Goal: Information Seeking & Learning: Learn about a topic

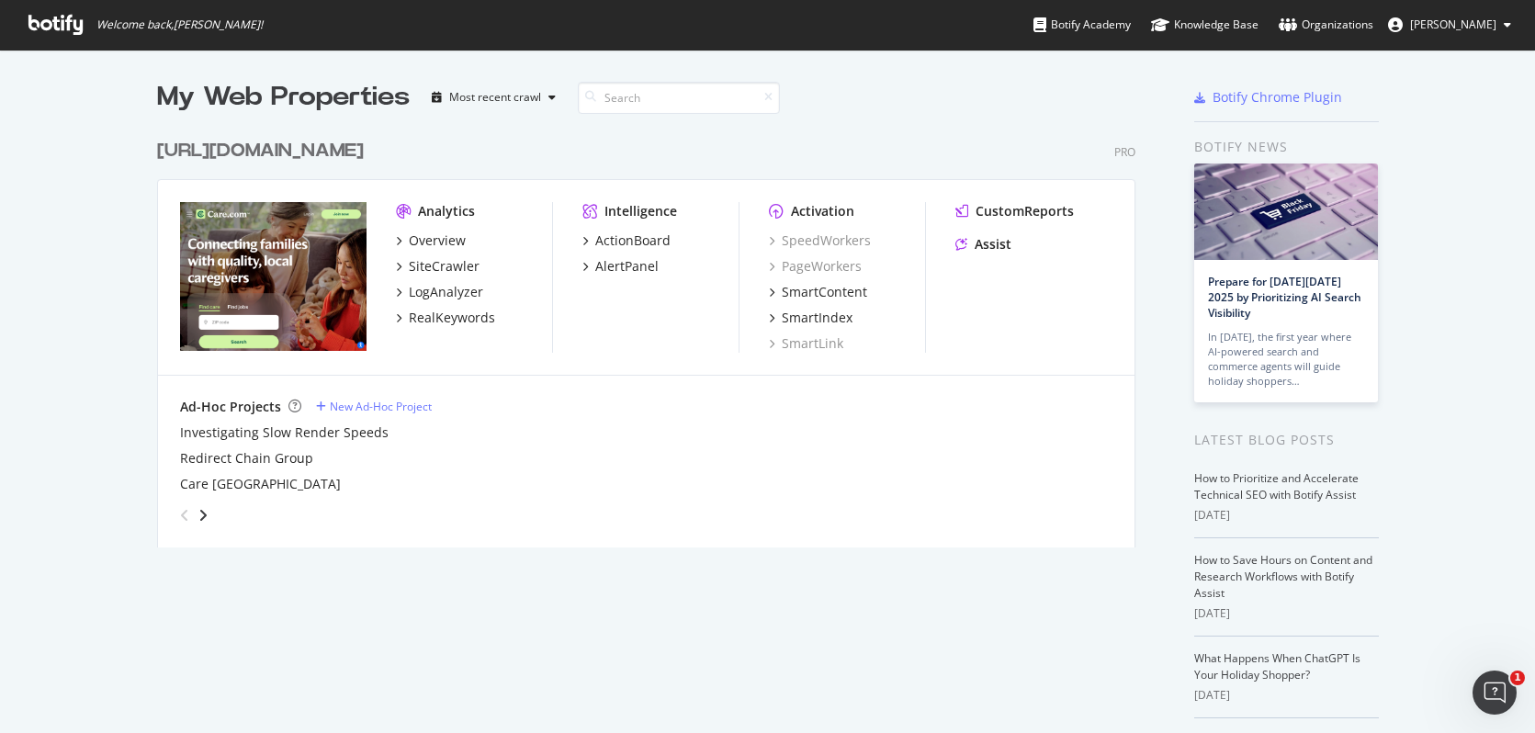
scroll to position [719, 1508]
click at [412, 261] on div "SiteCrawler" at bounding box center [444, 266] width 71 height 18
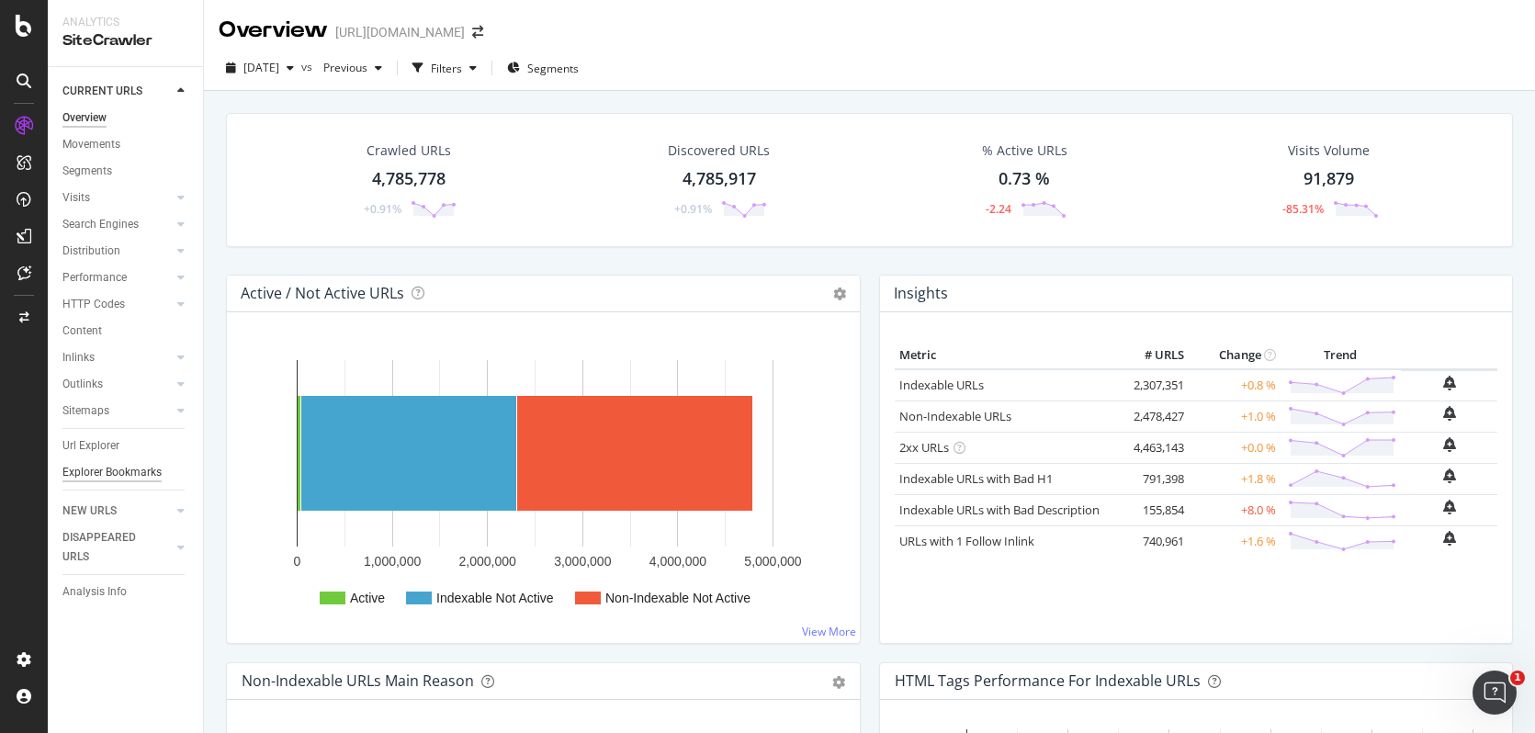
click at [129, 480] on div "Explorer Bookmarks" at bounding box center [111, 472] width 99 height 19
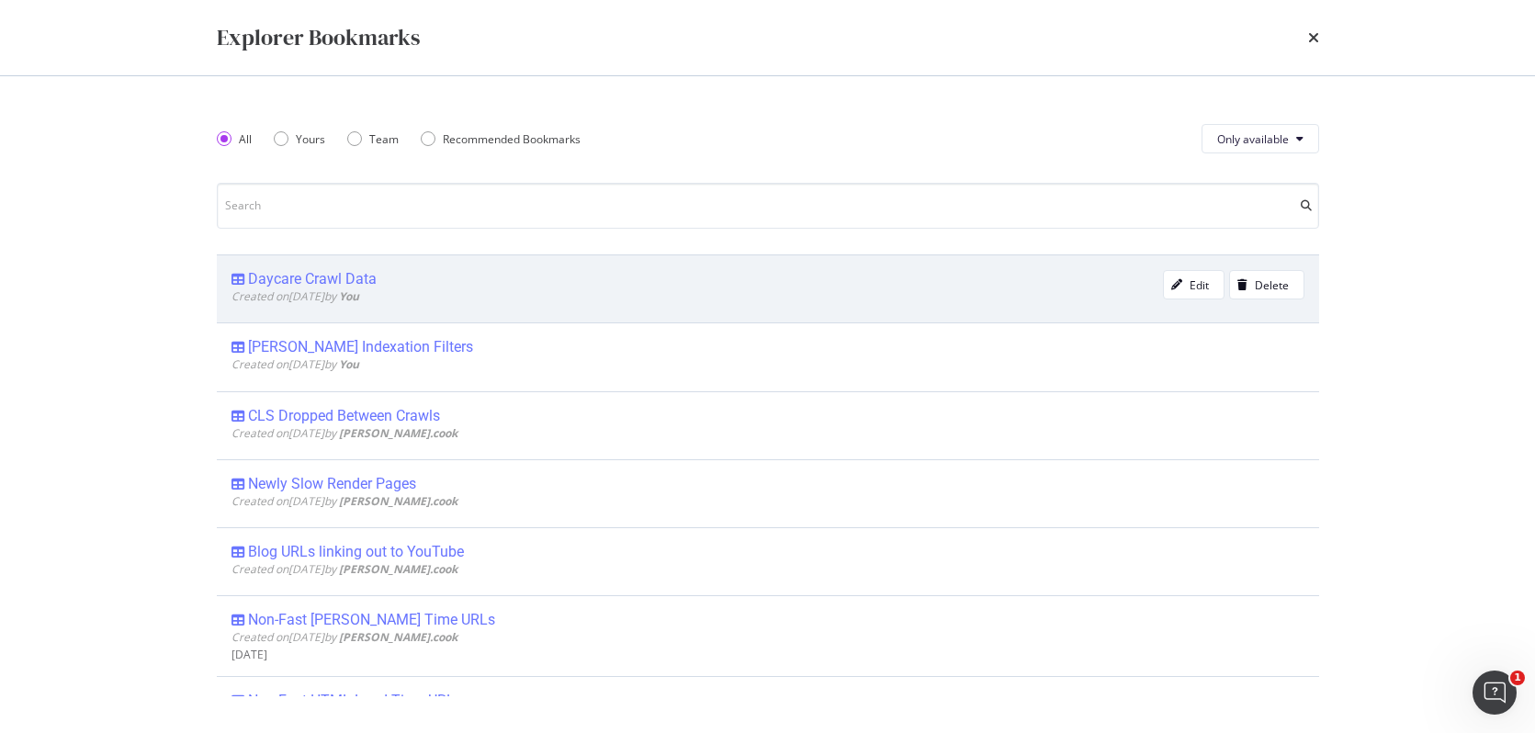
click at [315, 278] on div "Daycare Crawl Data" at bounding box center [312, 279] width 129 height 18
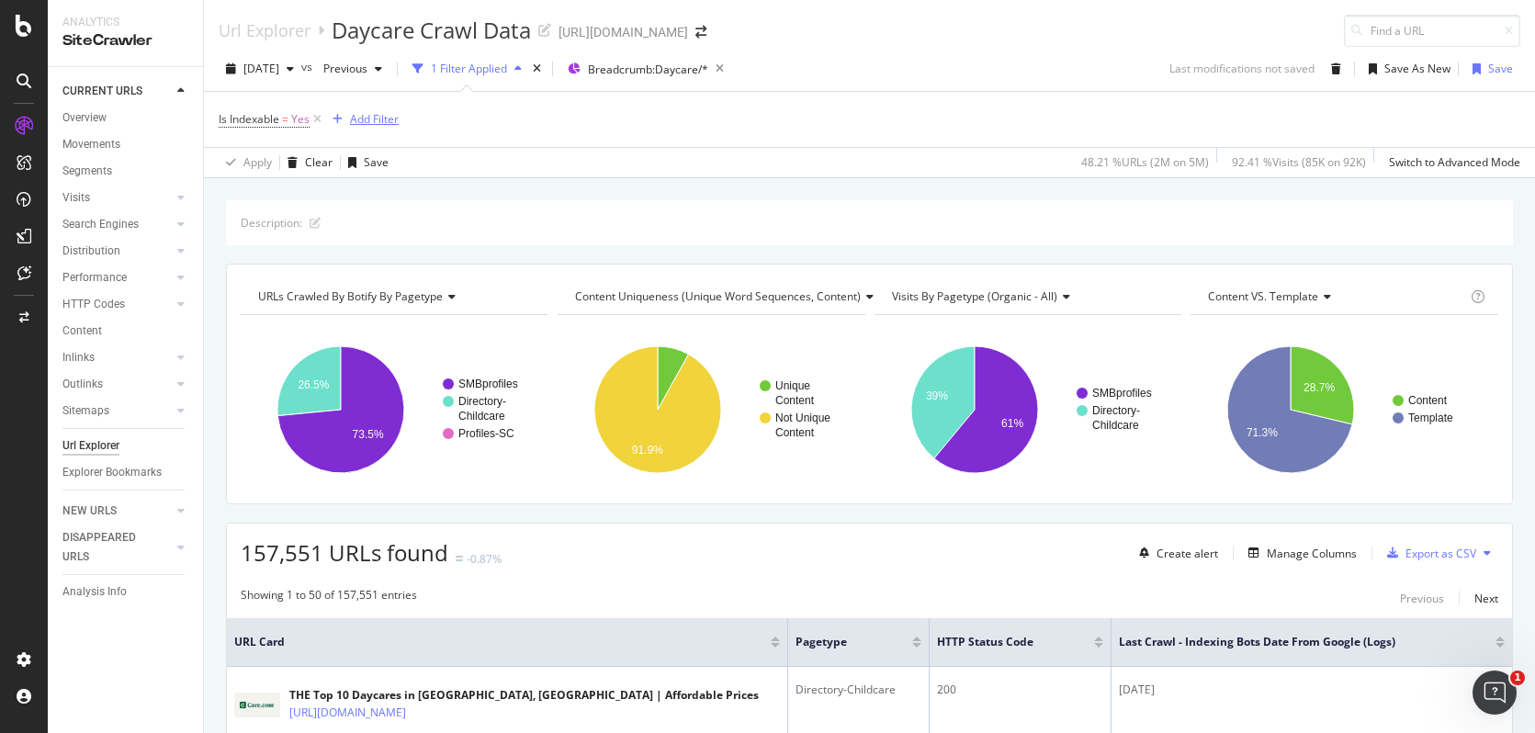
click at [360, 116] on div "Add Filter" at bounding box center [374, 119] width 49 height 16
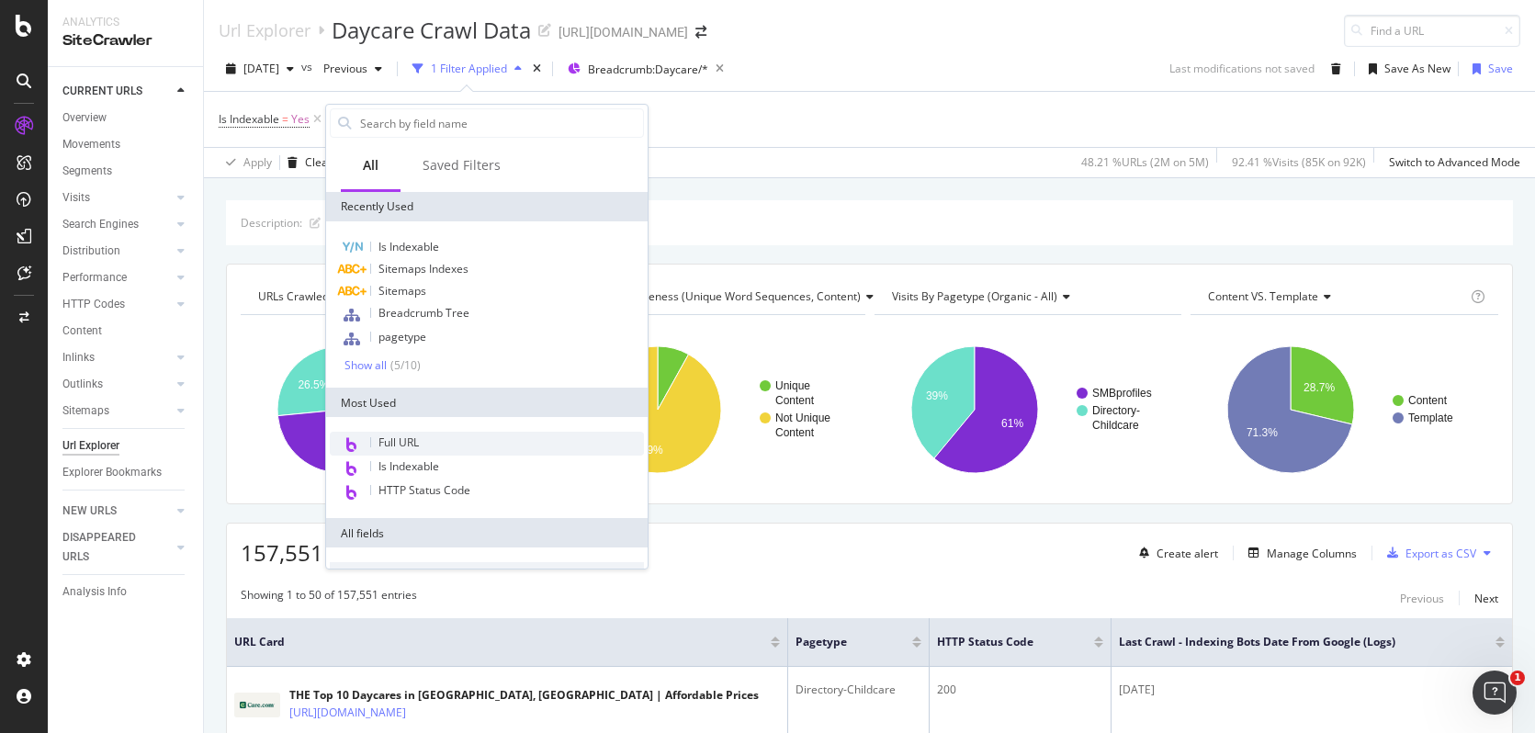
click at [463, 435] on div "Full URL" at bounding box center [487, 444] width 314 height 24
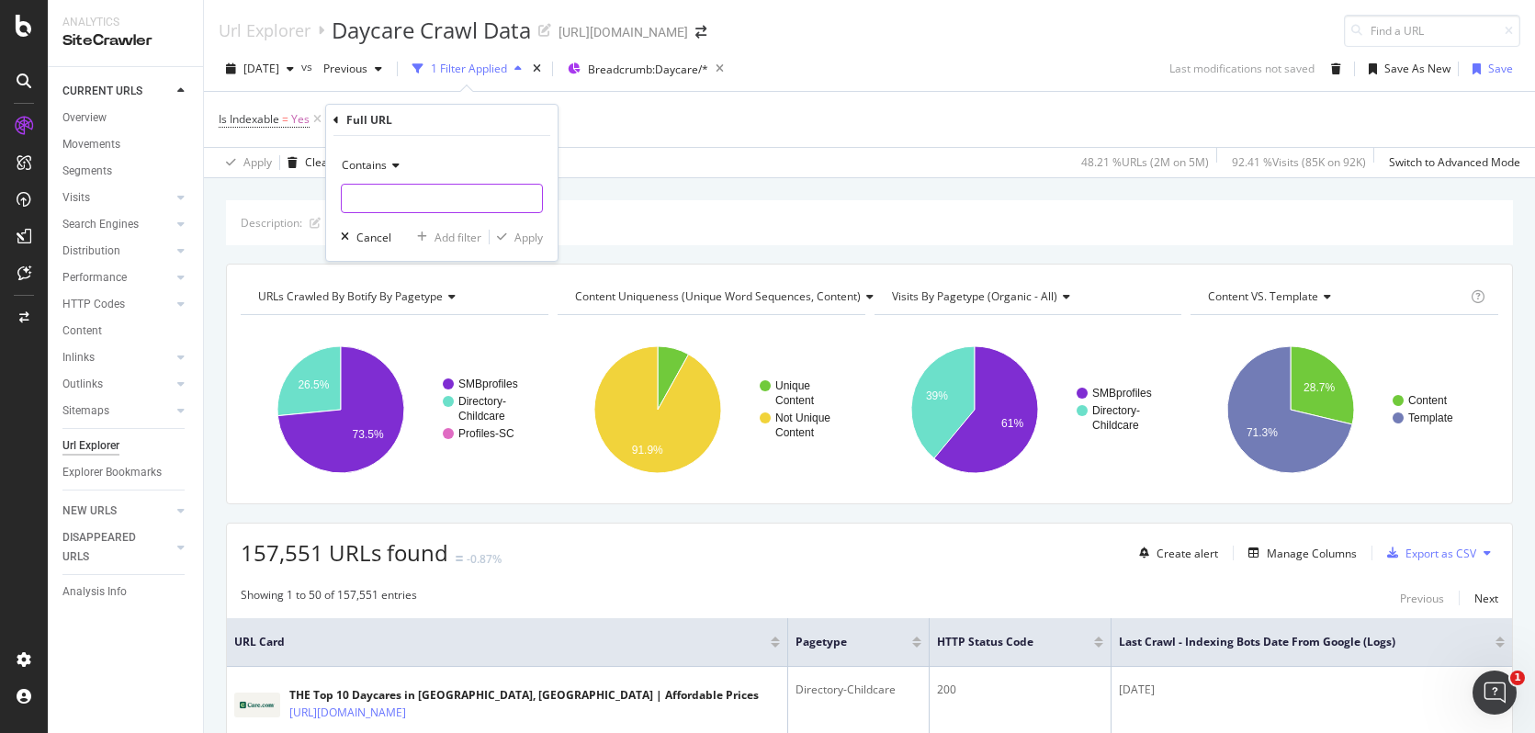
click at [396, 194] on input "text" at bounding box center [442, 198] width 200 height 29
type input "/b/"
click at [532, 243] on div "Apply" at bounding box center [529, 238] width 28 height 16
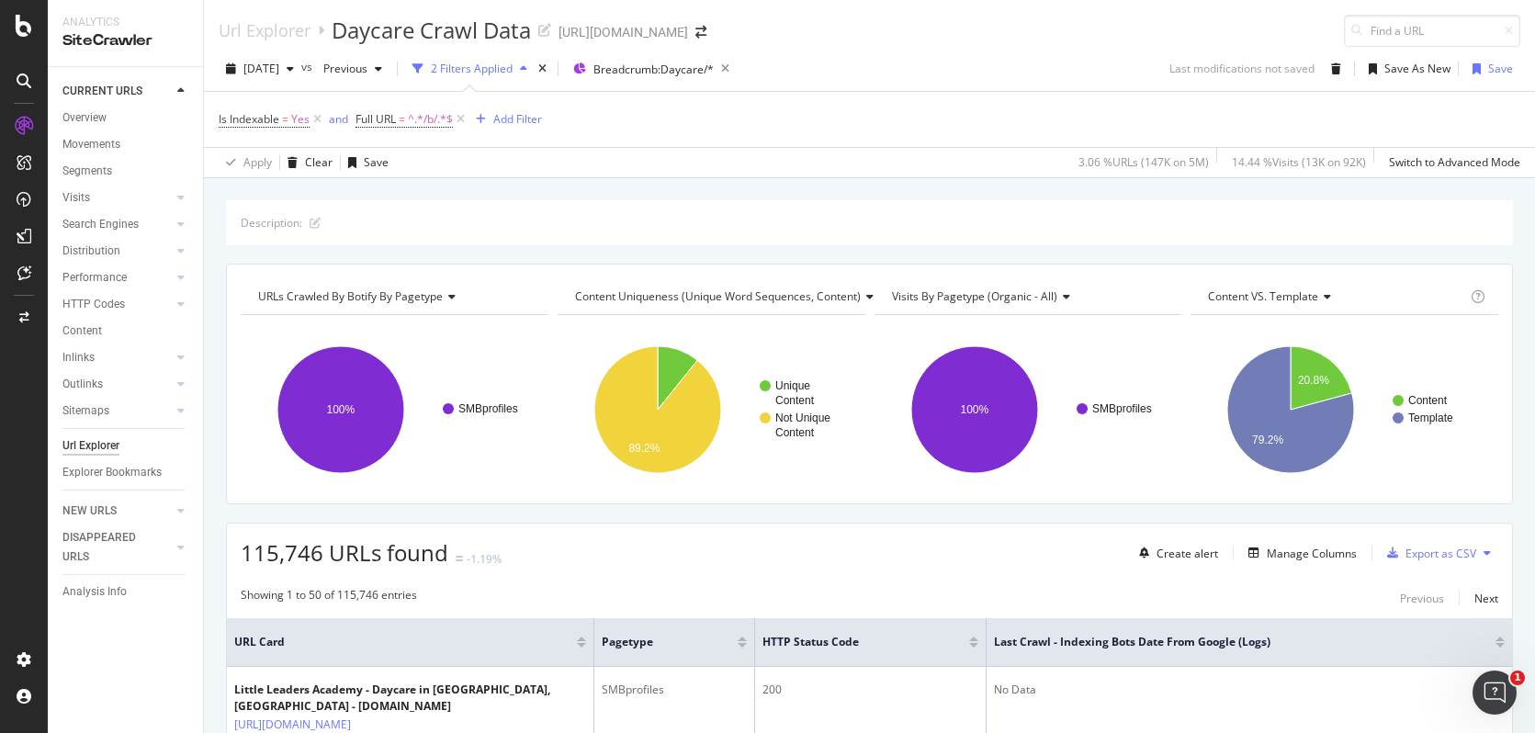
click at [412, 291] on span "URLs Crawled By Botify By pagetype" at bounding box center [350, 297] width 185 height 16
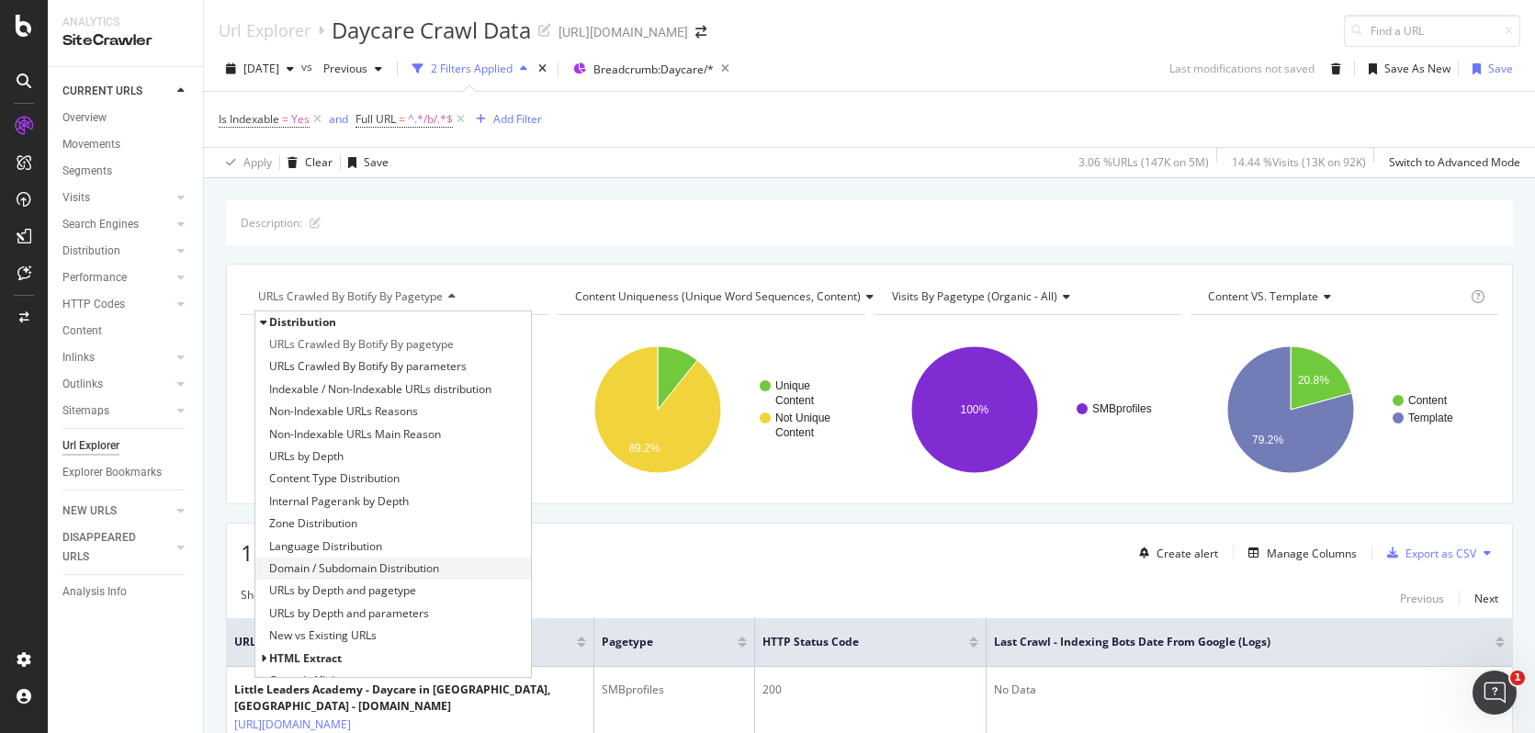
scroll to position [153, 0]
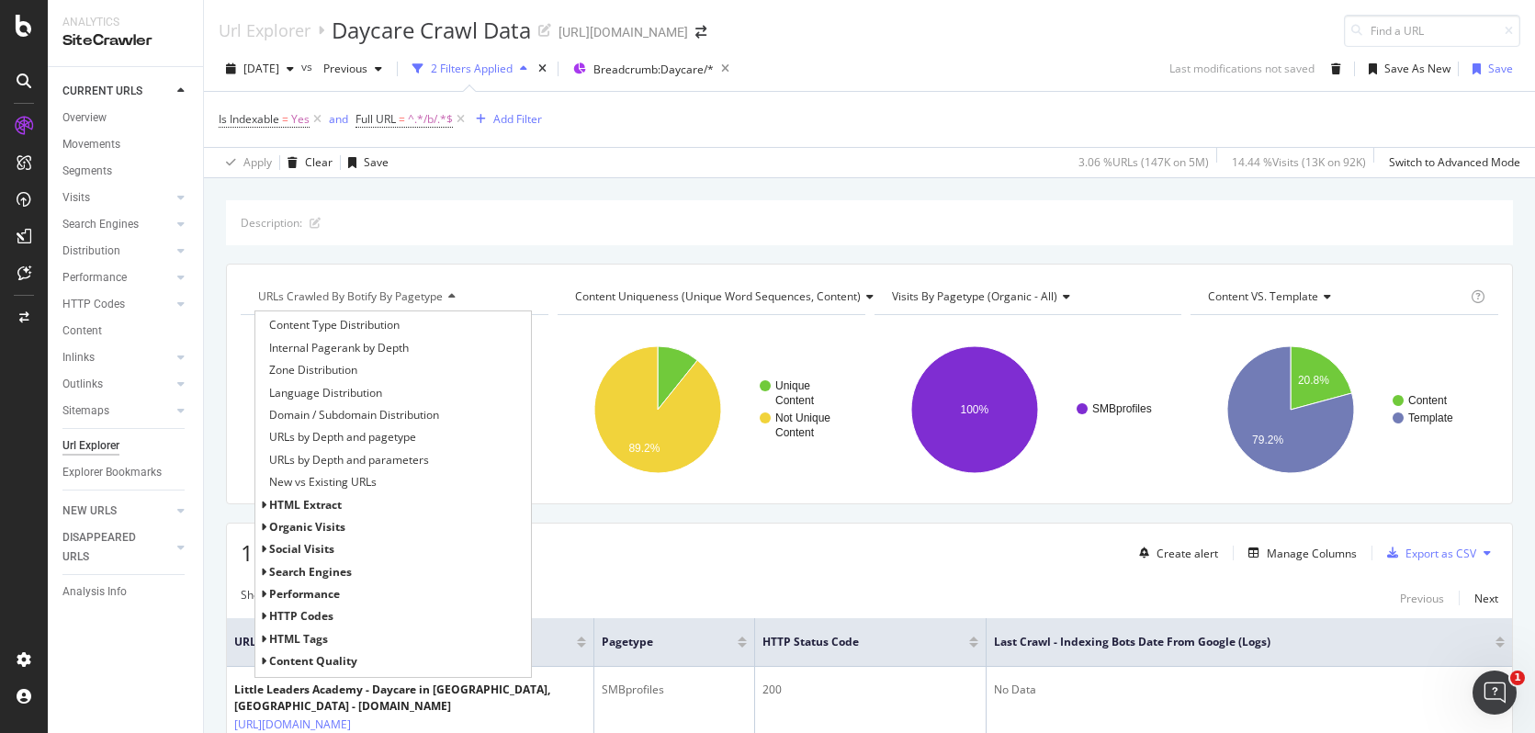
click at [325, 618] on span "HTTP Codes" at bounding box center [301, 616] width 64 height 16
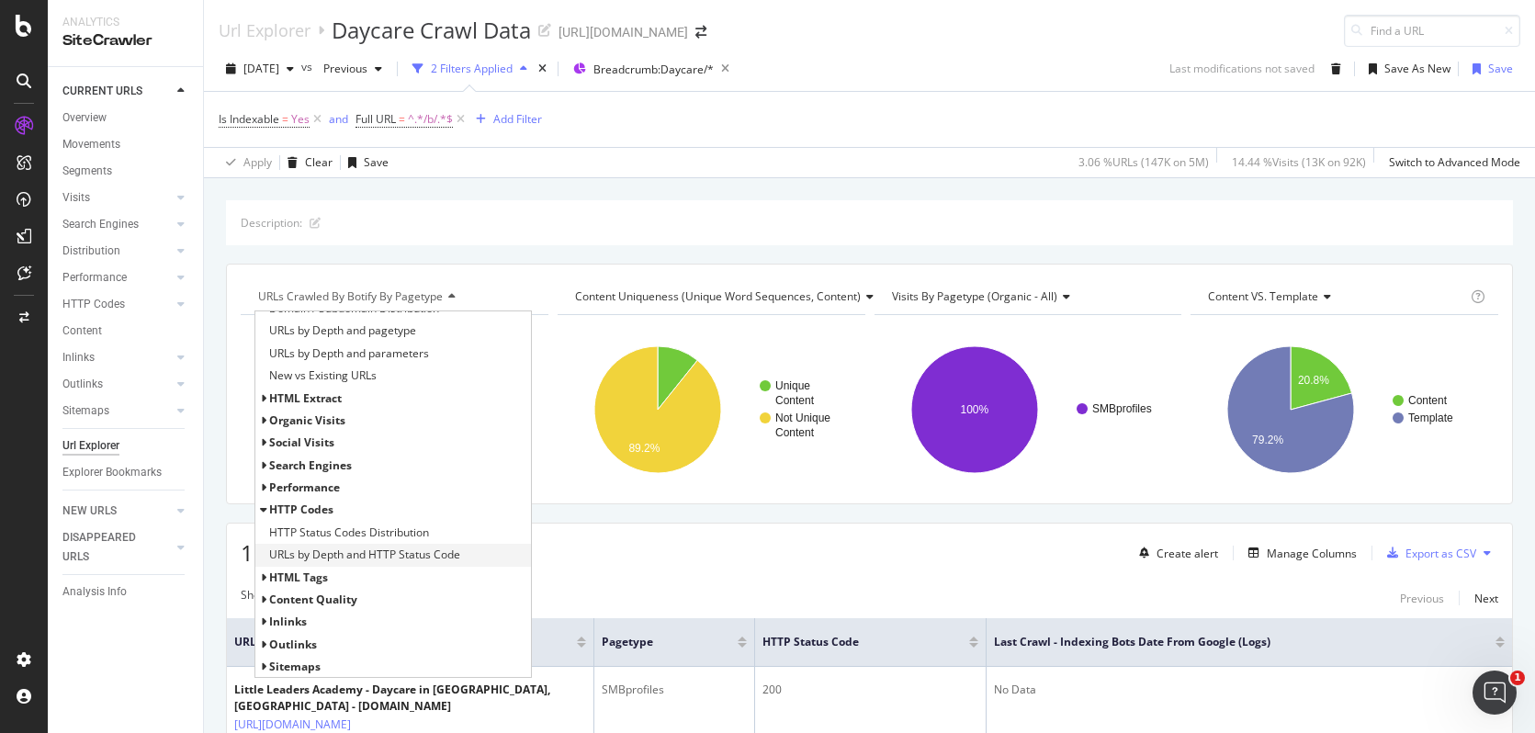
scroll to position [284, 0]
click at [386, 507] on span "HTTP Status Codes Distribution" at bounding box center [349, 509] width 160 height 18
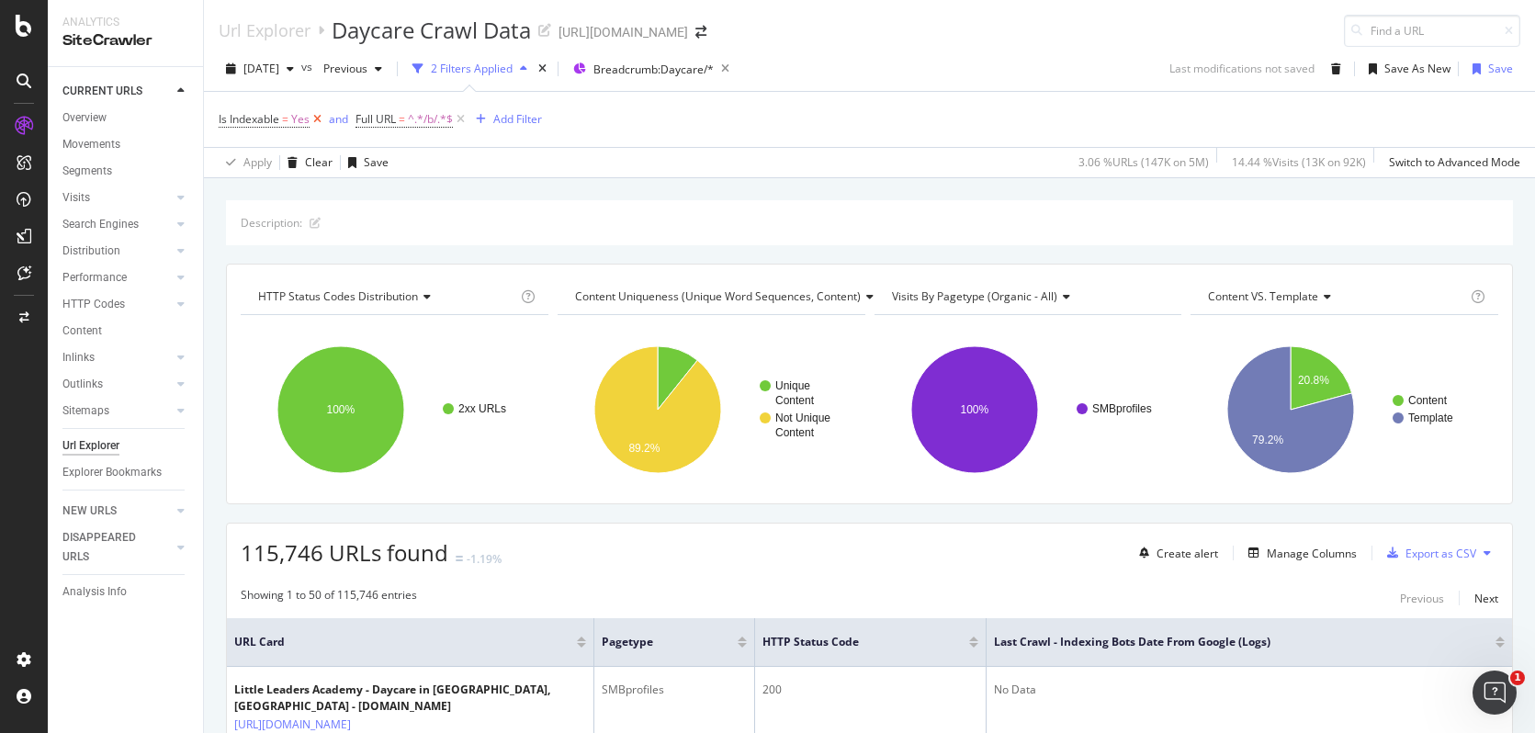
click at [312, 122] on icon at bounding box center [318, 119] width 16 height 18
click at [357, 300] on span "HTTP Status Codes Distribution" at bounding box center [338, 297] width 160 height 16
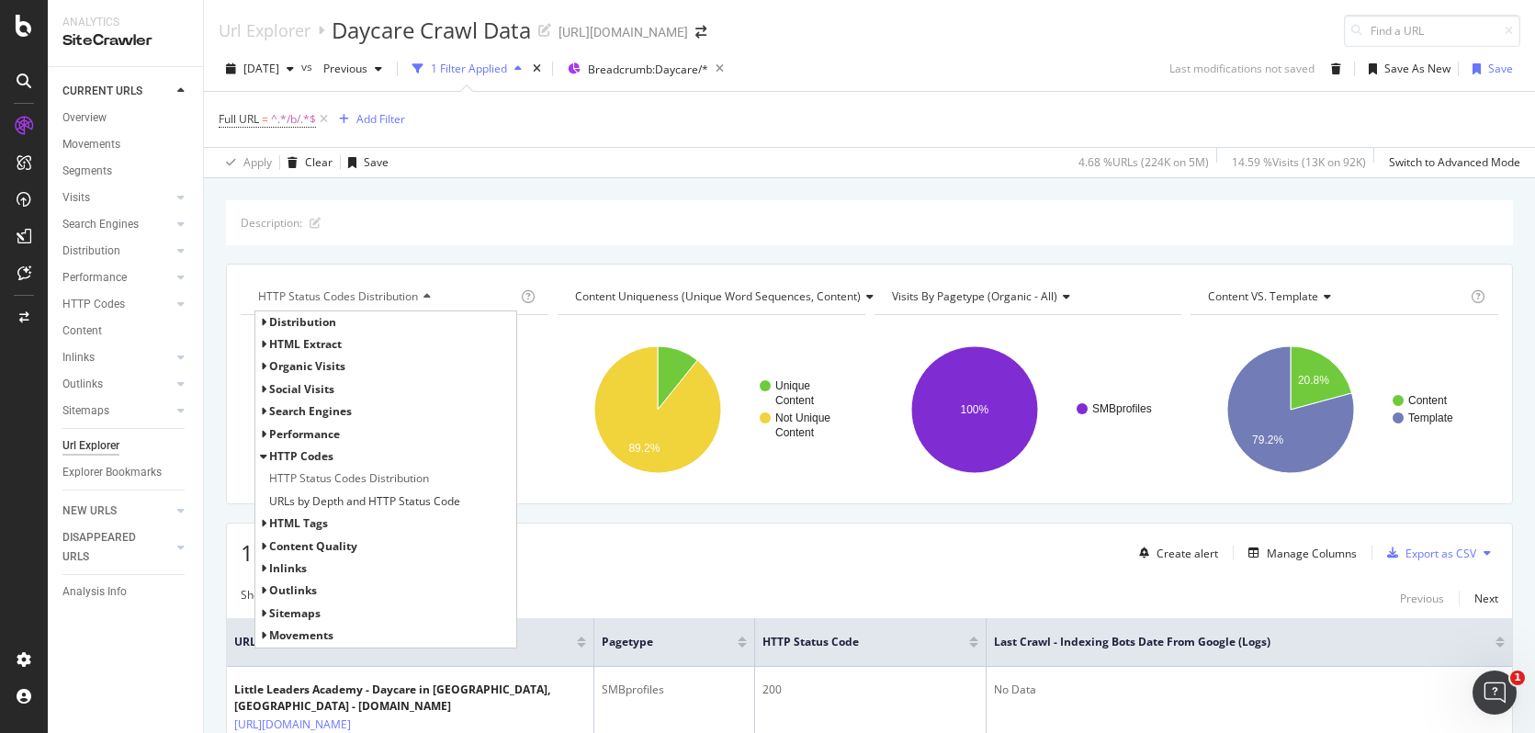
click at [292, 425] on div "Performance" at bounding box center [304, 434] width 71 height 18
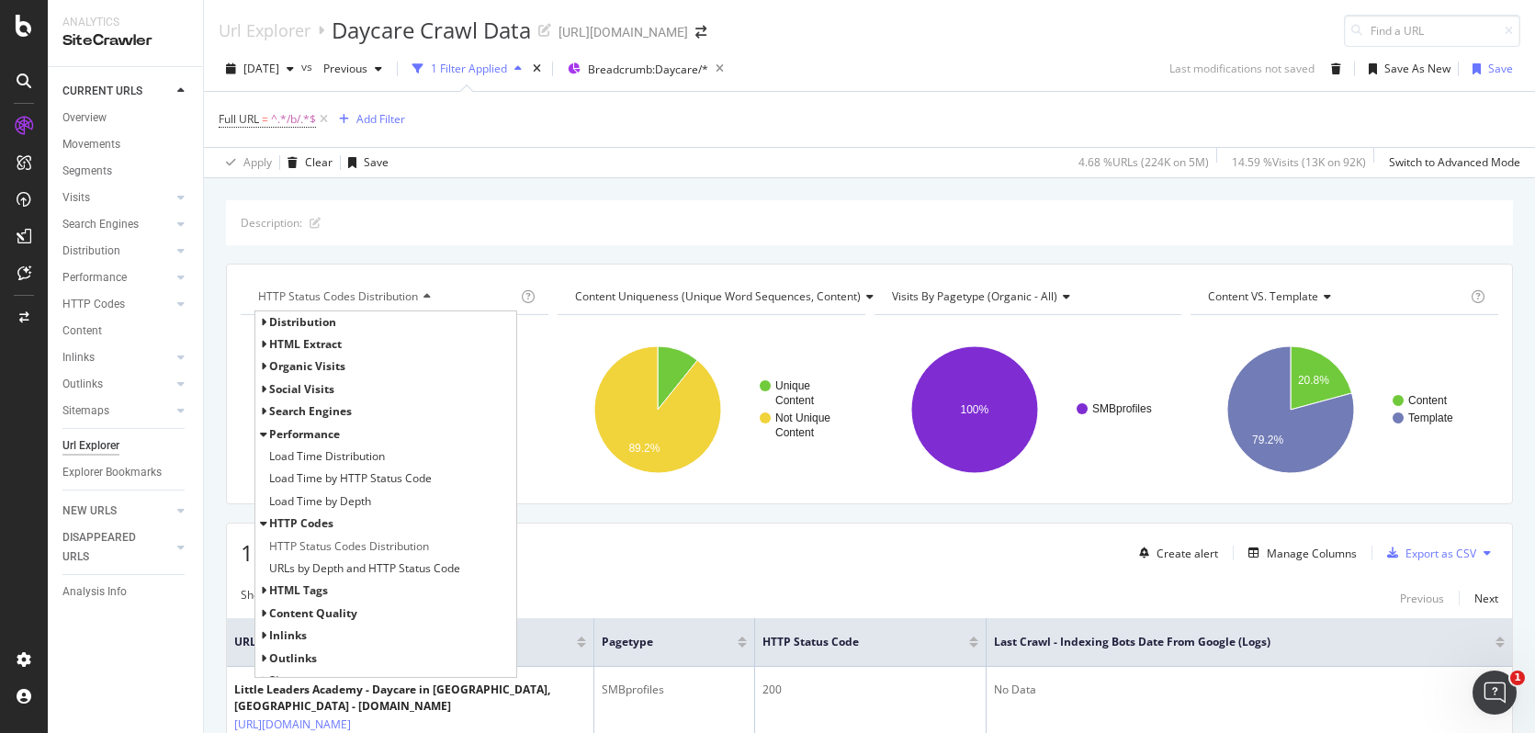
click at [300, 406] on span "Search Engines" at bounding box center [310, 411] width 83 height 16
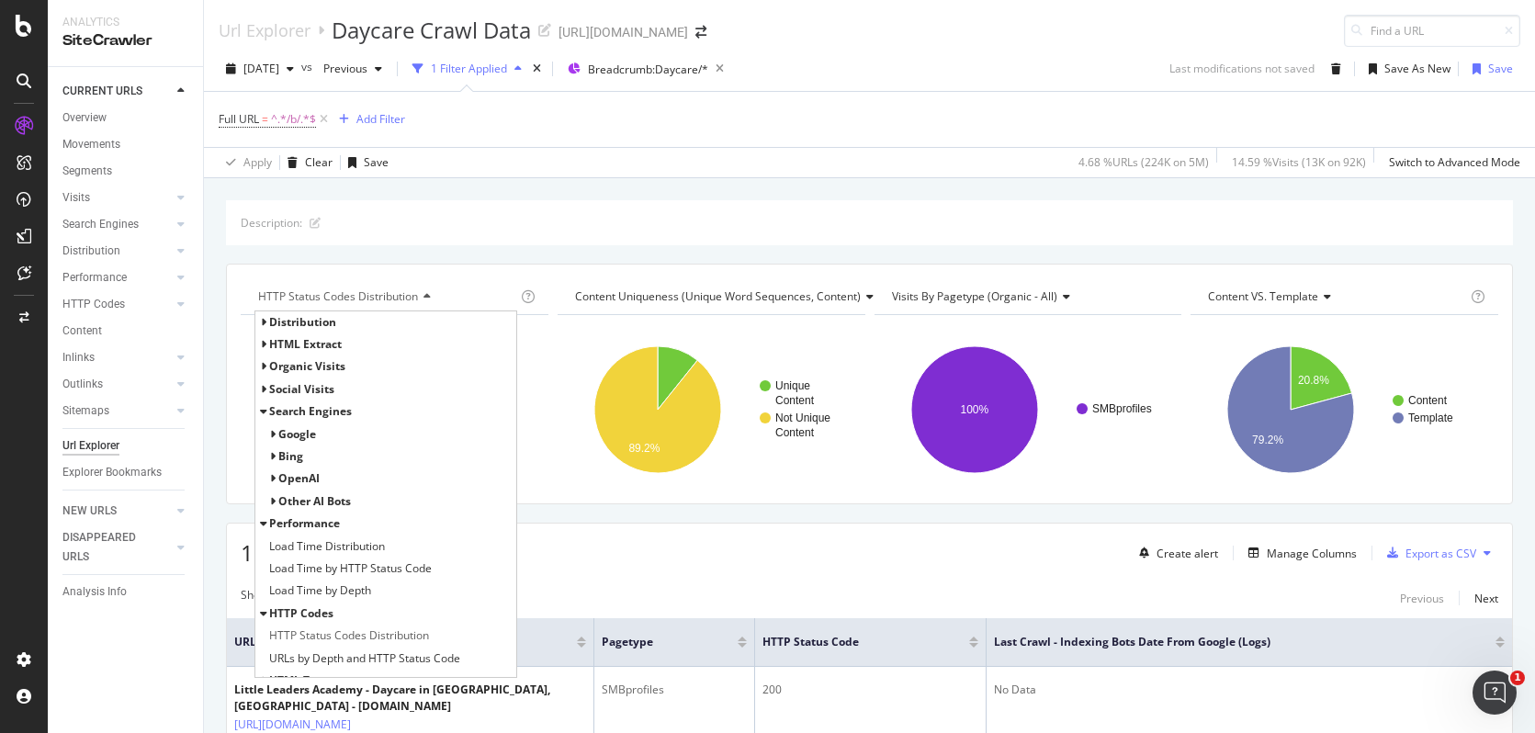
click at [303, 434] on span "Google" at bounding box center [297, 434] width 38 height 16
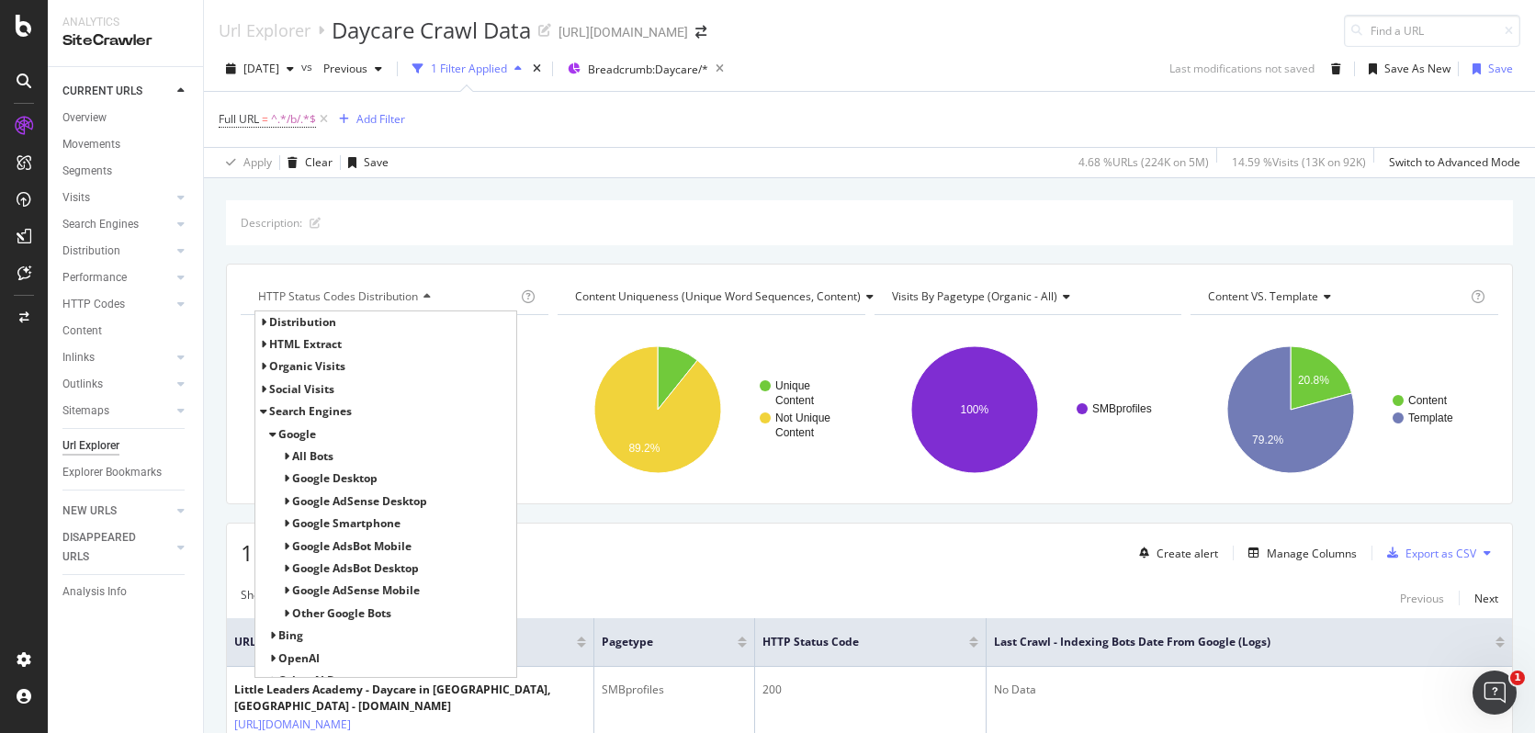
click at [312, 458] on span "All Bots" at bounding box center [312, 456] width 41 height 16
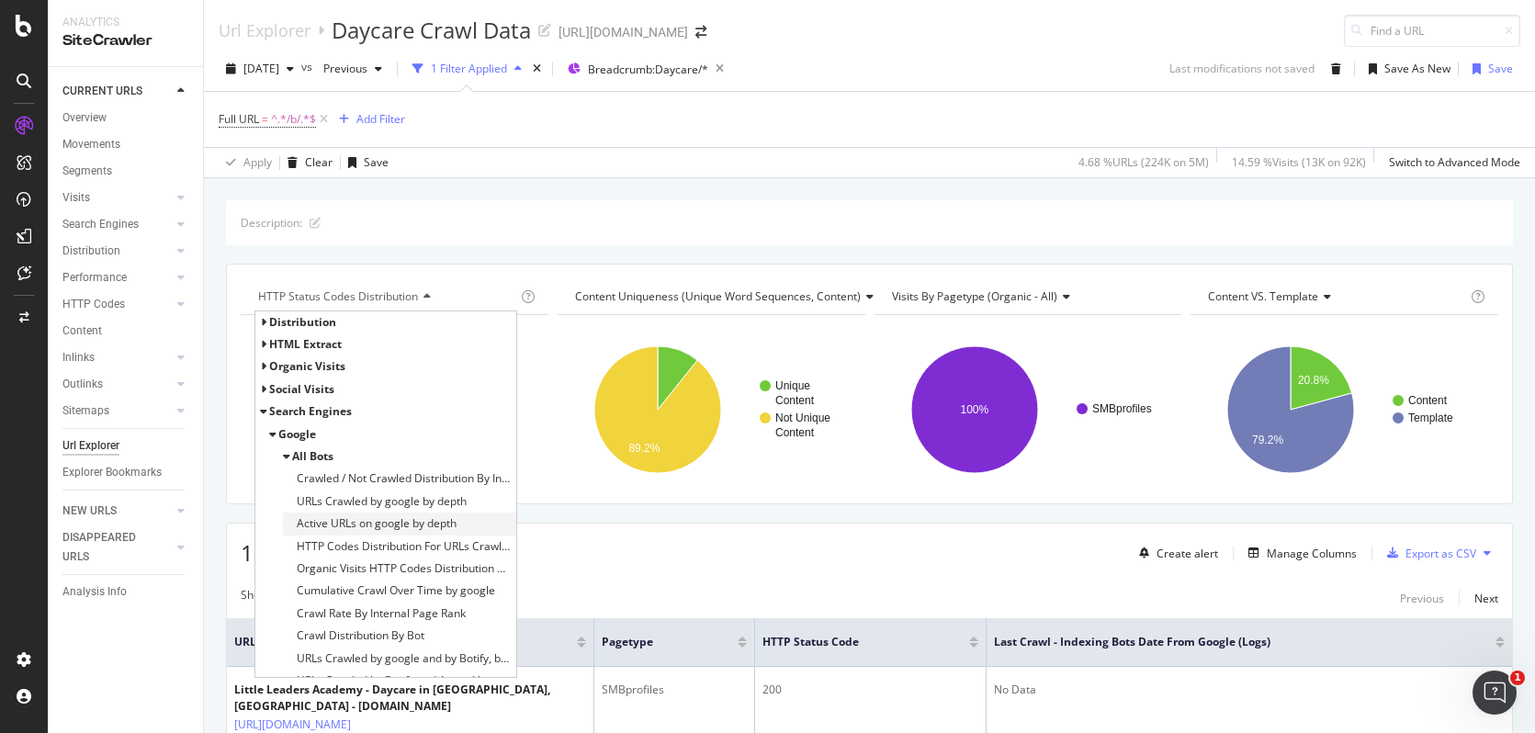
click at [350, 519] on span "Active URLs on google by depth" at bounding box center [377, 524] width 160 height 18
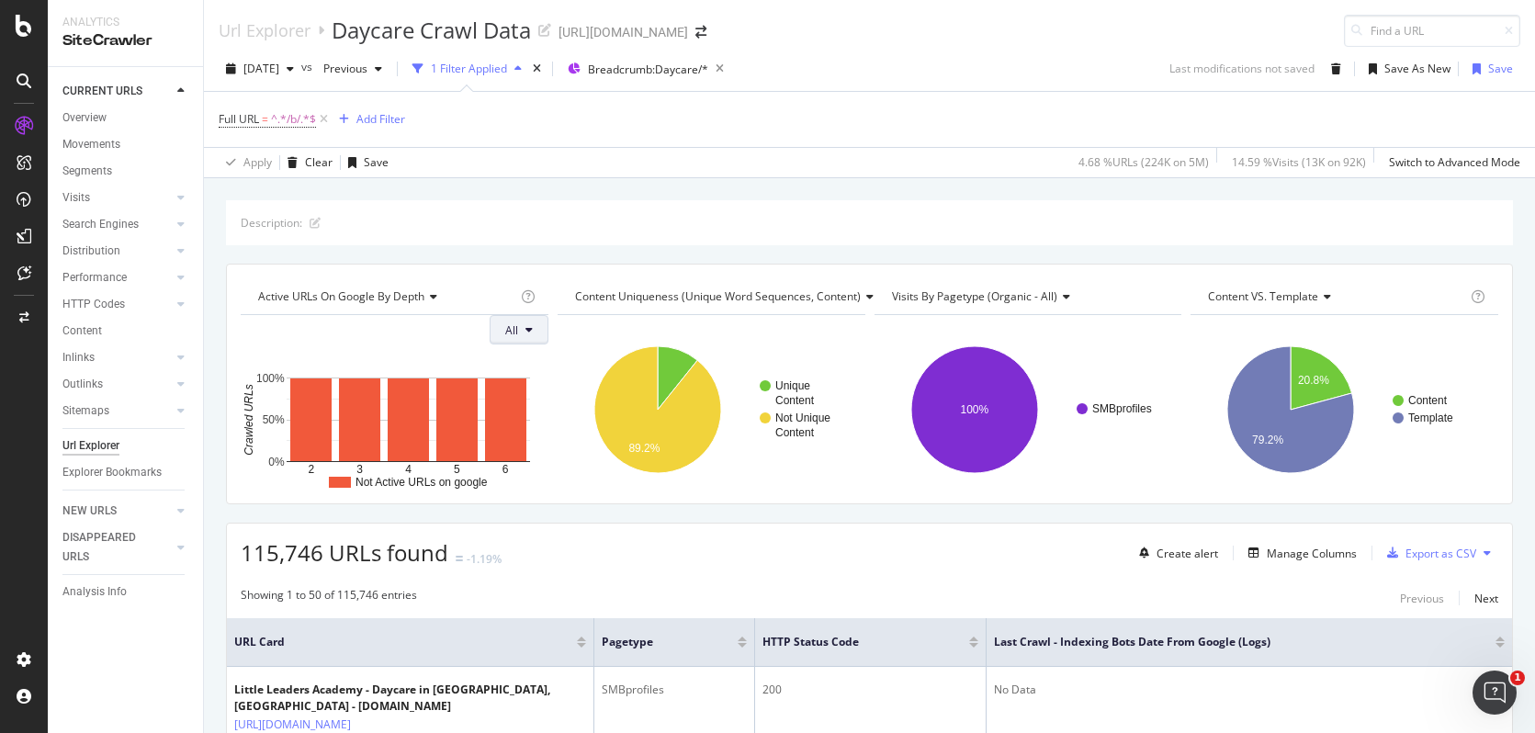
click at [520, 323] on button "All" at bounding box center [519, 329] width 59 height 29
click at [541, 435] on span "Non-Indexable URLs" at bounding box center [554, 434] width 103 height 17
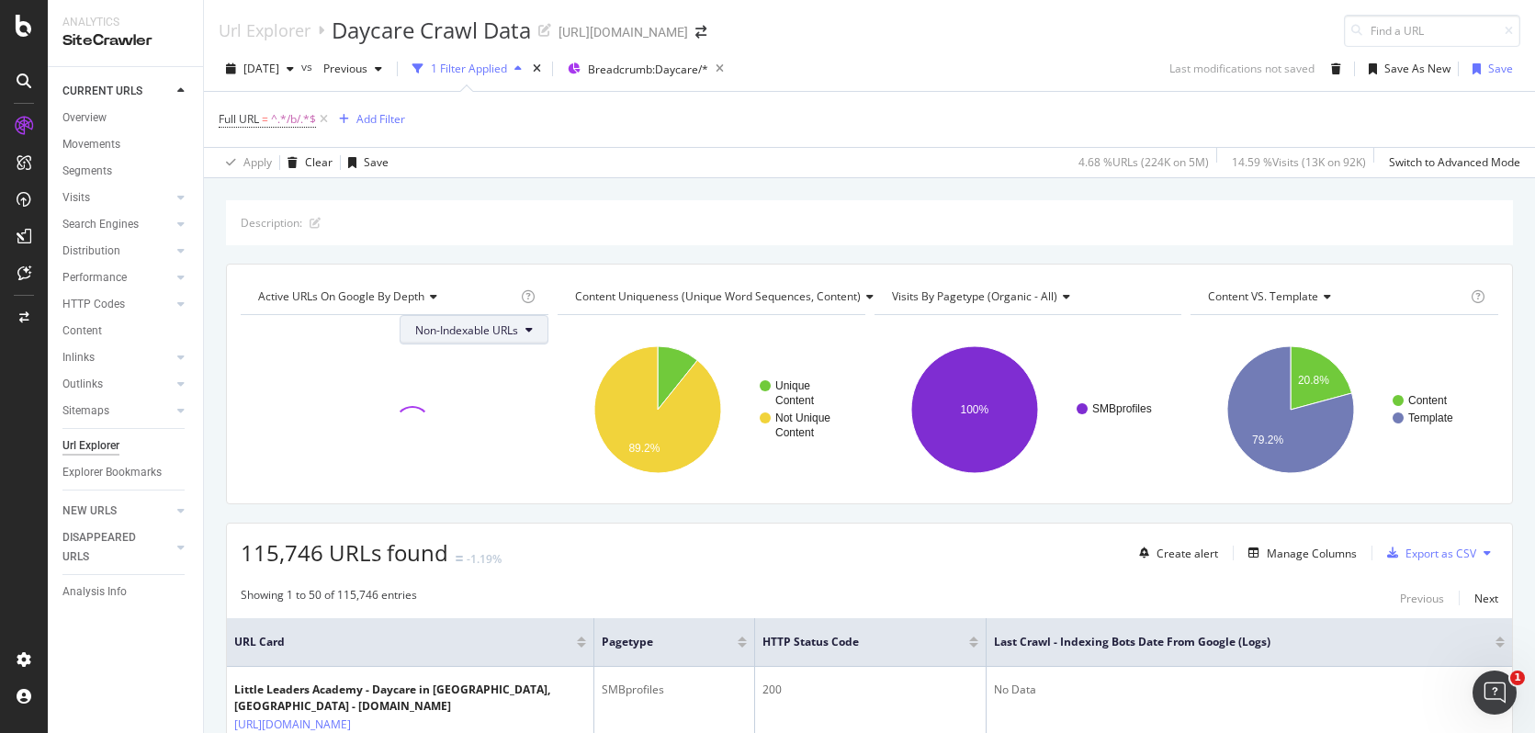
click at [484, 333] on span "Non-Indexable URLs" at bounding box center [466, 331] width 103 height 16
click at [456, 361] on span "All" at bounding box center [465, 366] width 108 height 17
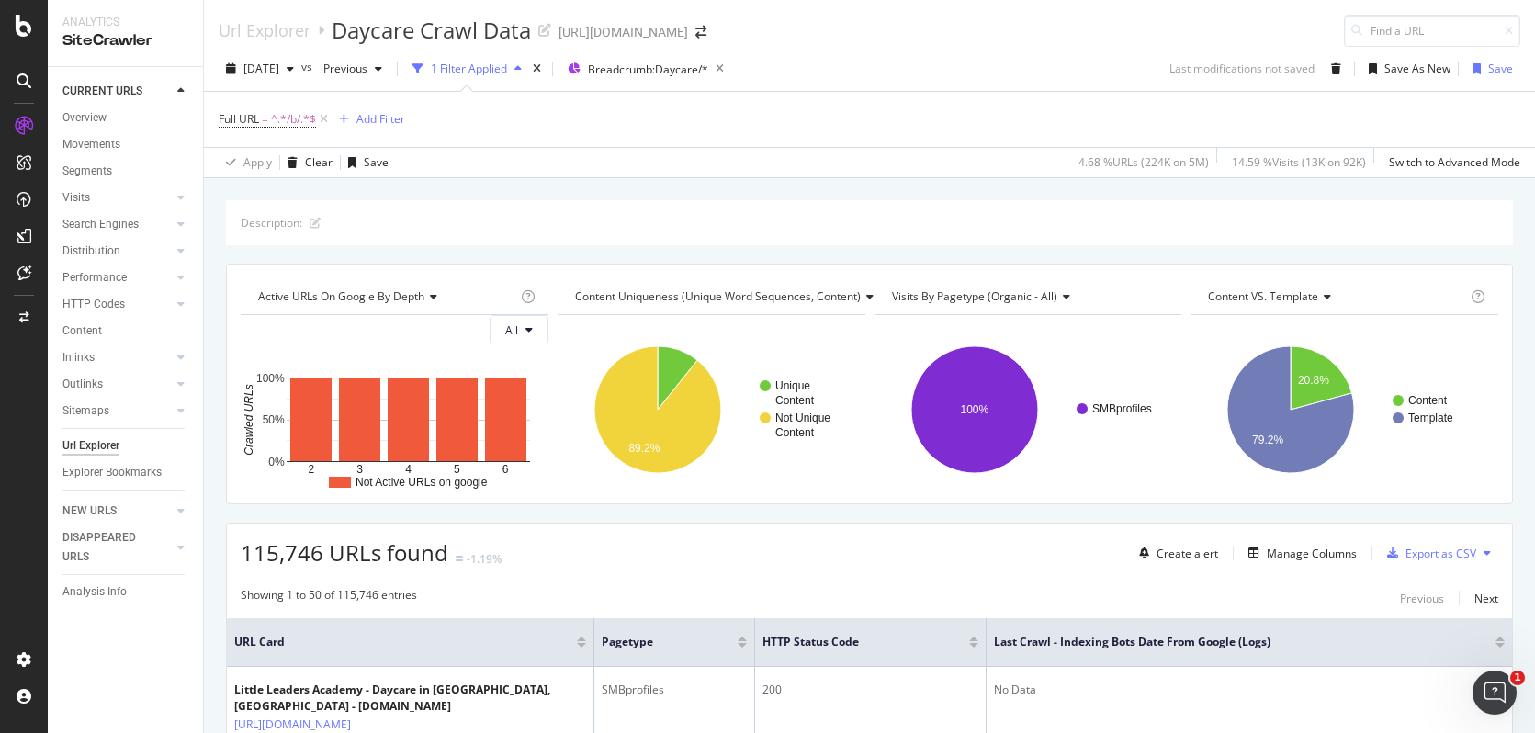
click at [345, 300] on span "Active URLs on google by depth" at bounding box center [341, 297] width 166 height 16
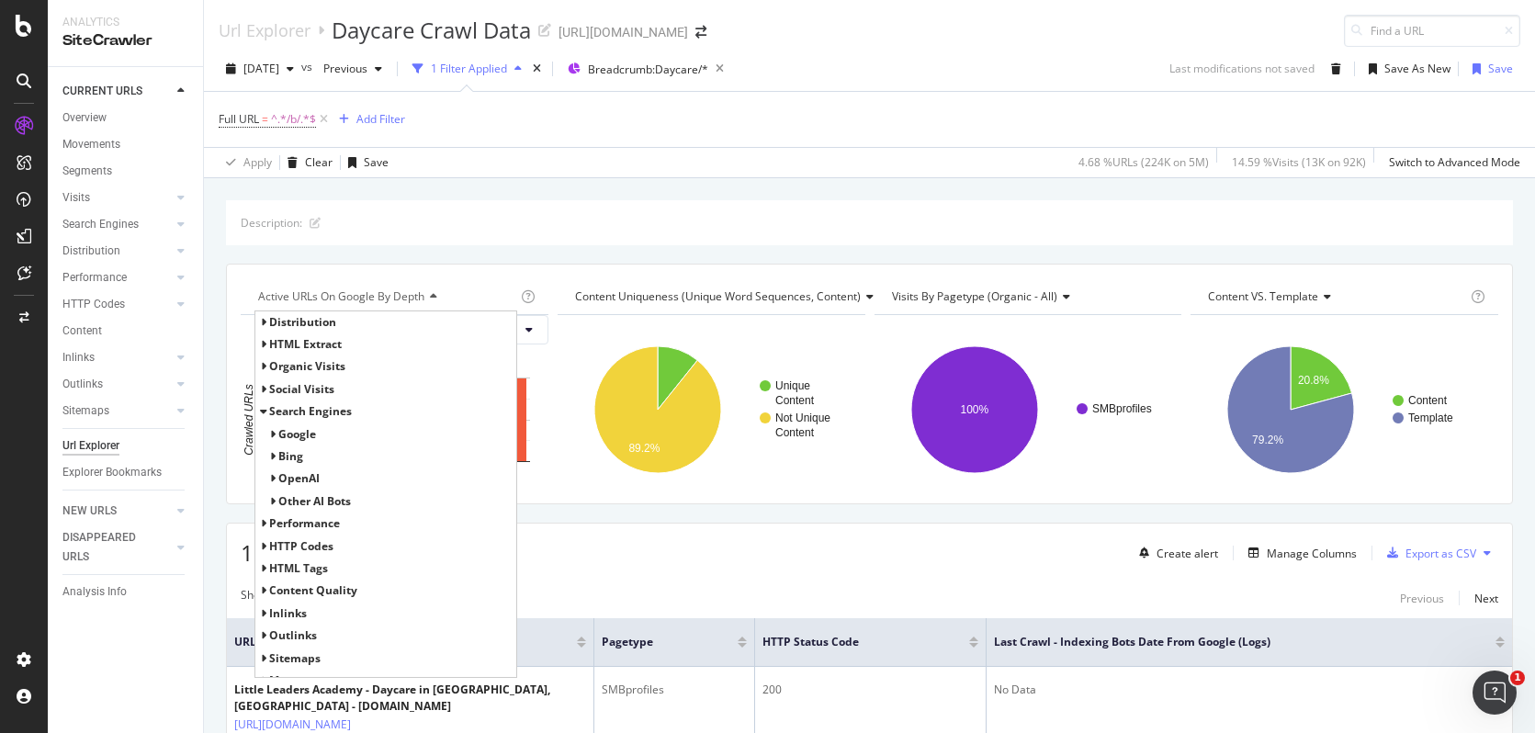
click at [293, 439] on span "Google" at bounding box center [297, 434] width 38 height 16
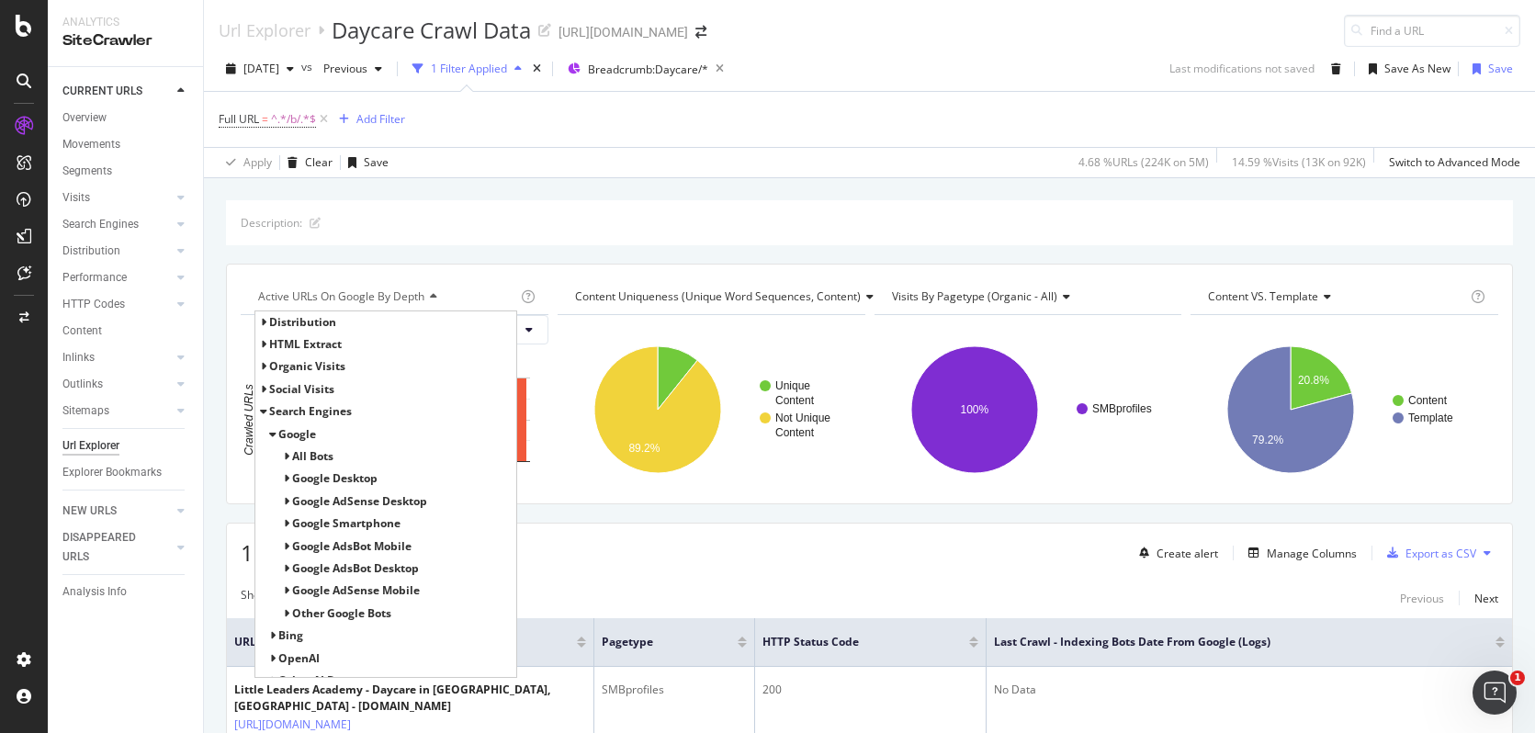
click at [326, 455] on span "All Bots" at bounding box center [312, 456] width 41 height 16
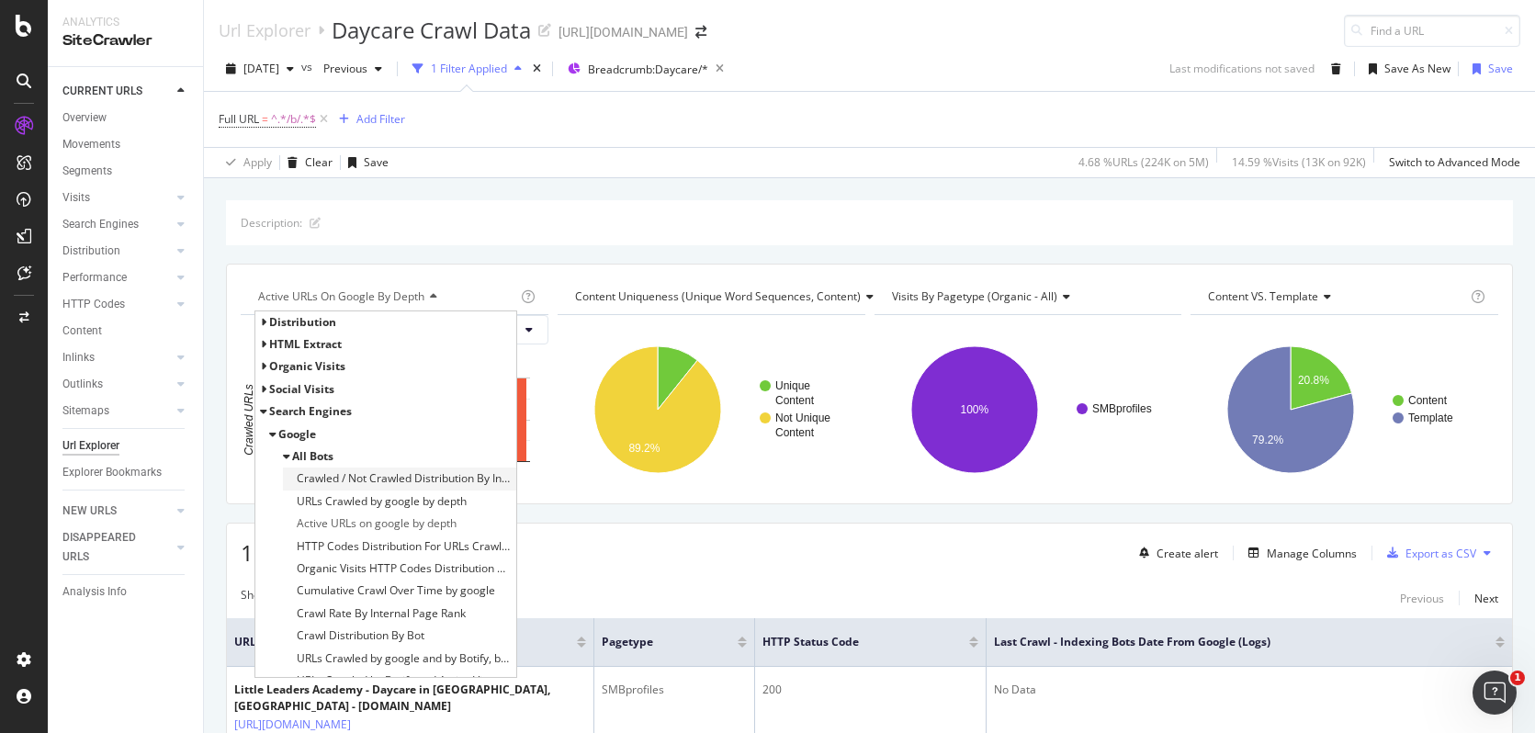
click at [350, 485] on span "Crawled / Not Crawled Distribution By Indexability" at bounding box center [404, 479] width 215 height 18
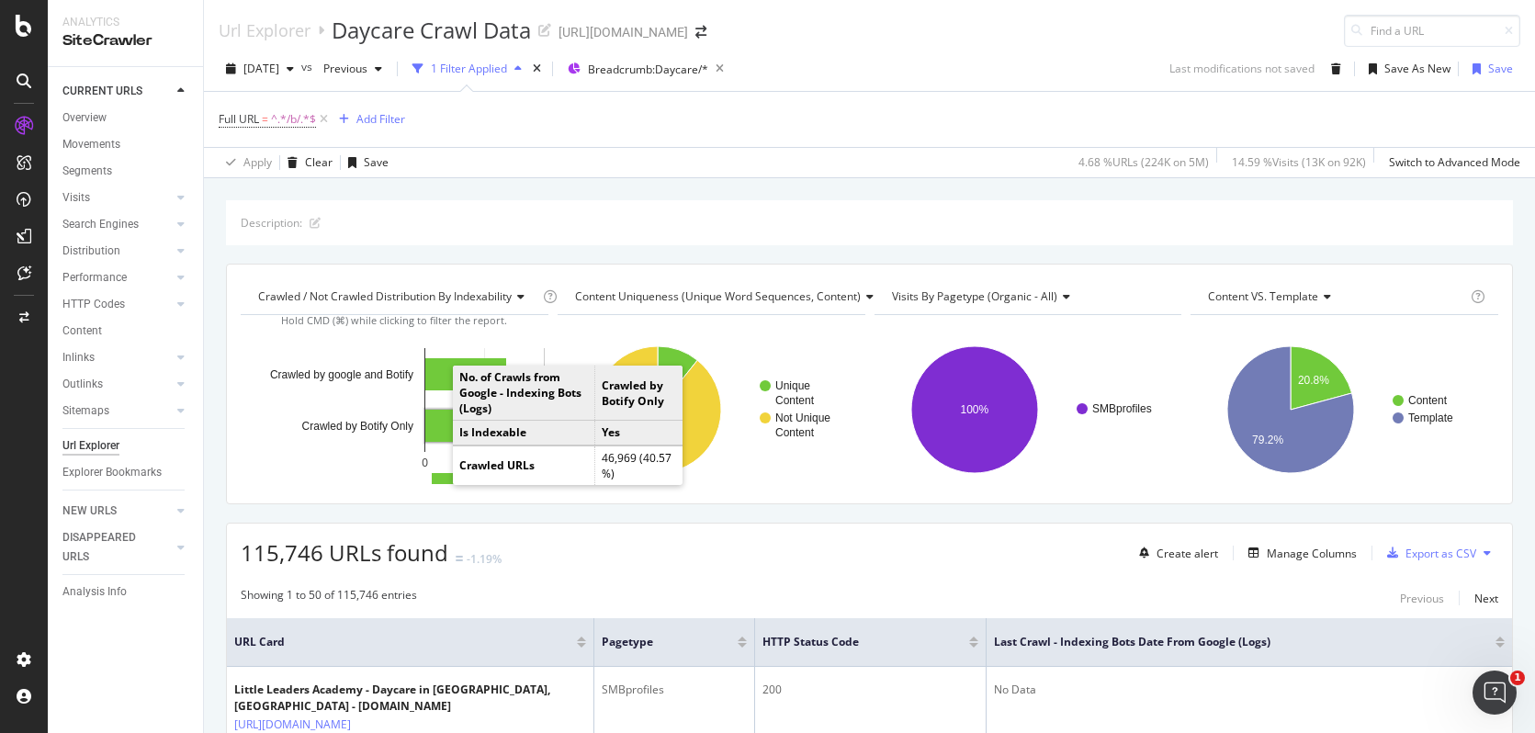
click at [435, 419] on rect "A chart." at bounding box center [452, 426] width 55 height 32
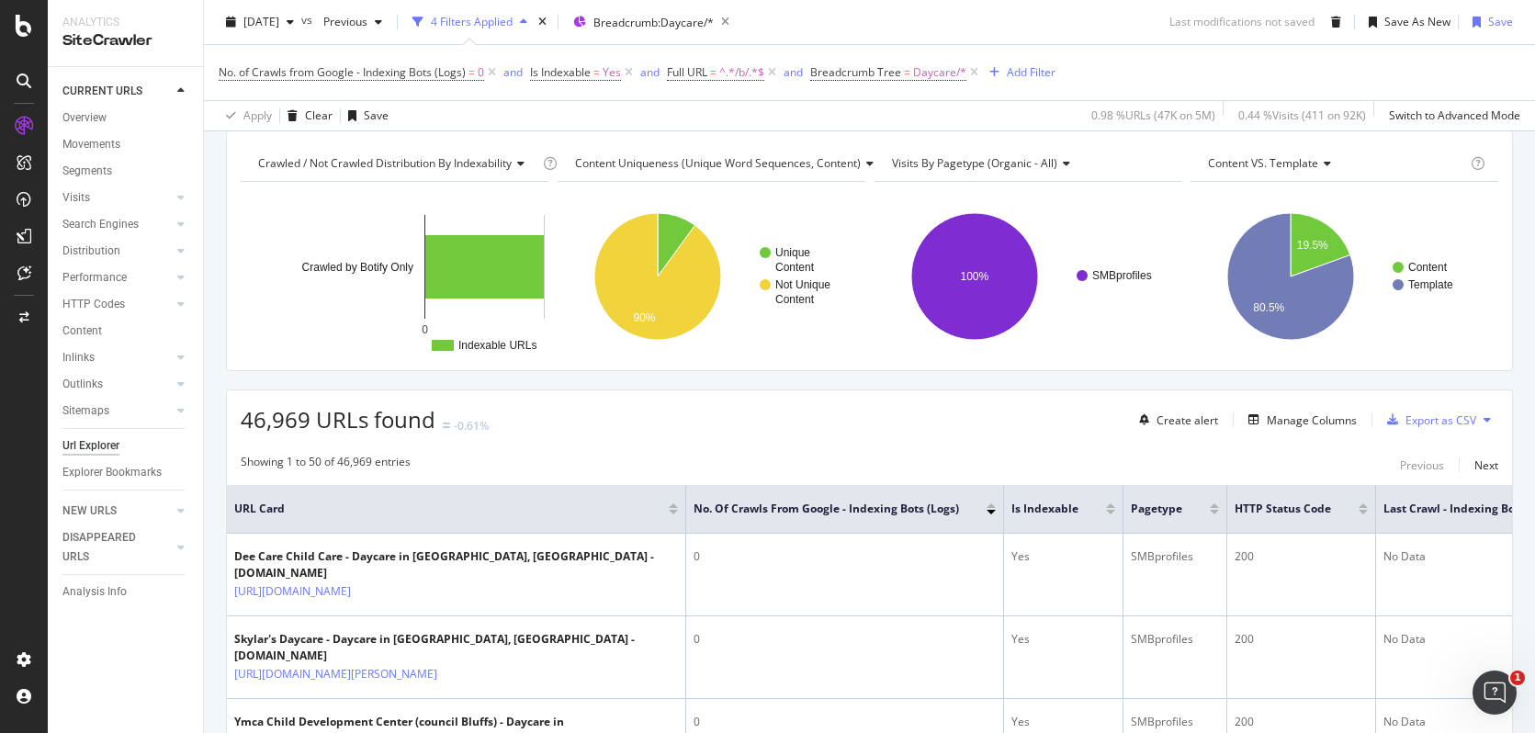
scroll to position [328, 0]
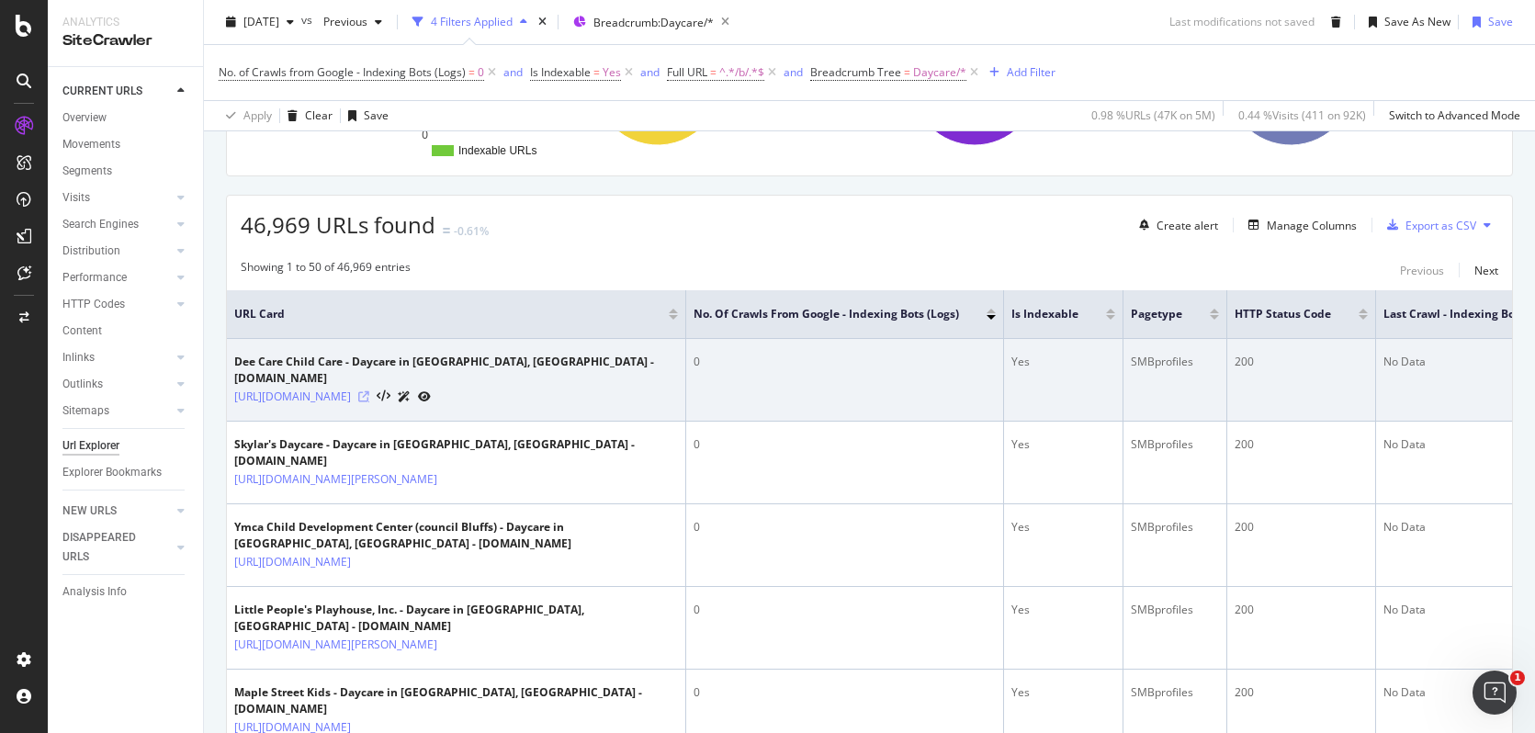
click at [369, 391] on icon at bounding box center [363, 396] width 11 height 11
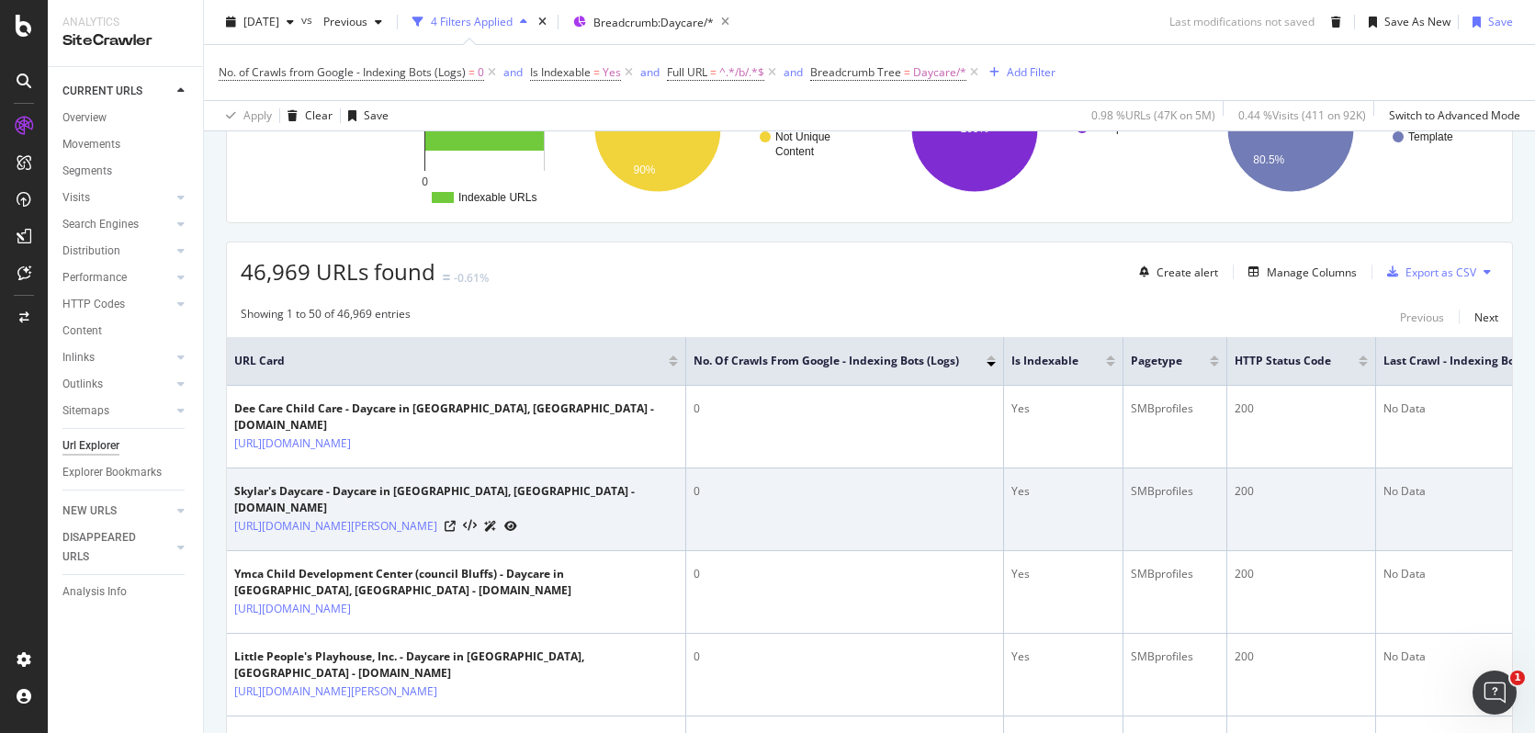
scroll to position [0, 0]
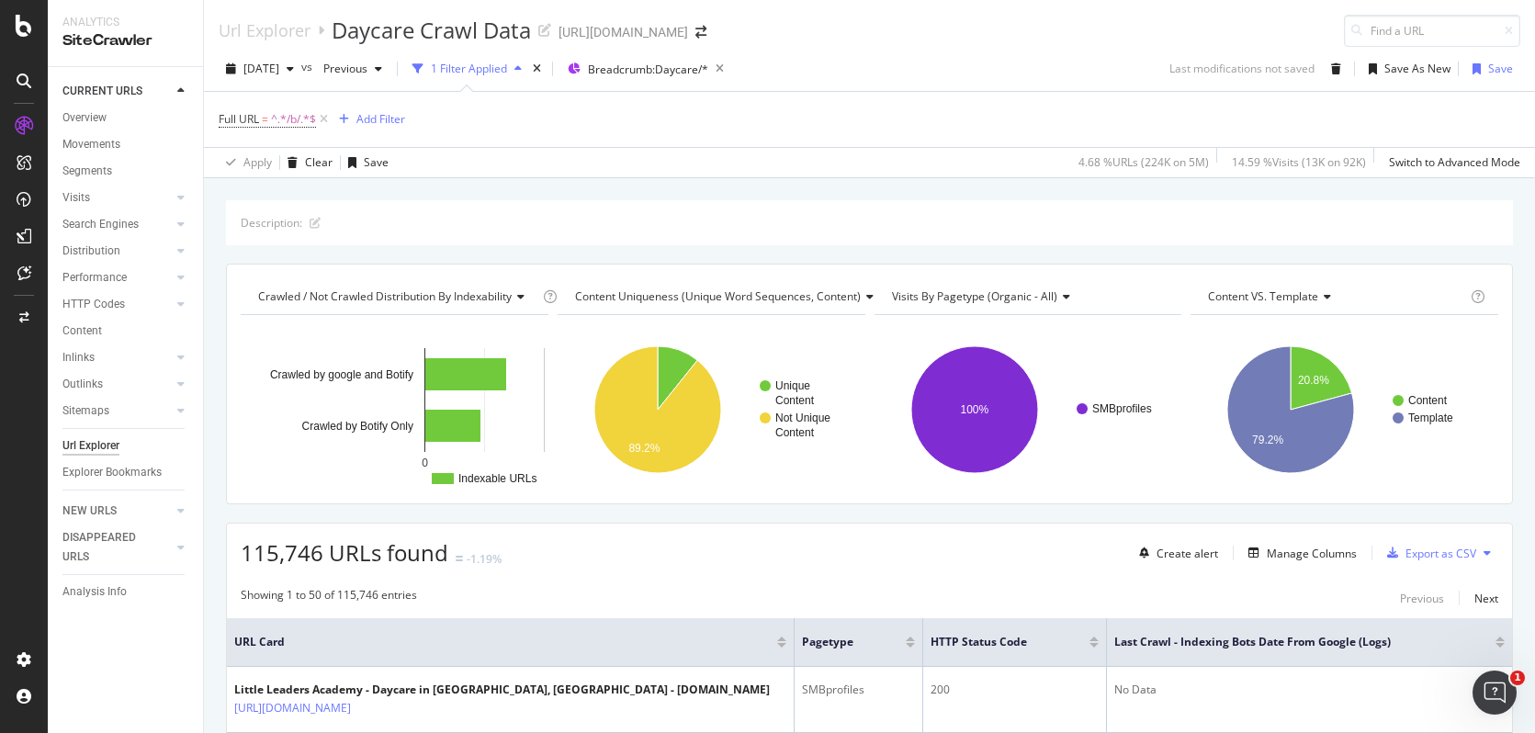
click at [990, 300] on span "Visits by pagetype (organic - all)" at bounding box center [974, 297] width 165 height 16
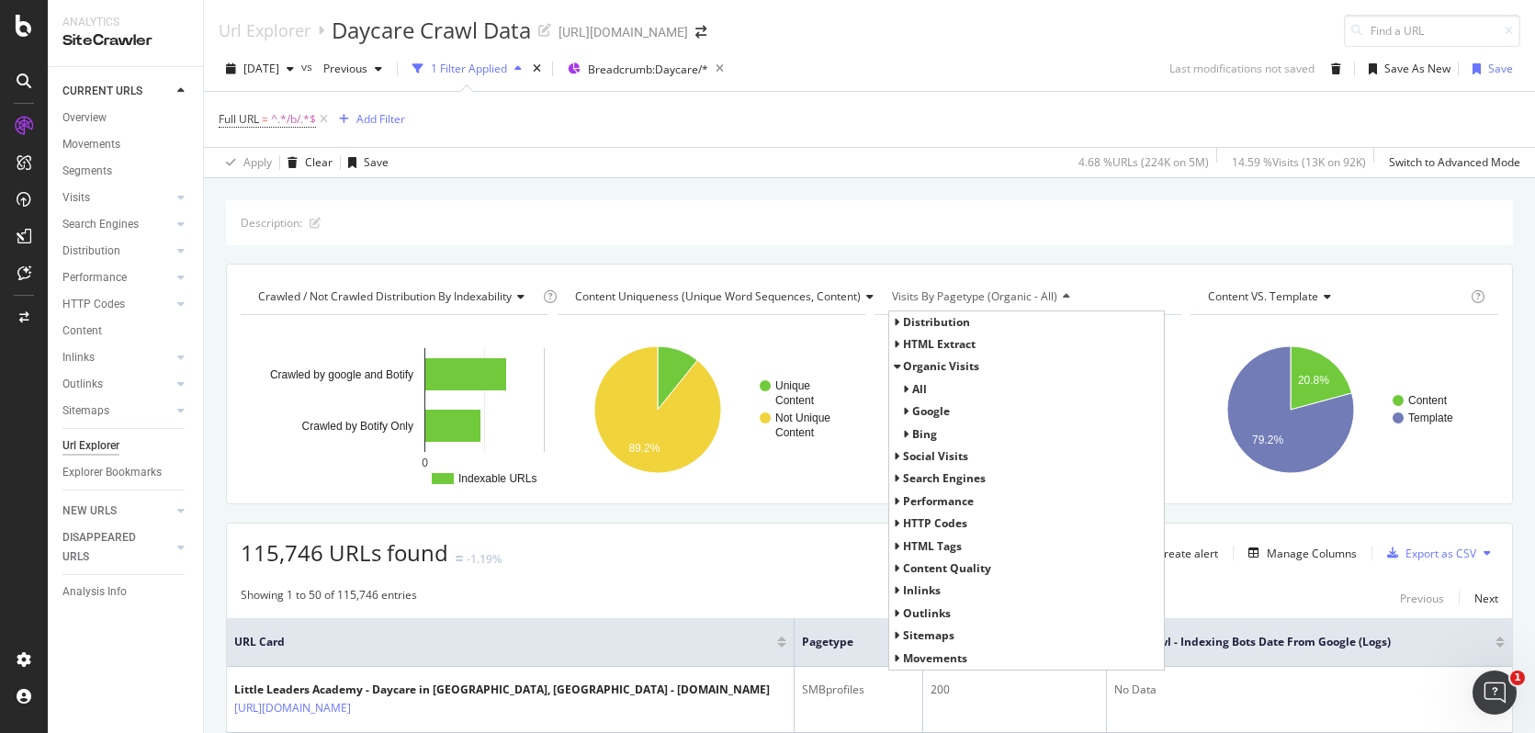
click at [915, 363] on span "organic Visits" at bounding box center [941, 366] width 76 height 16
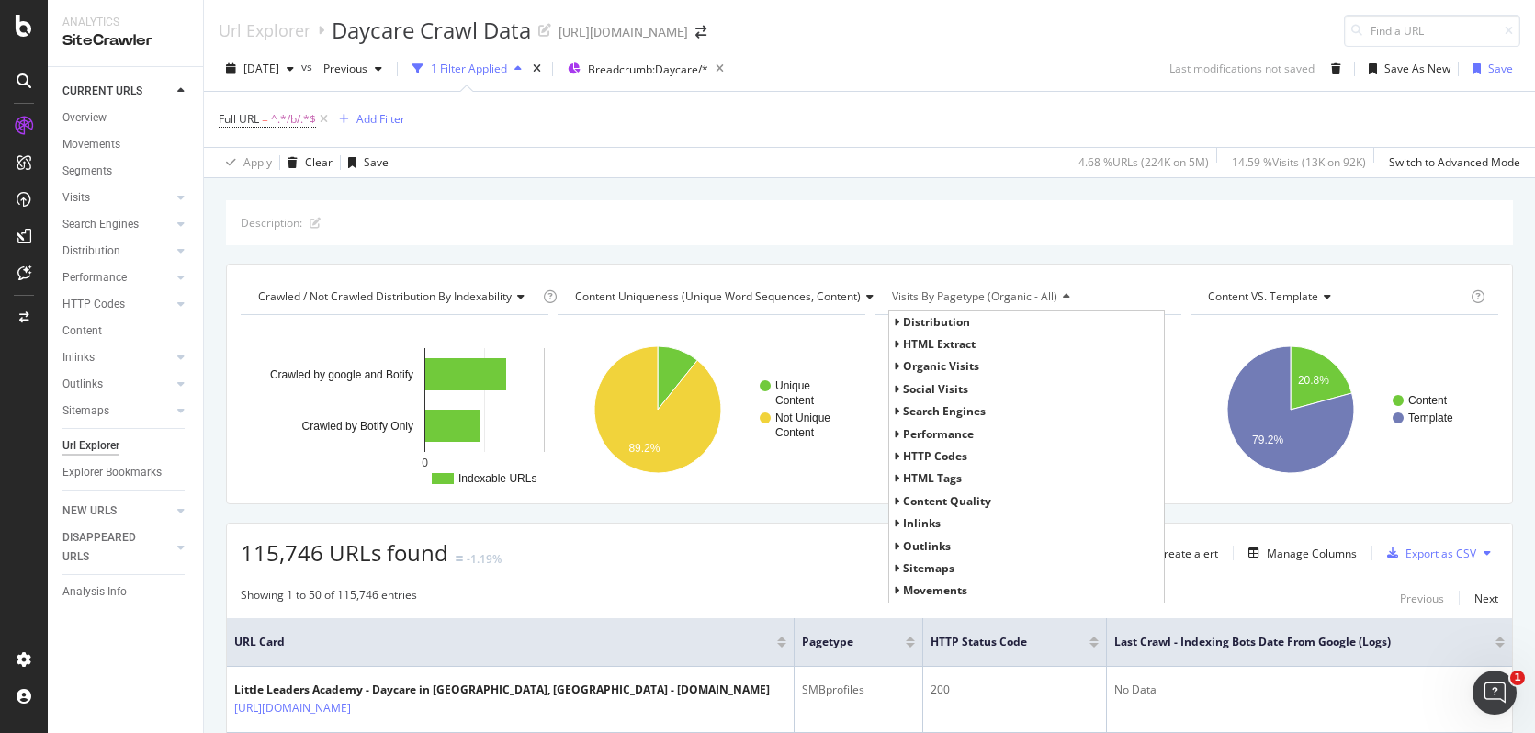
click at [938, 410] on span "Search Engines" at bounding box center [944, 411] width 83 height 16
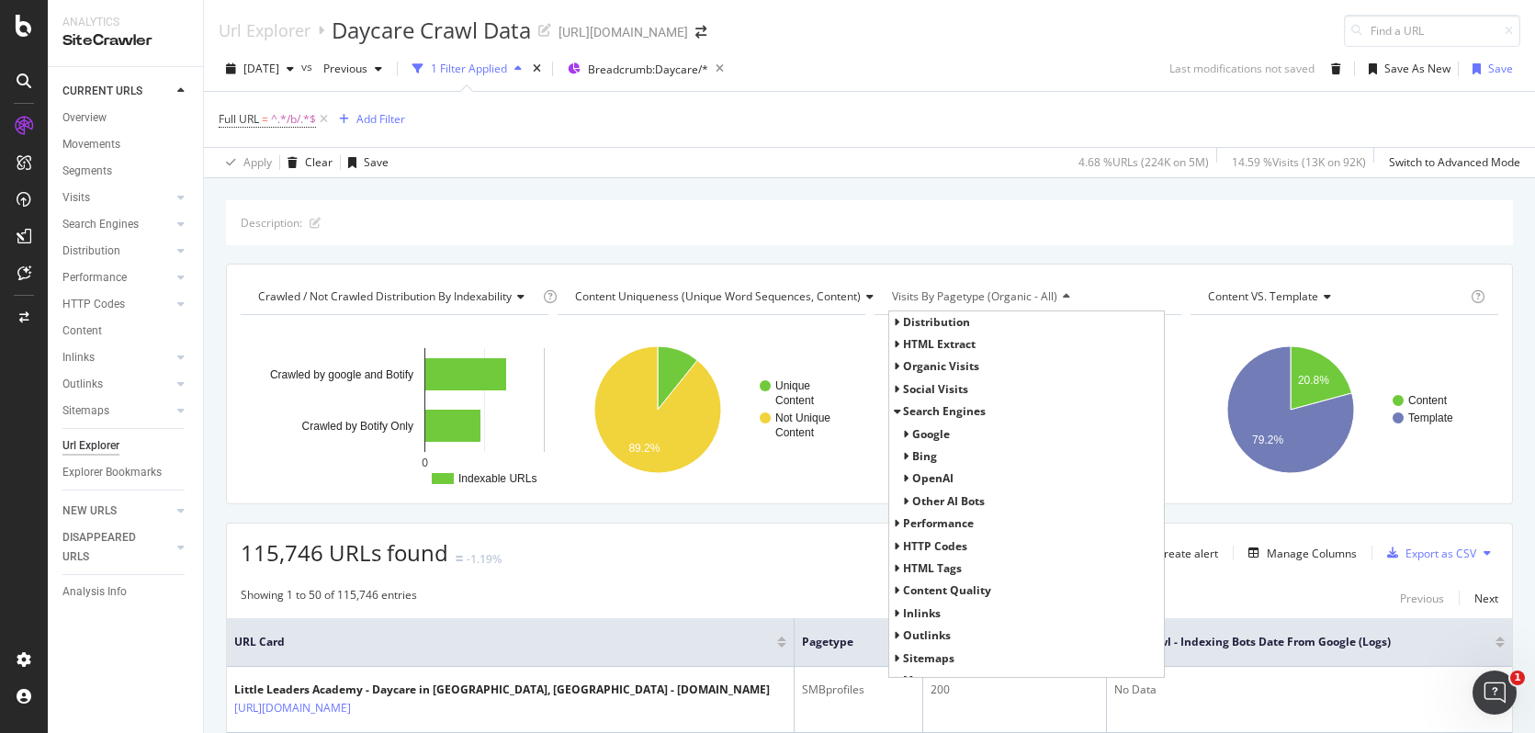
click at [922, 426] on span "Google" at bounding box center [931, 434] width 38 height 16
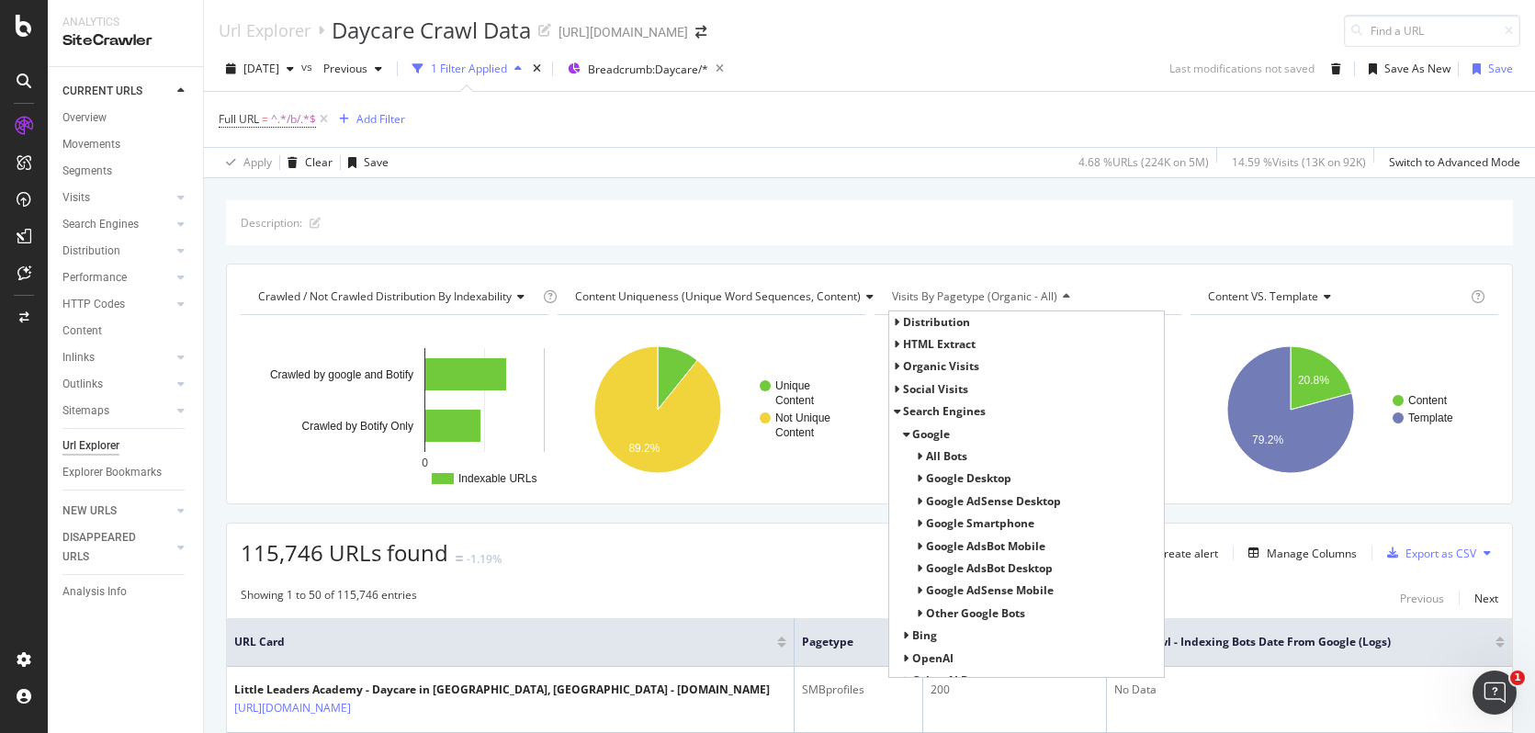
click at [937, 459] on span "All Bots" at bounding box center [946, 456] width 41 height 16
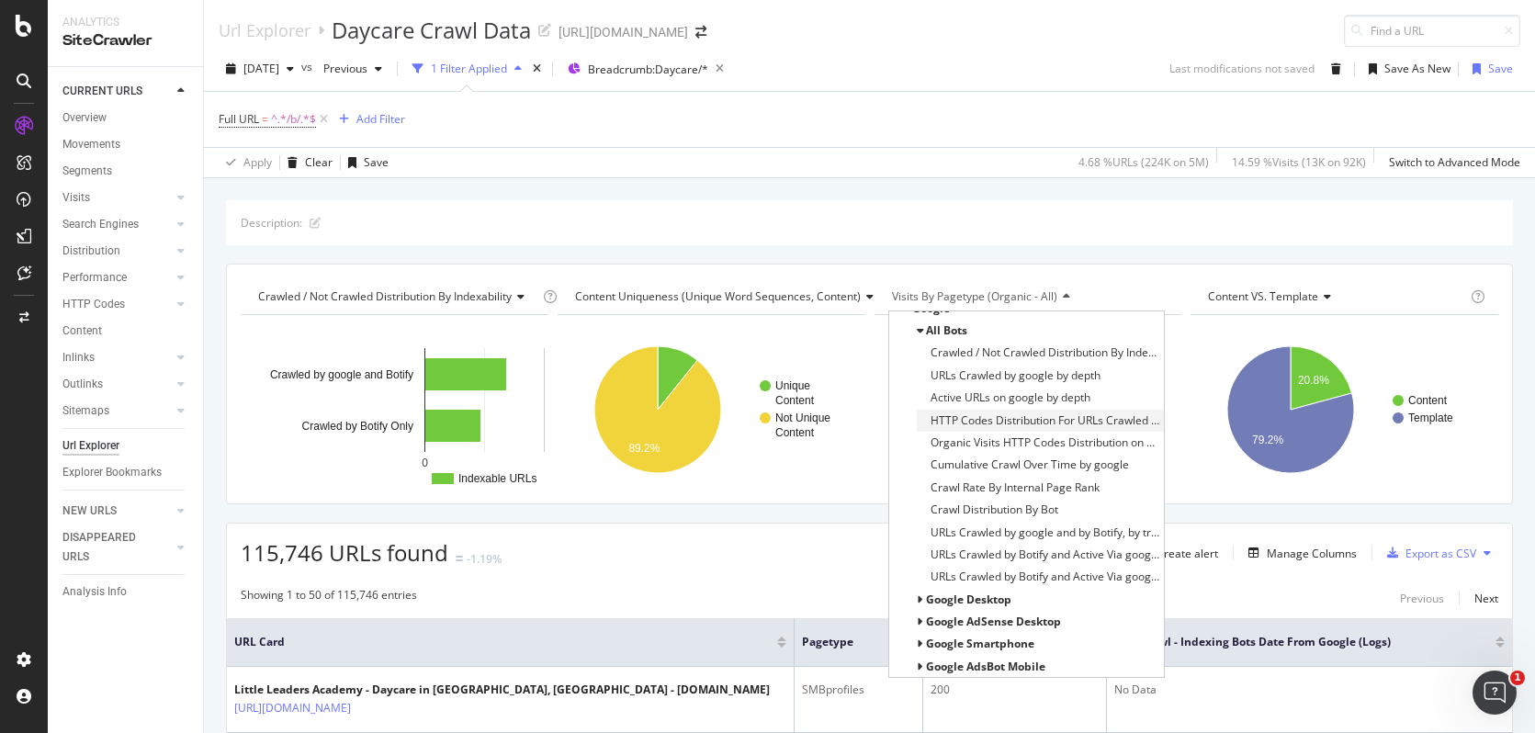
scroll to position [132, 0]
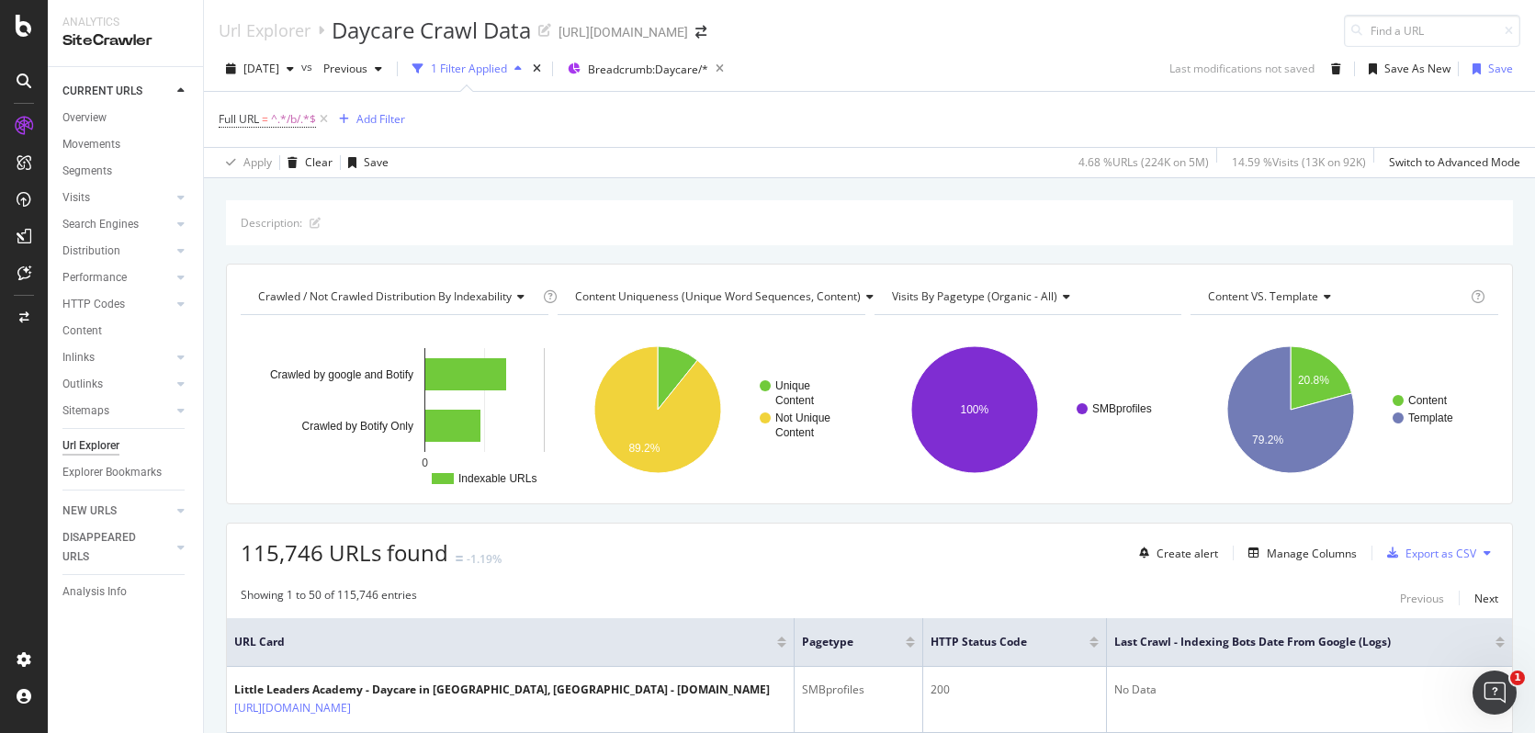
click at [1056, 96] on div "Full URL = ^.*/b/.*$ Add Filter" at bounding box center [870, 119] width 1302 height 55
click at [119, 479] on div "Explorer Bookmarks" at bounding box center [111, 472] width 99 height 19
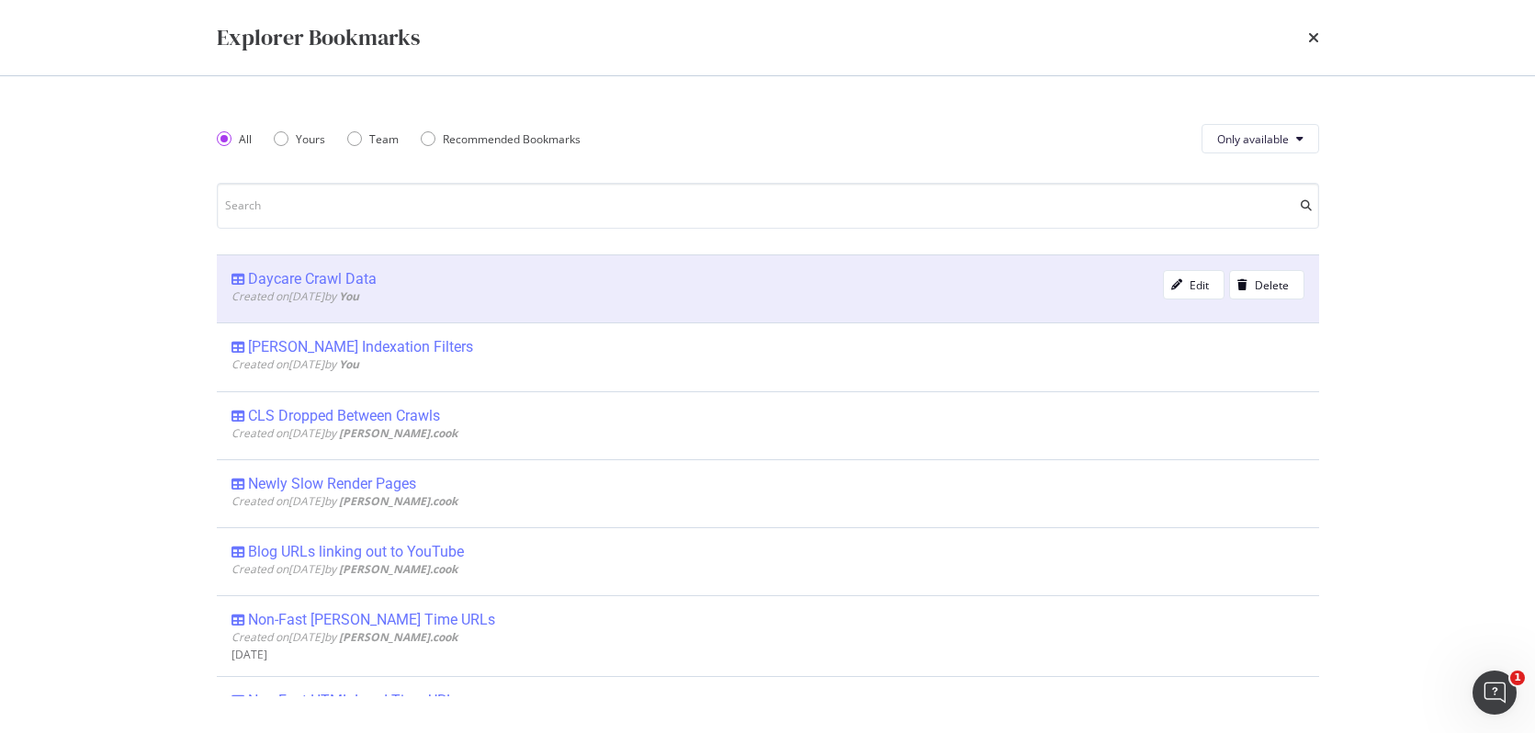
click at [299, 277] on div "Daycare Crawl Data" at bounding box center [312, 279] width 129 height 18
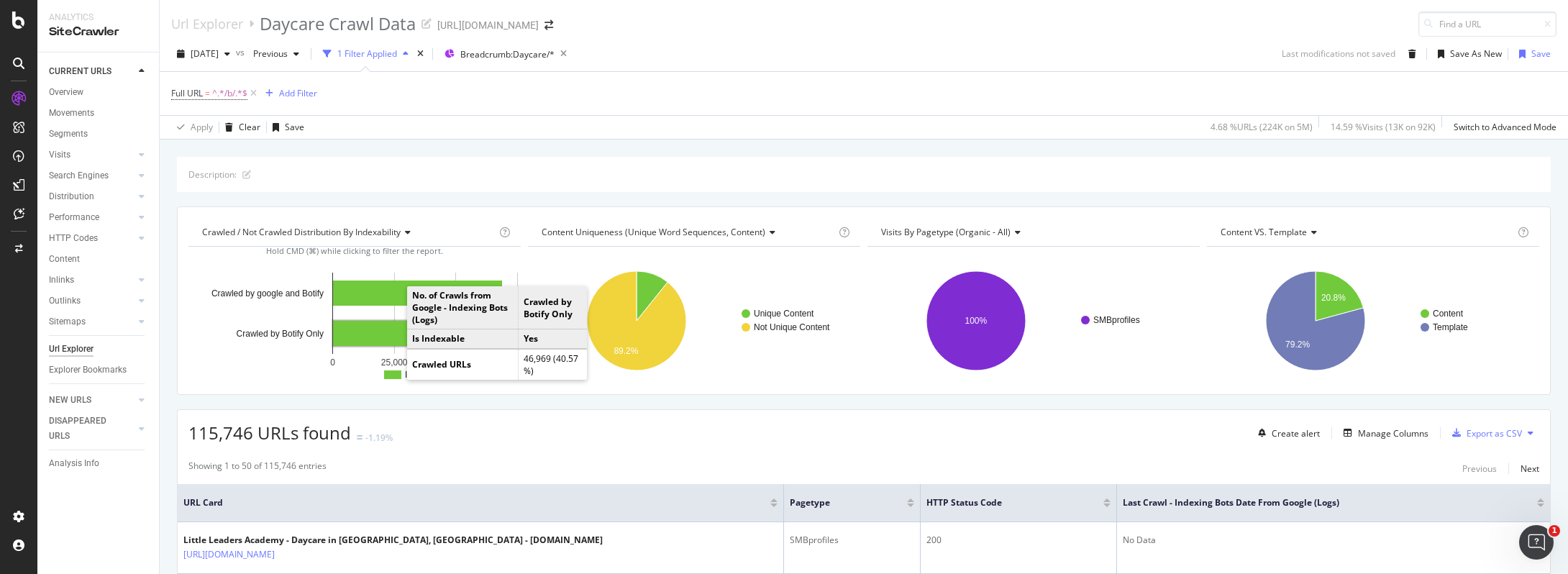
click at [363, 332] on rect "A chart." at bounding box center [390, 334] width 115 height 25
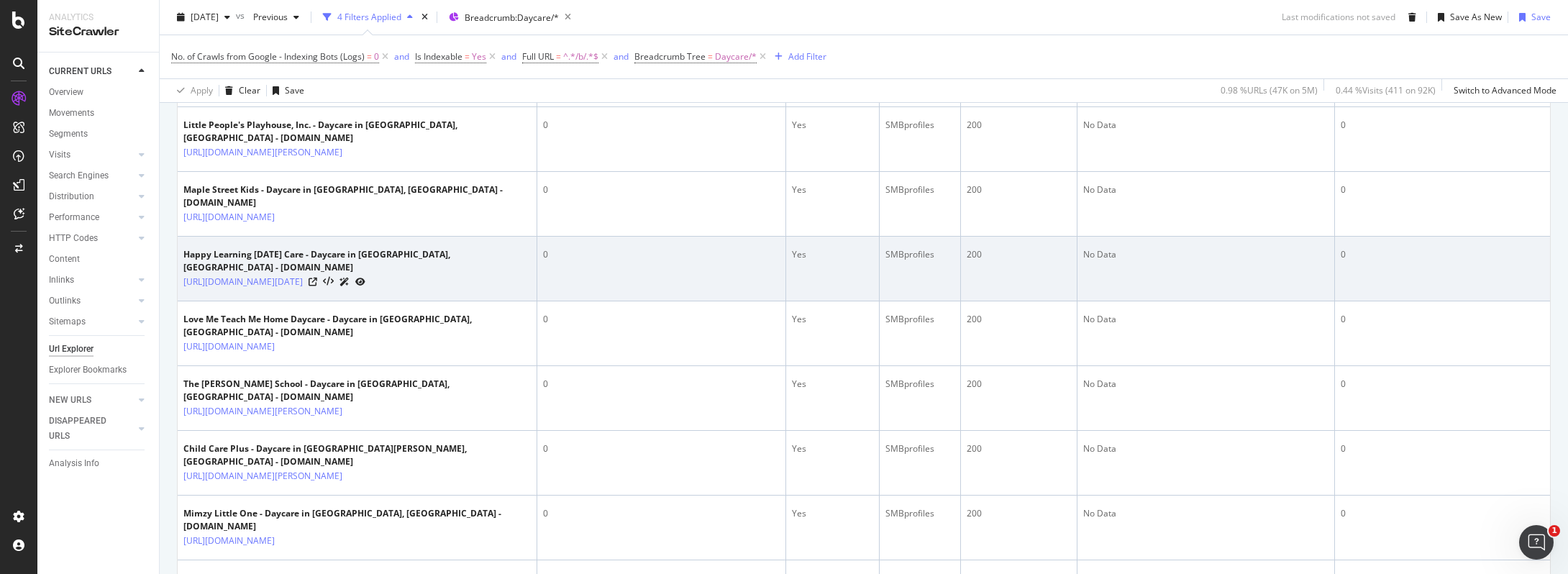
scroll to position [771, 0]
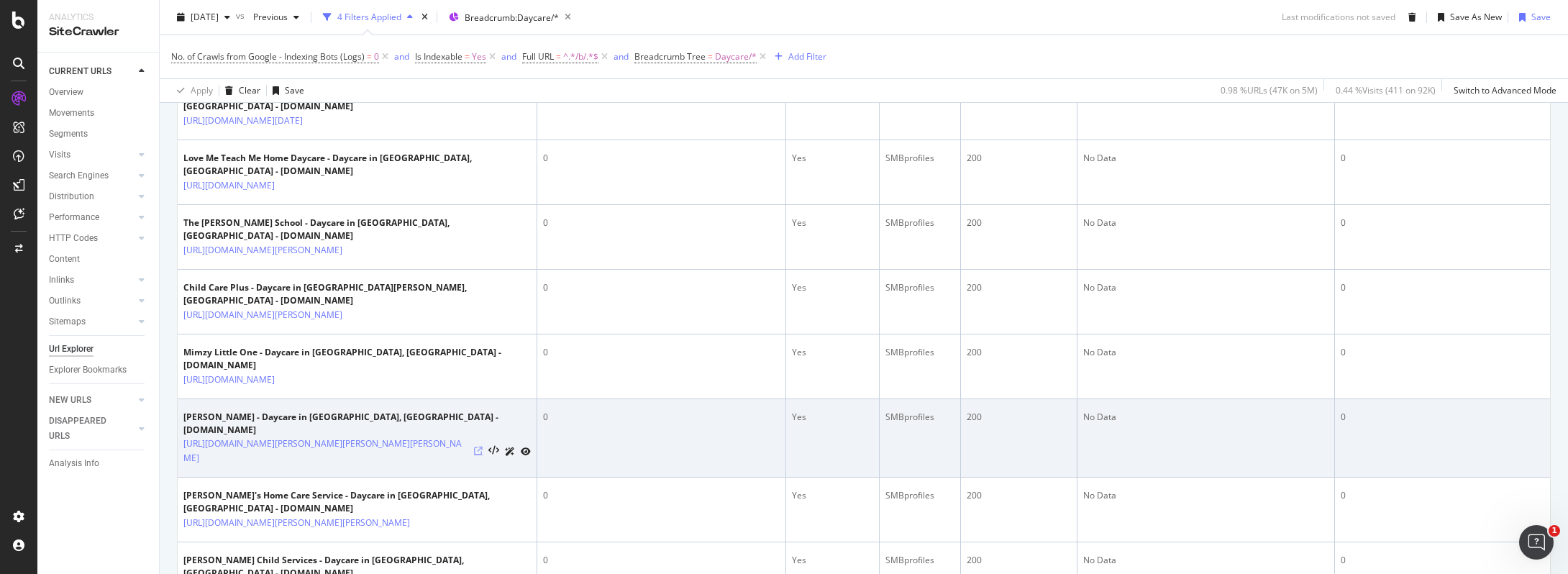
click at [474, 447] on icon at bounding box center [478, 451] width 9 height 9
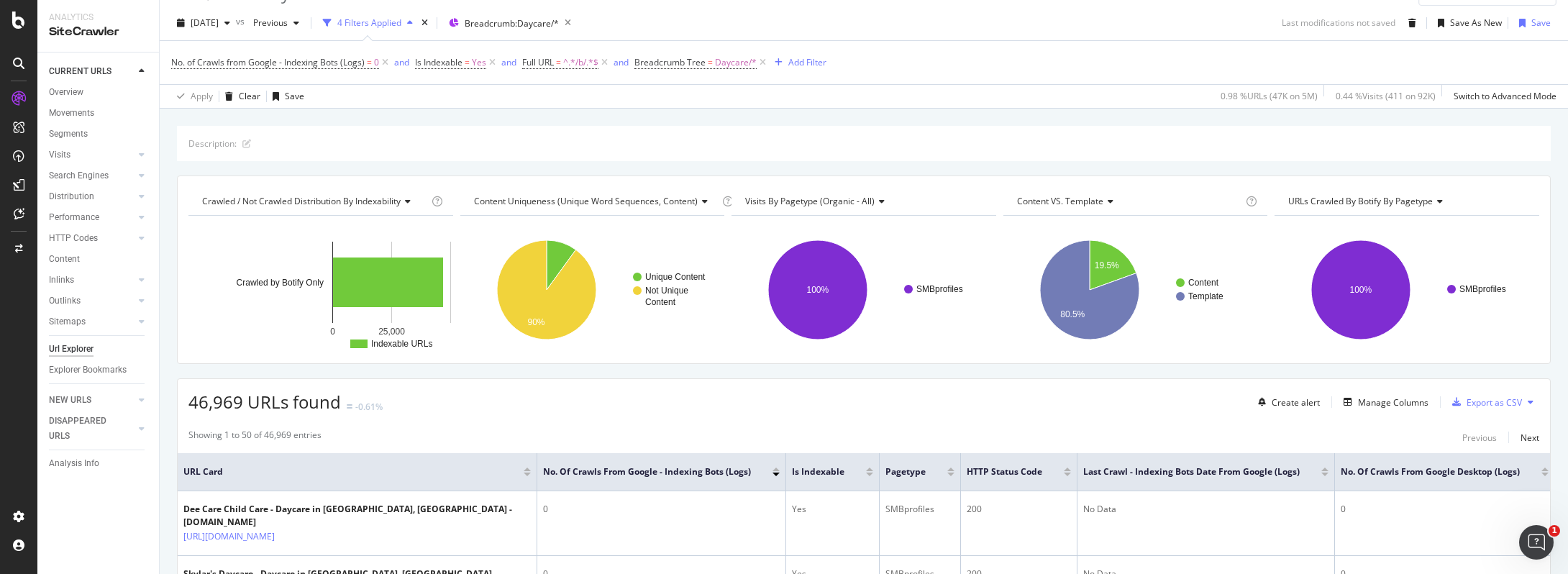
scroll to position [0, 0]
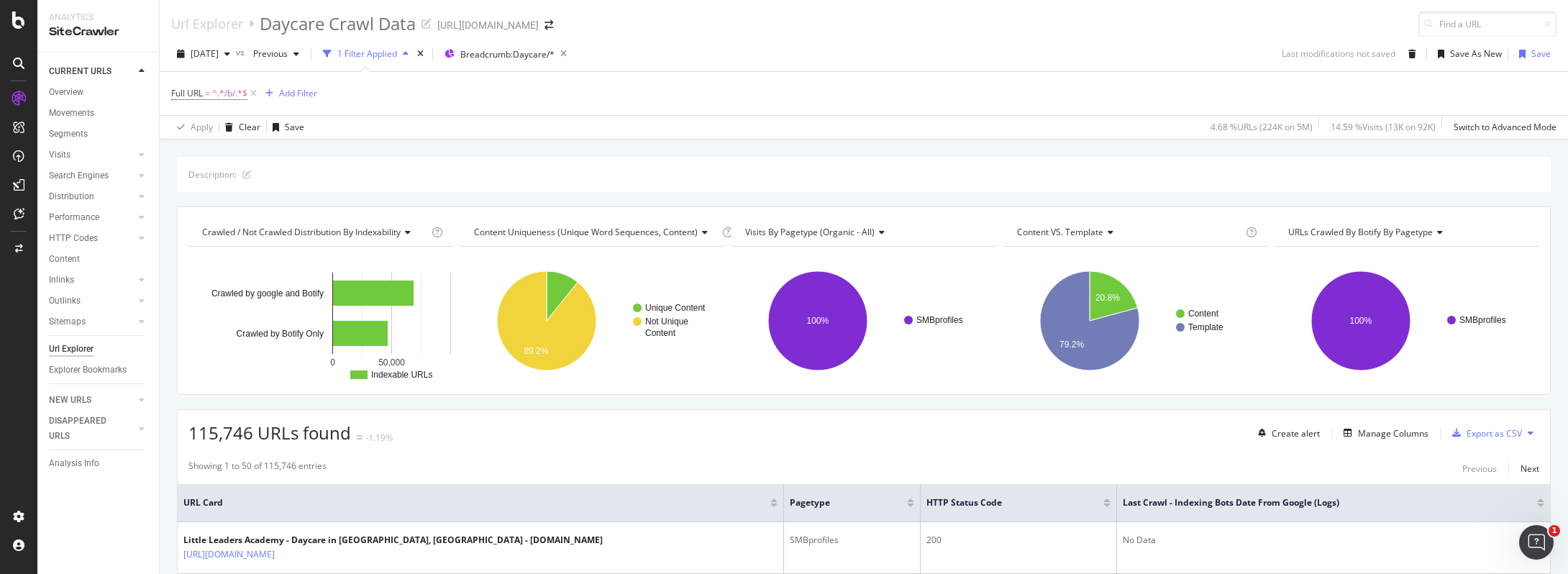
click at [797, 235] on span "Visits by pagetype (organic - all)" at bounding box center [809, 233] width 129 height 13
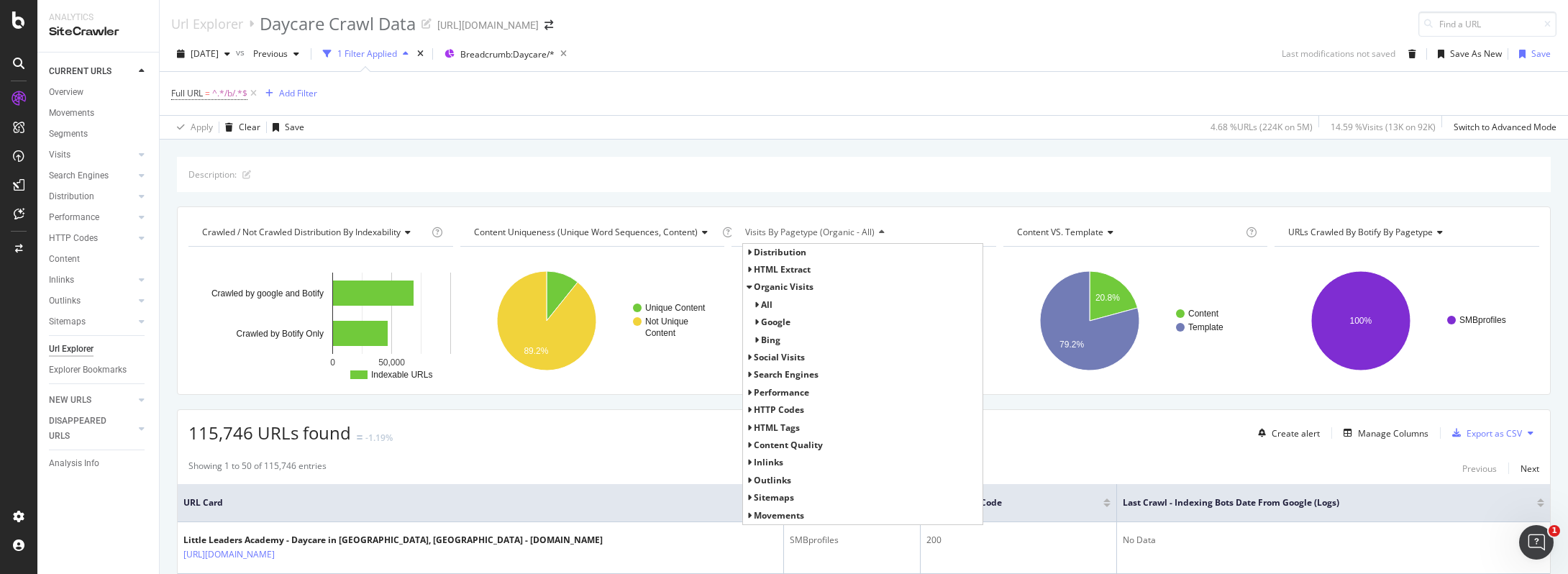
click at [747, 288] on icon at bounding box center [749, 287] width 5 height 9
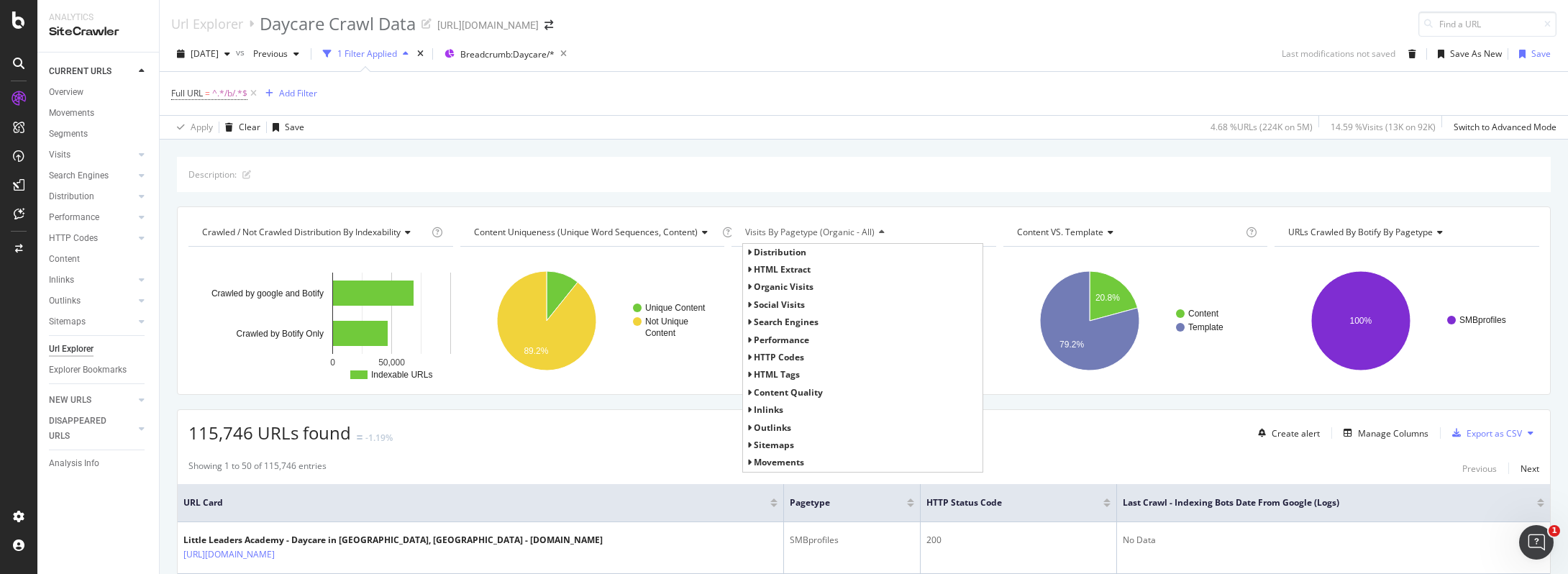
click at [779, 327] on span "Search Engines" at bounding box center [786, 322] width 65 height 13
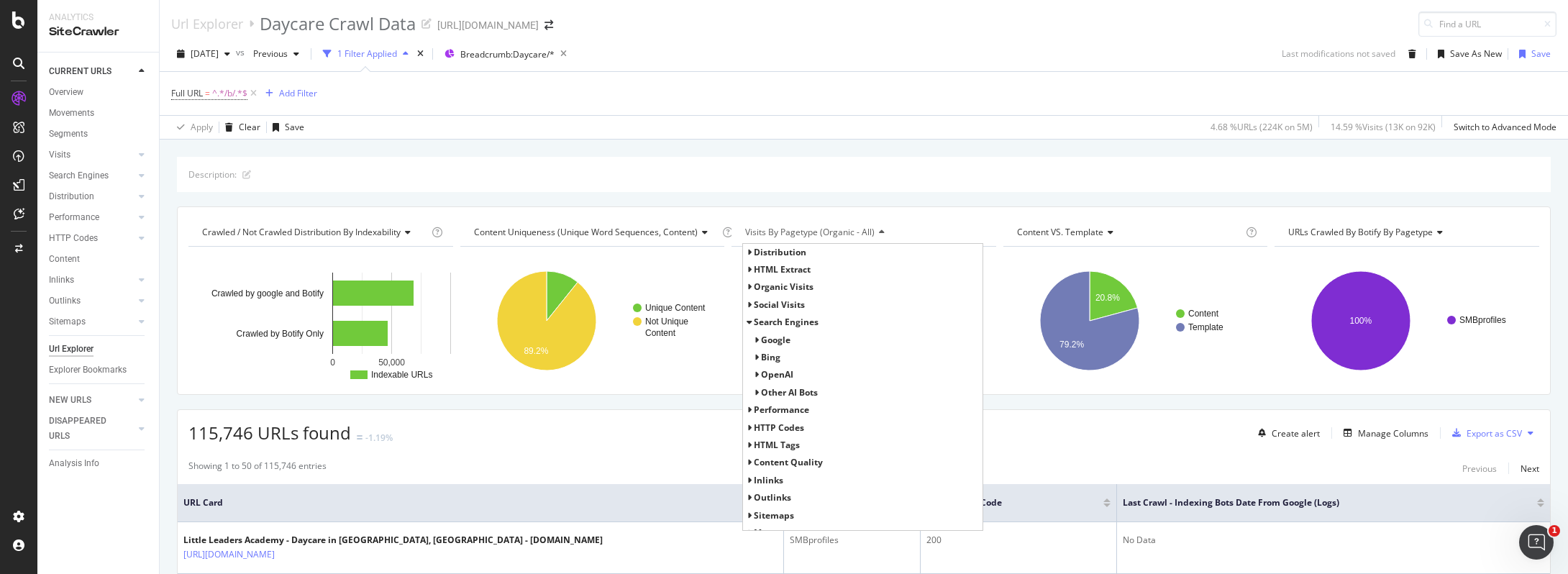
click at [773, 337] on span "Google" at bounding box center [776, 340] width 30 height 13
click at [773, 320] on span "Search Engines" at bounding box center [786, 322] width 65 height 13
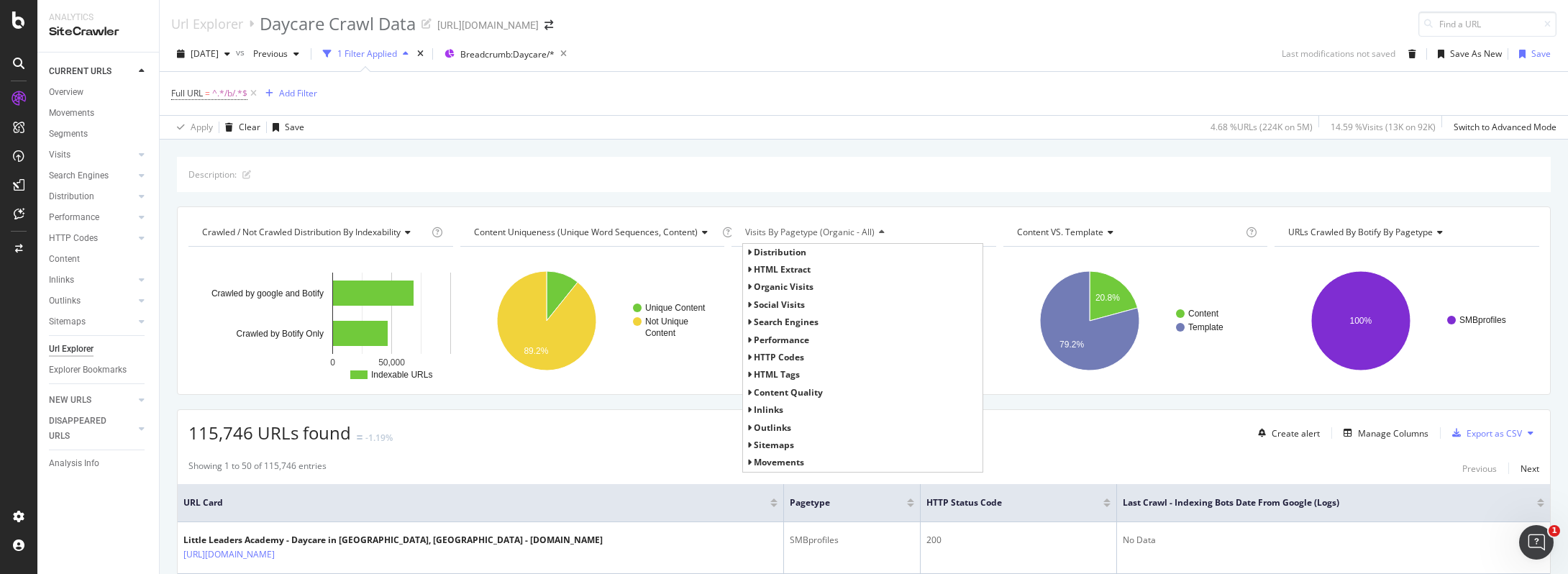
click at [767, 342] on span "Performance" at bounding box center [781, 340] width 56 height 13
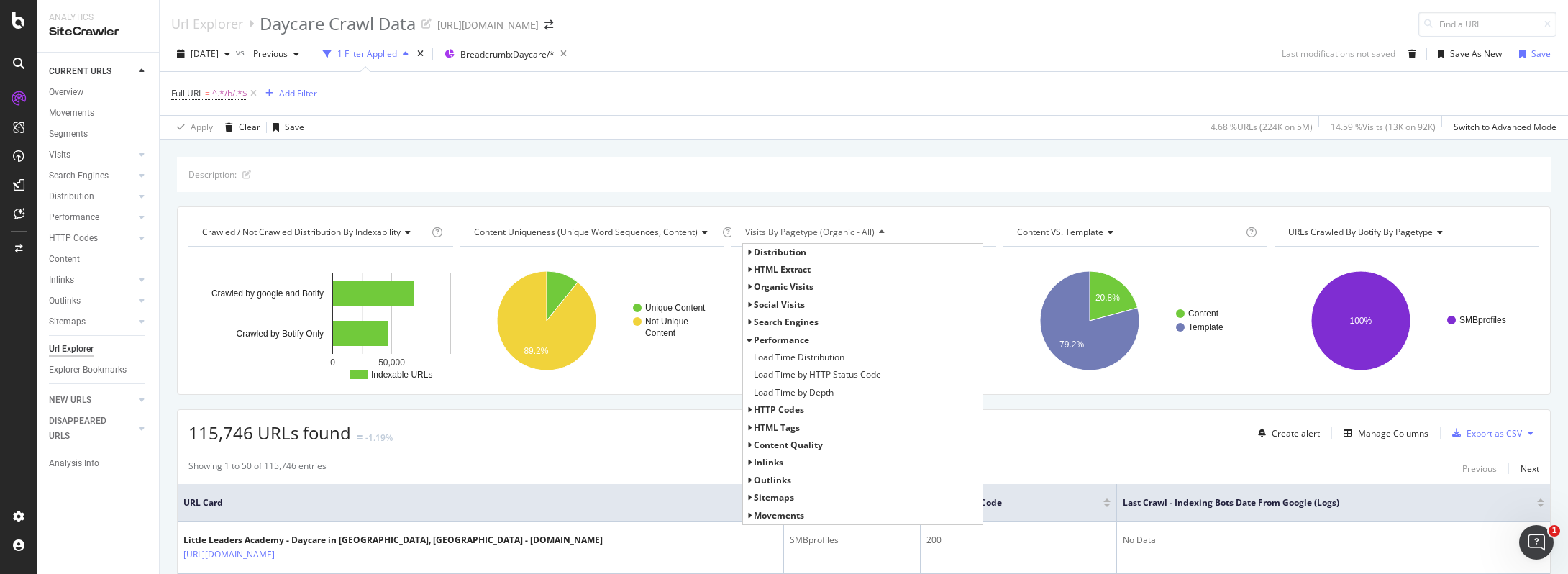
click at [783, 316] on span "Search Engines" at bounding box center [786, 322] width 65 height 13
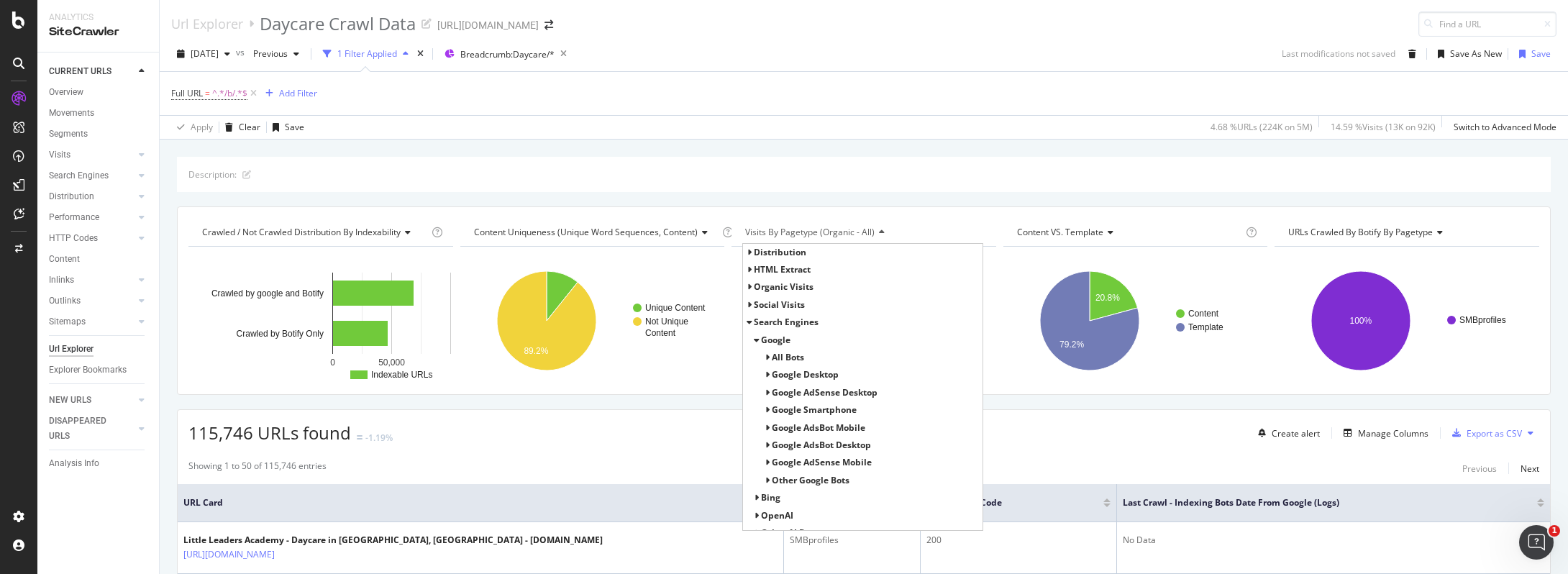
click at [781, 357] on span "All Bots" at bounding box center [788, 357] width 32 height 13
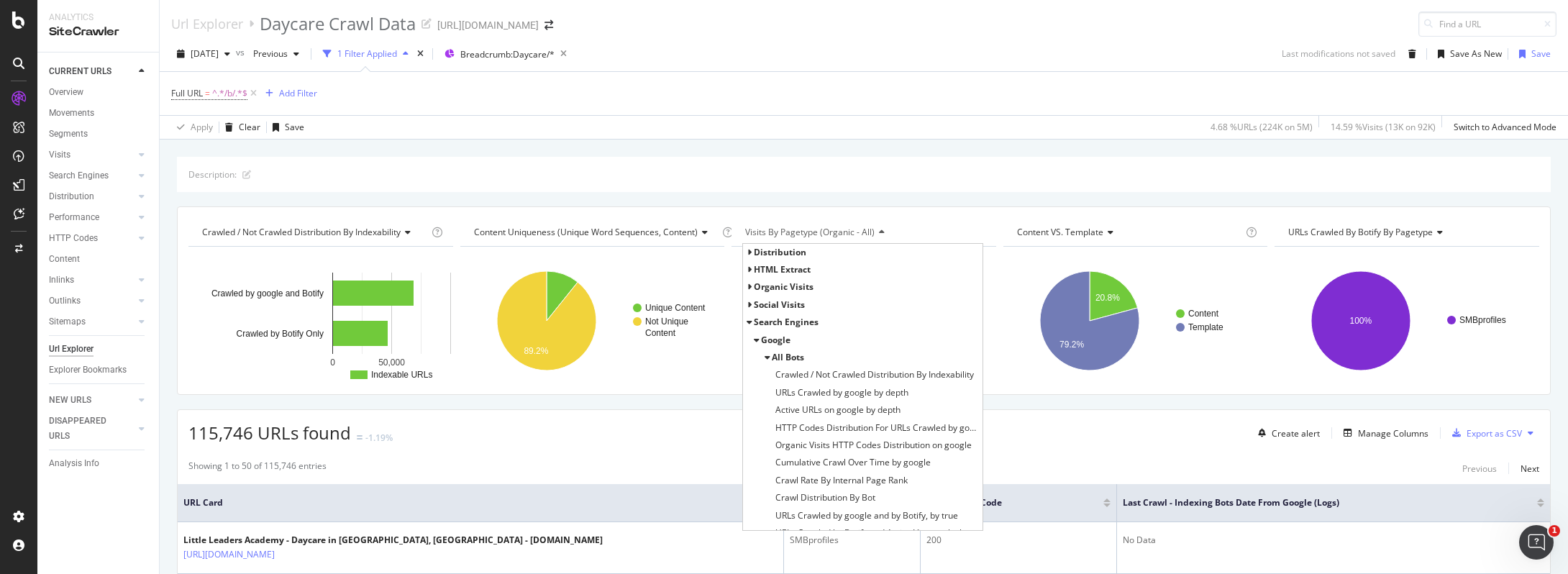
click at [785, 287] on span "organic Visits" at bounding box center [784, 287] width 59 height 13
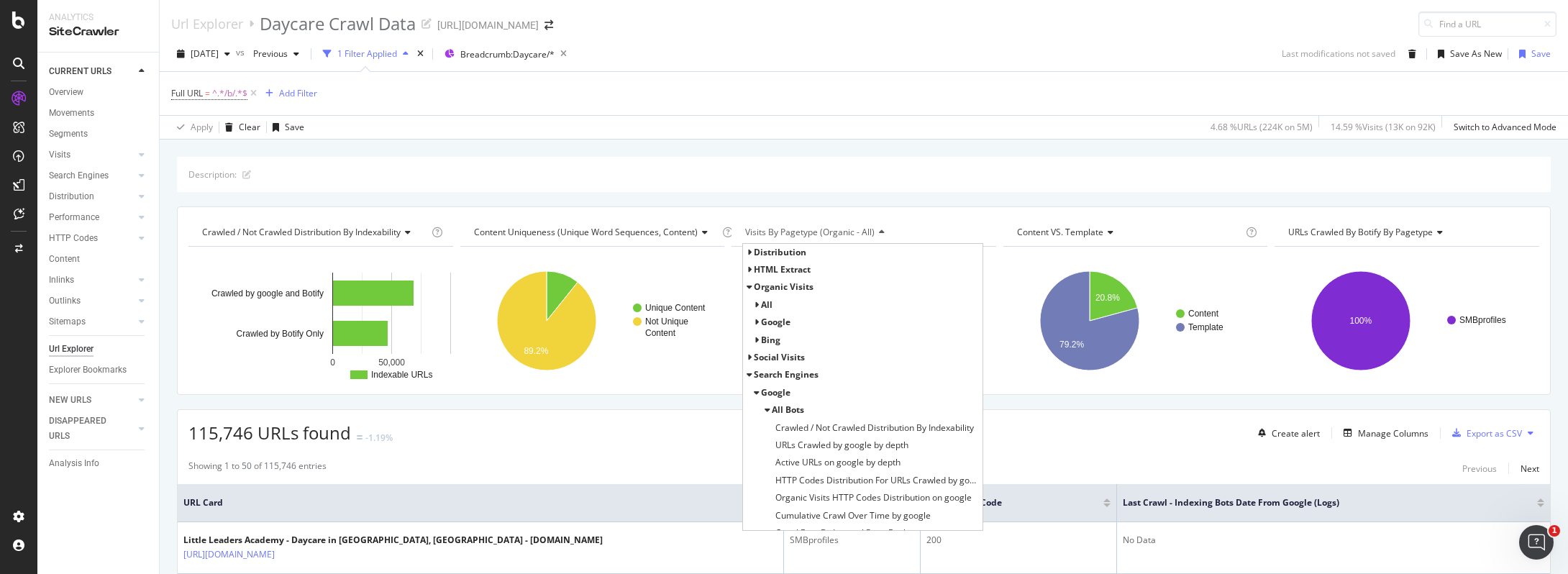
click at [782, 304] on div "all" at bounding box center [863, 305] width 240 height 17
click at [765, 305] on span "all" at bounding box center [766, 305] width 12 height 13
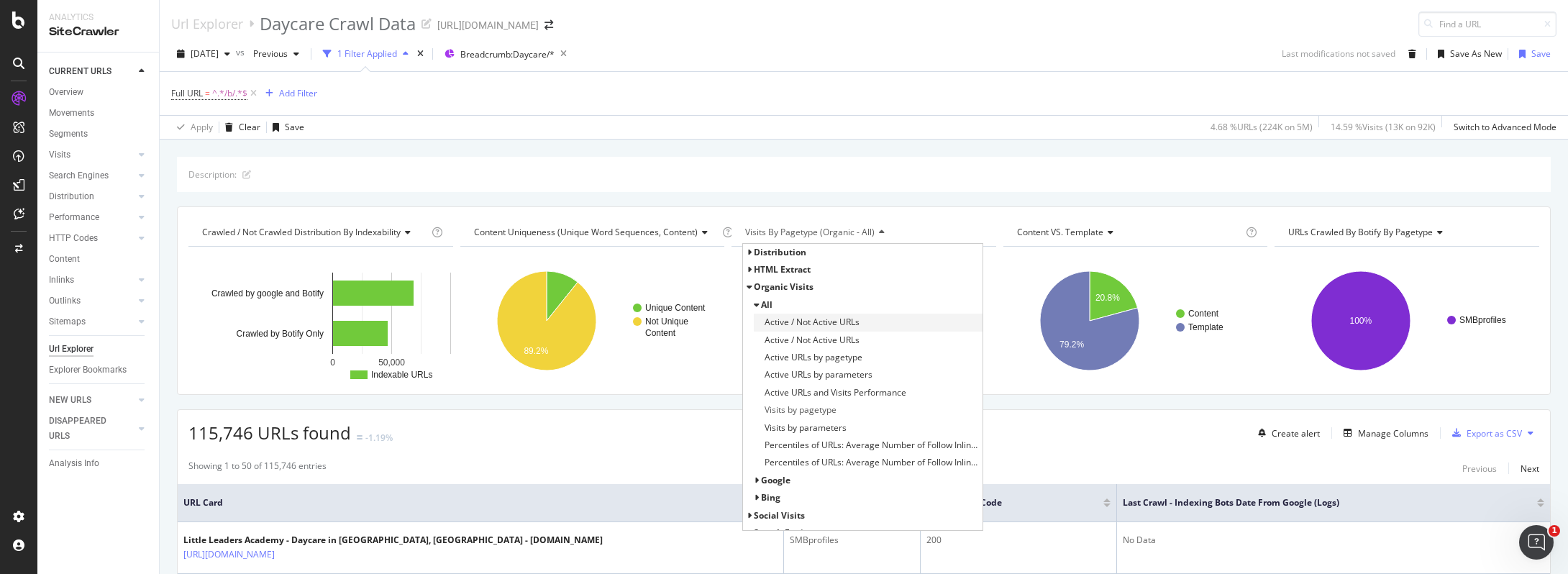
click at [790, 323] on span "Active / Not Active URLs" at bounding box center [812, 322] width 95 height 14
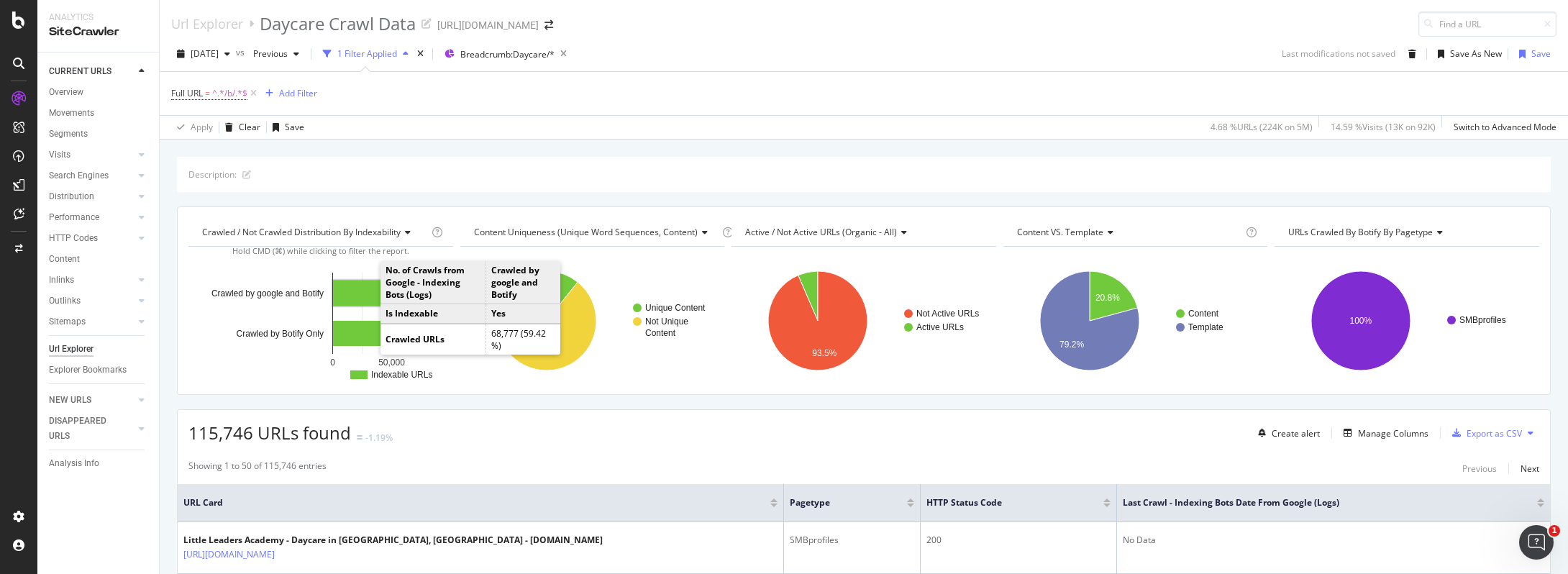
click at [366, 294] on rect "A chart." at bounding box center [373, 293] width 81 height 25
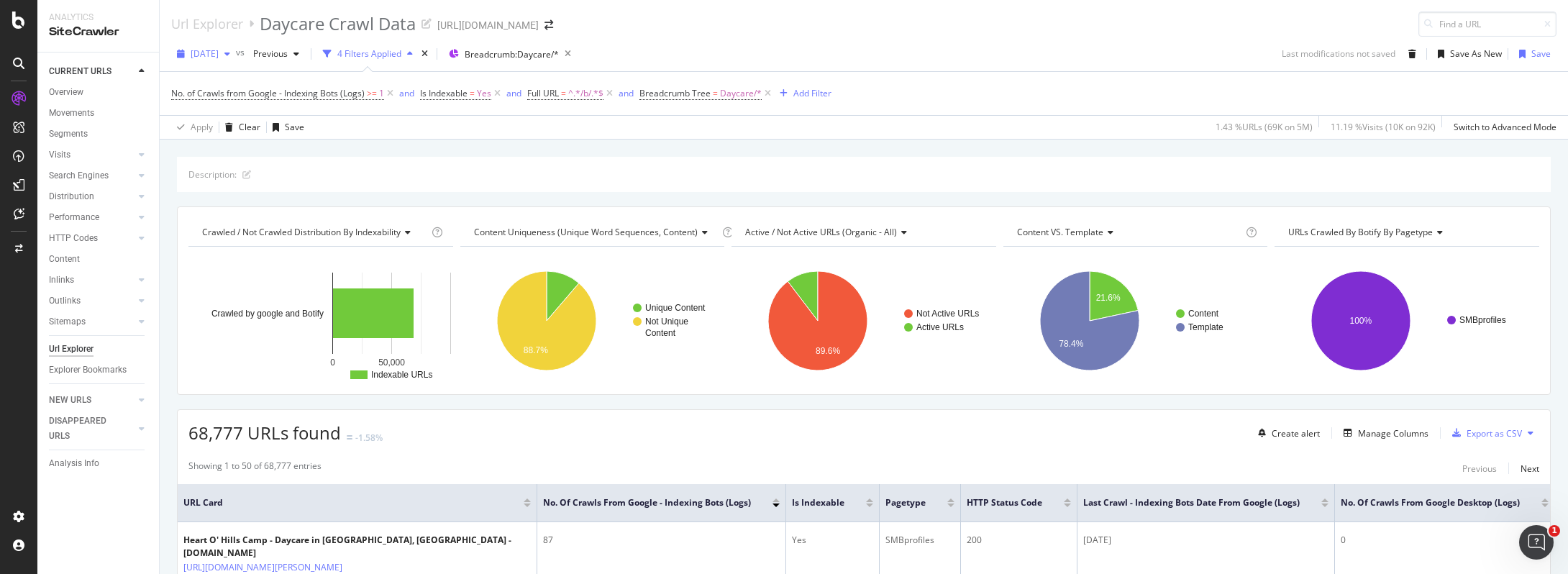
click at [210, 55] on span "[DATE]" at bounding box center [204, 54] width 28 height 13
click at [288, 155] on div "5.4M URLs" at bounding box center [299, 150] width 42 height 13
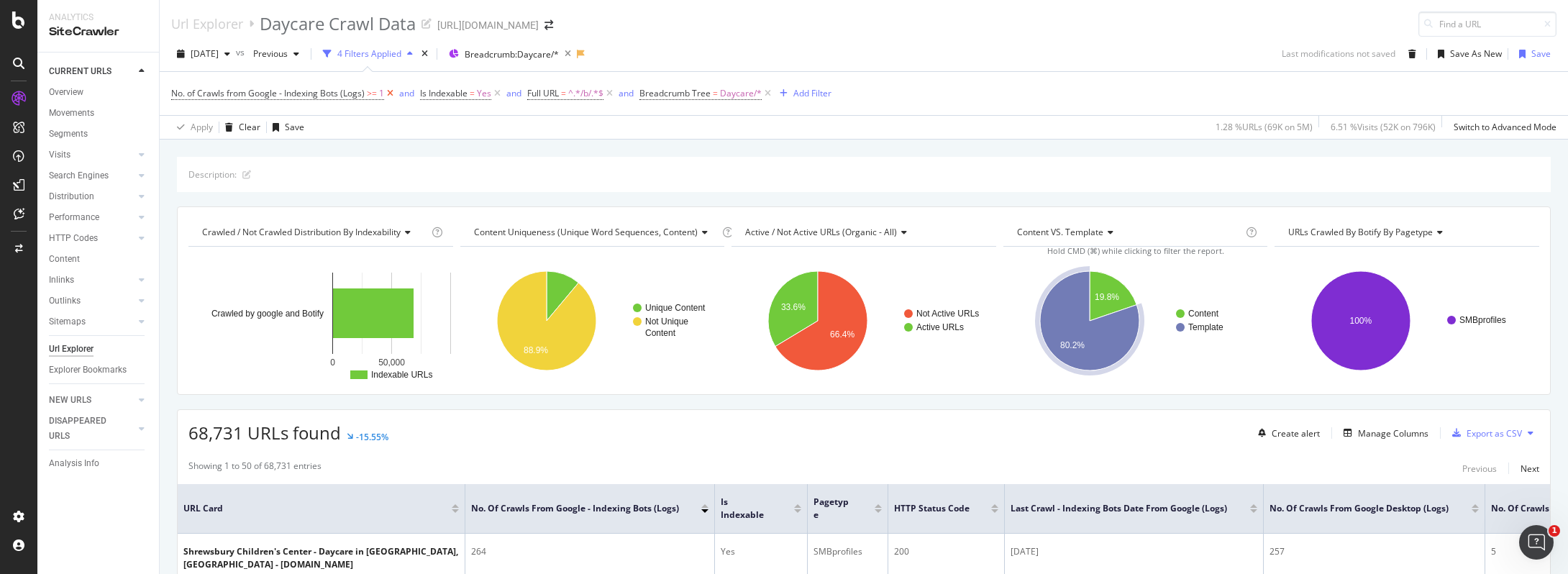
click at [391, 93] on icon at bounding box center [391, 93] width 13 height 14
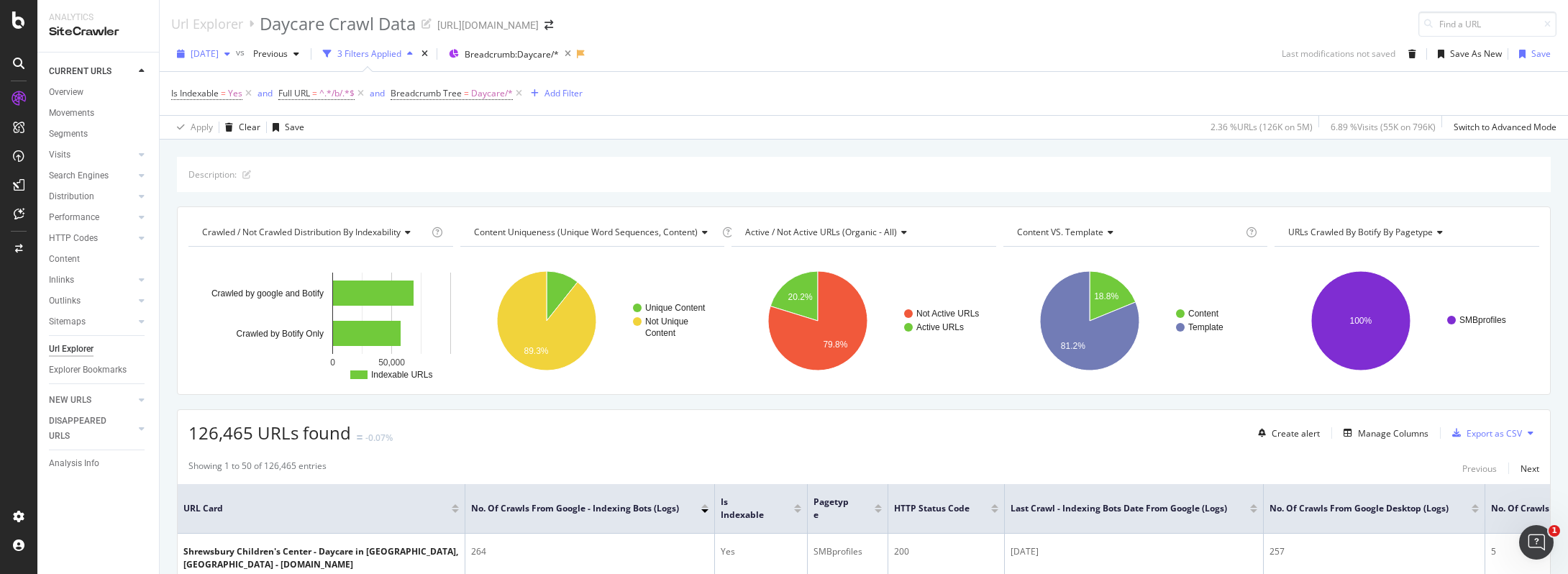
click at [218, 52] on span "2025 Jan. 3rd" at bounding box center [204, 54] width 28 height 13
click at [243, 115] on div "2025 Sep. 1st 4.8M URLs" at bounding box center [266, 105] width 171 height 21
click at [281, 51] on span "2024 Dec. 6th" at bounding box center [264, 54] width 34 height 13
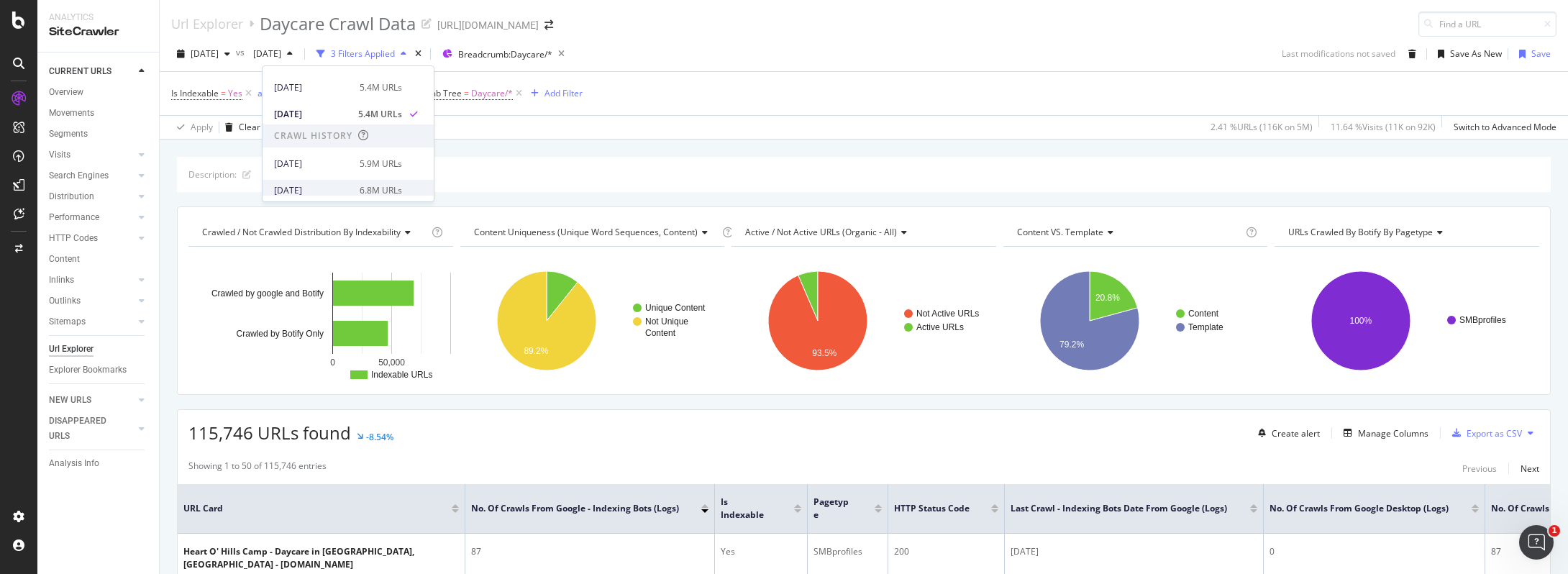
scroll to position [234, 0]
click at [351, 86] on div "2025 Jan. 3rd 5.4M URLs" at bounding box center [338, 85] width 128 height 13
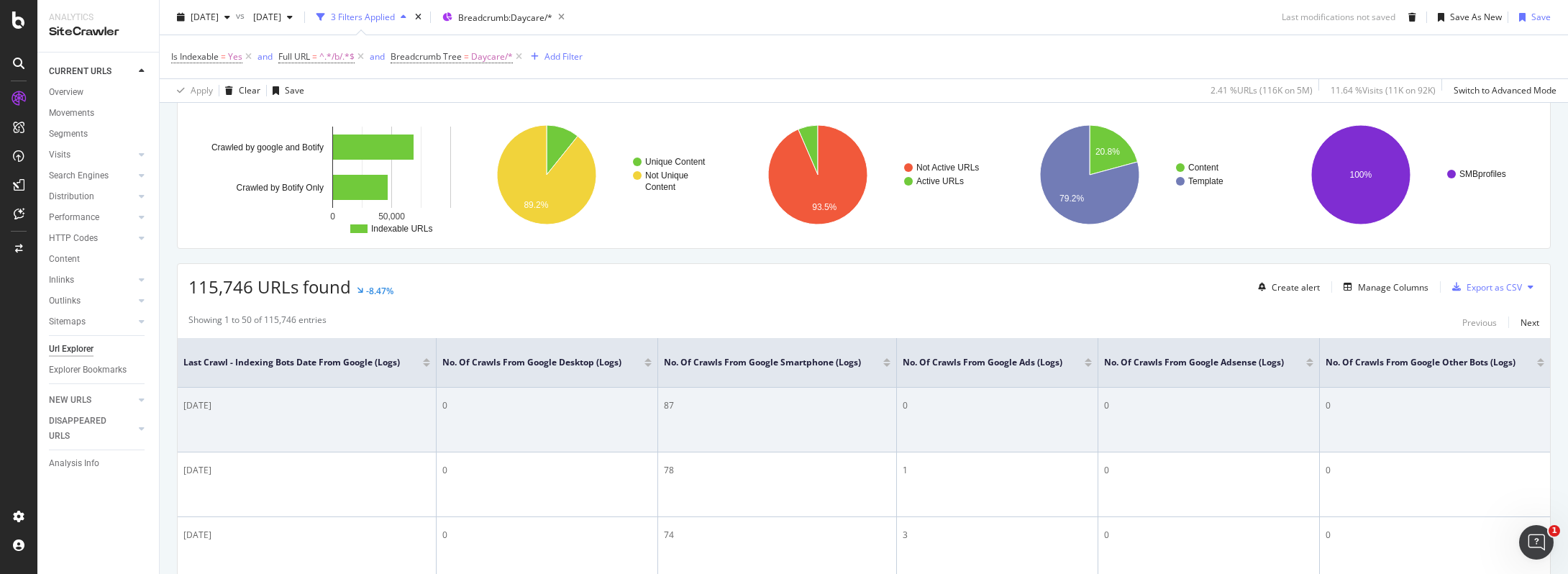
scroll to position [62, 0]
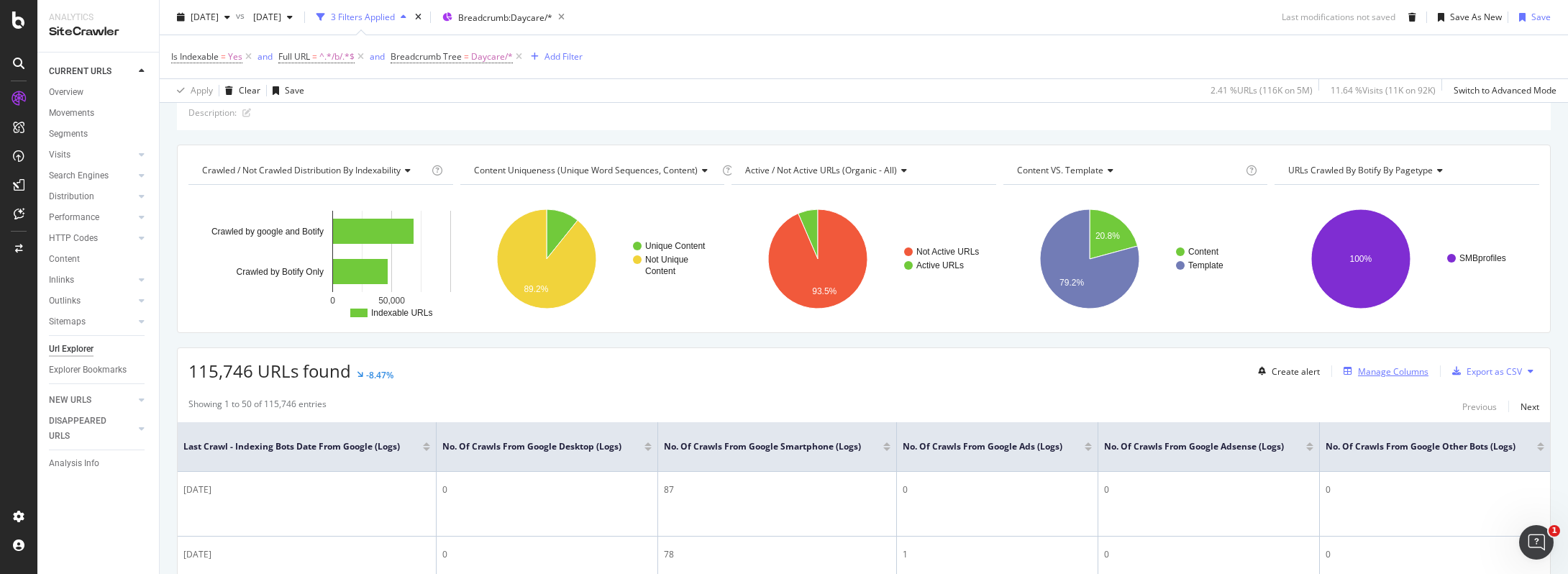
click at [1201, 373] on div "Manage Columns" at bounding box center [1393, 372] width 70 height 13
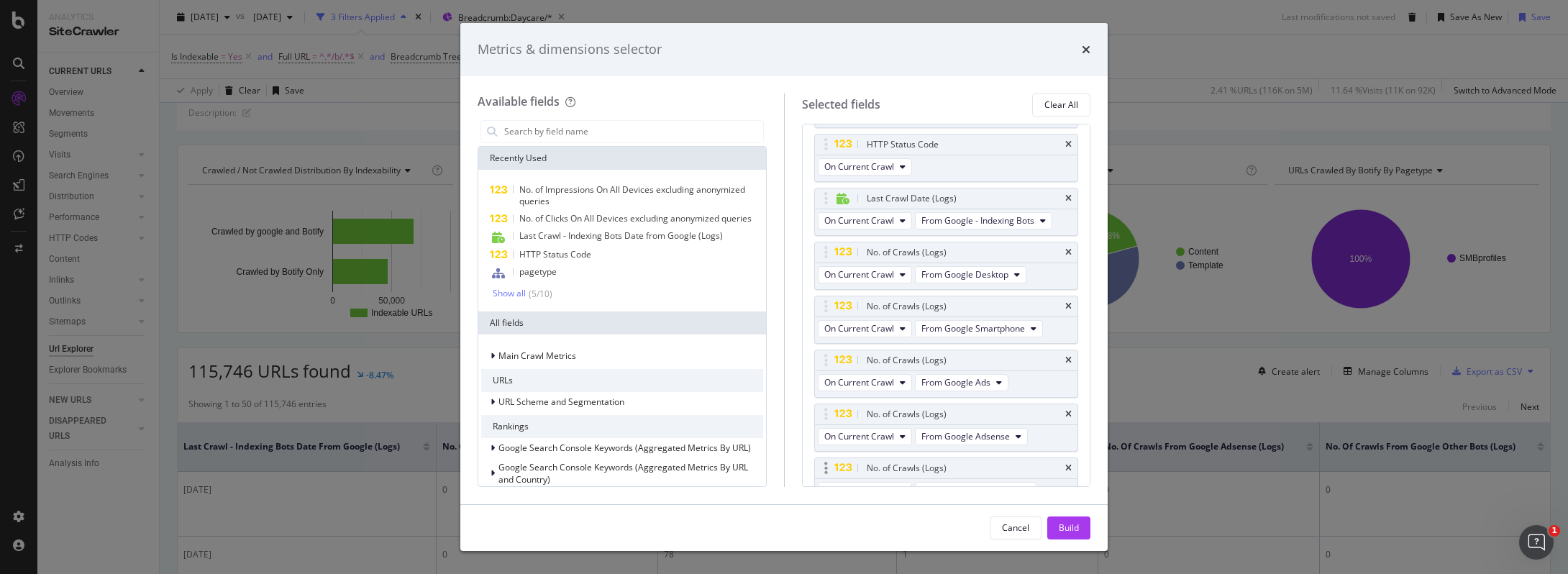
scroll to position [232, 0]
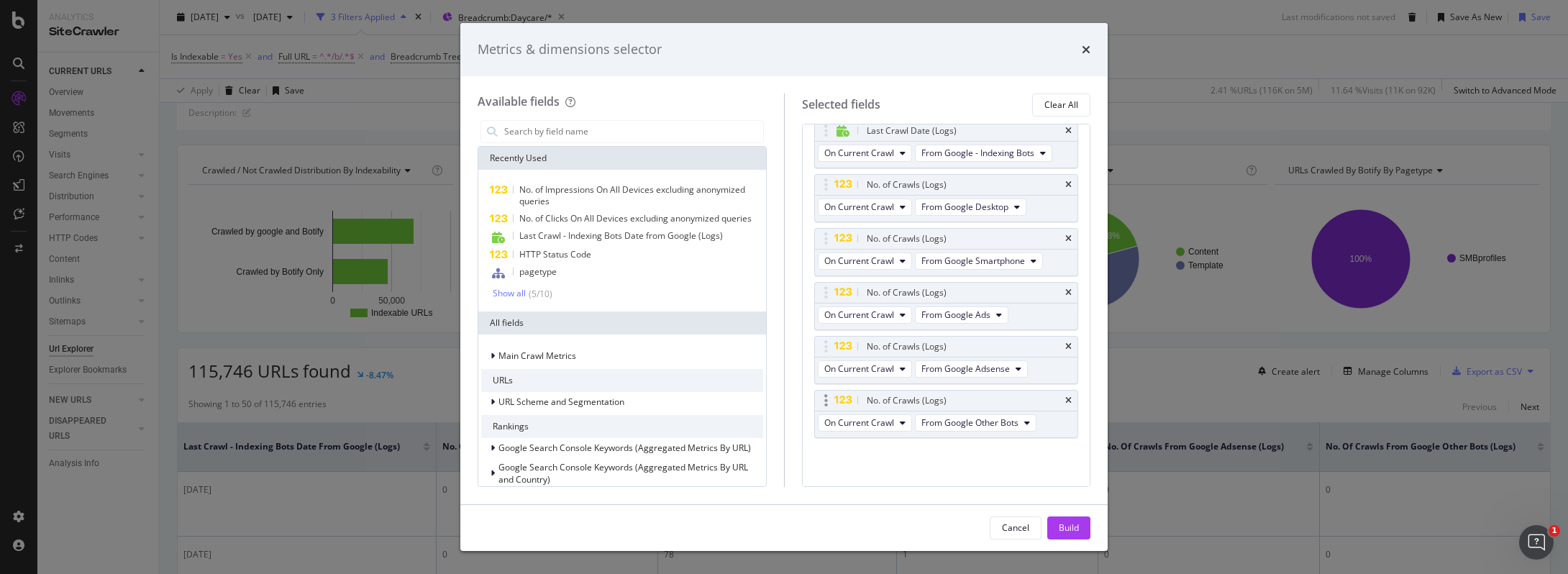
click at [1061, 400] on div "No. of Crawls (Logs)" at bounding box center [946, 401] width 263 height 20
click at [1065, 344] on icon "times" at bounding box center [1069, 346] width 6 height 9
click at [1065, 396] on icon "times" at bounding box center [1069, 400] width 6 height 9
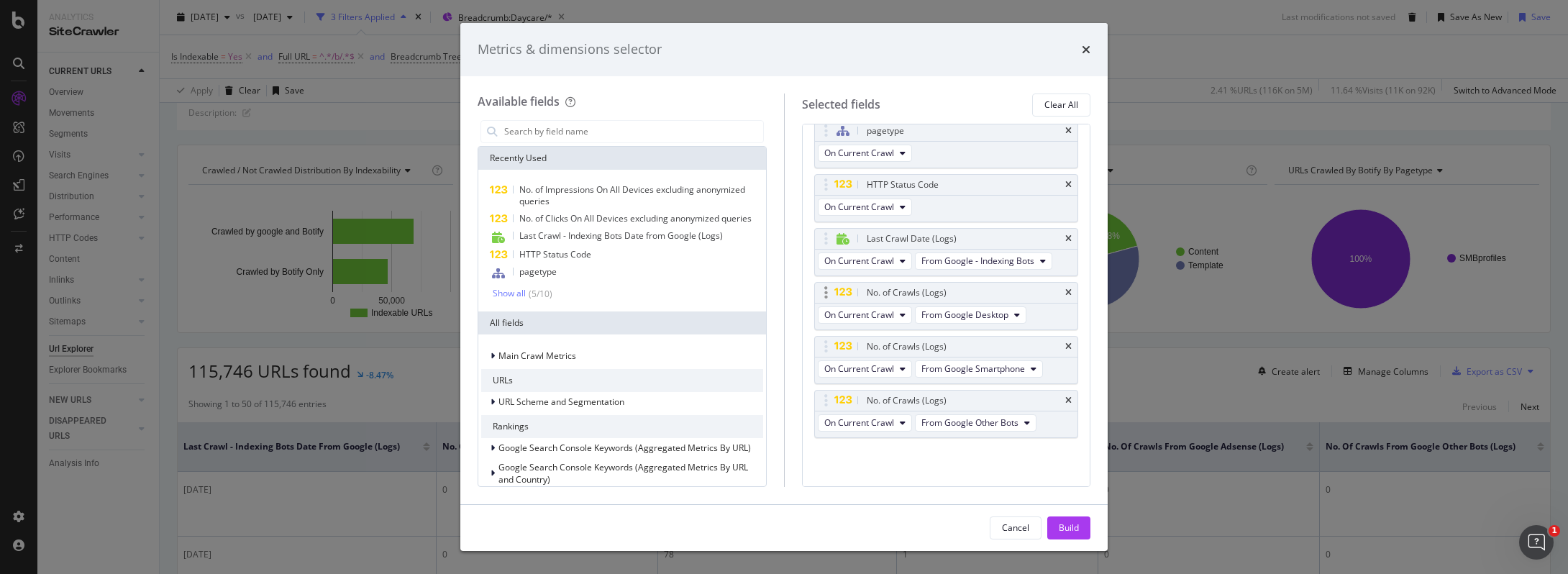
scroll to position [70, 0]
click at [1065, 401] on icon "times" at bounding box center [1069, 400] width 6 height 9
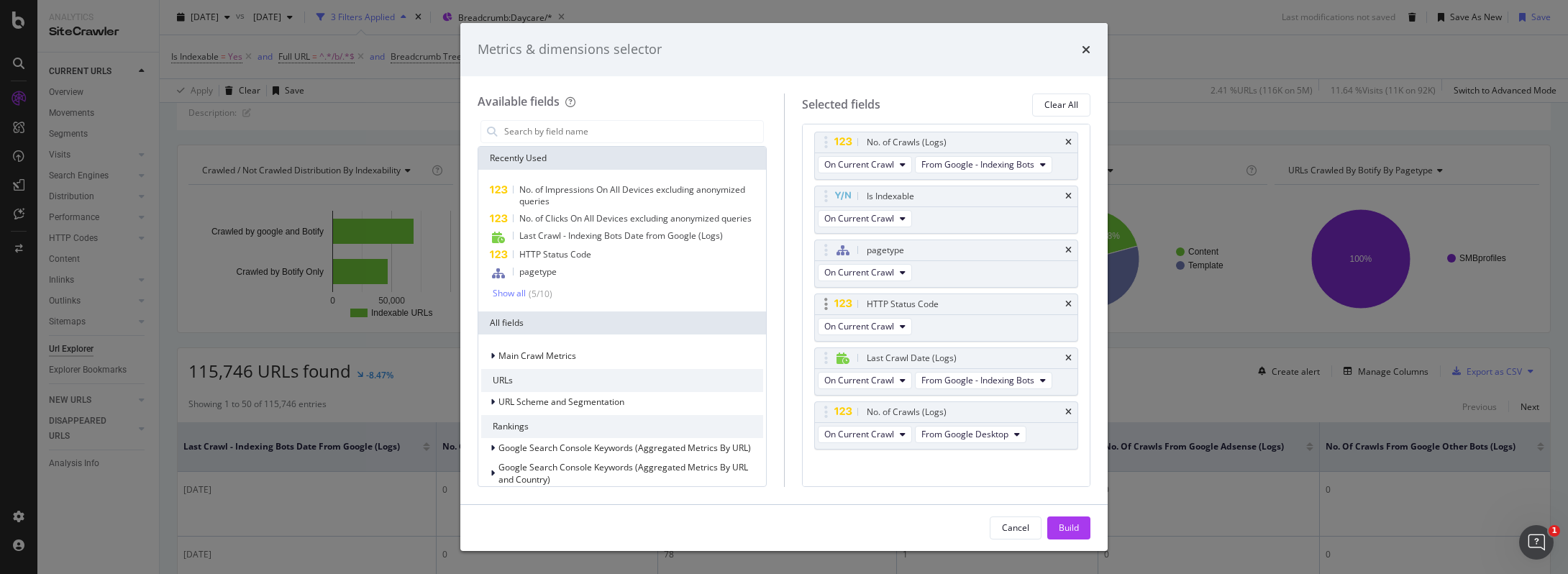
scroll to position [0, 0]
click at [1072, 524] on div "Build" at bounding box center [1069, 528] width 20 height 13
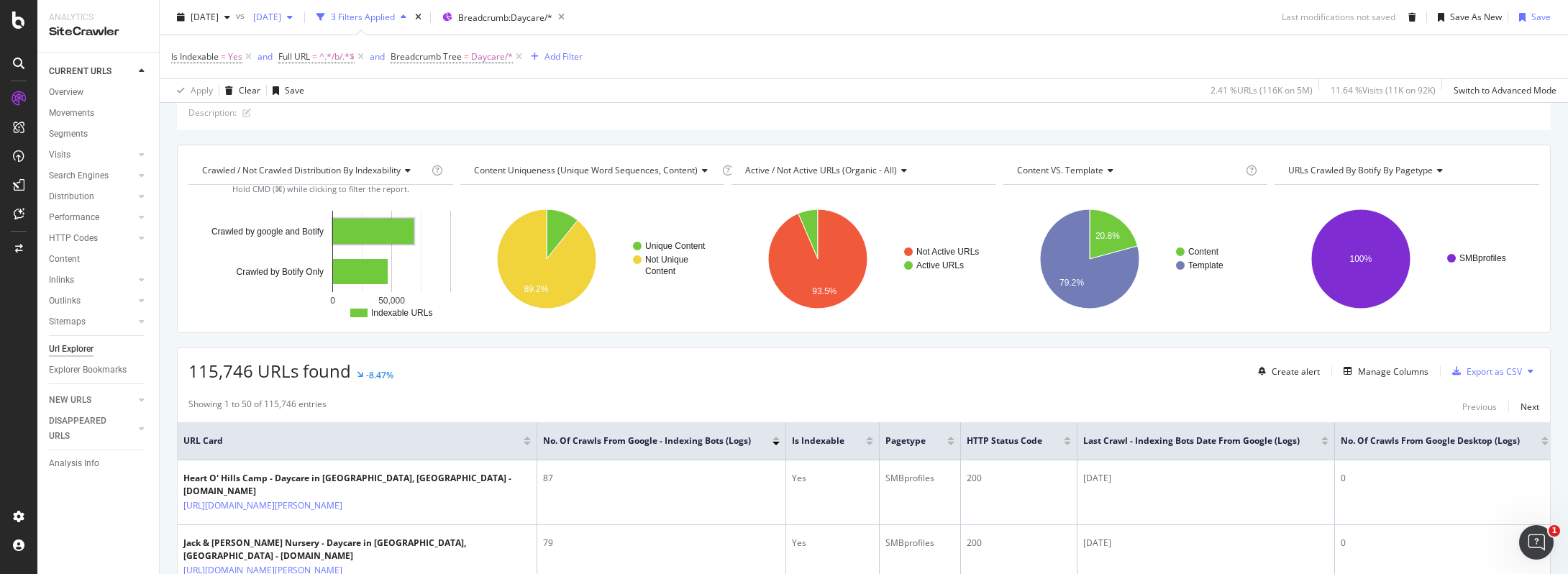
click at [298, 25] on div "2025 Jan. 3rd" at bounding box center [272, 17] width 51 height 22
click at [387, 97] on div "4.7M URLs" at bounding box center [380, 96] width 42 height 13
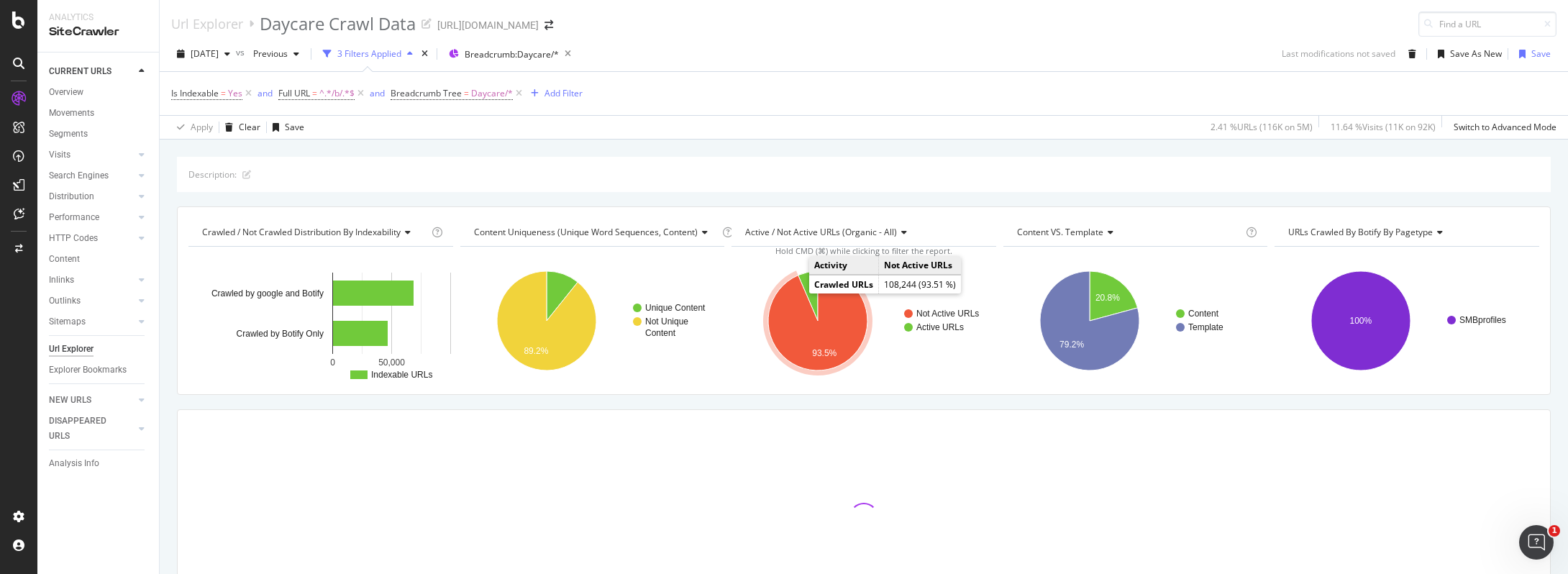
click at [793, 295] on icon "A chart." at bounding box center [817, 320] width 99 height 99
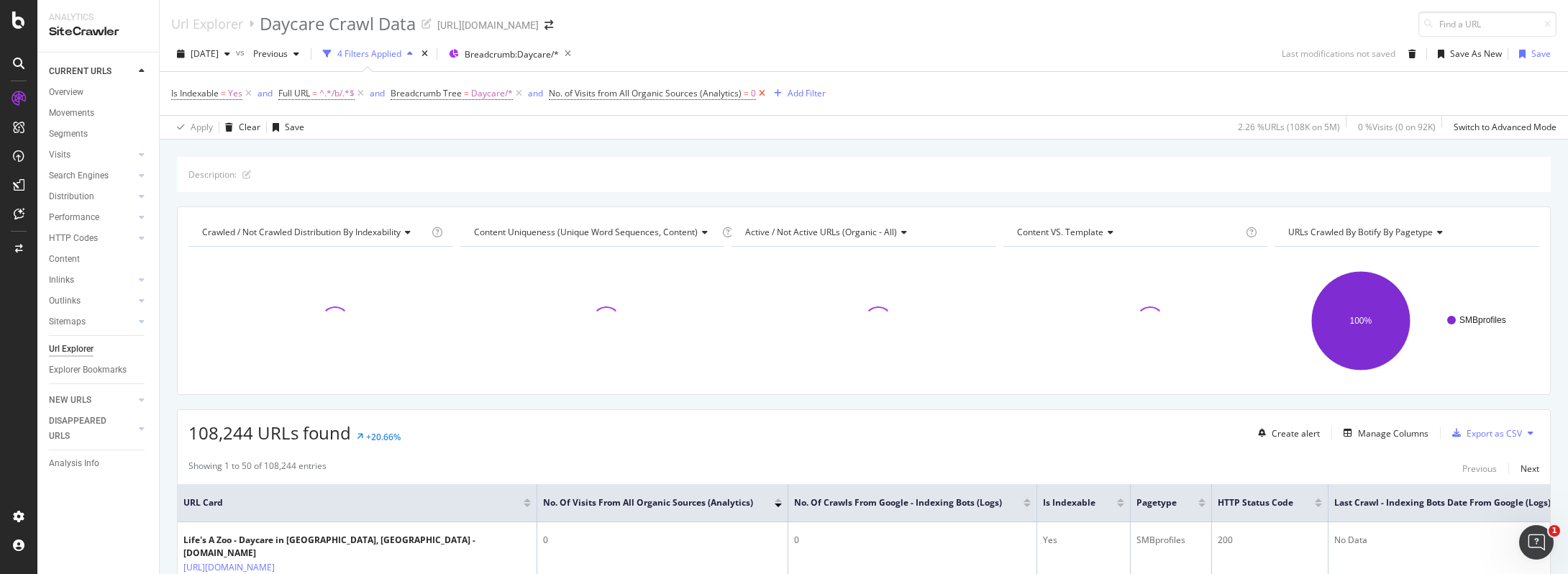
click at [757, 94] on icon at bounding box center [762, 93] width 13 height 14
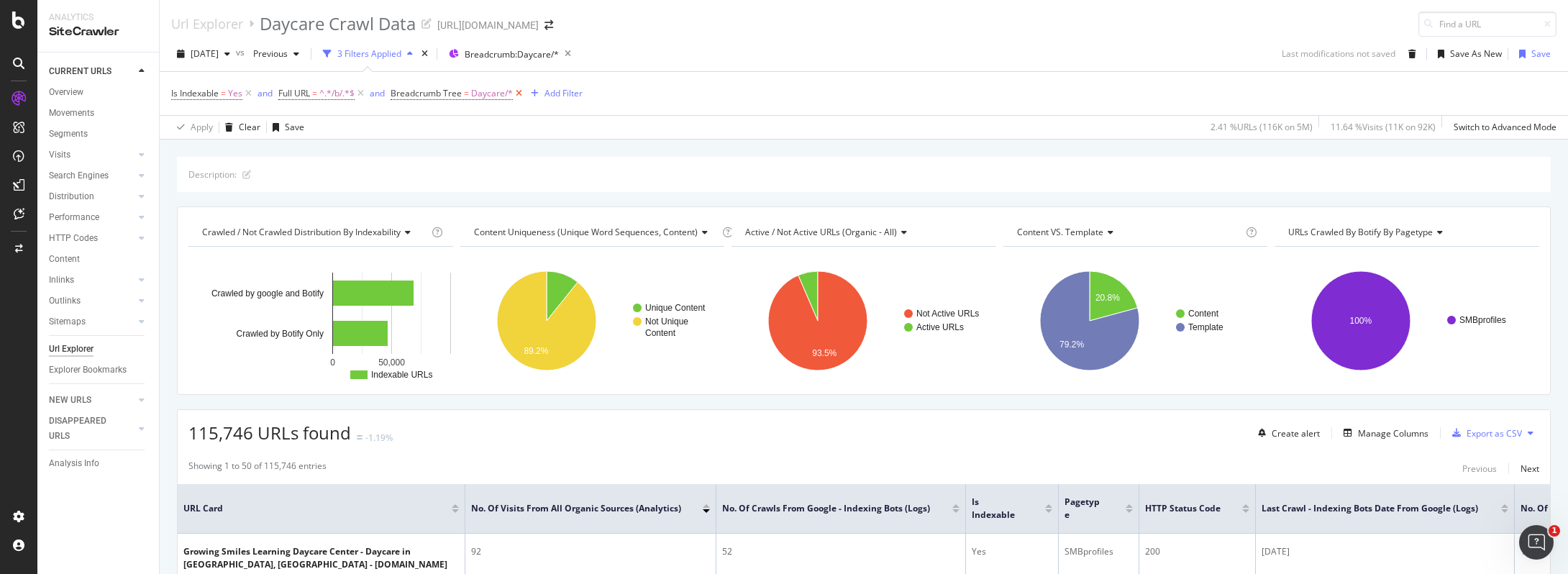
click at [519, 93] on icon at bounding box center [519, 93] width 13 height 14
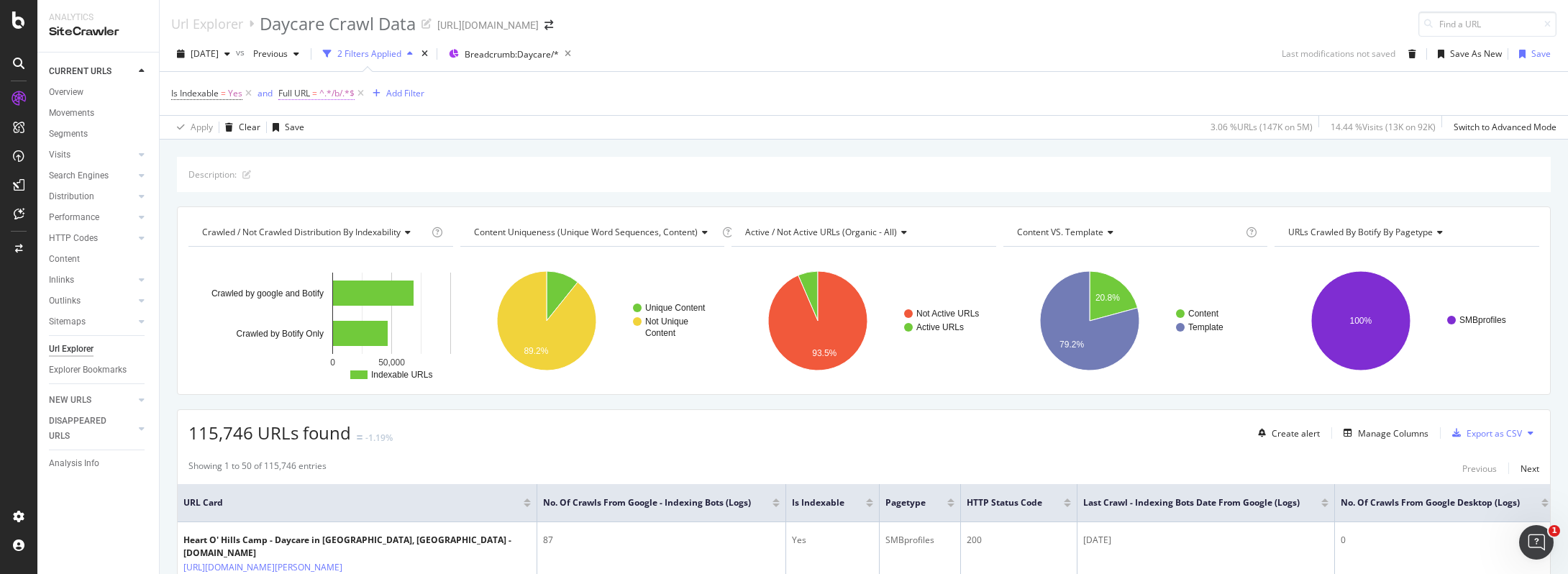
click at [322, 92] on span "^.*/b/.*$" at bounding box center [337, 94] width 35 height 20
click at [366, 153] on input "/b/" at bounding box center [360, 153] width 136 height 23
click at [88, 164] on div "SiteCrawler" at bounding box center [78, 159] width 51 height 14
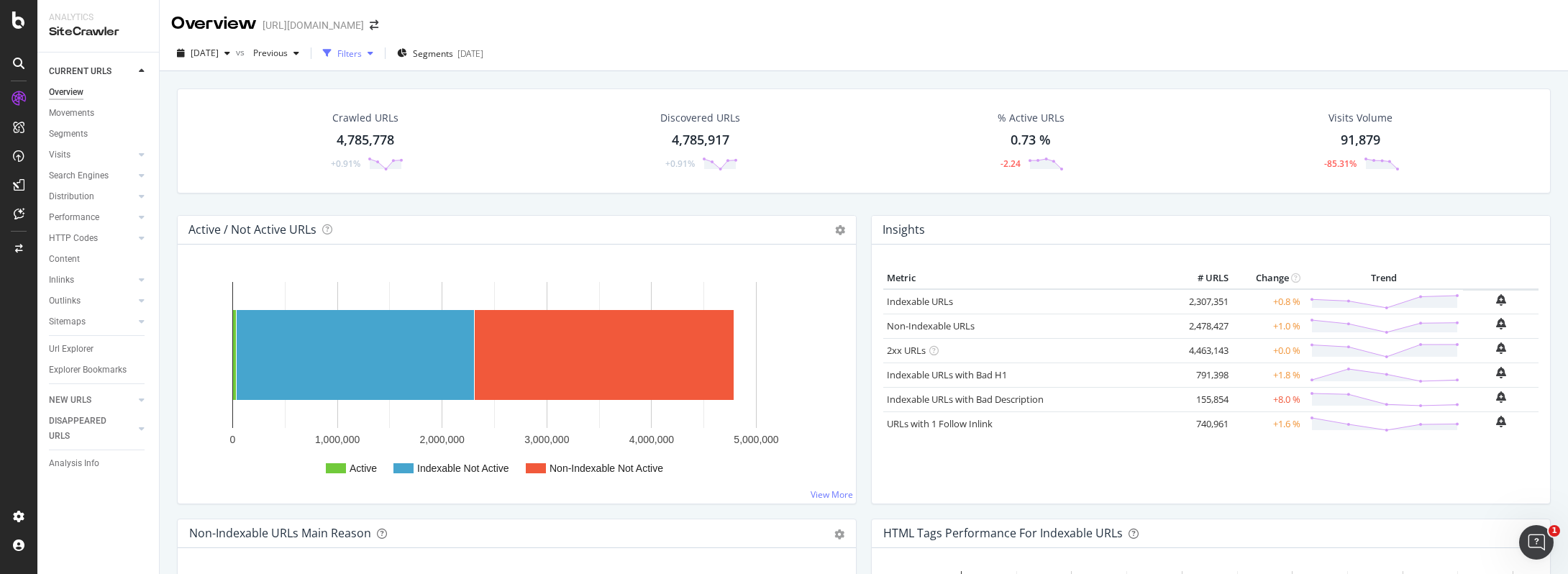
click at [362, 56] on div "Filters" at bounding box center [349, 54] width 24 height 13
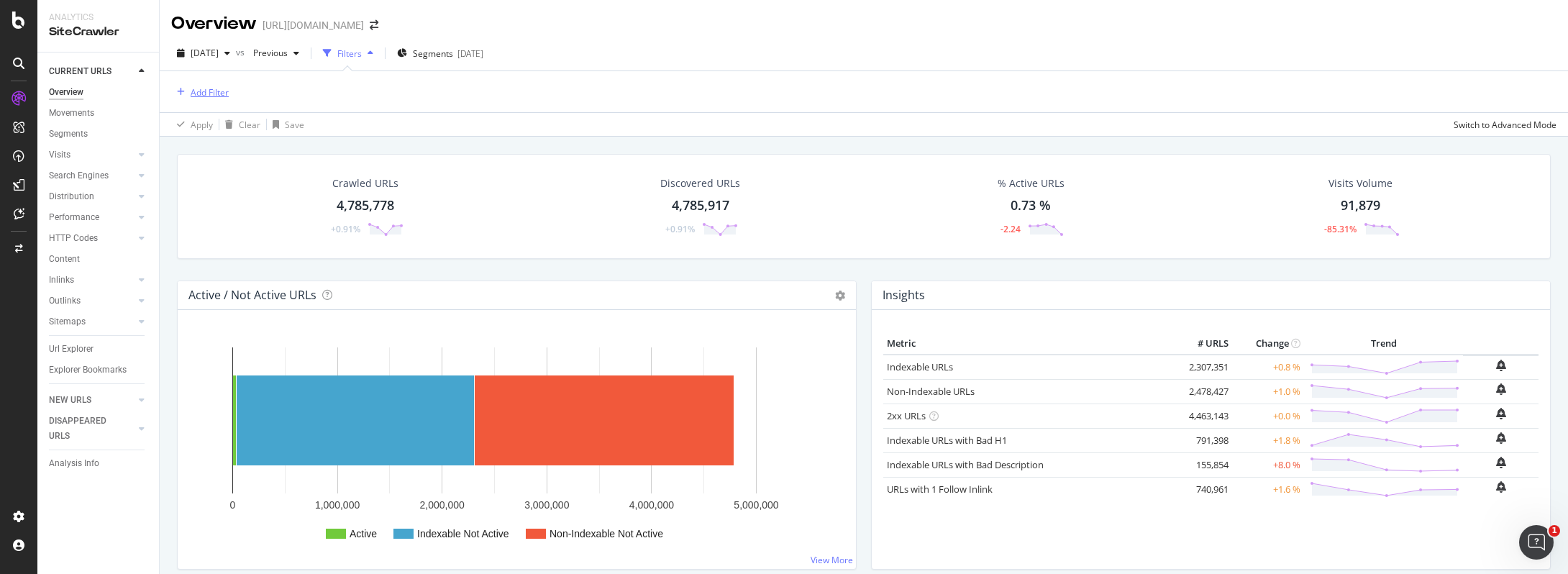
click at [200, 92] on div "Add Filter" at bounding box center [209, 92] width 38 height 13
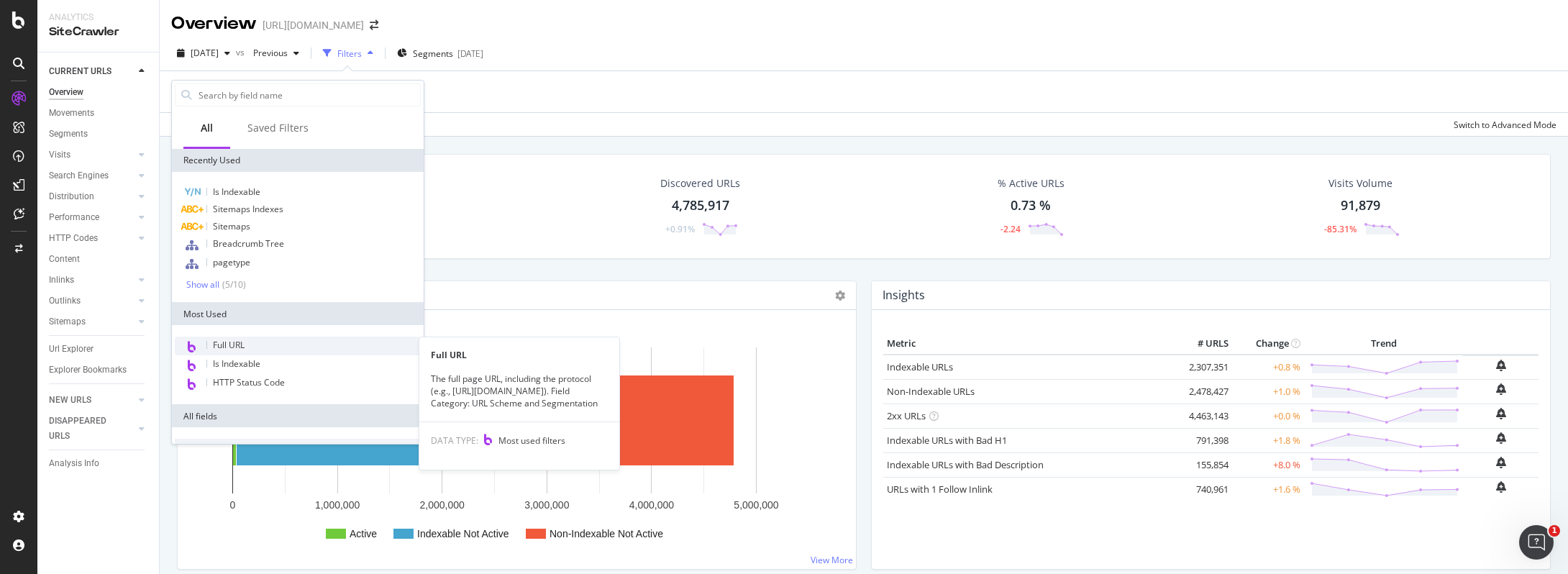
click at [241, 341] on span "Full URL" at bounding box center [229, 345] width 31 height 13
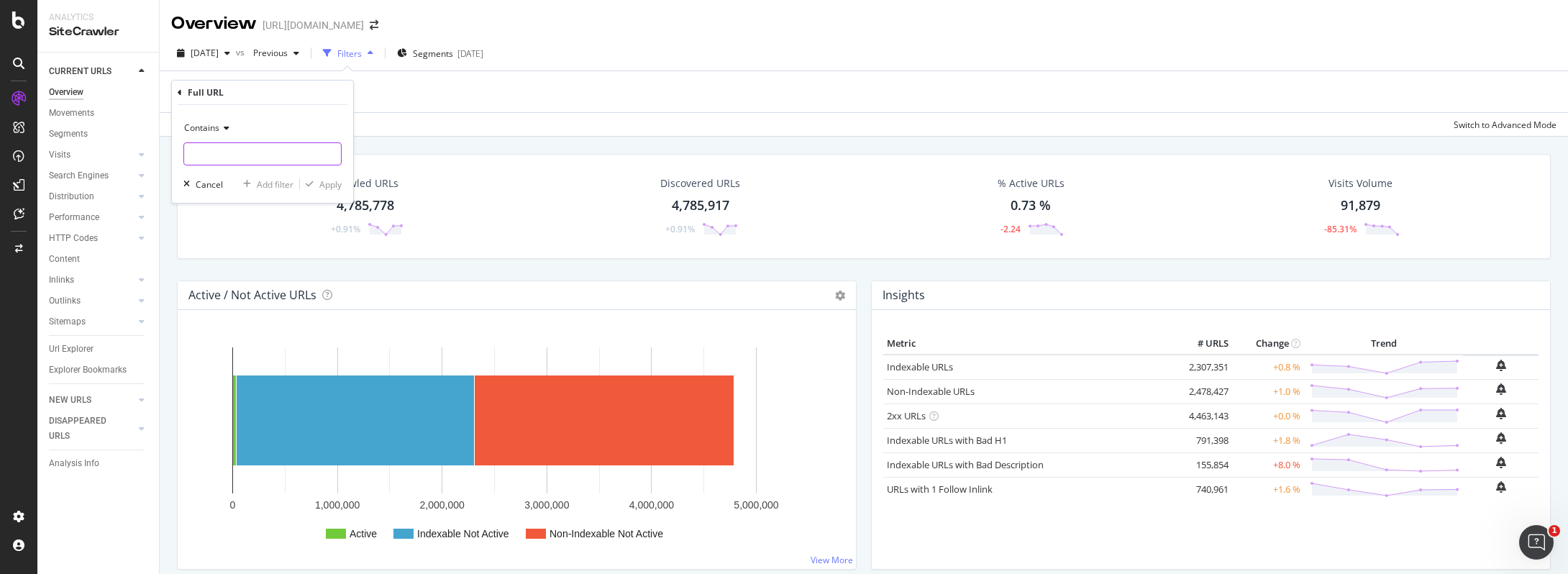
click at [291, 146] on input "text" at bounding box center [262, 153] width 157 height 23
paste input "https://www.care.com/b/l/appletree-child-development-center/raleigh-nc"
type input "https://www.care.com/b/l/appletree-child-development-center/raleigh-nc"
click at [333, 188] on div "Apply" at bounding box center [330, 185] width 22 height 13
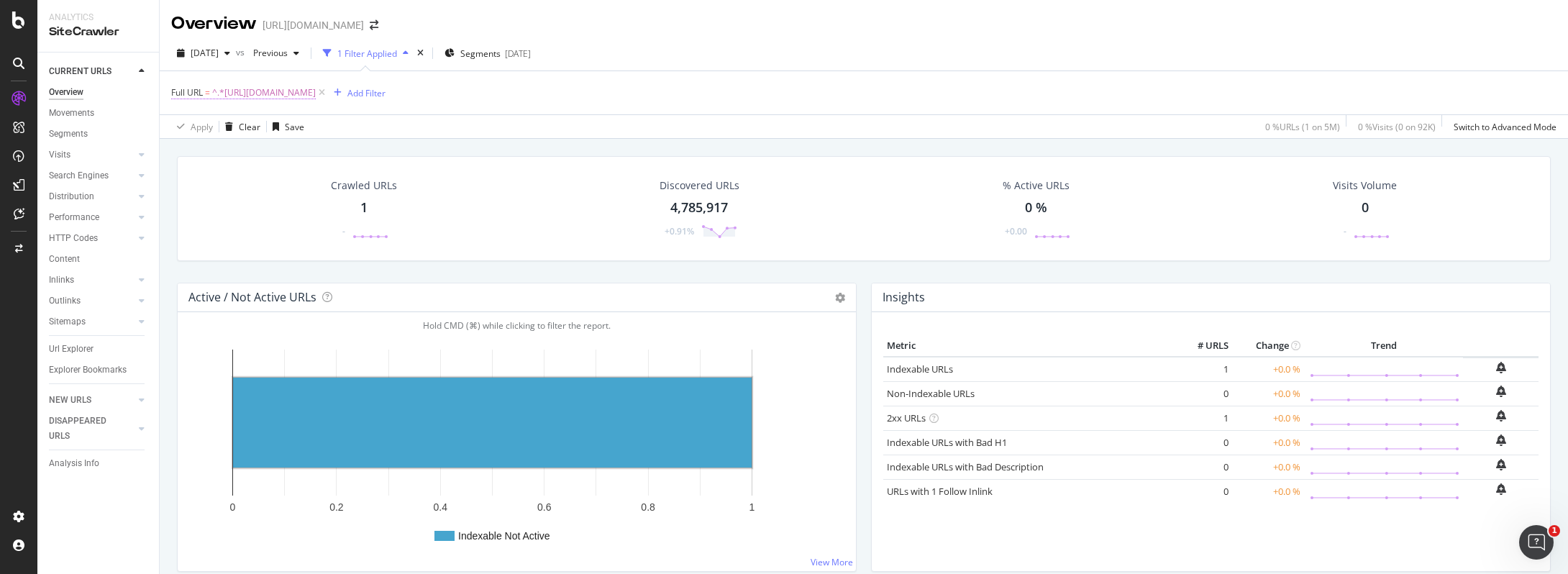
click at [315, 89] on span "^.*https://www.care.com/b/l/appletree-child-development-center/raleigh-nc.*$" at bounding box center [264, 93] width 103 height 20
click at [264, 153] on input "https://www.care.com/b/l/appletree-child-development-center/raleigh-nc" at bounding box center [252, 152] width 136 height 23
paste input "packard-mountain-learning-center/belchertown-ma"
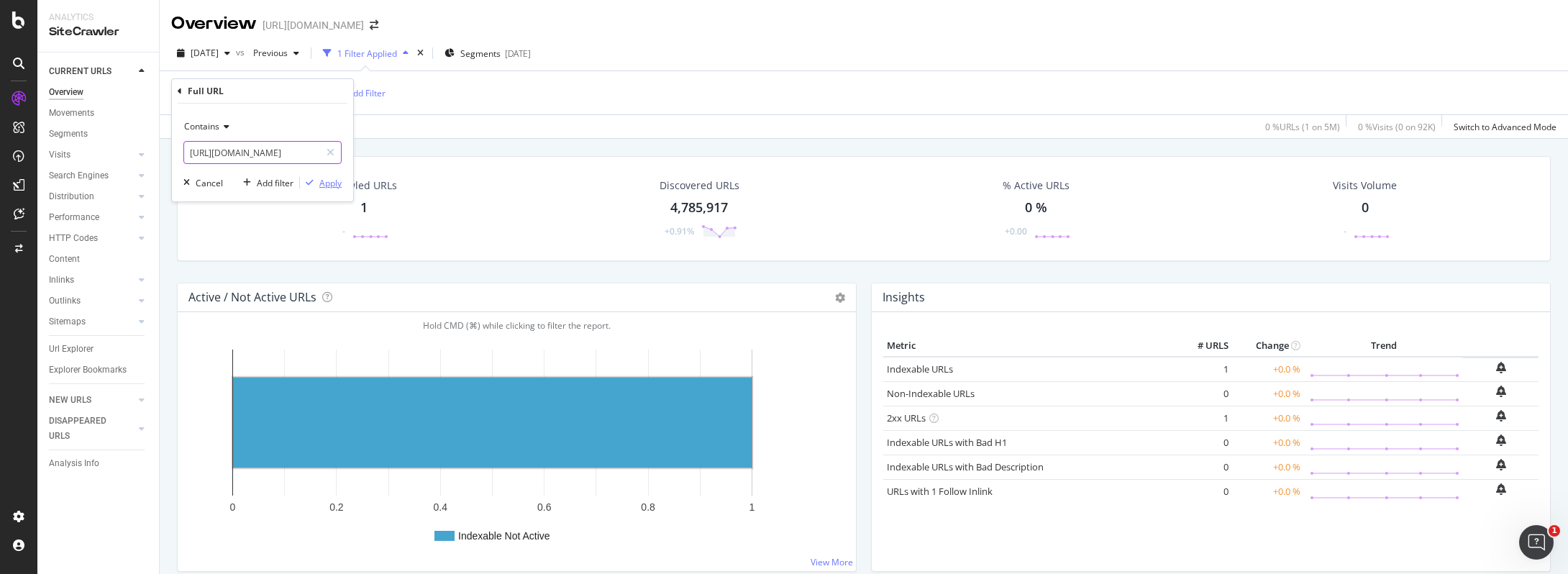
scroll to position [0, 188]
type input "https://www.care.com/b/l/packard-mountain-learning-center/belchertown-ma"
click at [331, 184] on div "Apply" at bounding box center [330, 183] width 22 height 13
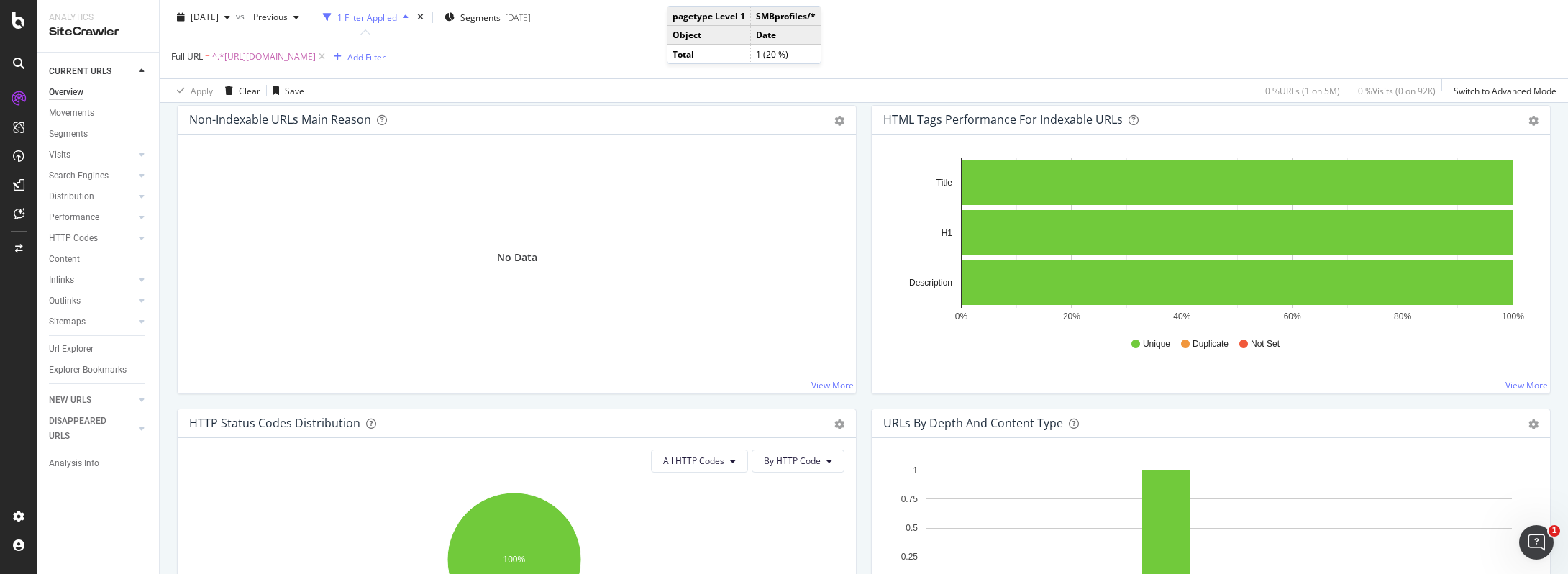
scroll to position [190, 0]
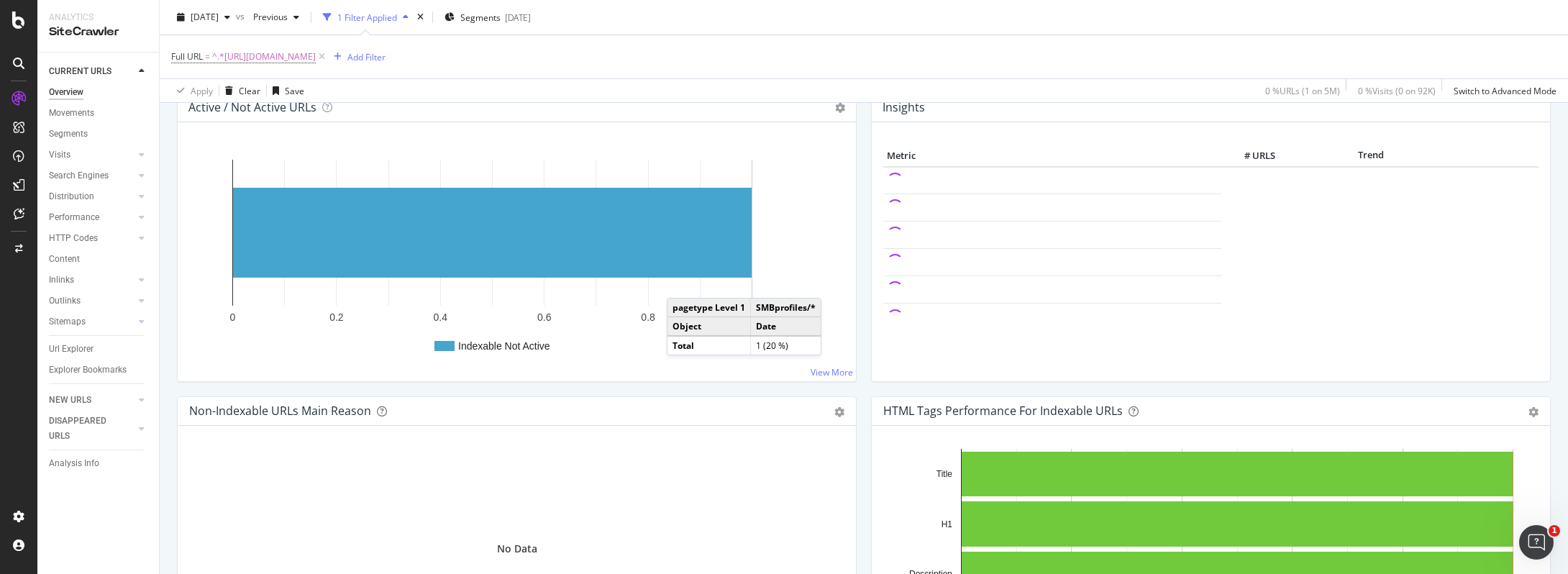
click at [328, 58] on icon at bounding box center [322, 56] width 13 height 14
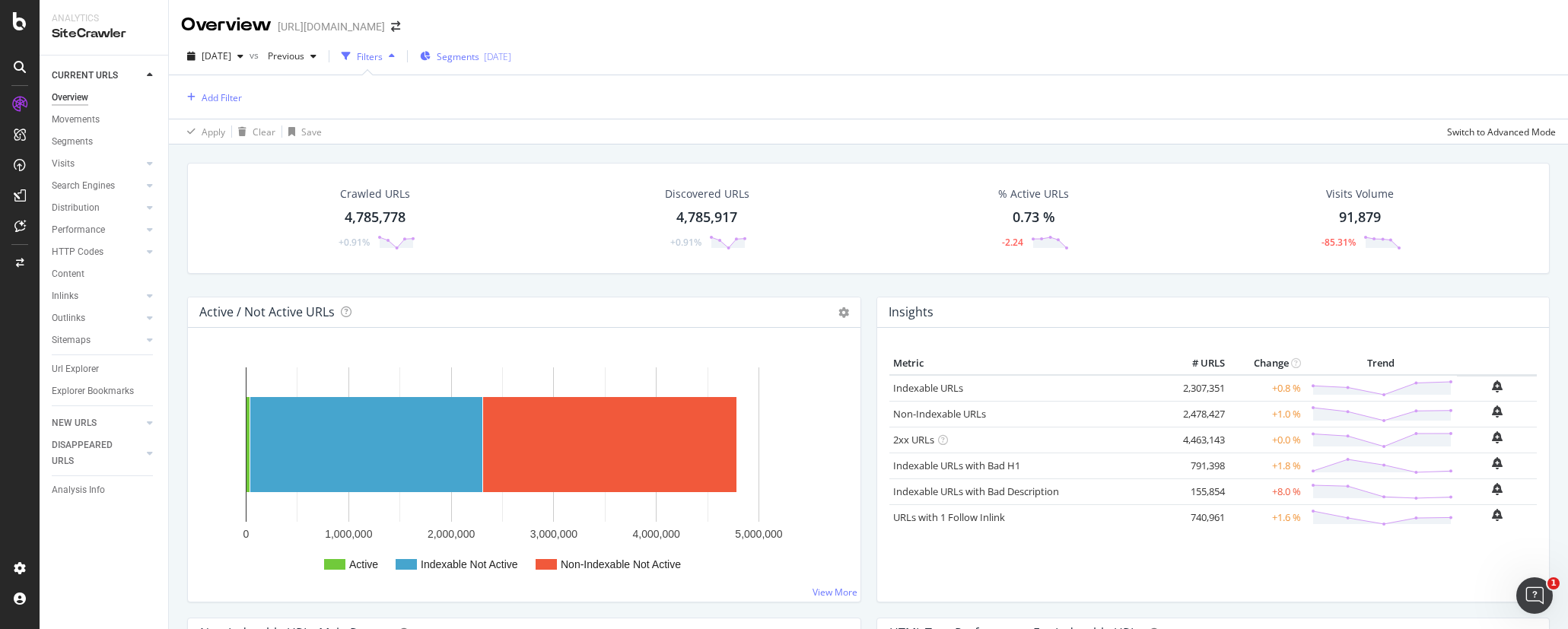
click at [479, 54] on span "Segments" at bounding box center [457, 57] width 42 height 13
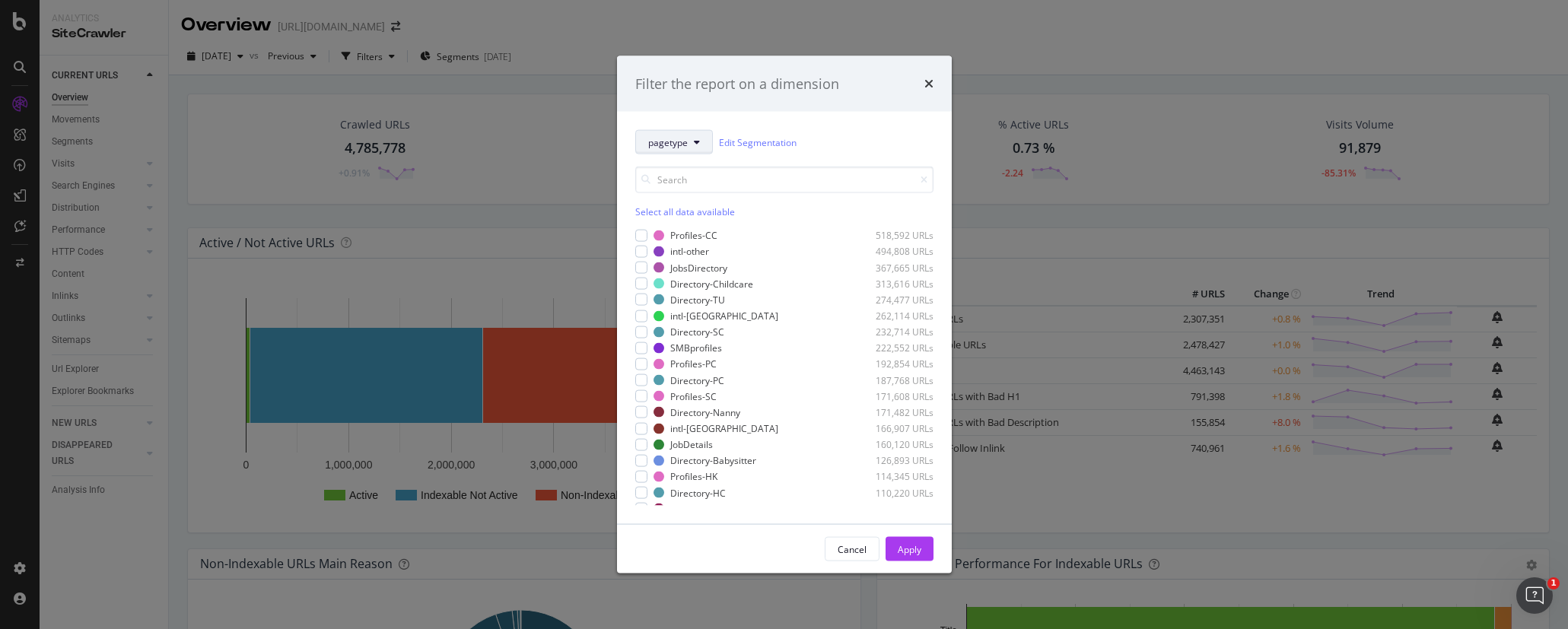
click at [673, 145] on span "pagetype" at bounding box center [668, 142] width 40 height 13
click at [690, 281] on span "Breadcrumb Tree" at bounding box center [697, 277] width 99 height 14
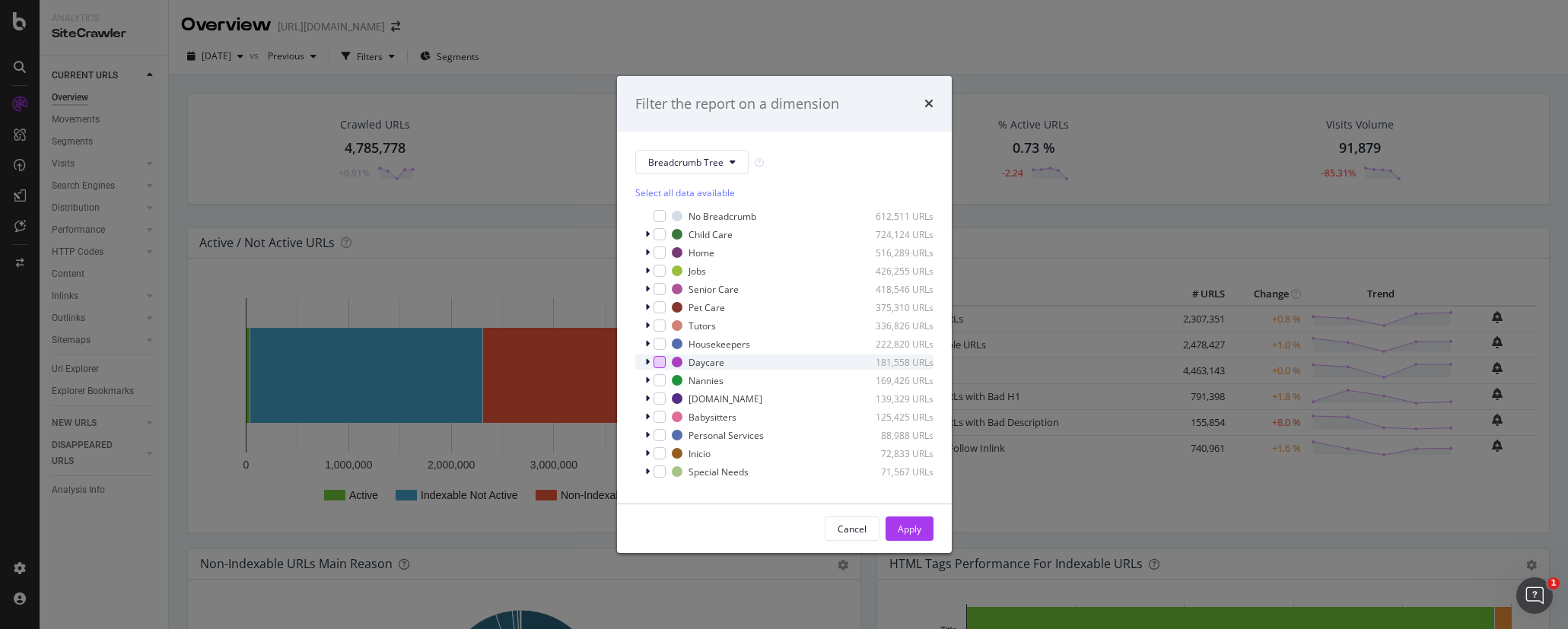
click at [661, 366] on div "modal" at bounding box center [659, 362] width 12 height 12
click at [921, 528] on button "Apply" at bounding box center [909, 528] width 48 height 24
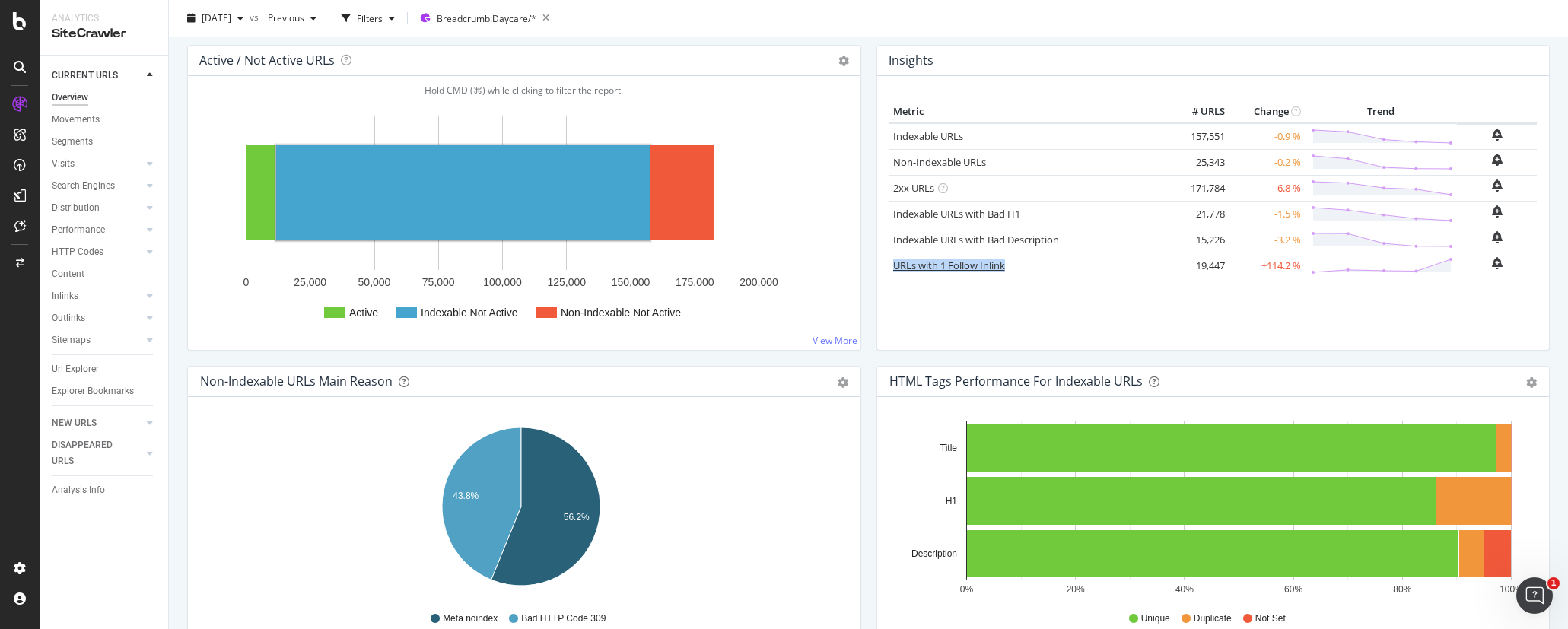
scroll to position [179, 0]
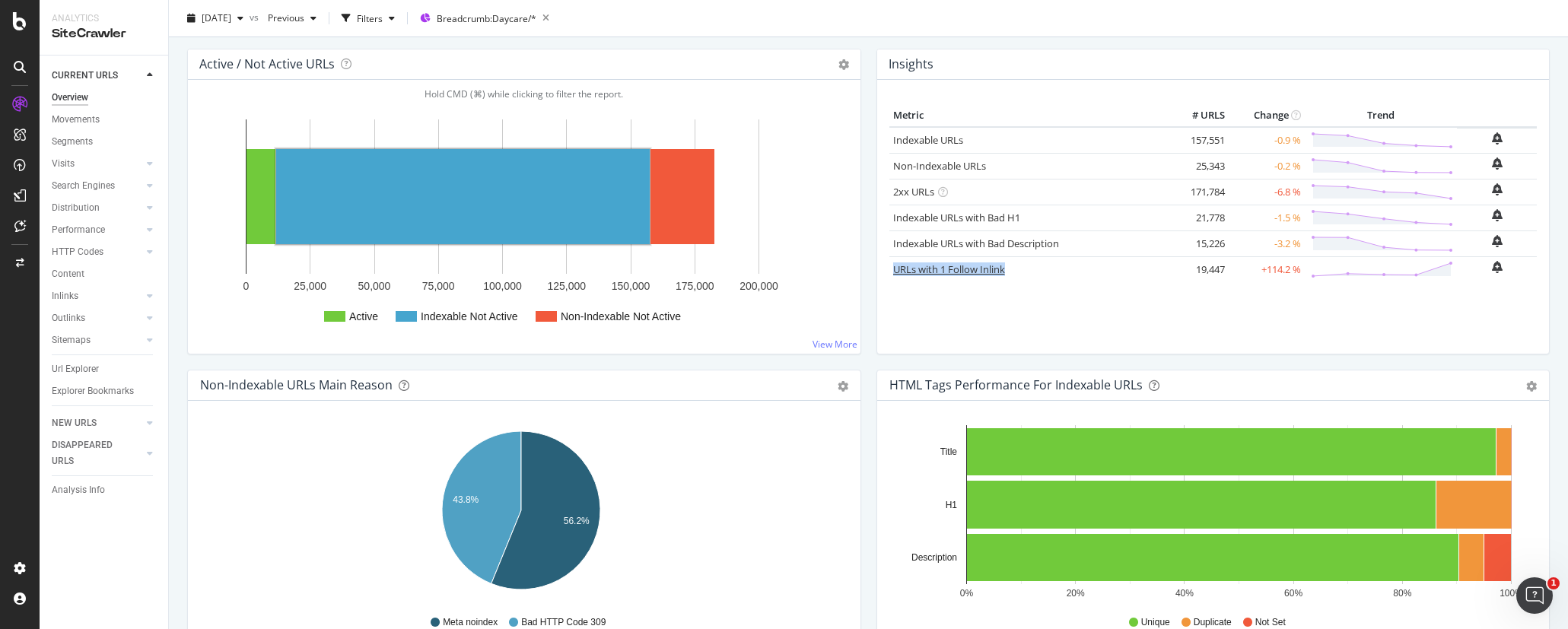
click at [946, 273] on link "URLs with 1 Follow Inlink" at bounding box center [949, 269] width 112 height 14
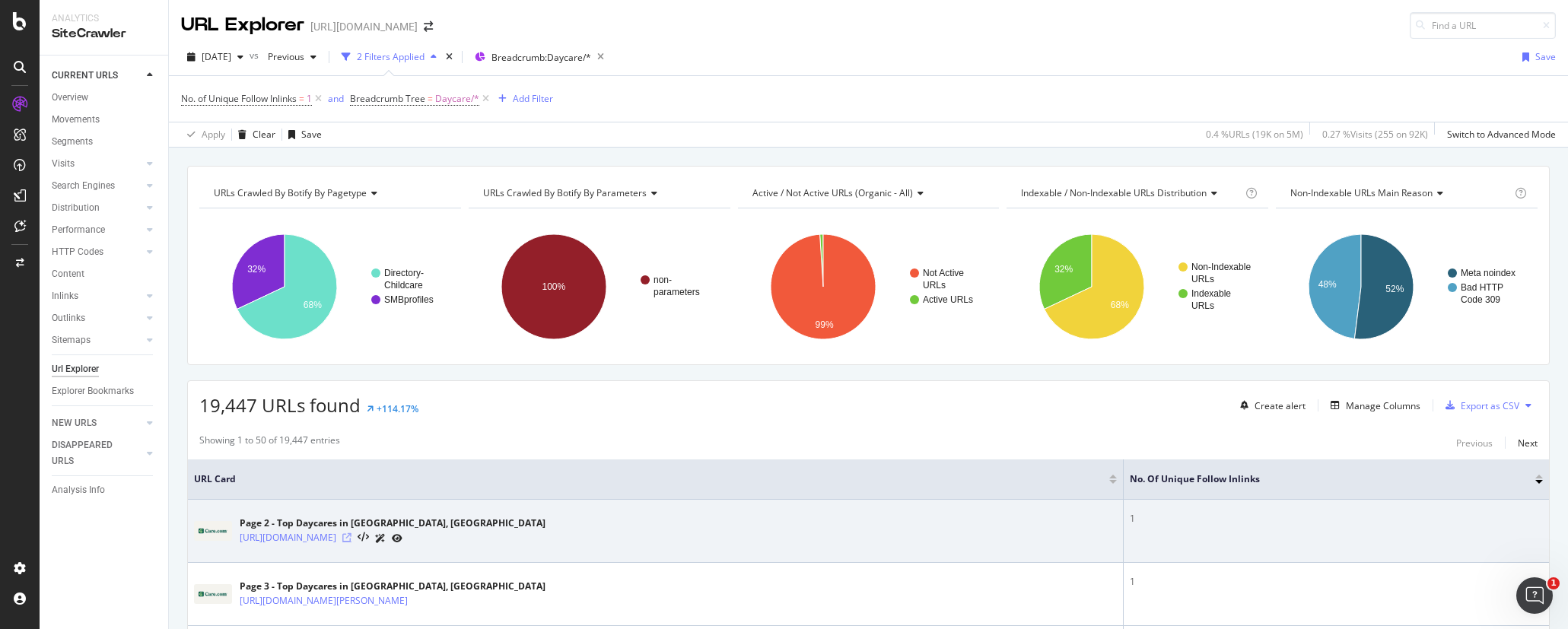
click at [351, 535] on icon at bounding box center [346, 537] width 9 height 9
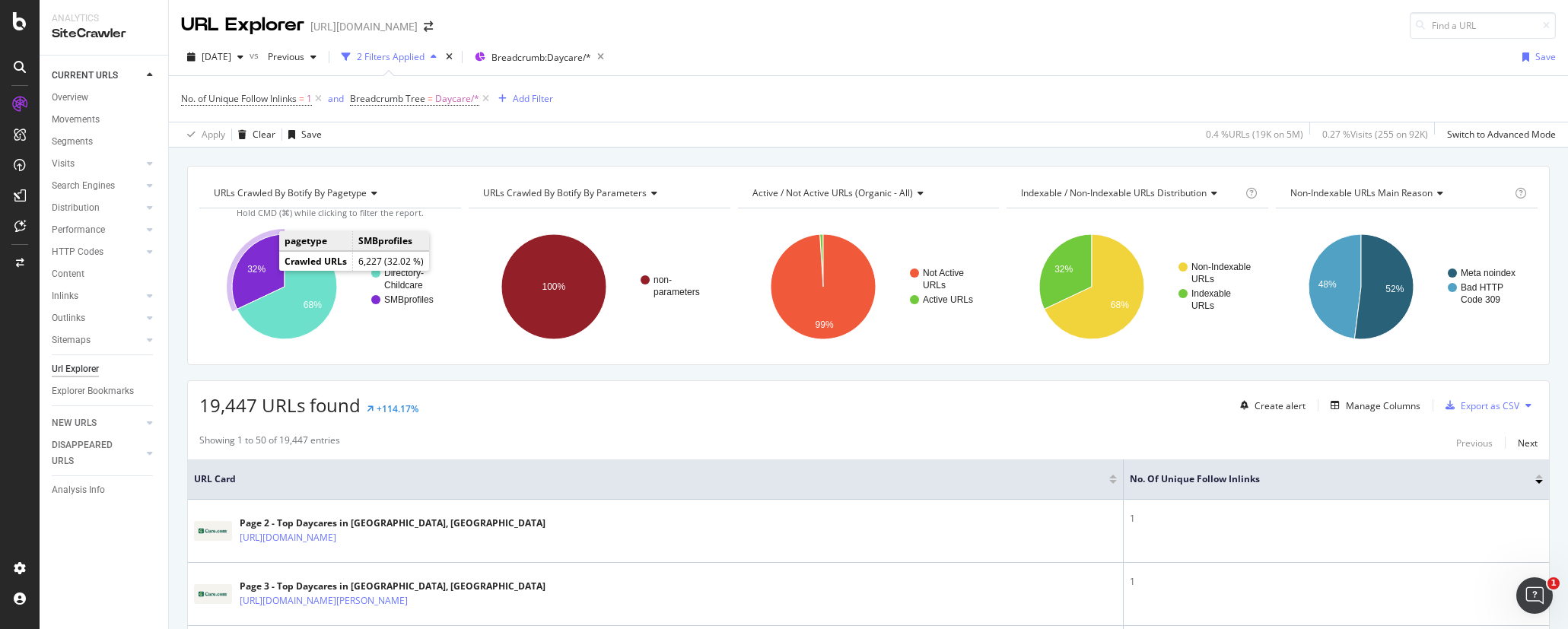
click at [264, 269] on text "32%" at bounding box center [257, 269] width 18 height 11
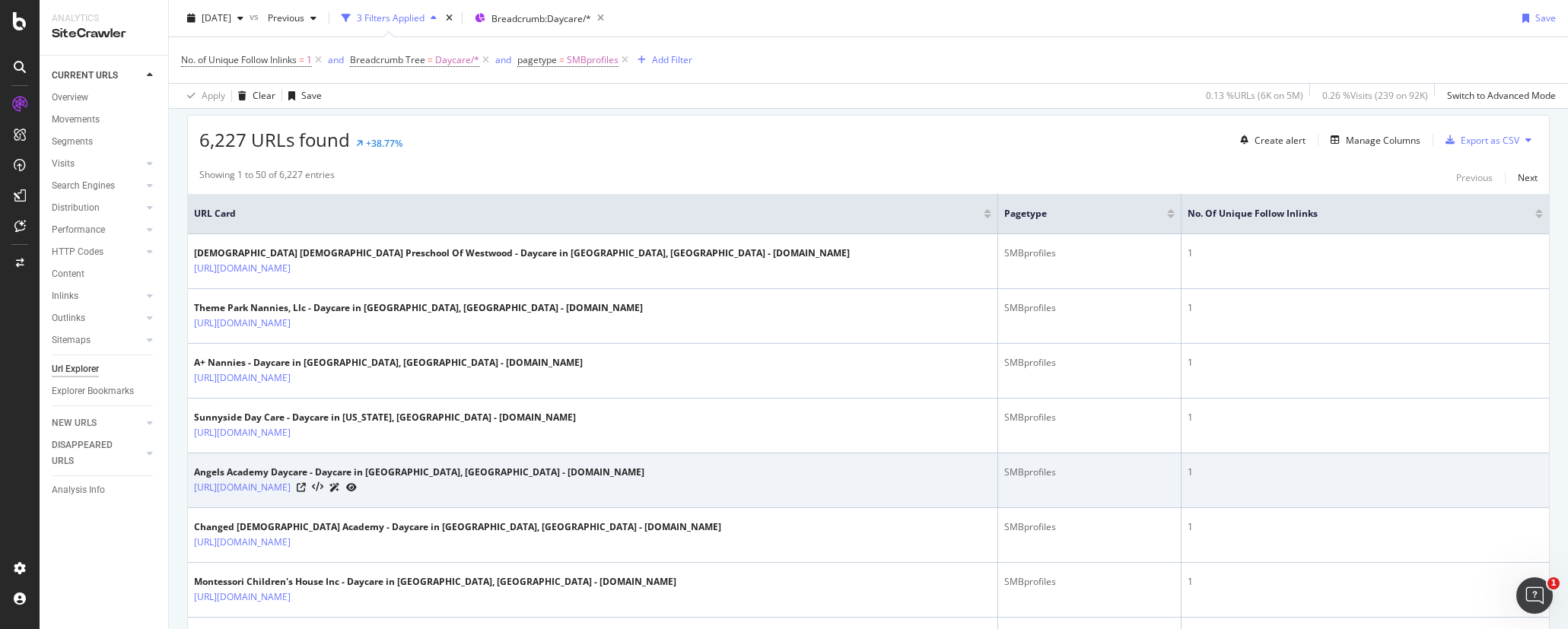
scroll to position [276, 0]
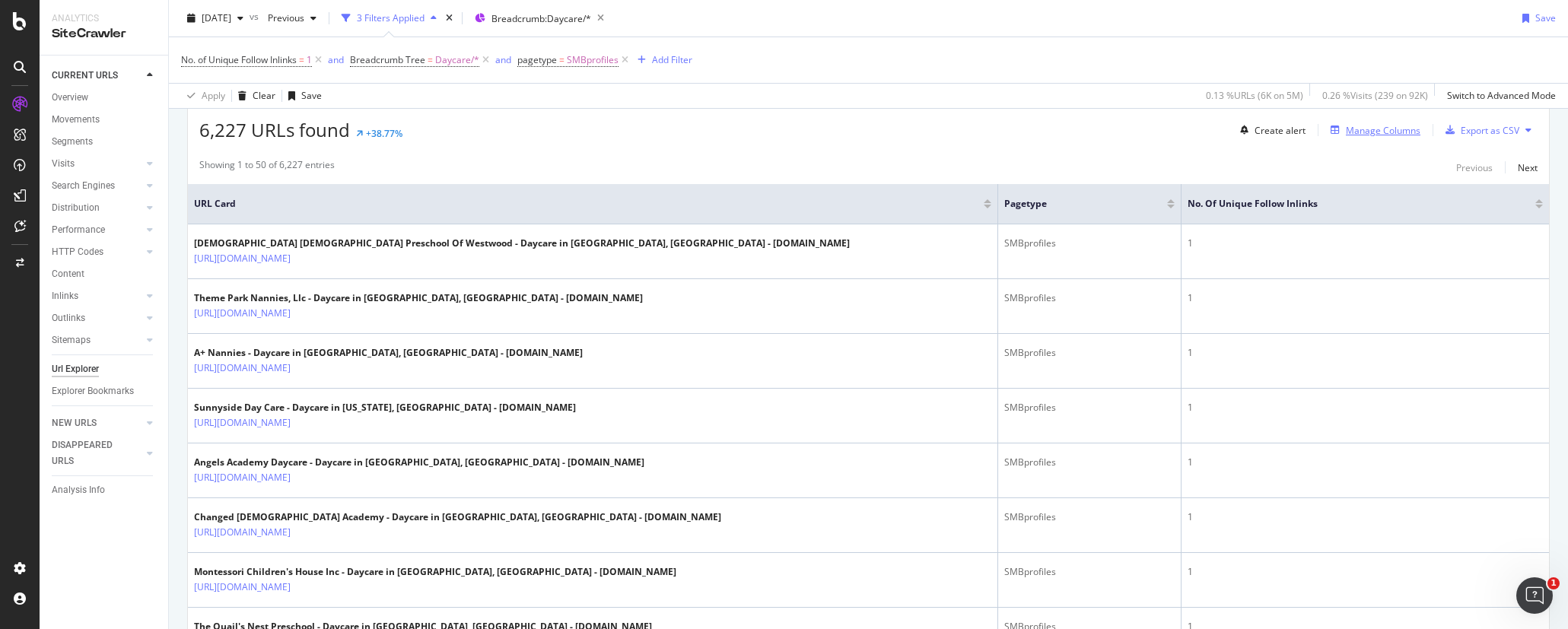
click at [1270, 132] on div "Manage Columns" at bounding box center [1383, 131] width 75 height 13
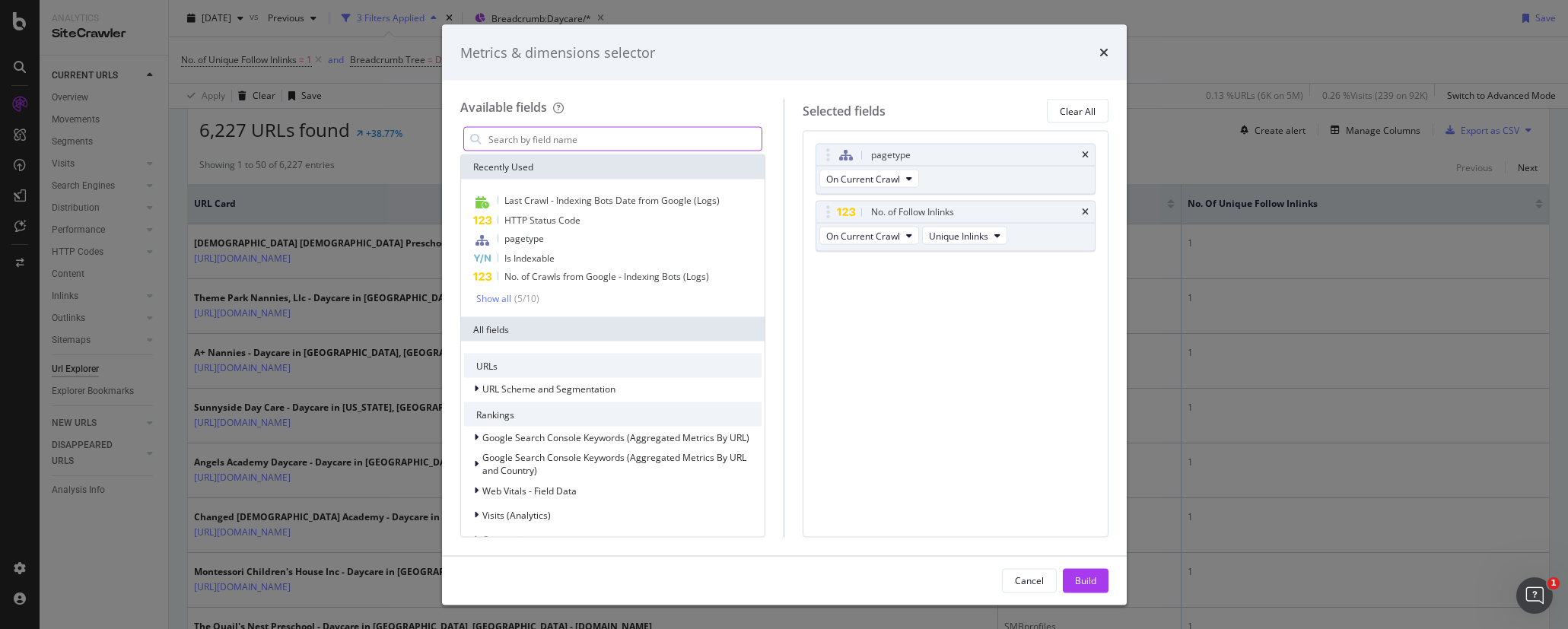
click at [652, 143] on input "modal" at bounding box center [624, 139] width 276 height 23
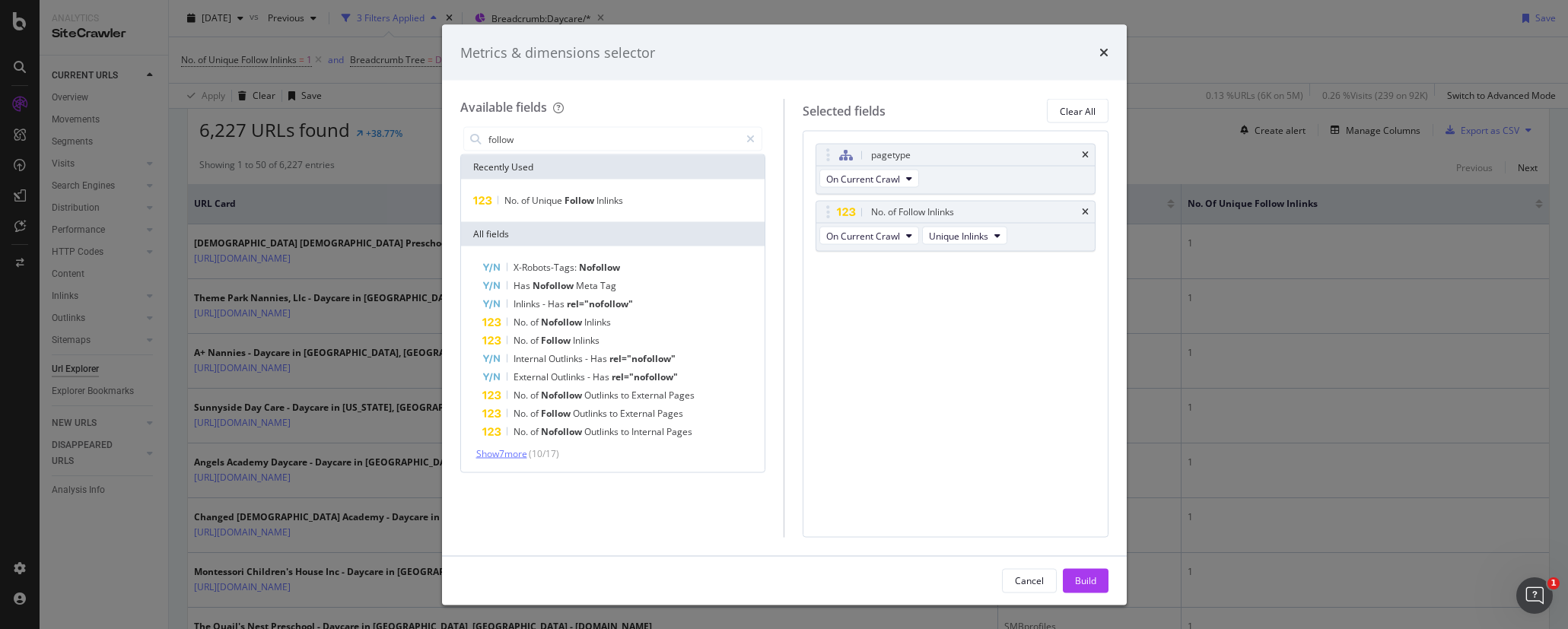
click at [505, 454] on span "Show 7 more" at bounding box center [502, 454] width 51 height 13
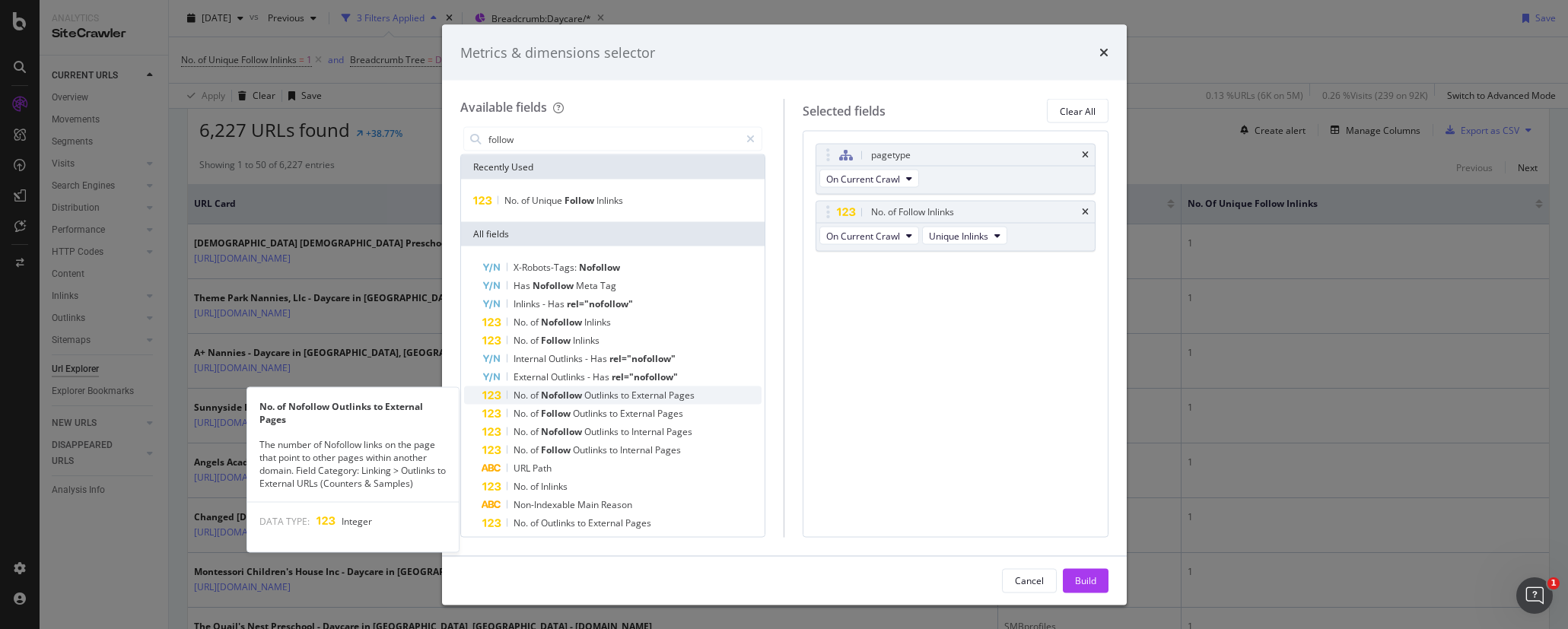
scroll to position [44, 0]
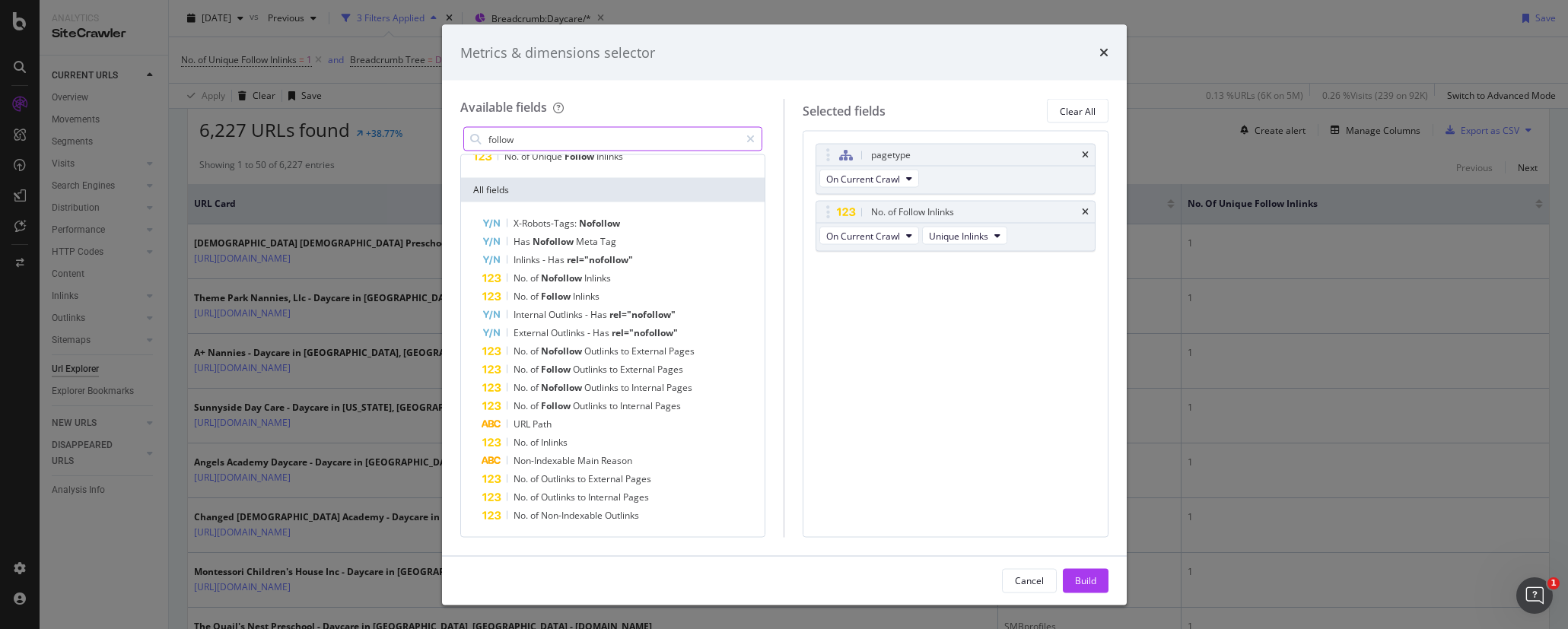
click at [541, 140] on input "follow" at bounding box center [613, 139] width 253 height 23
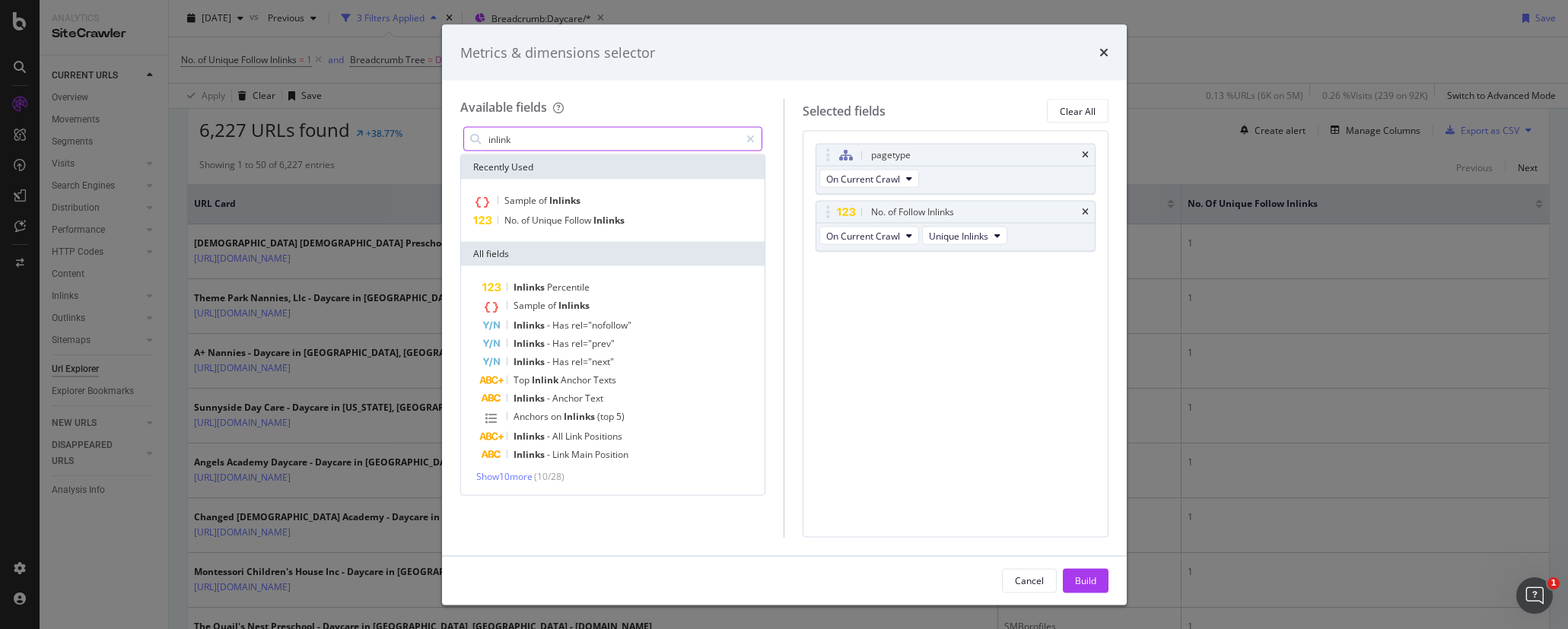
scroll to position [0, 0]
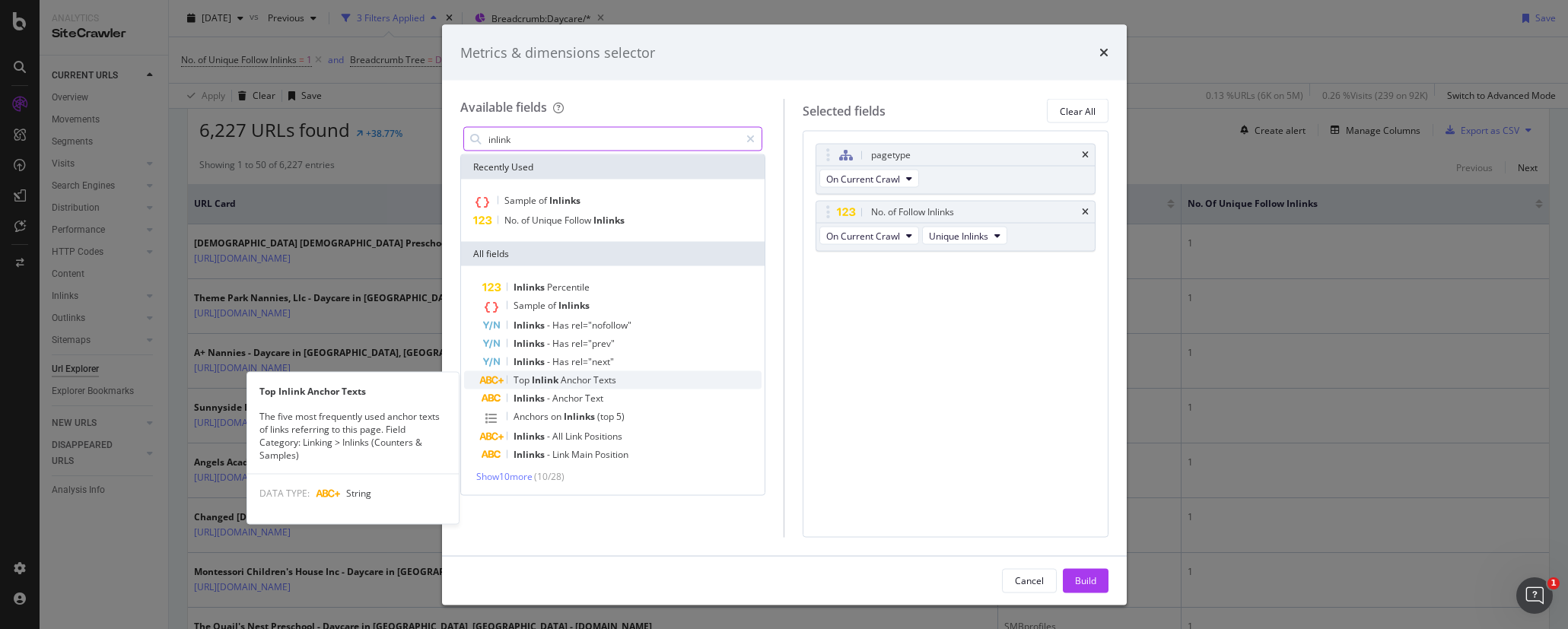
type input "inlink"
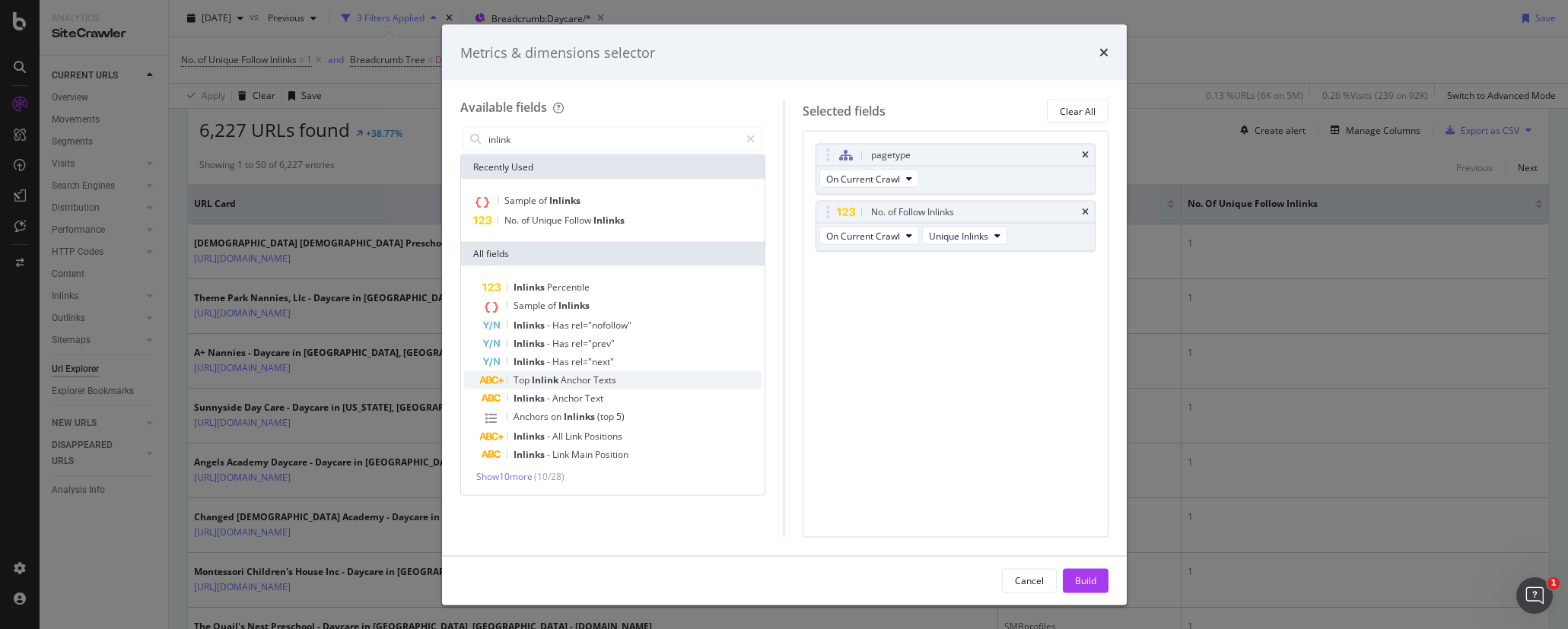
click at [563, 383] on span "Anchor" at bounding box center [577, 380] width 33 height 13
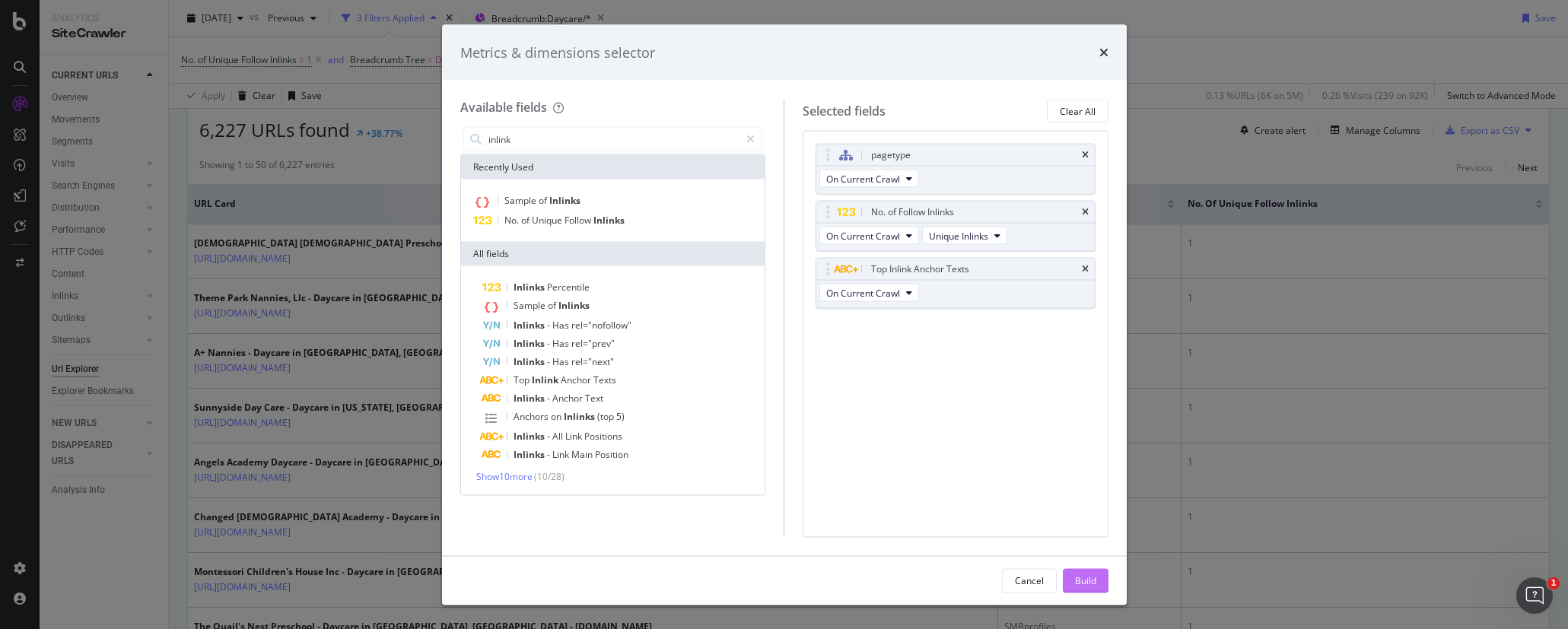
click at [1087, 585] on div "Build" at bounding box center [1085, 580] width 22 height 13
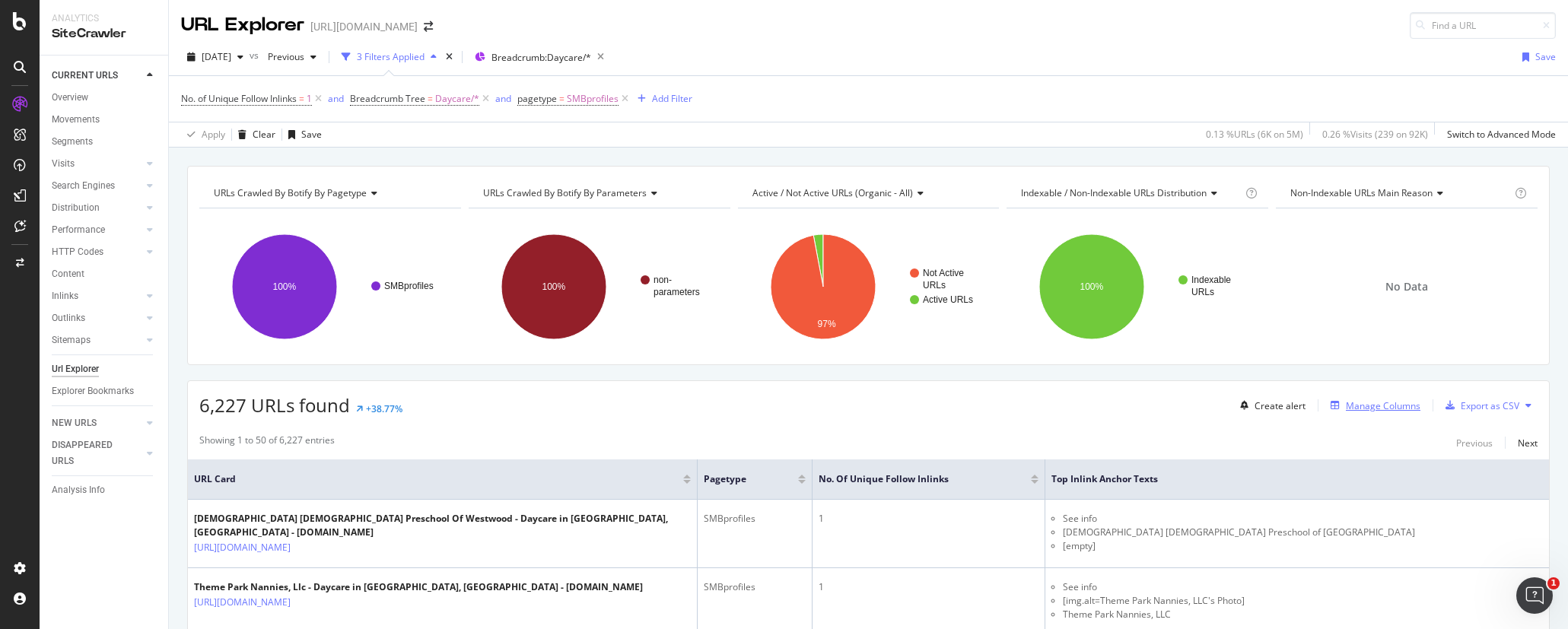
click at [1270, 406] on div "Manage Columns" at bounding box center [1383, 406] width 75 height 13
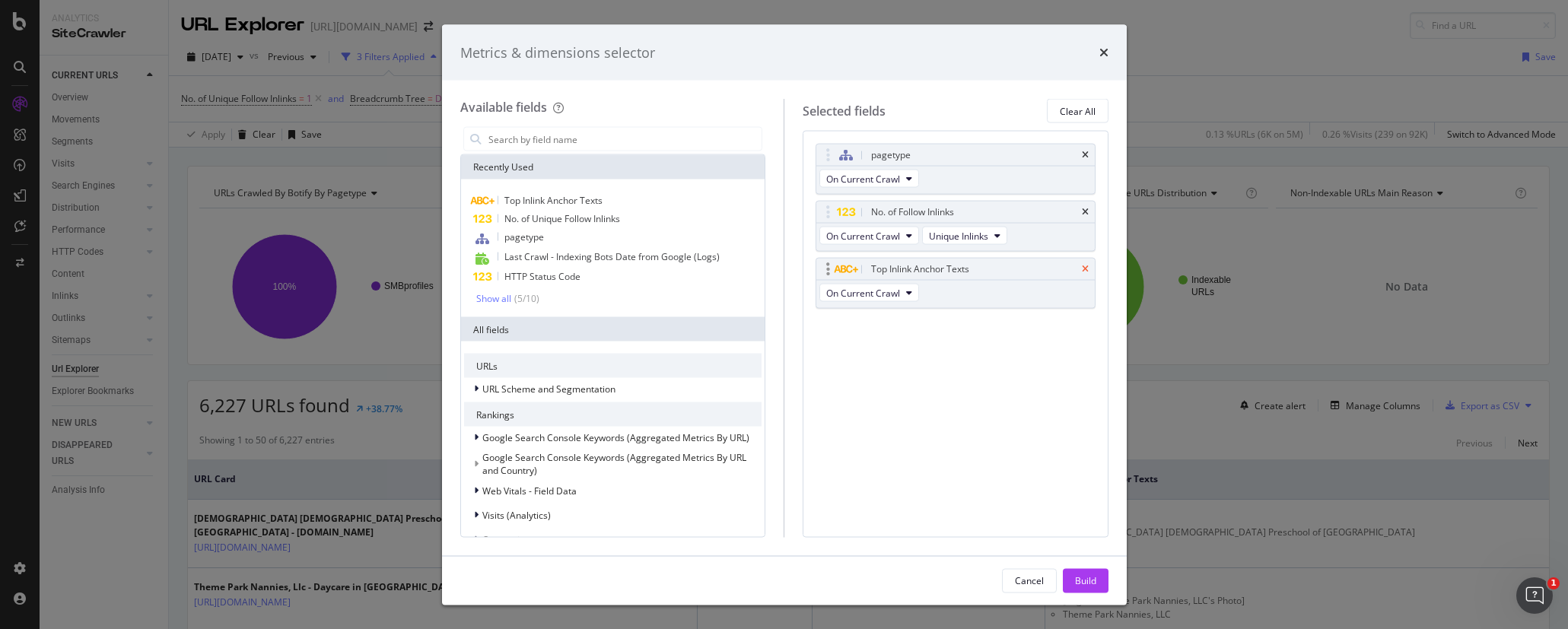
click at [1083, 268] on icon "times" at bounding box center [1085, 269] width 7 height 9
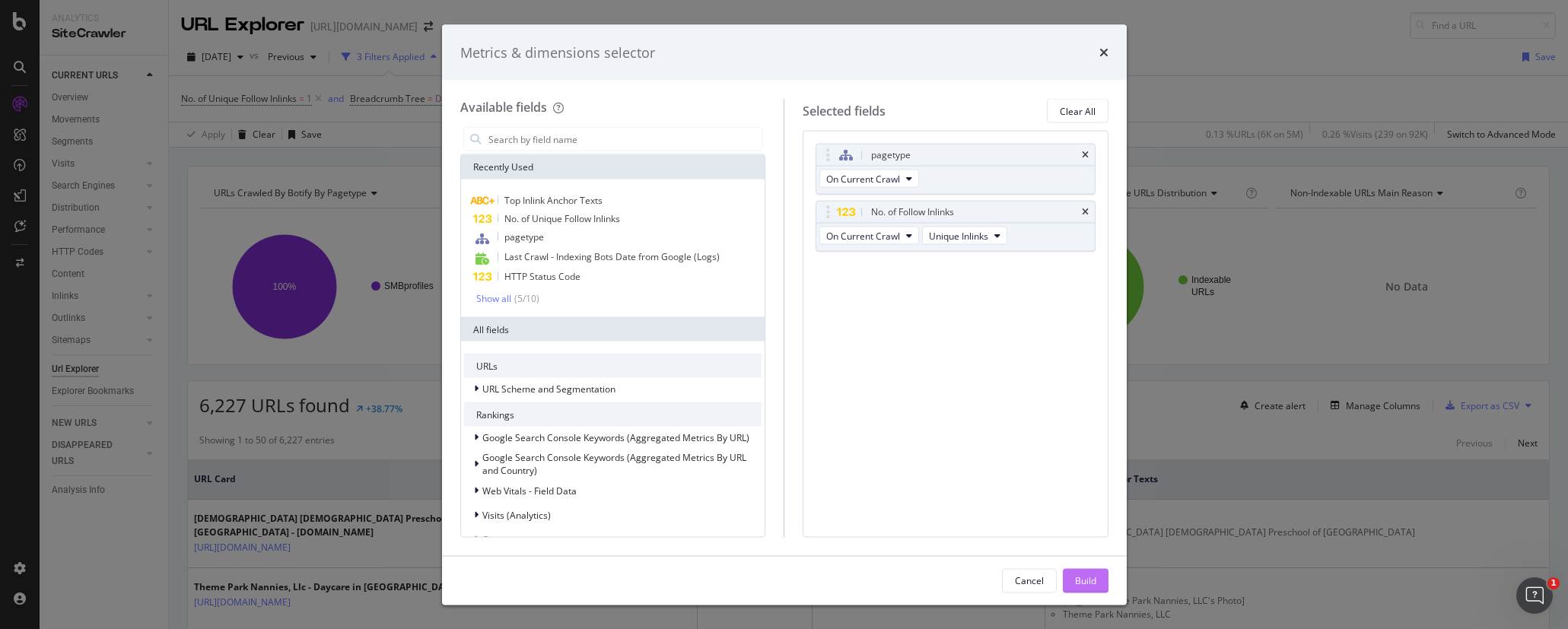
click at [1085, 582] on div "Build" at bounding box center [1085, 580] width 22 height 13
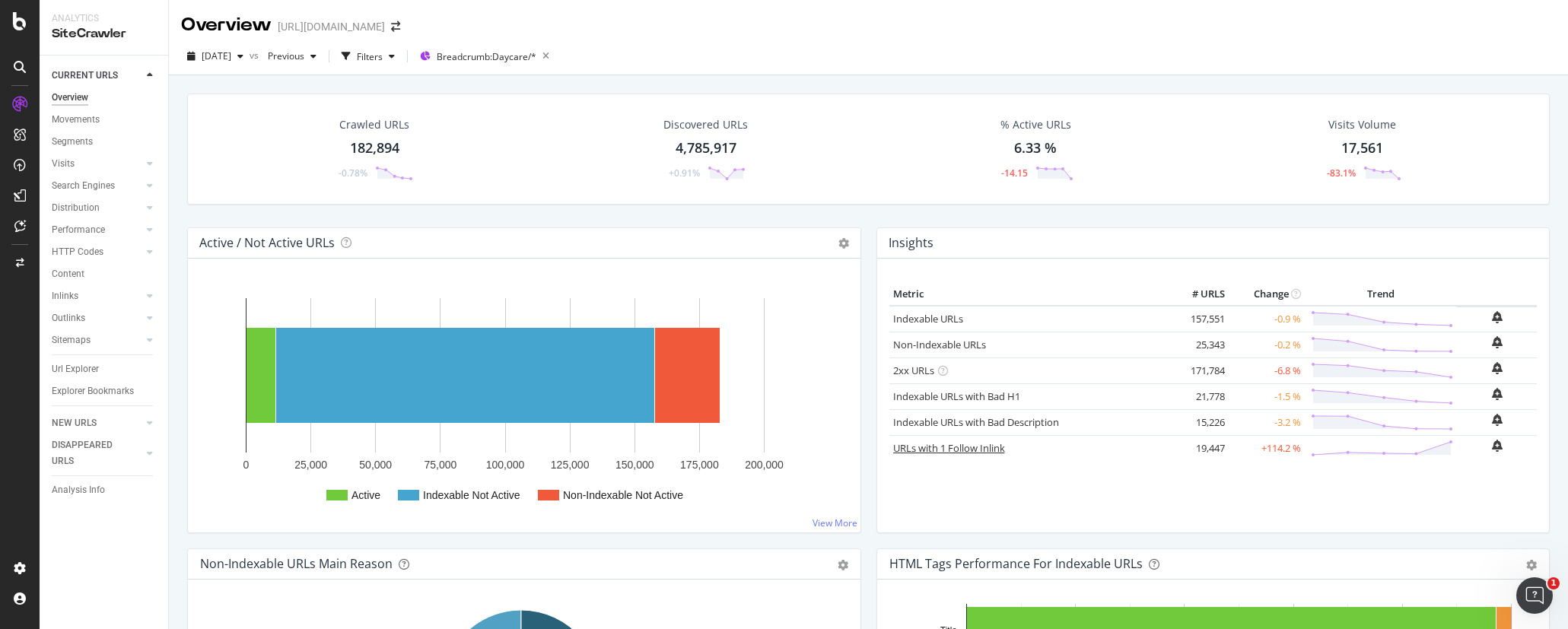
click at [997, 444] on link "URLs with 1 Follow Inlink" at bounding box center [949, 448] width 112 height 14
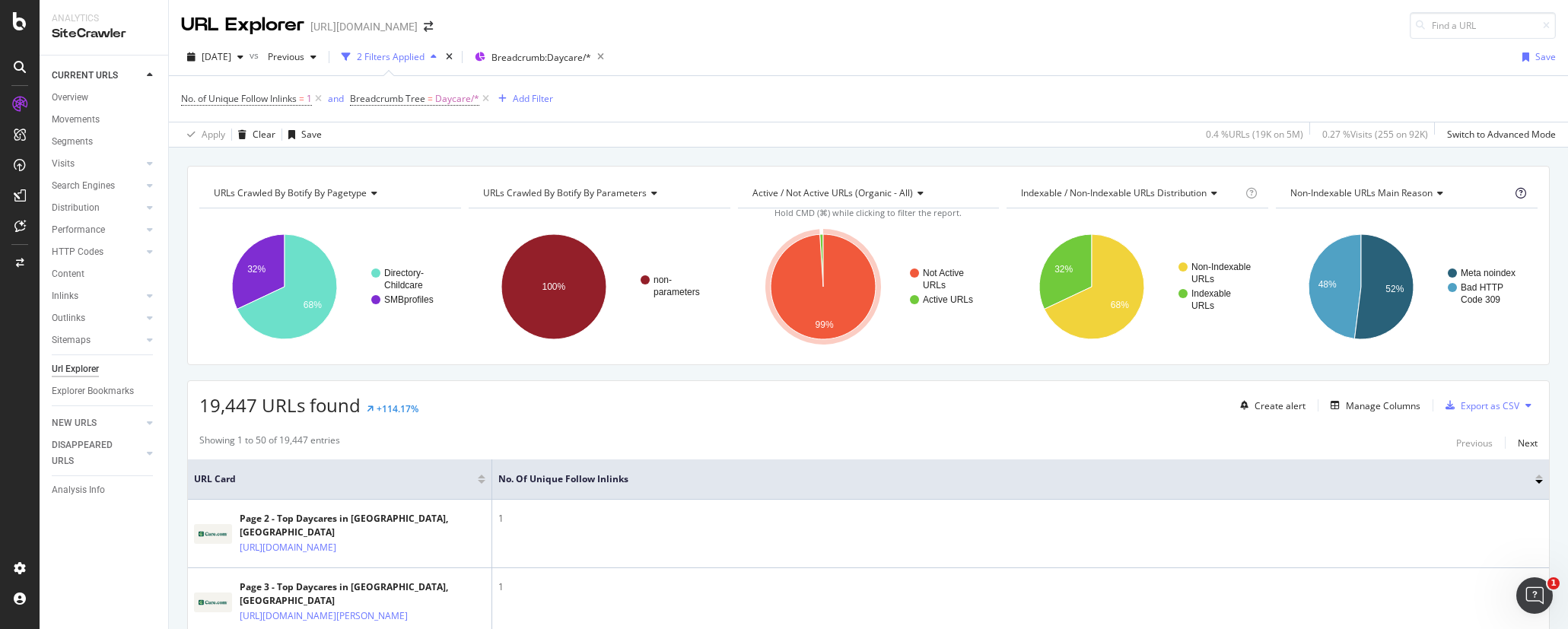
click at [1270, 192] on icon at bounding box center [1520, 193] width 11 height 11
click at [1270, 173] on div "URLs Crawled By Botify By pagetype Chart (by Value) Table Expand Export as CSV …" at bounding box center [868, 265] width 1363 height 199
click at [1270, 164] on div "URLs Crawled By Botify By pagetype Chart (by Value) Table Expand Export as CSV …" at bounding box center [868, 166] width 1399 height 36
click at [972, 80] on div "No. of Unique Follow Inlinks = 1 and Breadcrumb Tree = Daycare/* Add Filter" at bounding box center [868, 98] width 1374 height 46
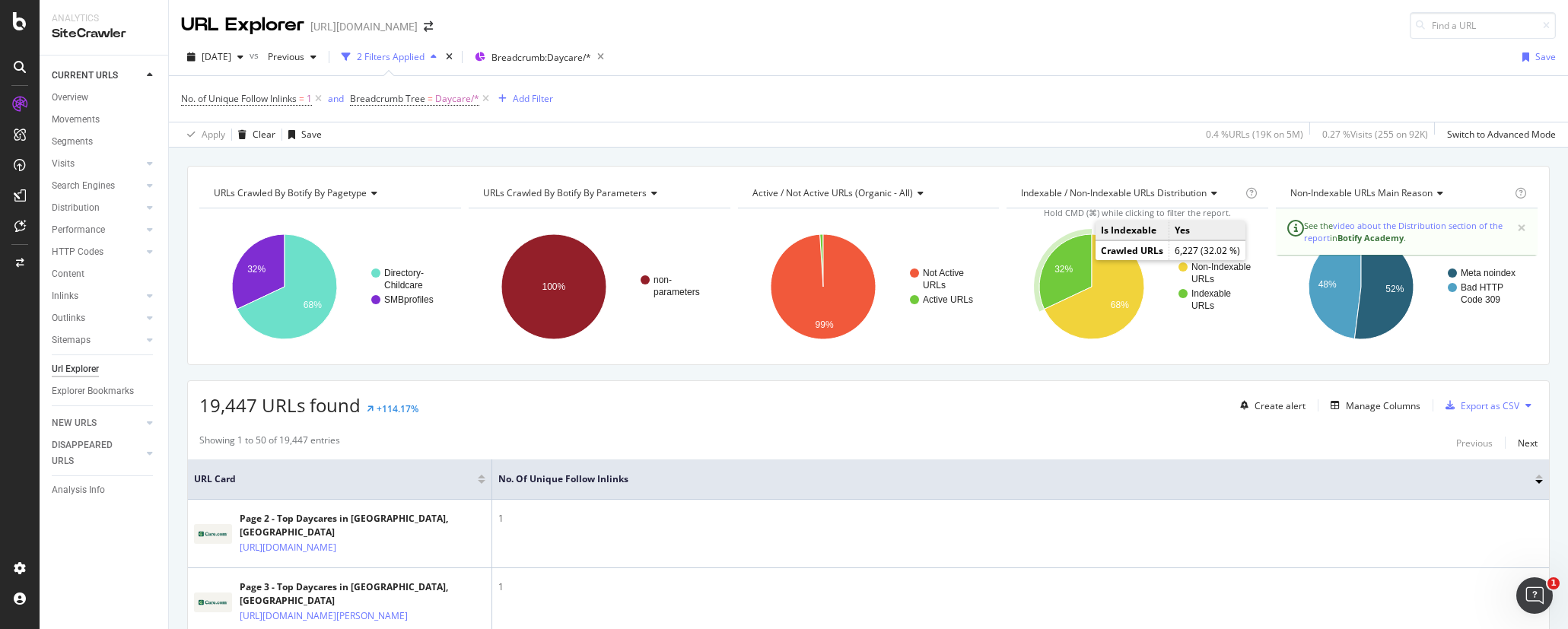
click at [1055, 282] on icon "A chart." at bounding box center [1065, 271] width 52 height 74
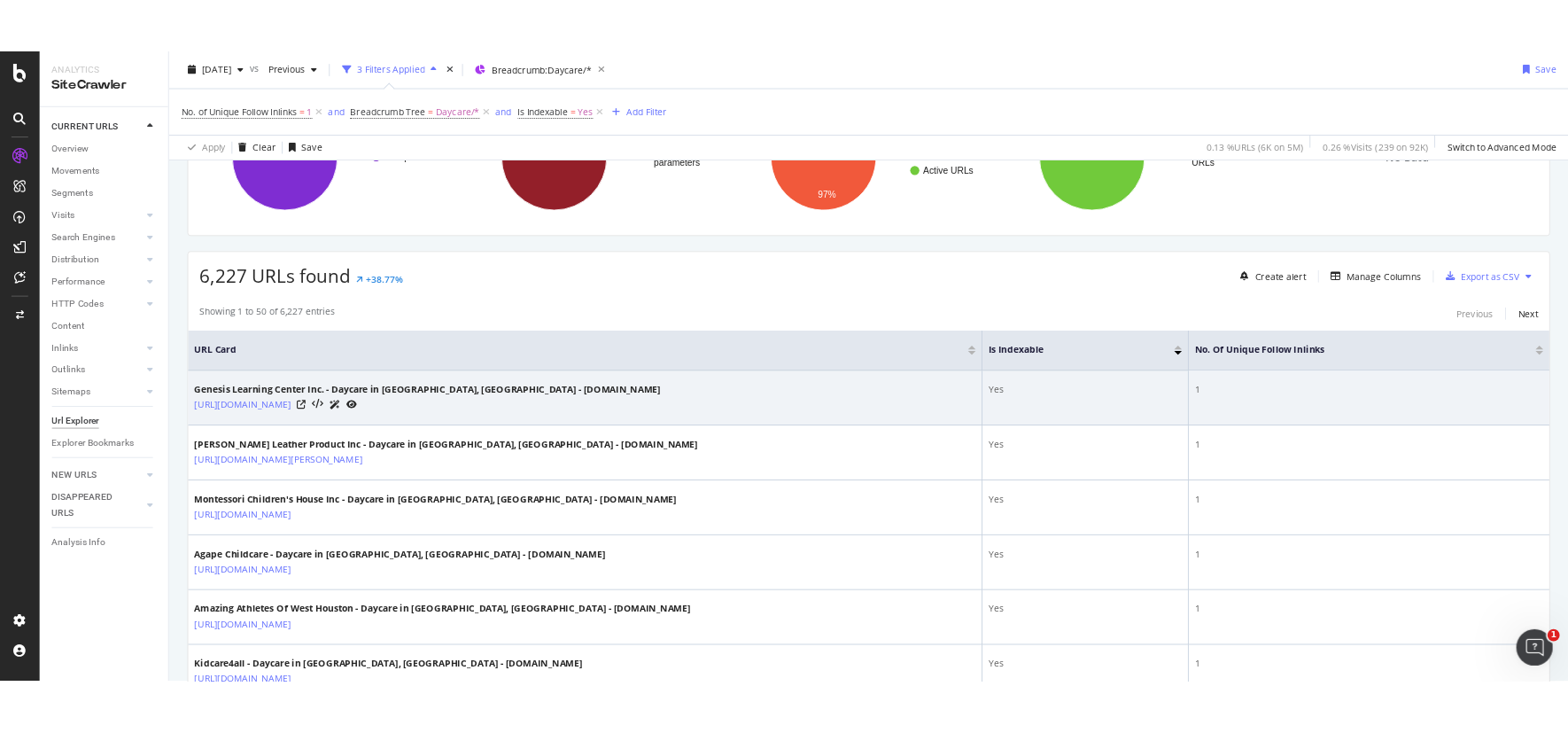
scroll to position [249, 0]
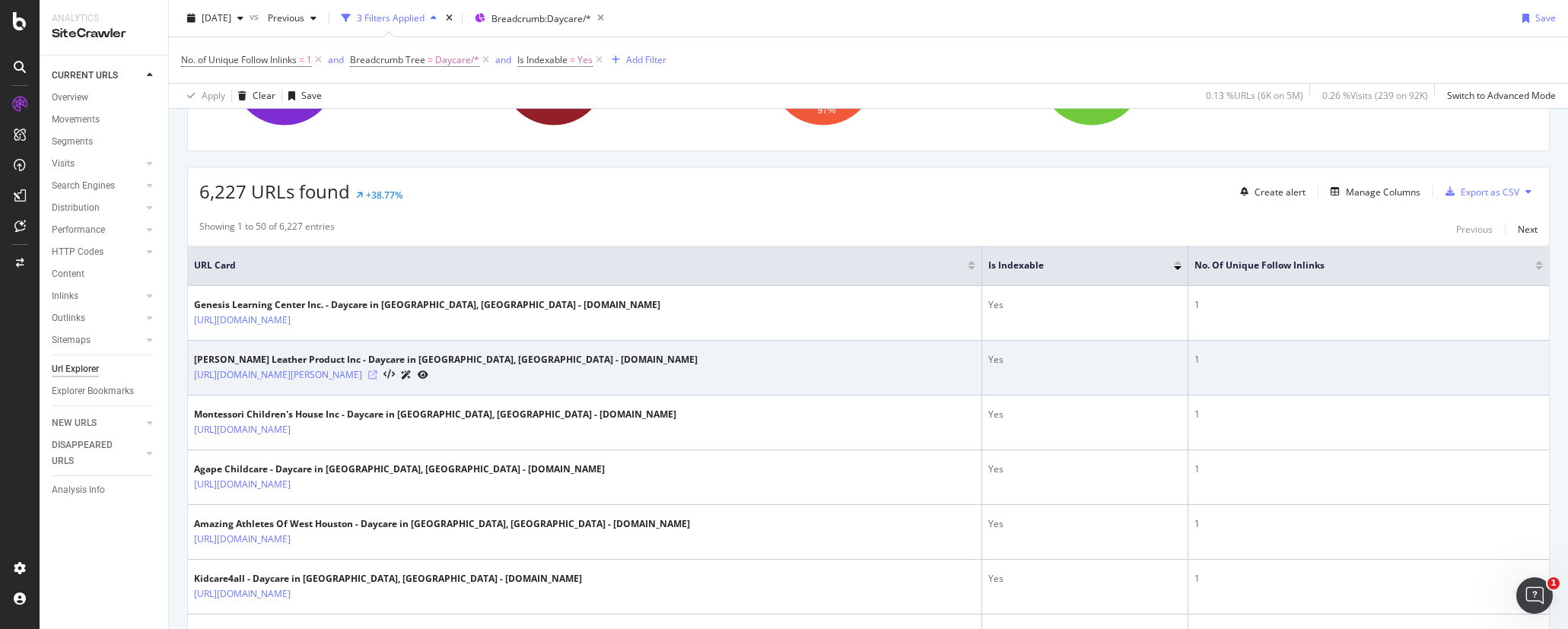
click at [378, 375] on icon at bounding box center [373, 374] width 9 height 9
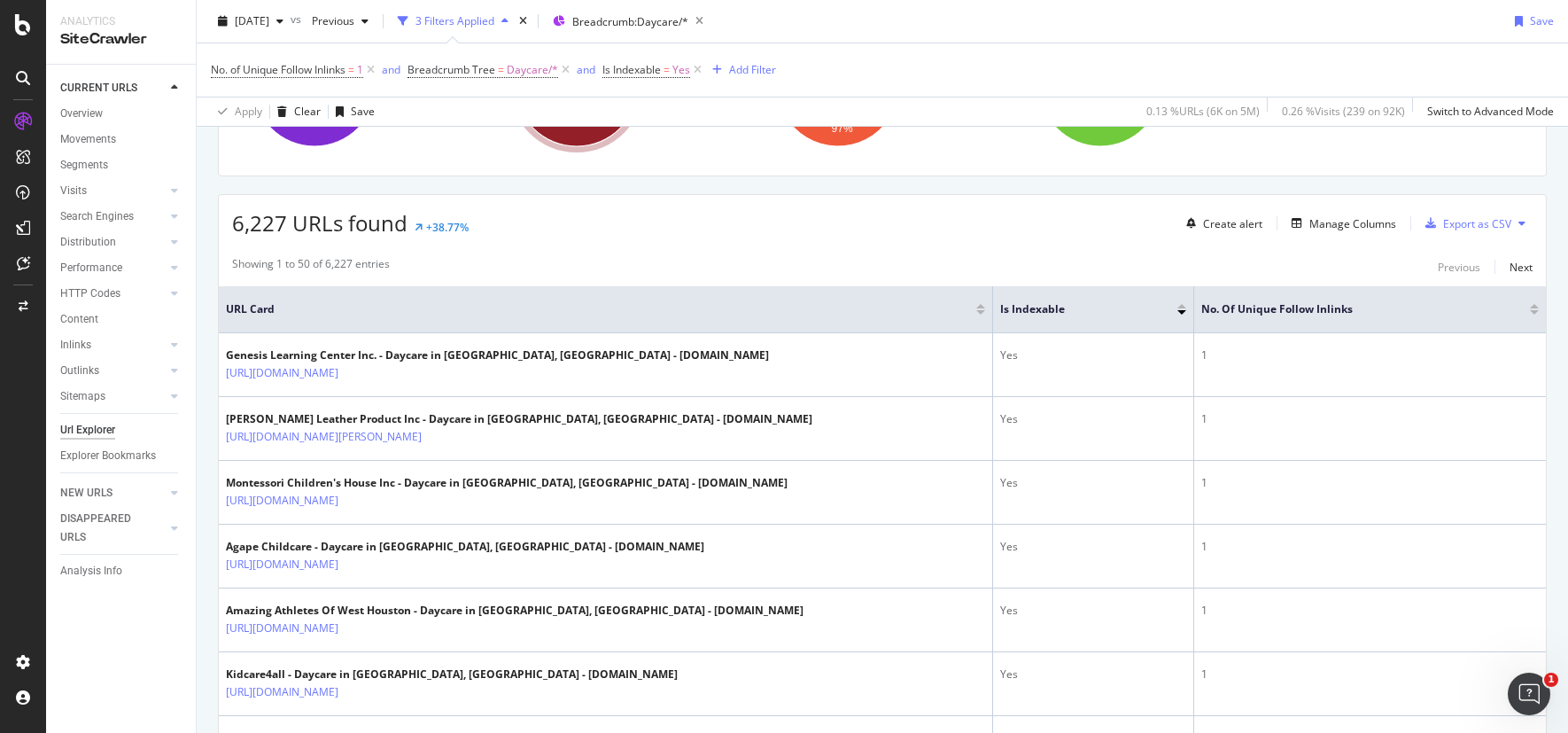
scroll to position [0, 0]
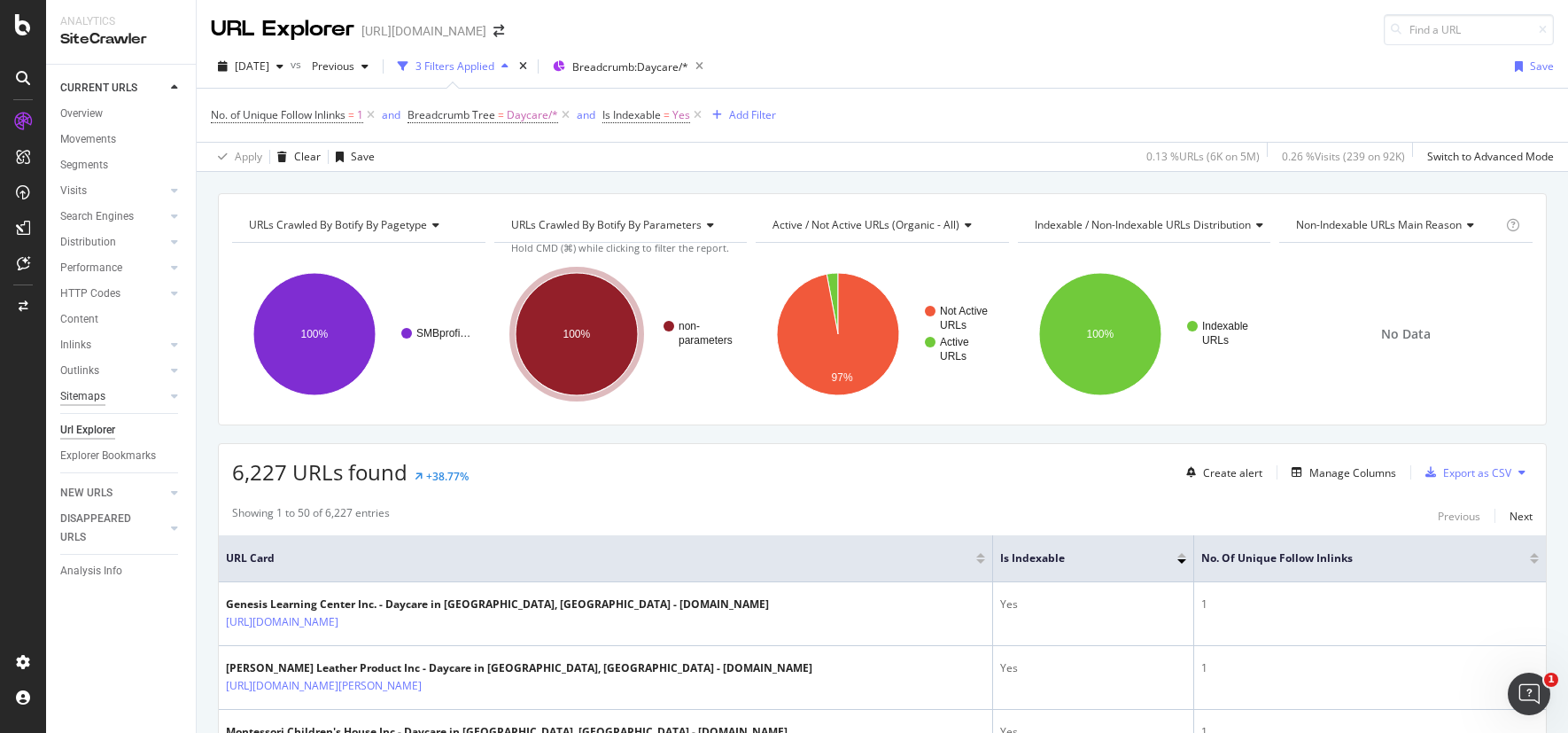
click at [82, 398] on div "Sitemaps" at bounding box center [82, 396] width 45 height 18
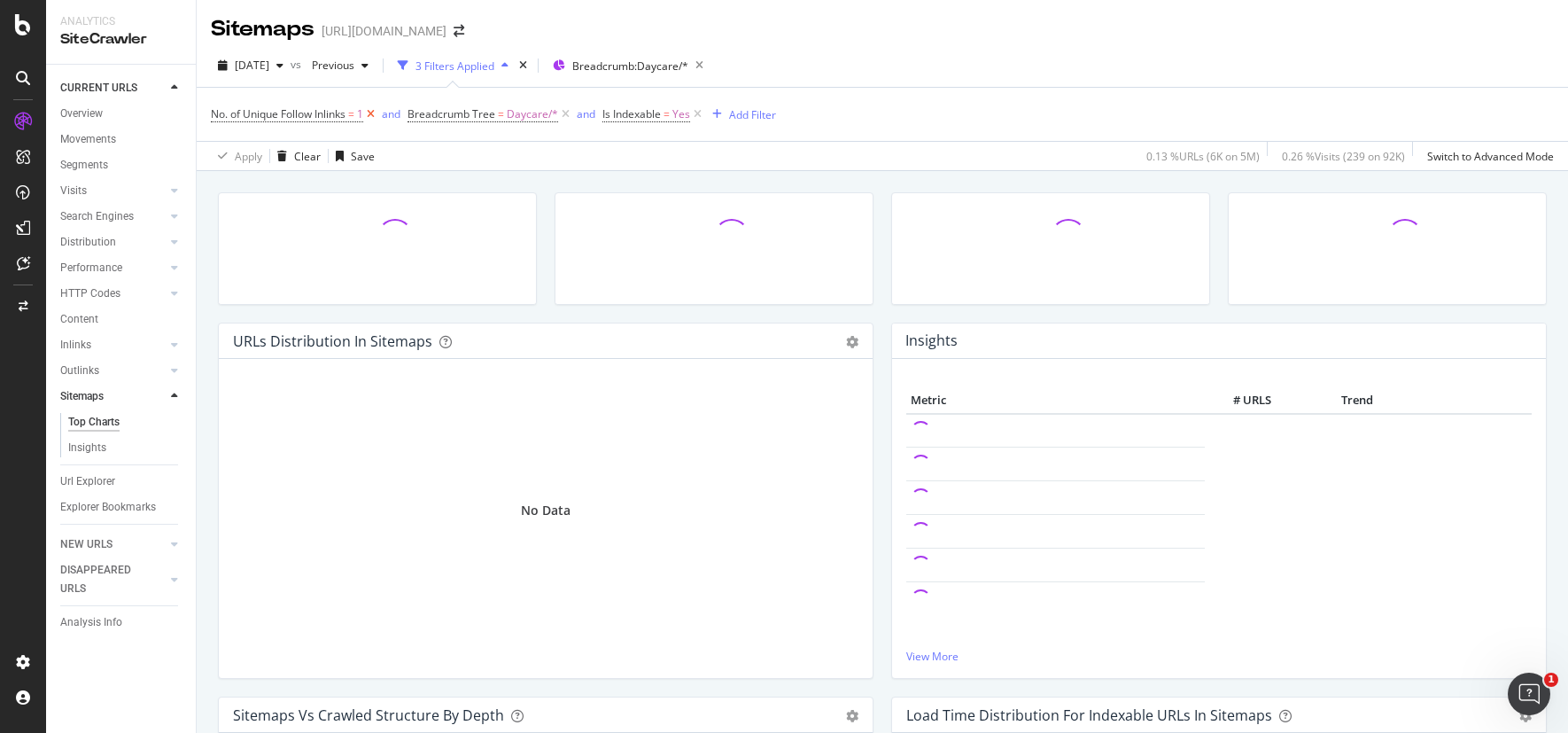
click at [376, 115] on icon at bounding box center [371, 114] width 15 height 17
click at [497, 114] on icon at bounding box center [501, 114] width 15 height 17
click at [497, 114] on div "Breadcrumb Tree = Daycare/* and Is Indexable = Yes Add Filter" at bounding box center [882, 114] width 1343 height 53
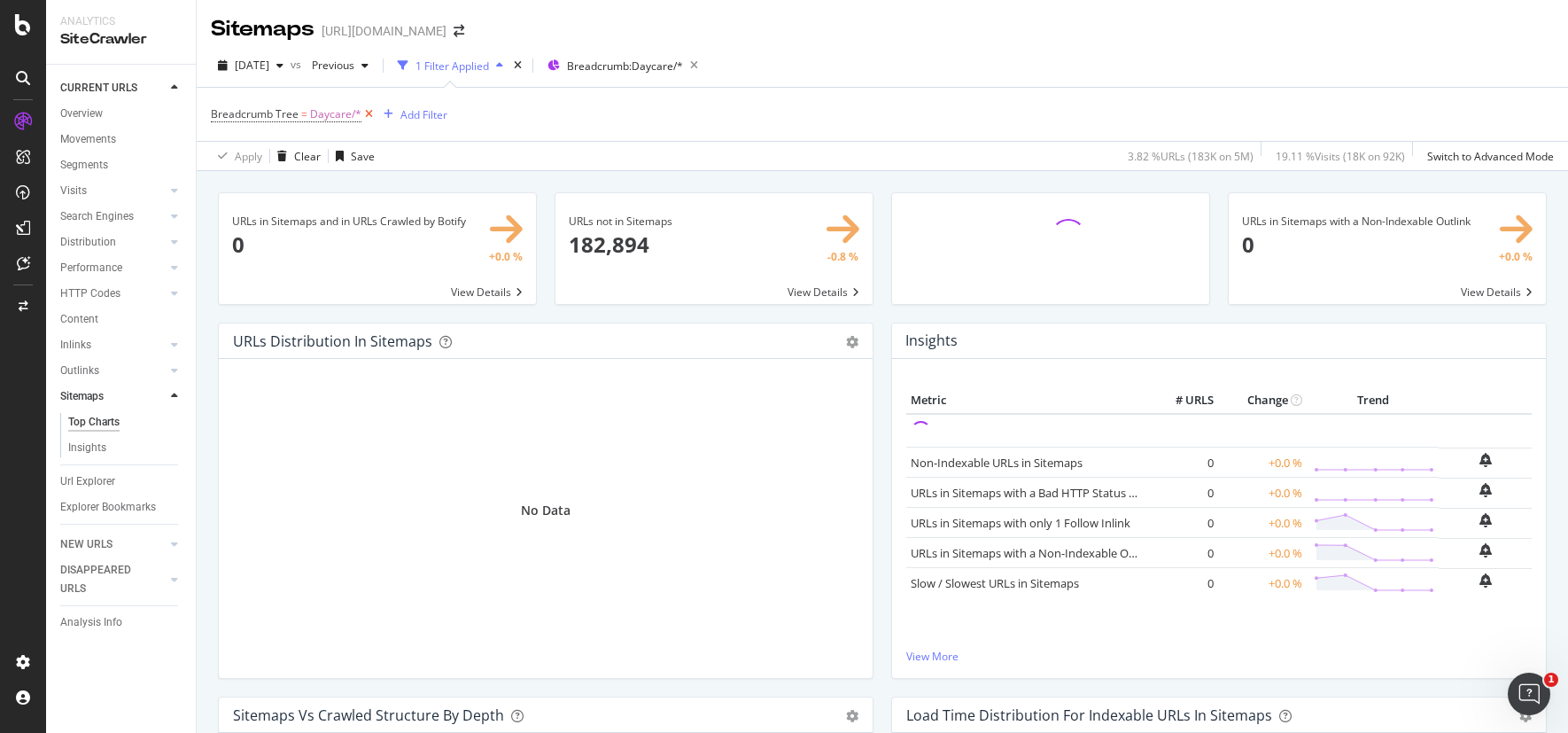
click at [365, 115] on icon at bounding box center [369, 114] width 15 height 17
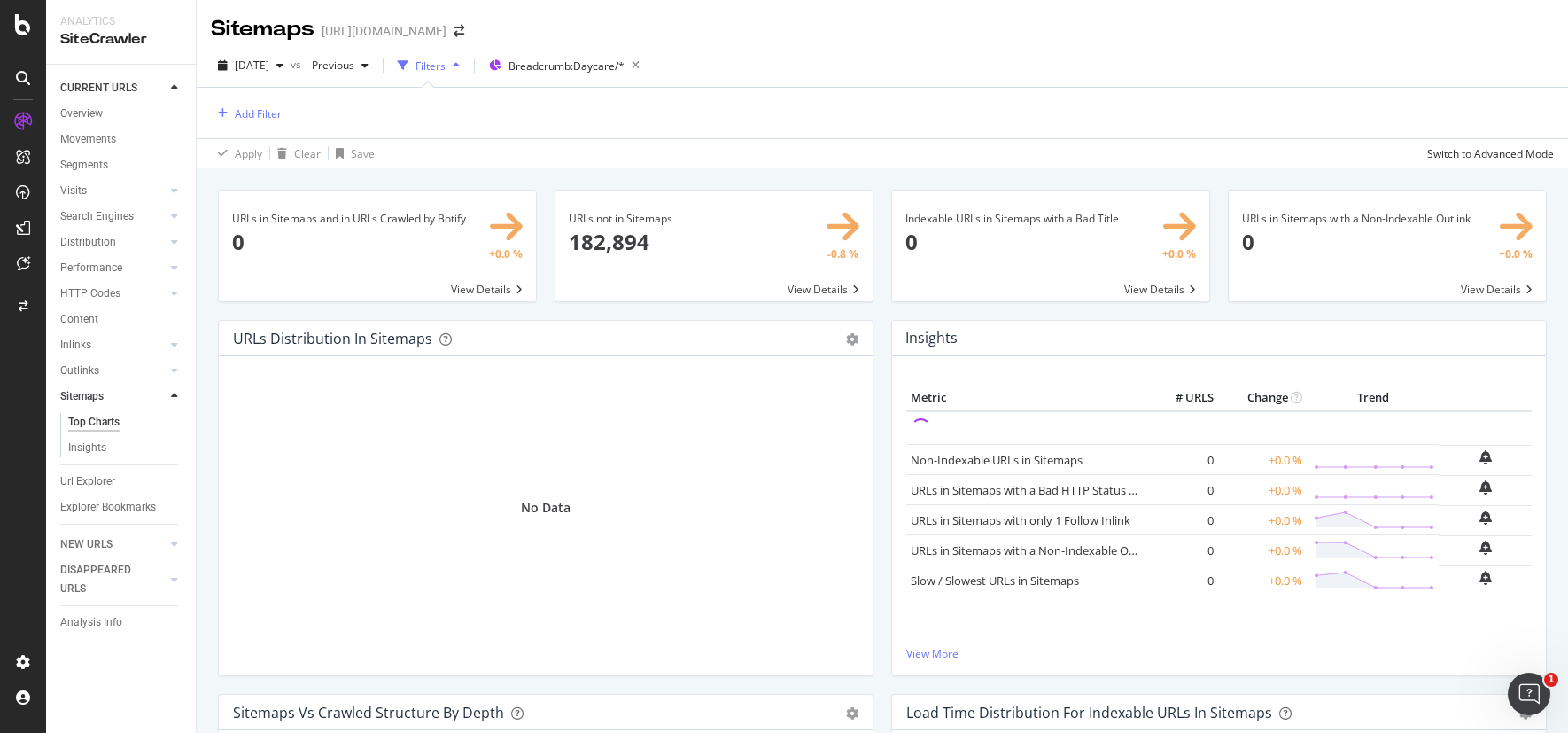
click at [630, 241] on span at bounding box center [714, 246] width 317 height 111
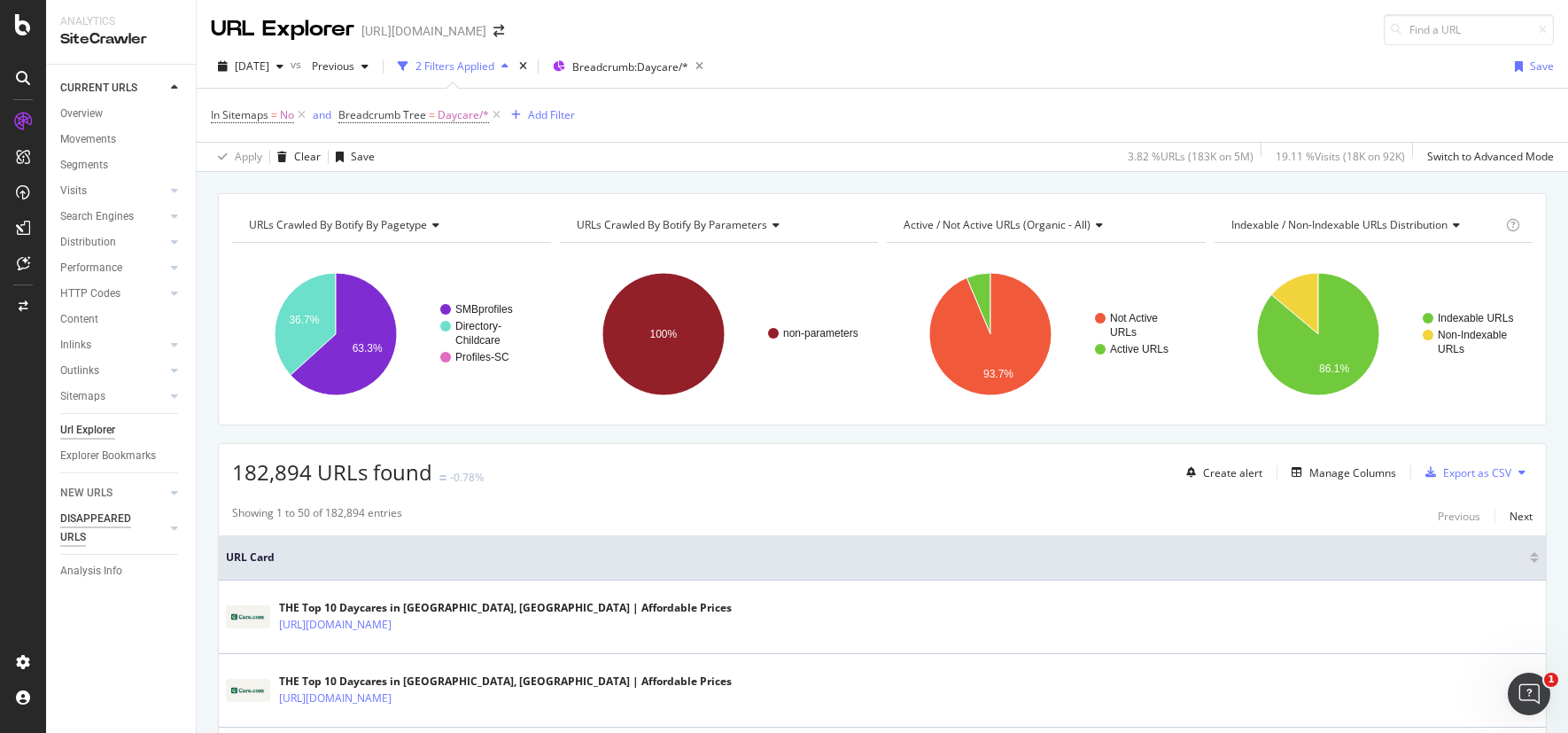
click at [94, 529] on div "DISAPPEARED URLS" at bounding box center [104, 528] width 90 height 38
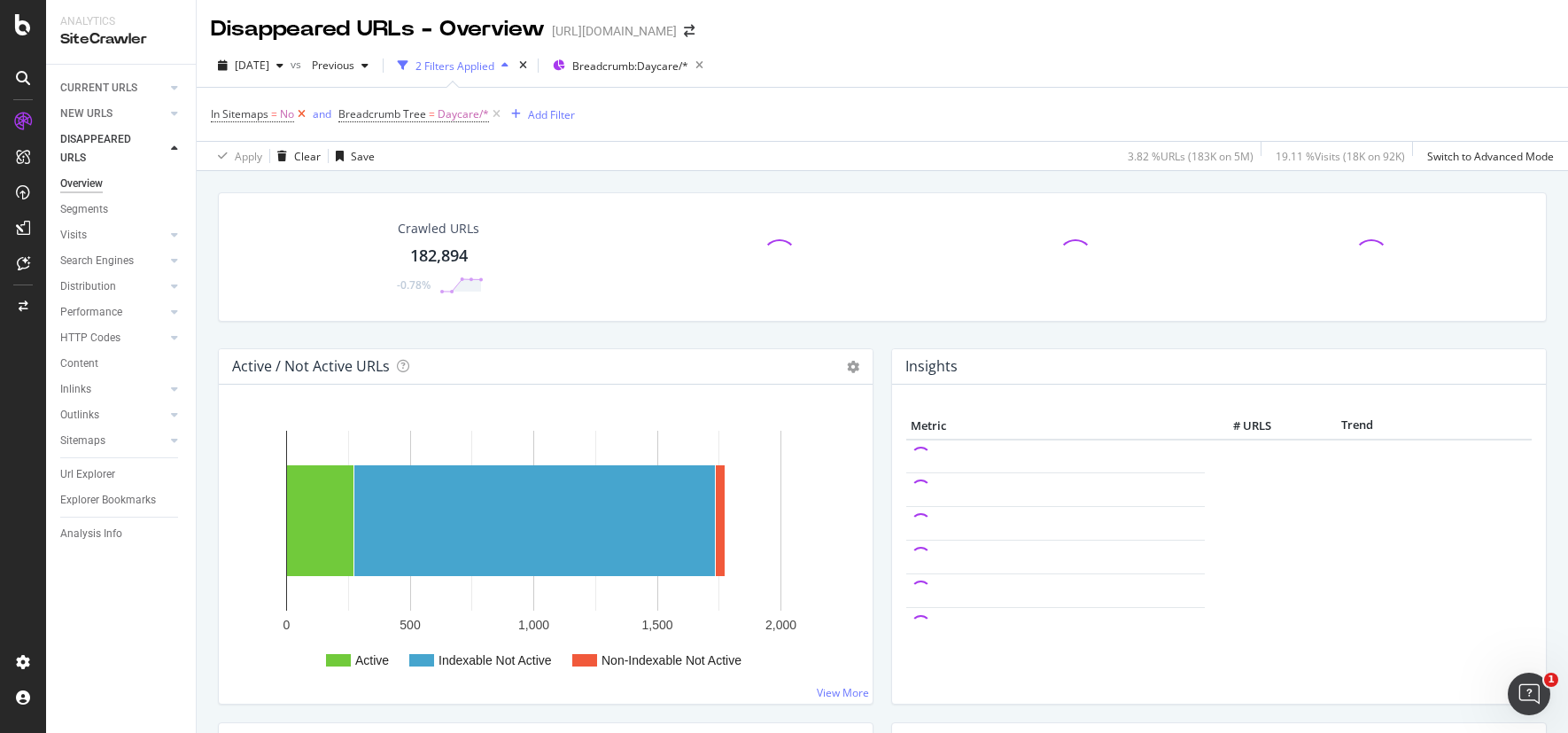
click at [301, 107] on icon at bounding box center [302, 114] width 15 height 17
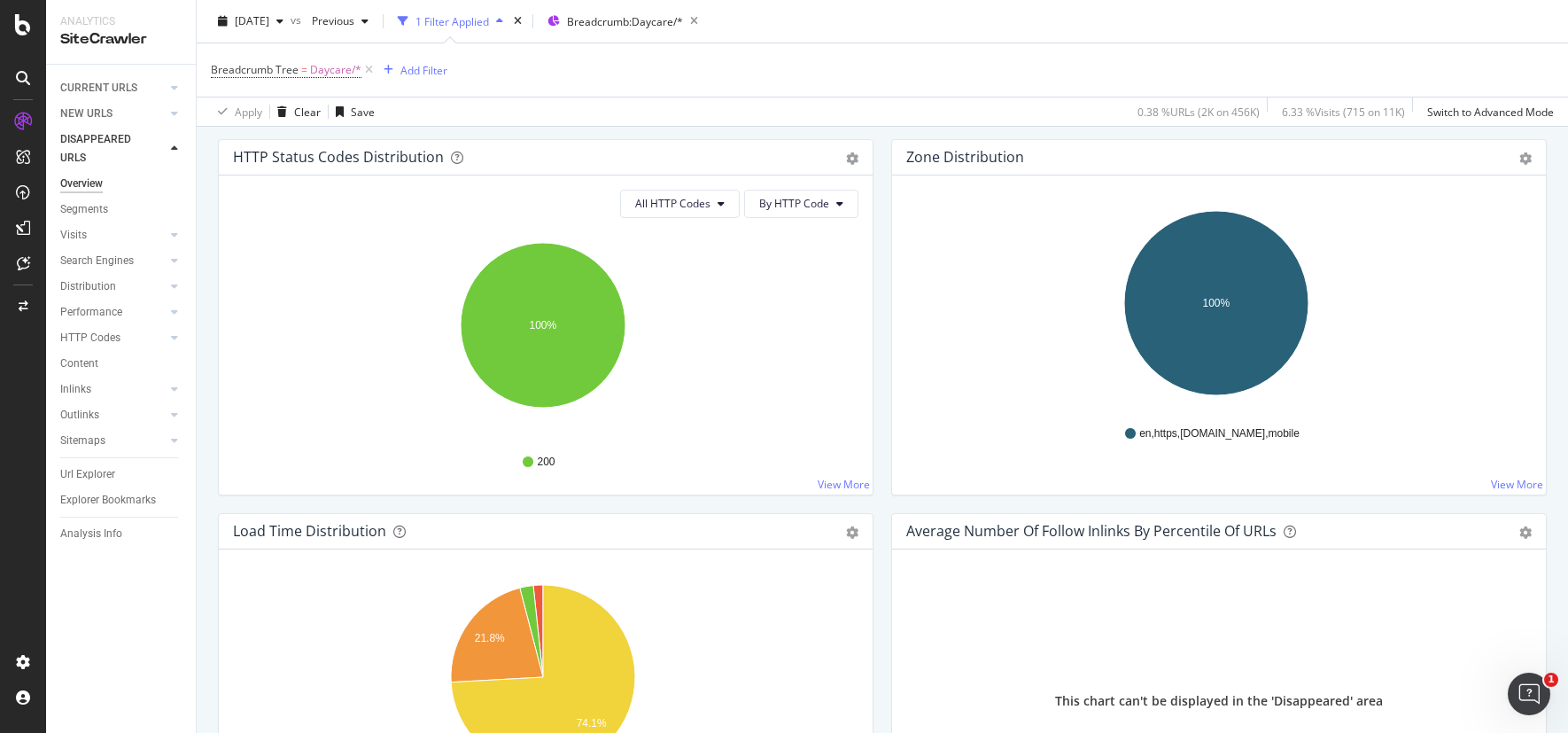
scroll to position [1176, 0]
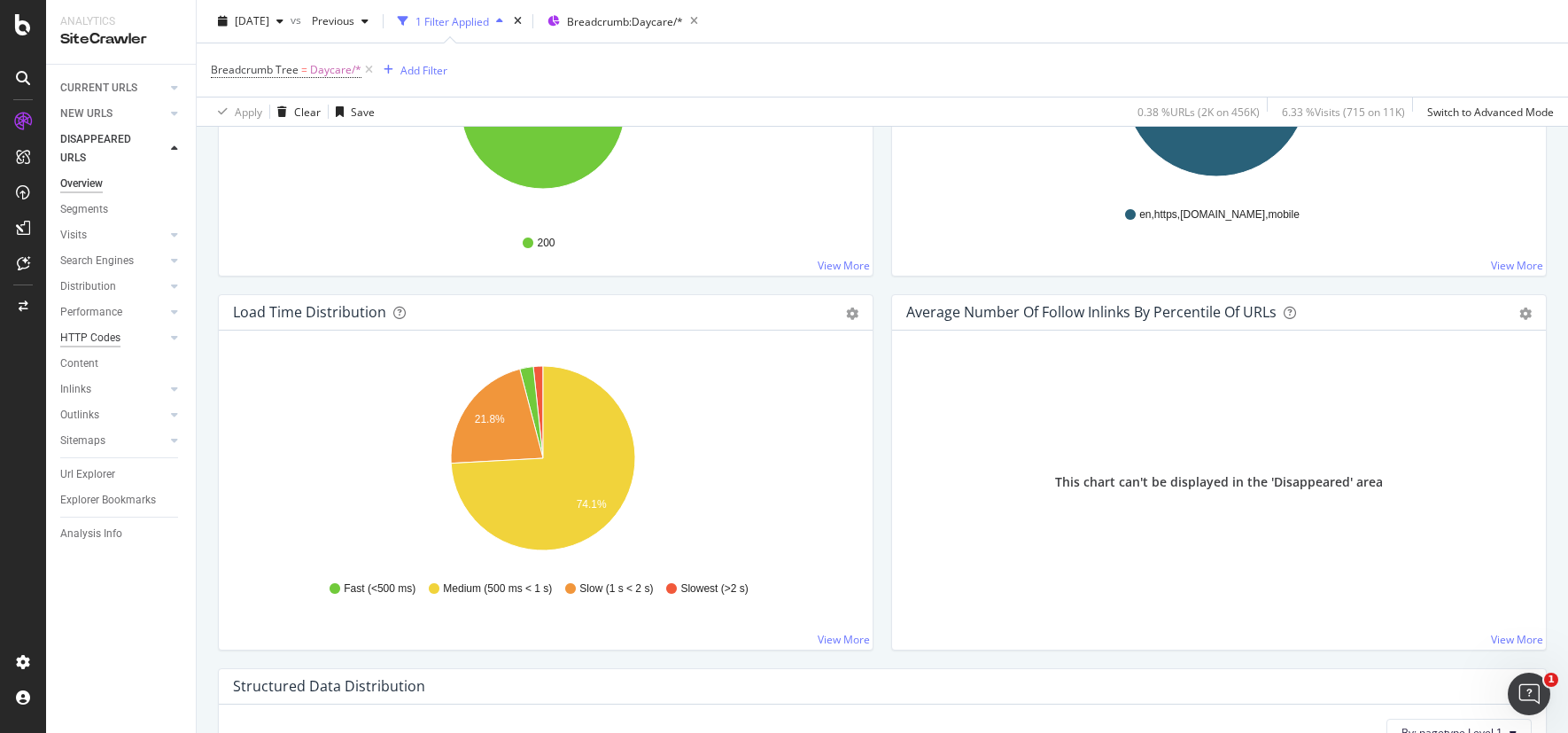
click at [90, 329] on div "HTTP Codes" at bounding box center [90, 338] width 60 height 18
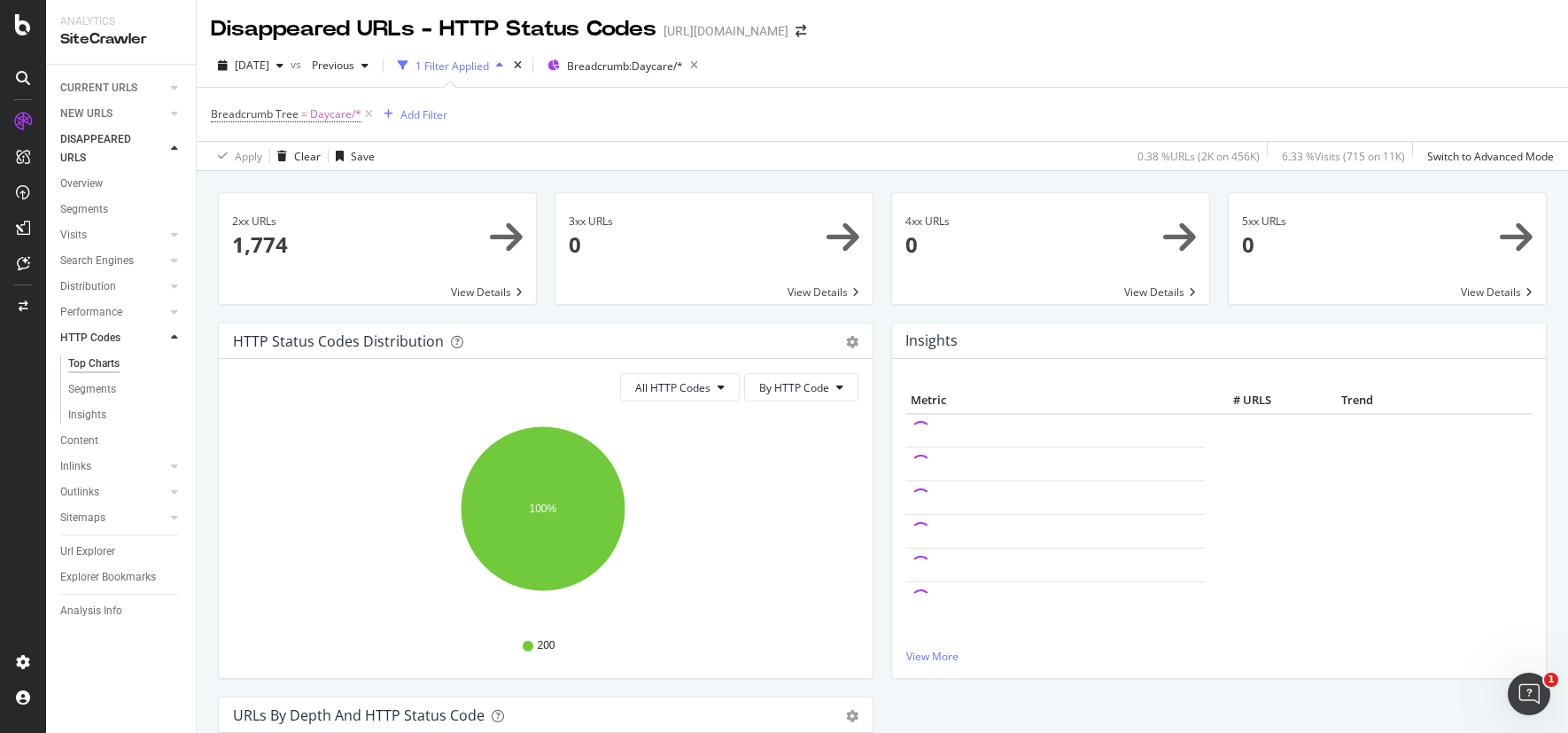
click at [172, 145] on icon at bounding box center [174, 149] width 7 height 11
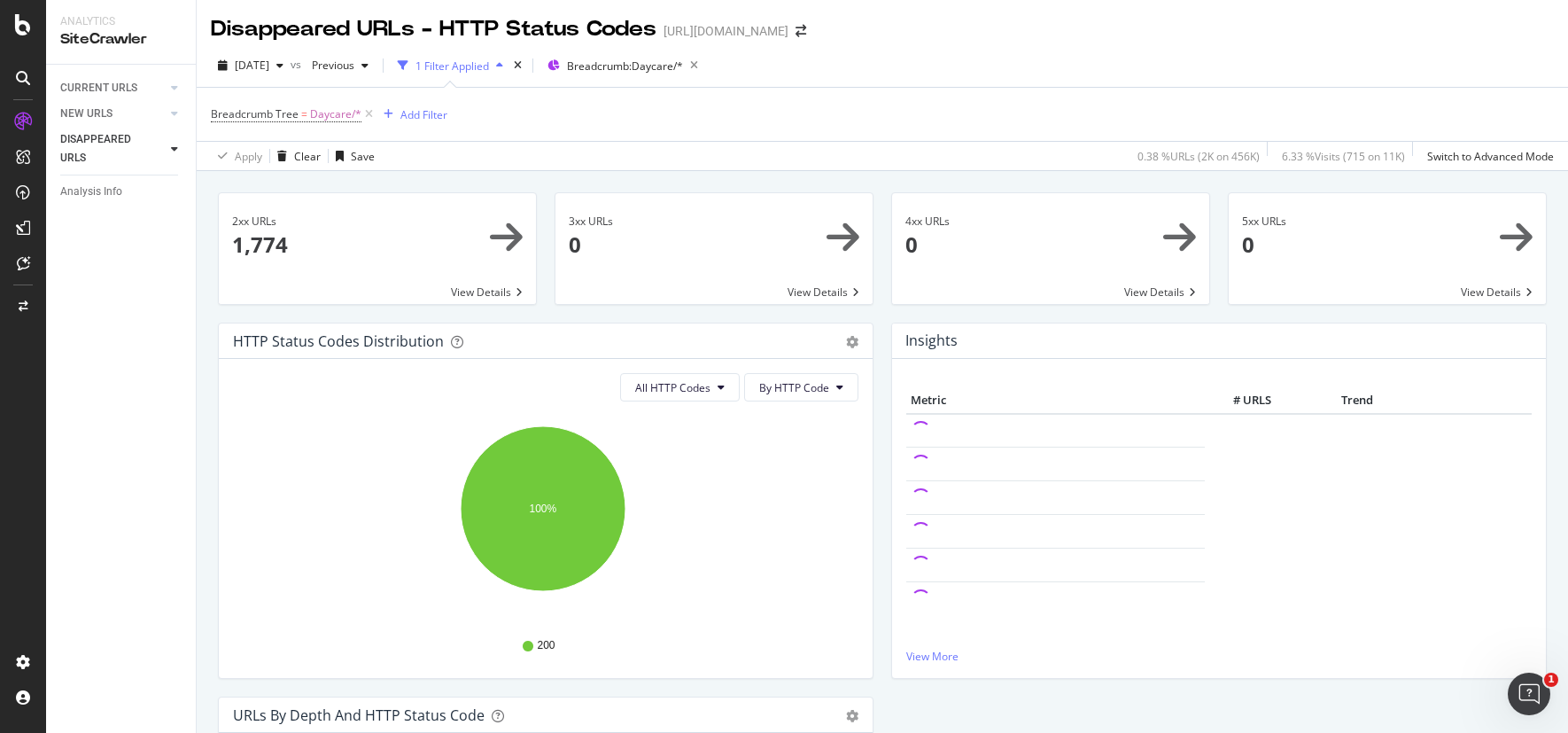
click at [171, 145] on icon at bounding box center [174, 149] width 7 height 11
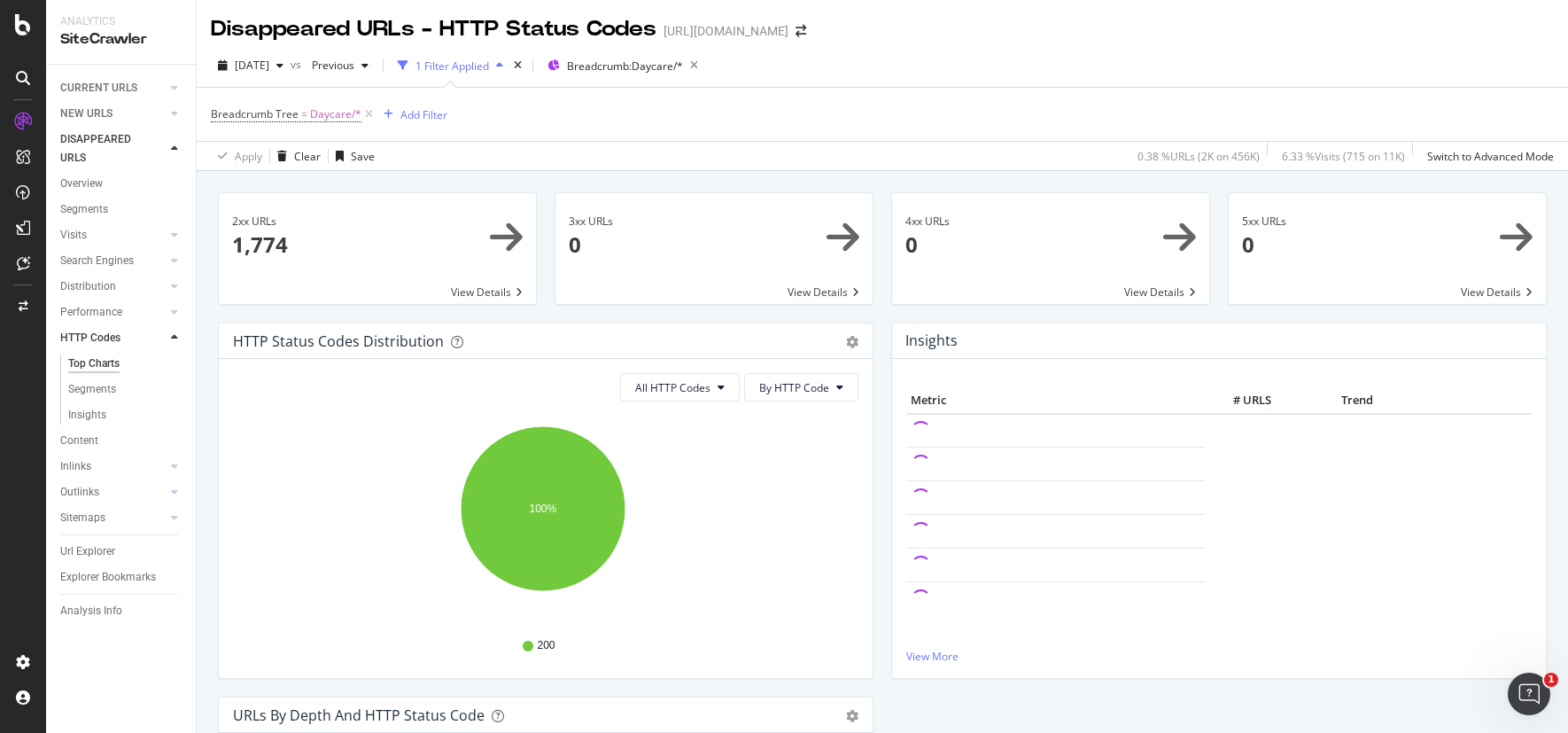
click at [171, 145] on icon at bounding box center [174, 149] width 7 height 11
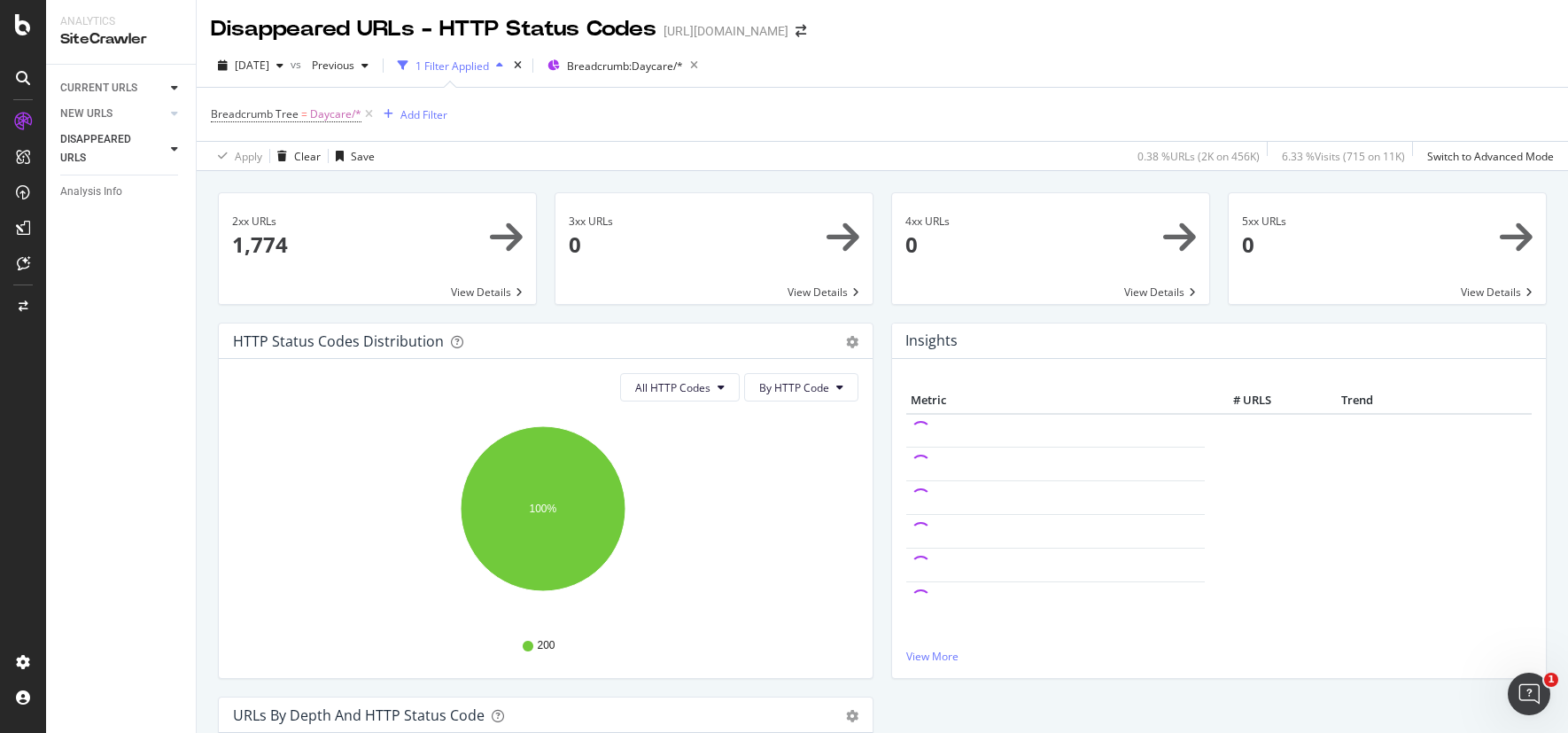
click at [171, 89] on icon at bounding box center [174, 87] width 7 height 11
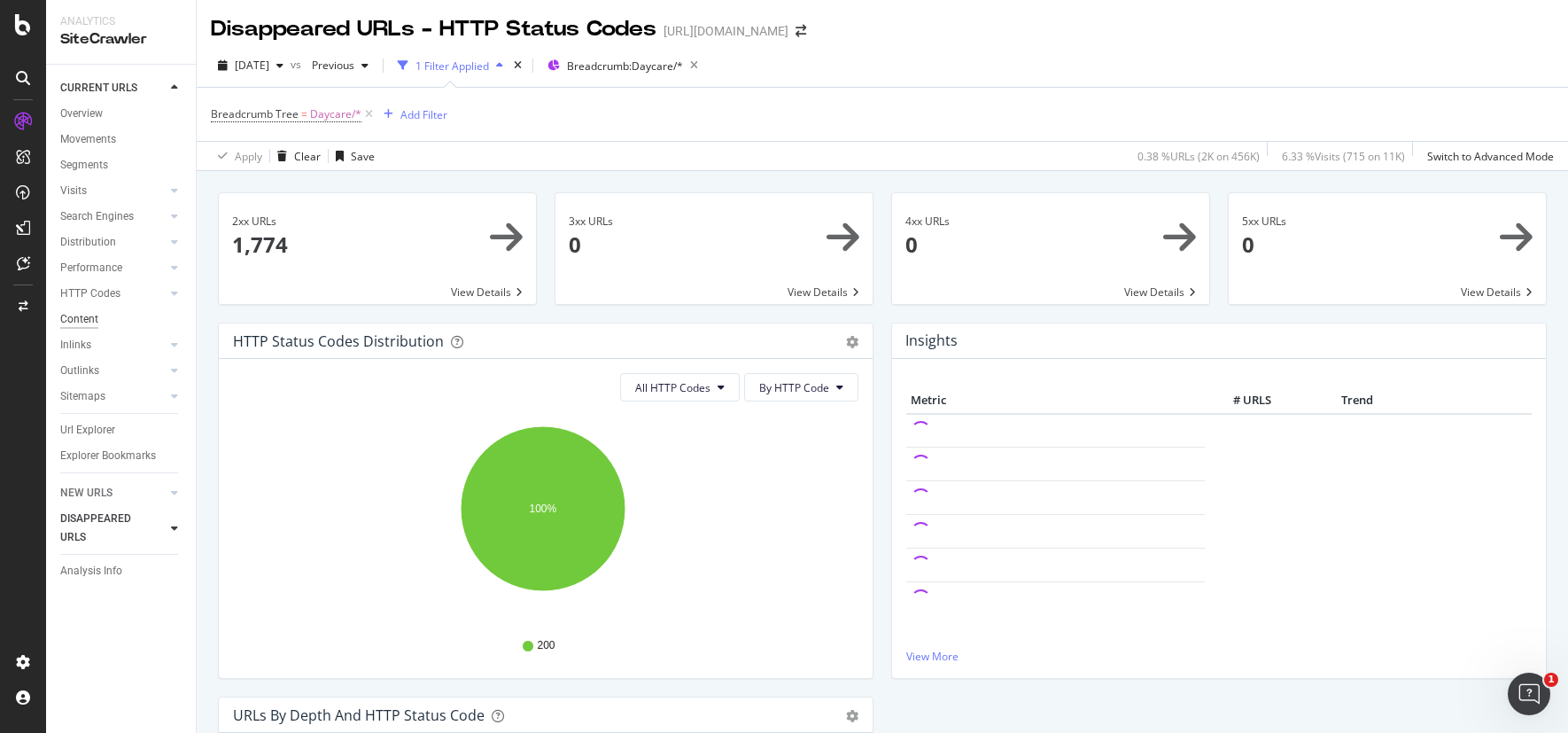
click at [88, 323] on div "Content" at bounding box center [79, 319] width 39 height 18
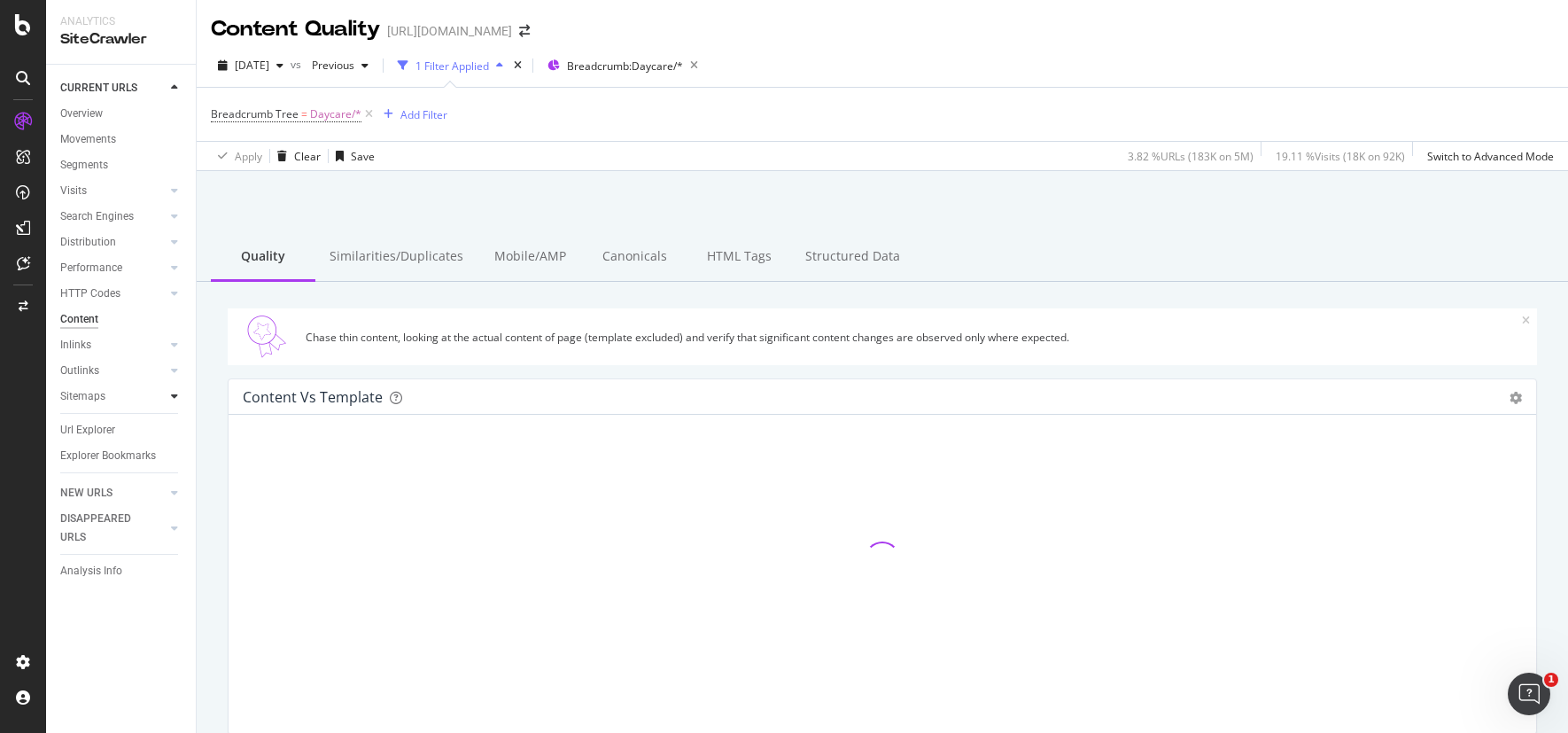
click at [178, 397] on div at bounding box center [175, 396] width 17 height 17
click at [93, 422] on div "Top Charts" at bounding box center [95, 421] width 52 height 18
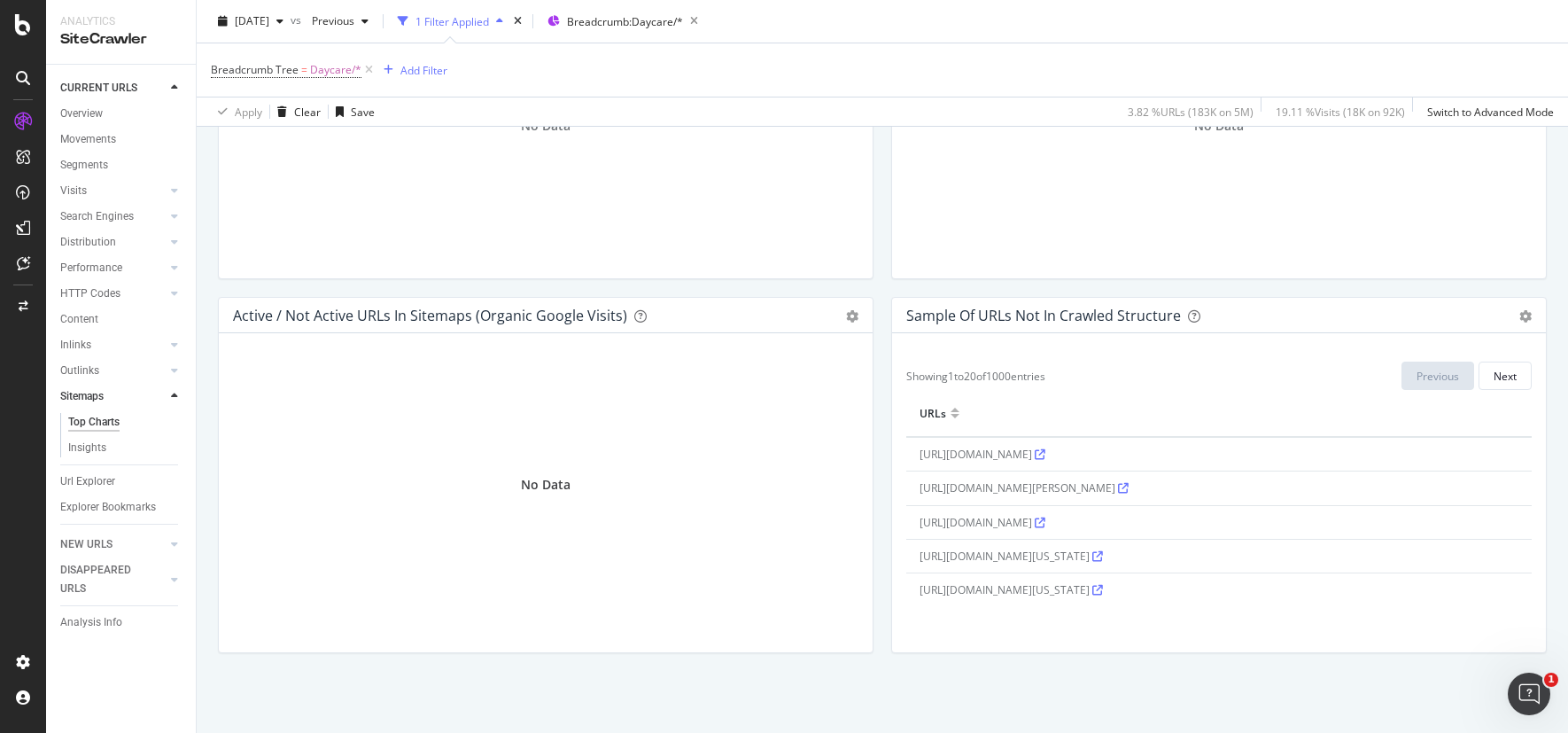
scroll to position [673, 0]
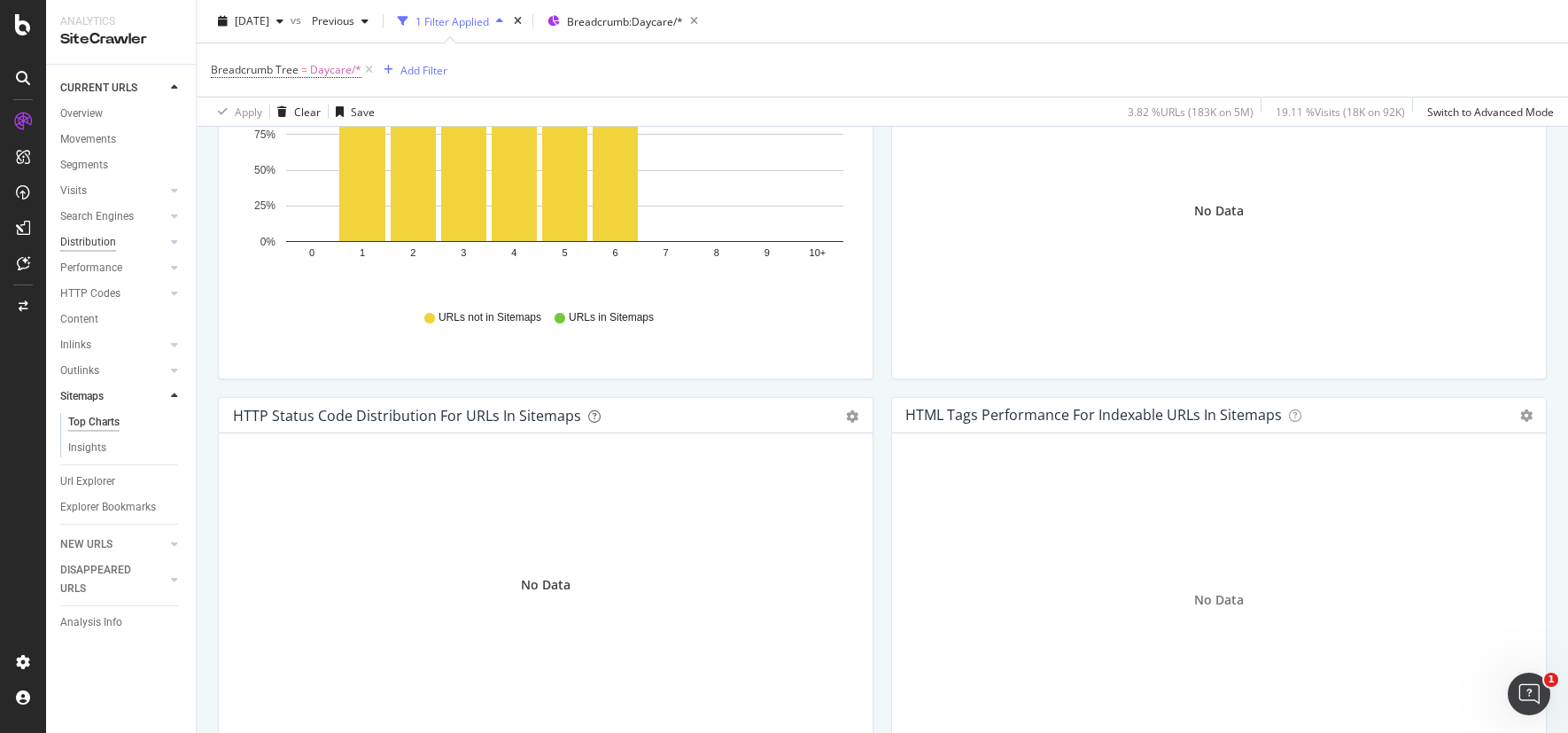
click at [98, 243] on div "Distribution" at bounding box center [88, 242] width 56 height 18
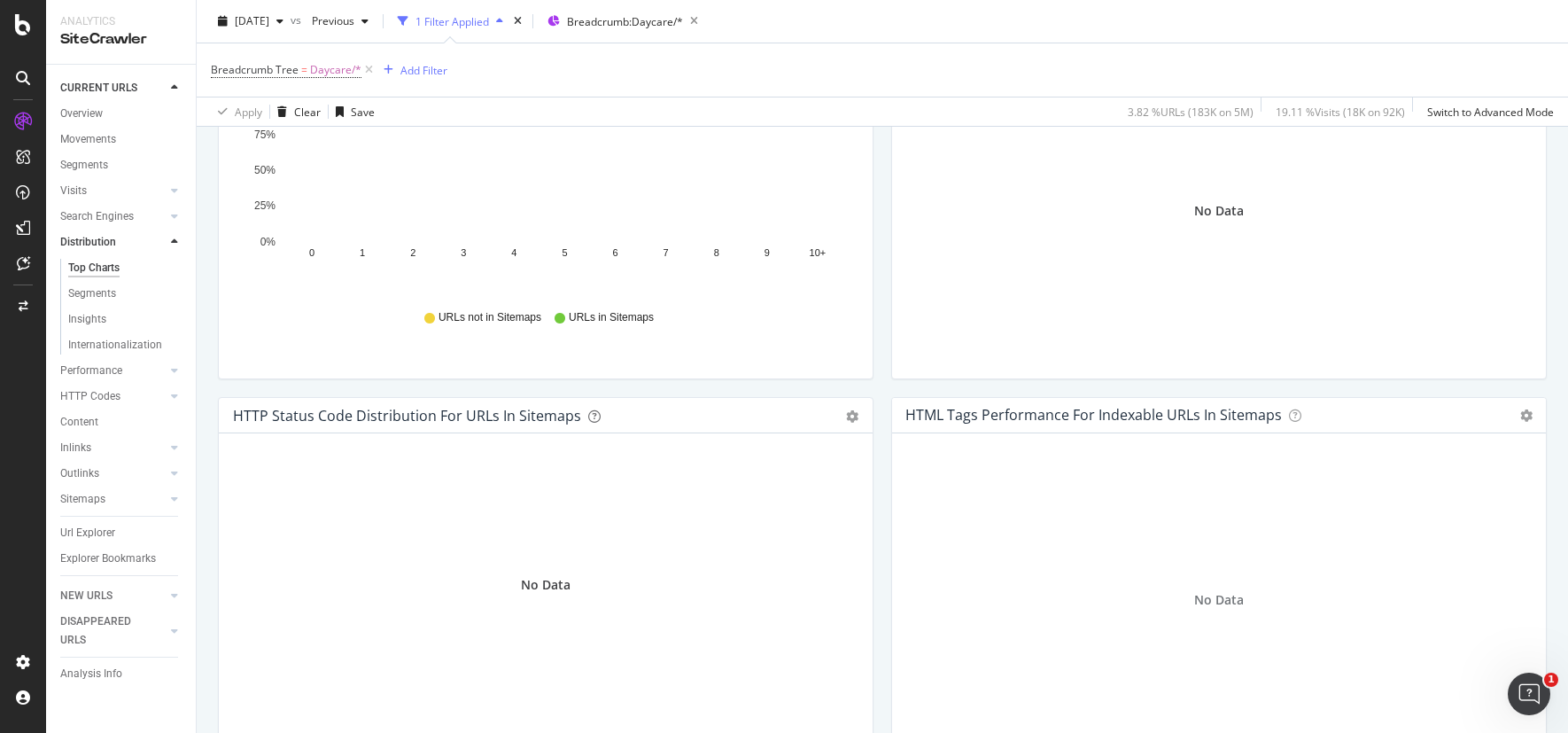
drag, startPoint x: 98, startPoint y: 243, endPoint x: 148, endPoint y: 244, distance: 50.0
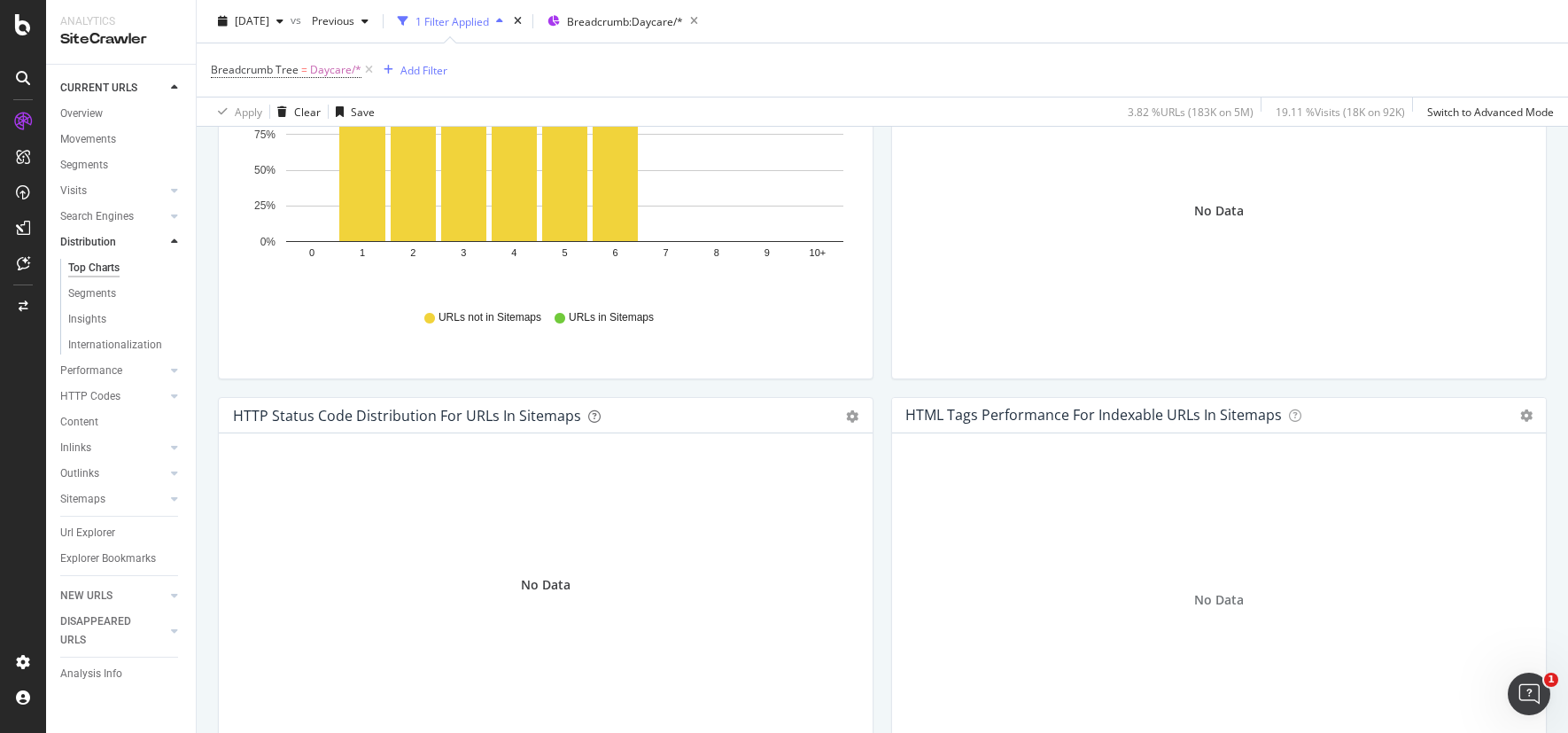
click at [148, 244] on link "Distribution" at bounding box center [112, 242] width 105 height 18
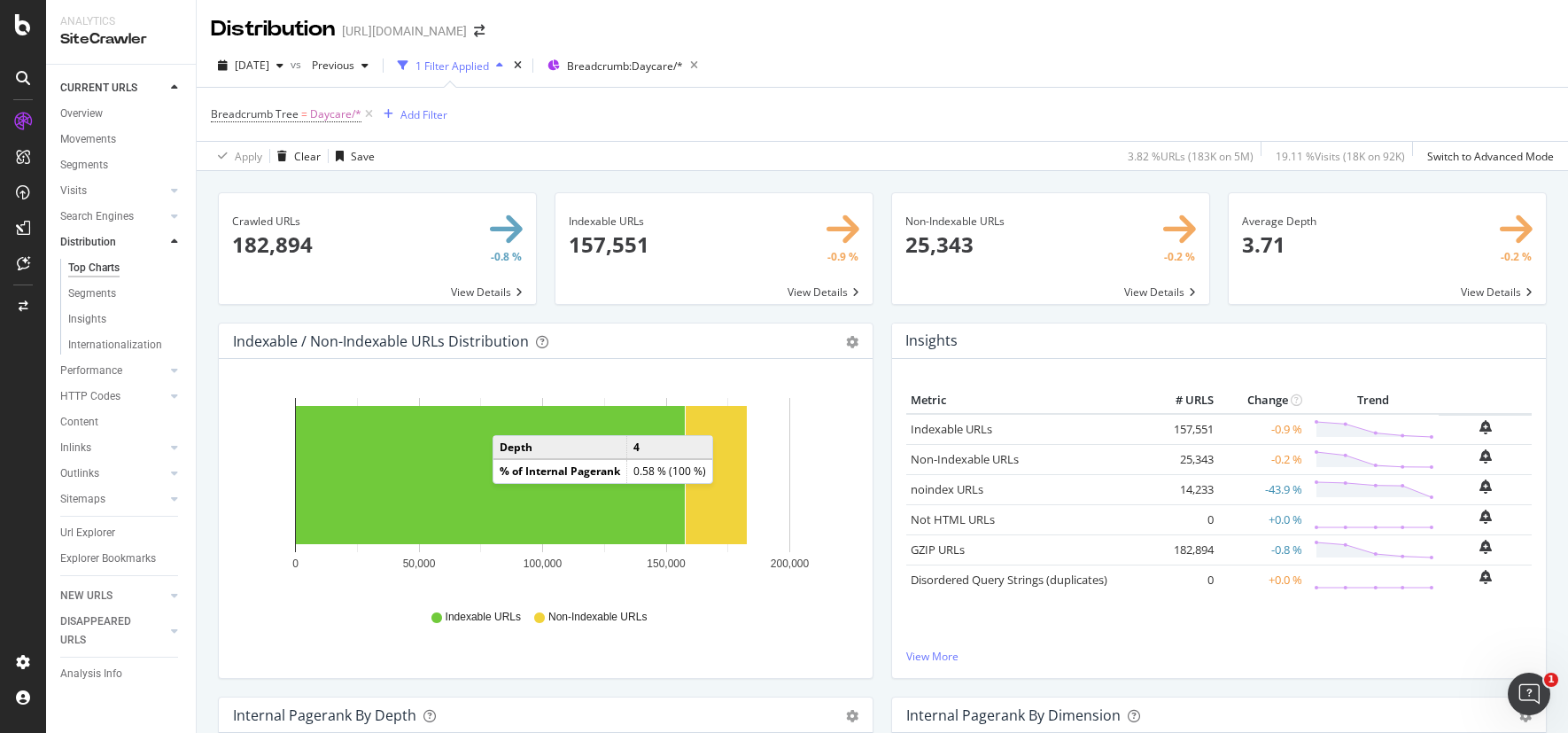
click at [616, 312] on div "Indexable URLs 157,551 -0.9 % View Details" at bounding box center [714, 257] width 337 height 130
click at [173, 395] on icon at bounding box center [174, 395] width 7 height 11
click at [124, 141] on link "Movements" at bounding box center [122, 139] width 123 height 18
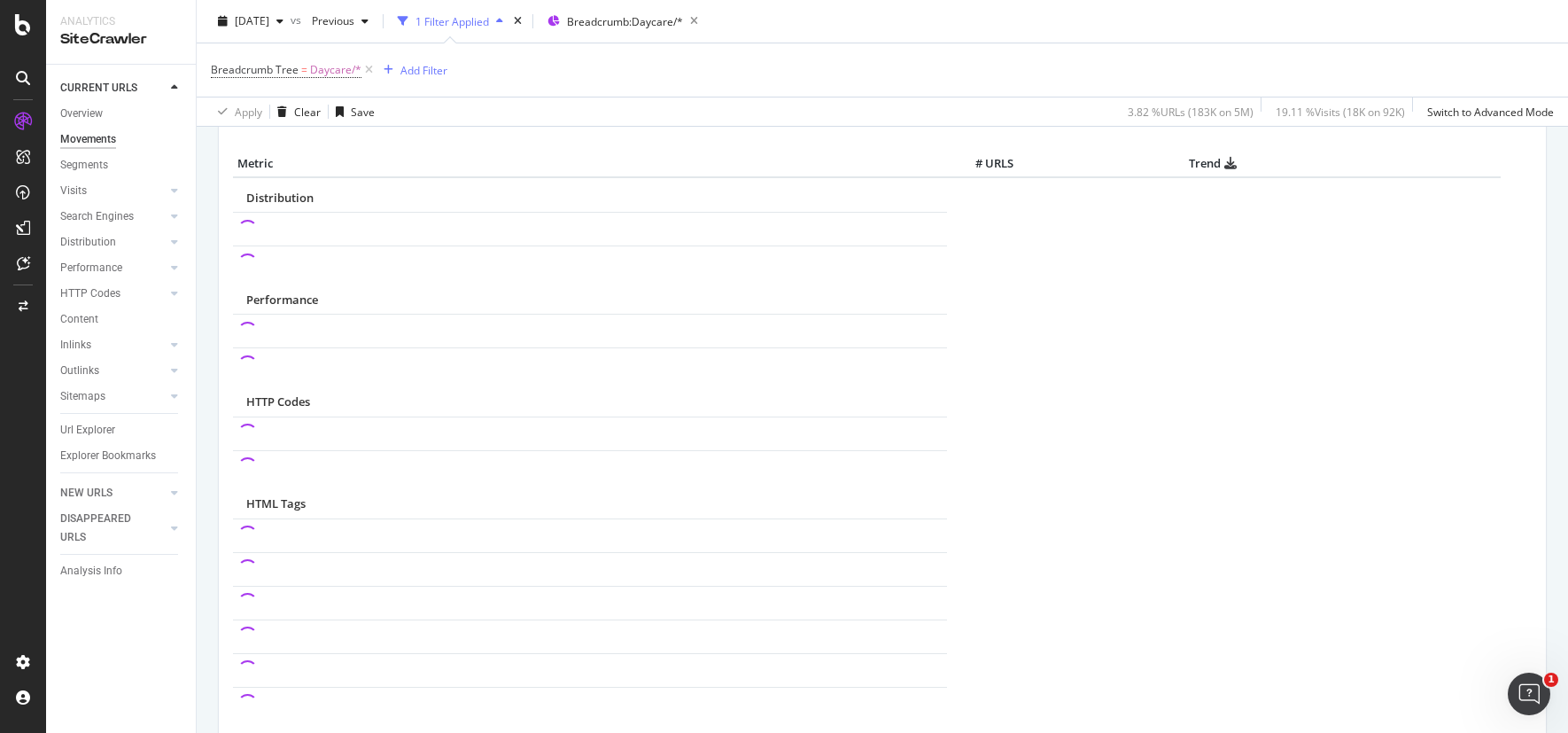
scroll to position [772, 0]
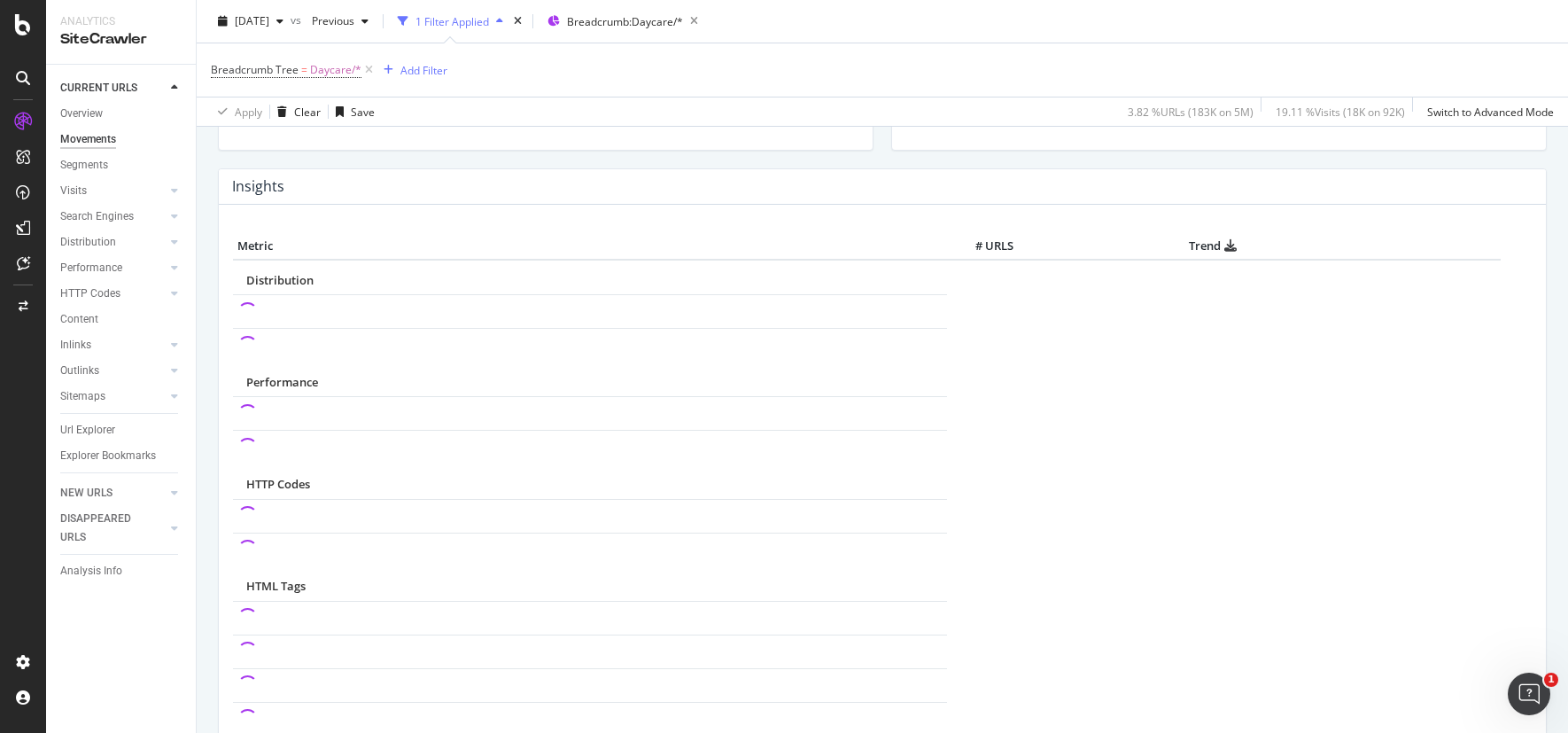
click at [168, 85] on div at bounding box center [175, 88] width 17 height 17
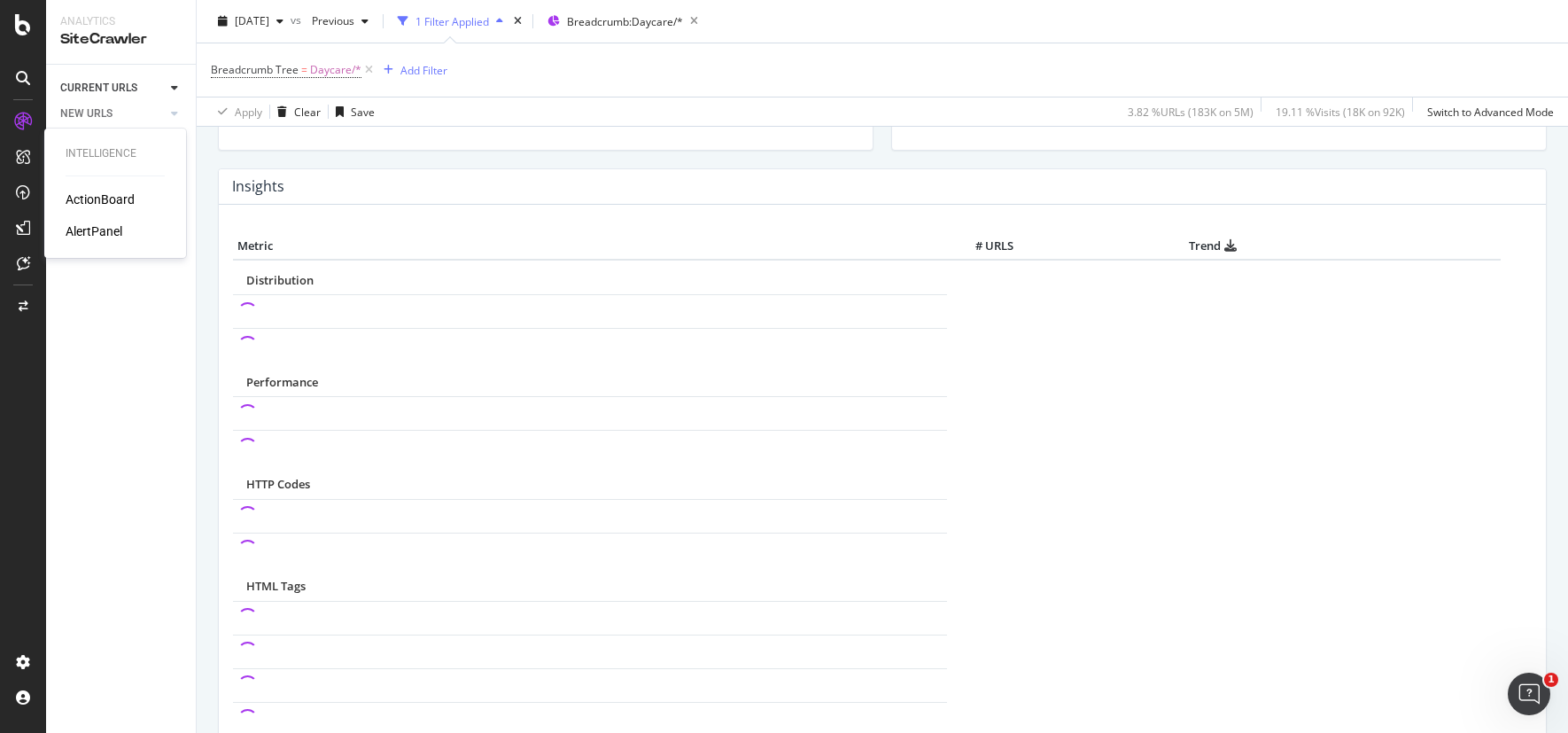
click at [85, 197] on div "ActionBoard" at bounding box center [100, 200] width 69 height 17
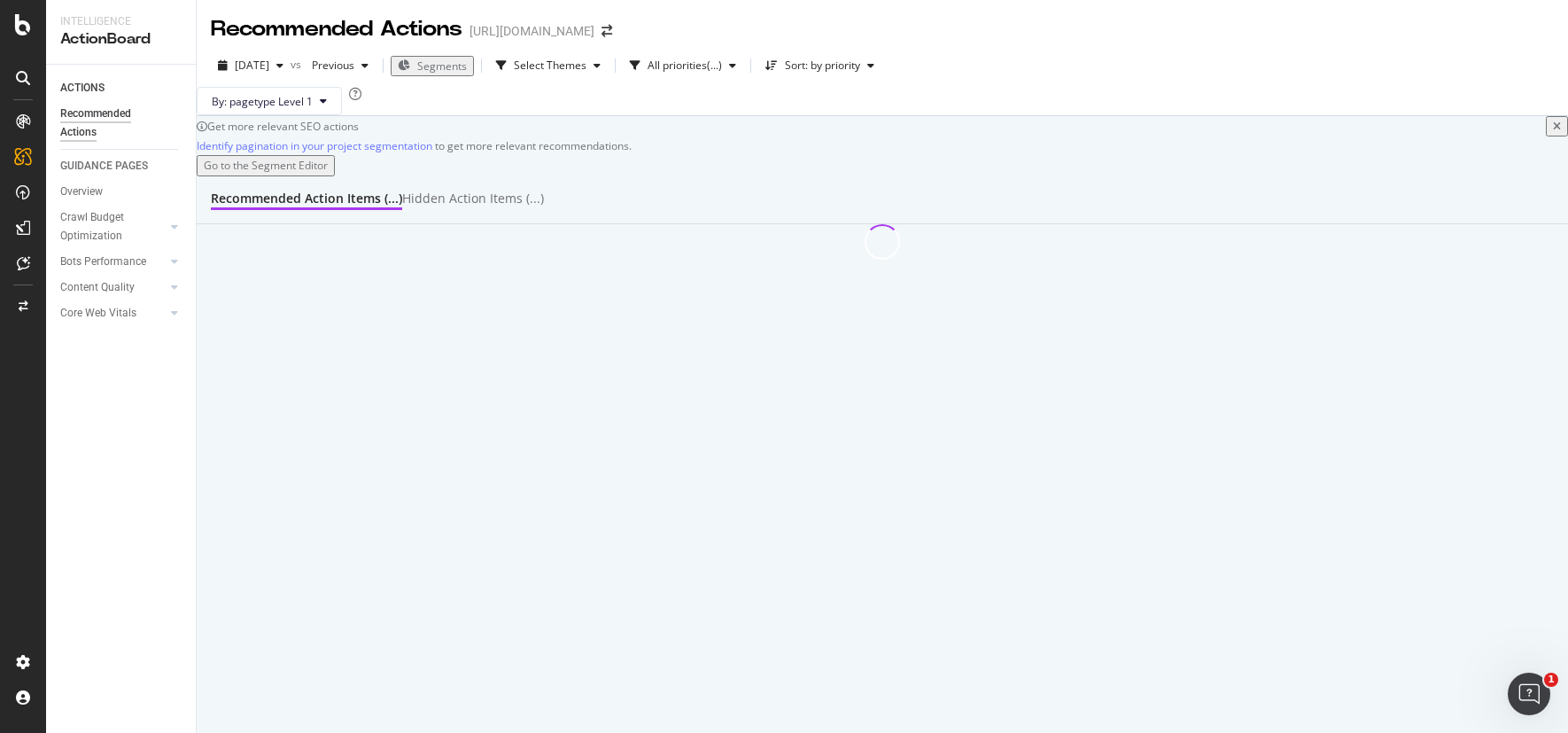
click at [467, 61] on span "Segments" at bounding box center [442, 67] width 49 height 15
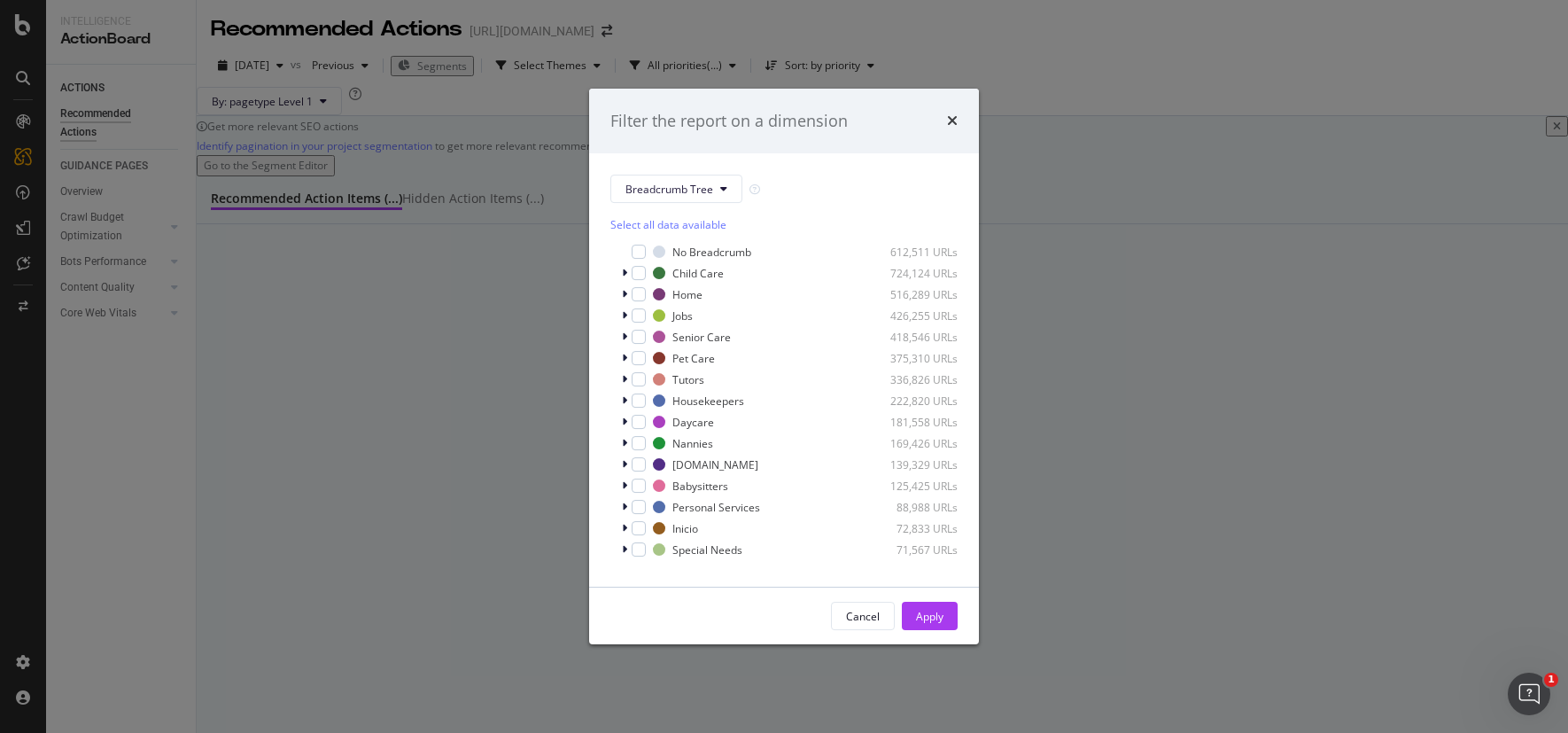
click at [672, 172] on div "Breadcrumb Tree Select all data available No Breadcrumb 612,511 URLs Child Care…" at bounding box center [784, 369] width 390 height 433
click at [638, 418] on div "modal" at bounding box center [638, 421] width 14 height 14
click at [942, 626] on div "Apply" at bounding box center [930, 616] width 27 height 27
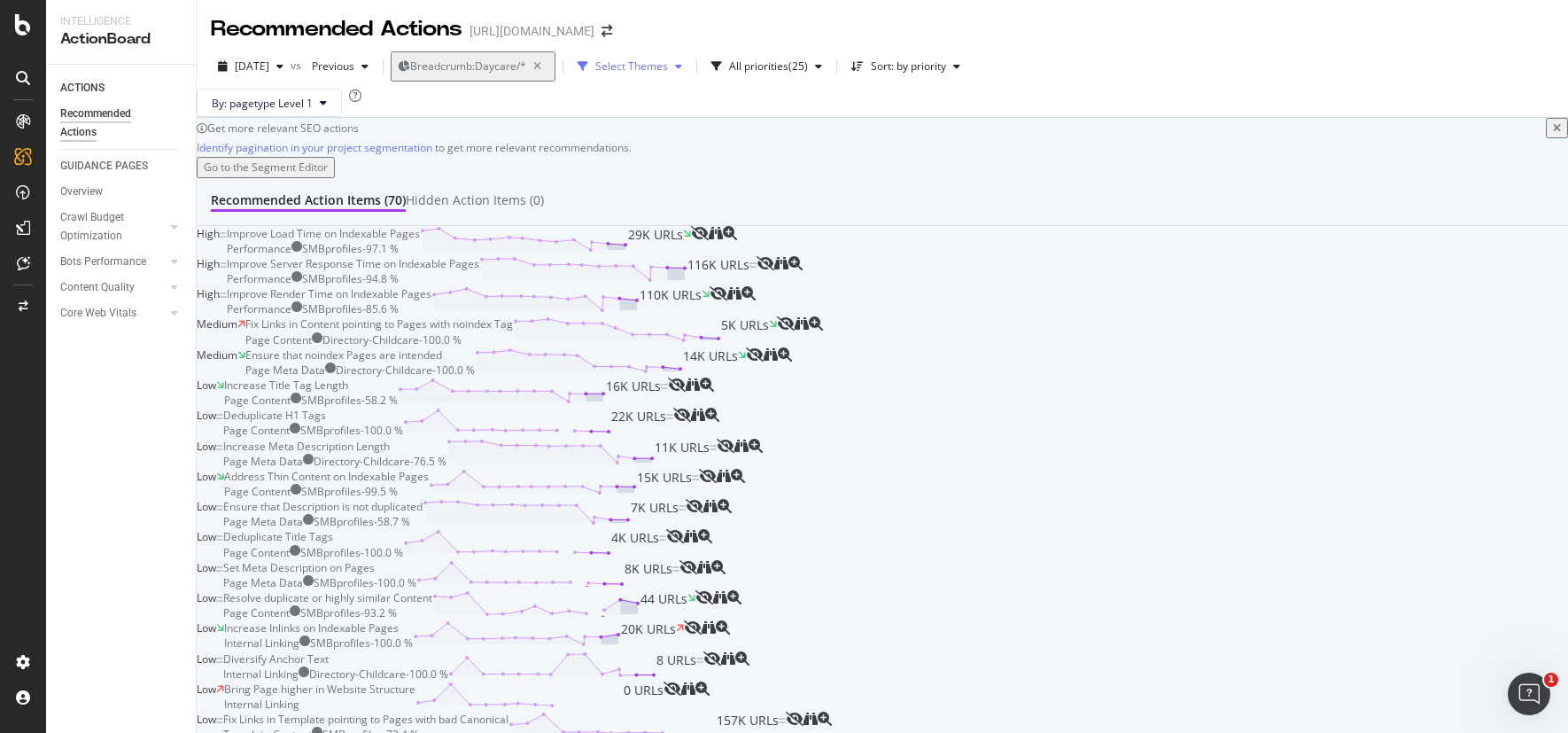
click at [689, 61] on div "button" at bounding box center [679, 66] width 21 height 11
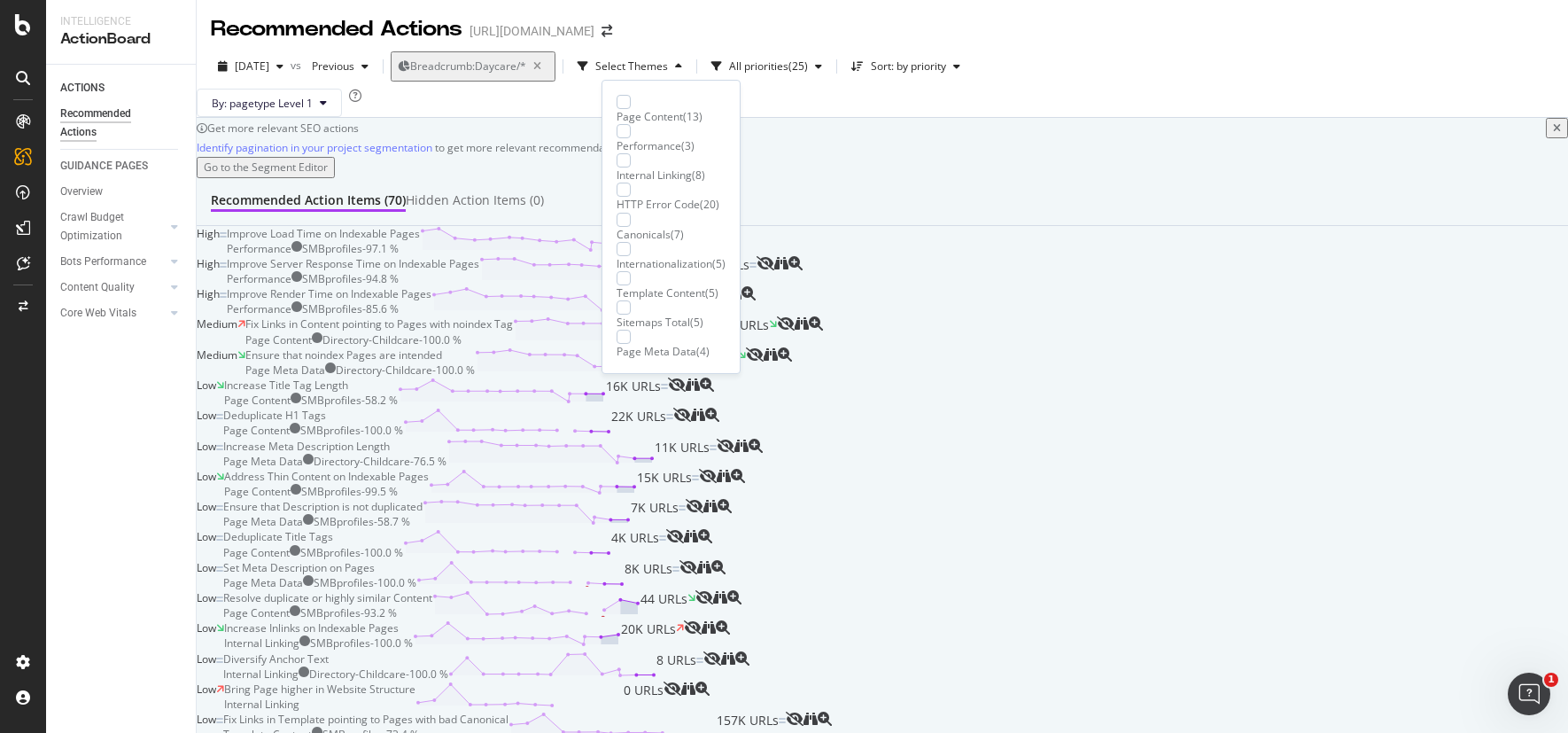
click at [669, 197] on div "HTTP Error Code" at bounding box center [658, 204] width 83 height 15
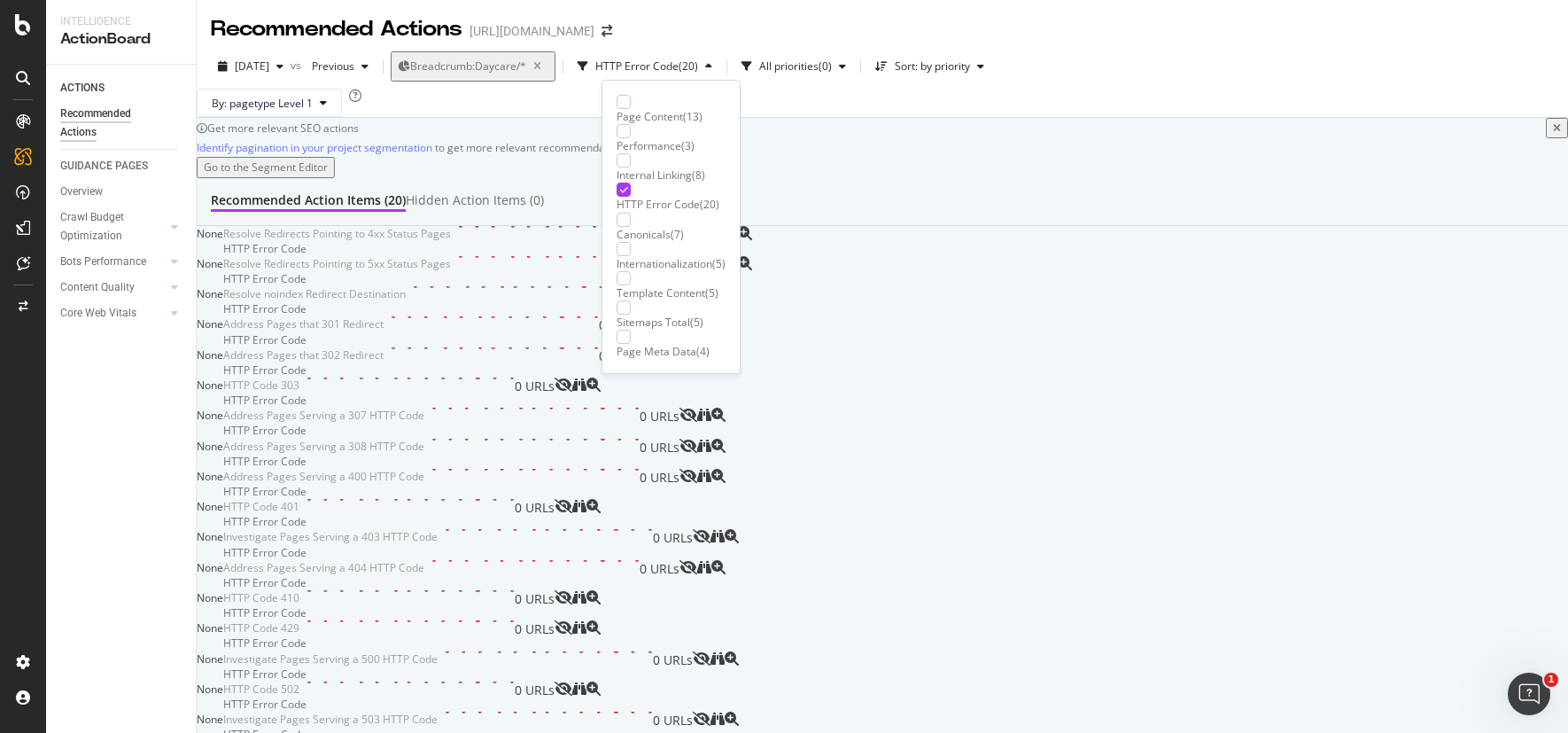
click at [653, 179] on div "Page Content ( 13 ) Performance ( 3 ) Internal Linking ( 8 ) HTTP Error Code ( …" at bounding box center [670, 227] width 109 height 264
click at [653, 197] on div "HTTP Error Code" at bounding box center [658, 204] width 83 height 15
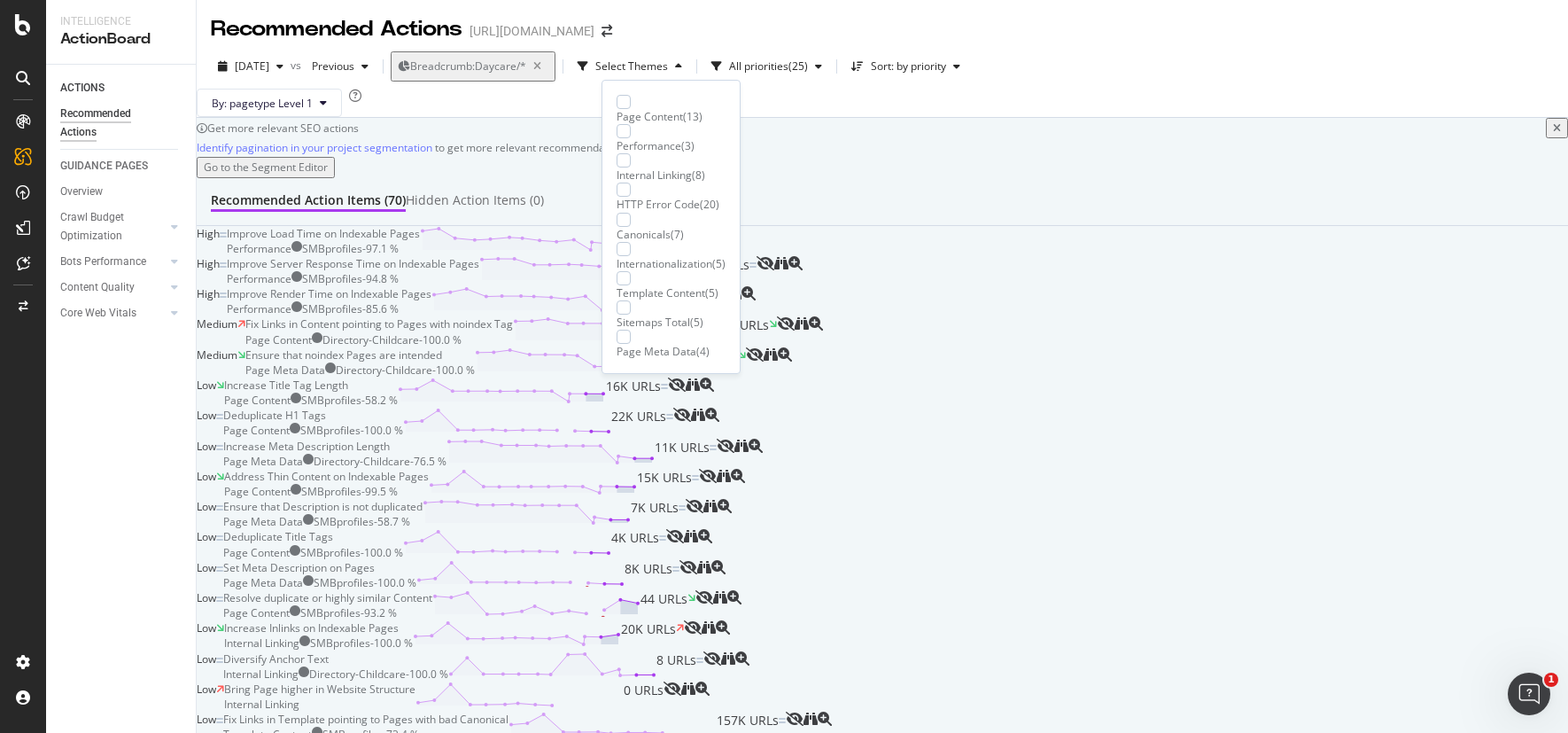
click at [666, 285] on div "Template Content" at bounding box center [661, 293] width 89 height 15
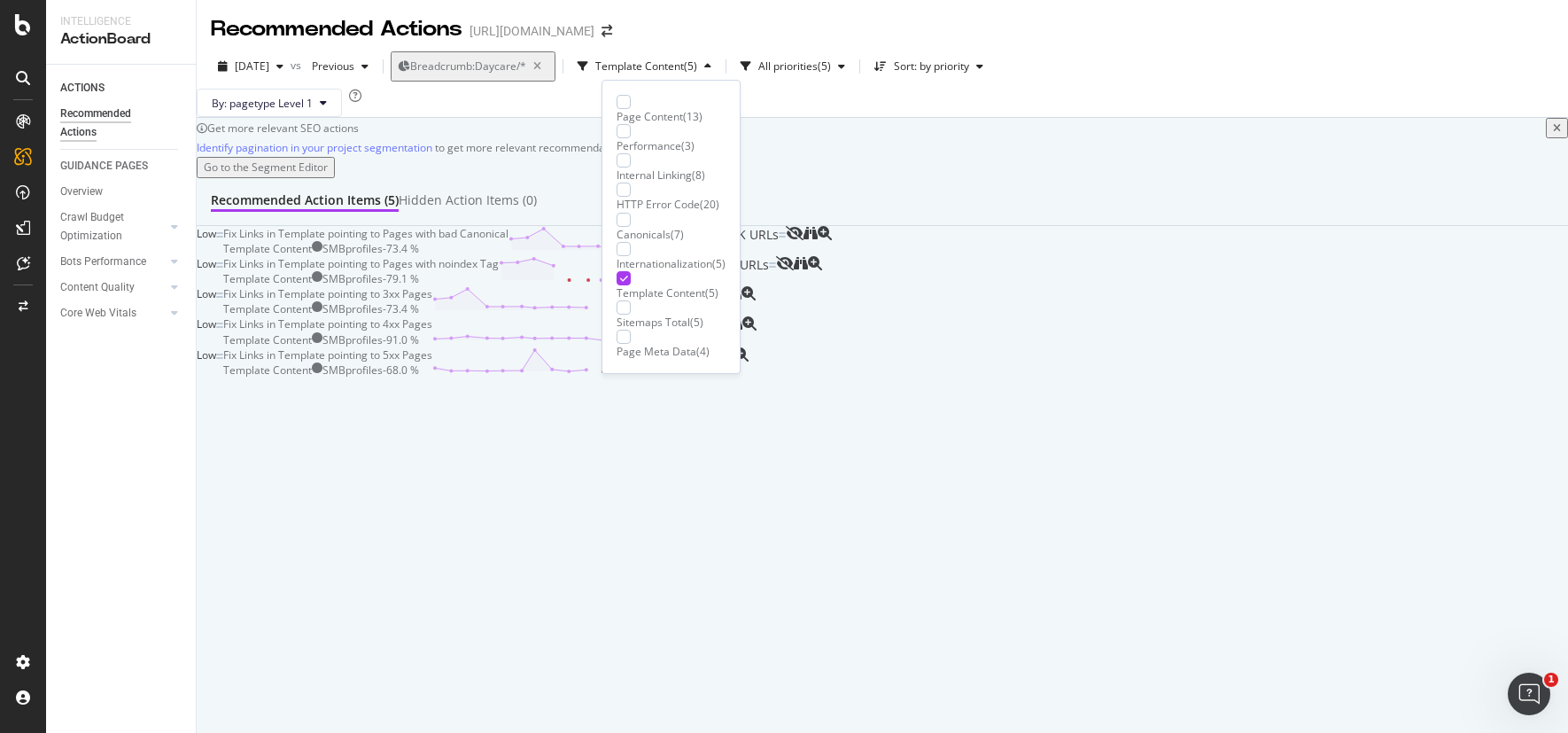
click at [679, 314] on div "Sitemaps Total" at bounding box center [653, 322] width 73 height 15
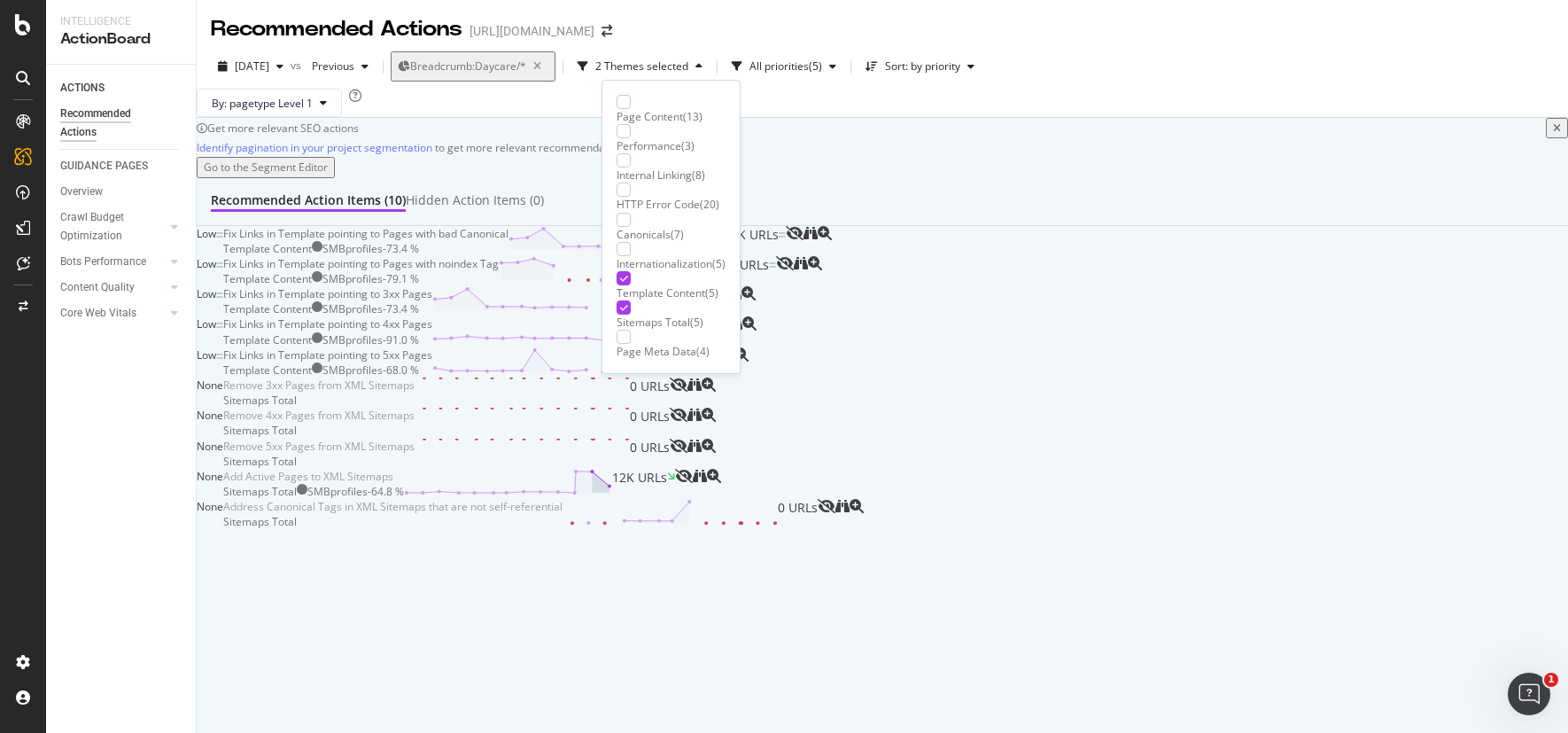
click at [675, 285] on div "Template Content" at bounding box center [661, 293] width 89 height 15
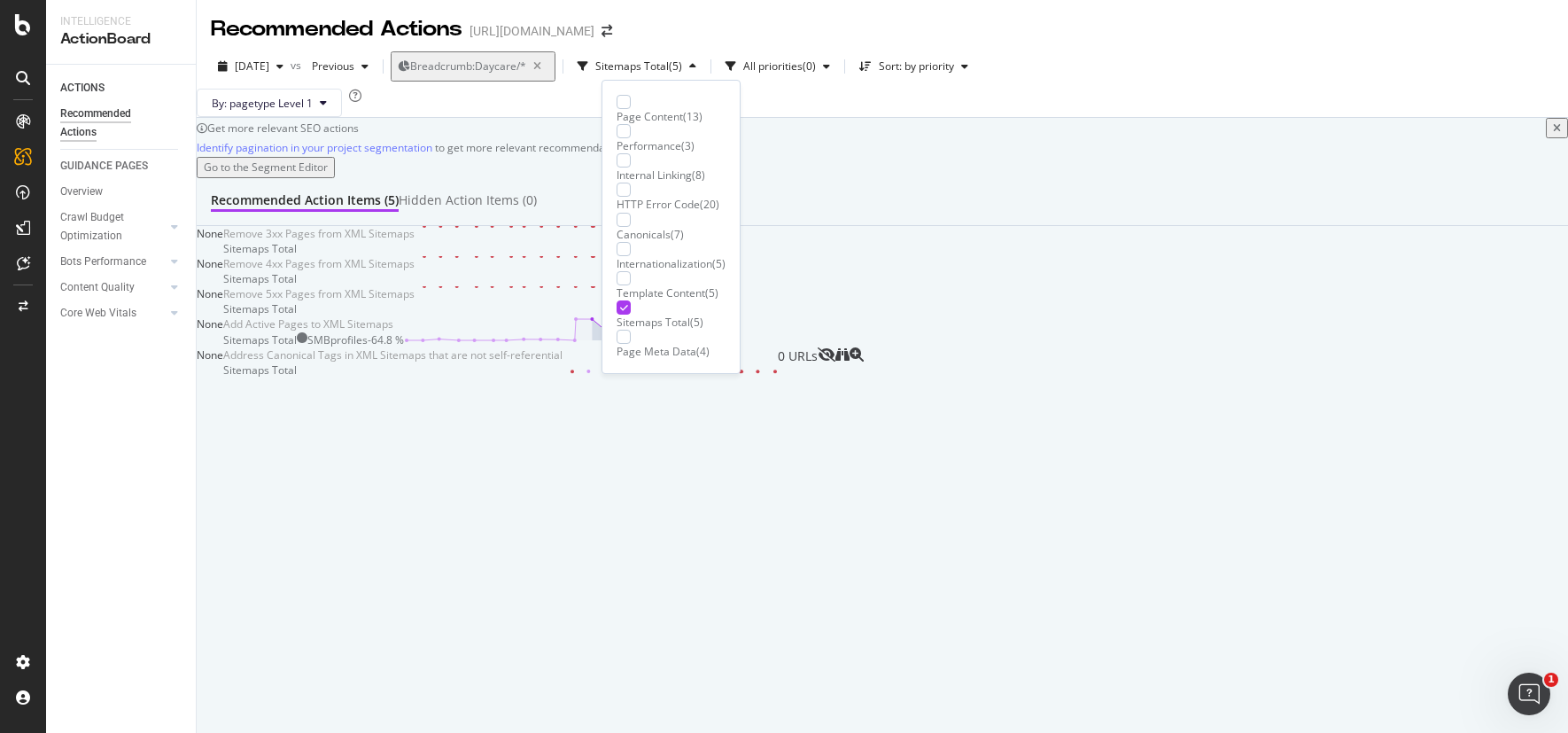
click at [644, 314] on div "Sitemaps Total" at bounding box center [653, 322] width 73 height 15
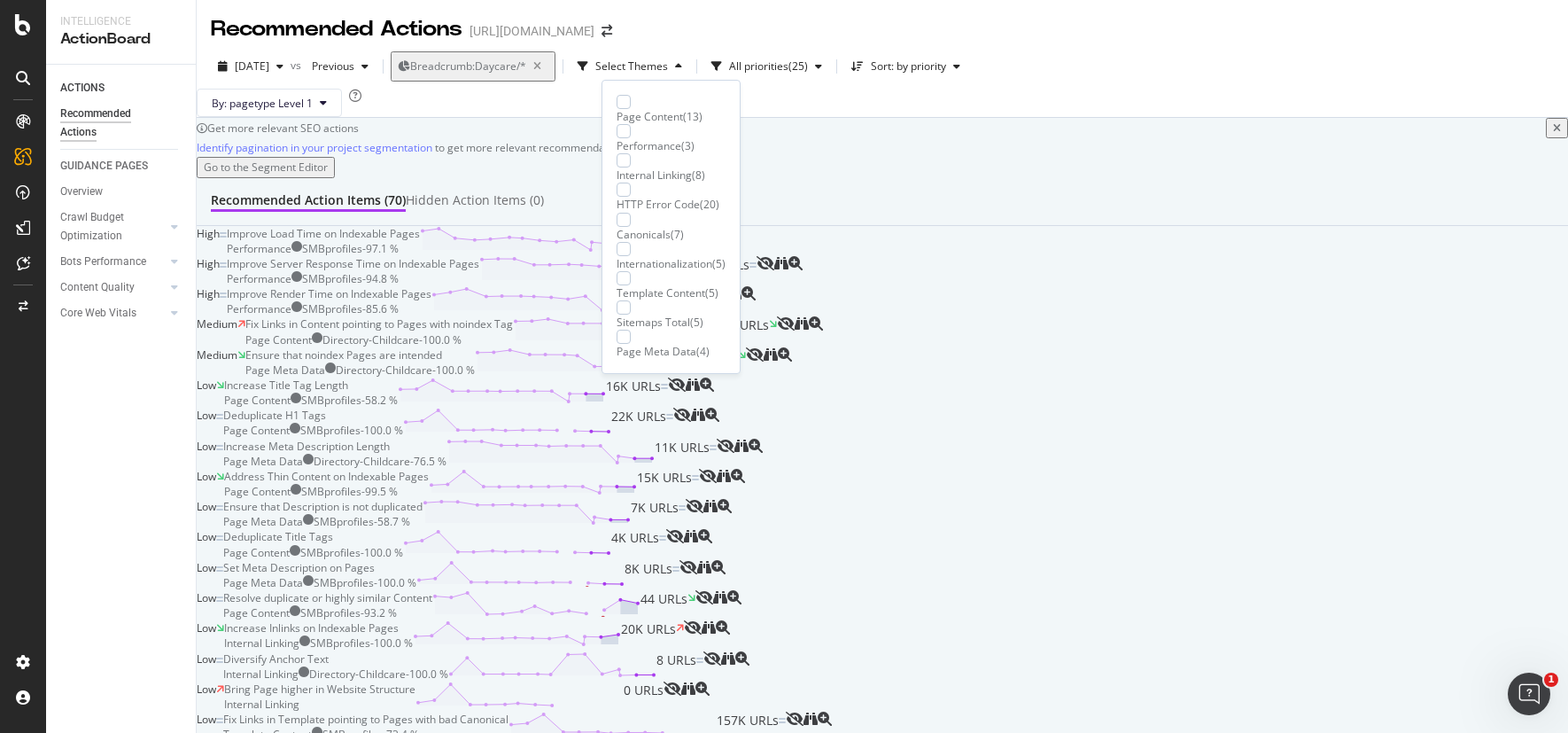
click at [680, 109] on div "Page Content" at bounding box center [649, 117] width 67 height 15
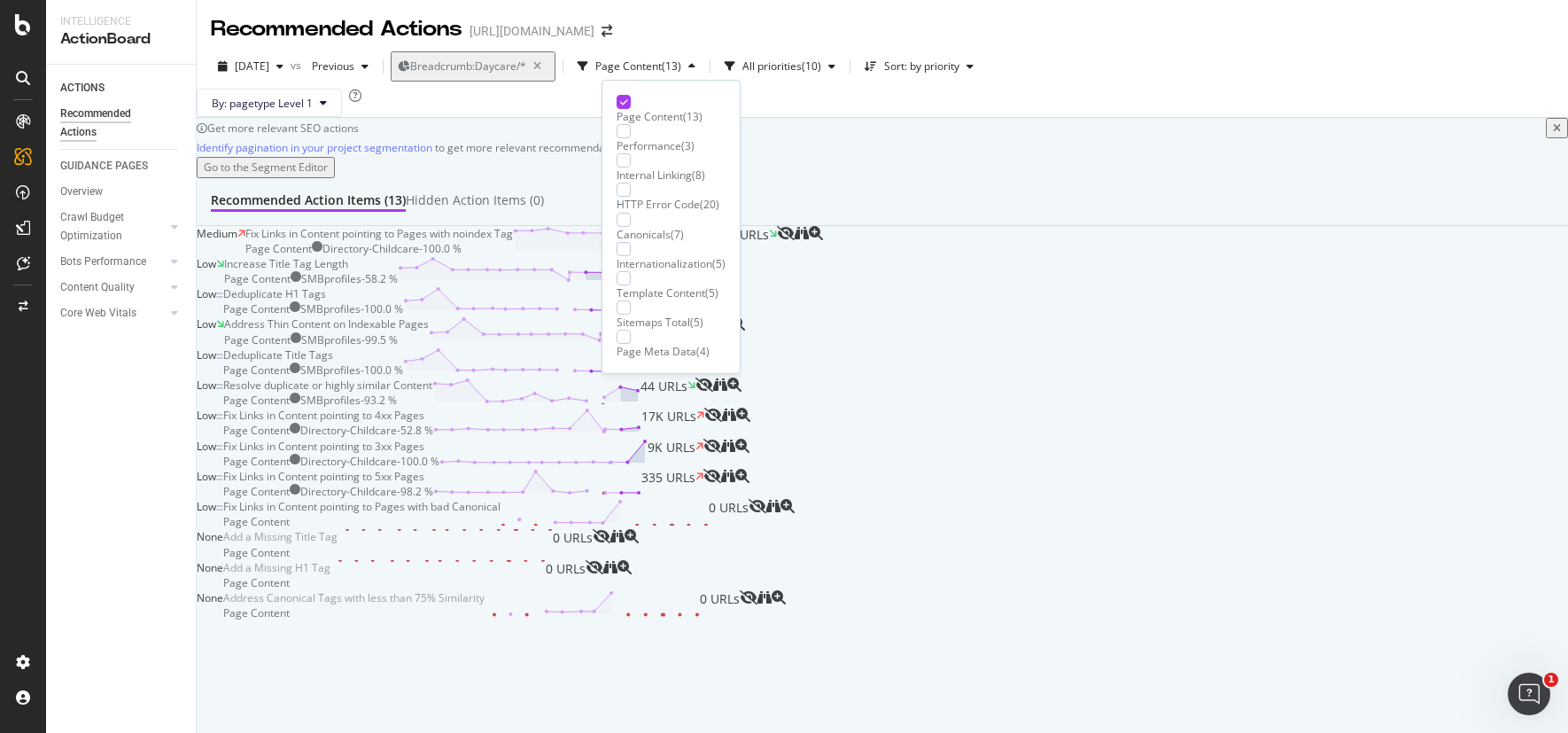
click at [677, 138] on div "Performance" at bounding box center [648, 146] width 65 height 15
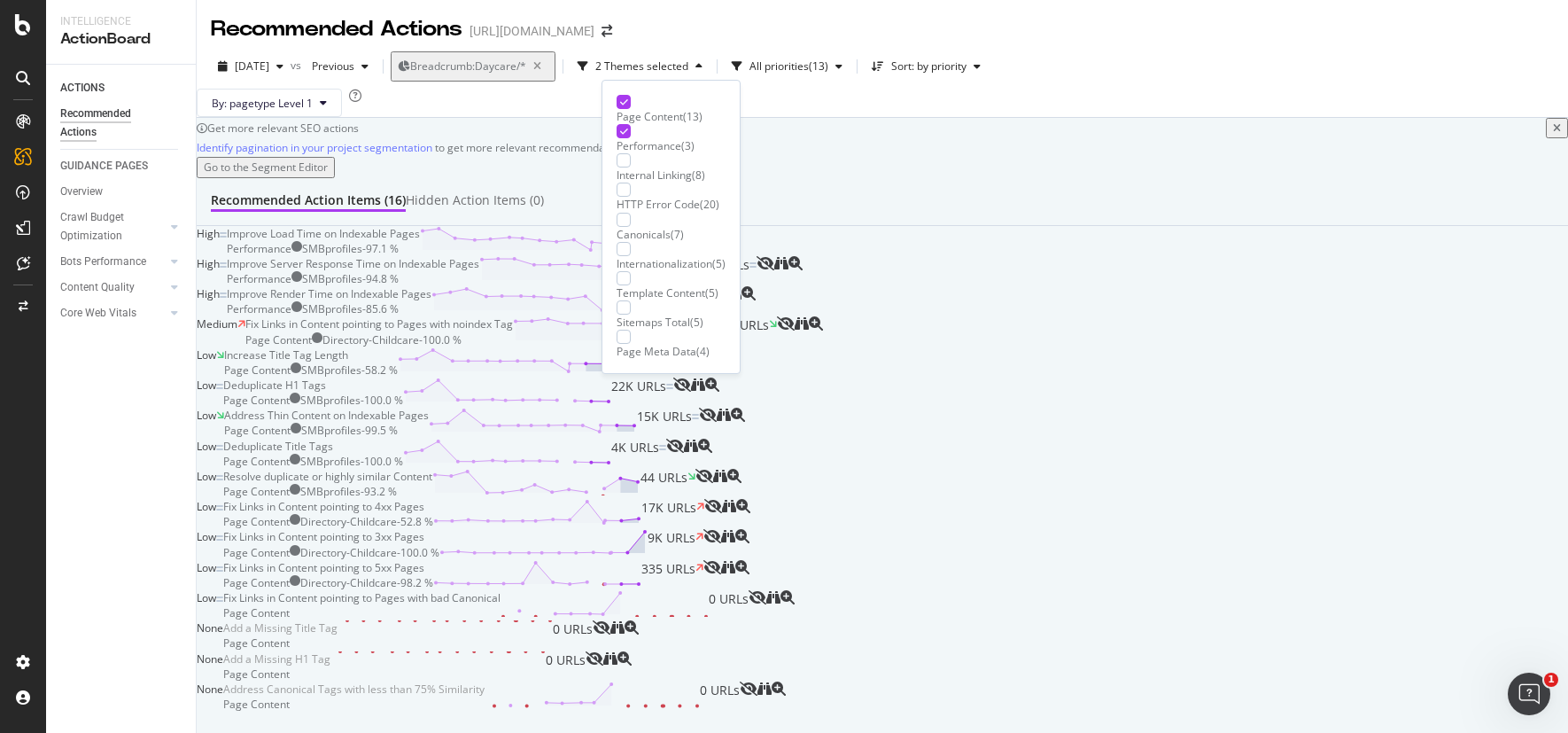
click at [674, 109] on div "Page Content" at bounding box center [649, 117] width 67 height 15
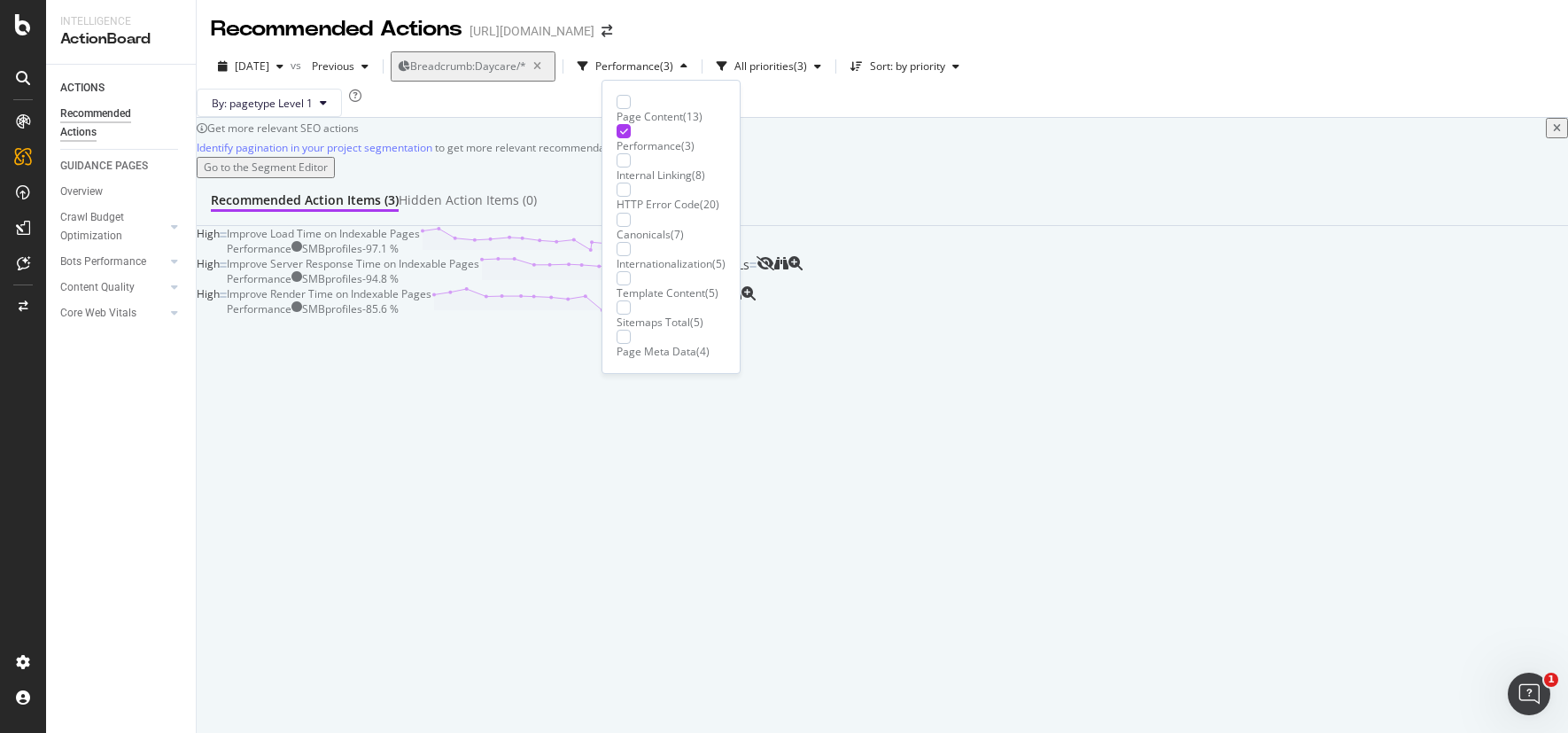
click at [670, 121] on div "Page Content ( 13 ) Performance ( 3 ) Internal Linking ( 8 ) HTTP Error Code ( …" at bounding box center [670, 227] width 109 height 264
click at [668, 138] on div "Performance" at bounding box center [648, 146] width 65 height 15
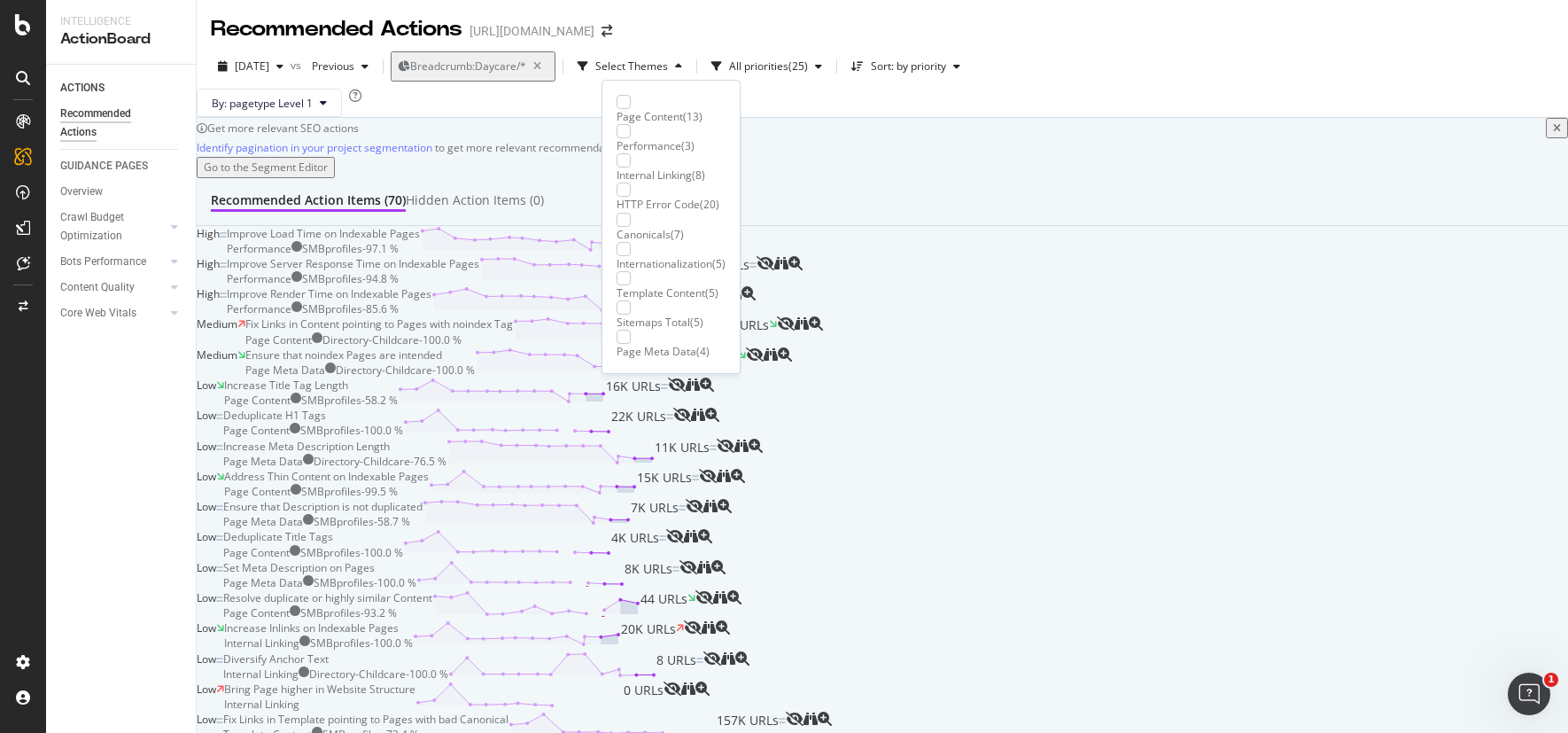
click at [846, 117] on div "By: pagetype Level 1" at bounding box center [882, 102] width 1371 height 28
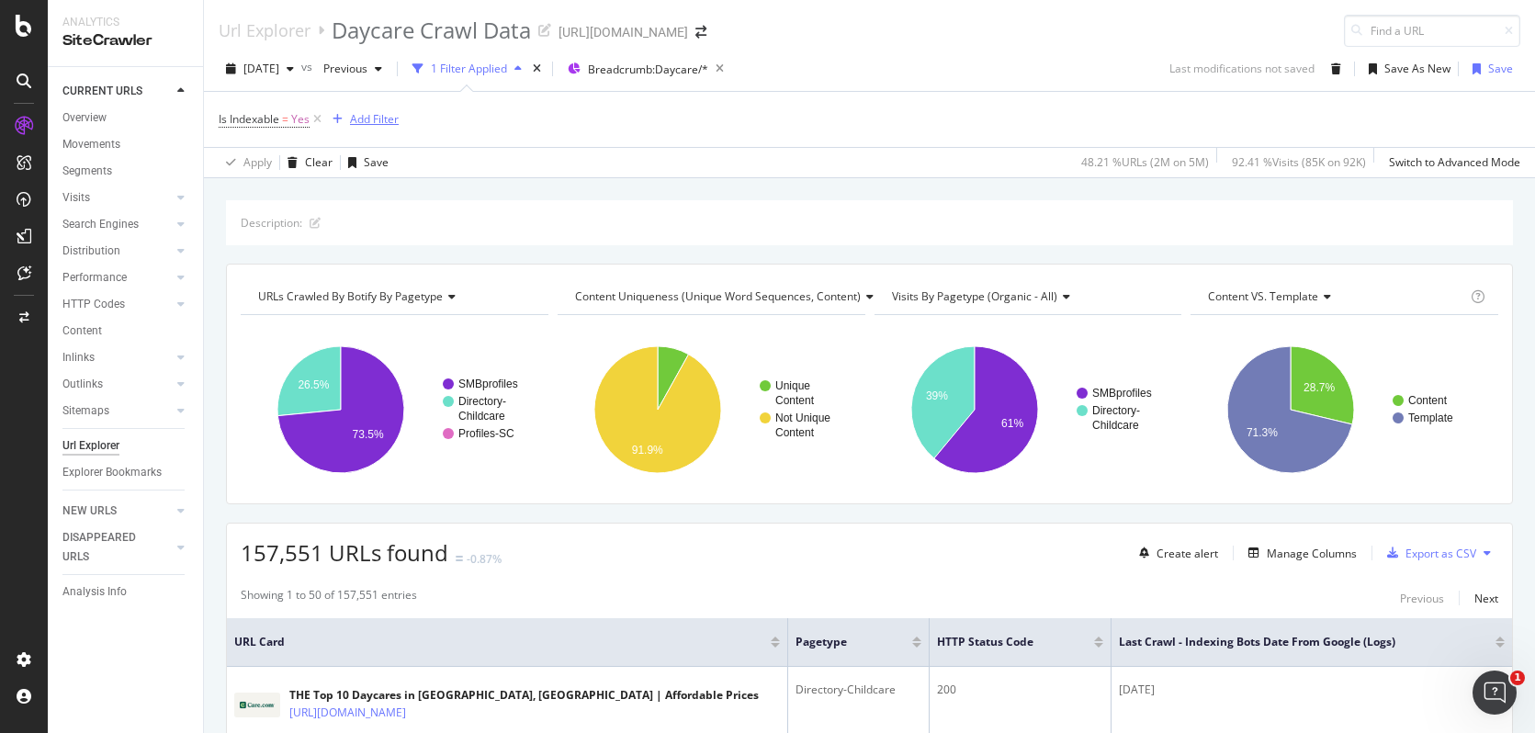
click at [356, 119] on div "Add Filter" at bounding box center [374, 119] width 49 height 16
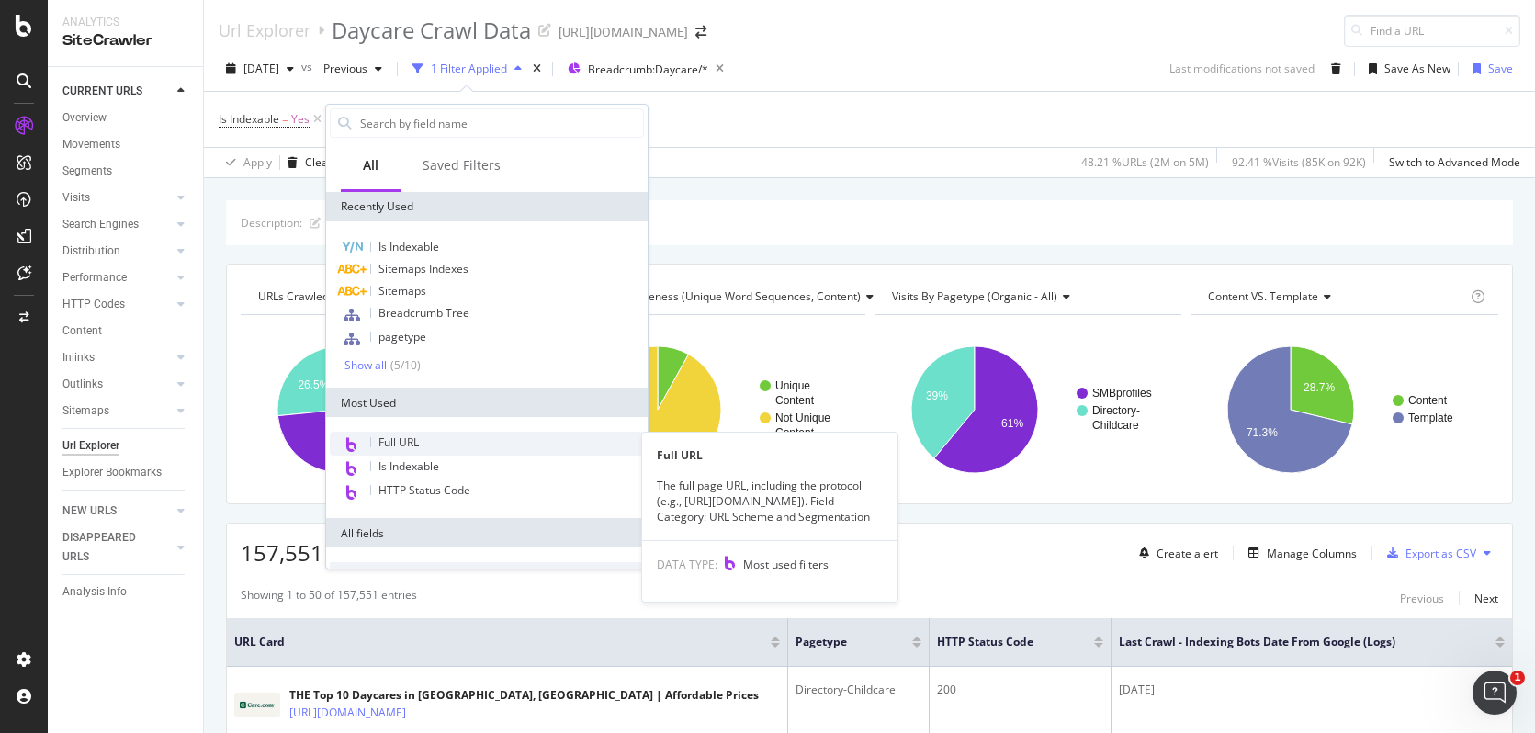
click at [414, 445] on span "Full URL" at bounding box center [399, 443] width 40 height 16
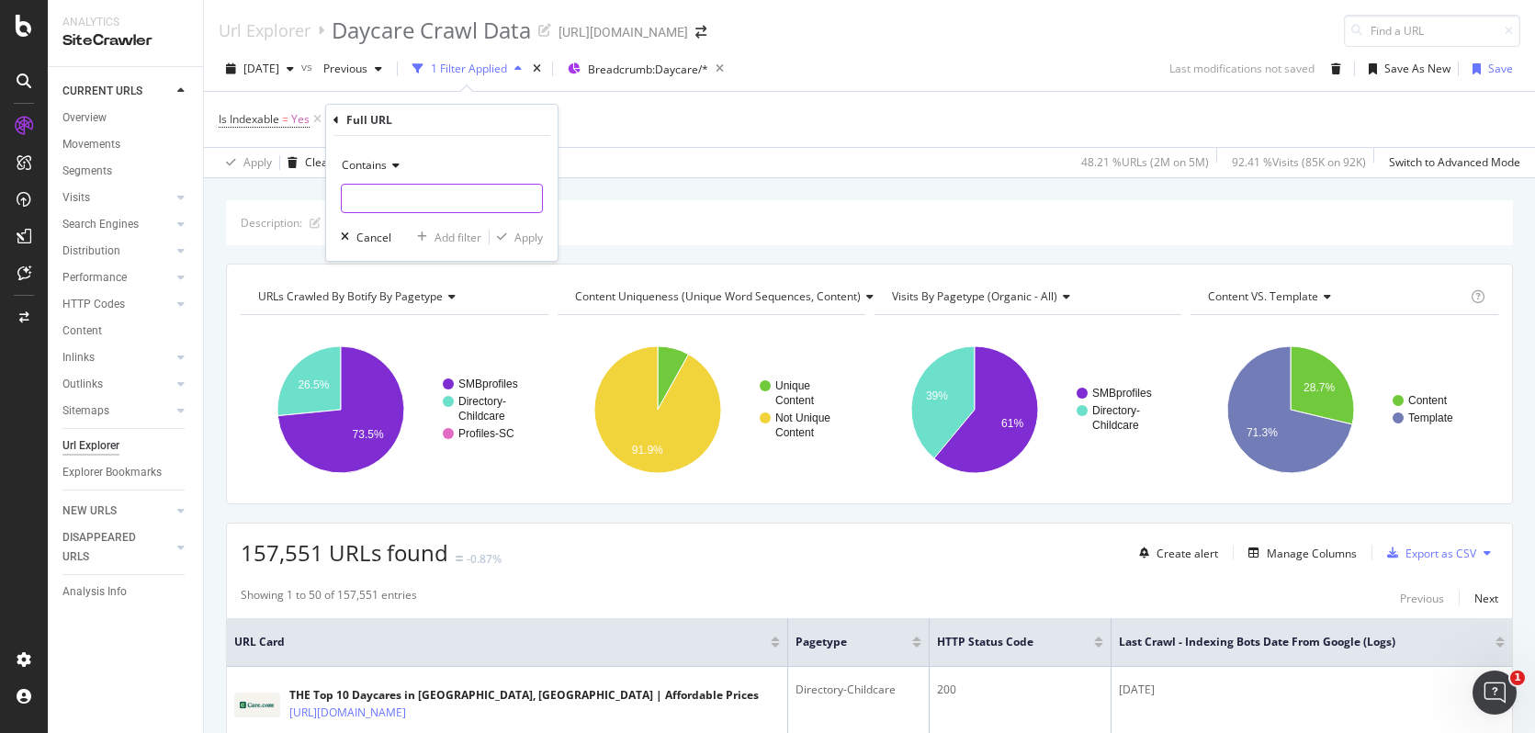
click at [406, 193] on input "text" at bounding box center [442, 198] width 200 height 29
type input "/b/"
click at [516, 236] on div "Apply" at bounding box center [529, 238] width 28 height 16
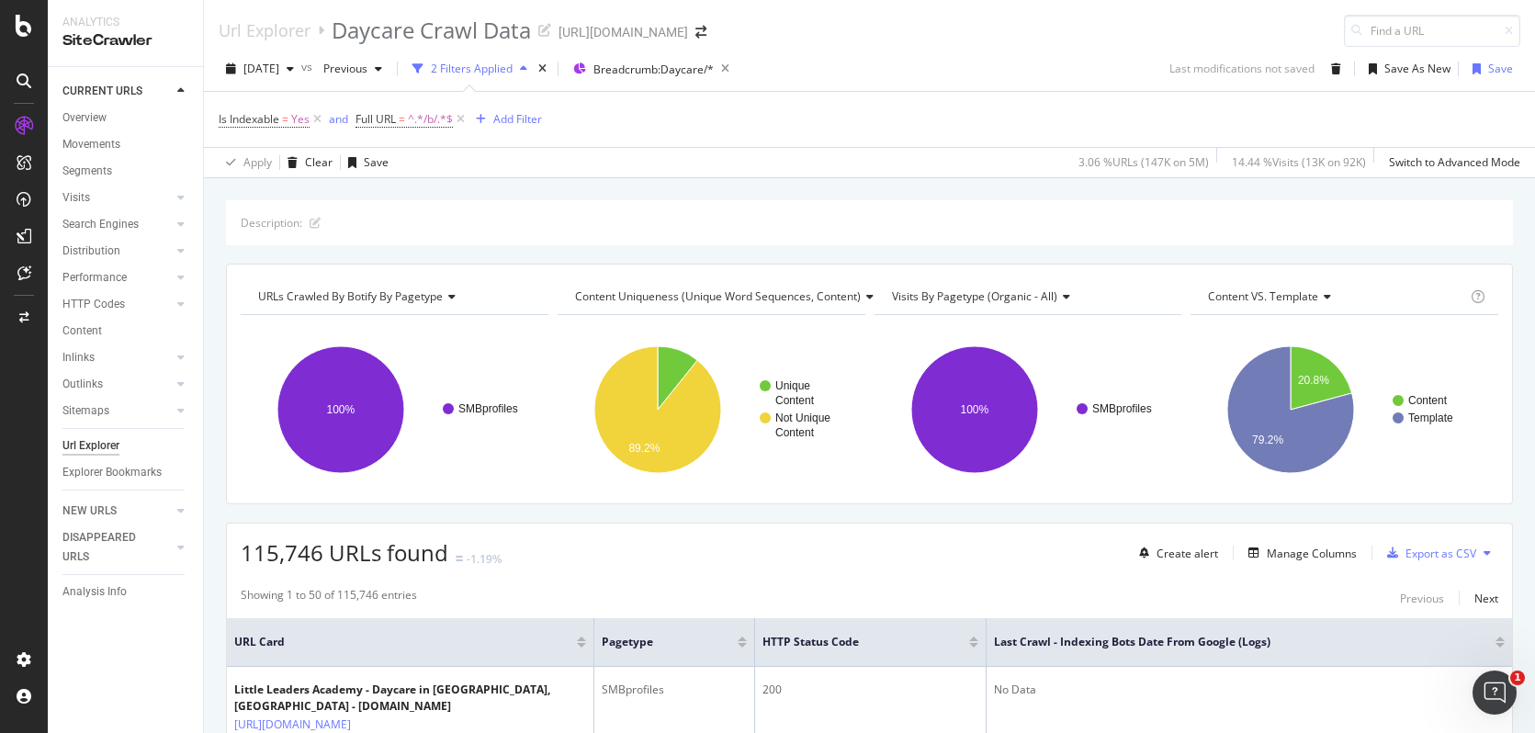
click at [614, 177] on div "2025 Sep. 1st vs Previous 2 Filters Applied Breadcrumb: Daycare/* Last modifica…" at bounding box center [869, 112] width 1331 height 131
click at [513, 127] on div "Add Filter" at bounding box center [517, 119] width 49 height 16
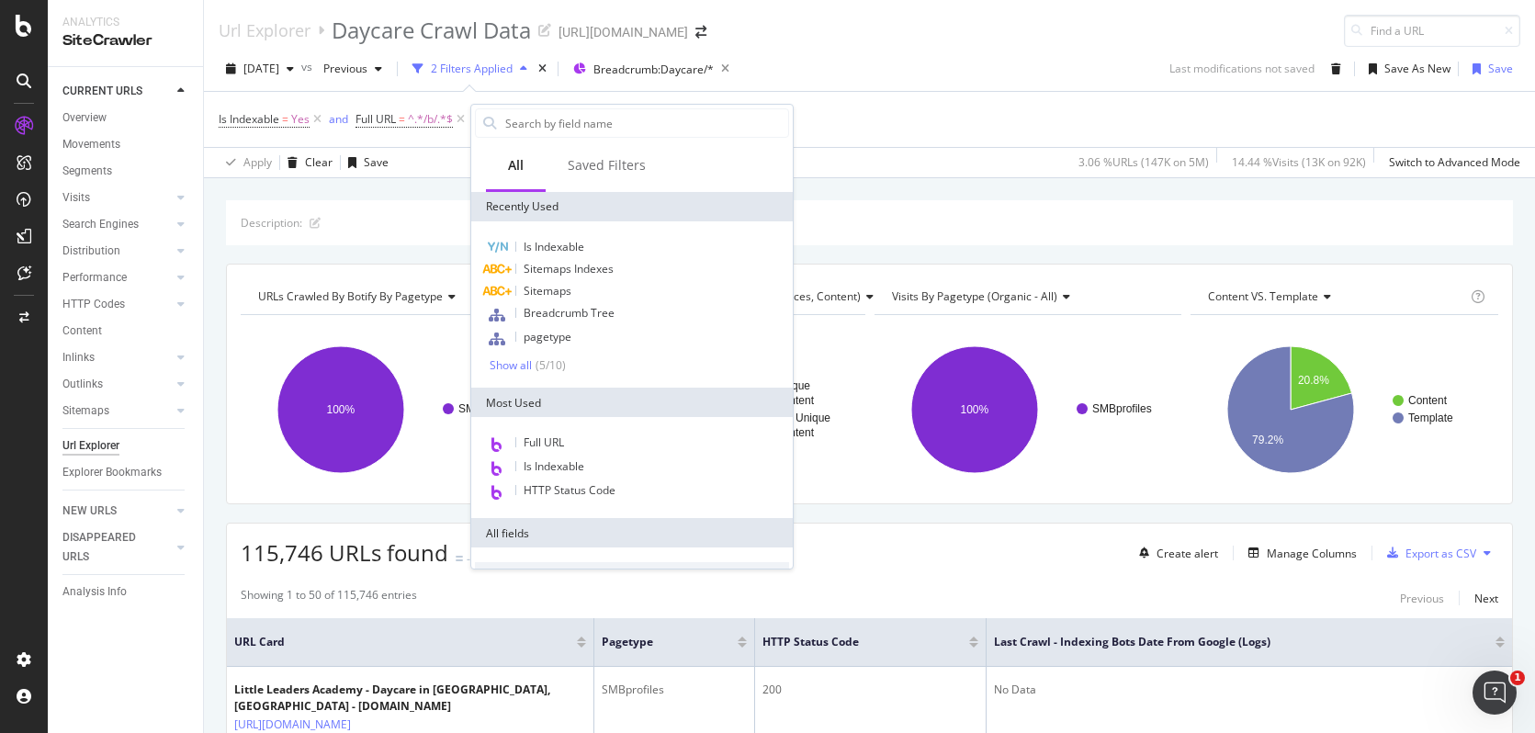
click at [866, 130] on div "Is Indexable = Yes and Full URL = ^.*/b/.*$ Add Filter" at bounding box center [870, 119] width 1302 height 55
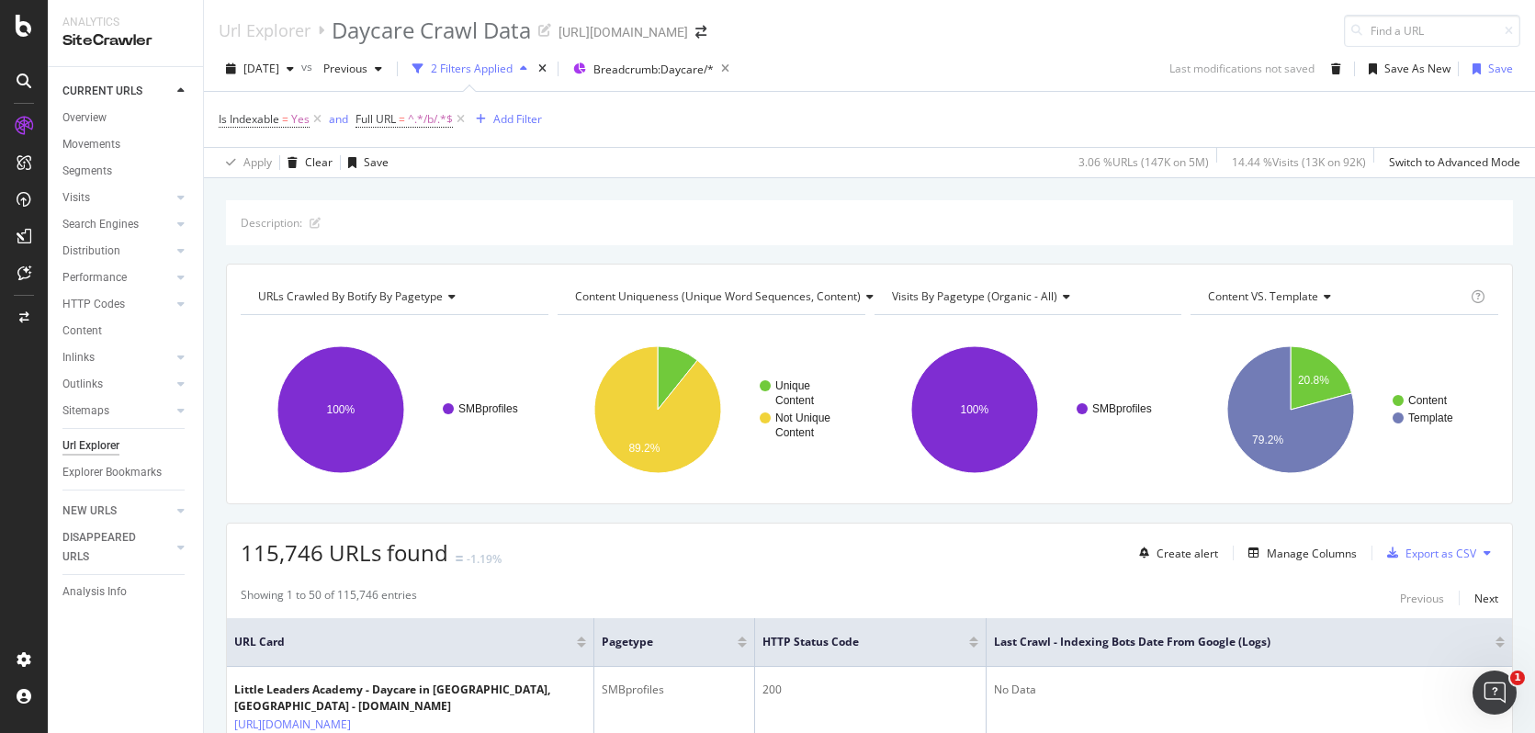
click at [533, 107] on div "Is Indexable = Yes and Full URL = ^.*/b/.*$ Add Filter" at bounding box center [380, 120] width 323 height 26
click at [529, 111] on div "Add Filter" at bounding box center [517, 119] width 49 height 16
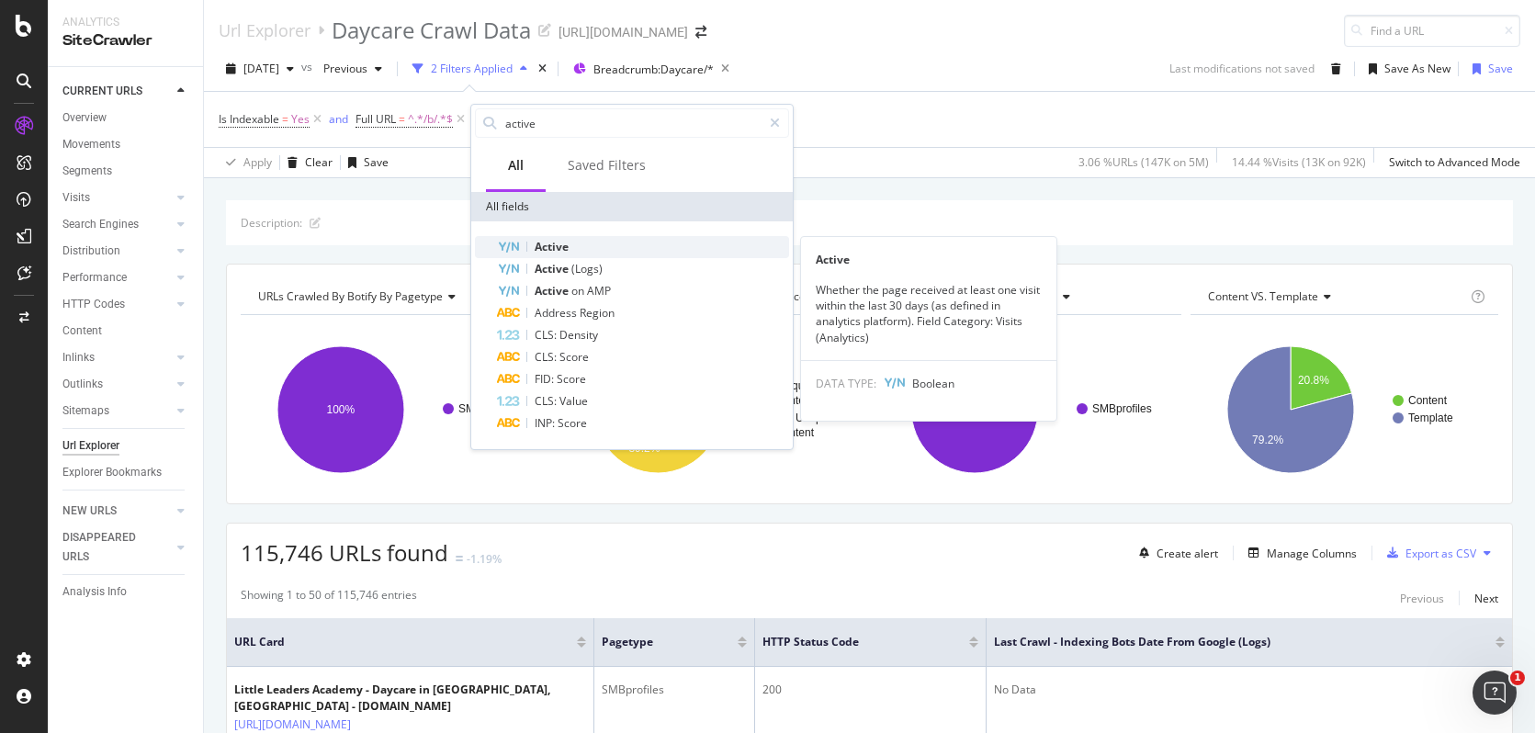
type input "active"
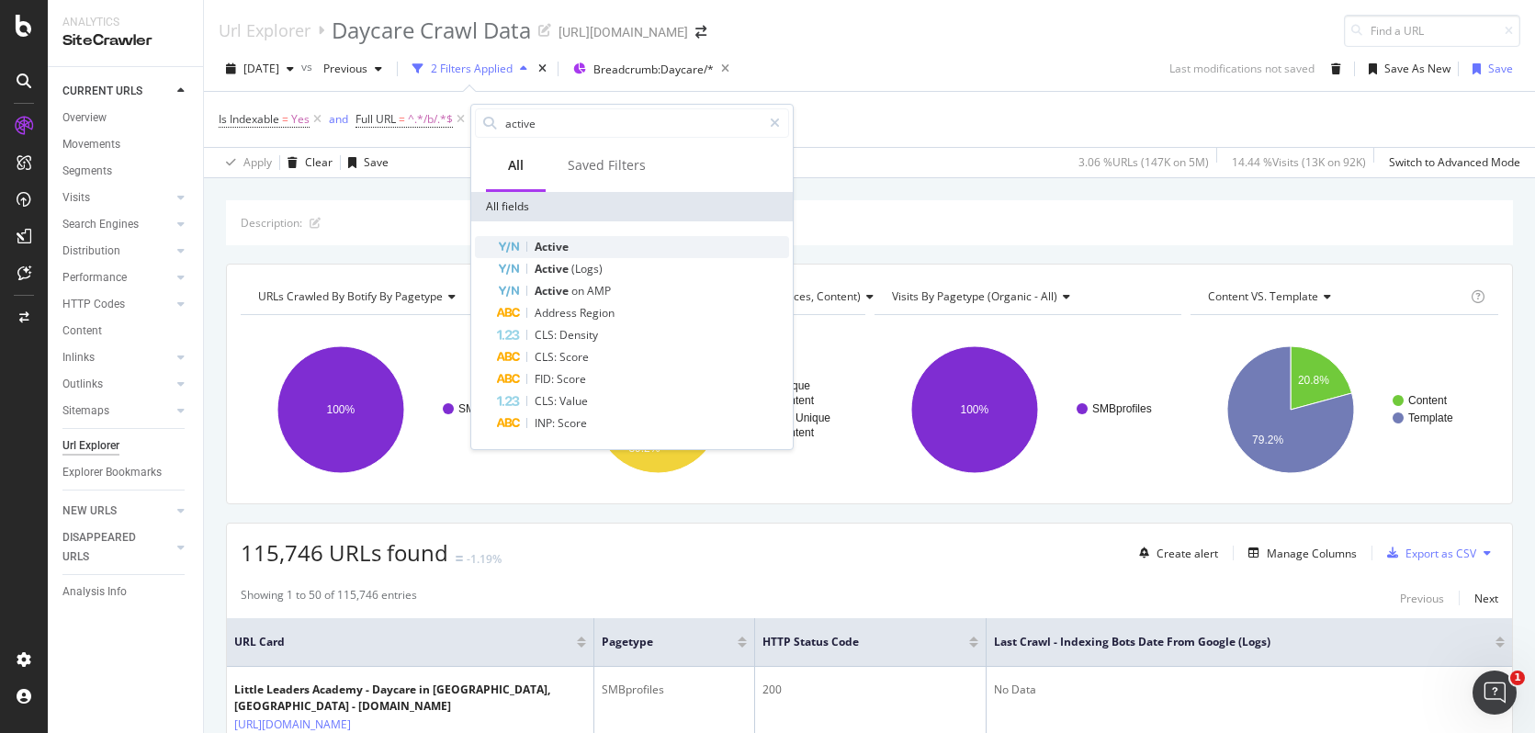
click at [635, 239] on div "Active" at bounding box center [643, 247] width 292 height 22
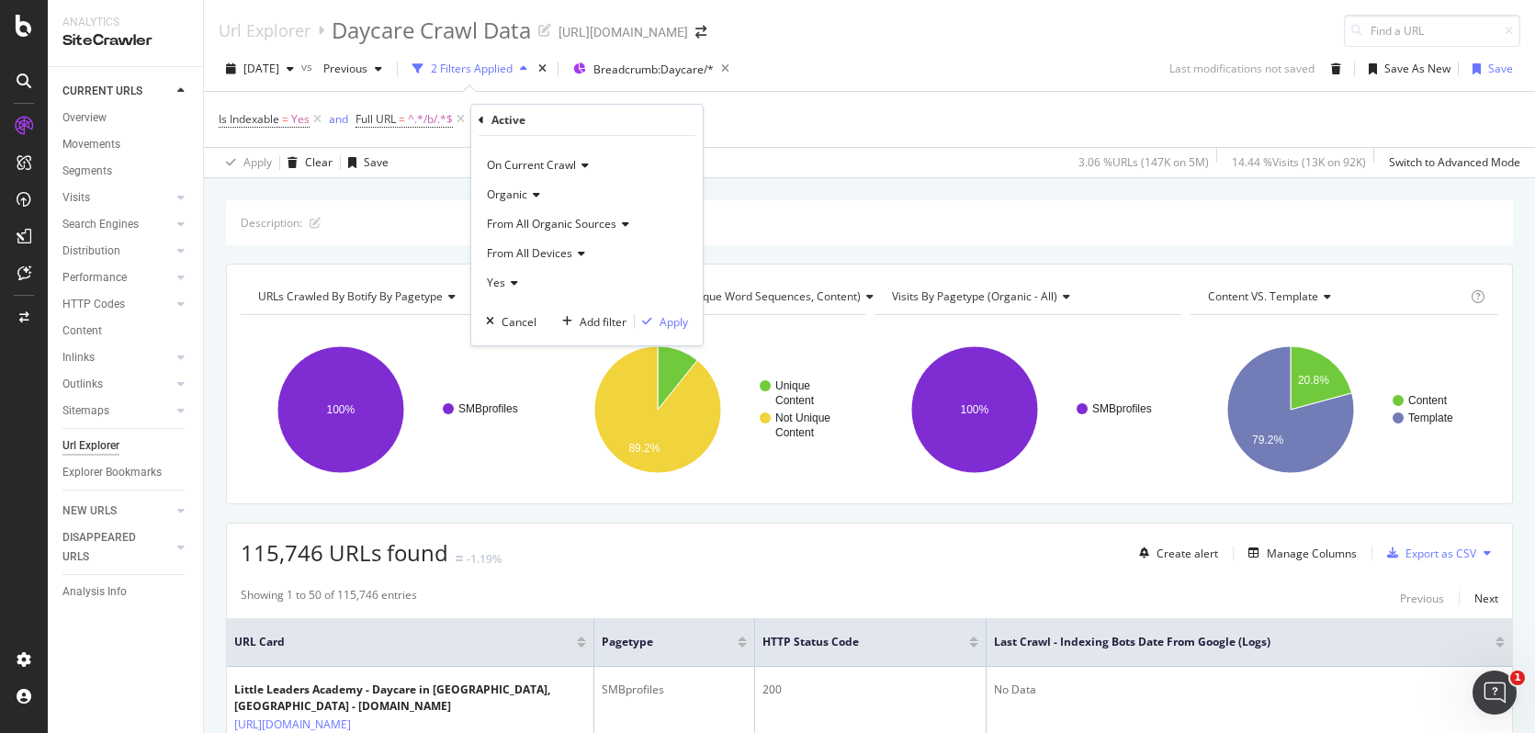
click at [488, 108] on div "Active" at bounding box center [587, 120] width 217 height 31
click at [485, 114] on div "Active" at bounding box center [587, 120] width 217 height 31
click at [784, 158] on div "Apply Clear Save 3.06 % URLs ( 147K on 5M ) 14.44 % Visits ( 13K on 92K ) Switc…" at bounding box center [869, 162] width 1331 height 30
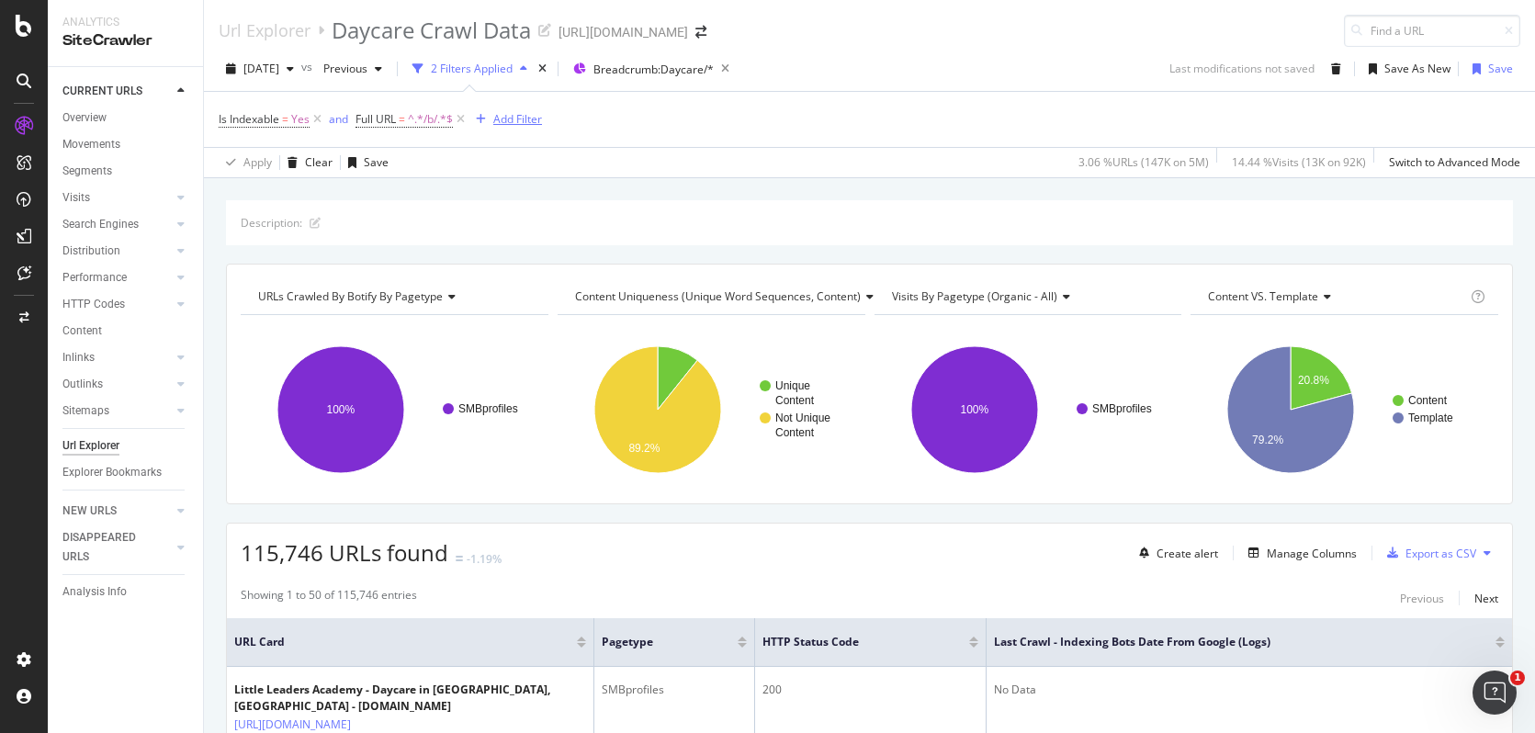
click at [523, 120] on div "Add Filter" at bounding box center [517, 119] width 49 height 16
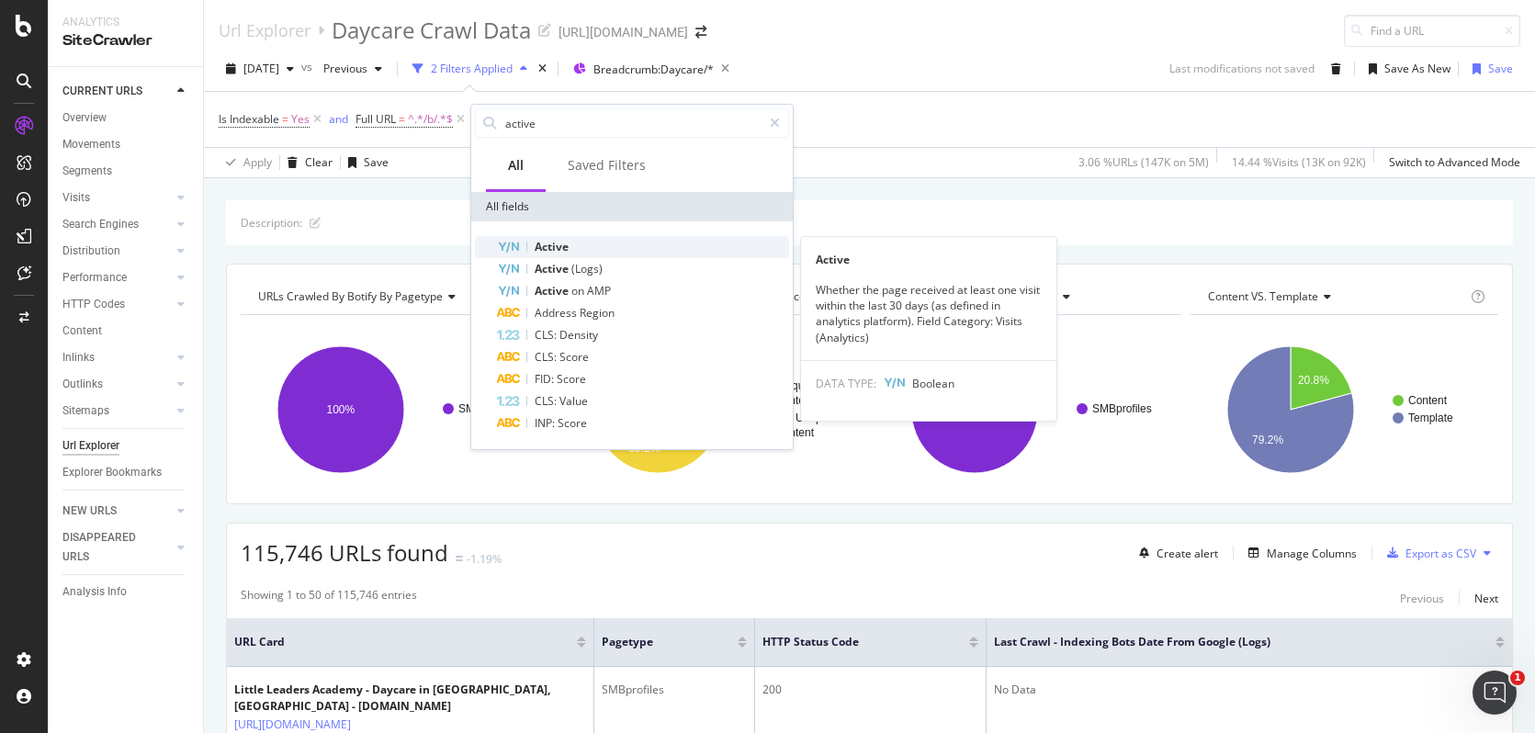
click at [604, 255] on div "Active" at bounding box center [643, 247] width 292 height 22
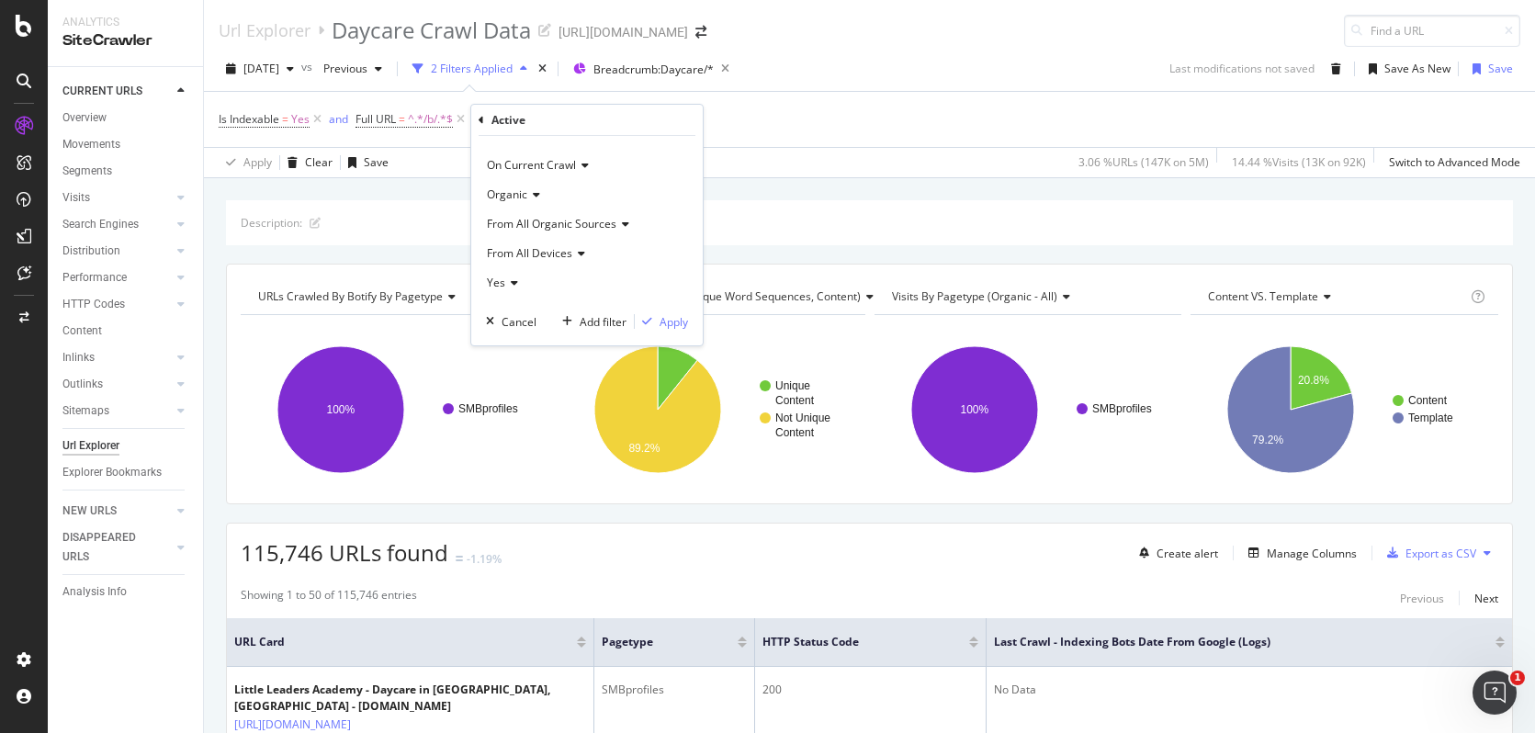
click at [561, 255] on span "From All Devices" at bounding box center [529, 253] width 85 height 16
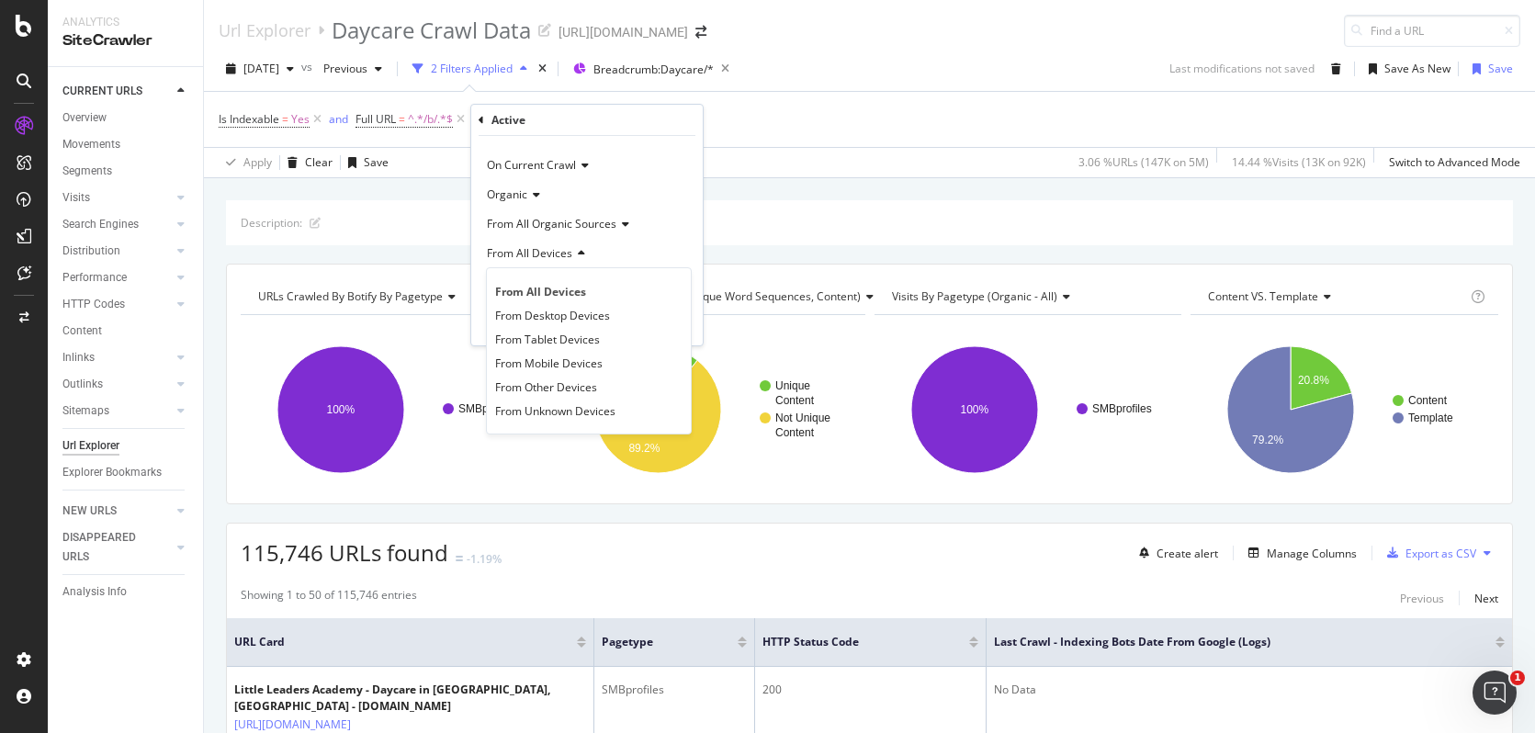
click at [561, 248] on span "From All Devices" at bounding box center [529, 253] width 85 height 16
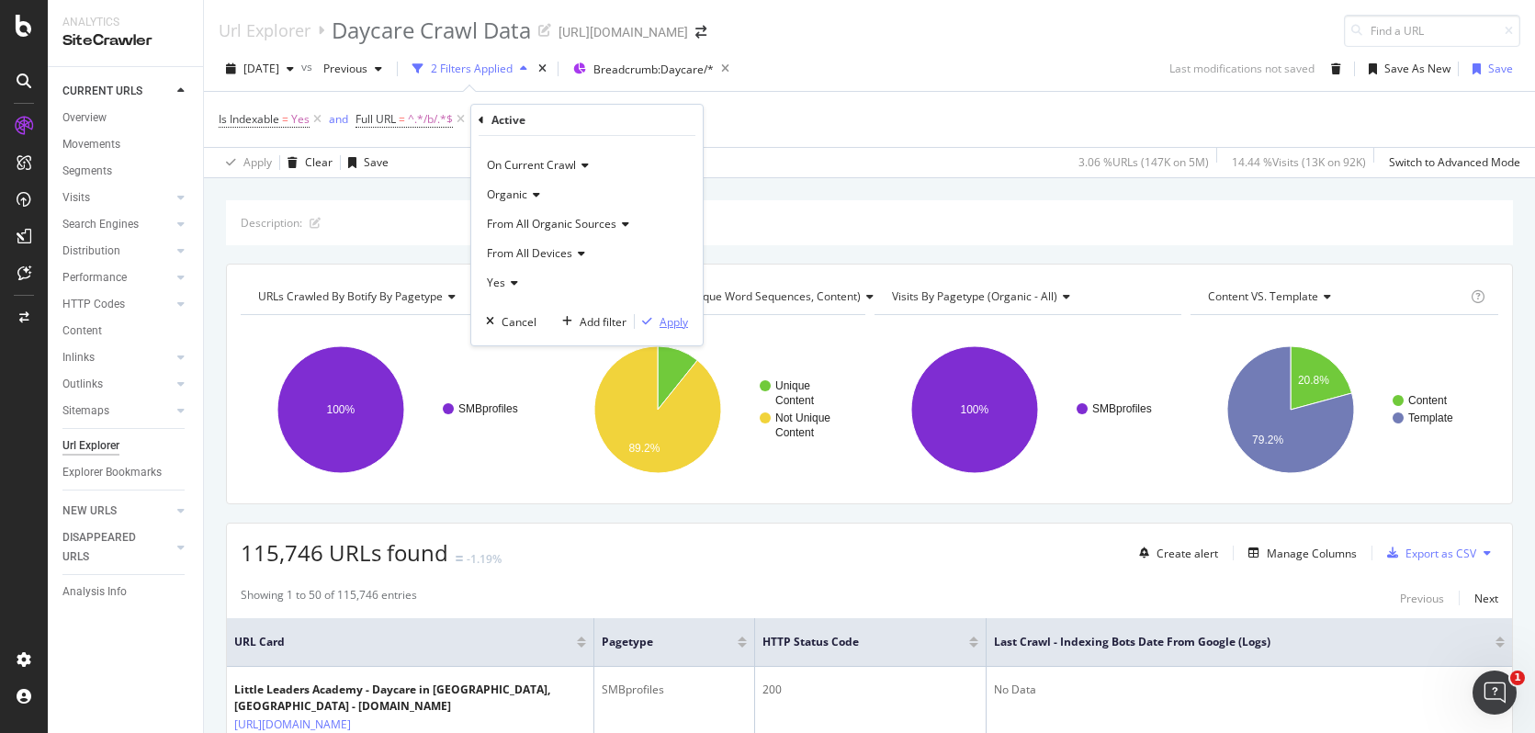
click at [677, 324] on div "Apply" at bounding box center [674, 322] width 28 height 16
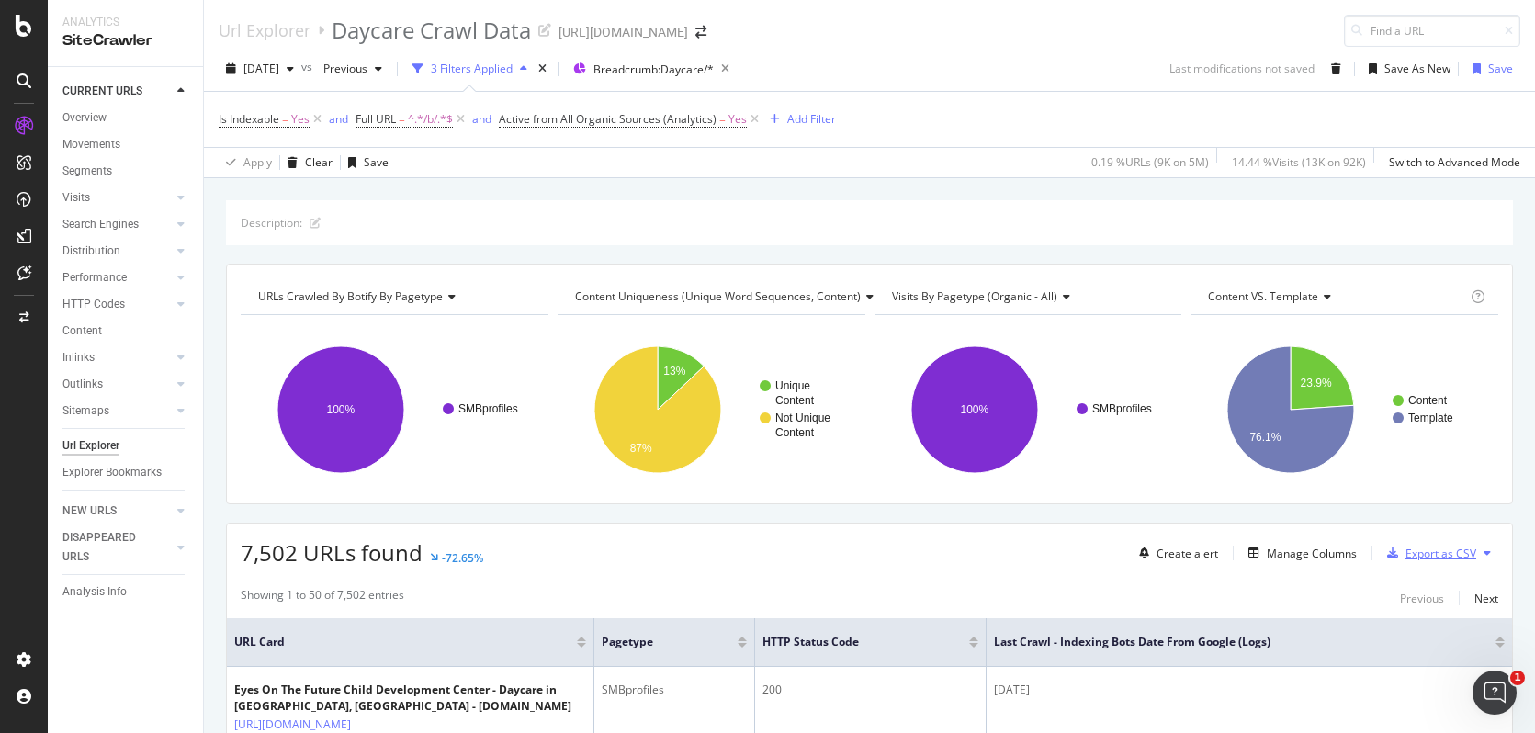
click at [1431, 561] on div "Export as CSV" at bounding box center [1428, 553] width 96 height 28
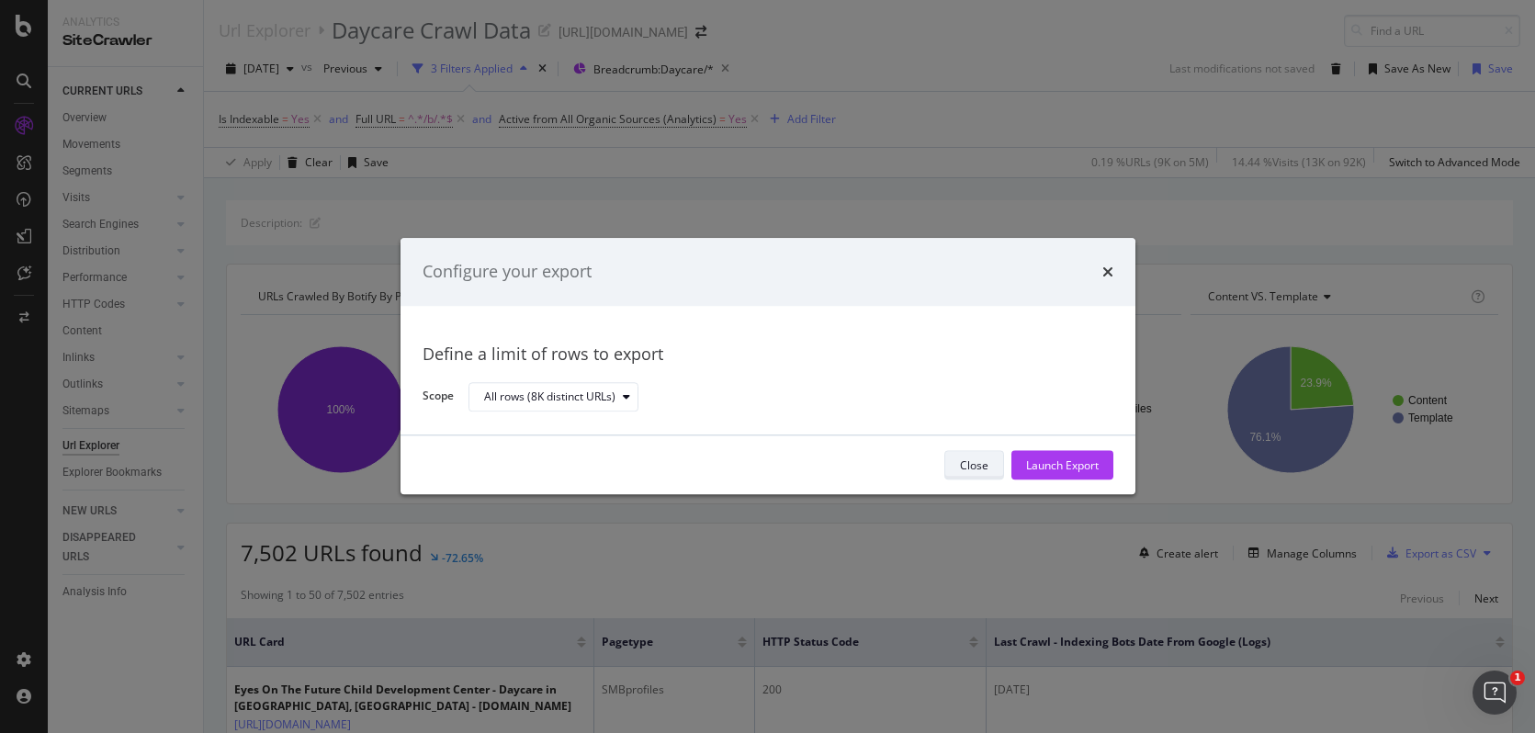
click at [977, 466] on div "Close" at bounding box center [974, 466] width 28 height 16
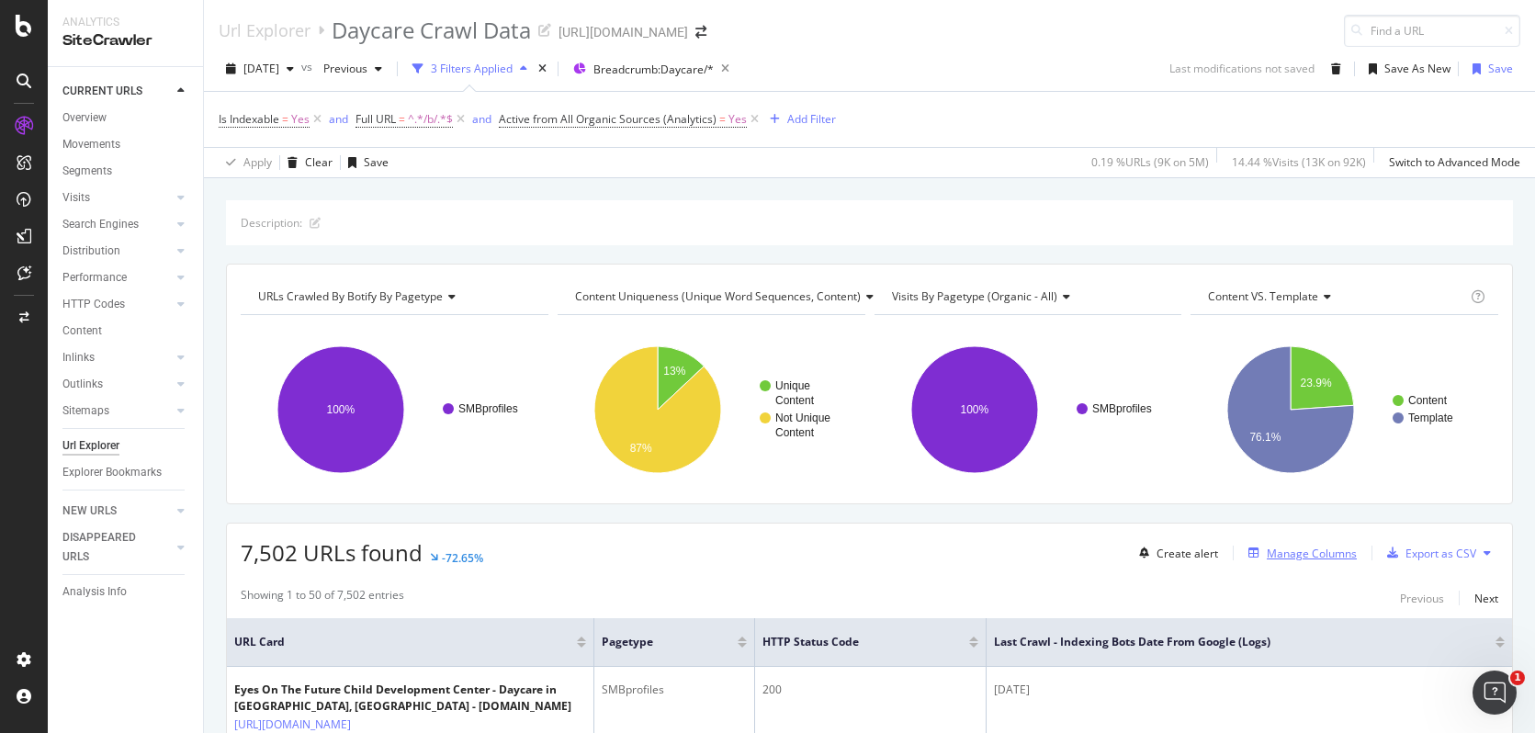
click at [1326, 552] on div "Manage Columns" at bounding box center [1312, 554] width 90 height 16
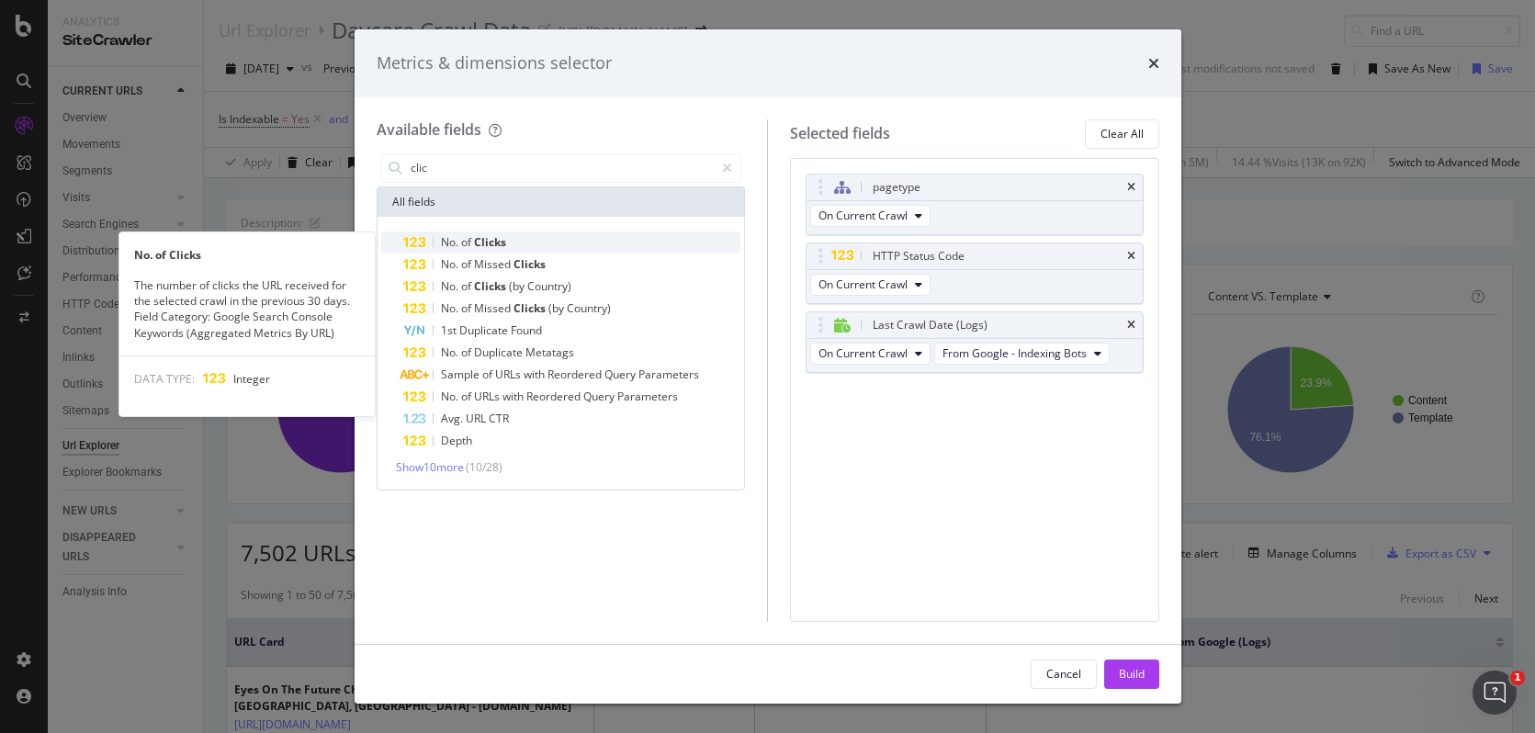
click at [514, 242] on div "No. of Clicks" at bounding box center [572, 243] width 338 height 22
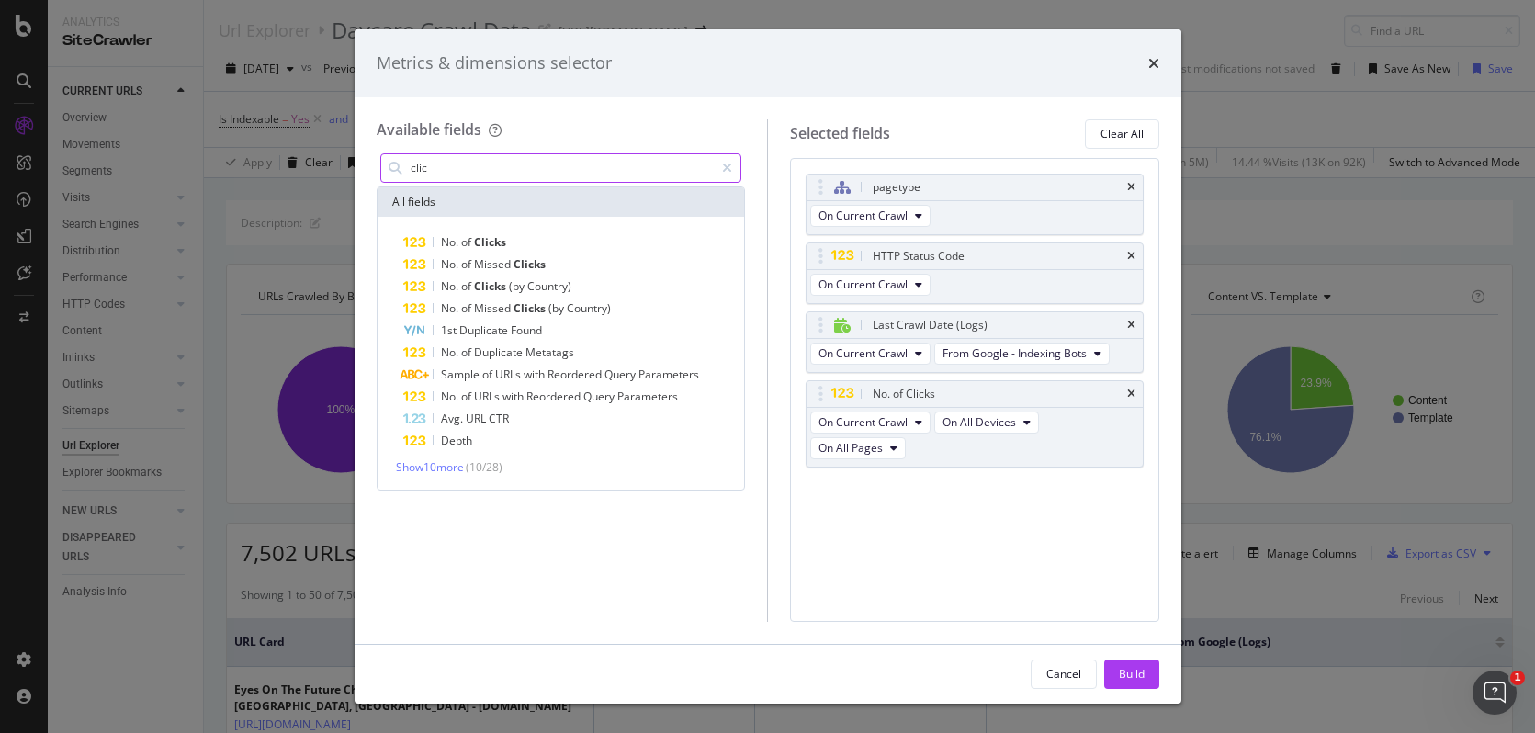
click at [499, 159] on input "clic" at bounding box center [562, 168] width 306 height 28
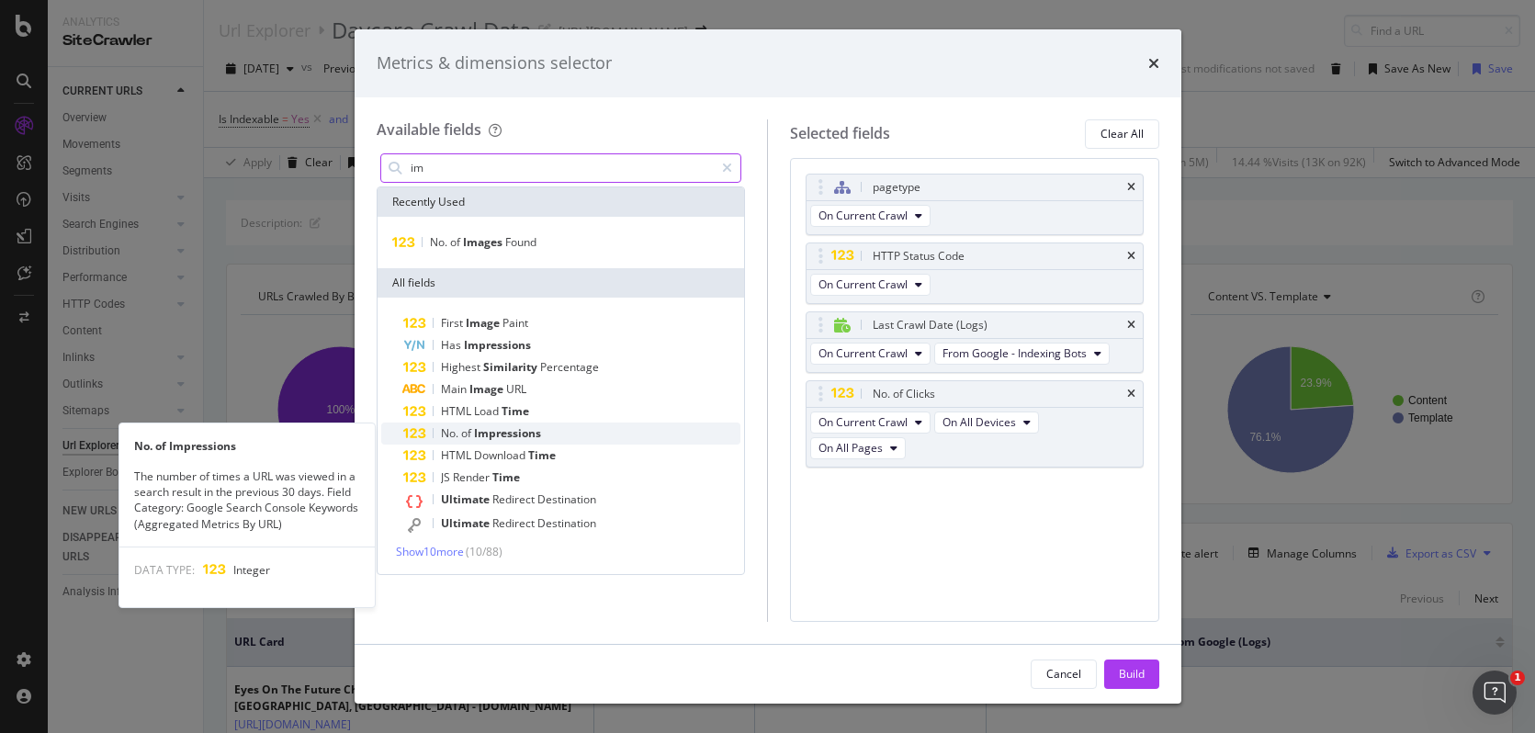
type input "im"
click at [544, 432] on div "No. of Impressions" at bounding box center [572, 434] width 338 height 22
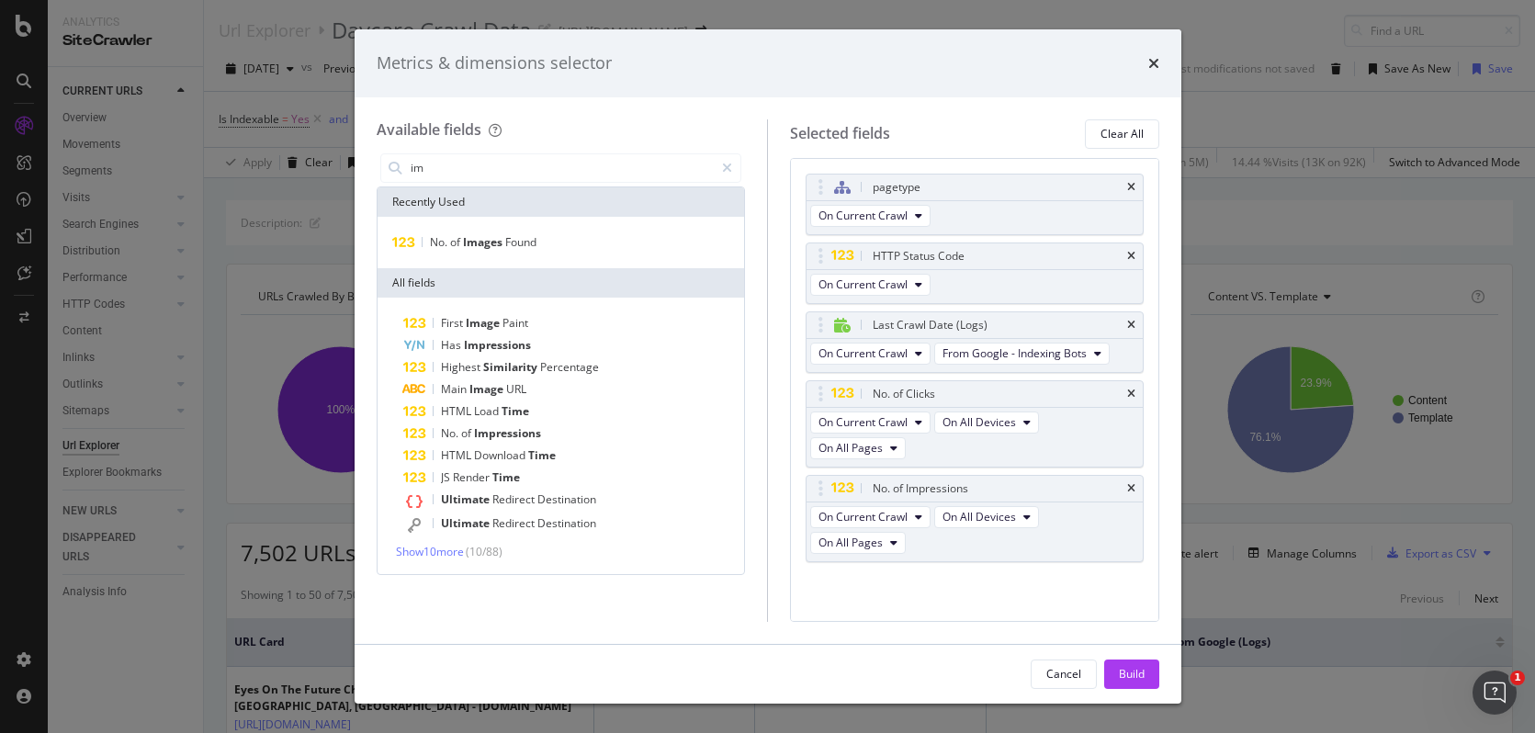
click at [1150, 49] on div "Metrics & dimensions selector" at bounding box center [768, 63] width 827 height 68
click at [1135, 669] on div "Build" at bounding box center [1132, 674] width 26 height 16
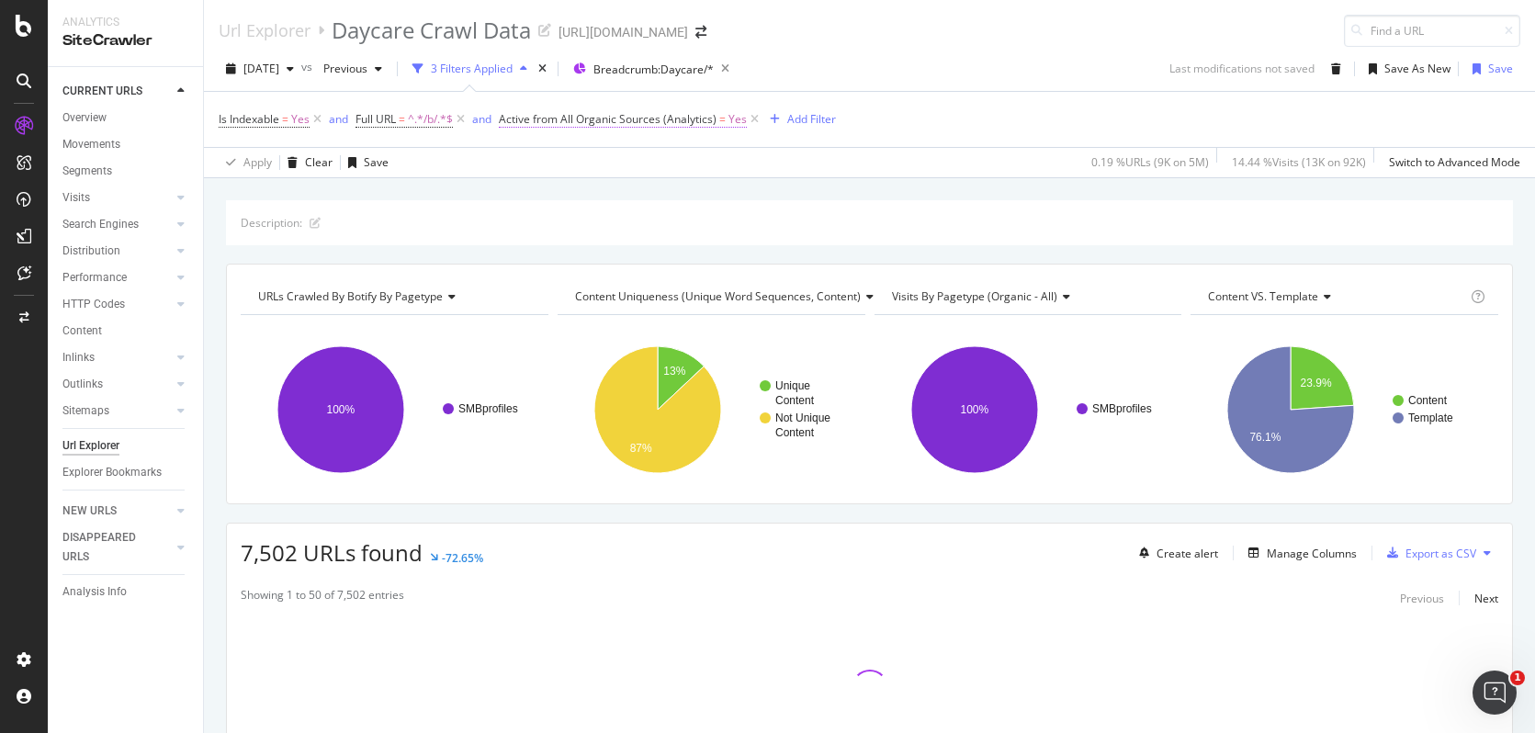
click at [637, 115] on span "Active from All Organic Sources (Analytics)" at bounding box center [608, 119] width 218 height 16
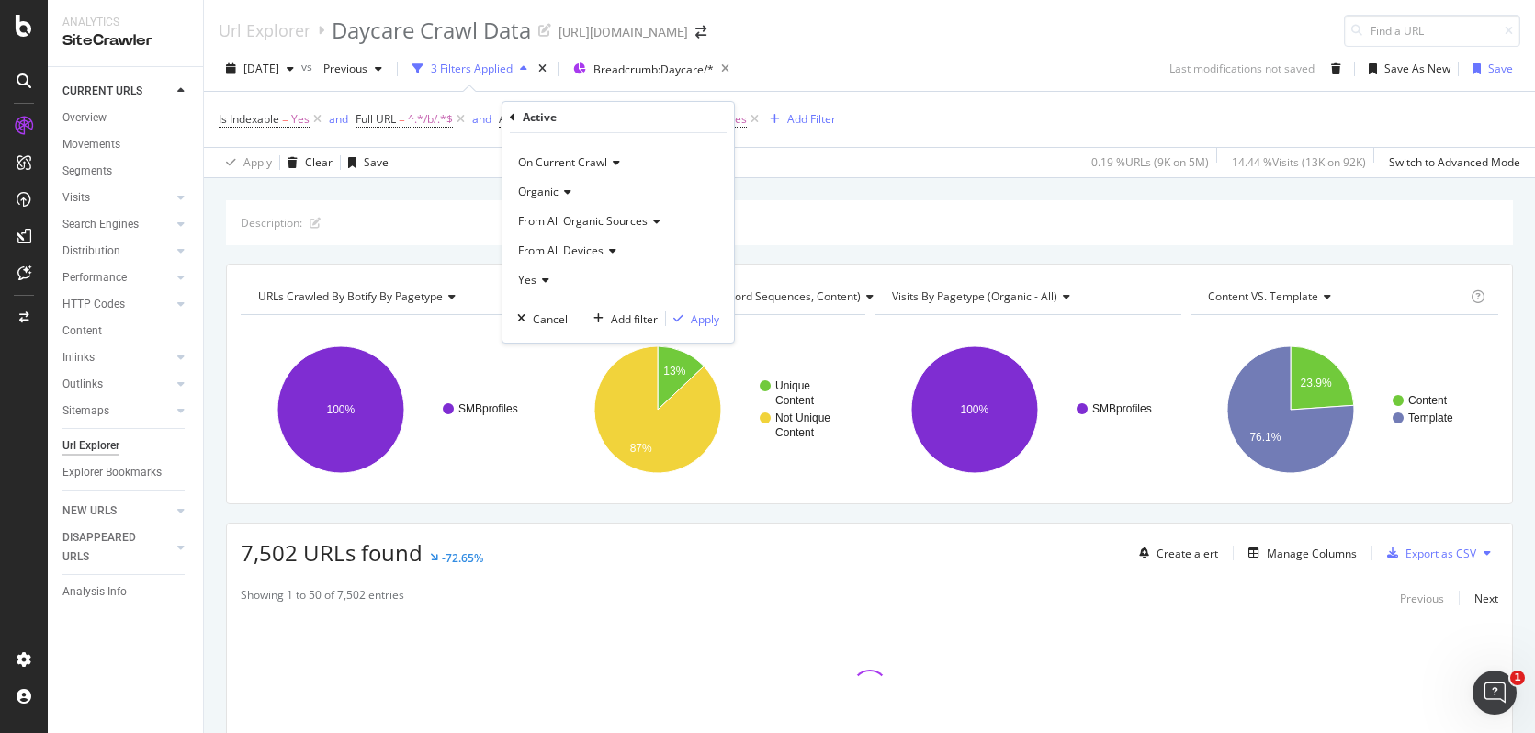
click at [511, 113] on icon at bounding box center [513, 117] width 6 height 11
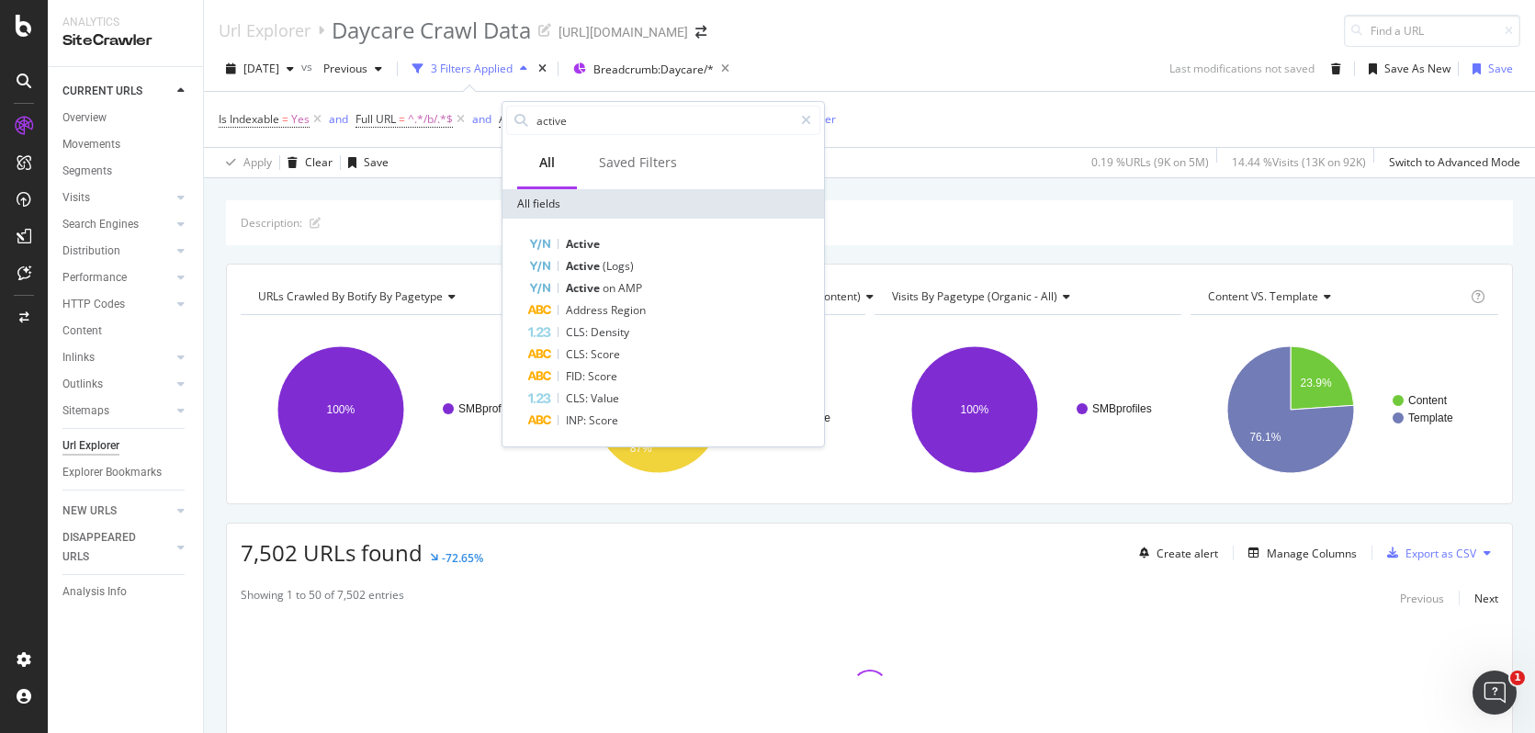
click at [1031, 131] on div "Is Indexable = Yes and Full URL = ^.*/b/.*$ and Active from All Organic Sources…" at bounding box center [870, 119] width 1302 height 55
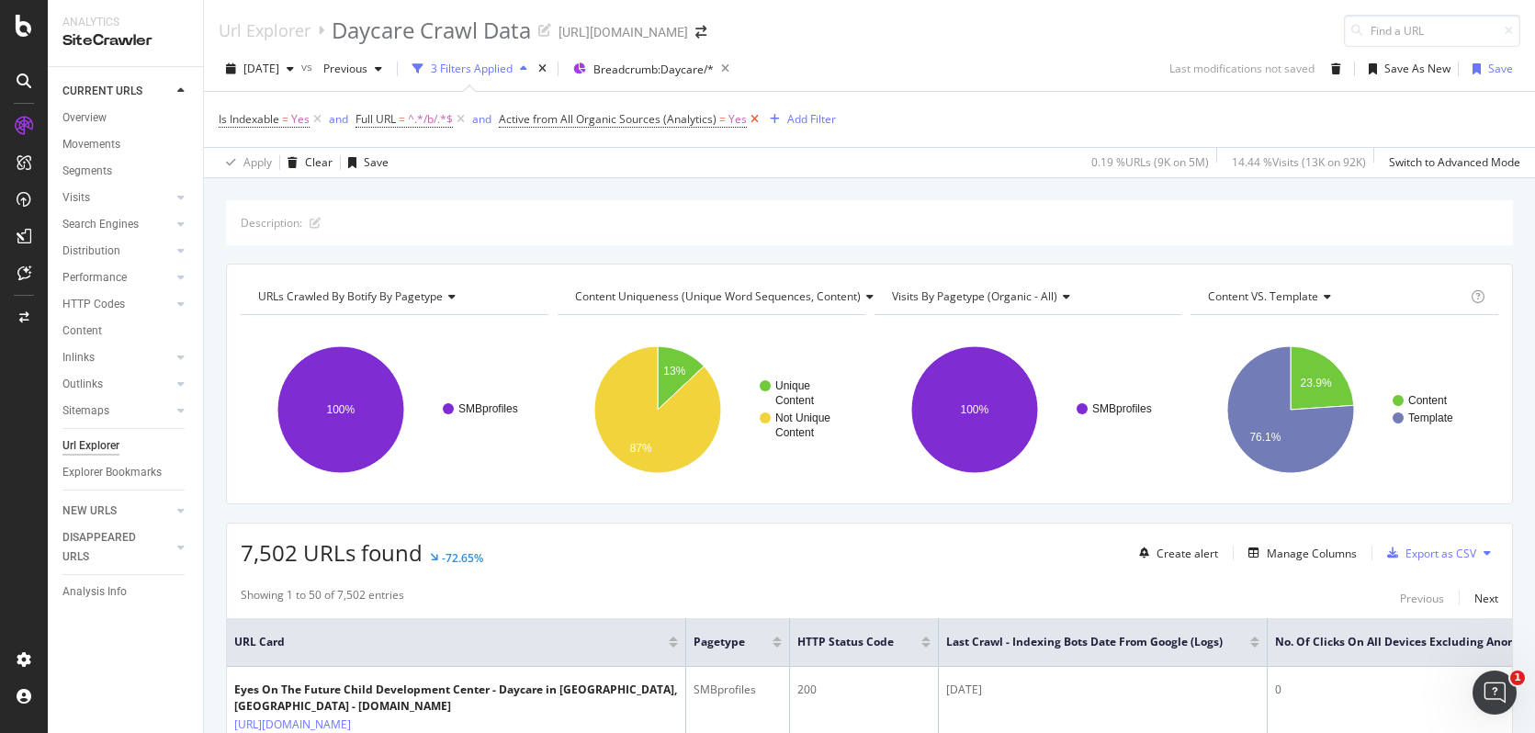
click at [754, 119] on icon at bounding box center [755, 119] width 16 height 18
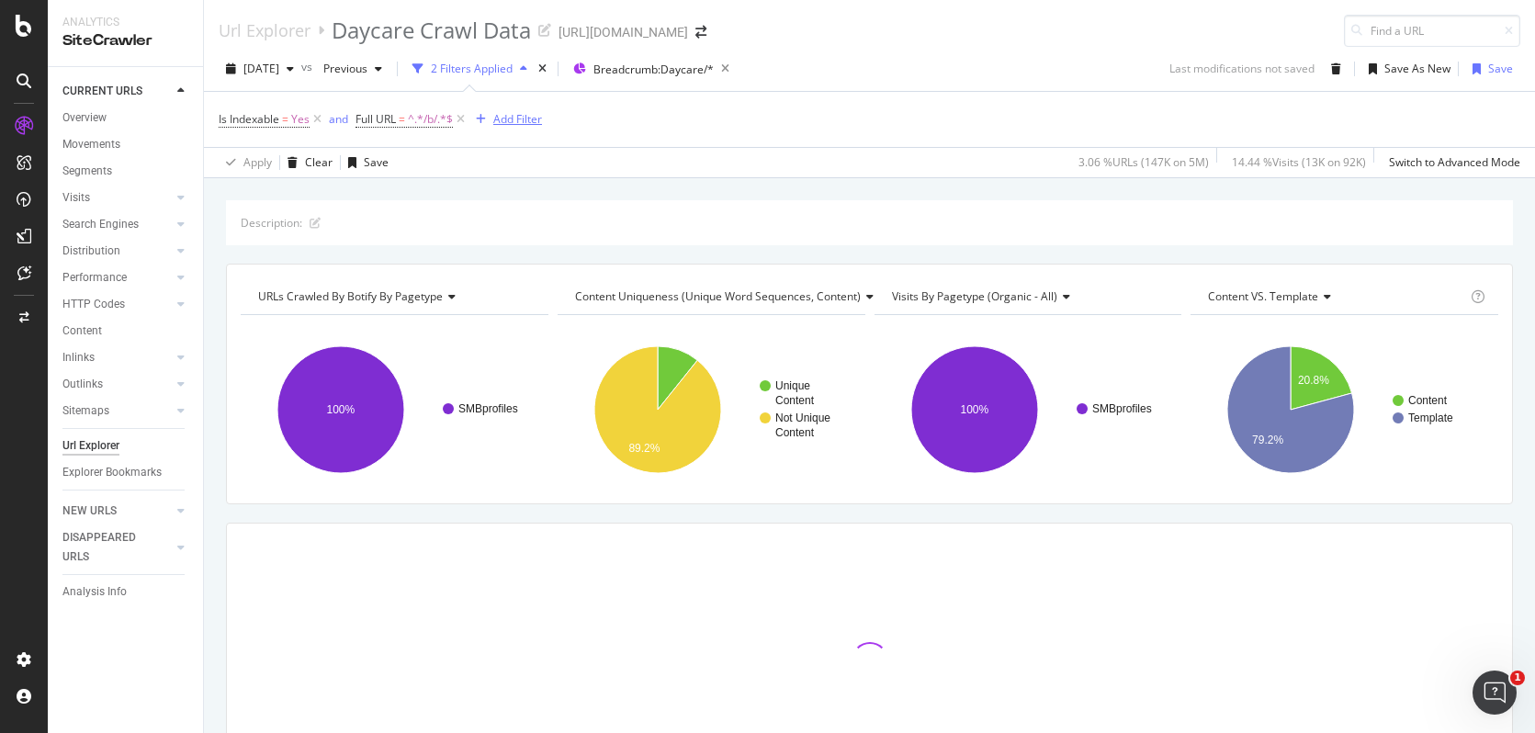
click at [505, 114] on div "Add Filter" at bounding box center [517, 119] width 49 height 16
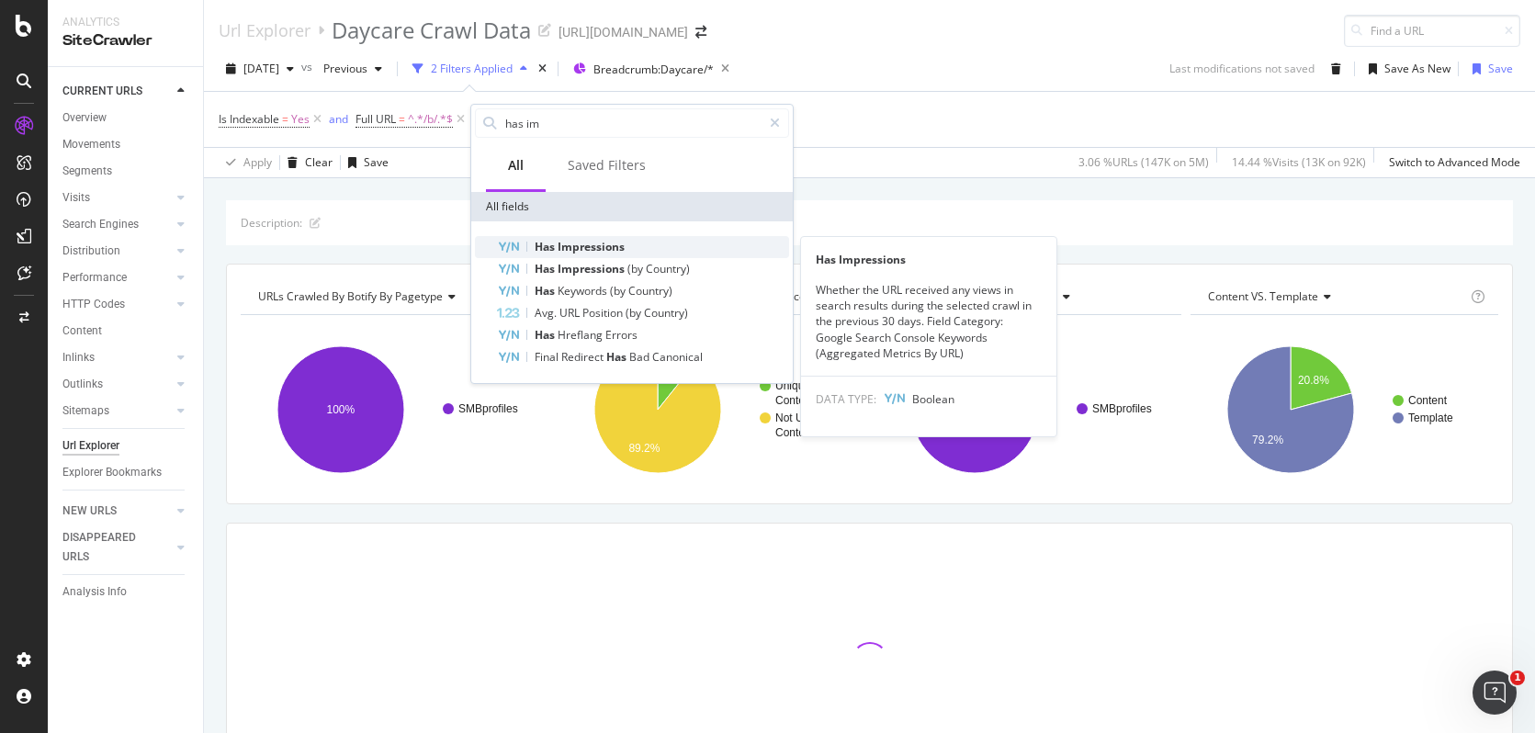
type input "has im"
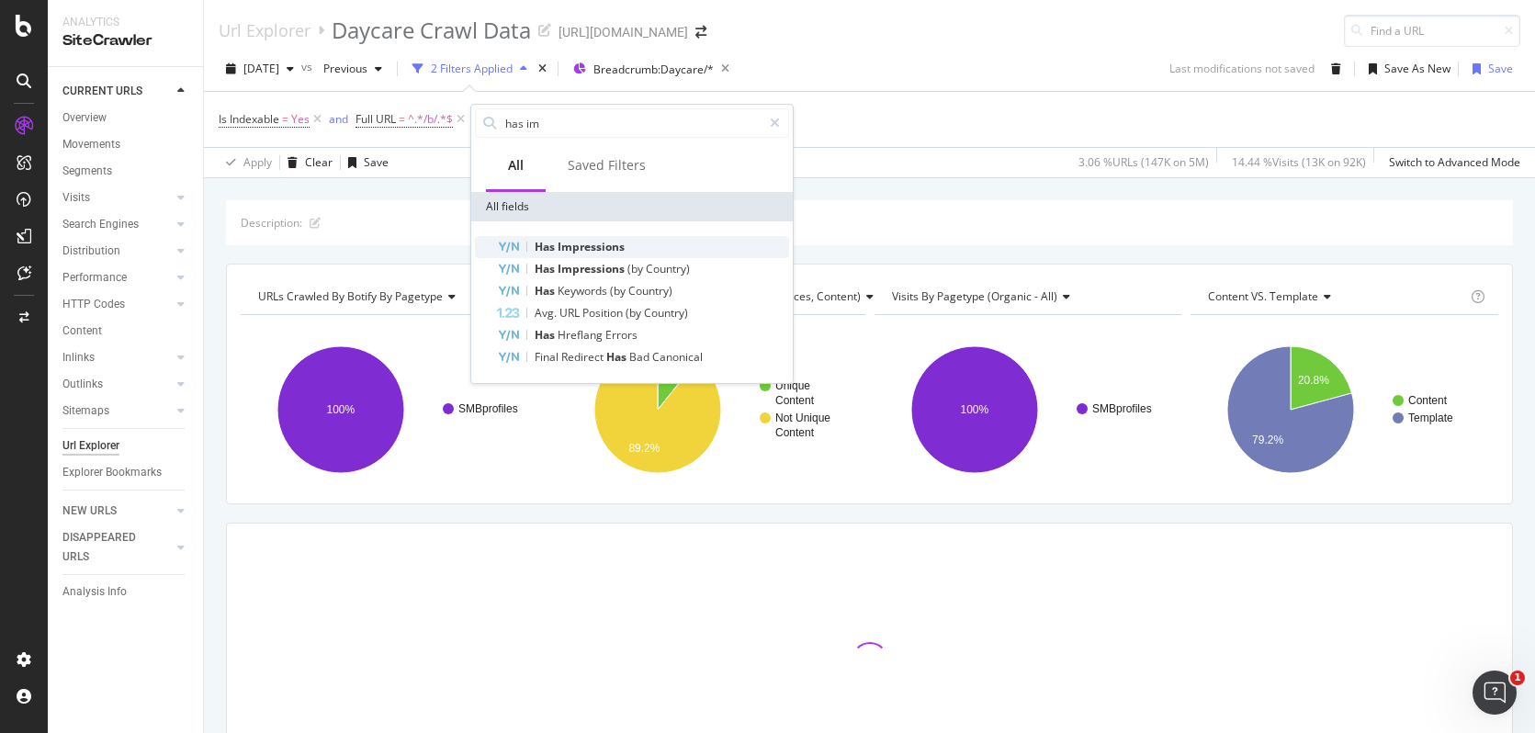
click at [585, 243] on span "Impressions" at bounding box center [591, 247] width 67 height 16
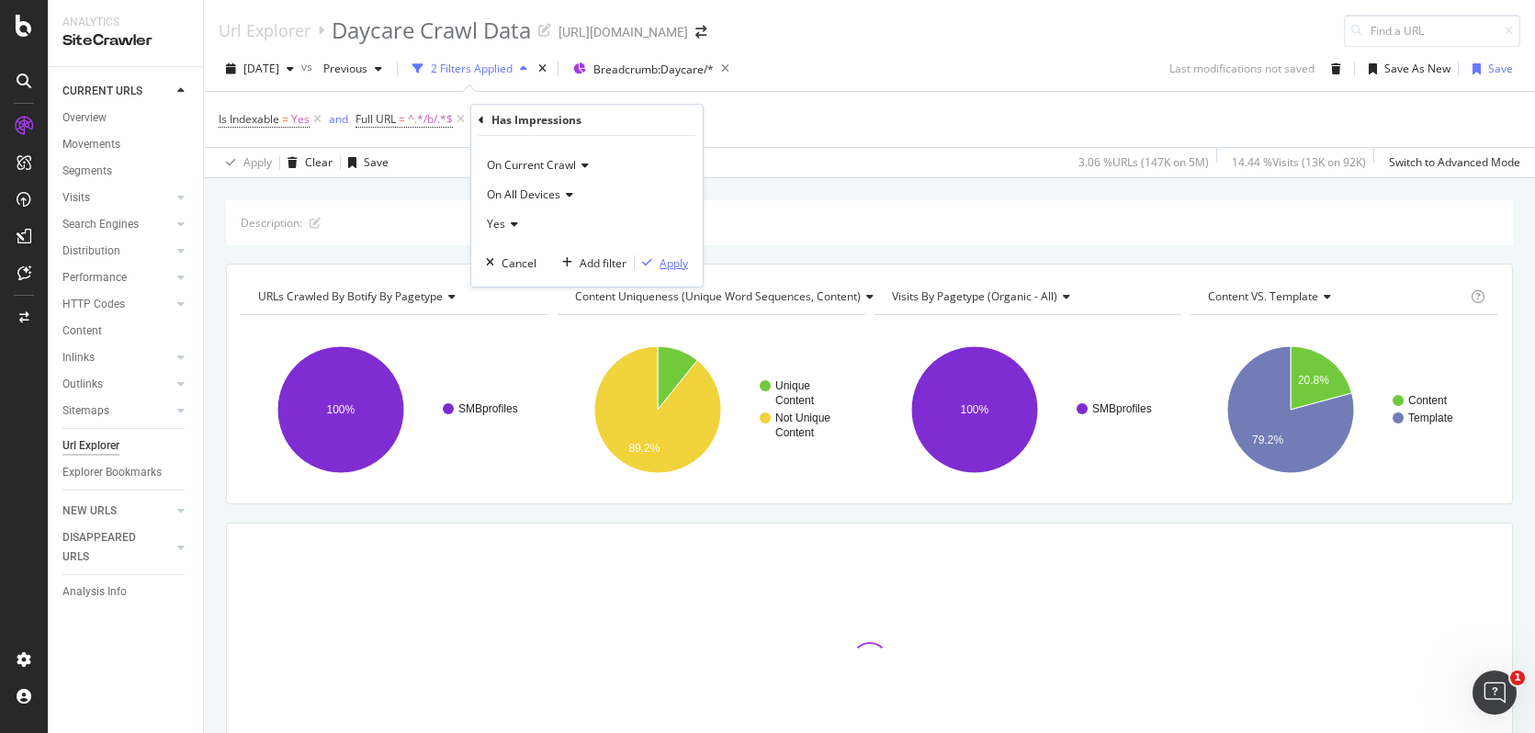
click at [675, 270] on div "Apply" at bounding box center [661, 263] width 53 height 17
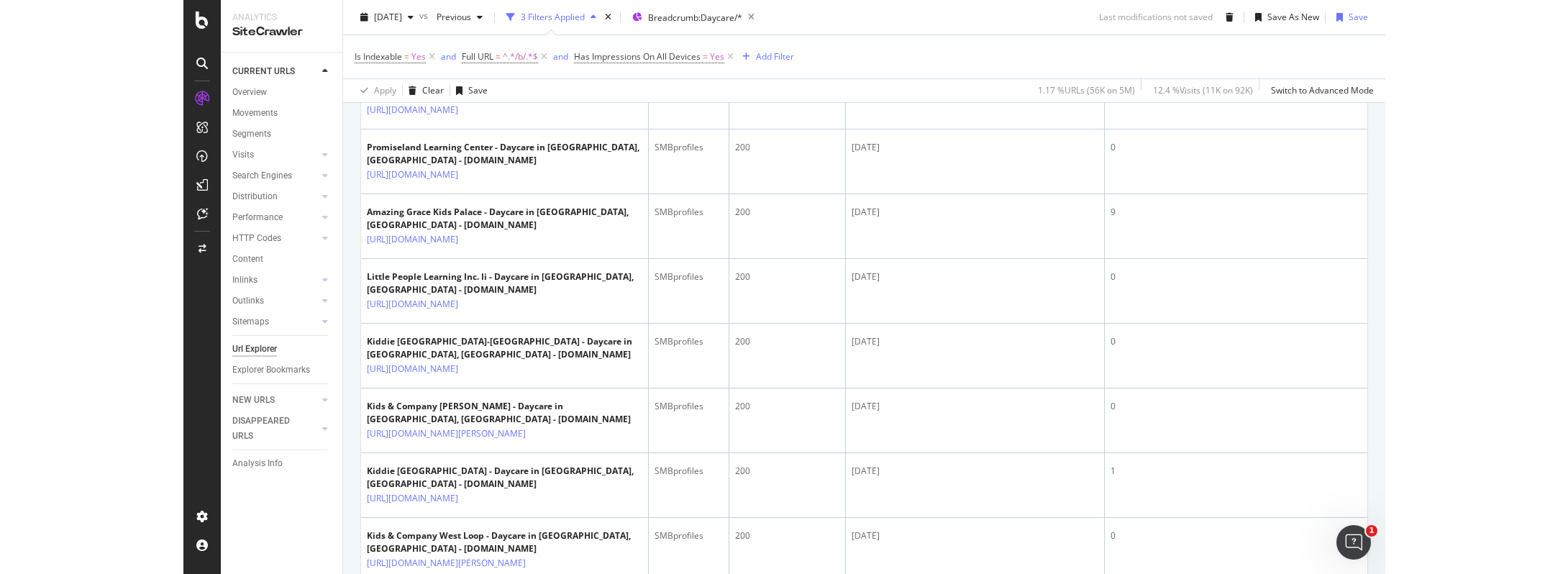
scroll to position [166, 0]
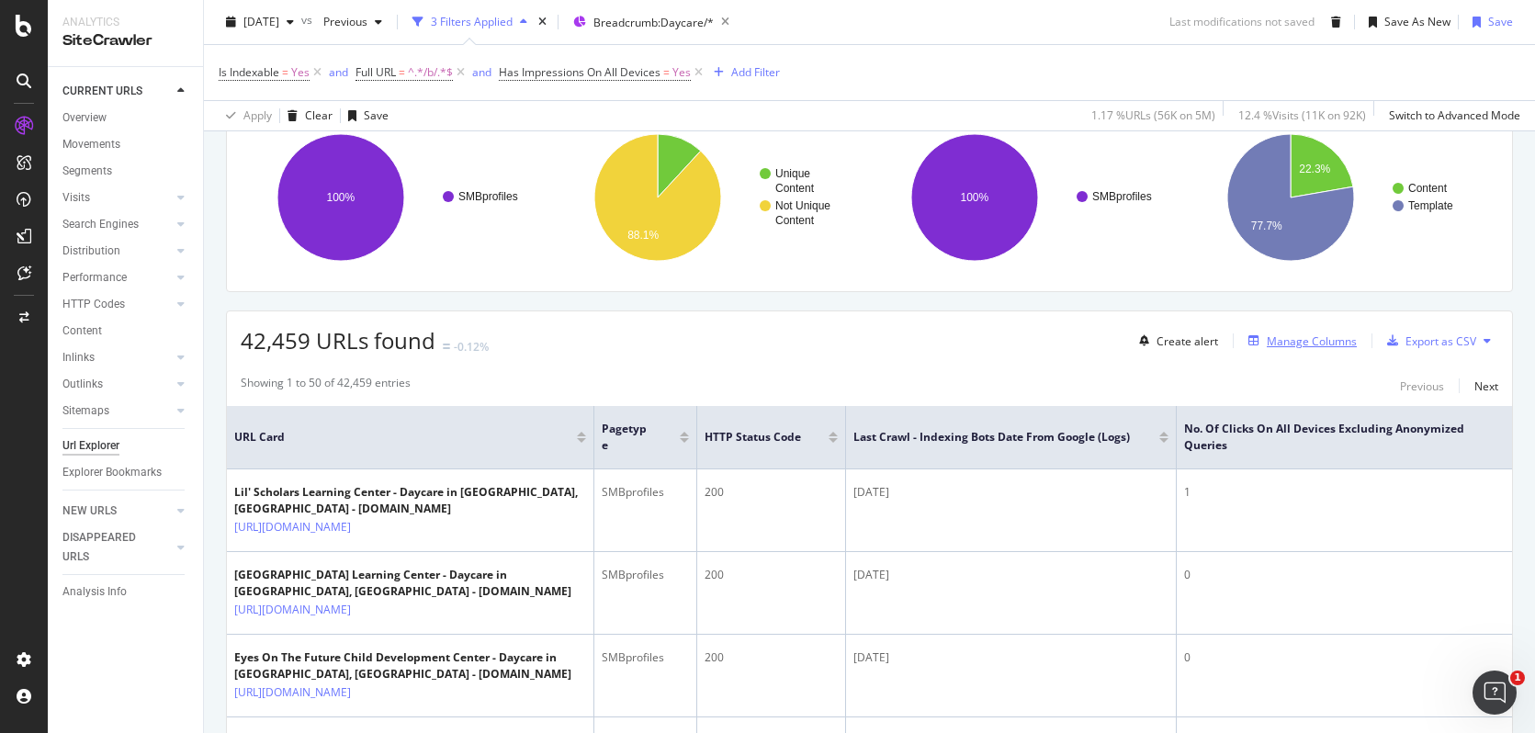
click at [1304, 331] on div "Manage Columns" at bounding box center [1299, 341] width 116 height 20
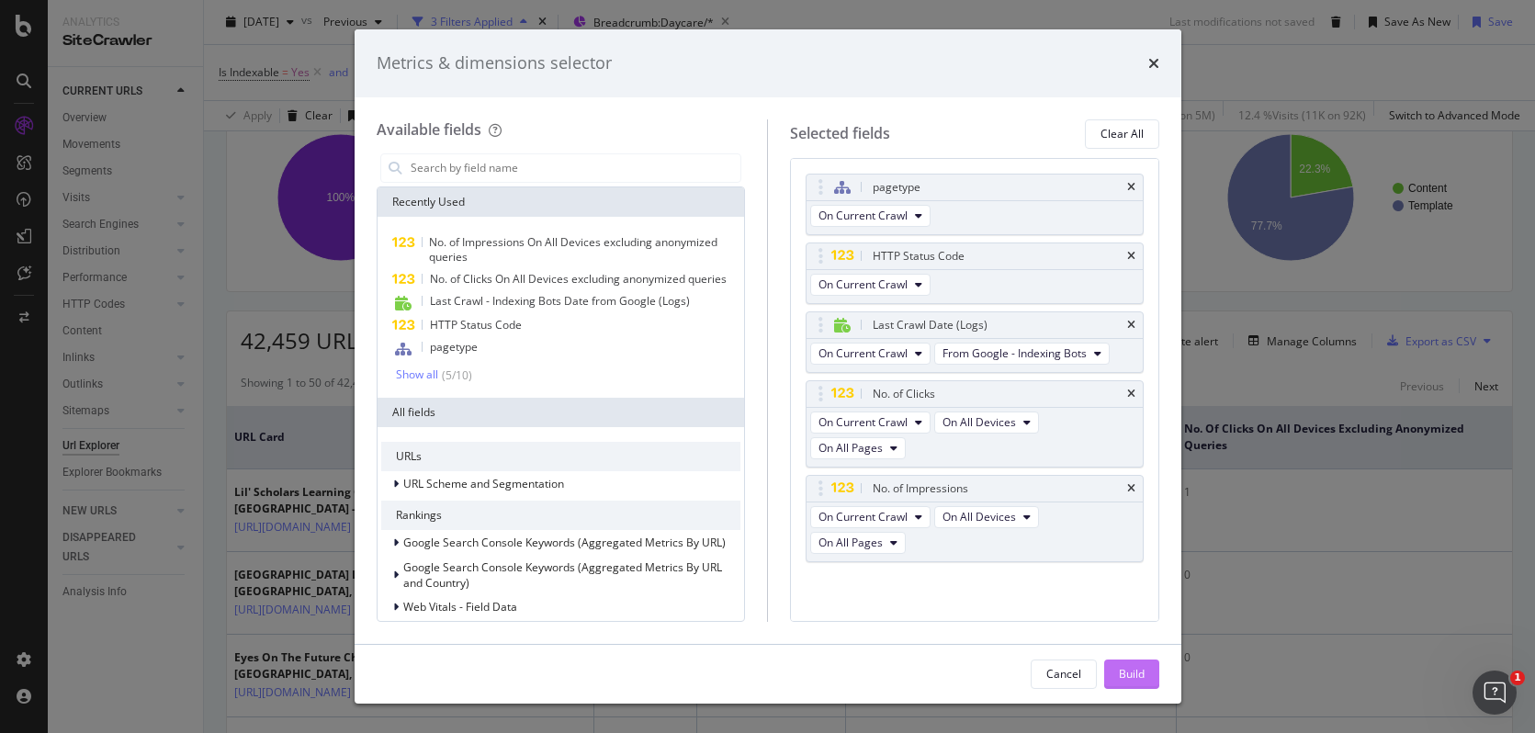
click at [1116, 687] on button "Build" at bounding box center [1131, 674] width 55 height 29
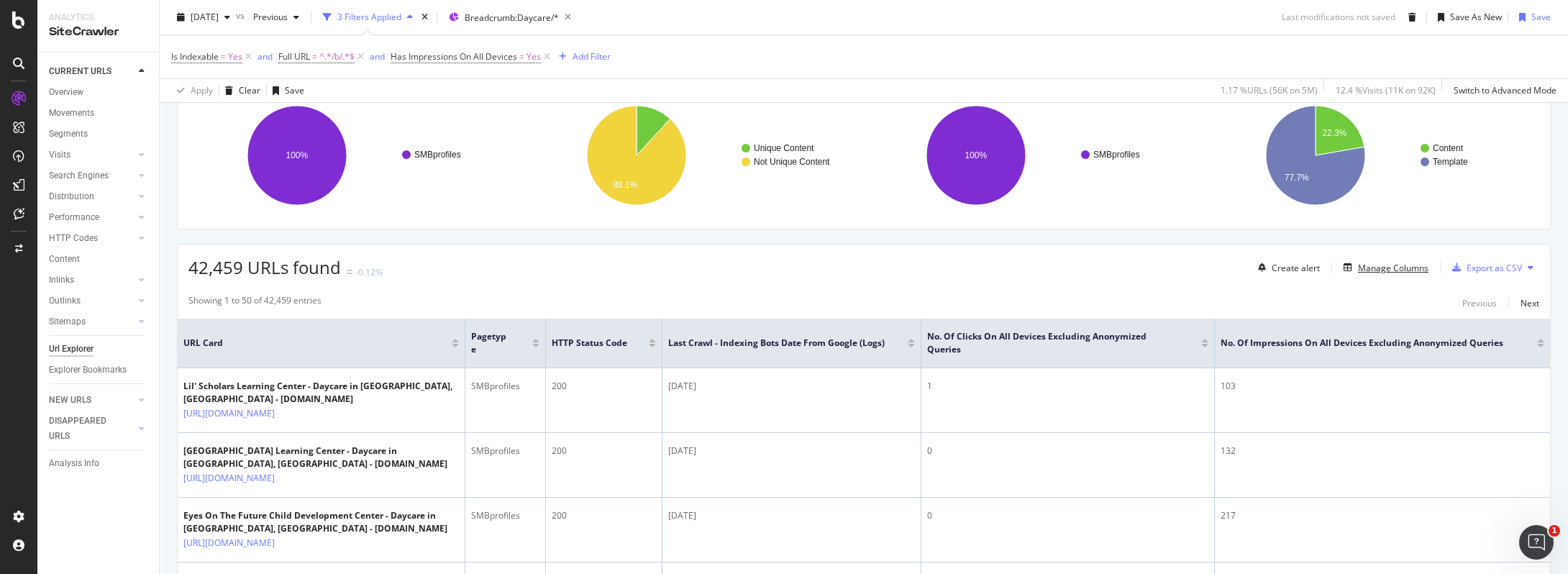
scroll to position [0, 0]
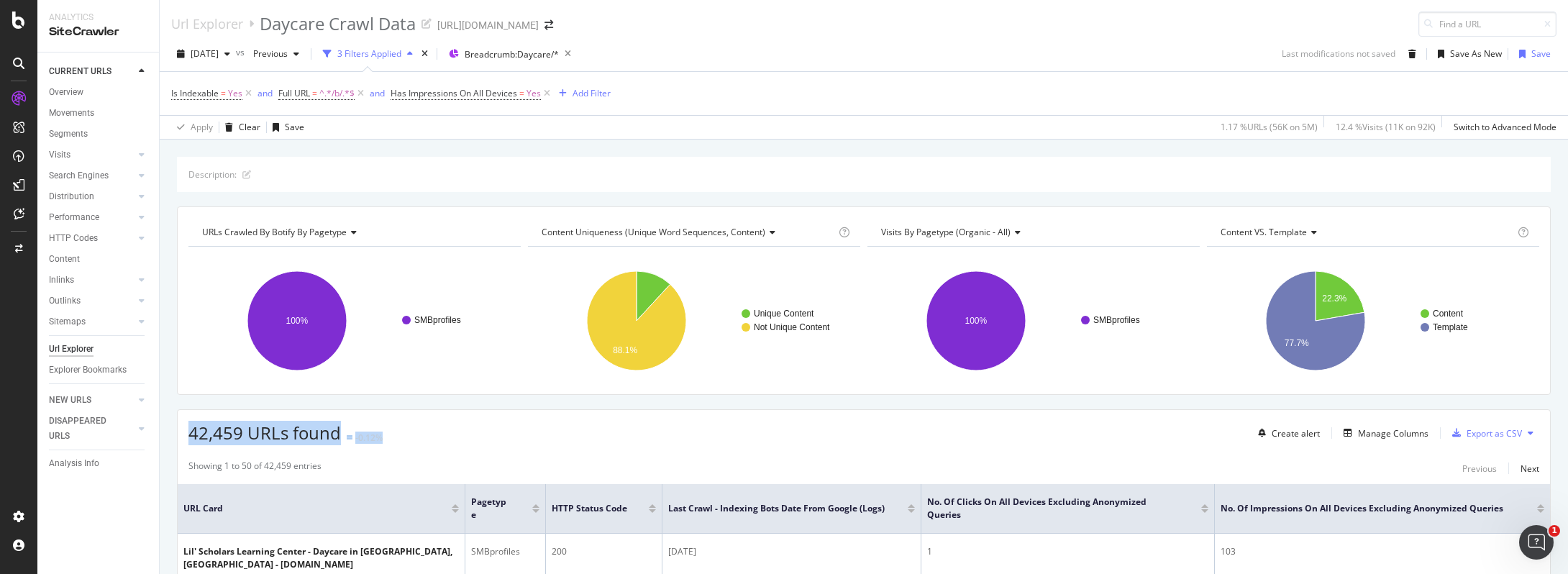
drag, startPoint x: 187, startPoint y: 432, endPoint x: 394, endPoint y: 439, distance: 207.1
click at [394, 439] on div "42,459 URLs found -0.12% Create alert Manage Columns Export as CSV" at bounding box center [863, 428] width 1372 height 35
click at [917, 233] on span "Visits by pagetype (organic - all)" at bounding box center [946, 233] width 129 height 13
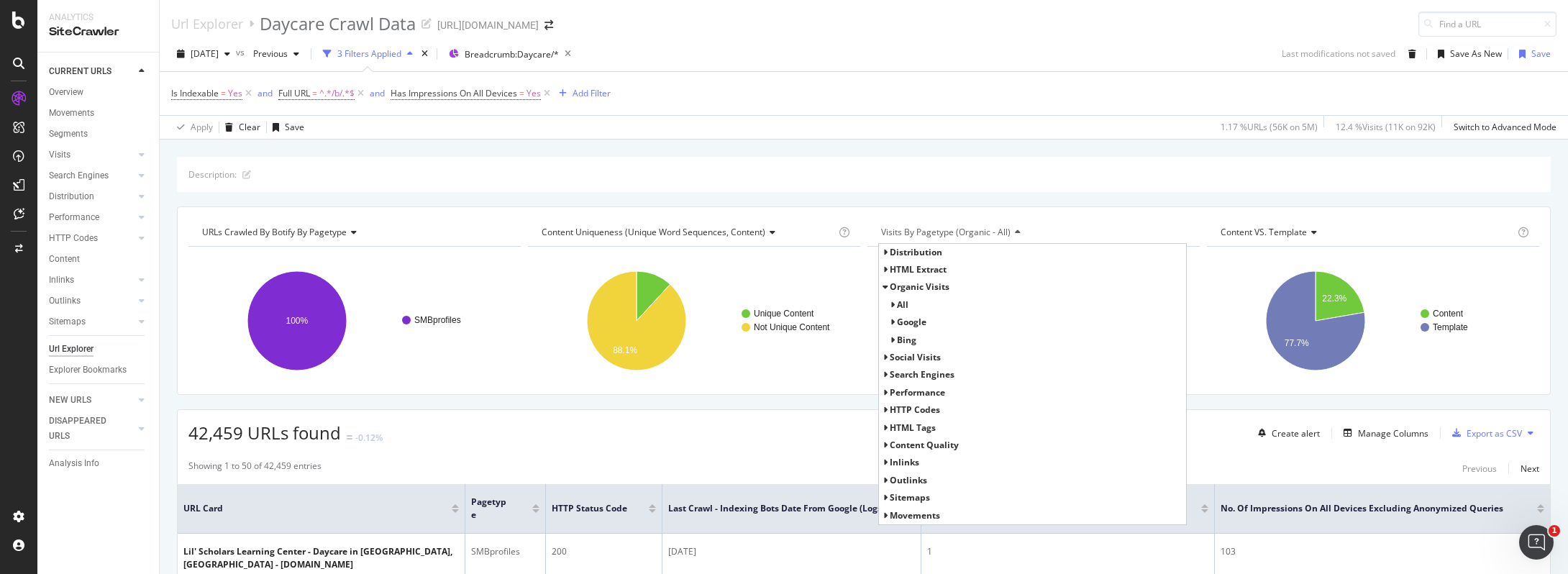
click at [904, 369] on span "Search Engines" at bounding box center [922, 374] width 65 height 13
click at [899, 392] on span "Google" at bounding box center [912, 392] width 30 height 13
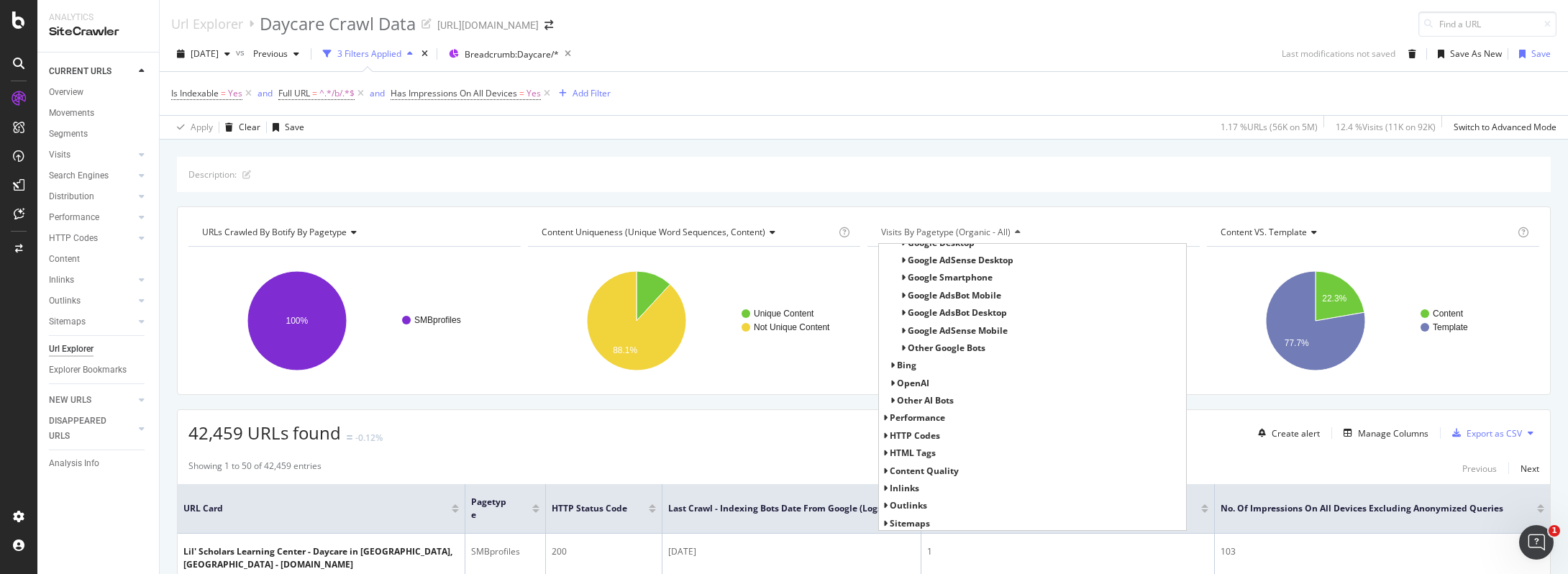
scroll to position [78, 0]
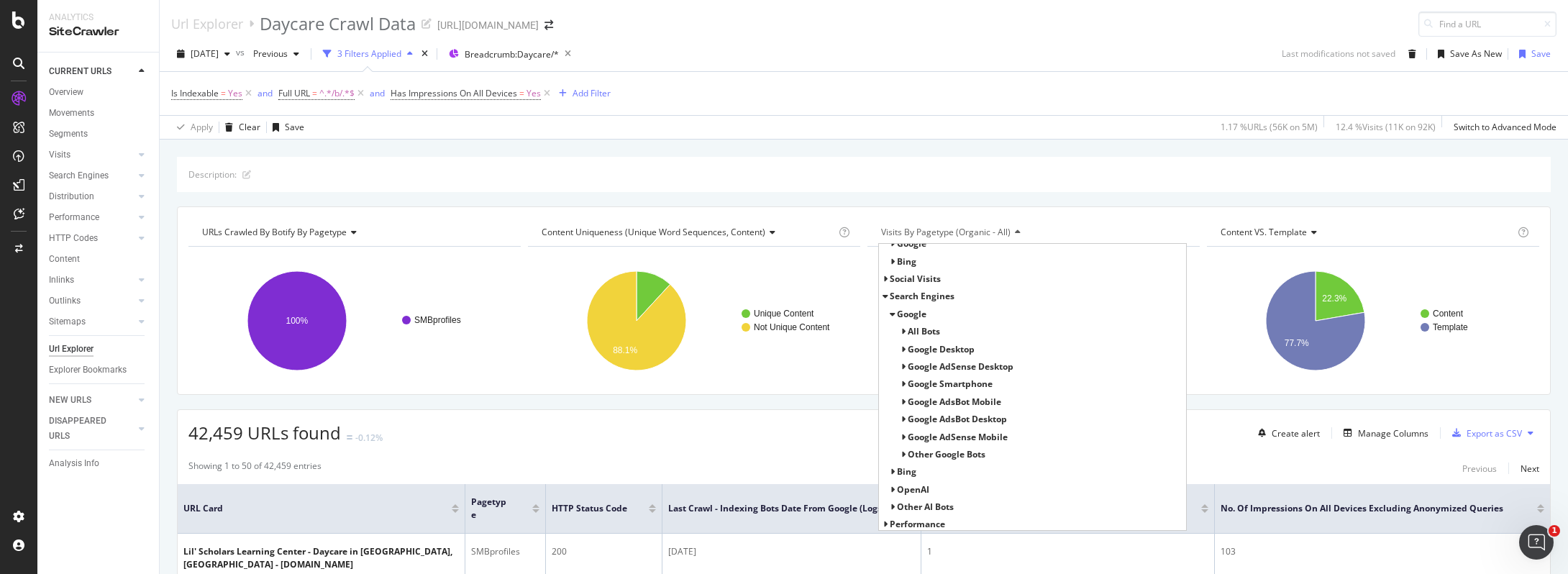
click at [913, 323] on div "All Bots" at bounding box center [1038, 332] width 297 height 17
click at [908, 332] on span "All Bots" at bounding box center [924, 331] width 32 height 13
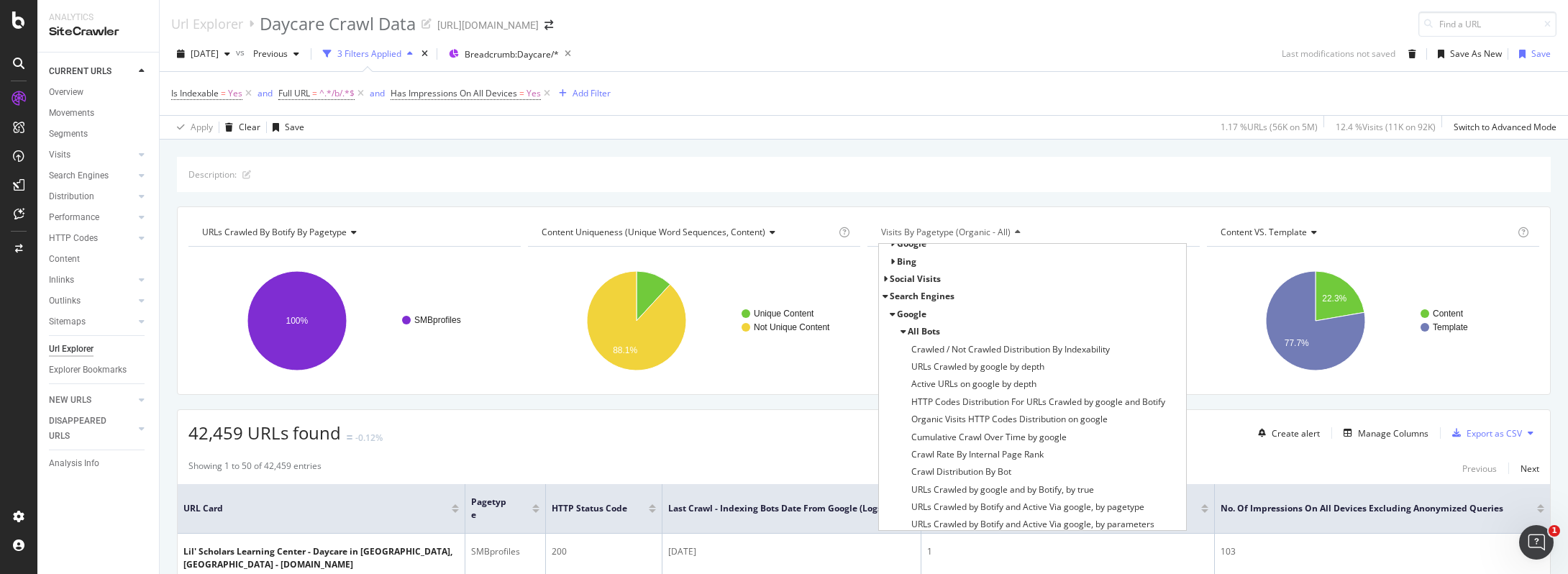
click at [908, 332] on span "All Bots" at bounding box center [924, 331] width 32 height 13
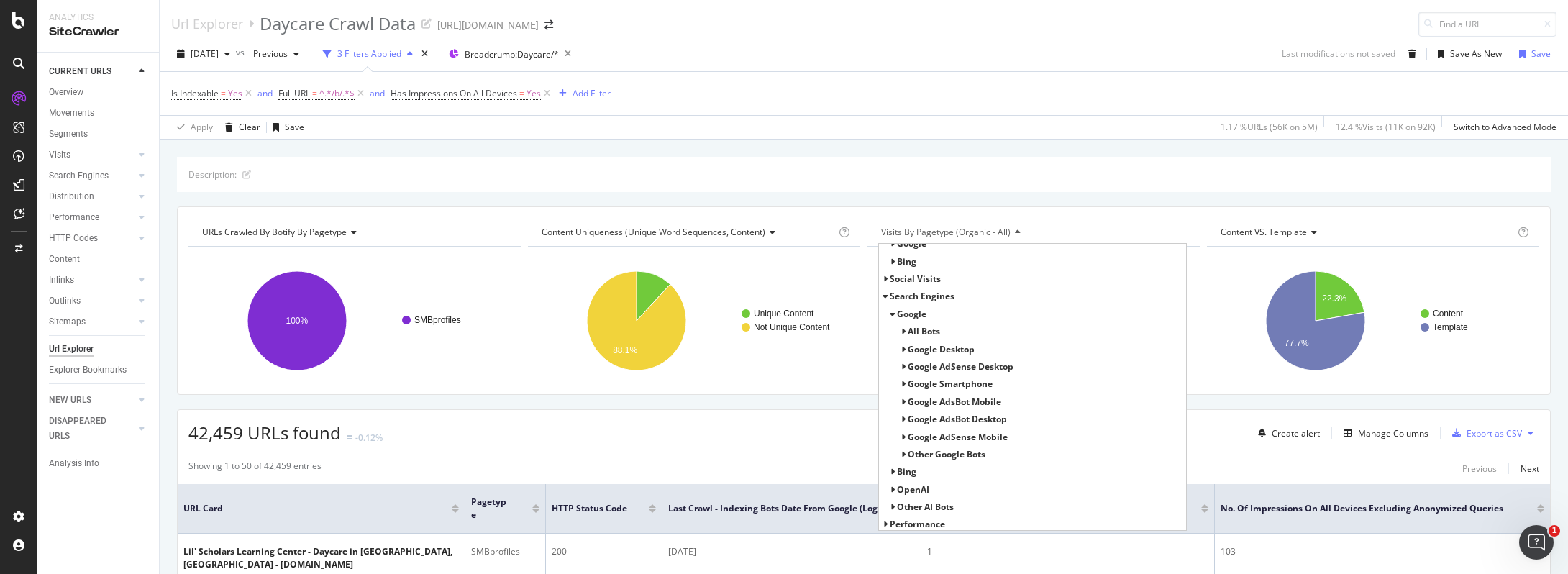
click at [908, 351] on span "Google Desktop" at bounding box center [941, 349] width 67 height 13
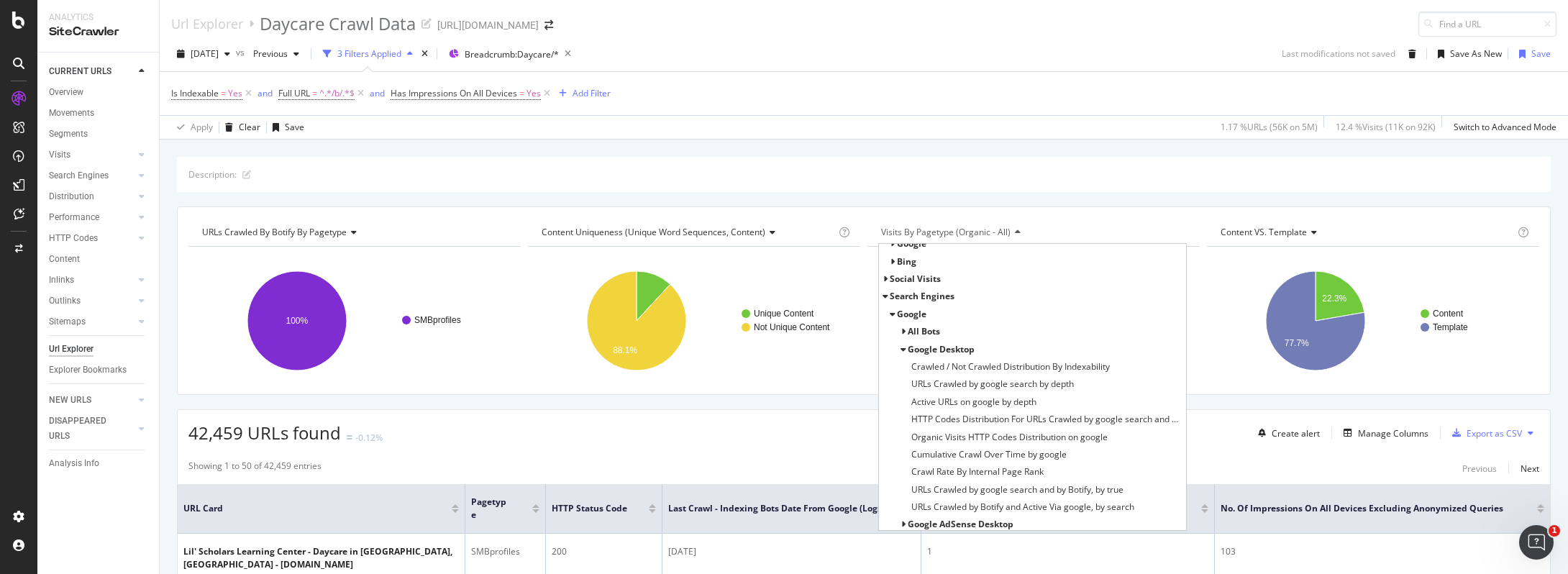
click at [908, 351] on span "Google Desktop" at bounding box center [941, 349] width 67 height 13
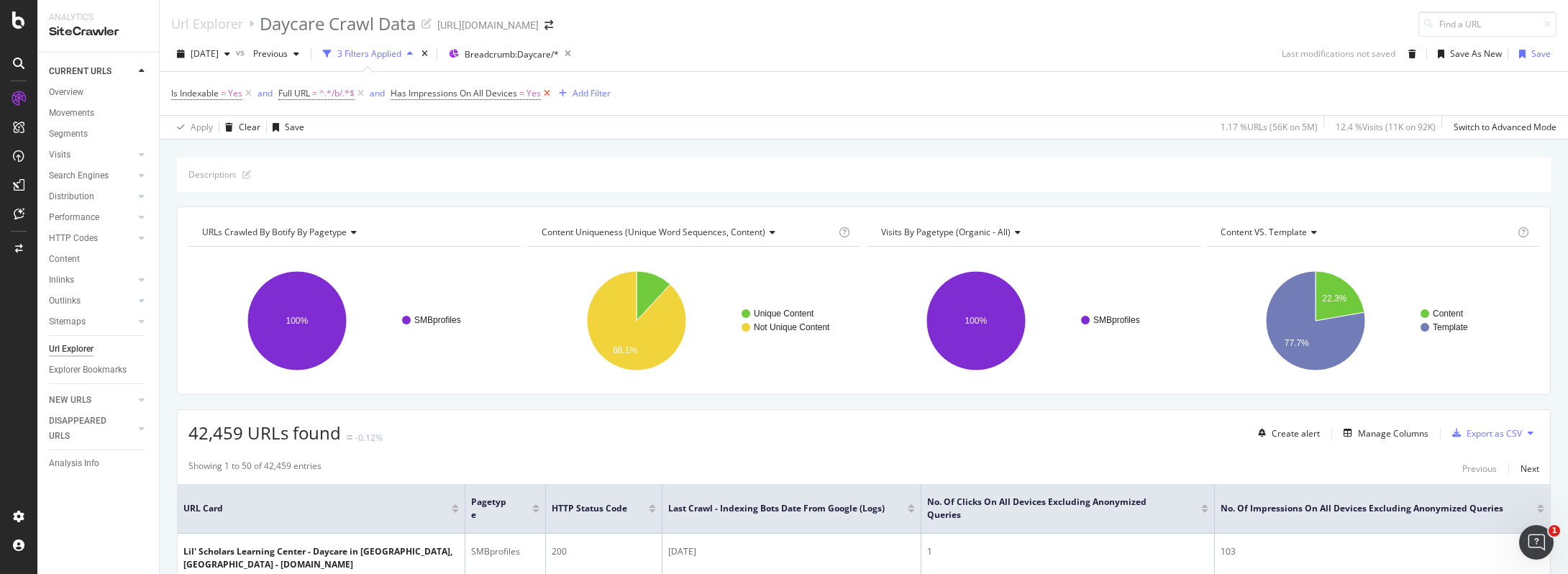
click at [547, 98] on icon at bounding box center [547, 93] width 13 height 14
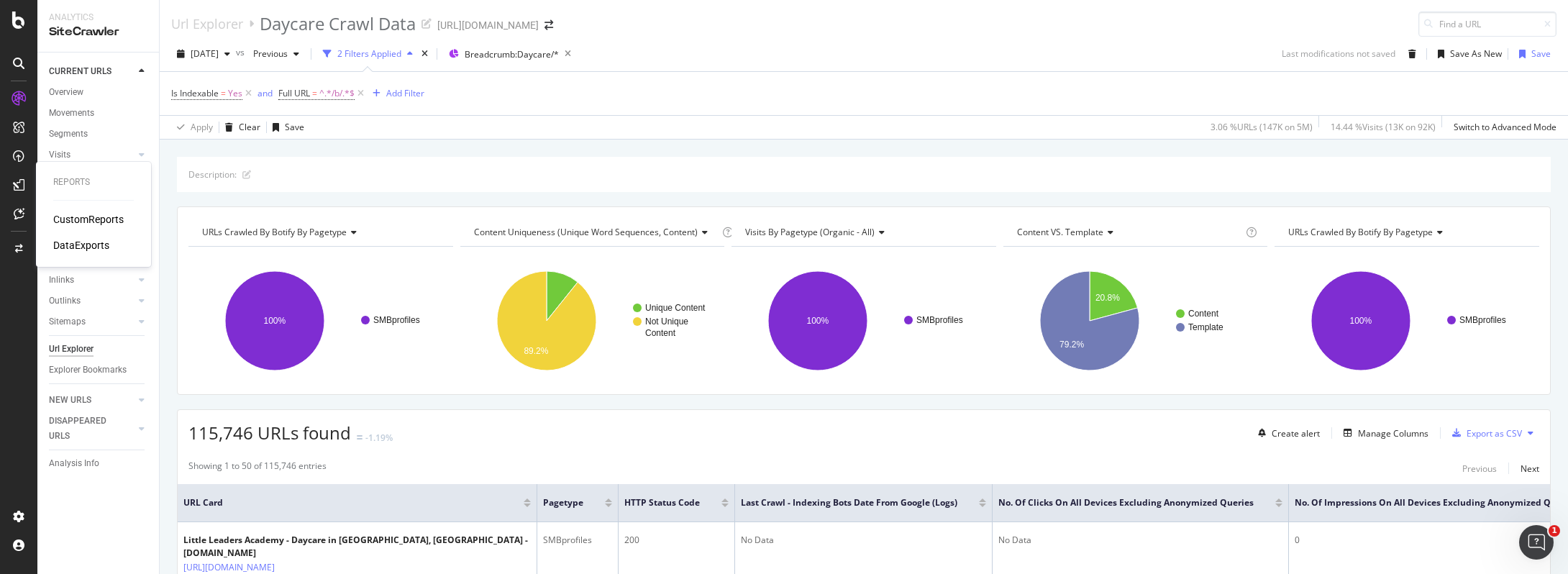
click at [75, 220] on div "CustomReports" at bounding box center [88, 219] width 70 height 14
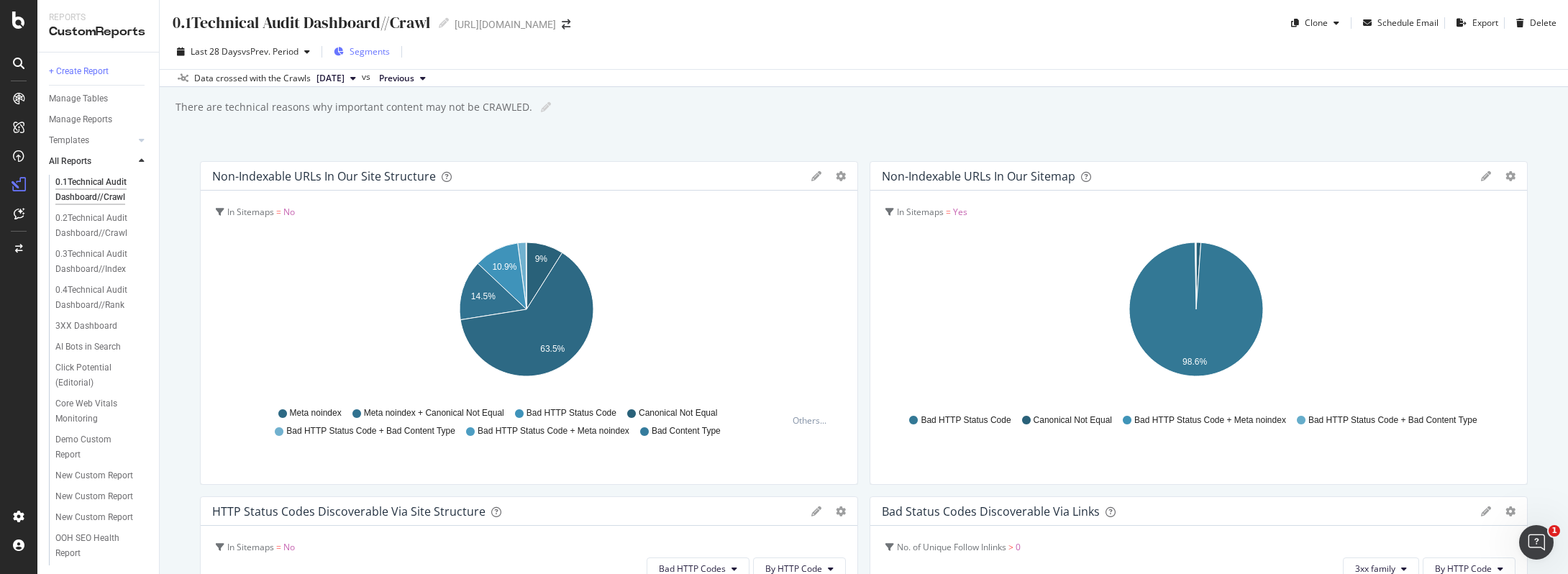
click at [368, 53] on span "Segments" at bounding box center [369, 52] width 40 height 13
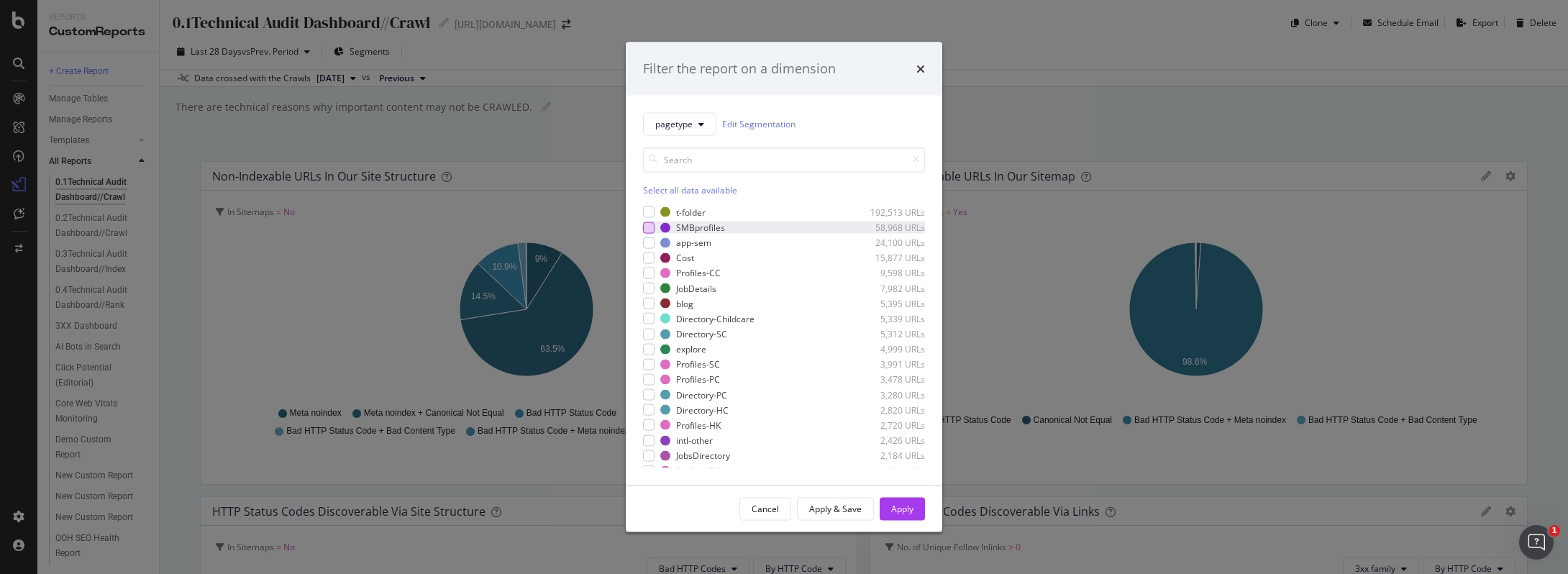
click at [647, 228] on div "modal" at bounding box center [648, 227] width 12 height 12
click at [915, 519] on button "Apply" at bounding box center [903, 508] width 45 height 23
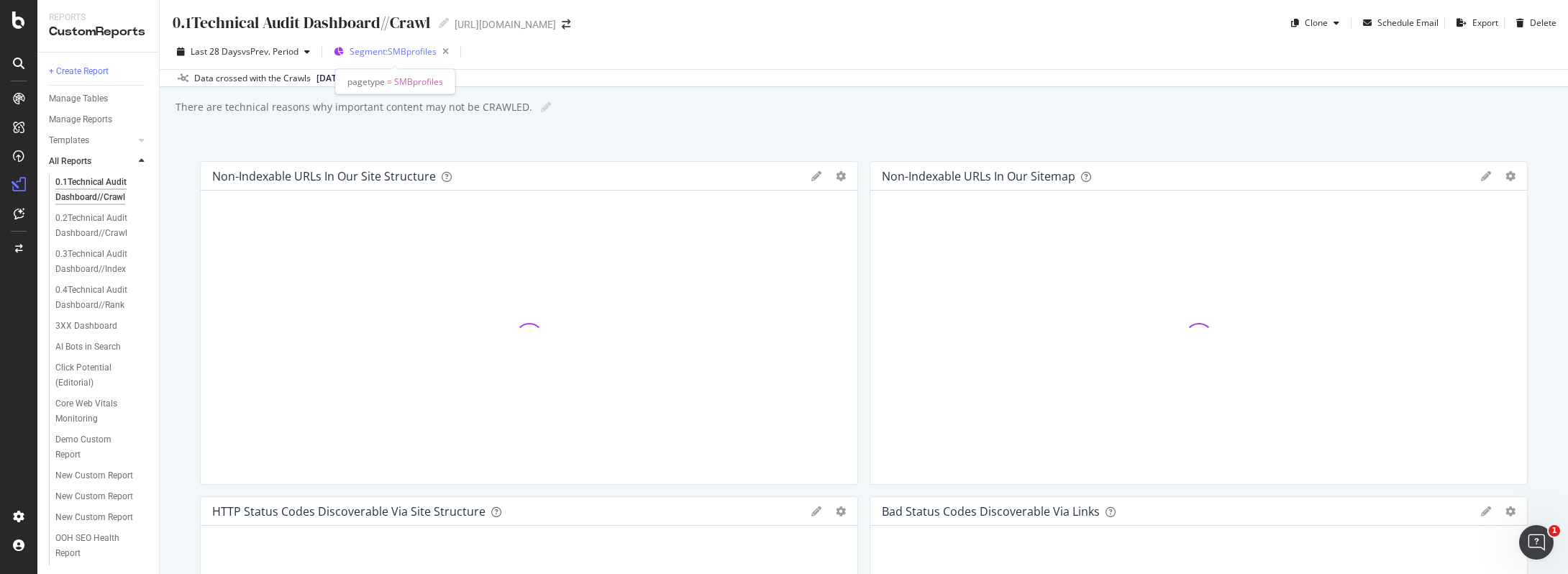
click at [365, 51] on span "Segment: SMBprofiles" at bounding box center [393, 52] width 87 height 13
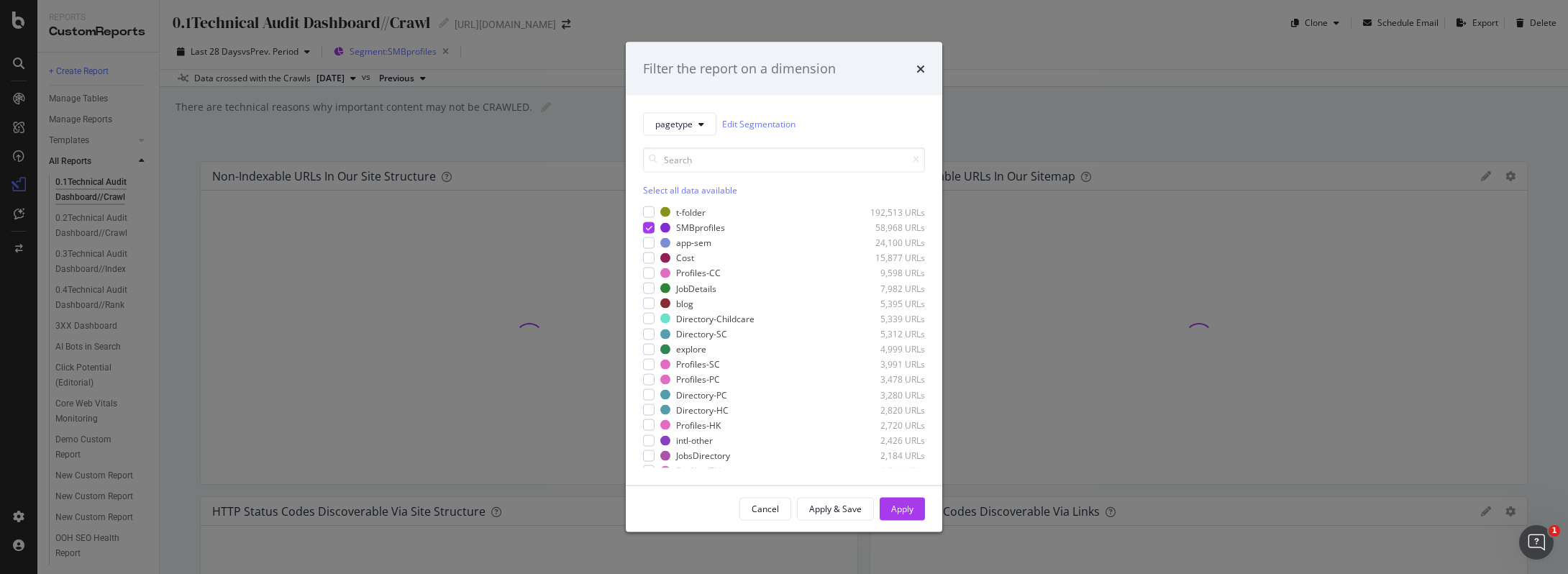
click at [365, 51] on div "Filter the report on a dimension pagetype Edit Segmentation Select all data ava…" at bounding box center [784, 287] width 1568 height 574
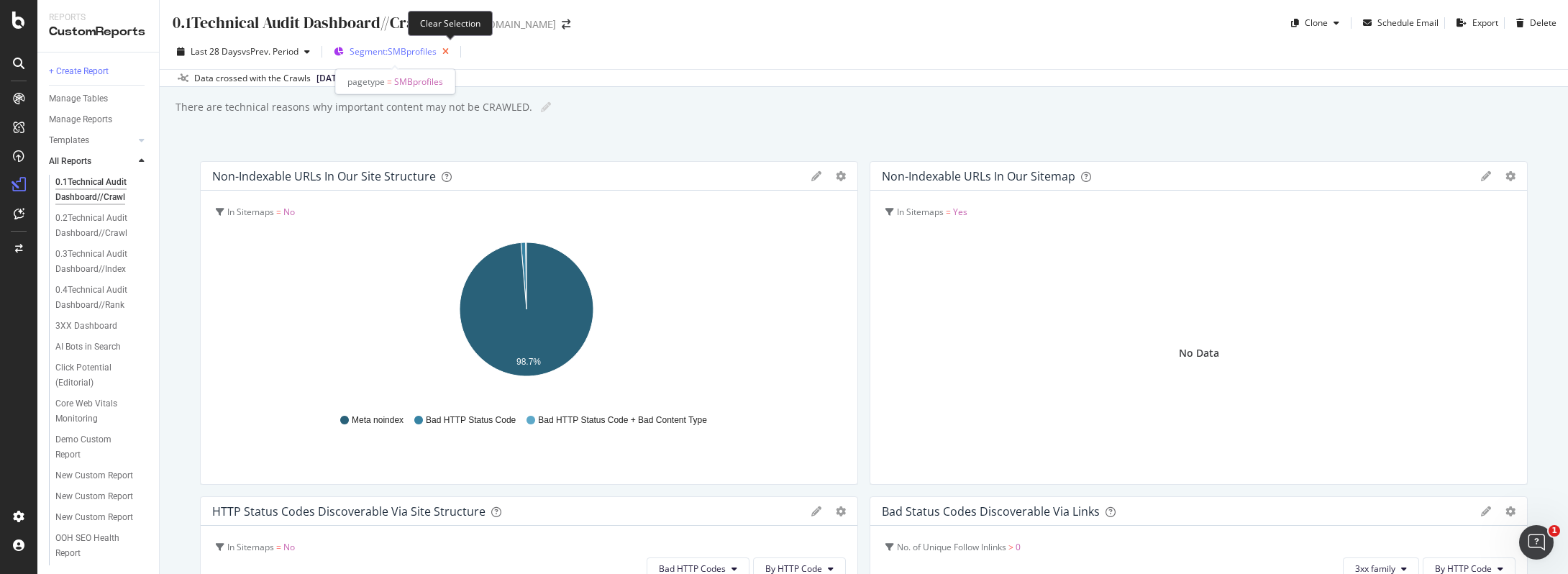
click at [442, 49] on icon "button" at bounding box center [445, 52] width 18 height 20
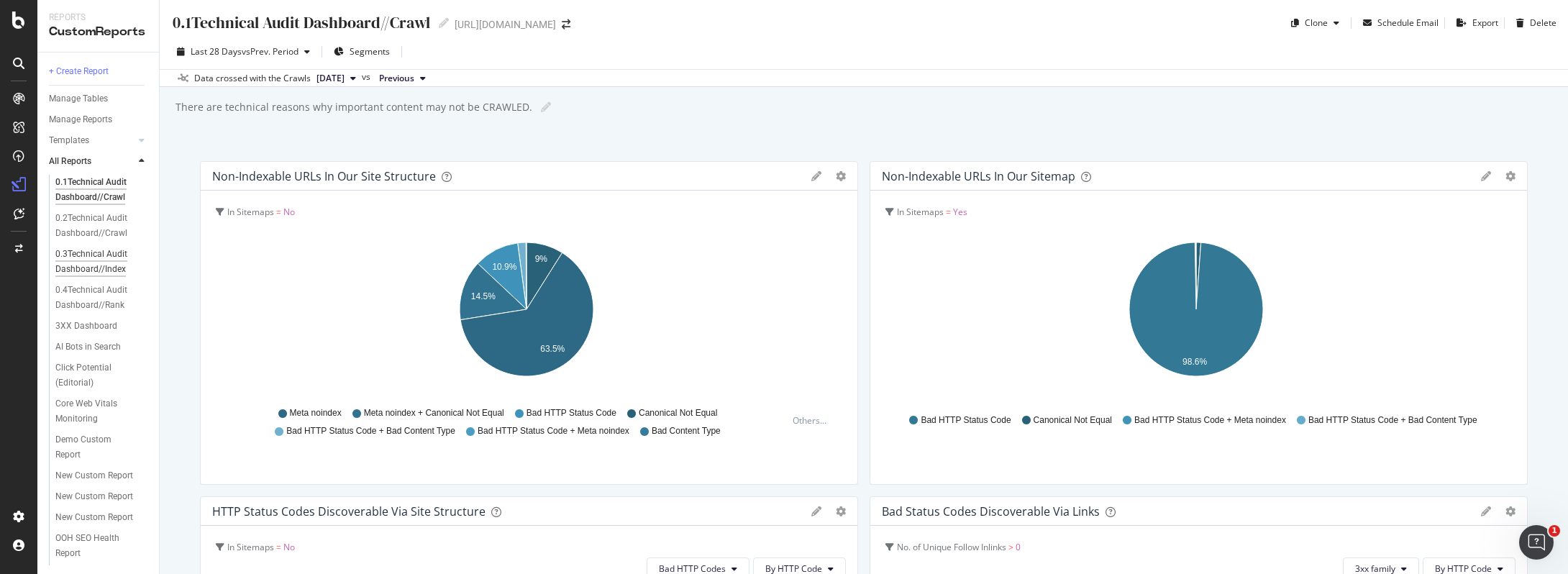
click at [113, 274] on div "0.3Technical Audit Dashboard//Index" at bounding box center [98, 262] width 85 height 31
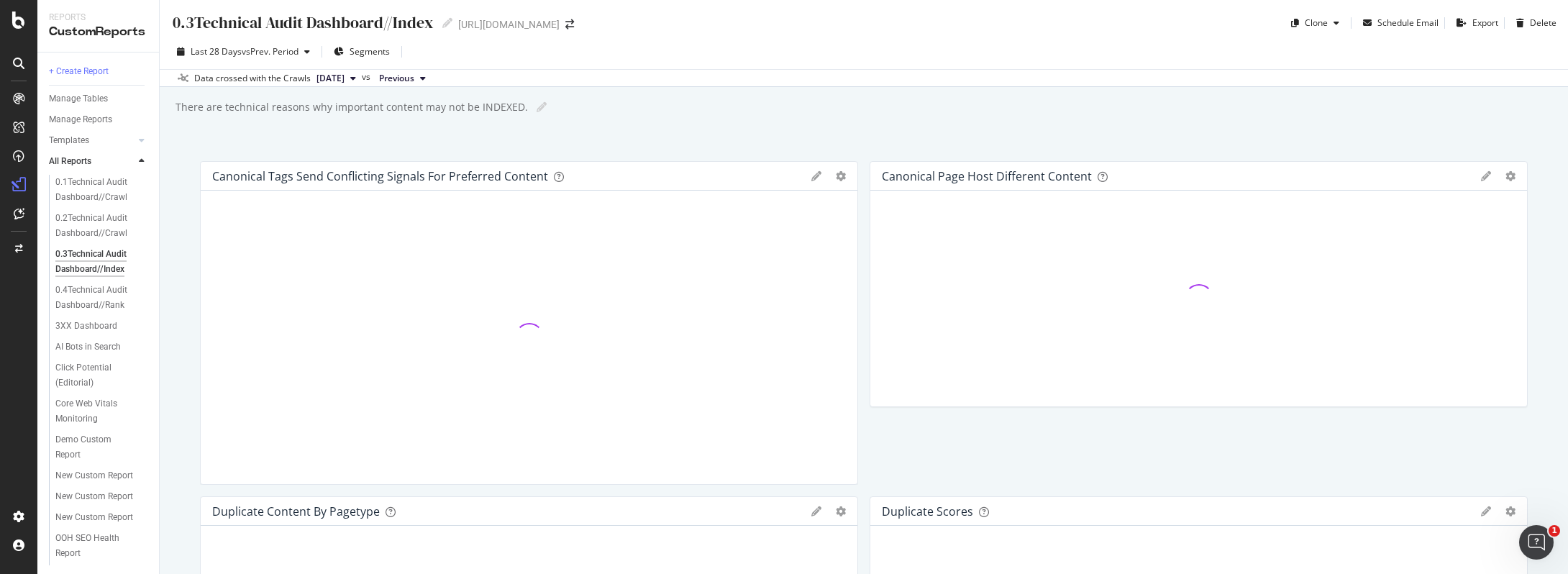
click at [414, 75] on span "Previous" at bounding box center [396, 78] width 35 height 13
click at [490, 60] on div "Last 28 Days vs Prev. Period Segments" at bounding box center [863, 54] width 1408 height 29
click at [811, 175] on icon at bounding box center [816, 176] width 10 height 10
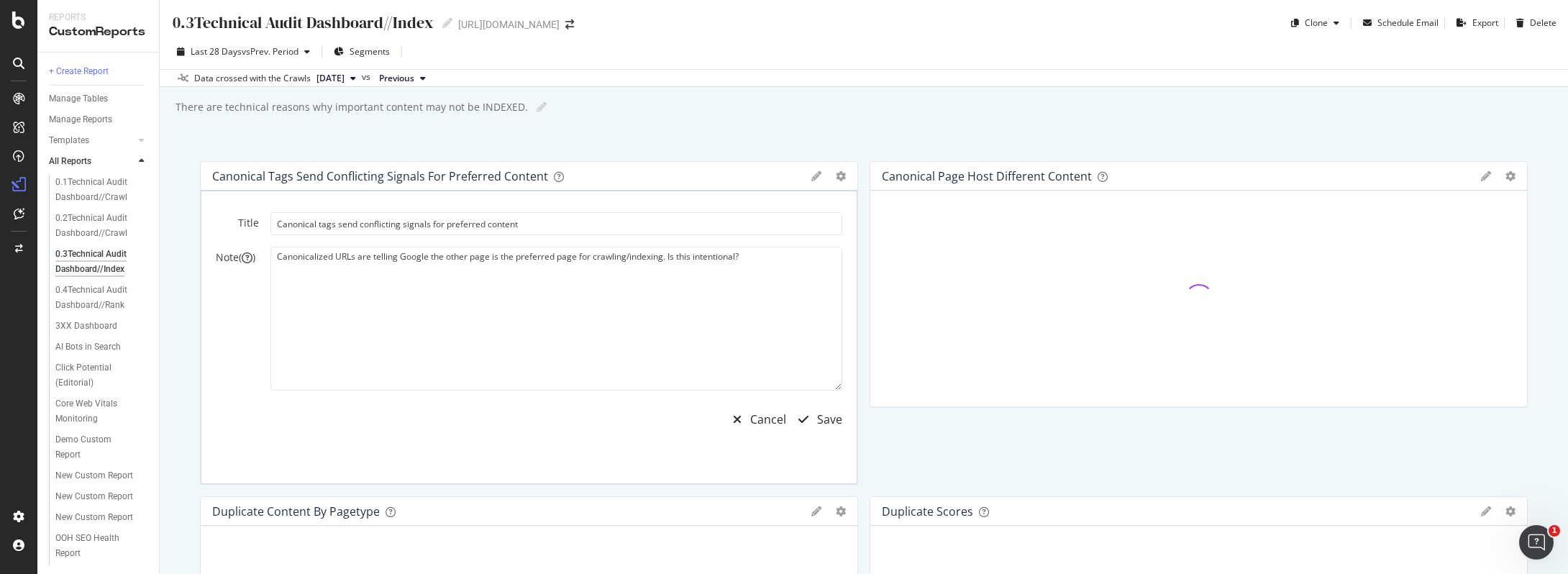
click at [791, 126] on div "0.3Technical Audit Dashboard//Index 0.3Technical Audit Dashboard//Index https:/…" at bounding box center [863, 287] width 1408 height 574
click at [849, 162] on div at bounding box center [851, 323] width 14 height 323
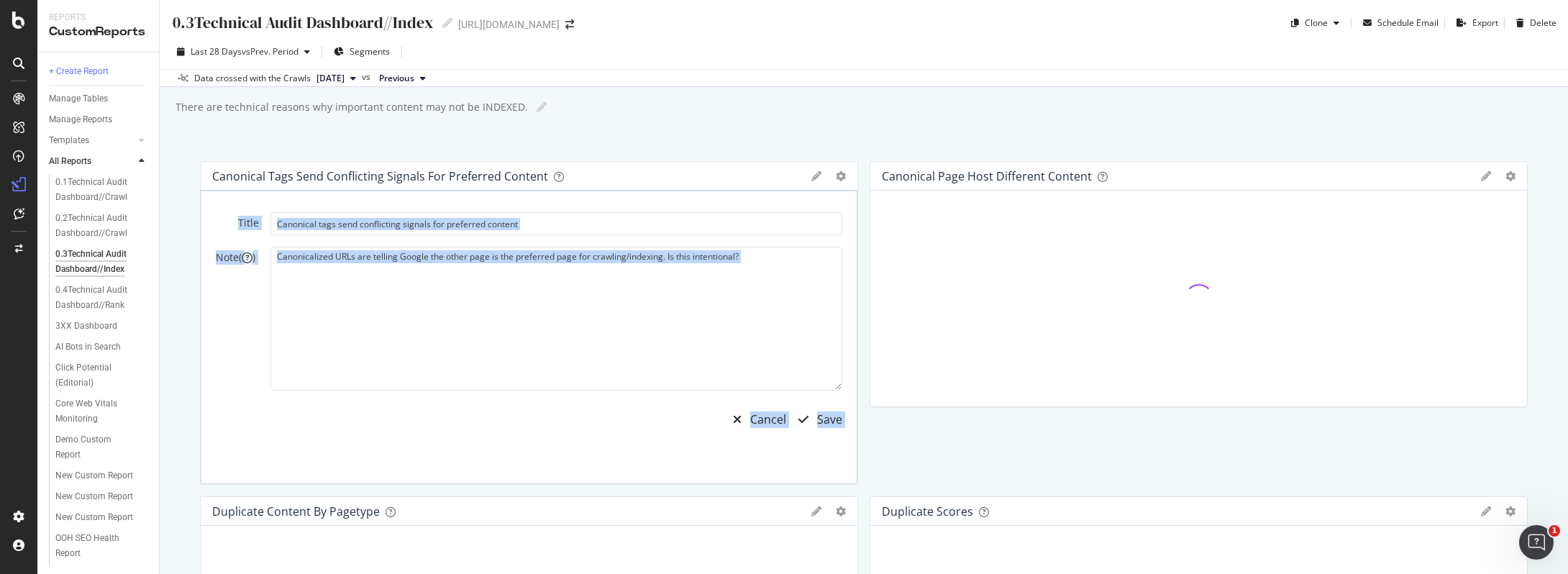
drag, startPoint x: 863, startPoint y: 164, endPoint x: 854, endPoint y: 190, distance: 27.5
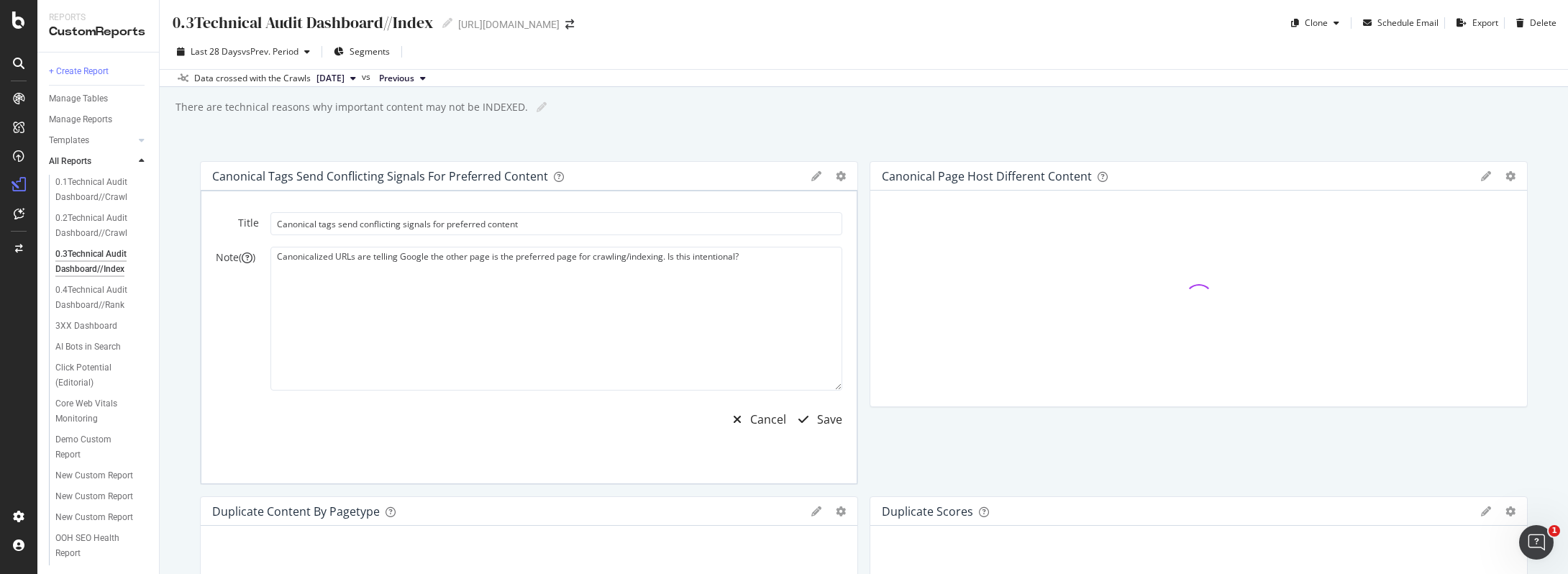
click at [818, 176] on div "Pie Table Edit Filter Delete Add to Custom Report" at bounding box center [828, 176] width 34 height 10
click at [813, 176] on icon at bounding box center [816, 176] width 10 height 10
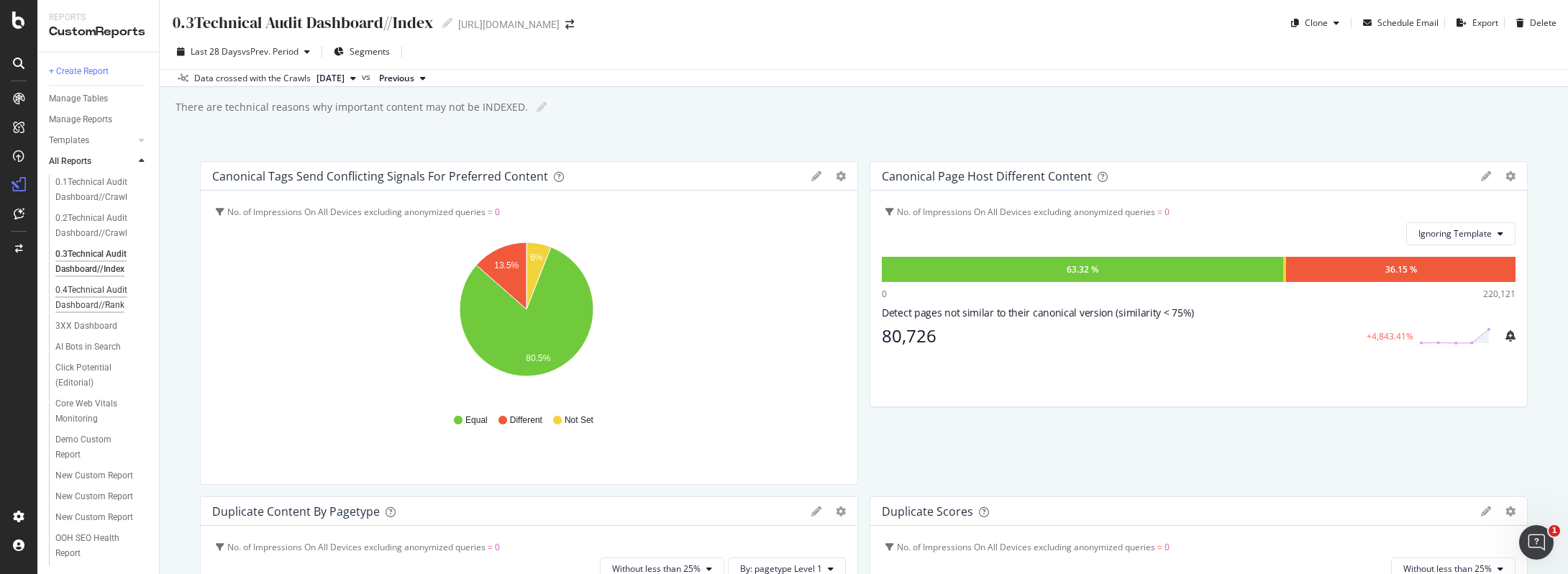
click at [86, 294] on div "0.4Technical Audit Dashboard//Rank" at bounding box center [98, 298] width 85 height 31
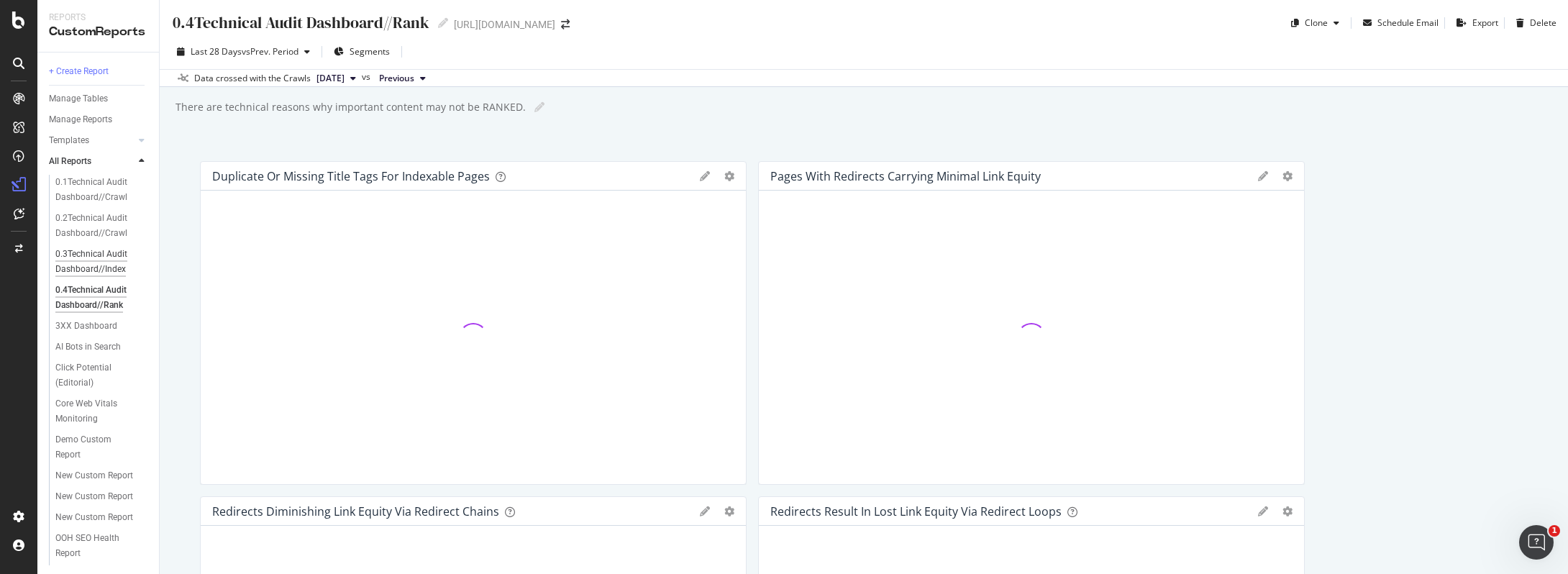
click at [95, 259] on div "0.3Technical Audit Dashboard//Index" at bounding box center [98, 262] width 85 height 31
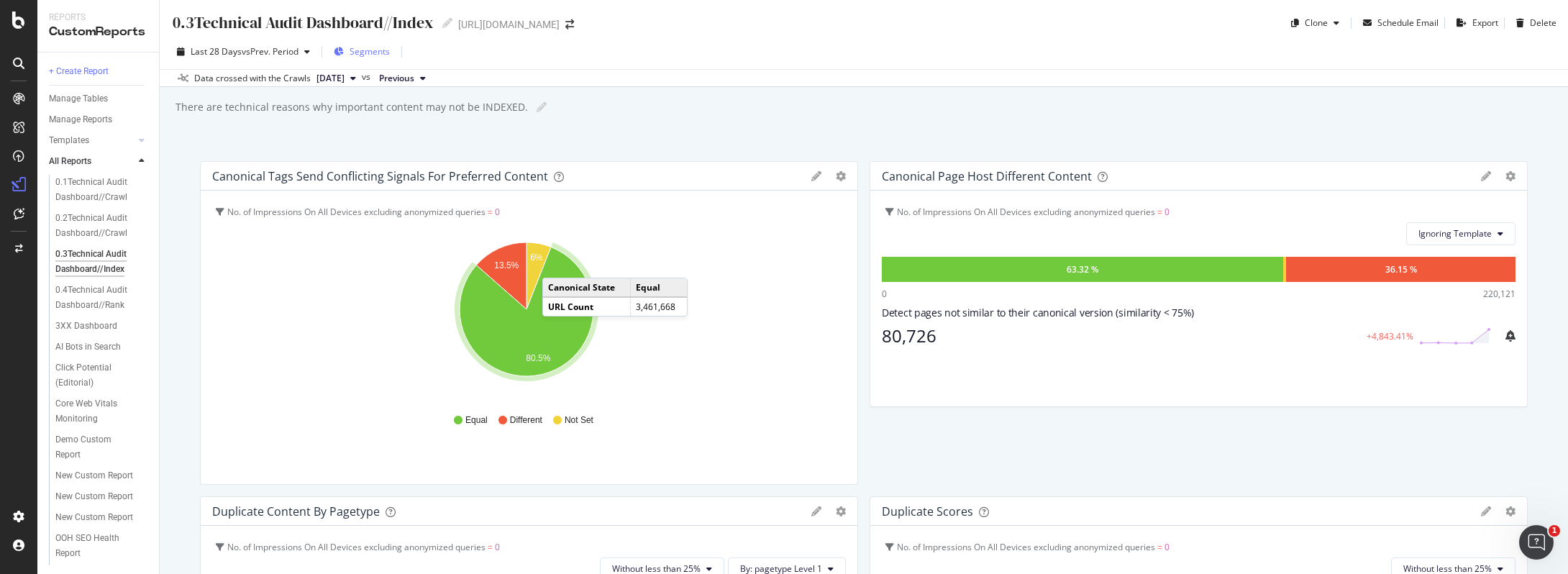
click at [375, 56] on span "Segments" at bounding box center [369, 52] width 40 height 13
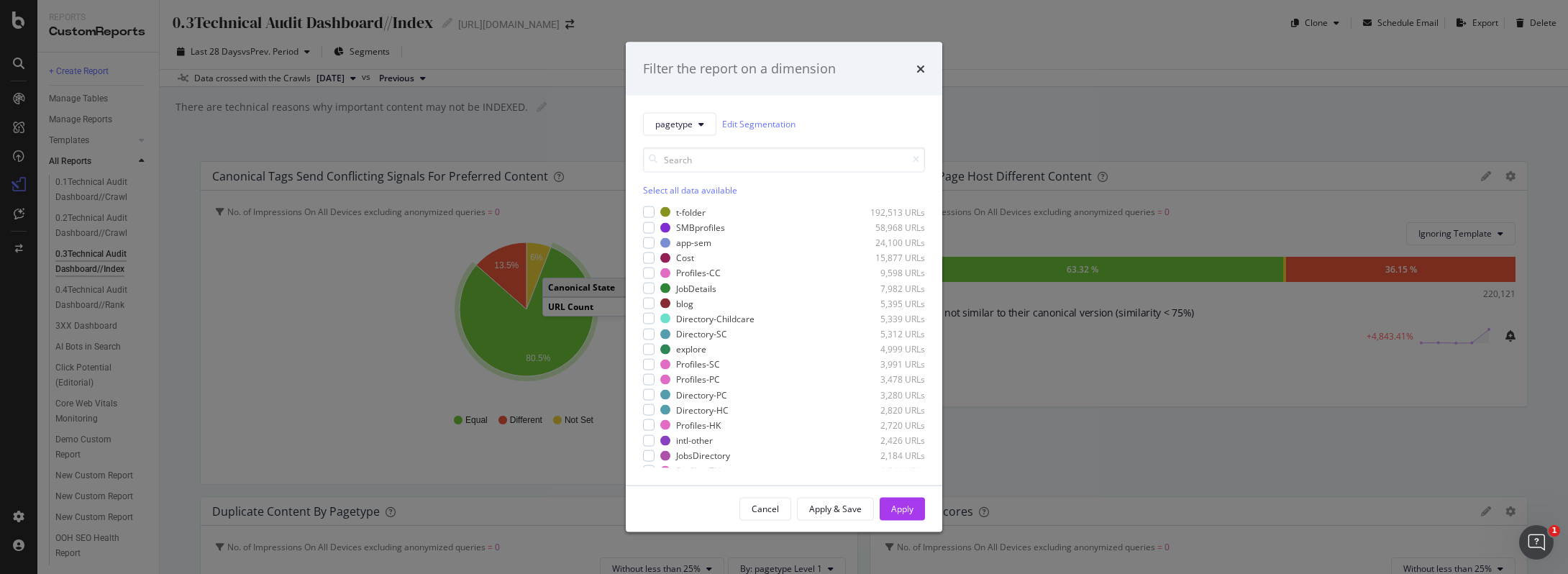
click at [592, 150] on div "Filter the report on a dimension pagetype Edit Segmentation Select all data ava…" at bounding box center [784, 287] width 1568 height 574
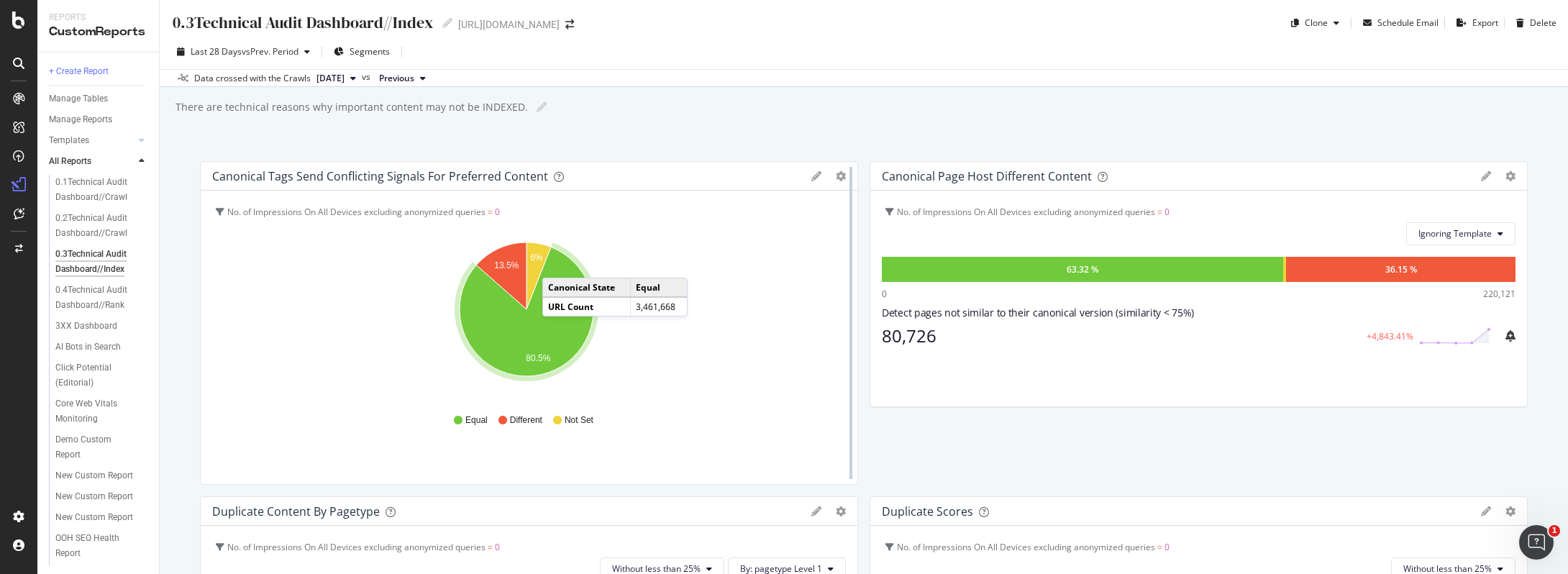
click at [844, 182] on div at bounding box center [851, 323] width 14 height 323
click at [836, 179] on icon "gear" at bounding box center [841, 176] width 10 height 10
click at [763, 258] on span "Edit Filter" at bounding box center [783, 258] width 146 height 20
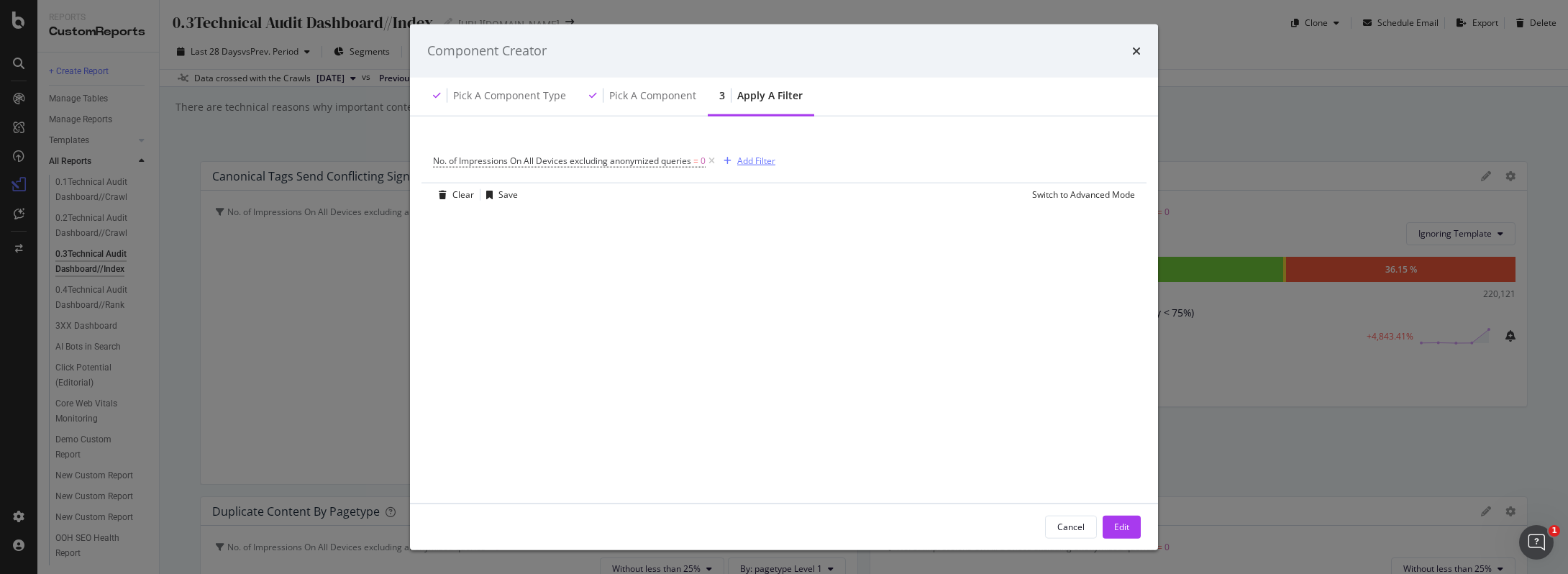
click at [752, 164] on div "Add Filter" at bounding box center [756, 161] width 38 height 13
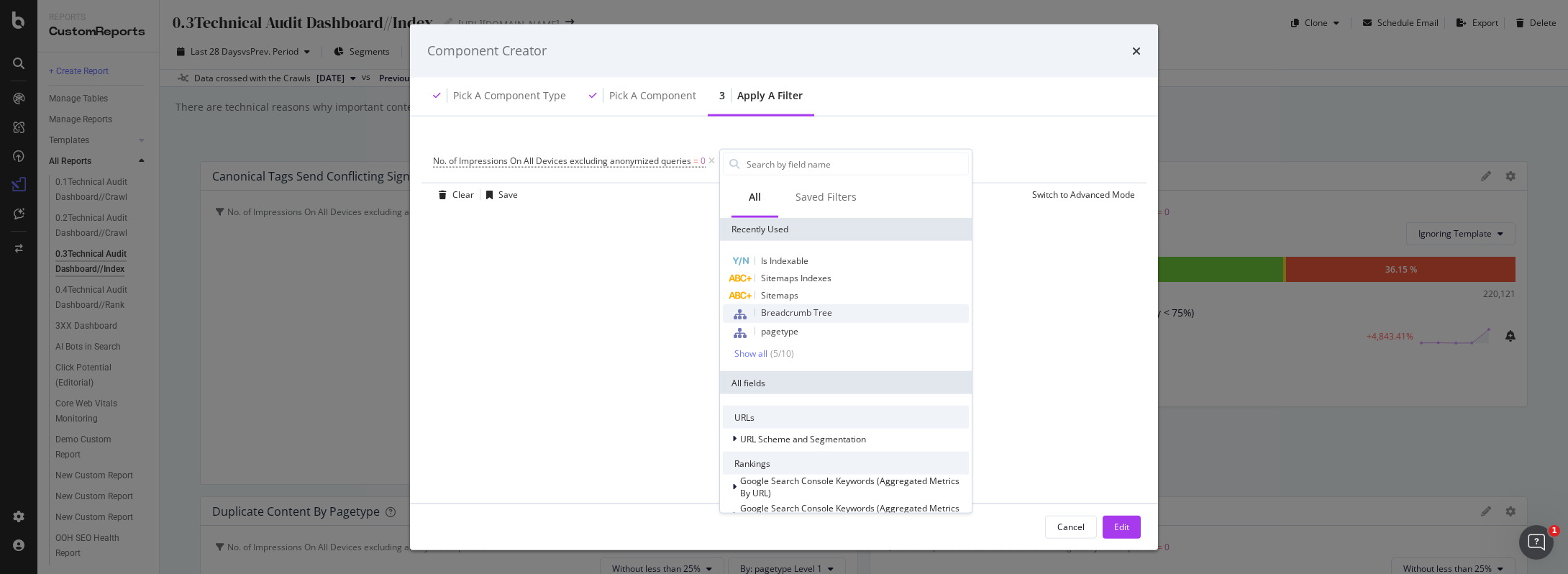
click at [788, 319] on div "Breadcrumb Tree" at bounding box center [845, 314] width 246 height 19
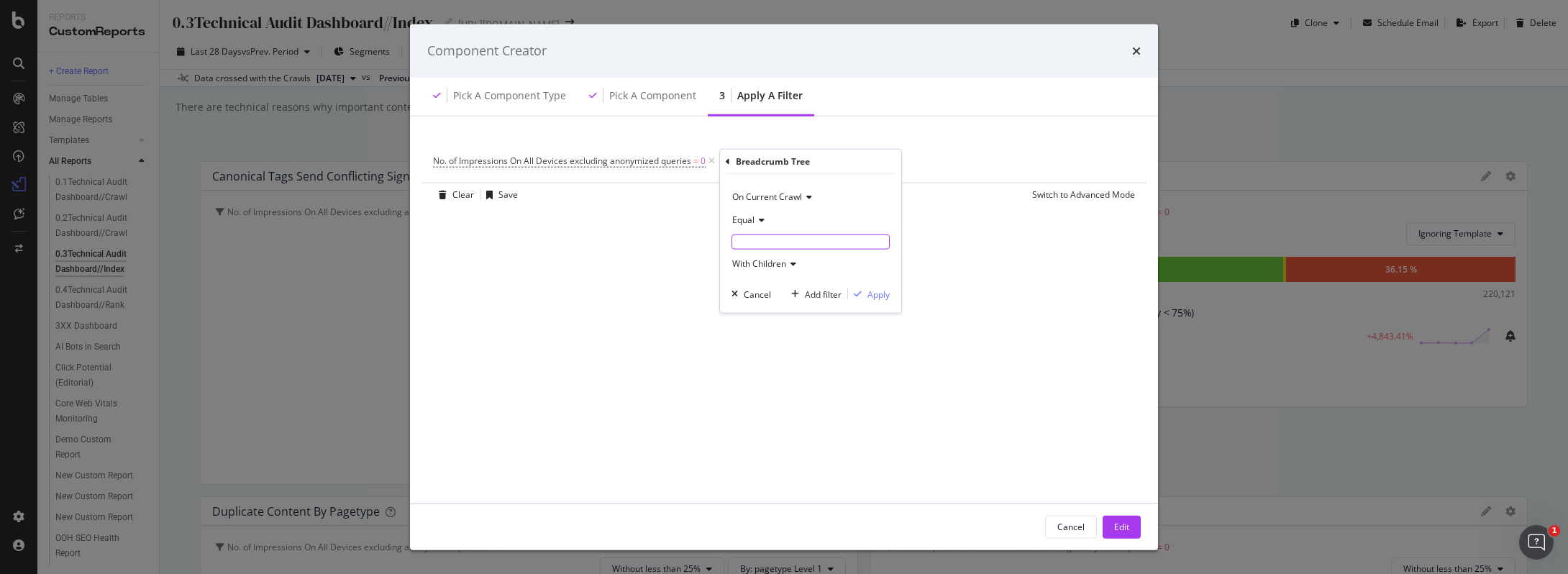
click at [764, 244] on input "modal" at bounding box center [810, 241] width 157 height 13
type input "day-care"
click at [879, 315] on div "On Current Crawl Equal day-care With Children Cancel Add filter Apply" at bounding box center [811, 247] width 182 height 148
click at [875, 304] on div "Apply" at bounding box center [878, 303] width 22 height 13
drag, startPoint x: 1117, startPoint y: 527, endPoint x: 1109, endPoint y: 522, distance: 9.4
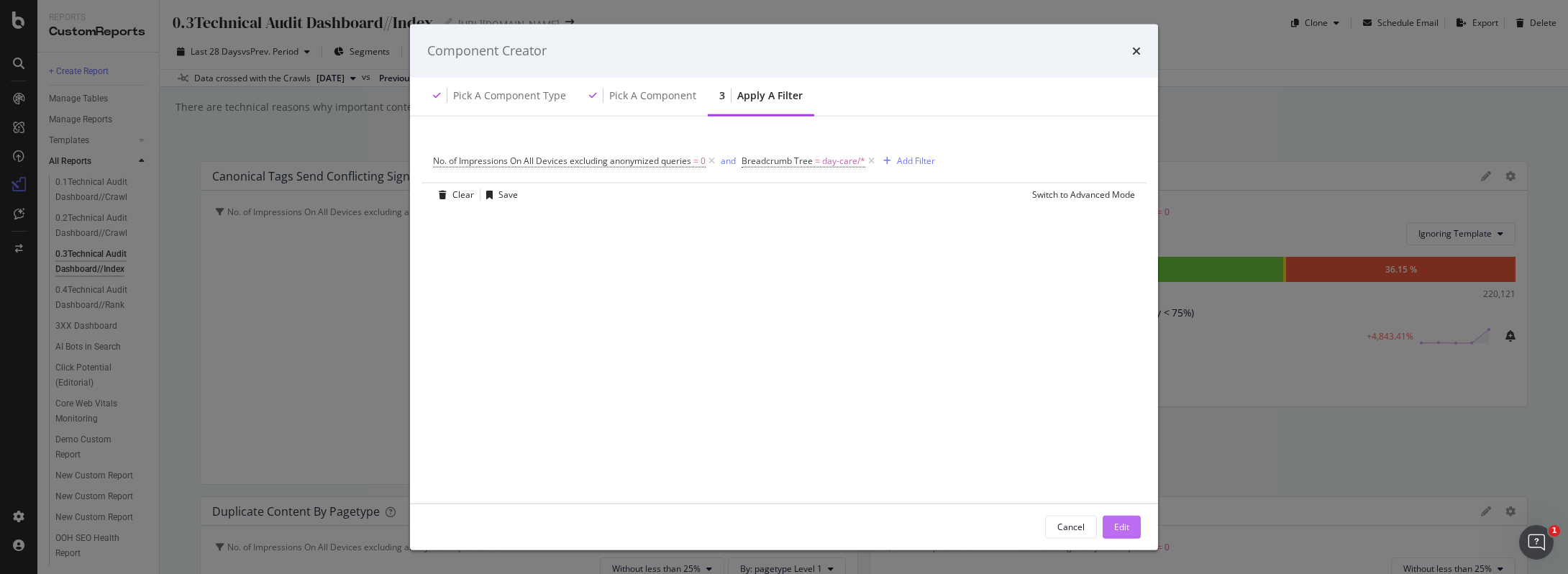
click at [1109, 522] on button "Edit" at bounding box center [1122, 526] width 38 height 23
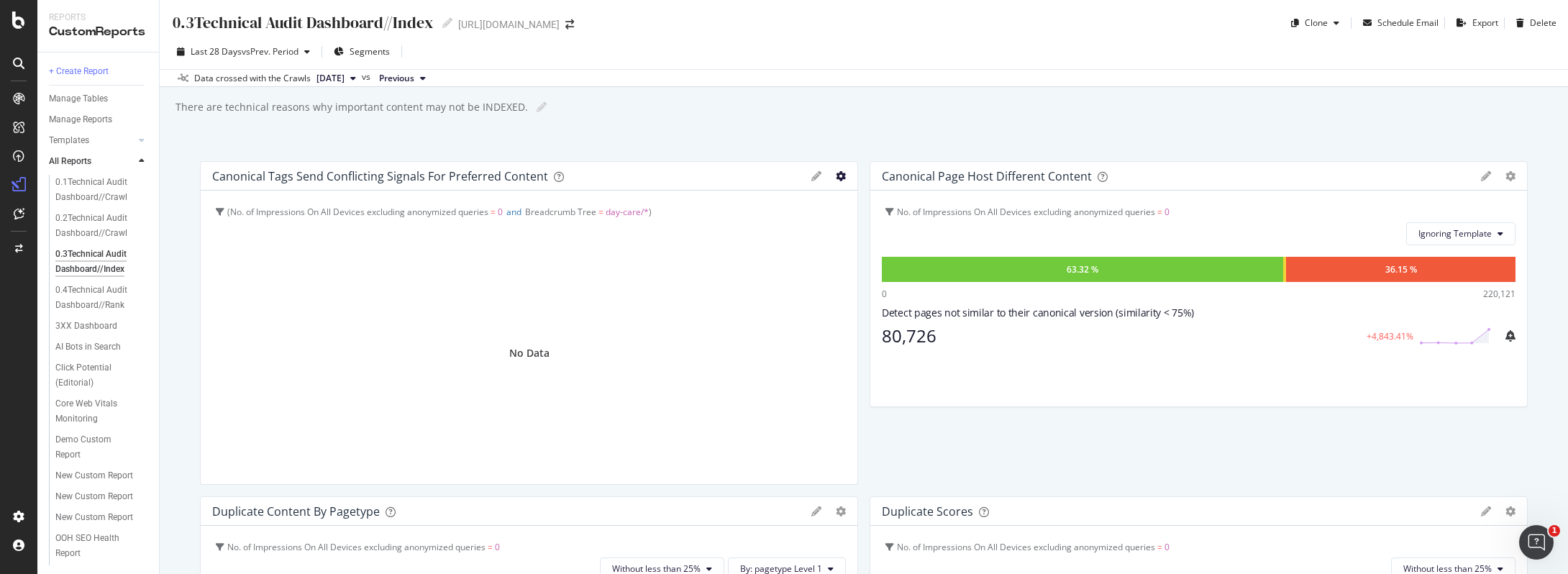
click at [836, 174] on icon "gear" at bounding box center [841, 176] width 10 height 10
click at [776, 248] on span "Edit Filter" at bounding box center [783, 258] width 146 height 20
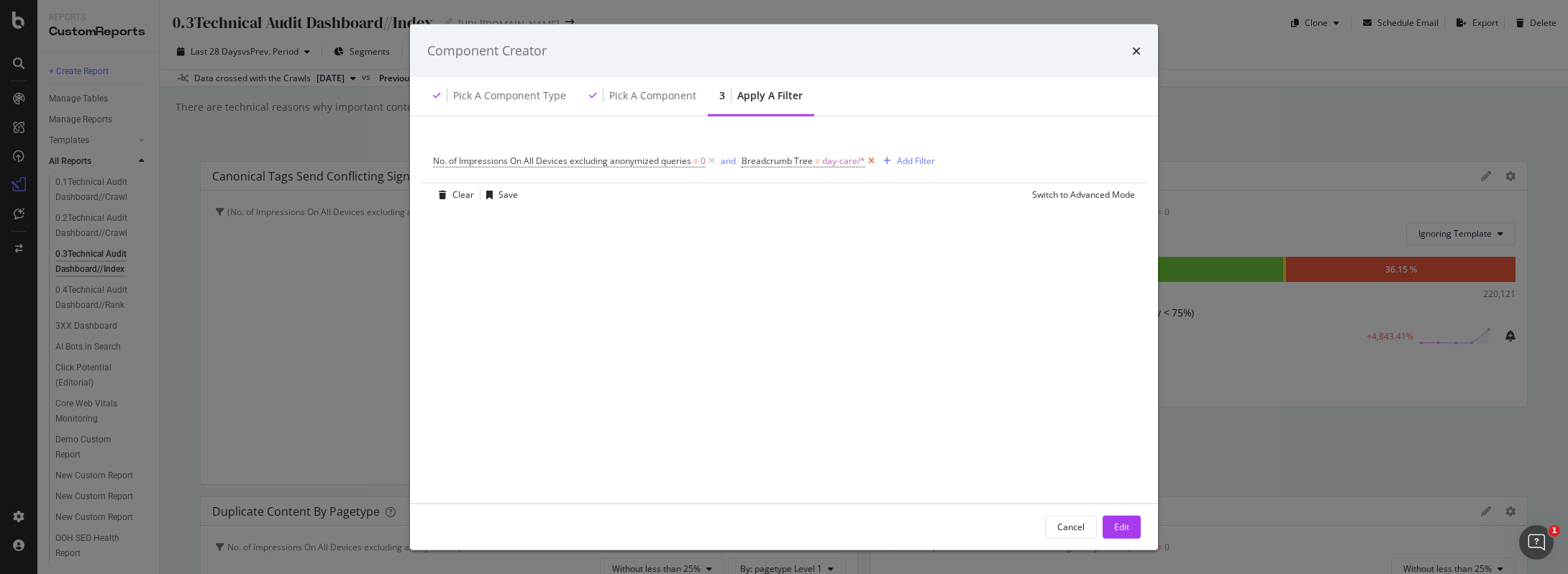
click at [867, 157] on icon "modal" at bounding box center [871, 161] width 13 height 14
click at [1123, 527] on div "Edit" at bounding box center [1121, 527] width 15 height 13
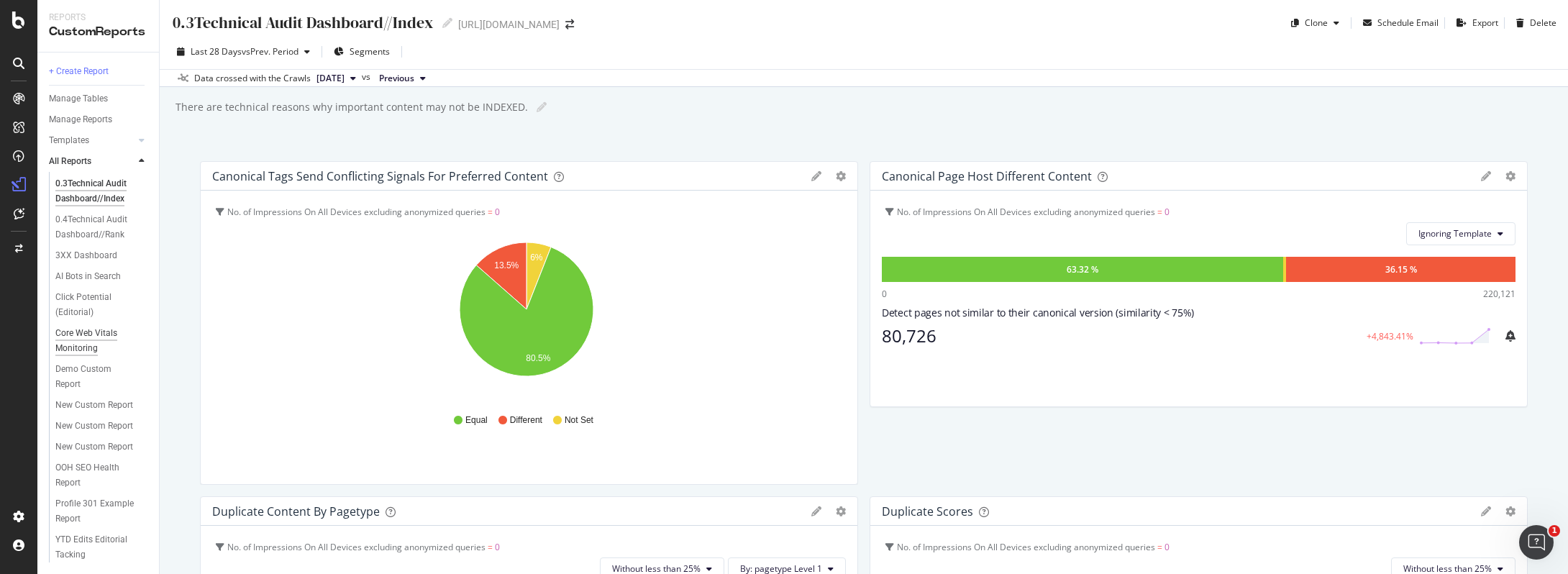
scroll to position [116, 0]
click at [85, 471] on div "OOH SEO Health Report" at bounding box center [96, 475] width 81 height 31
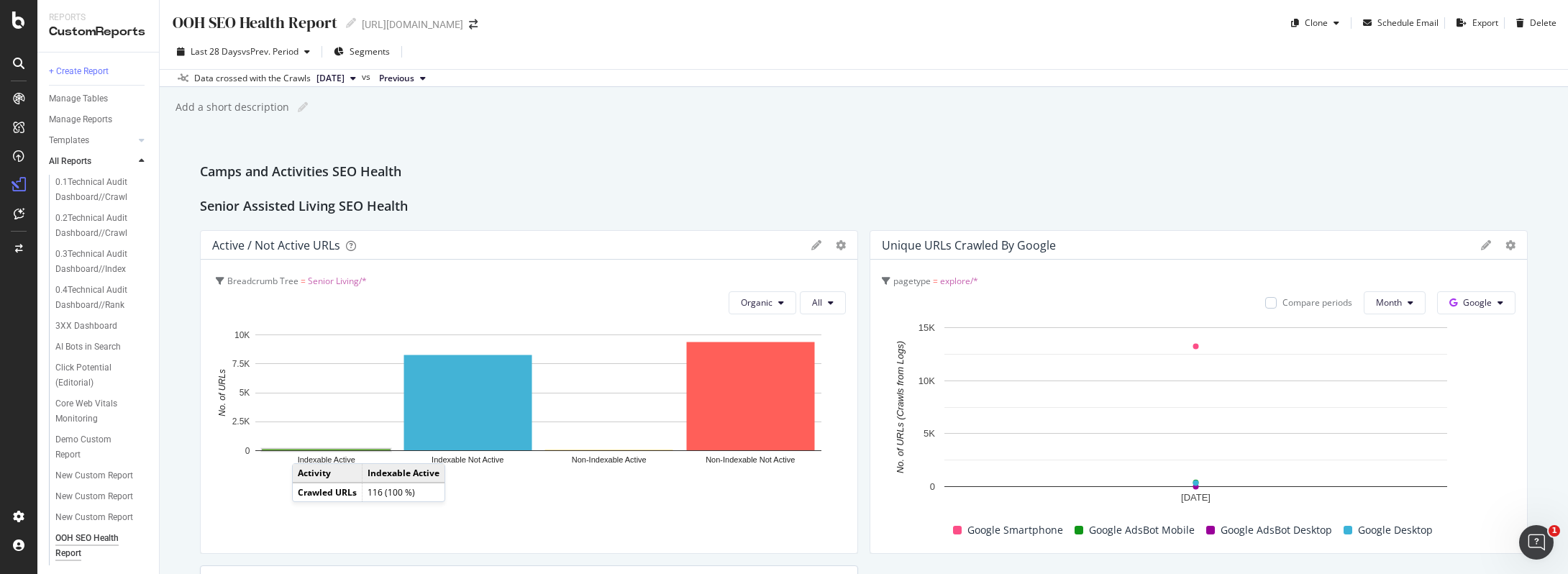
click at [306, 449] on rect "A chart." at bounding box center [326, 450] width 128 height 2
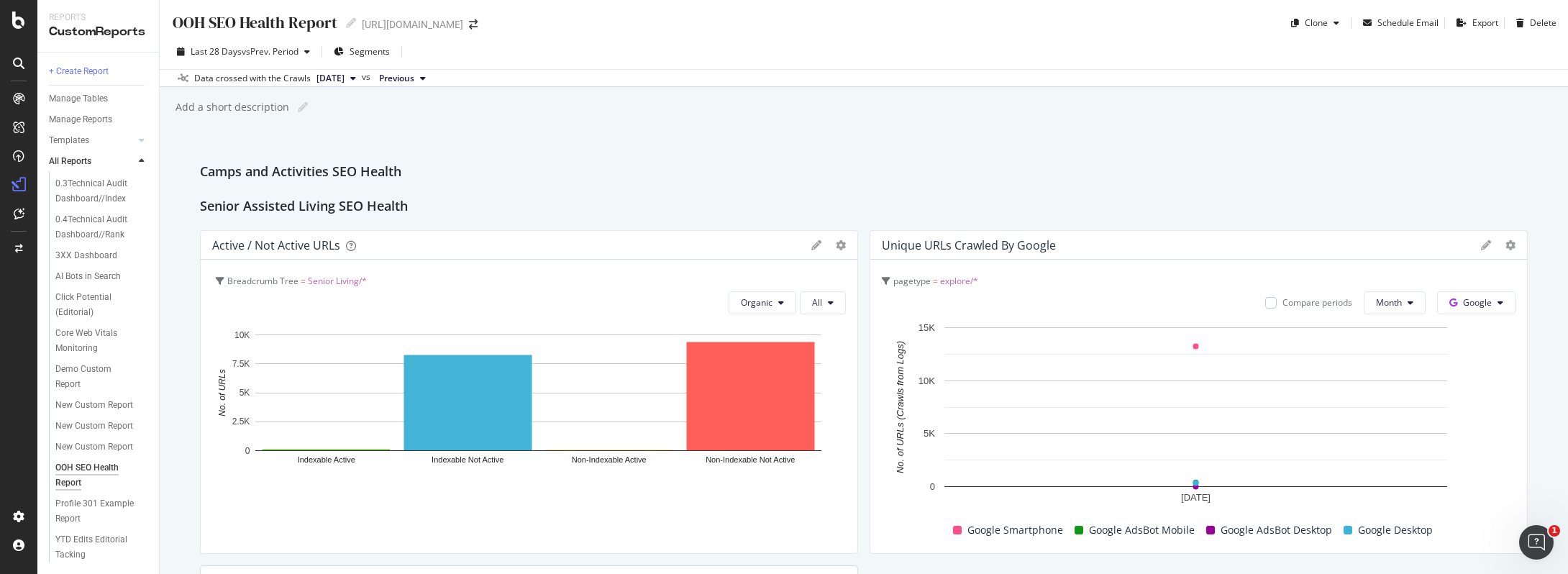
scroll to position [110, 0]
click at [74, 439] on div "New Custom Report" at bounding box center [94, 446] width 77 height 15
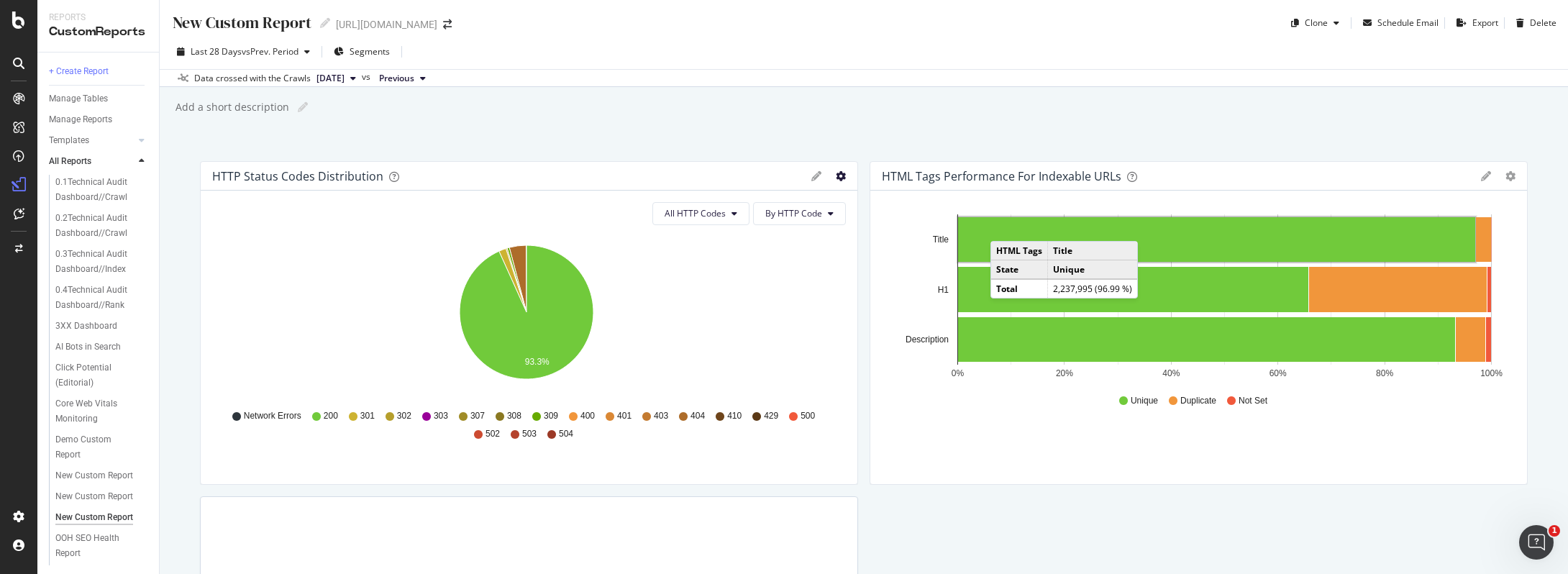
click at [836, 180] on icon "gear" at bounding box center [841, 176] width 10 height 10
click at [775, 259] on span "Apply Filter" at bounding box center [783, 258] width 146 height 20
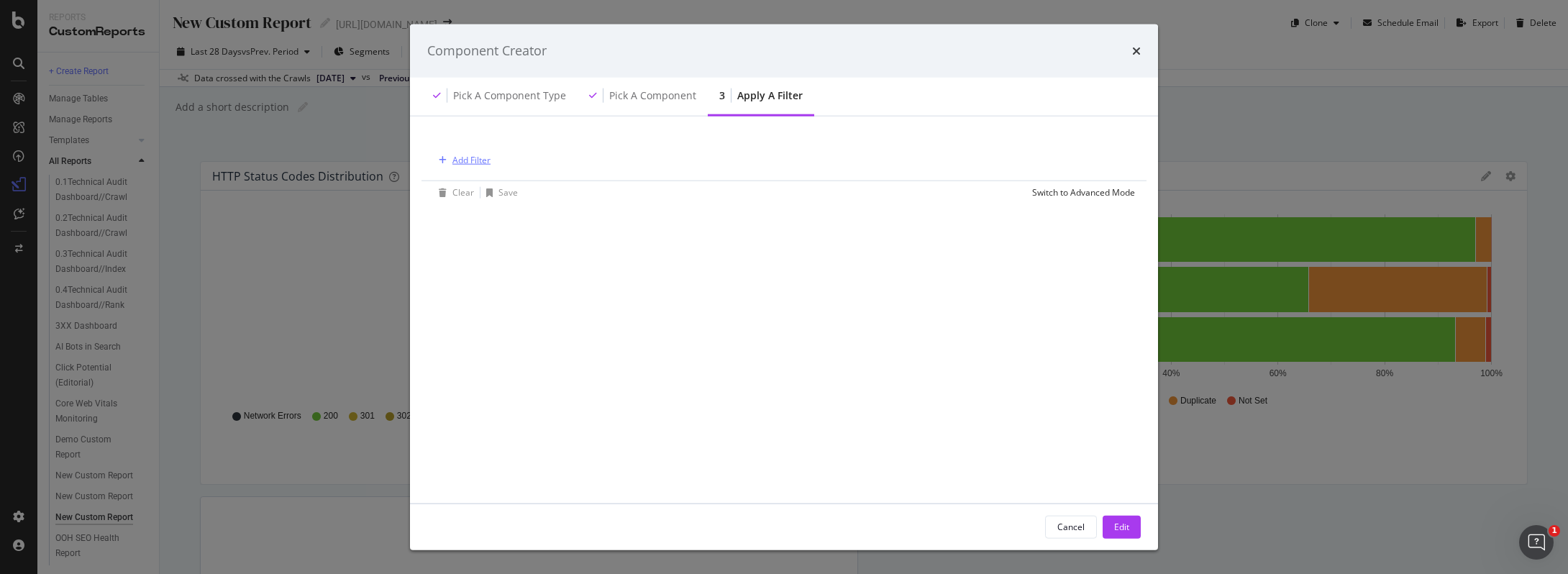
click at [469, 158] on div "Add Filter" at bounding box center [471, 161] width 38 height 13
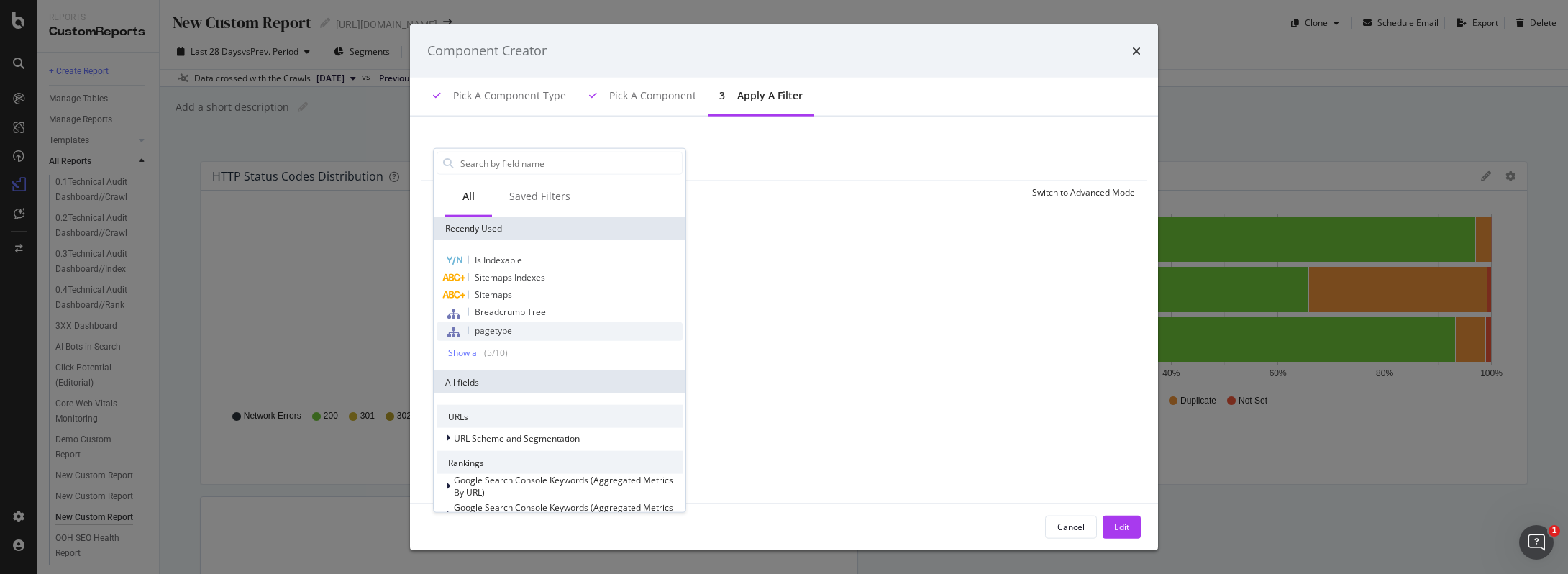
click at [499, 329] on span "pagetype" at bounding box center [493, 330] width 38 height 13
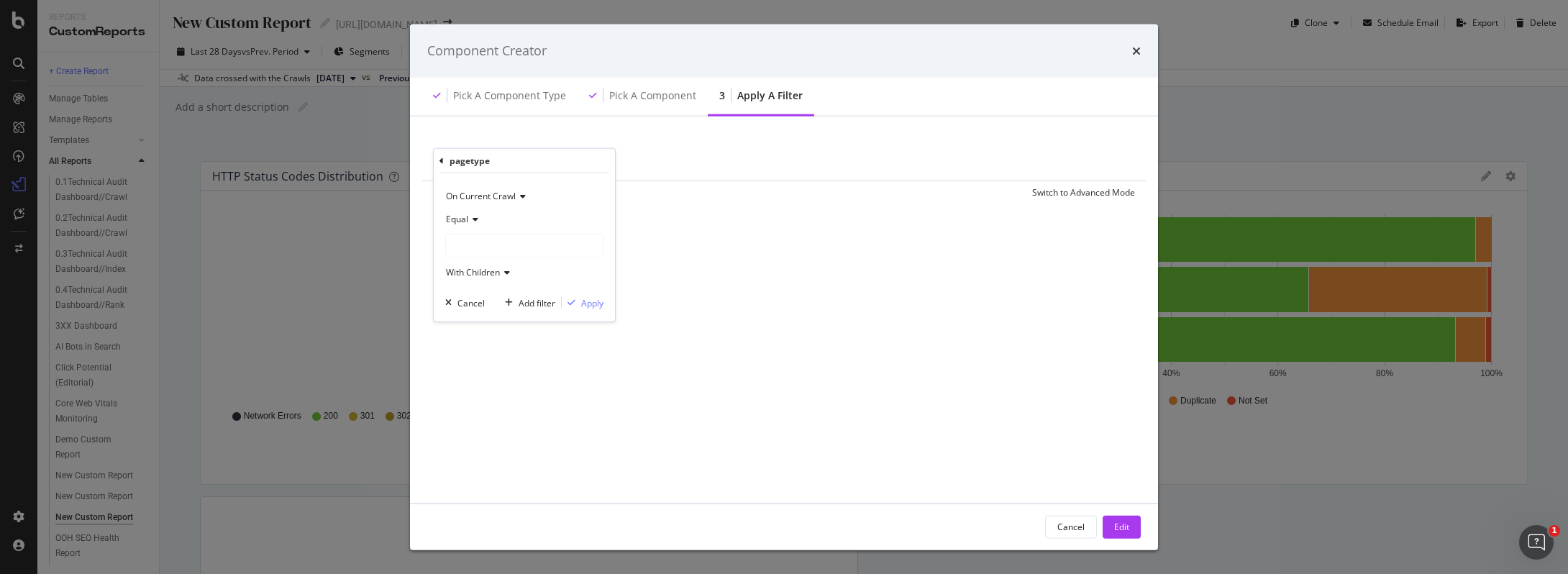
click at [447, 164] on div "pagetype" at bounding box center [524, 161] width 170 height 24
click at [442, 162] on icon "modal" at bounding box center [442, 160] width 5 height 9
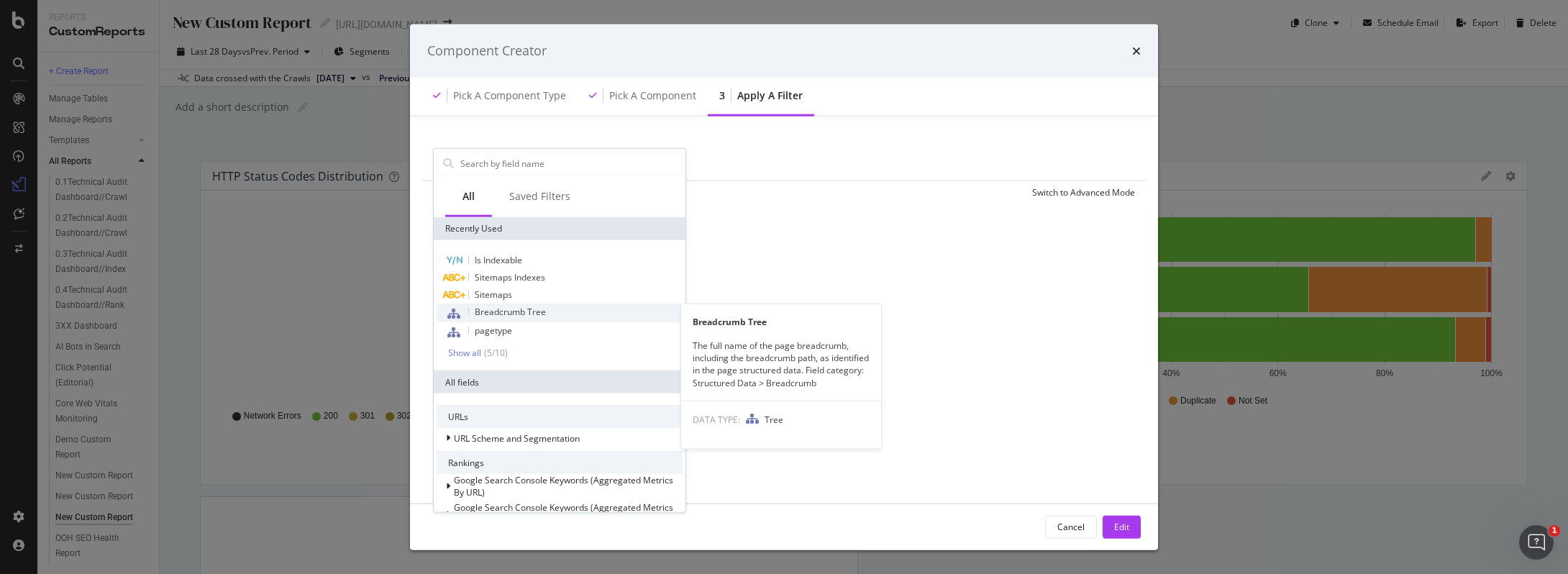
click at [509, 308] on span "Breadcrumb Tree" at bounding box center [510, 312] width 71 height 13
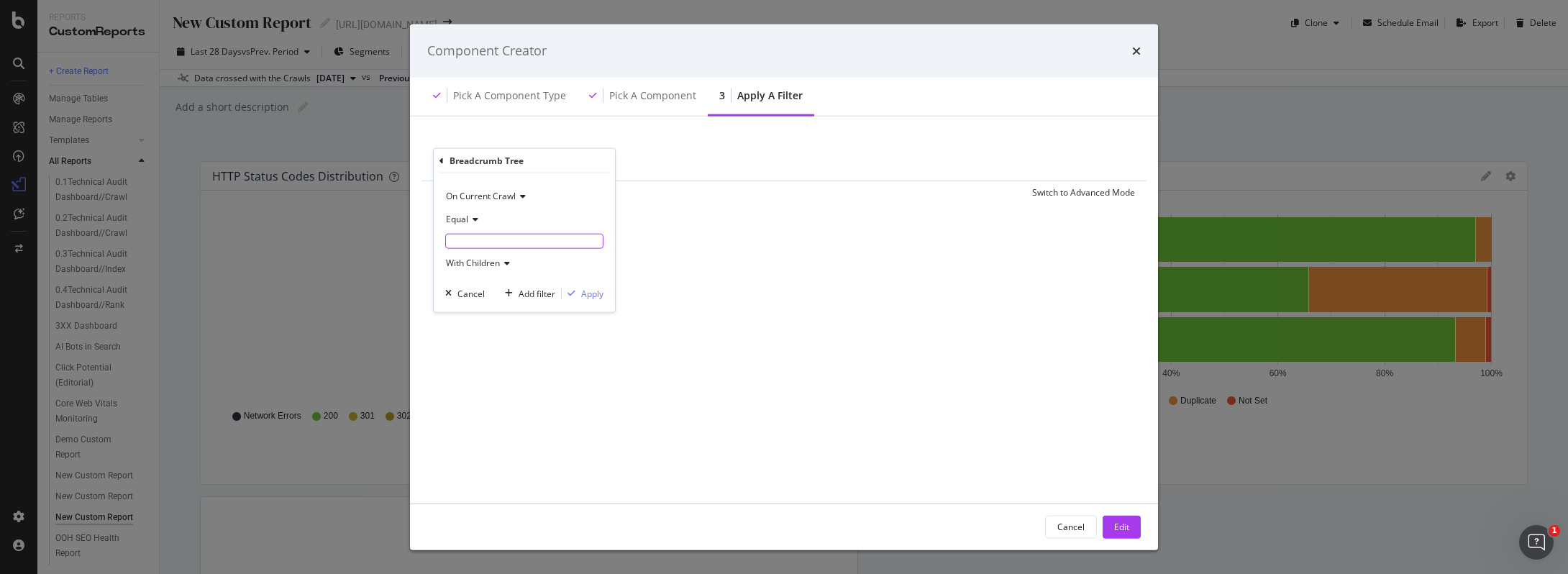
click at [475, 244] on input "modal" at bounding box center [524, 241] width 157 height 13
type input "Daycare"
click at [597, 301] on div "Apply" at bounding box center [592, 303] width 22 height 13
click at [1128, 531] on div "Edit" at bounding box center [1121, 527] width 15 height 13
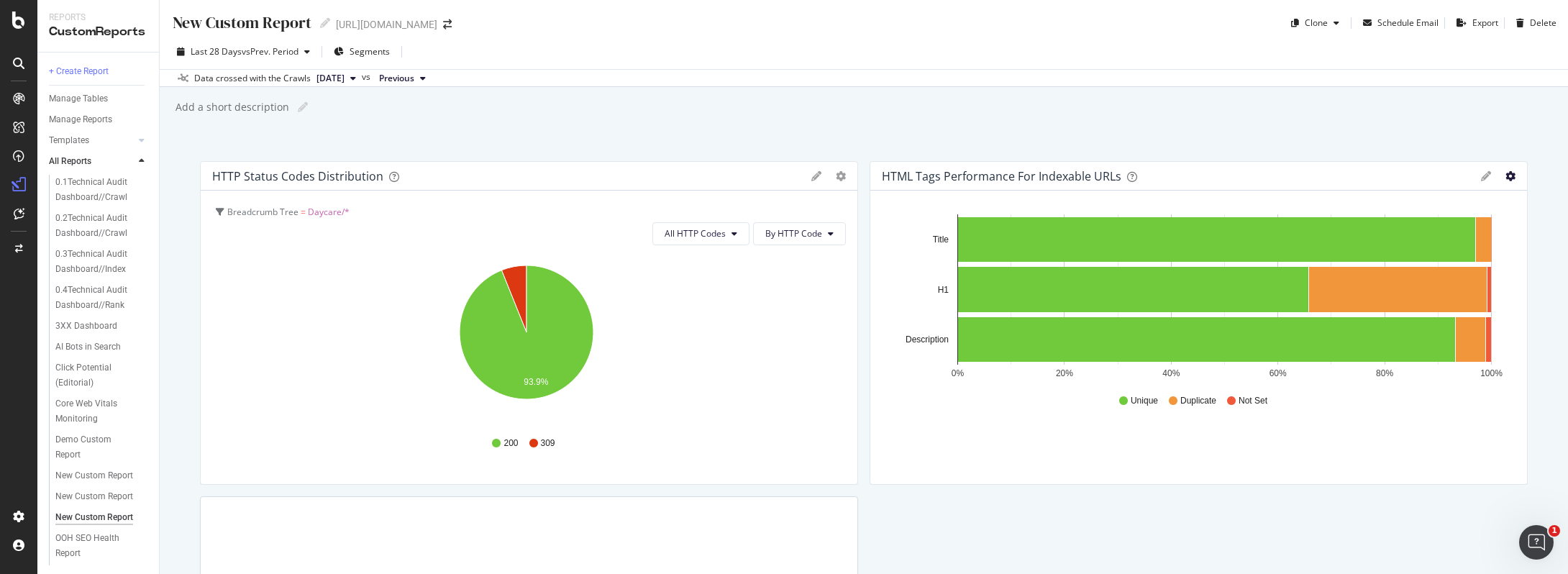
click at [1505, 179] on icon "gear" at bounding box center [1510, 176] width 10 height 10
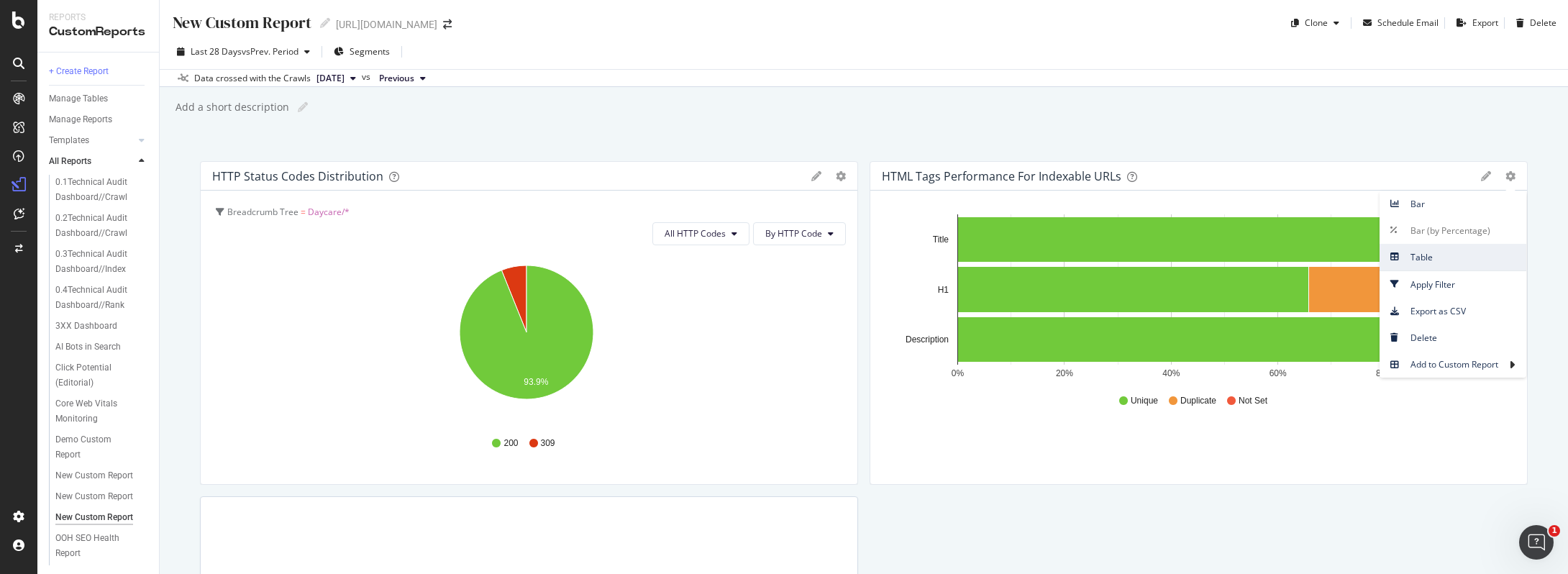
click at [1418, 257] on span "Table" at bounding box center [1452, 257] width 146 height 20
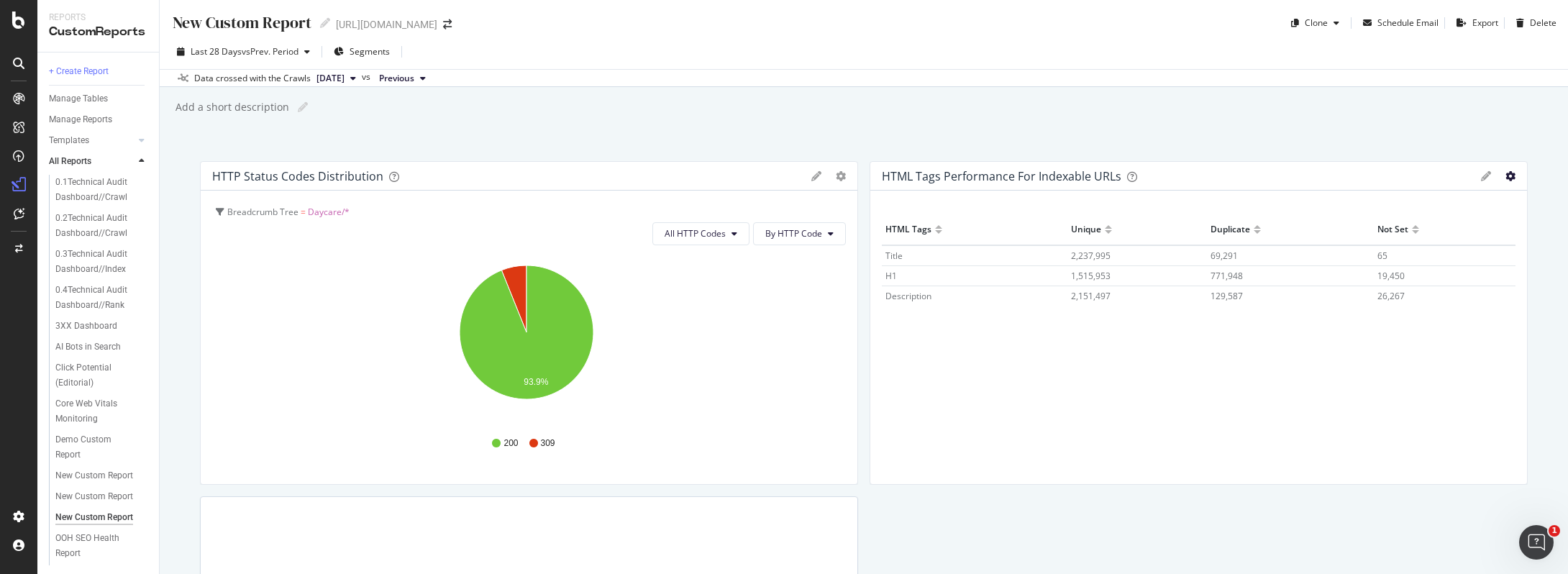
click at [1505, 175] on icon "gear" at bounding box center [1510, 176] width 10 height 10
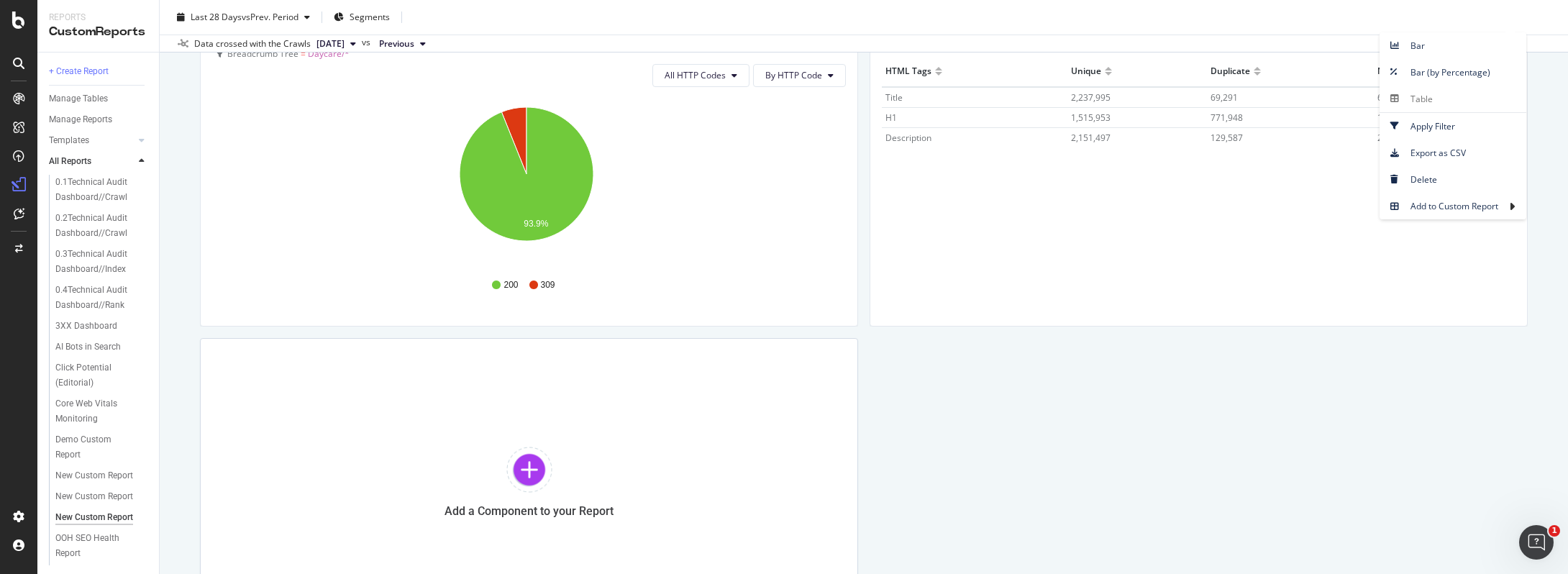
scroll to position [283, 0]
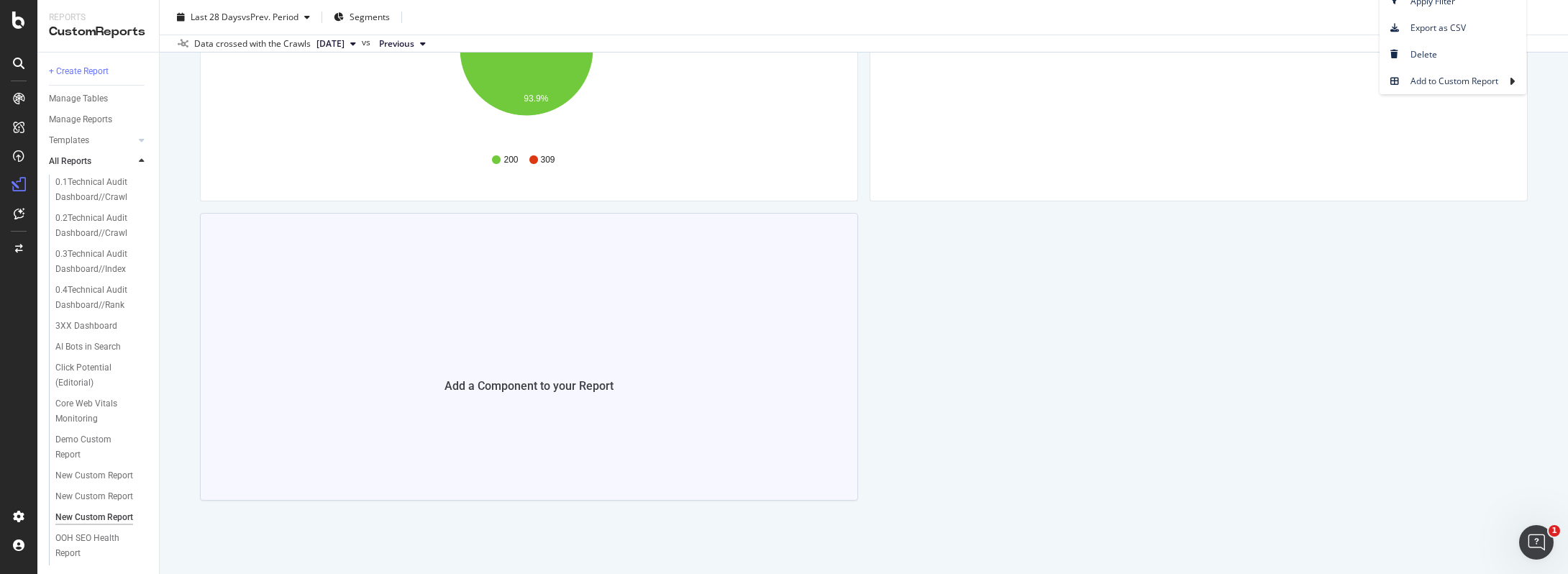
click at [499, 341] on div "Add a Component to your Report" at bounding box center [528, 357] width 658 height 288
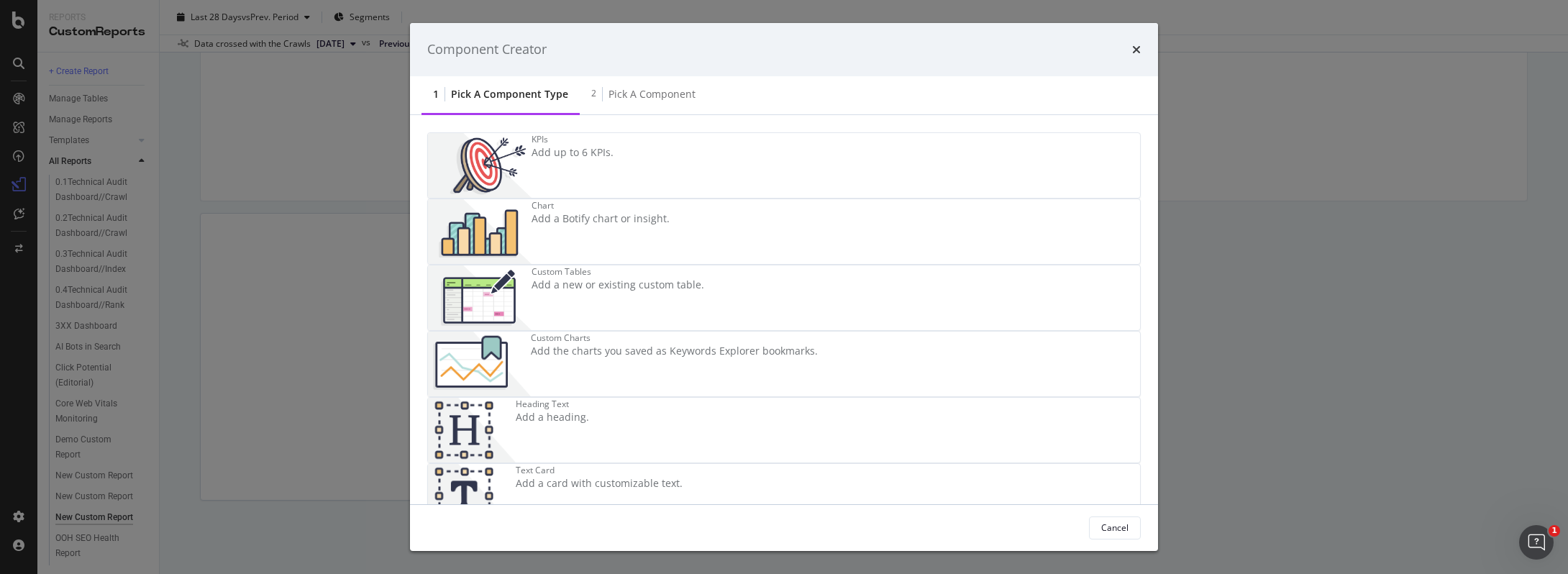
click at [669, 200] on div "Chart Add a Botify chart or insight." at bounding box center [600, 232] width 138 height 65
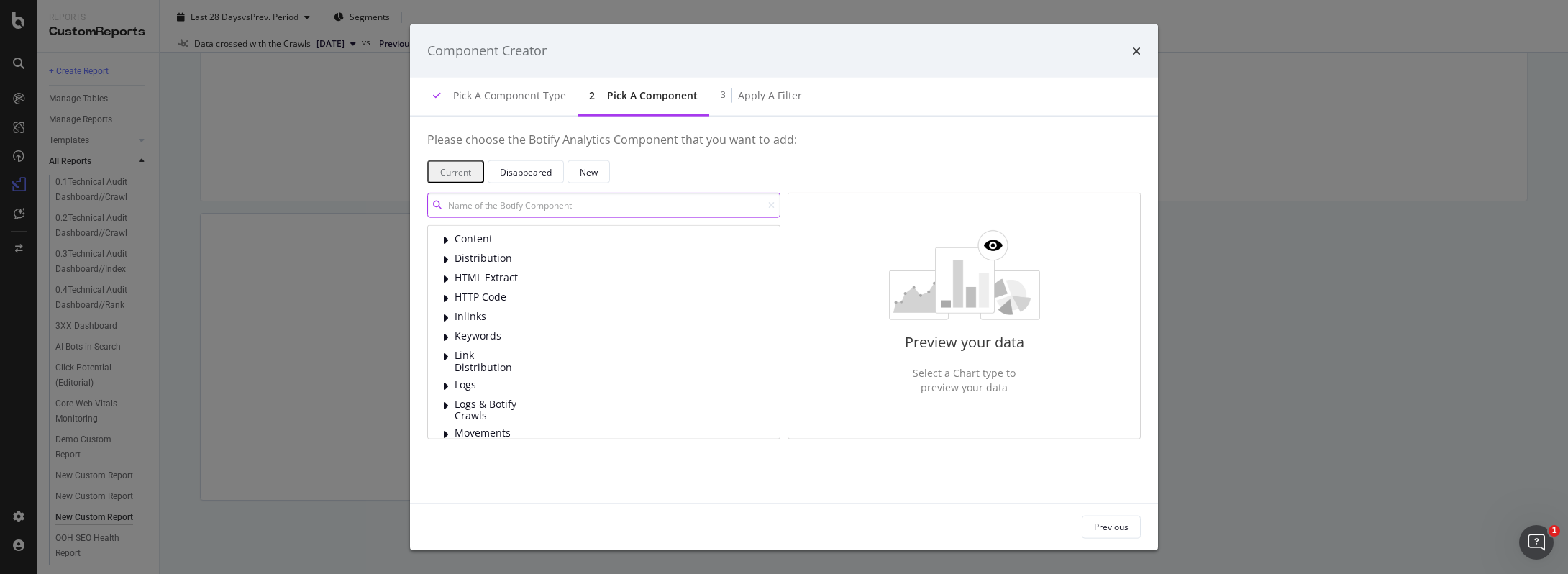
click at [529, 210] on input "modal" at bounding box center [604, 205] width 353 height 25
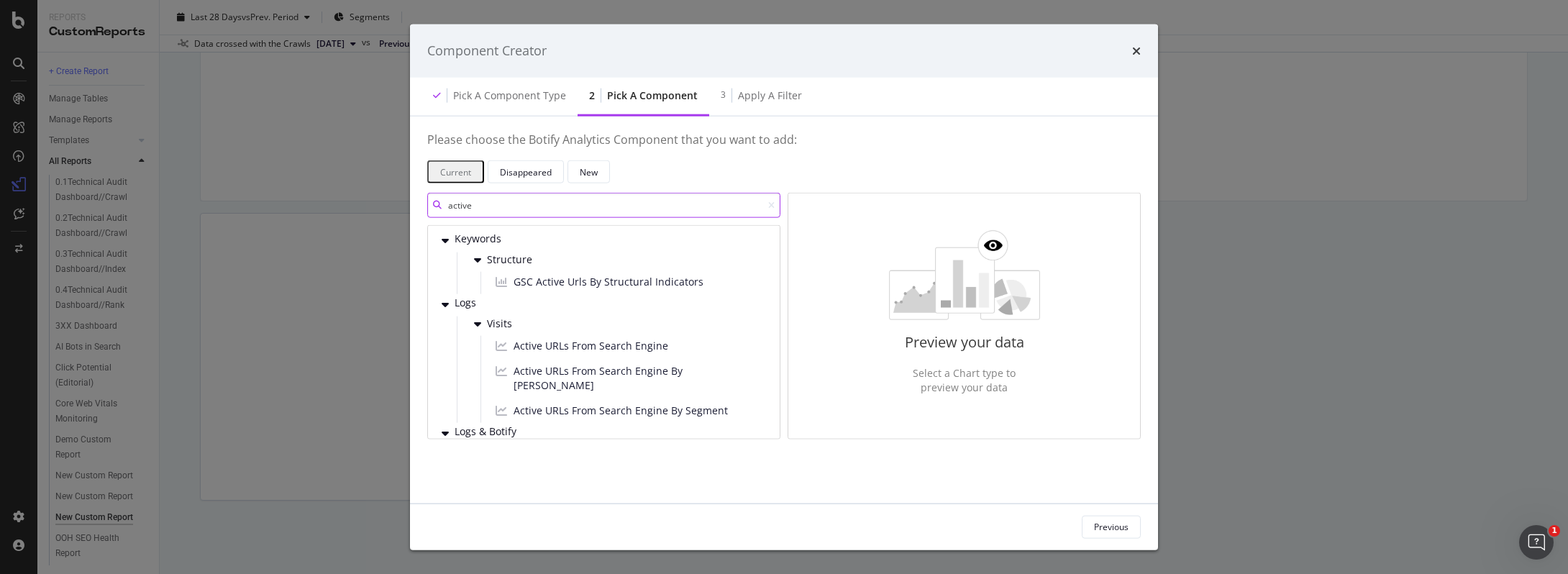
scroll to position [22, 0]
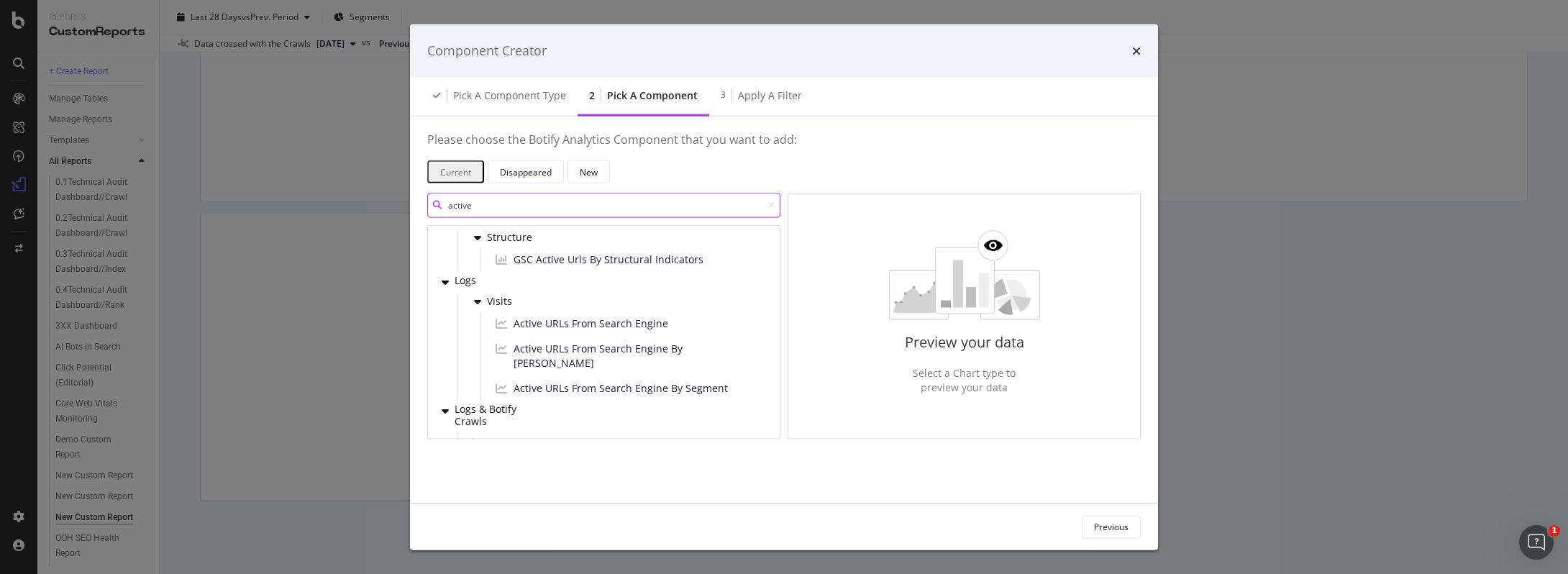
click at [506, 201] on input "active" at bounding box center [604, 205] width 353 height 25
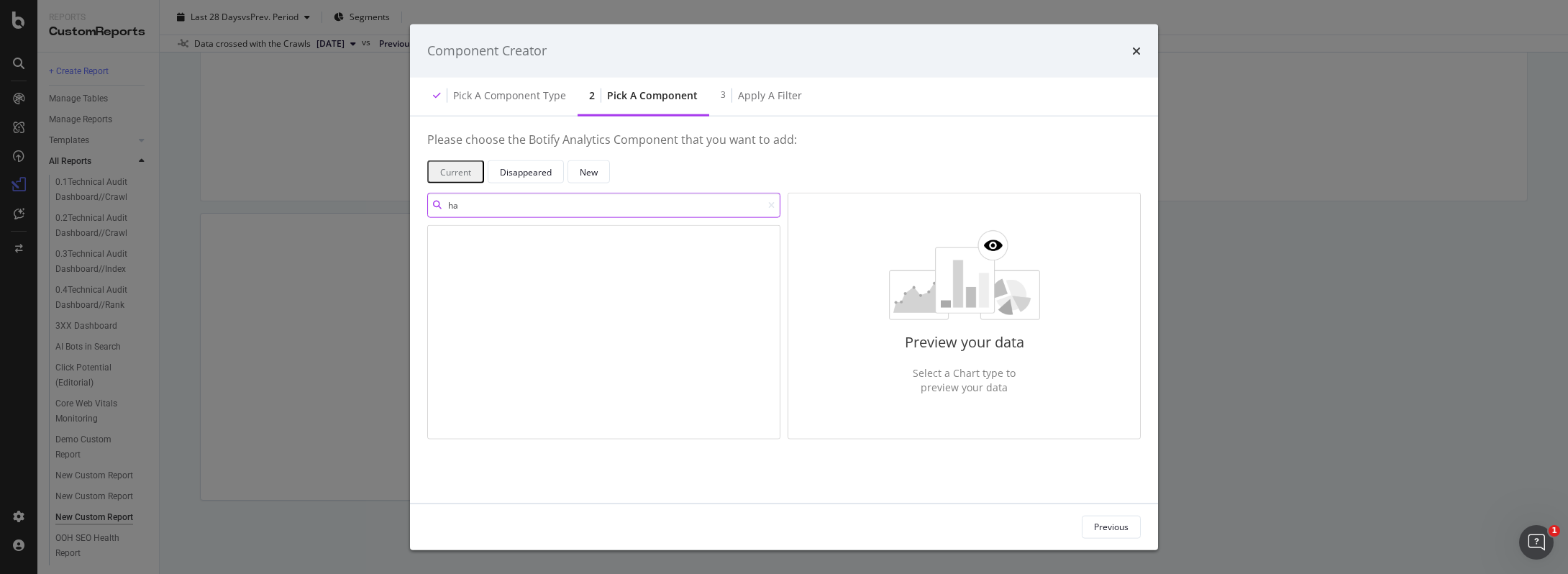
type input "h"
type input "impr"
click at [619, 287] on span "Clicks or Impressions By Device By Segment" at bounding box center [618, 282] width 211 height 14
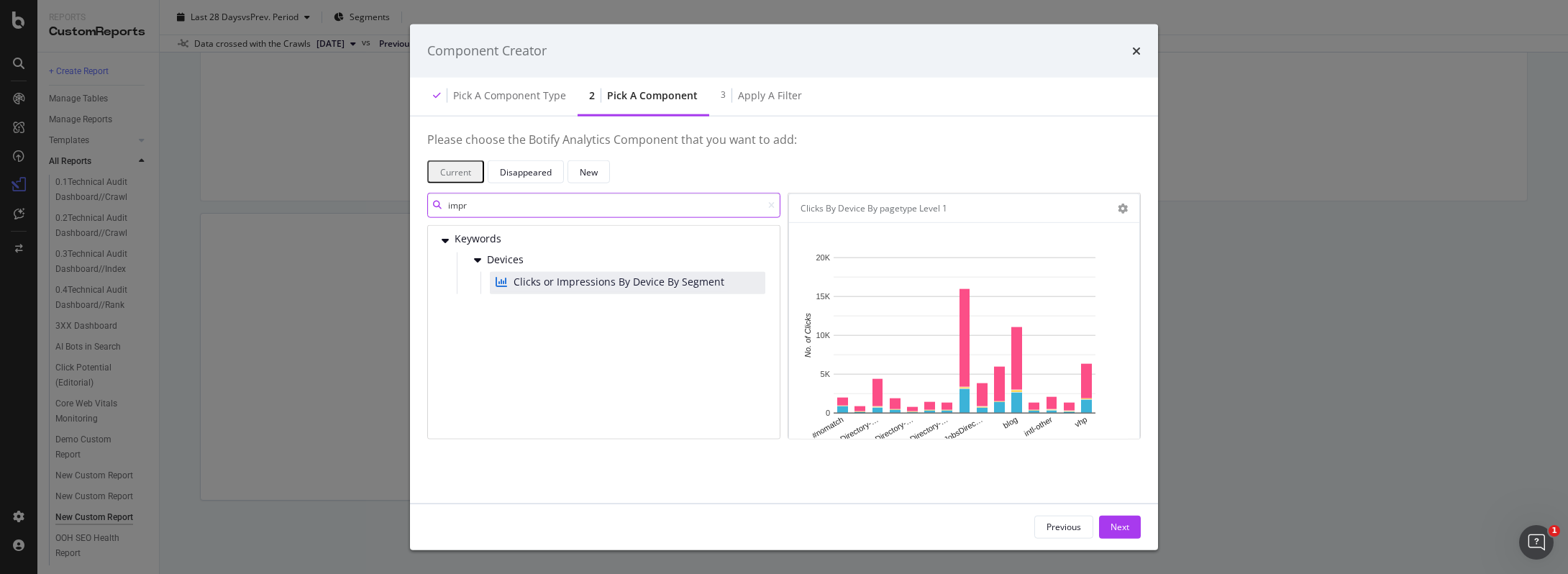
click at [492, 202] on input "impr" at bounding box center [604, 205] width 353 height 25
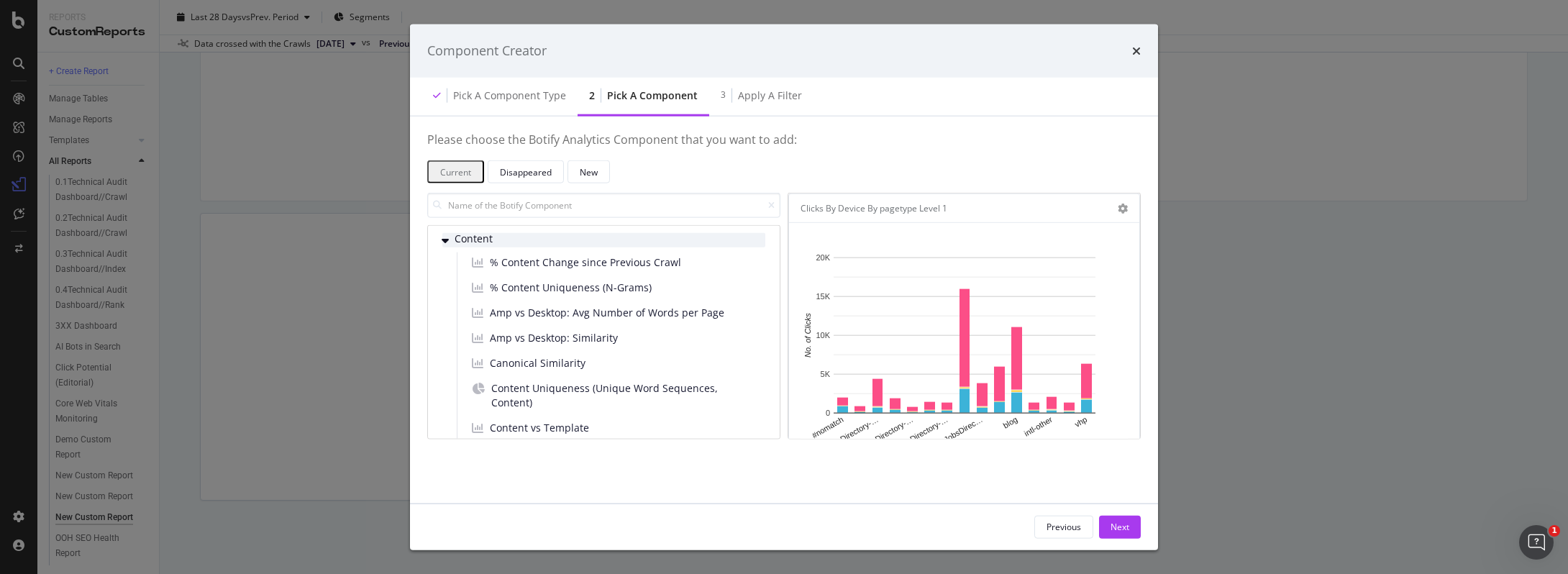
click at [448, 244] on icon "modal" at bounding box center [445, 240] width 7 height 12
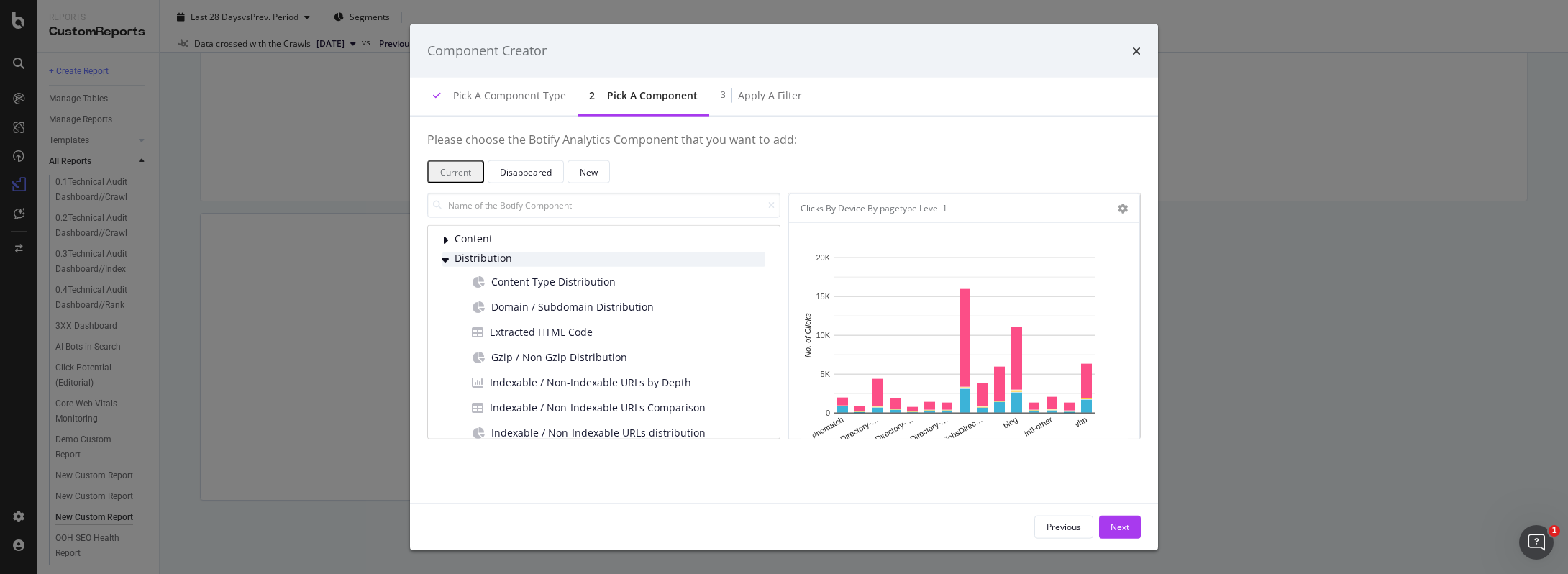
click at [442, 256] on icon "modal" at bounding box center [445, 259] width 7 height 12
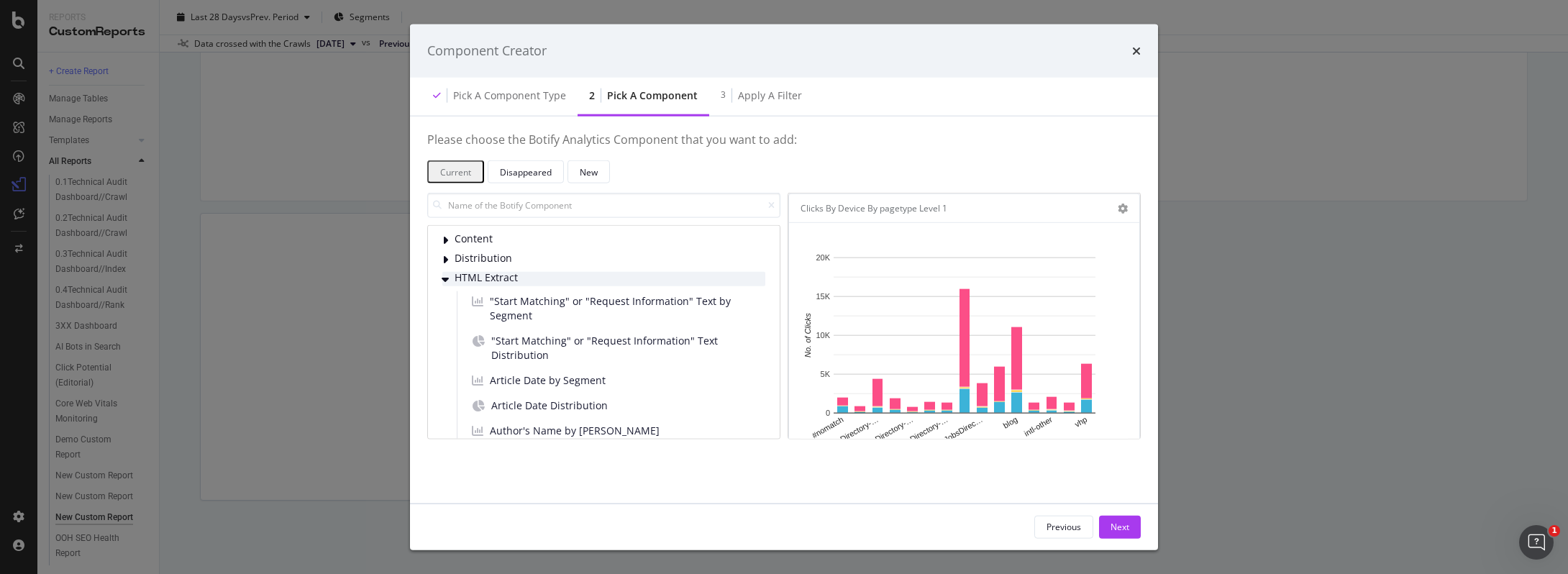
click at [446, 286] on div "modal" at bounding box center [446, 279] width 9 height 14
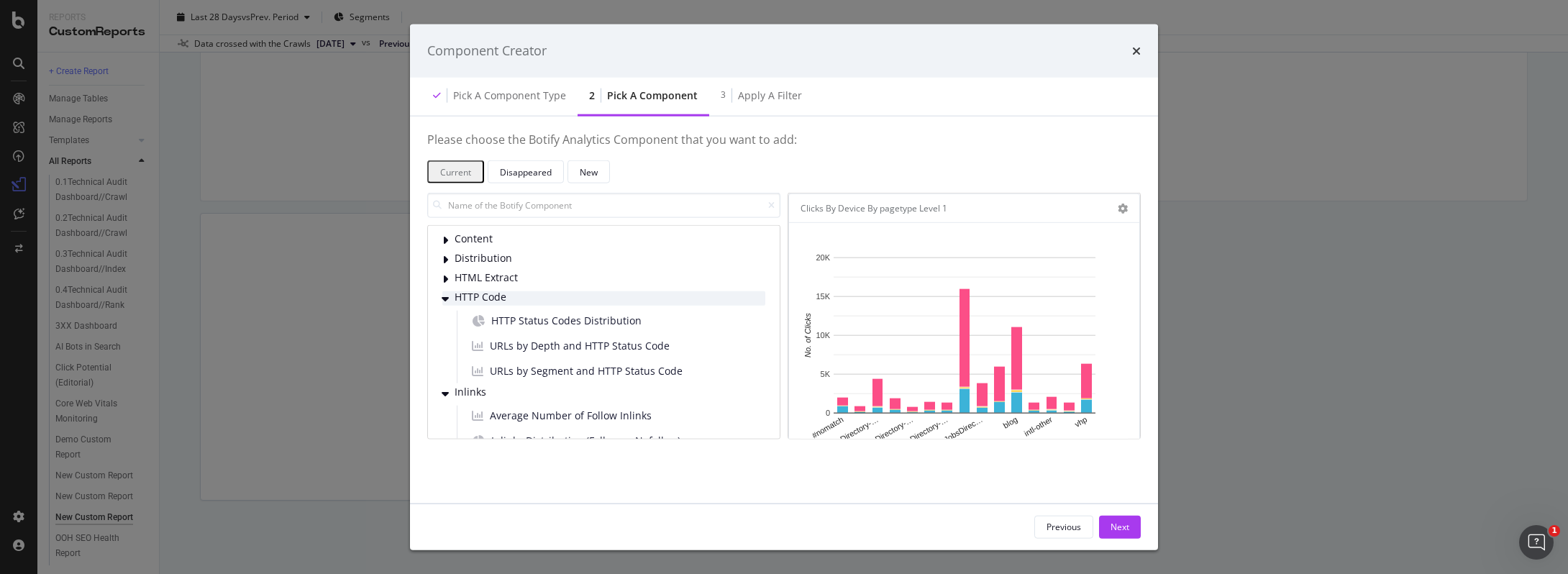
click at [446, 293] on icon "modal" at bounding box center [445, 298] width 7 height 12
click at [445, 316] on icon "modal" at bounding box center [445, 318] width 7 height 12
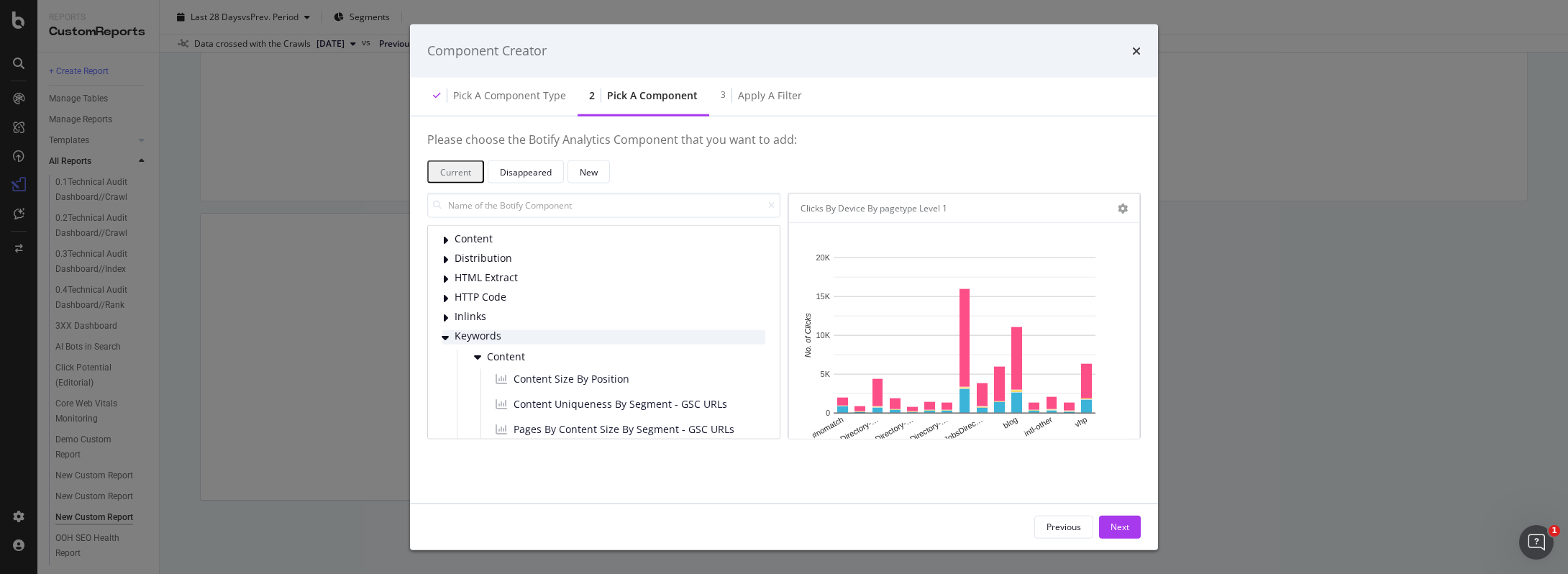
click at [442, 339] on icon "modal" at bounding box center [445, 338] width 7 height 12
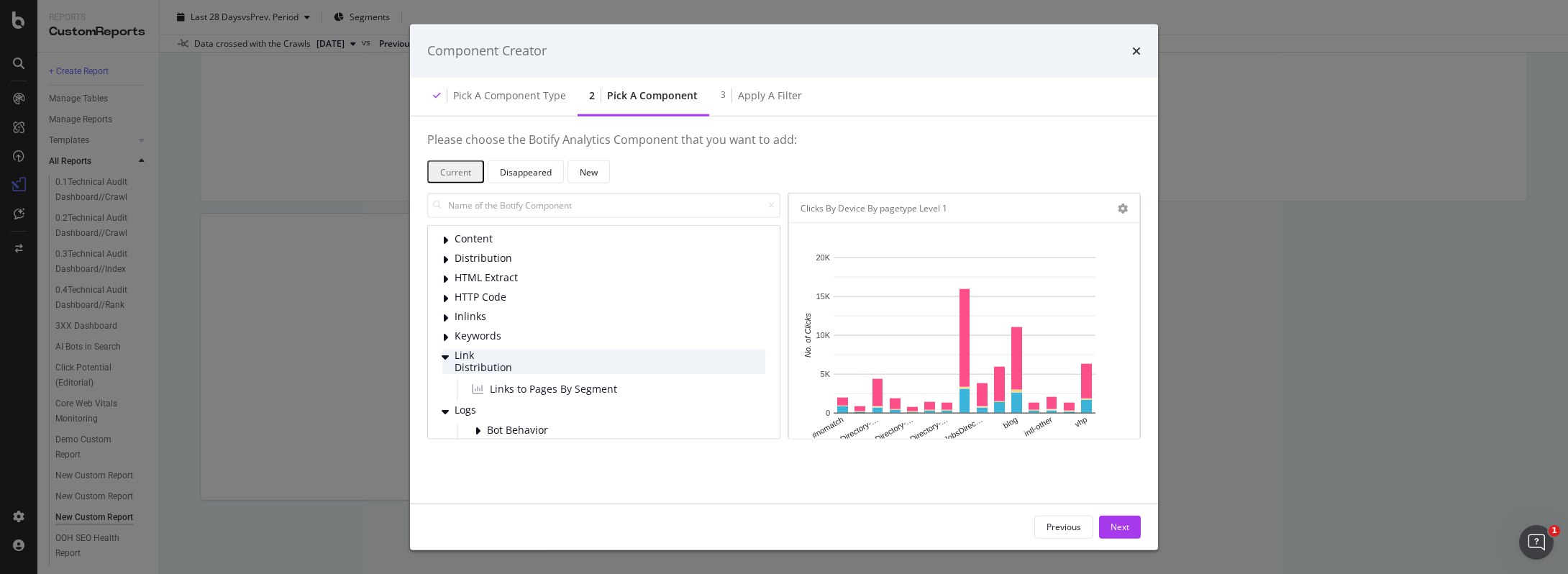
click at [447, 360] on icon "modal" at bounding box center [445, 356] width 7 height 12
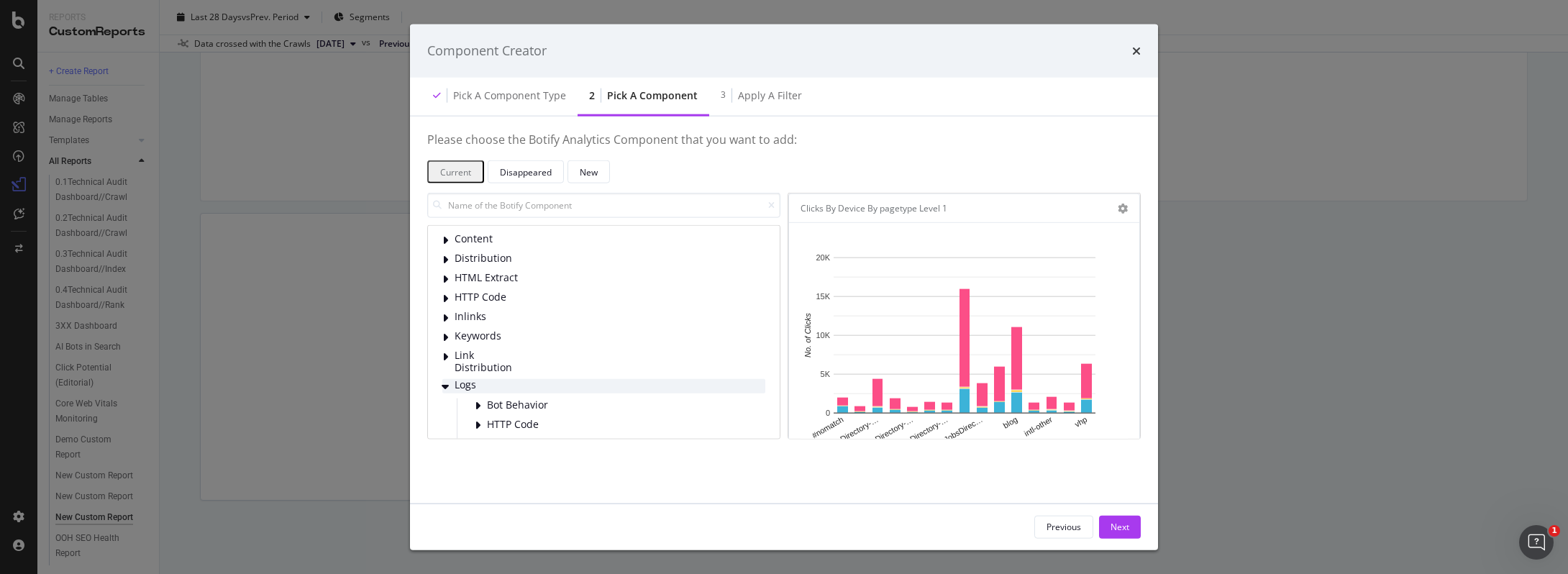
click at [444, 381] on icon "modal" at bounding box center [445, 385] width 7 height 12
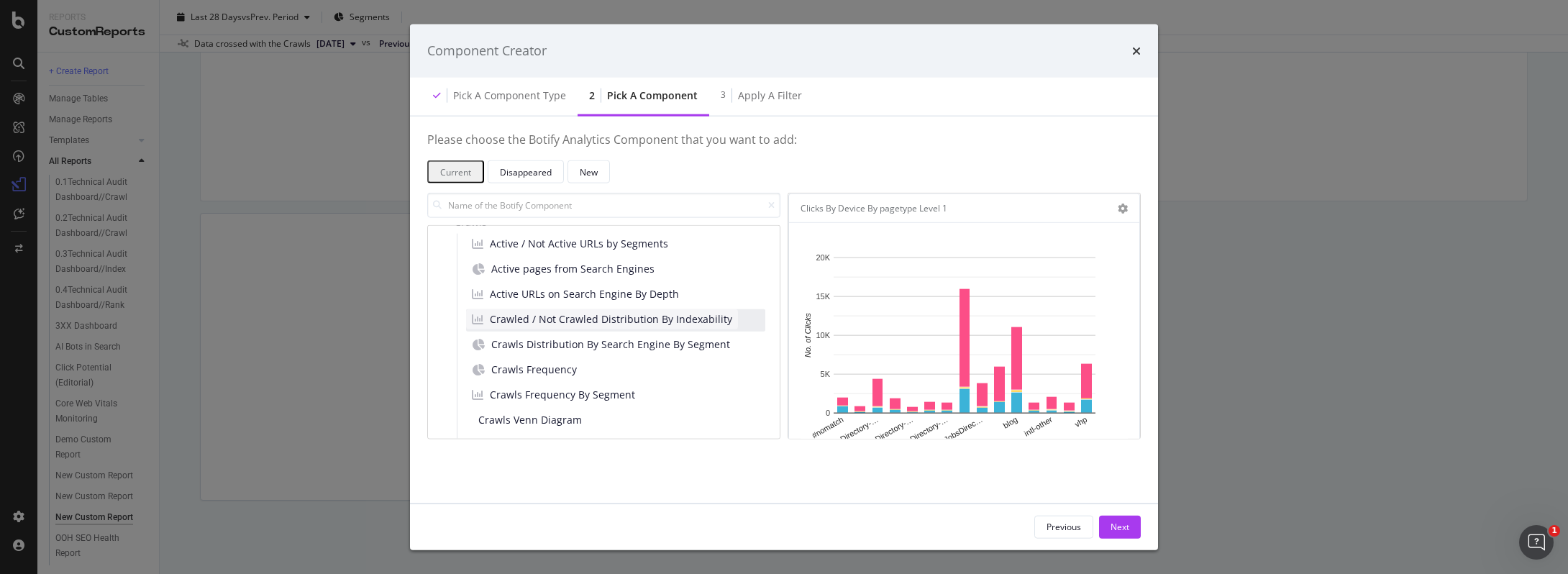
scroll to position [183, 0]
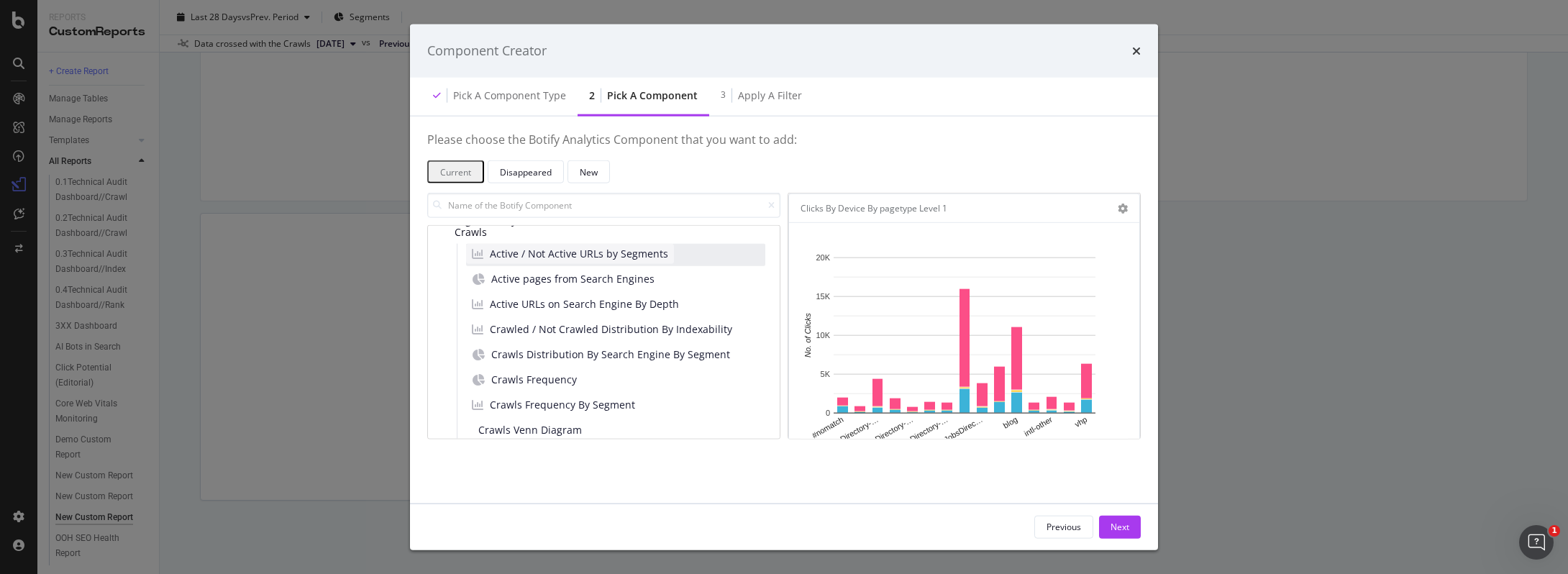
click at [549, 258] on span "Active / Not Active URLs by Segments" at bounding box center [579, 254] width 178 height 14
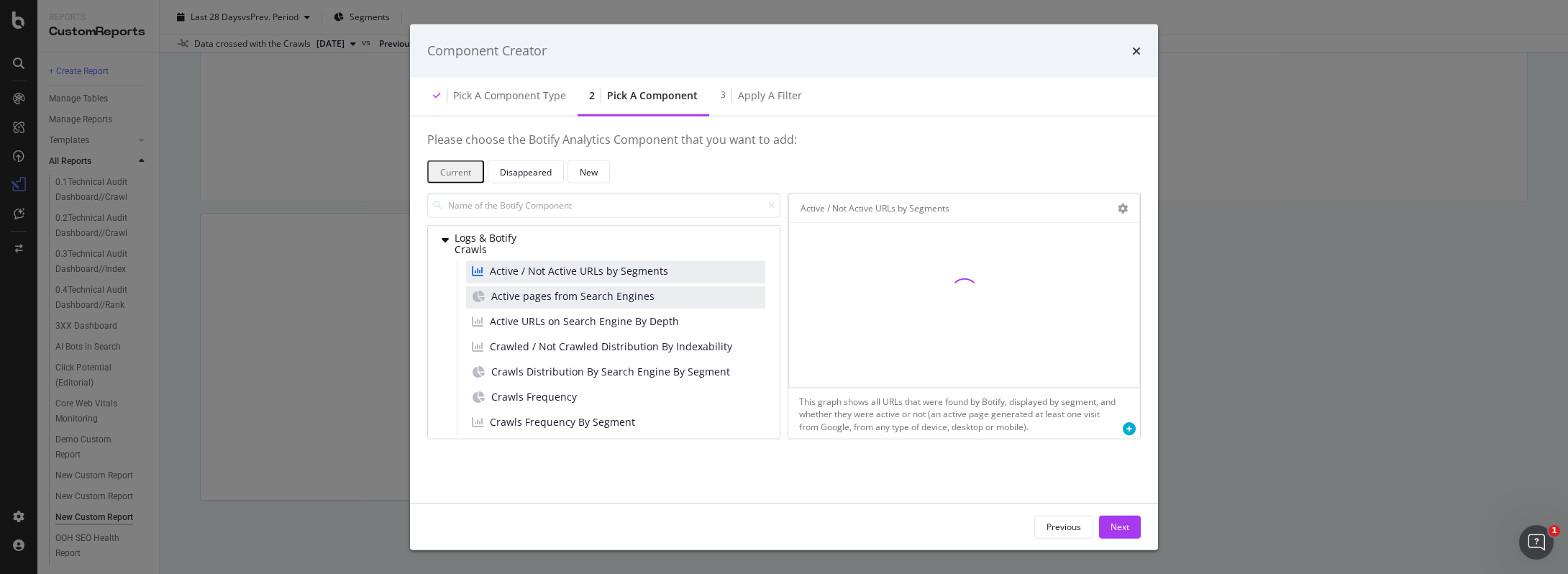
scroll to position [156, 0]
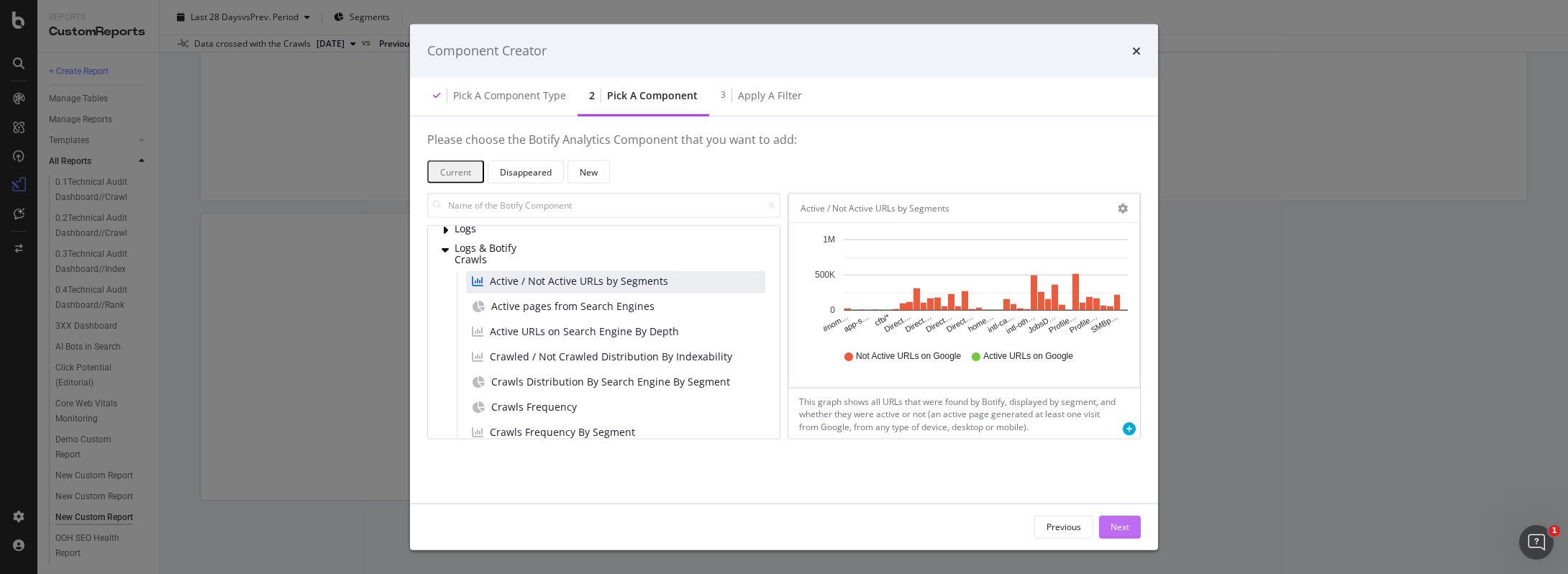
click at [1116, 537] on button "Next" at bounding box center [1119, 526] width 41 height 23
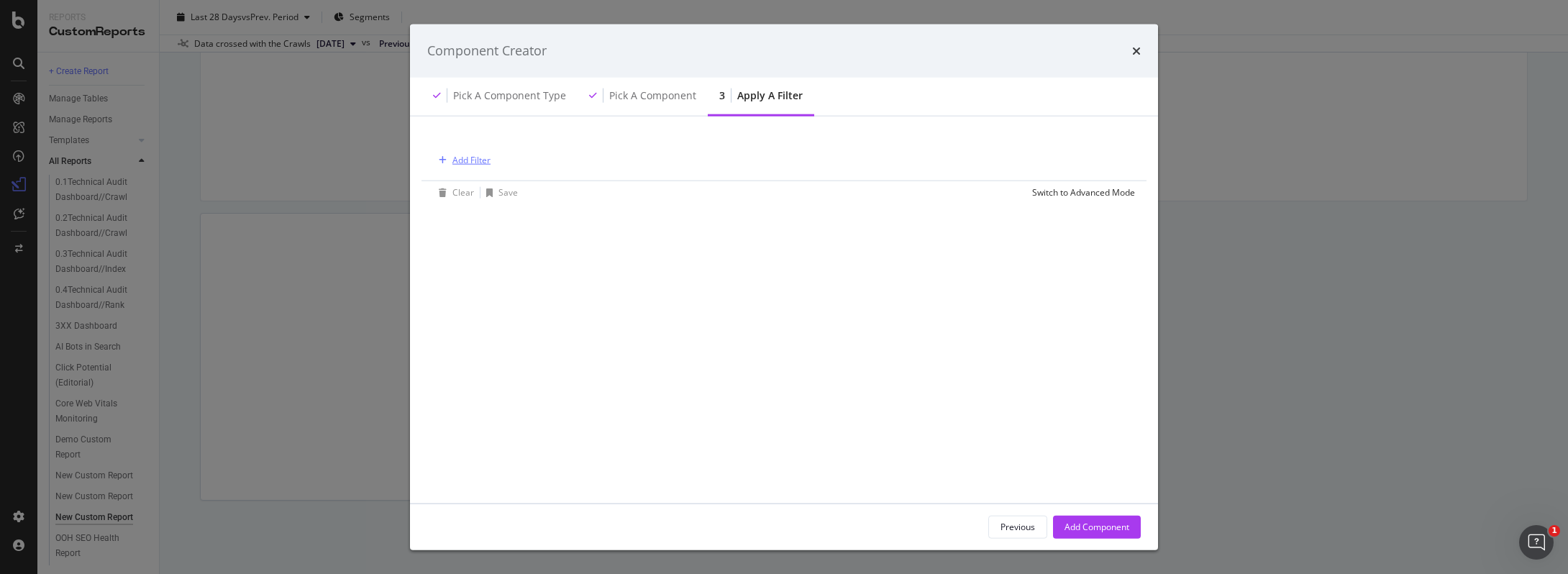
click at [455, 157] on div "Add Filter" at bounding box center [471, 161] width 38 height 13
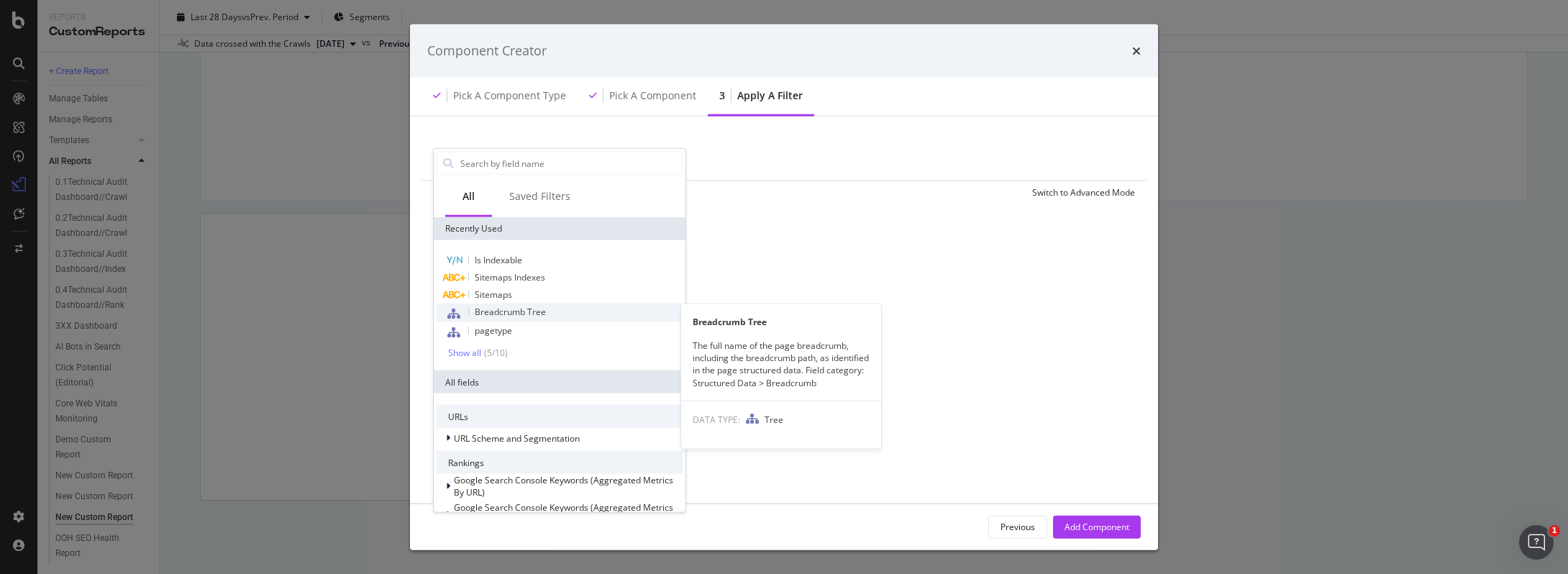
click at [510, 317] on span "Breadcrumb Tree" at bounding box center [510, 312] width 71 height 13
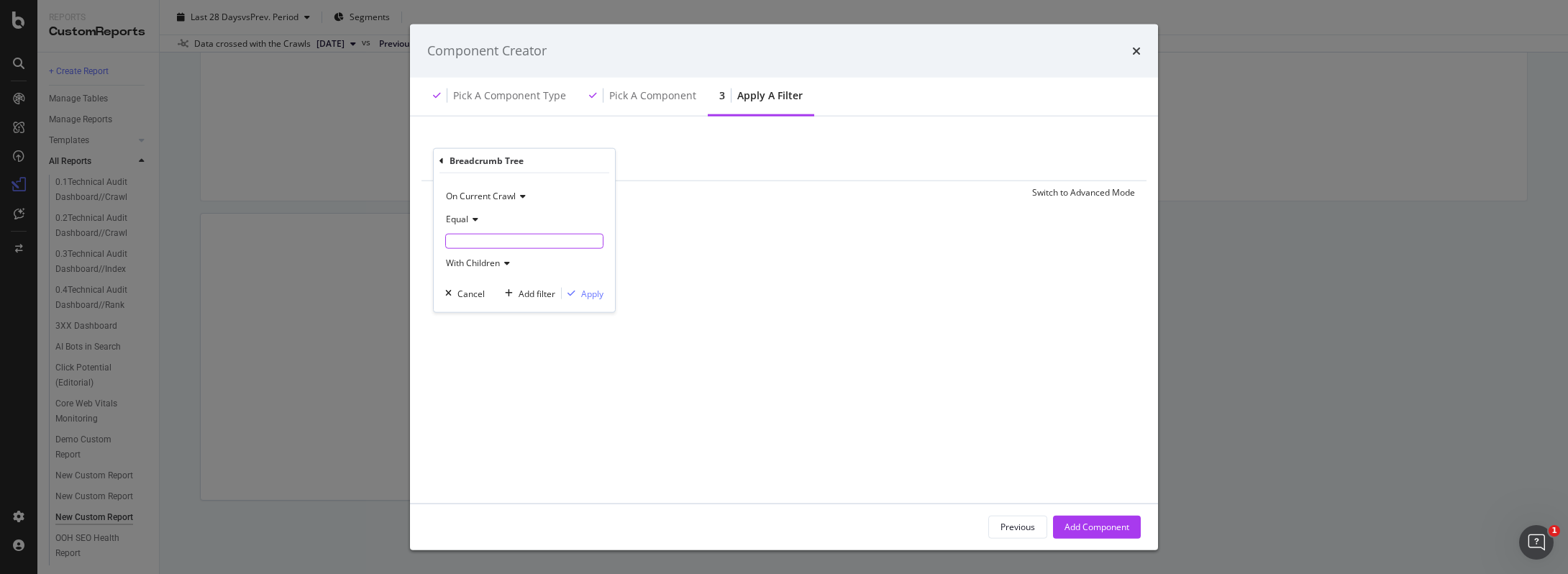
click at [476, 240] on input "modal" at bounding box center [524, 241] width 157 height 13
type input "Daycare"
click at [591, 291] on div "On Current Crawl Equal Daycare With Children Cancel Add filter Apply" at bounding box center [524, 247] width 182 height 148
click at [589, 302] on div "Apply" at bounding box center [592, 303] width 22 height 13
click at [1085, 527] on div "Add Component" at bounding box center [1097, 527] width 65 height 13
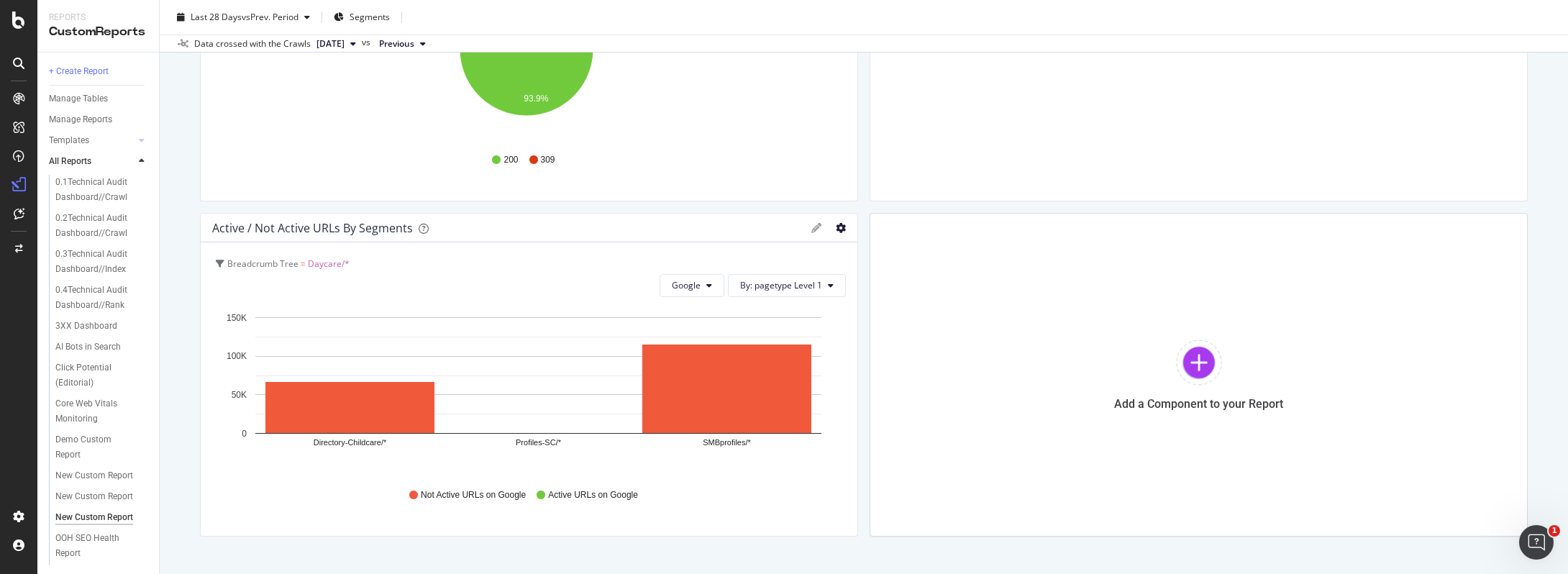
click at [836, 230] on icon "gear" at bounding box center [841, 228] width 10 height 10
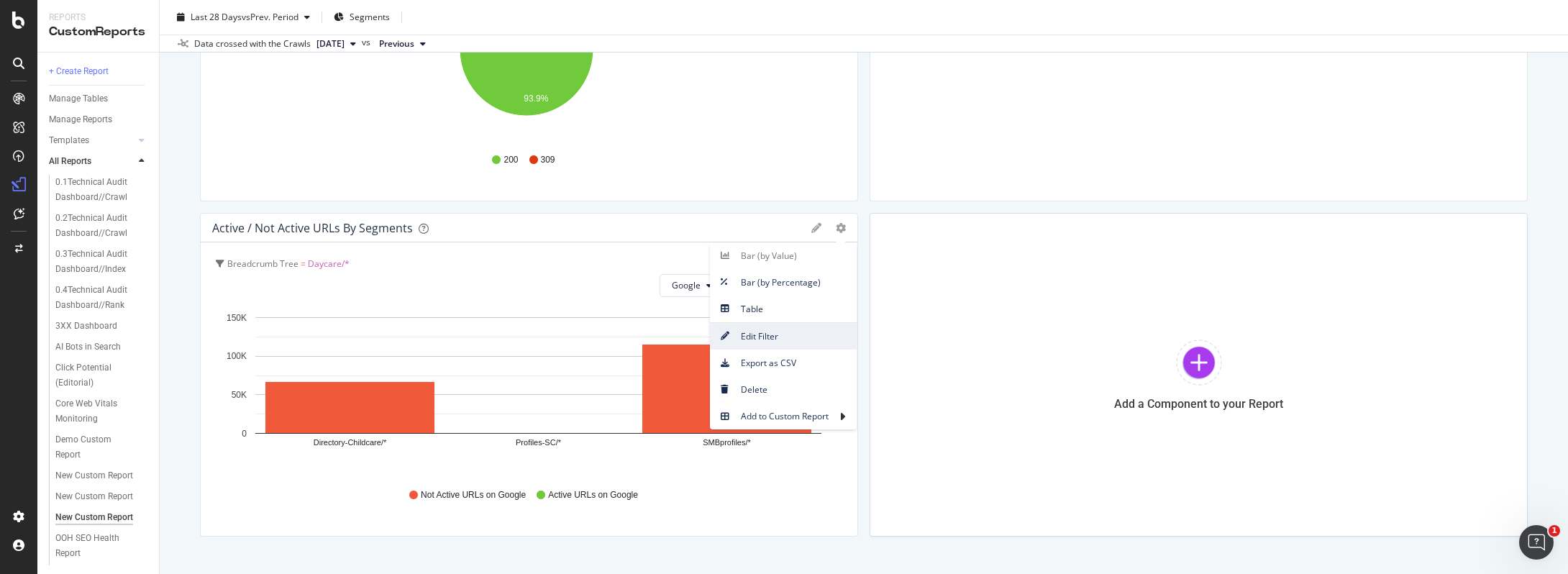
click at [769, 335] on span "Edit Filter" at bounding box center [783, 336] width 146 height 20
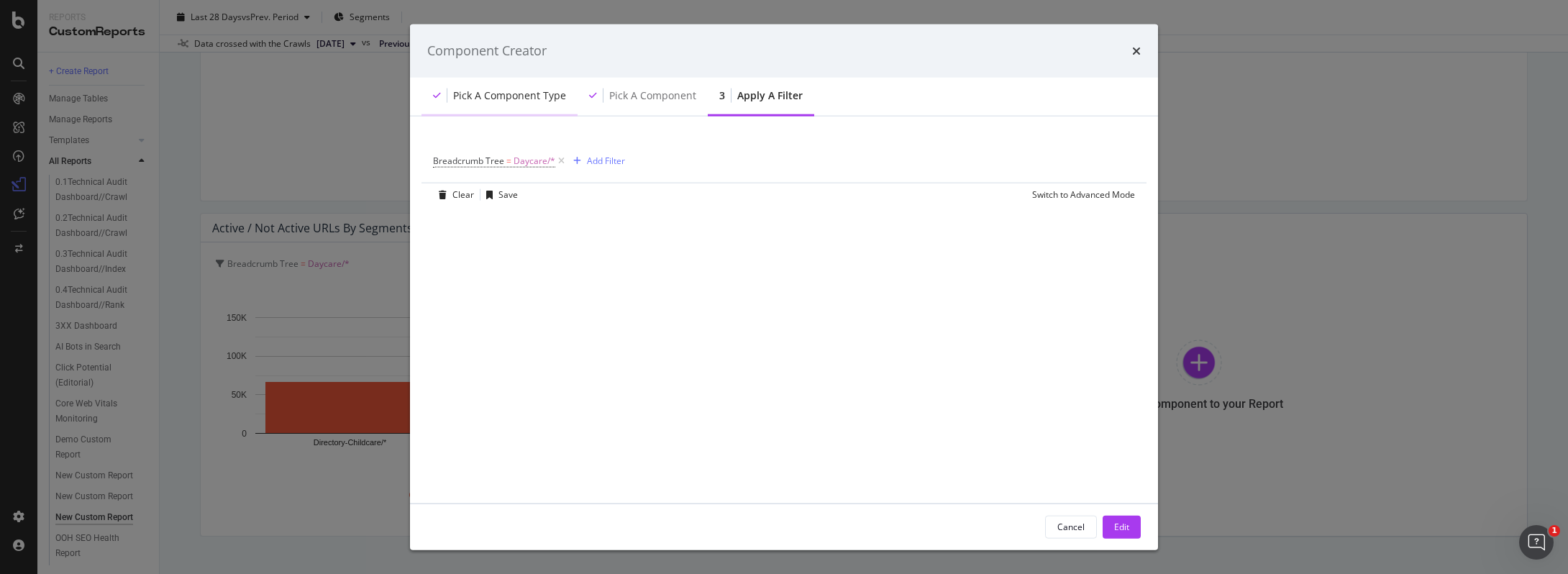
click at [534, 98] on div "Pick a Component type" at bounding box center [510, 95] width 113 height 14
click at [532, 96] on div "Pick a Component type" at bounding box center [510, 95] width 113 height 14
click at [1126, 53] on div "Component Creator" at bounding box center [784, 51] width 713 height 19
click at [1130, 53] on div "Component Creator" at bounding box center [784, 51] width 713 height 19
click at [1137, 50] on icon "times" at bounding box center [1136, 50] width 9 height 12
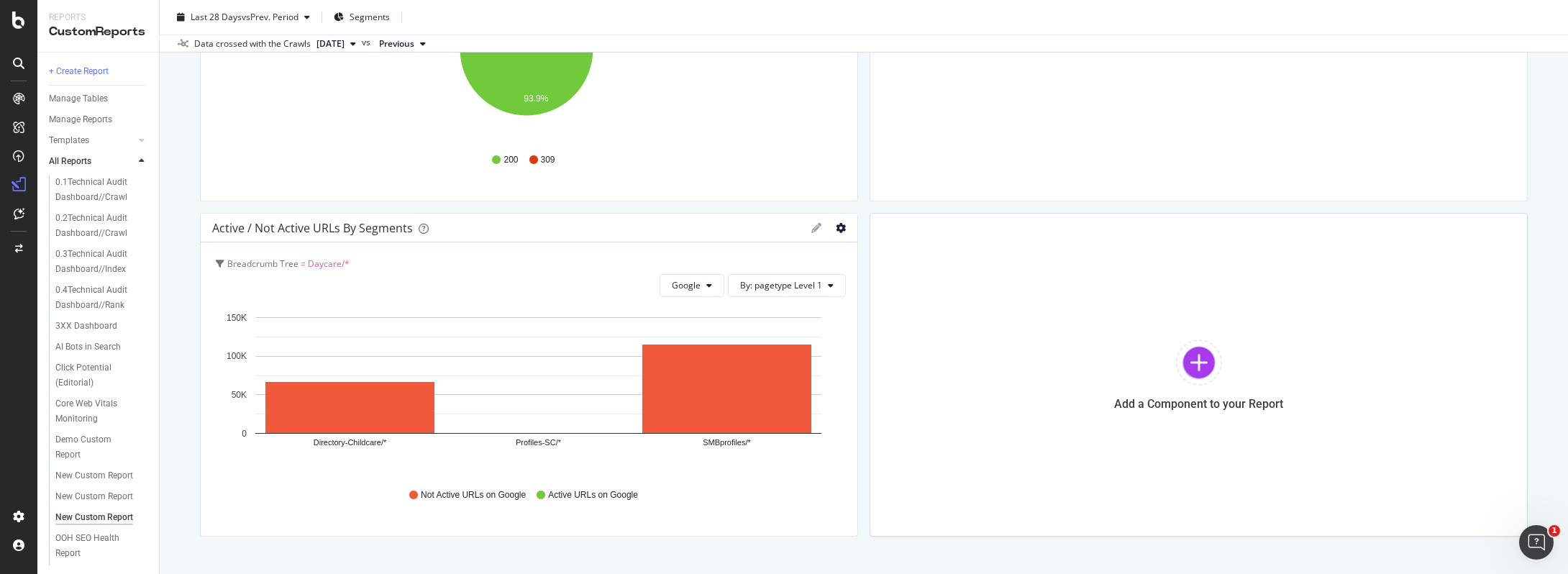
click at [836, 227] on icon "gear" at bounding box center [841, 228] width 10 height 10
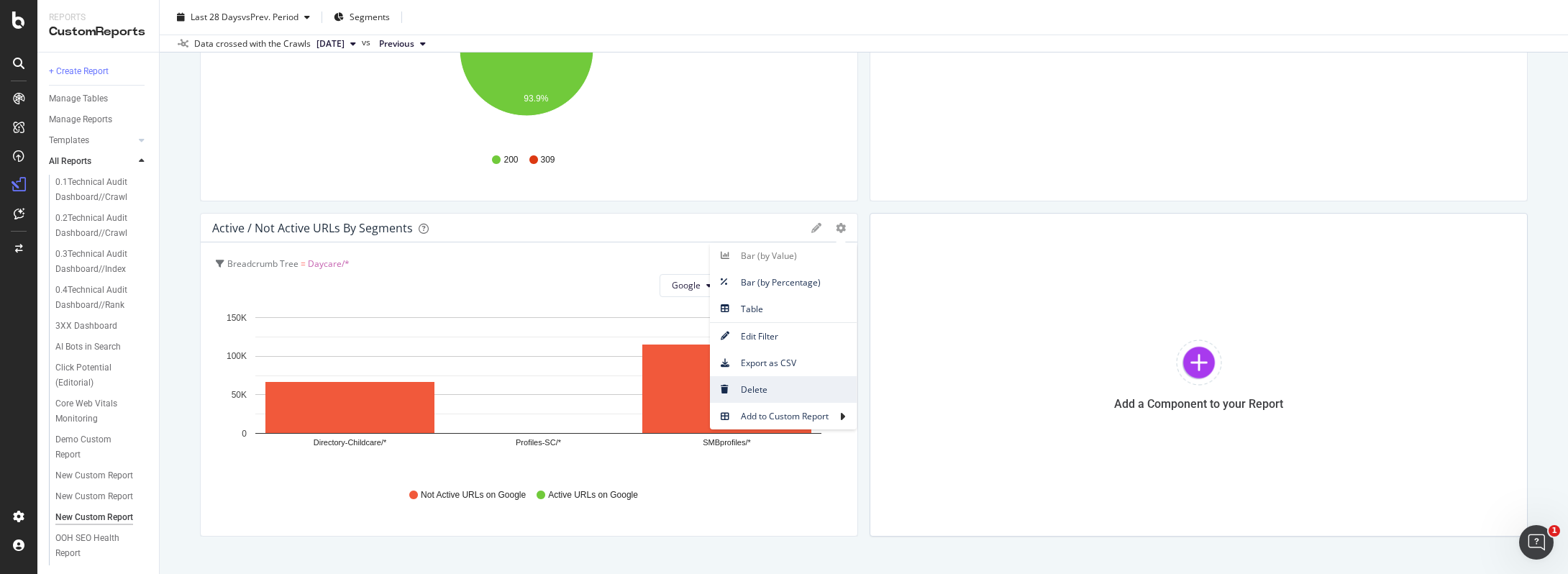
click at [752, 378] on link "Delete" at bounding box center [783, 390] width 146 height 27
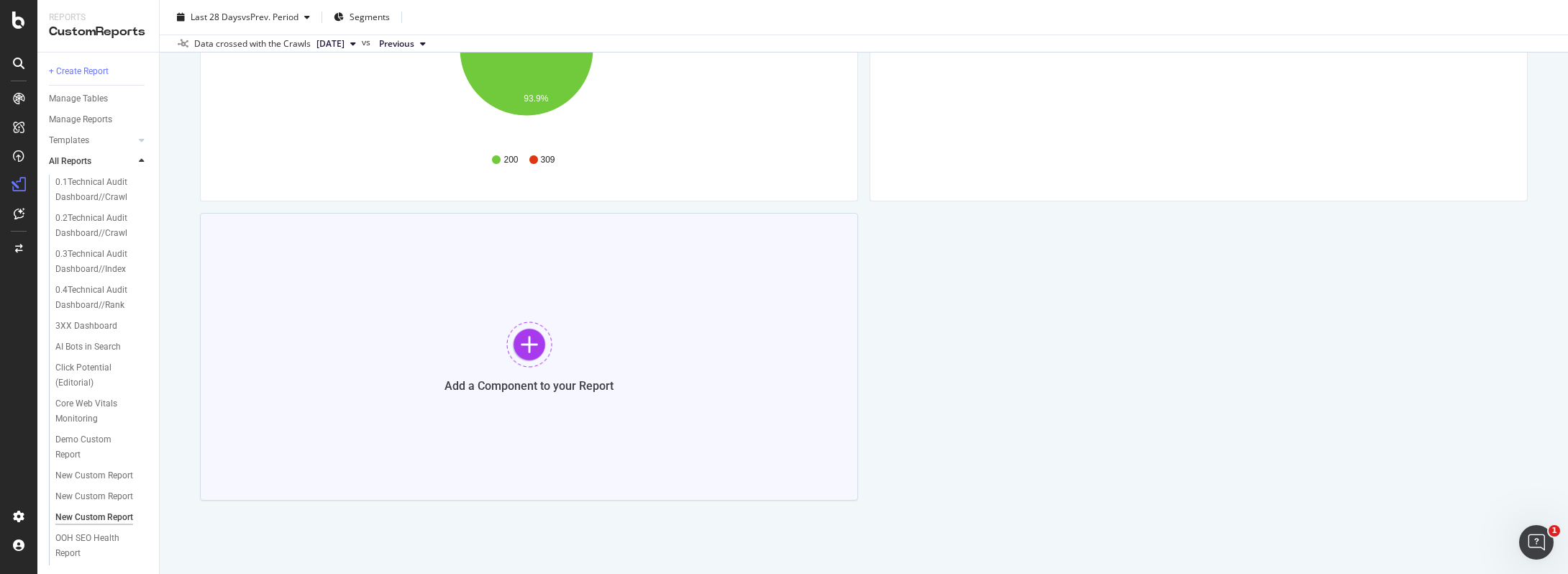
click at [557, 359] on div "Add a Component to your Report" at bounding box center [528, 357] width 658 height 288
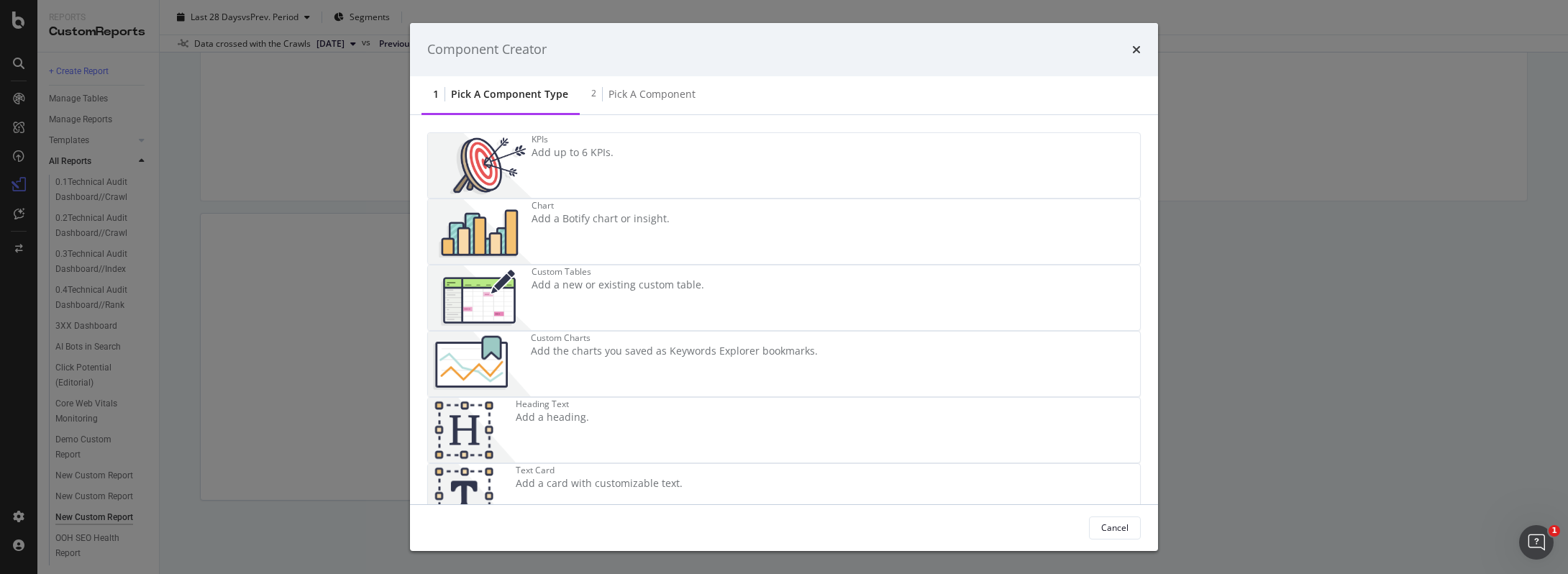
click at [532, 200] on img "modal" at bounding box center [480, 232] width 103 height 65
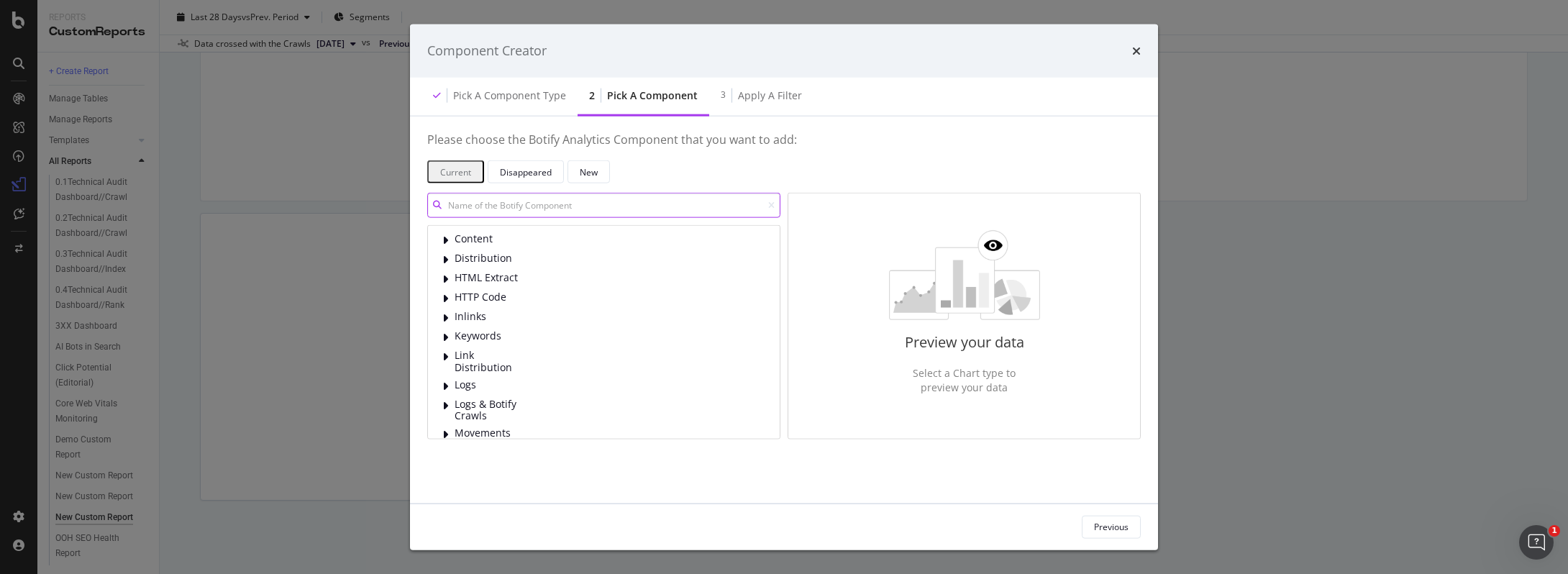
click at [482, 208] on input "modal" at bounding box center [604, 205] width 353 height 25
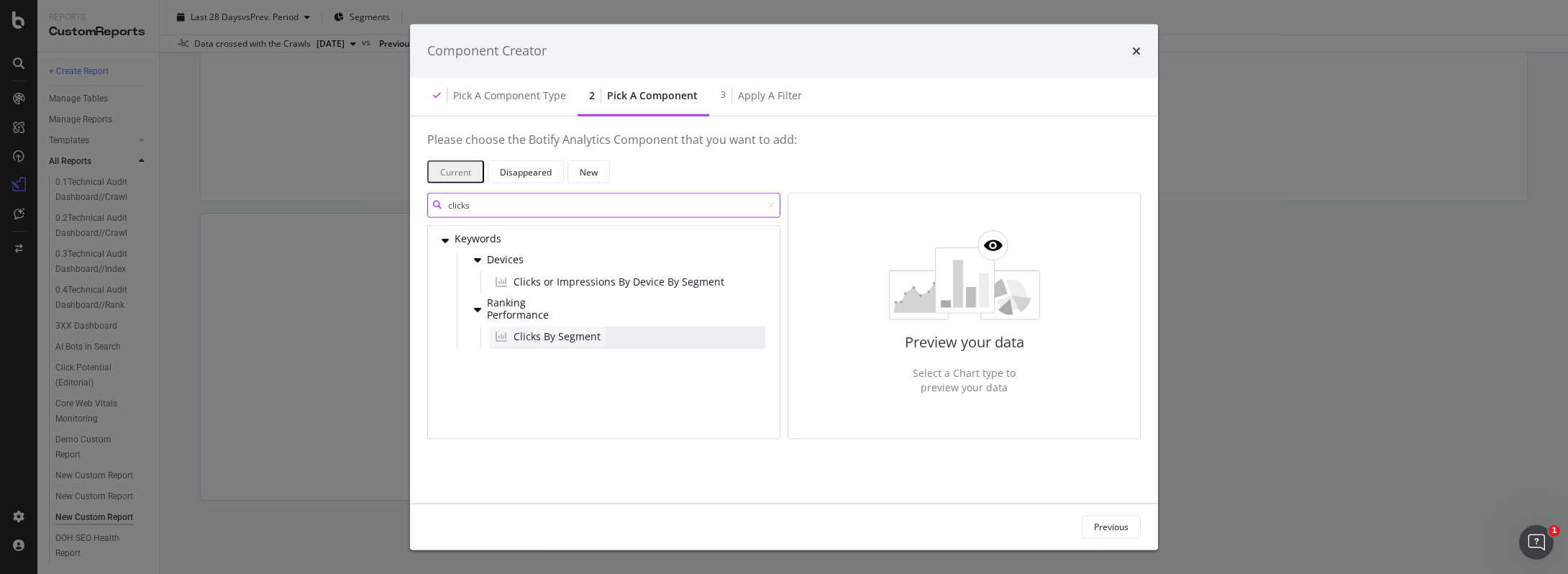
type input "clicks"
click at [572, 338] on span "Clicks By Segment" at bounding box center [557, 336] width 87 height 14
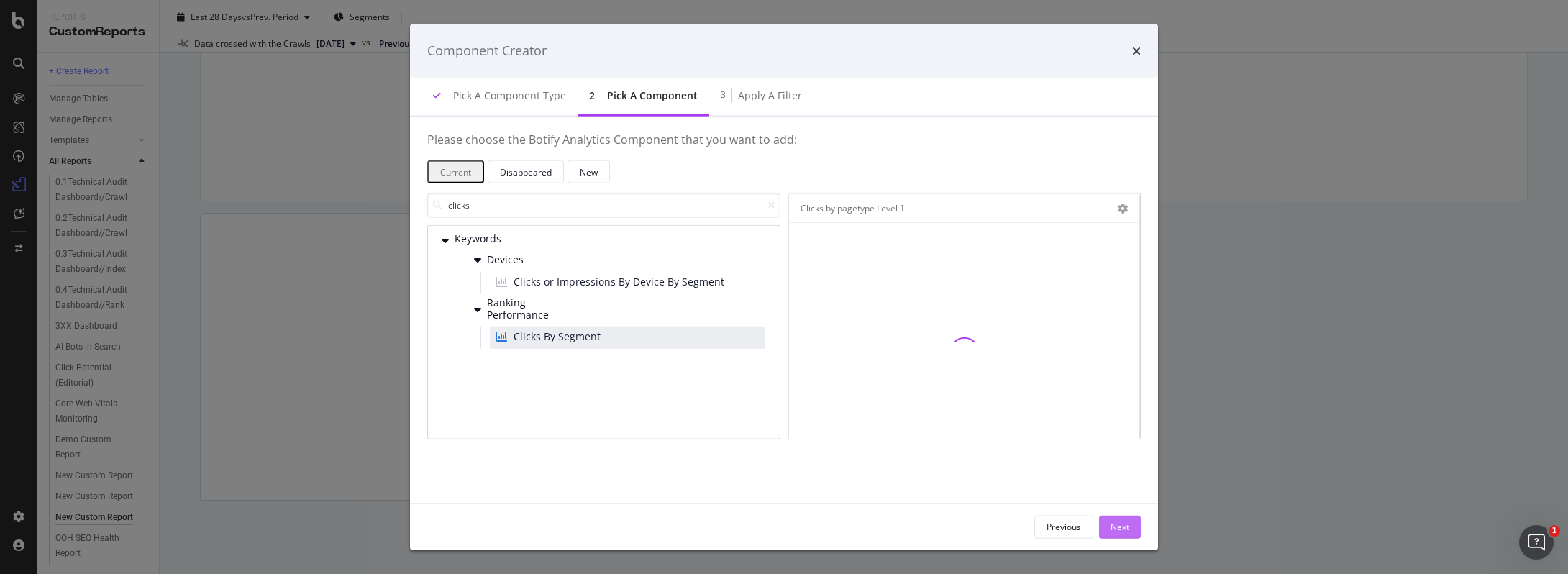
click at [1119, 525] on div "Next" at bounding box center [1120, 527] width 19 height 13
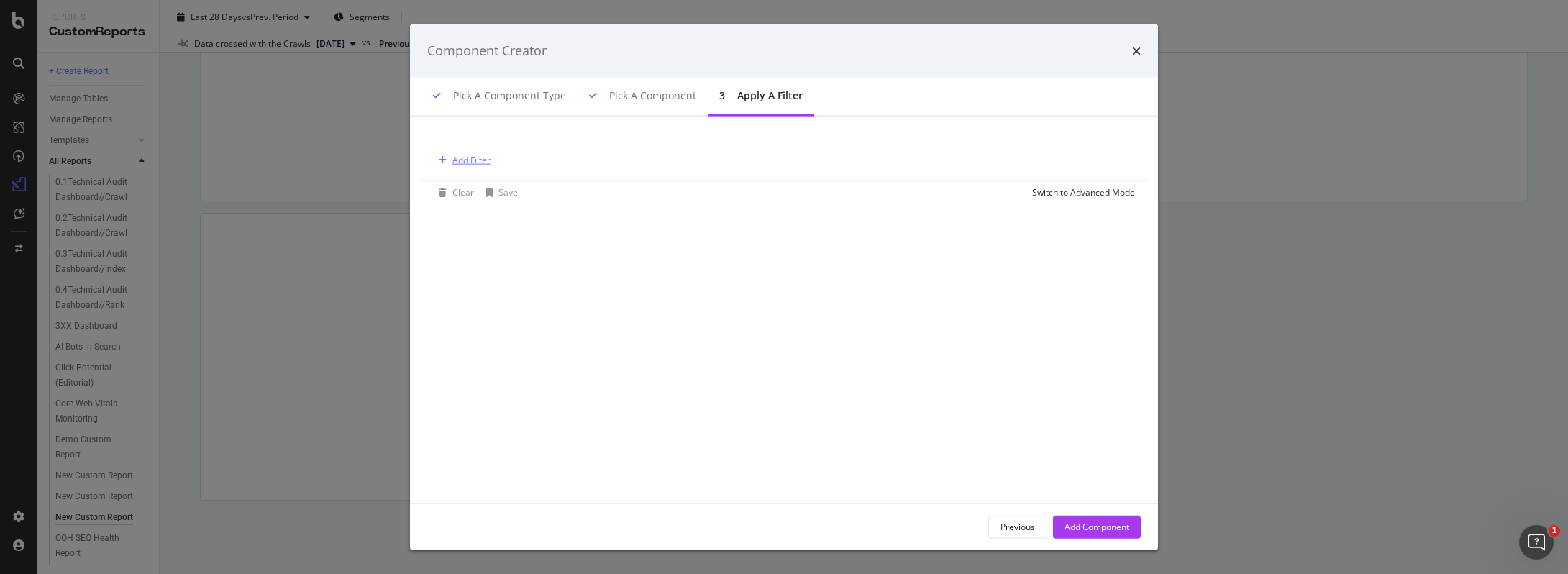
click at [472, 164] on div "Add Filter" at bounding box center [471, 161] width 38 height 13
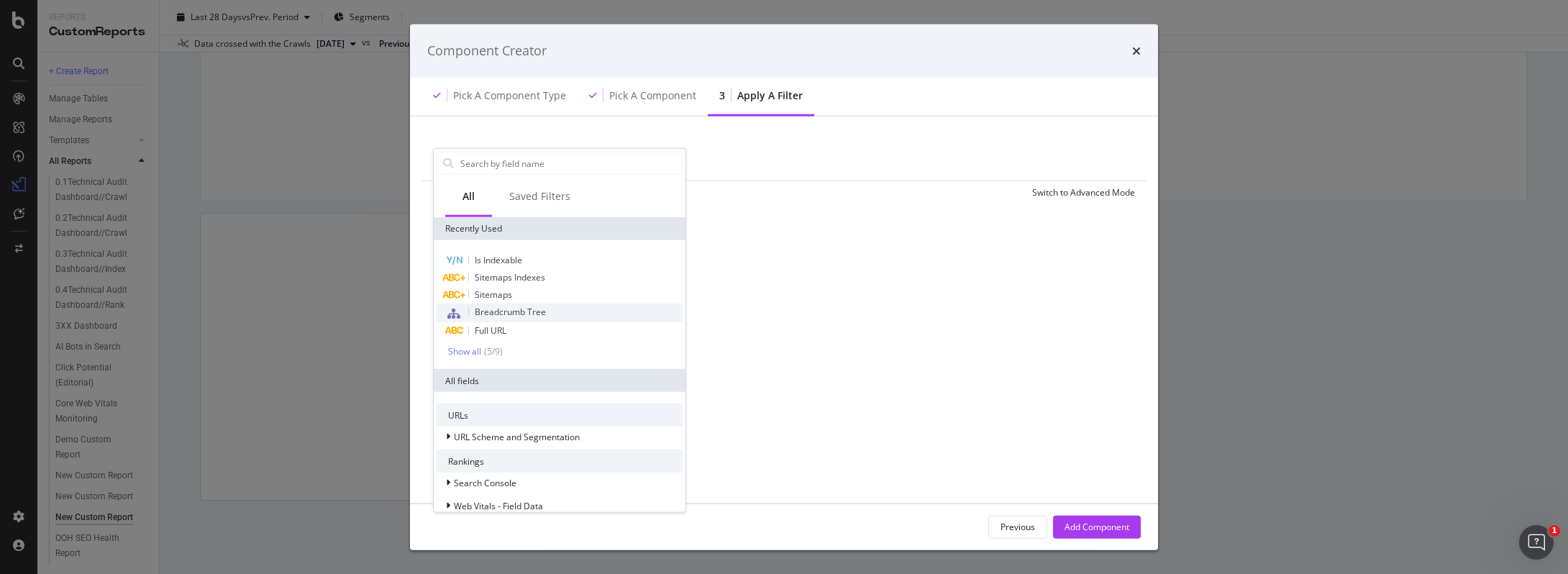
click at [510, 313] on span "Breadcrumb Tree" at bounding box center [510, 312] width 71 height 13
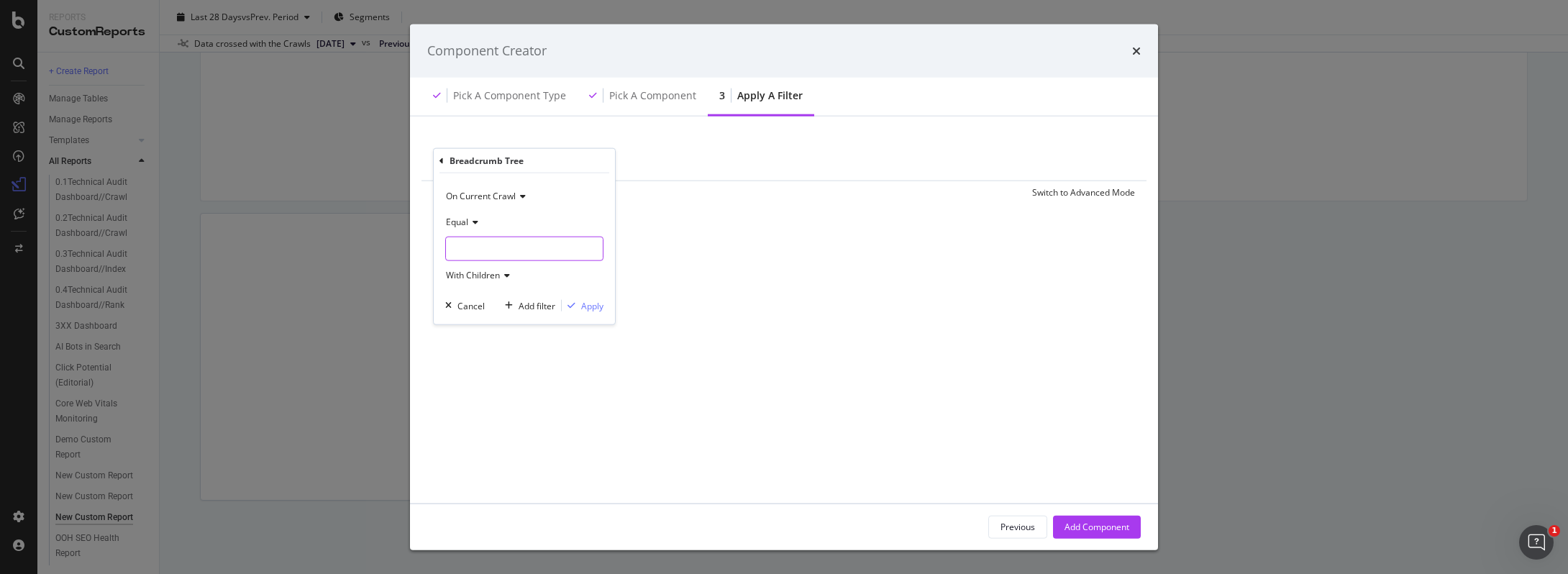
click at [520, 258] on input "modal" at bounding box center [524, 248] width 157 height 23
type input "Daycare"
click at [589, 305] on div "Apply" at bounding box center [592, 305] width 22 height 13
click at [1067, 521] on div "Add Component" at bounding box center [1097, 527] width 65 height 13
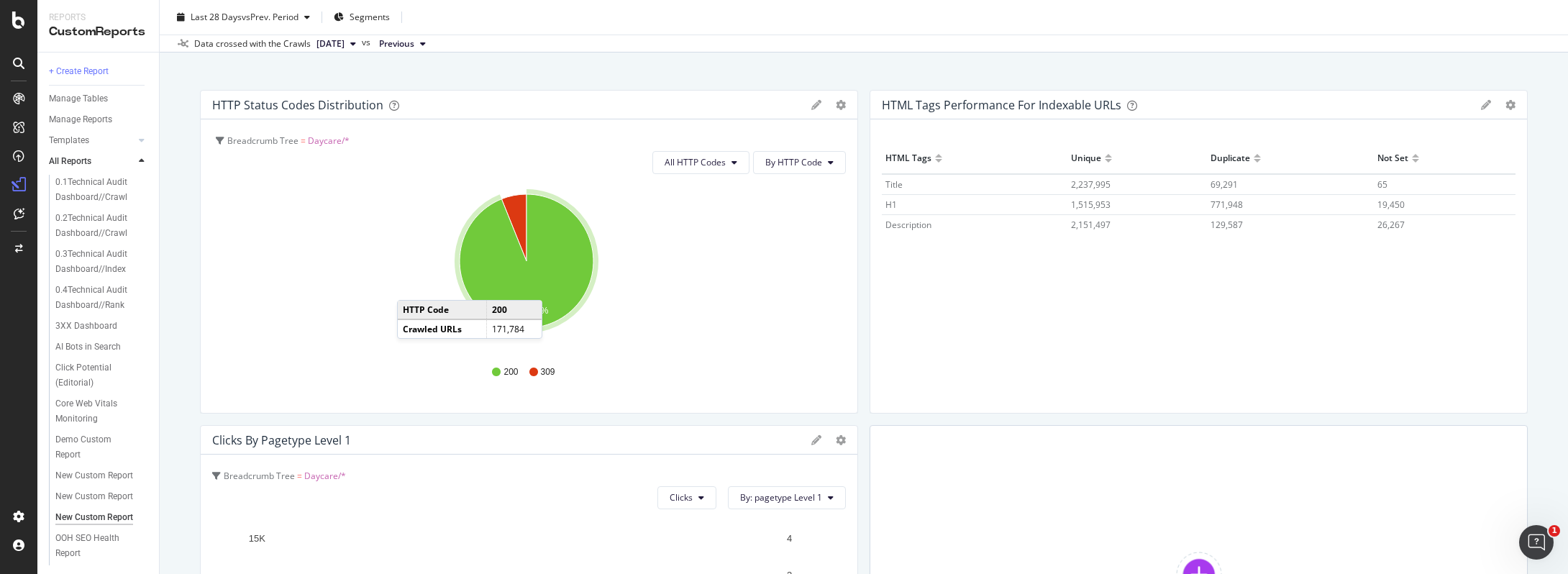
scroll to position [0, 0]
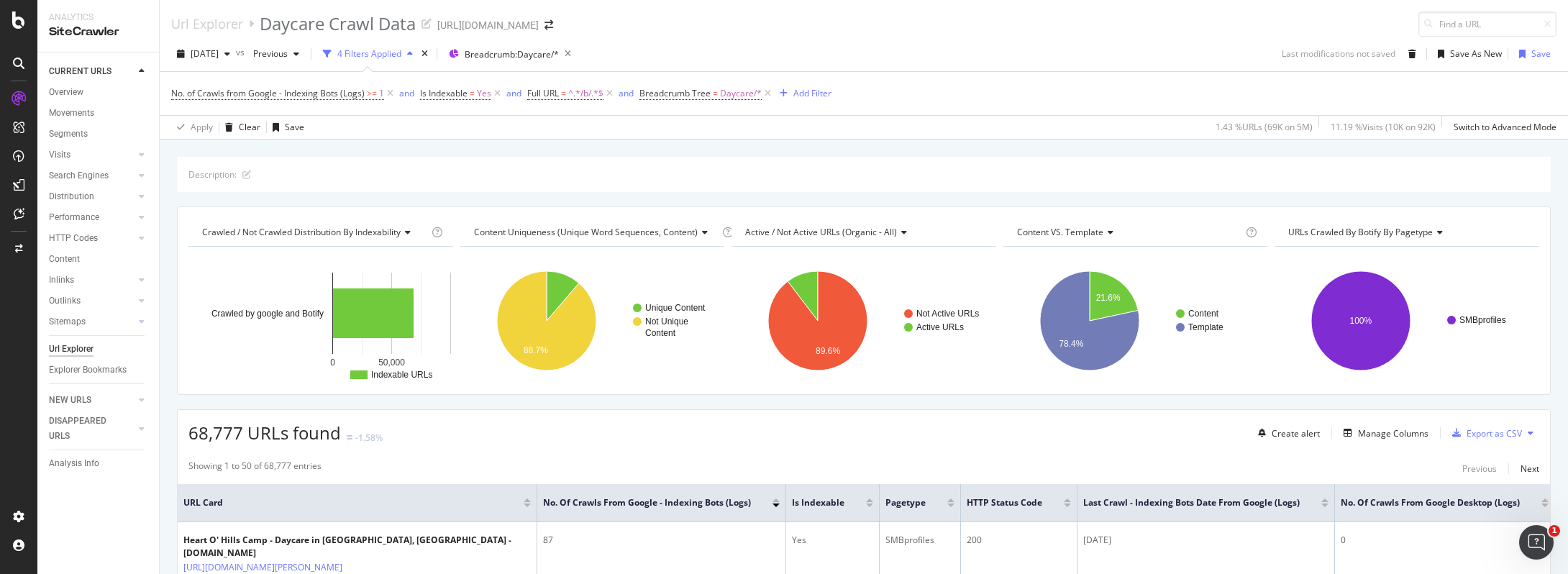
click at [821, 234] on span "Active / Not Active URLs (organic - all)" at bounding box center [821, 233] width 152 height 13
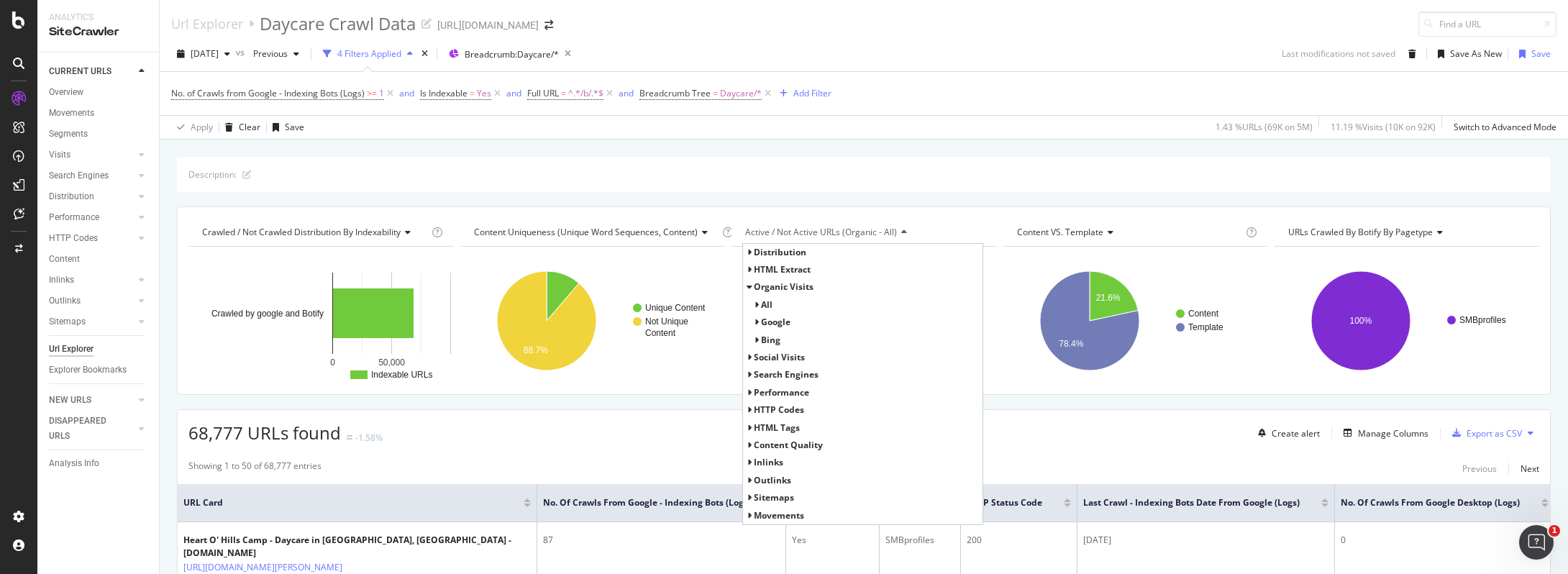
click at [840, 168] on div "Description:" at bounding box center [863, 174] width 1374 height 35
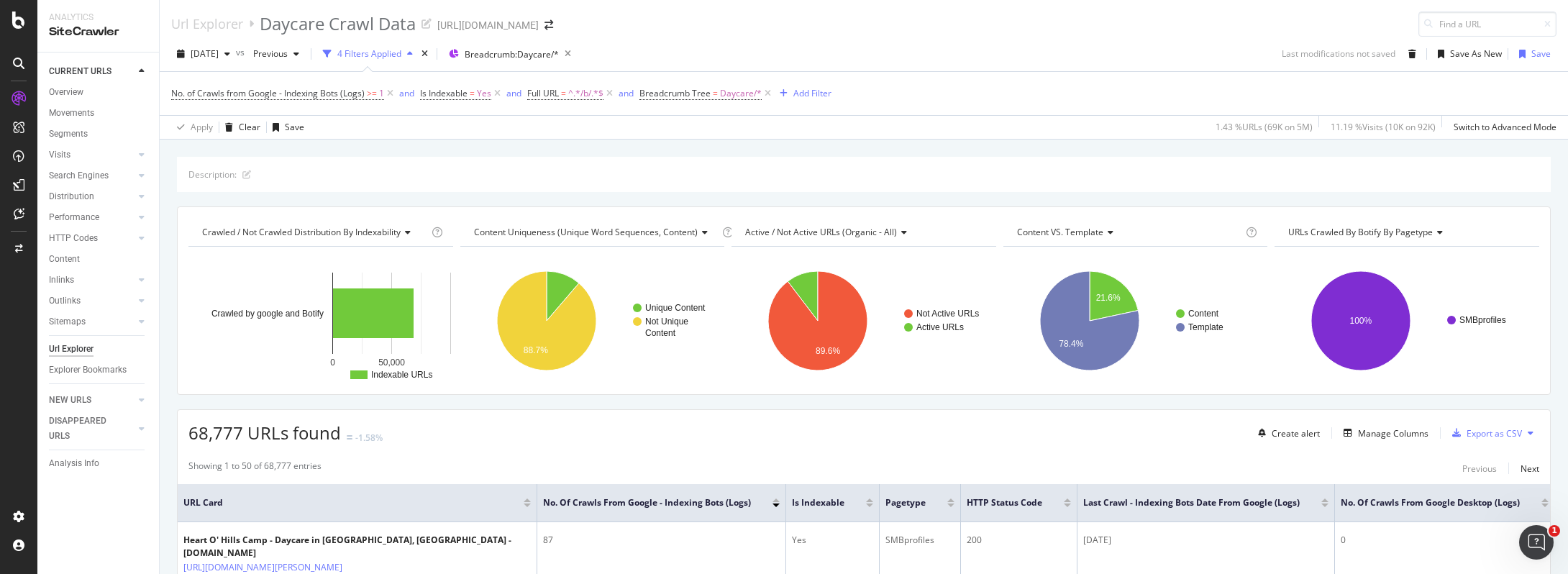
click at [821, 230] on span "Active / Not Active URLs (organic - all)" at bounding box center [821, 233] width 152 height 13
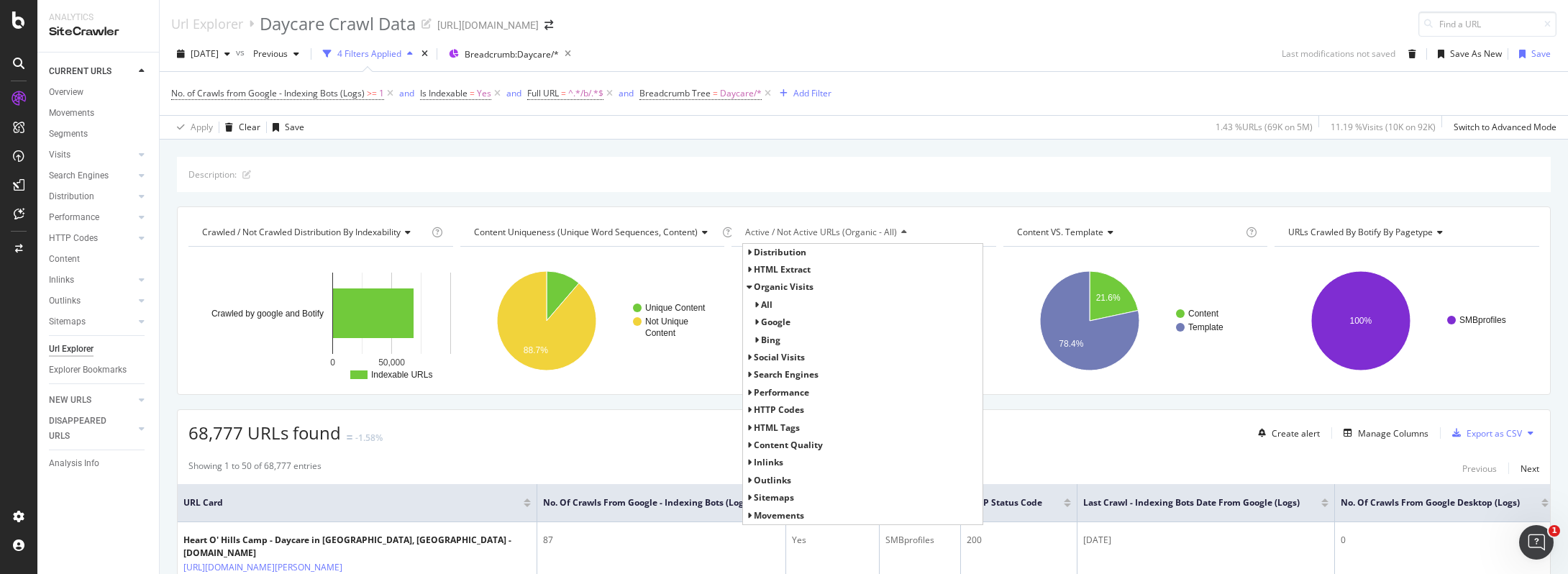
click at [761, 322] on span "google" at bounding box center [776, 322] width 30 height 13
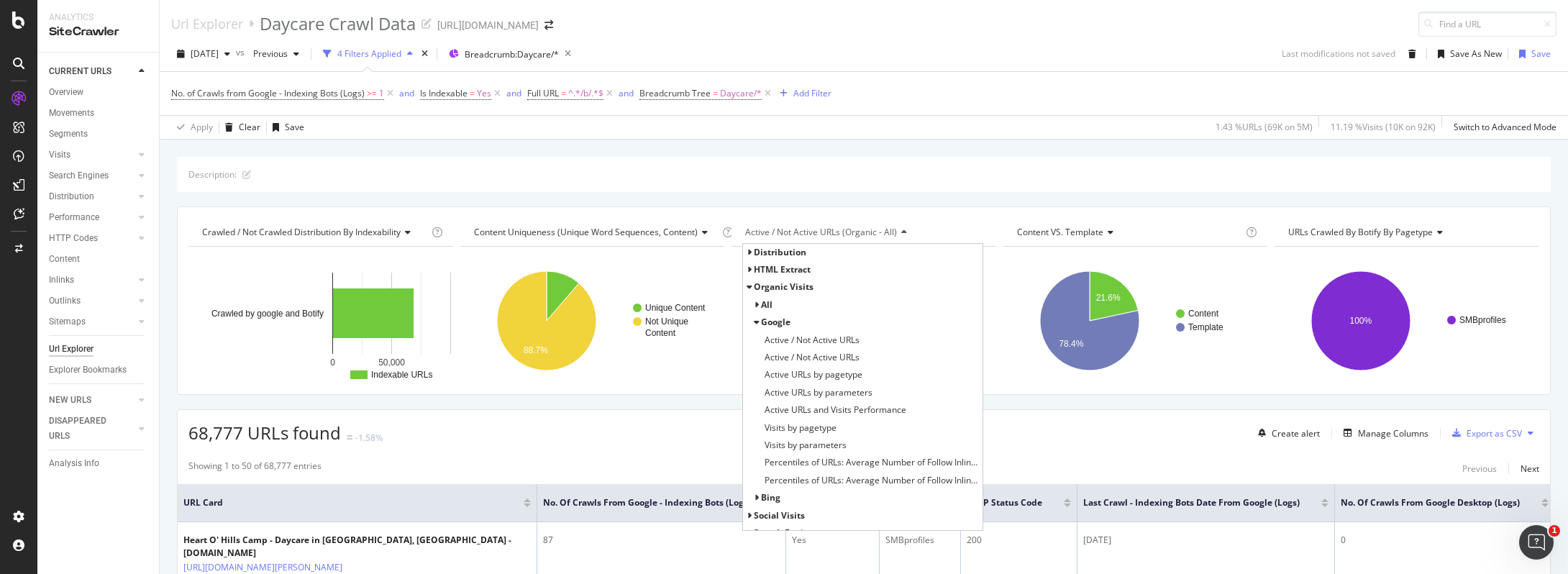
click at [754, 320] on icon at bounding box center [756, 322] width 5 height 9
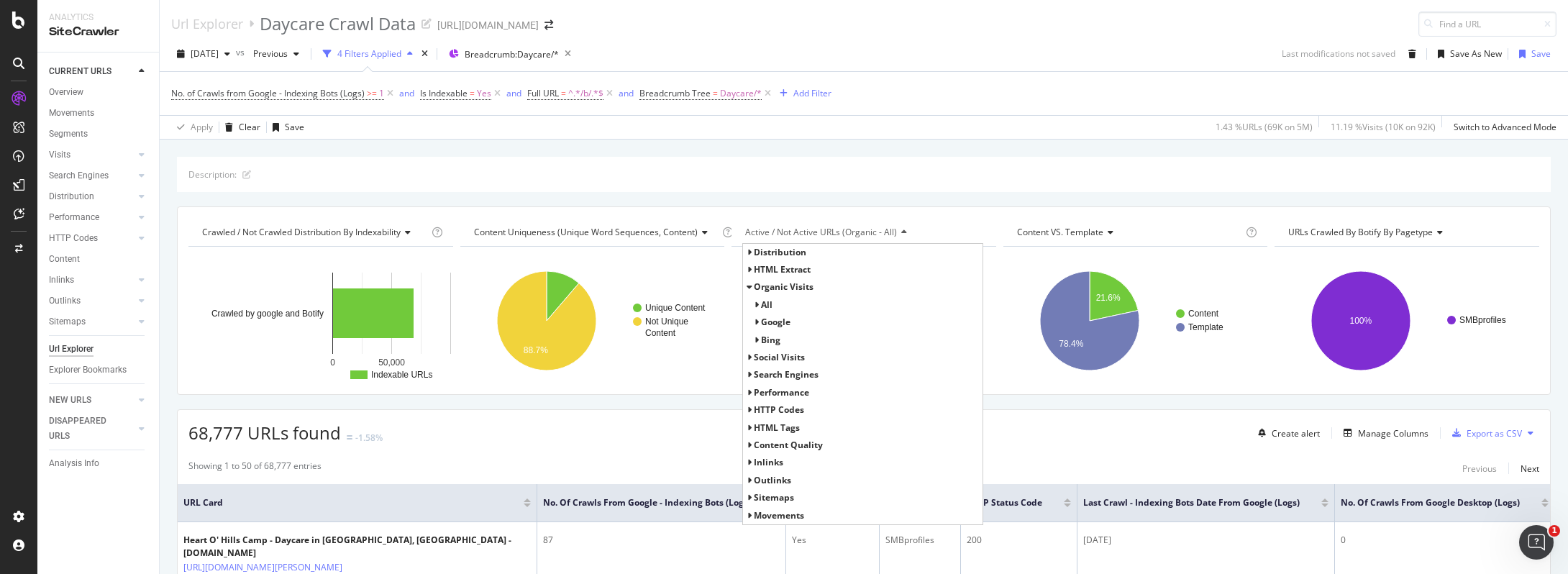
click at [747, 289] on icon at bounding box center [749, 287] width 5 height 9
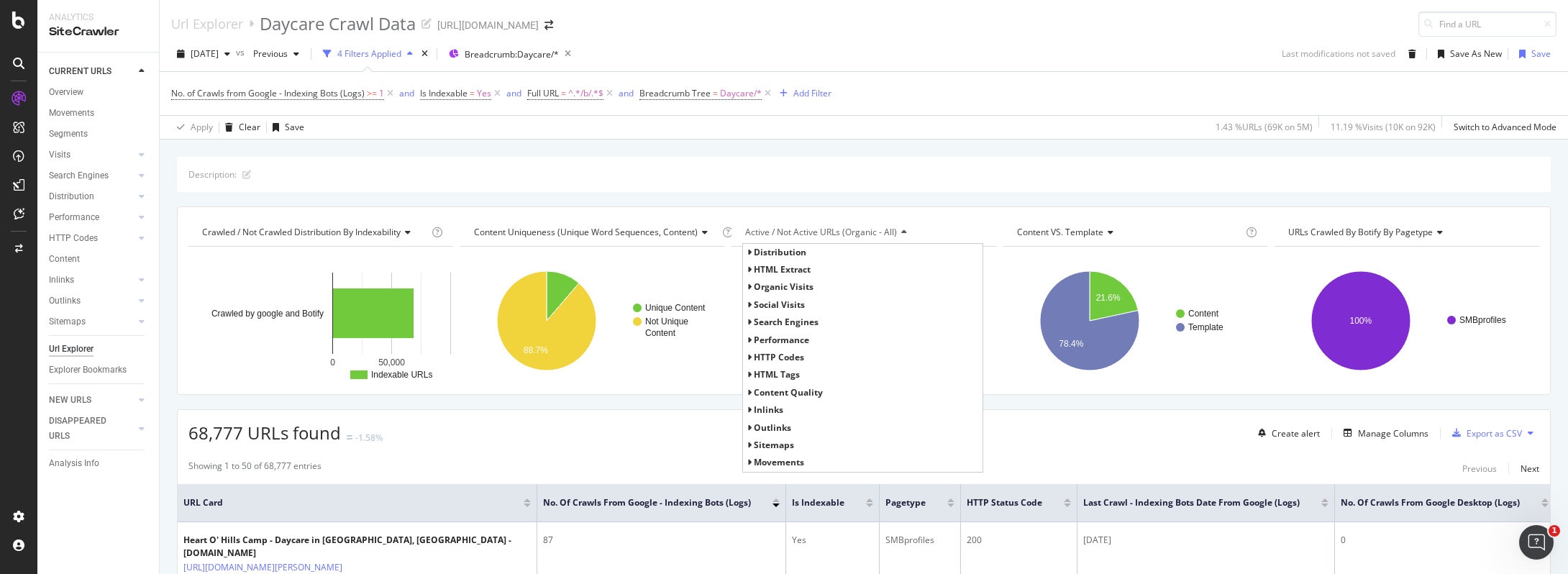
click at [786, 325] on span "Search Engines" at bounding box center [786, 322] width 65 height 13
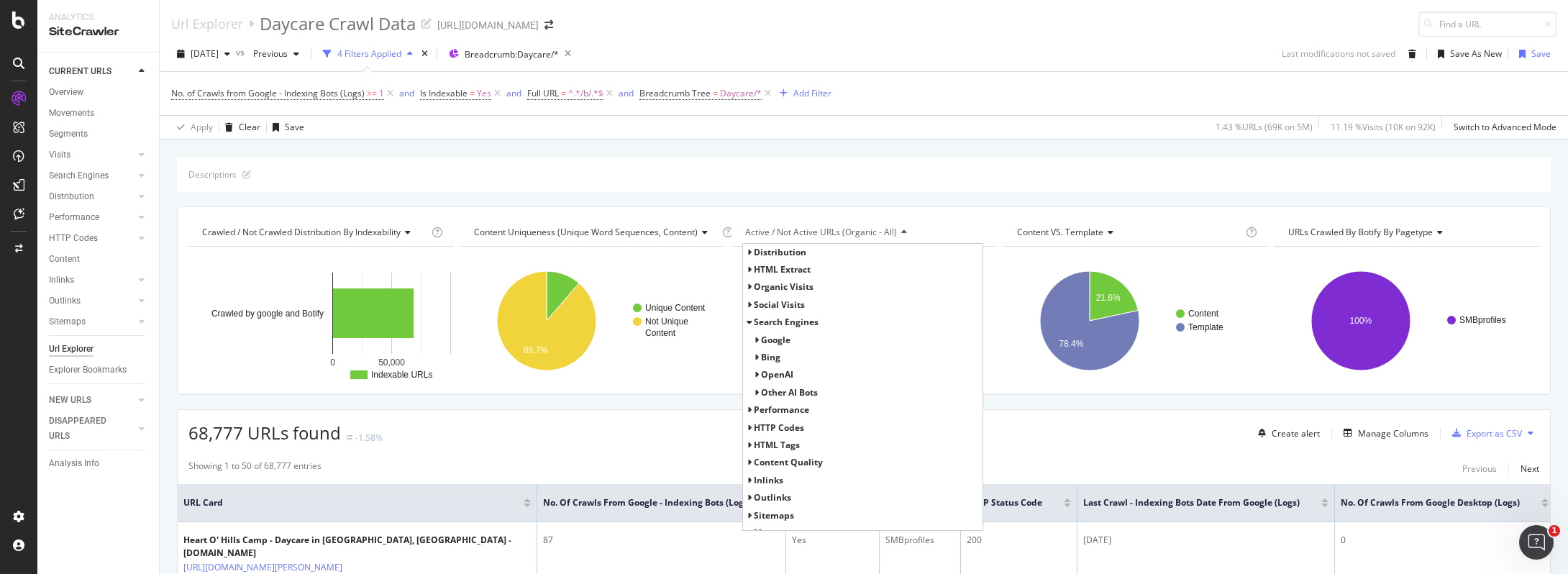
click at [766, 336] on span "Google" at bounding box center [776, 340] width 30 height 13
click at [825, 371] on span "Google Desktop" at bounding box center [805, 374] width 67 height 13
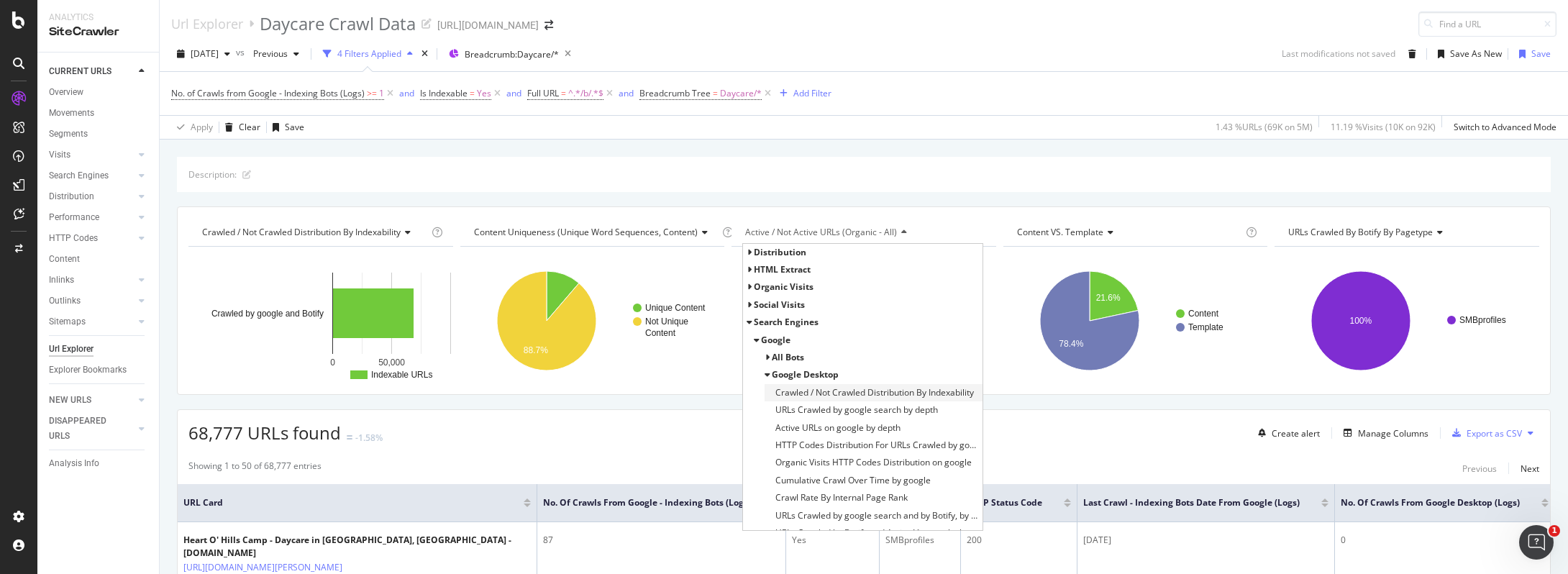
click at [824, 388] on span "Crawled / Not Crawled Distribution By Indexability" at bounding box center [874, 392] width 199 height 14
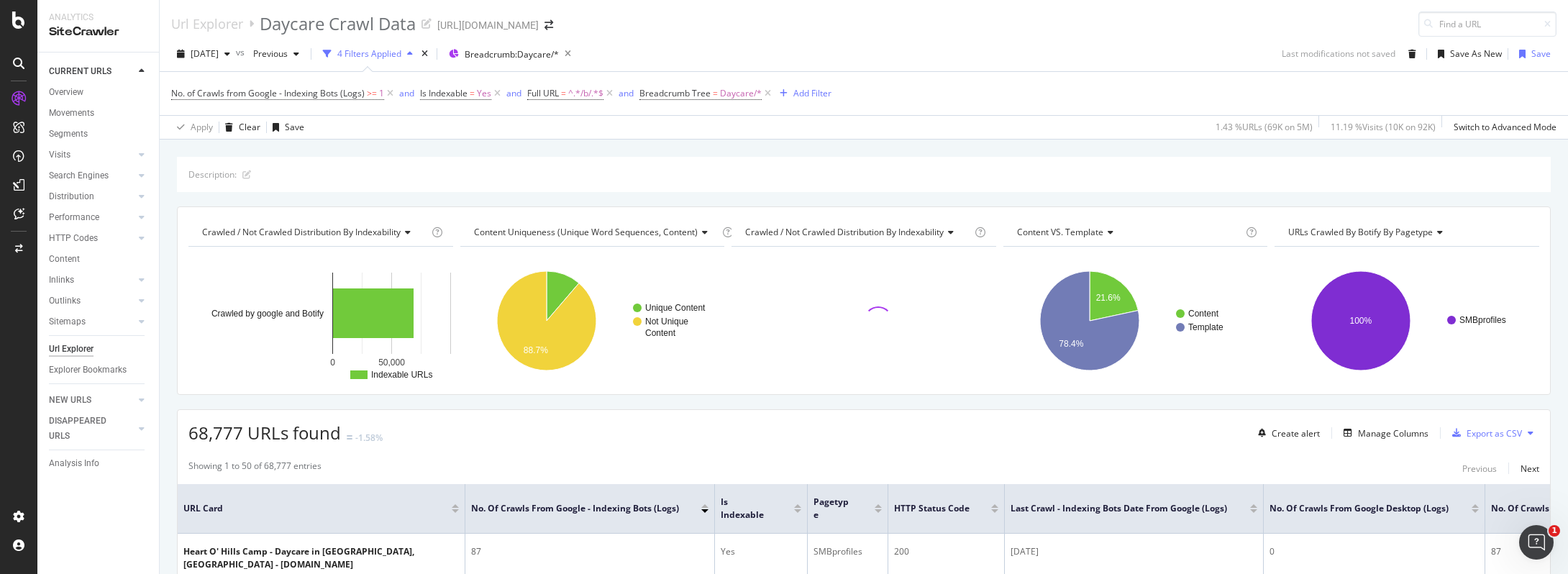
click at [849, 232] on span "Crawled / Not Crawled Distribution By Indexability" at bounding box center [845, 233] width 199 height 13
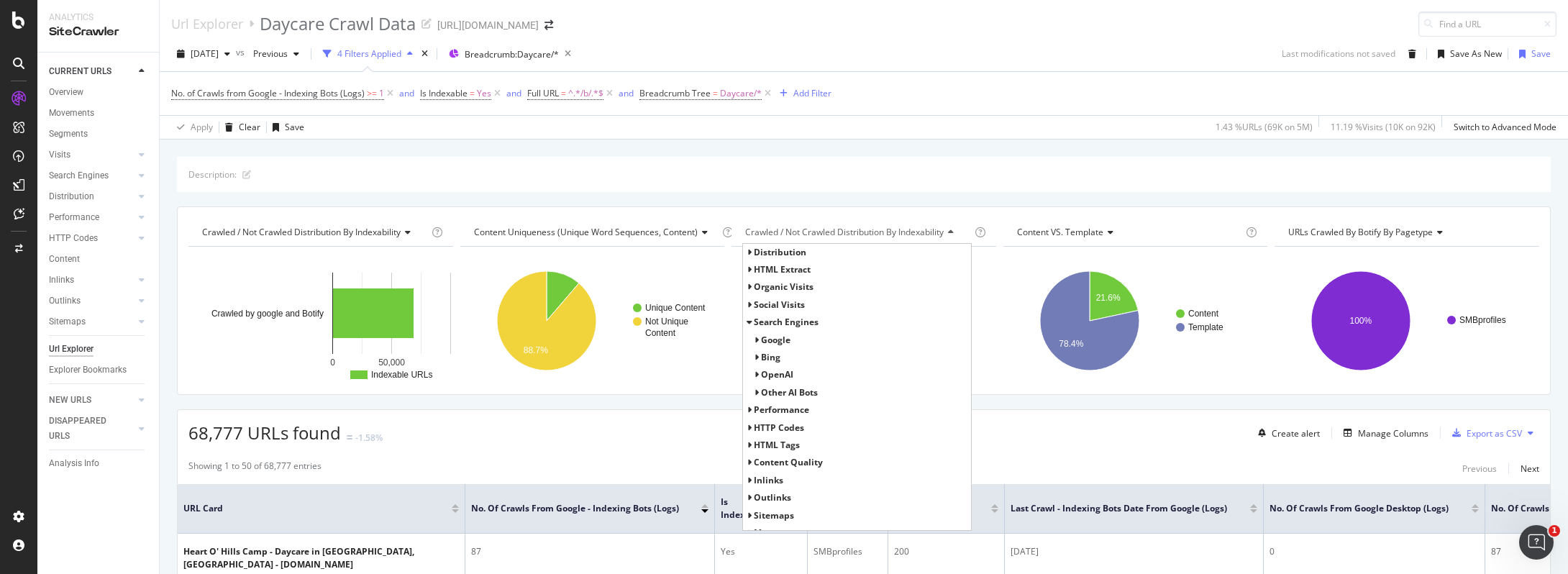
click at [784, 255] on span "Distribution" at bounding box center [780, 252] width 52 height 13
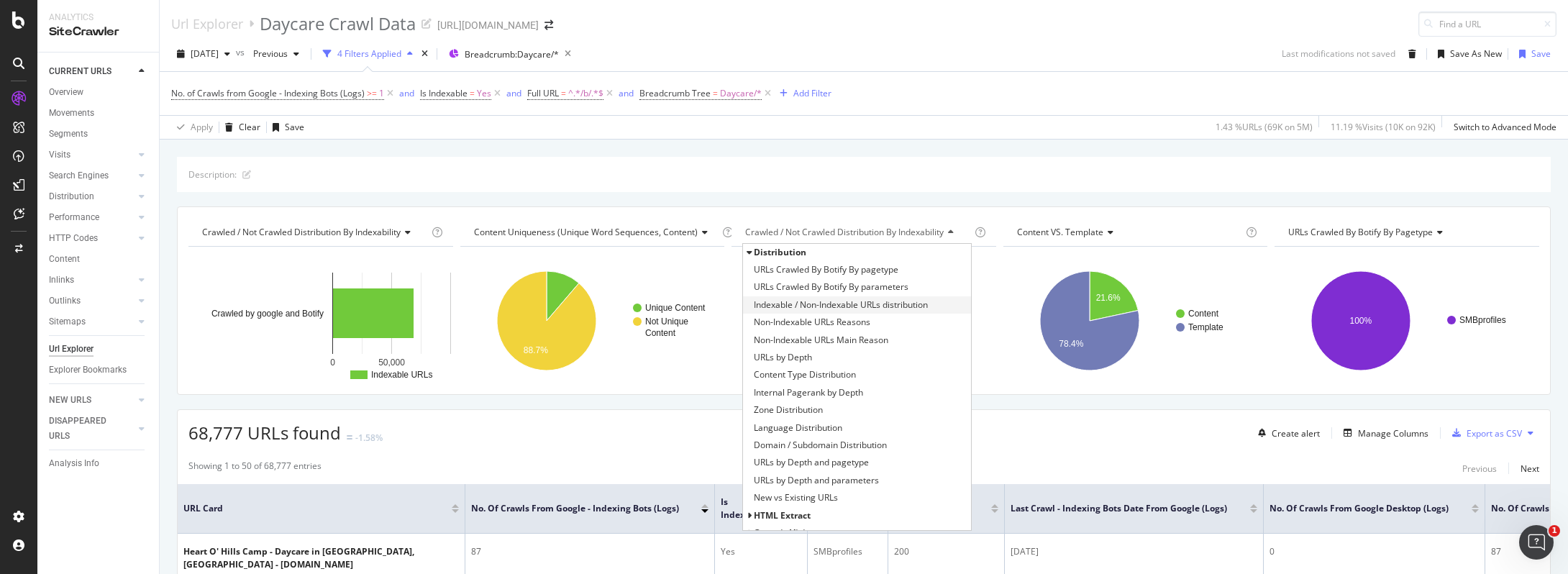
click at [798, 307] on span "Indexable / Non-Indexable URLs distribution" at bounding box center [841, 305] width 174 height 14
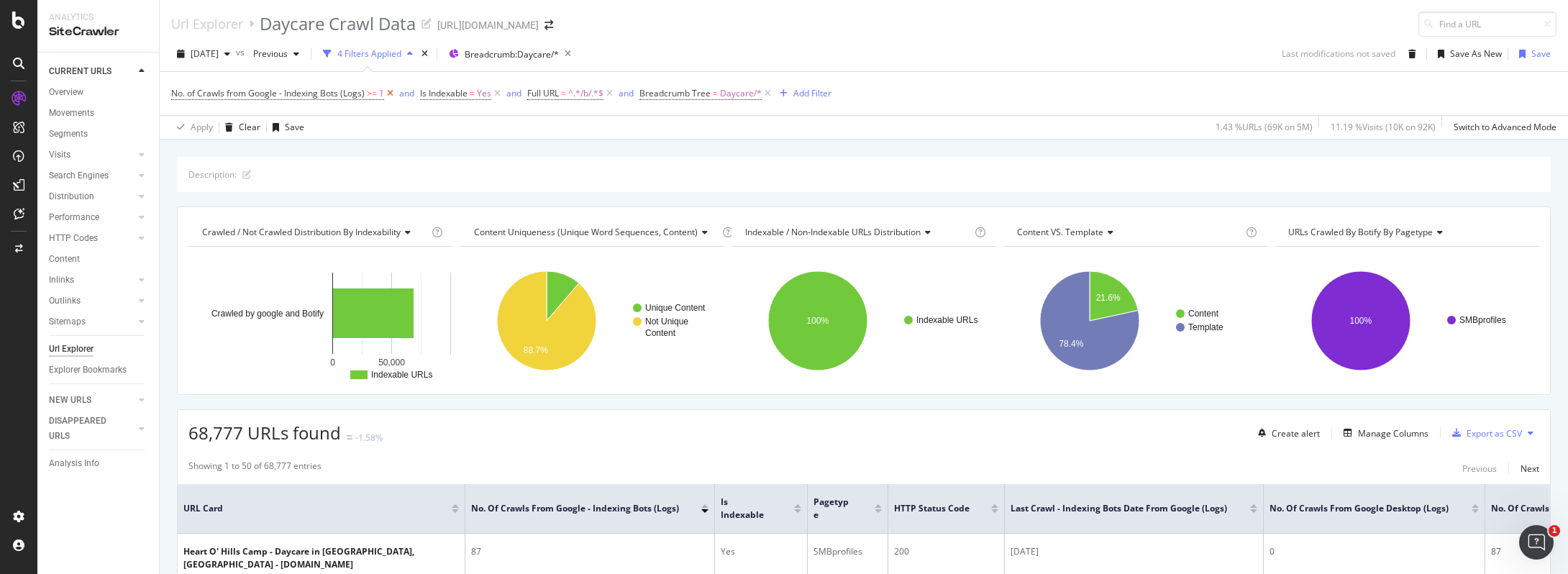
click at [388, 93] on icon at bounding box center [391, 93] width 13 height 14
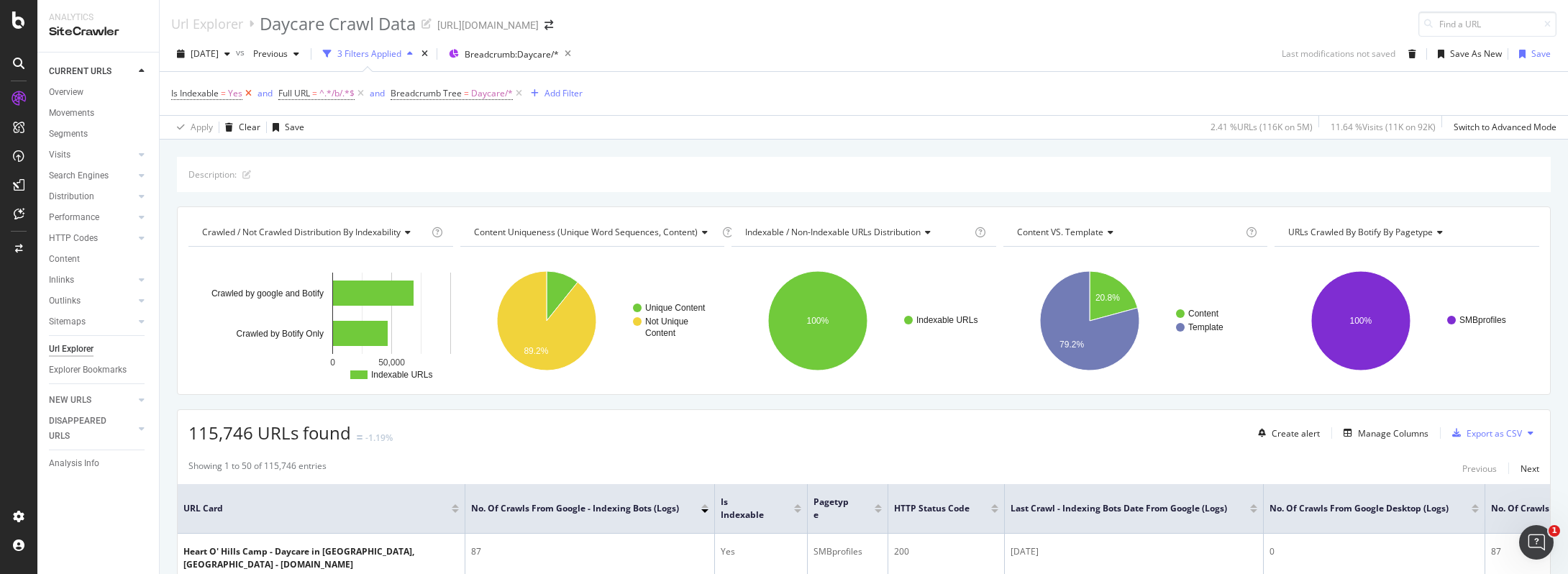
click at [250, 94] on icon at bounding box center [249, 93] width 13 height 14
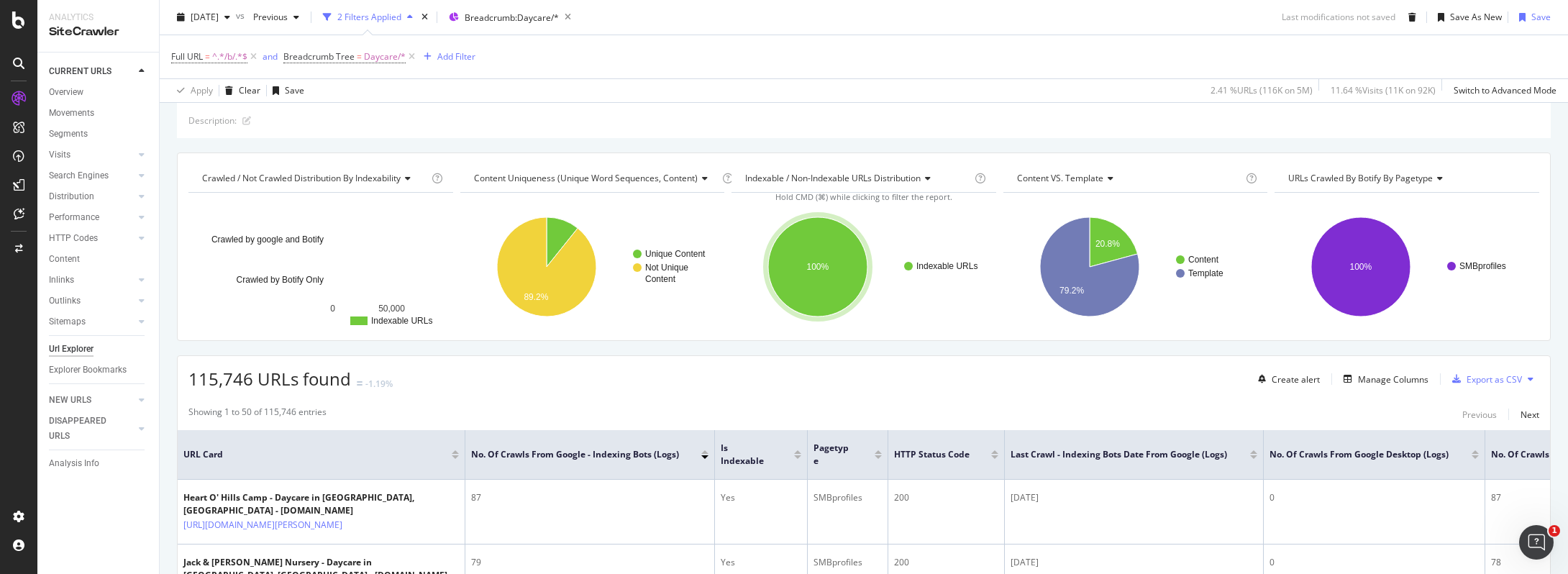
scroll to position [78, 0]
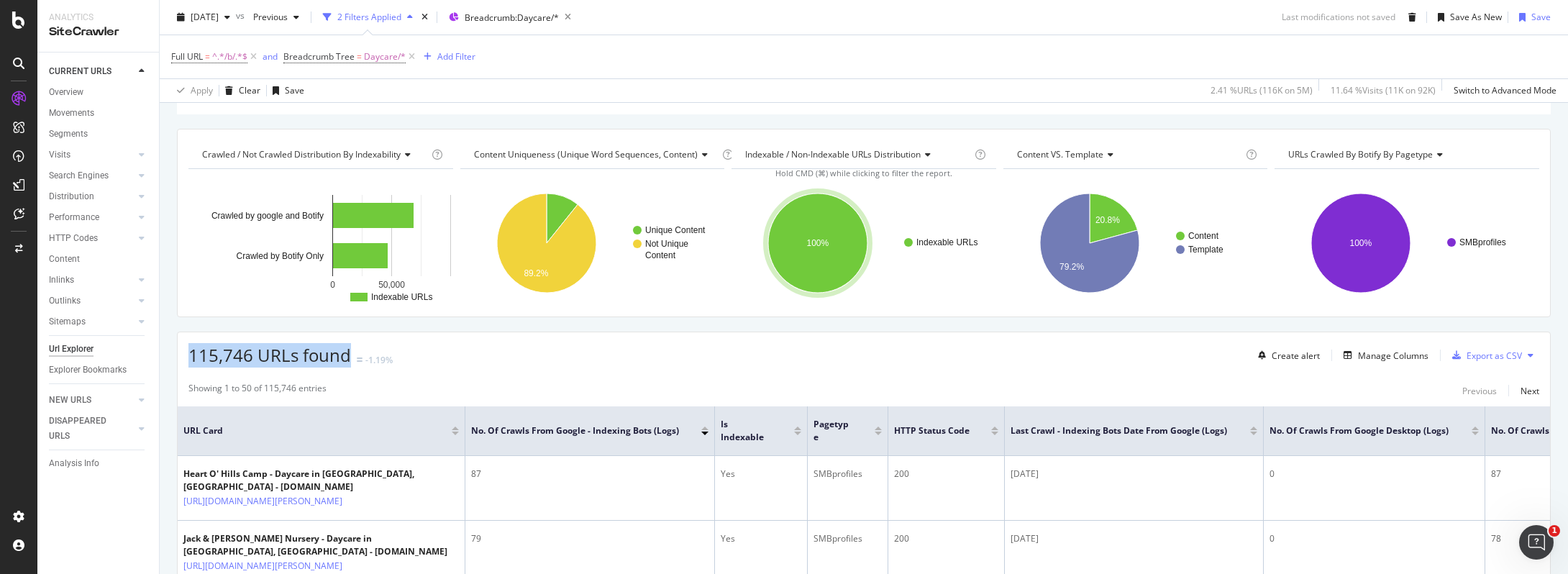
drag, startPoint x: 188, startPoint y: 351, endPoint x: 351, endPoint y: 359, distance: 163.2
click at [351, 359] on div "115,746 URLs found -1.19%" at bounding box center [290, 355] width 204 height 24
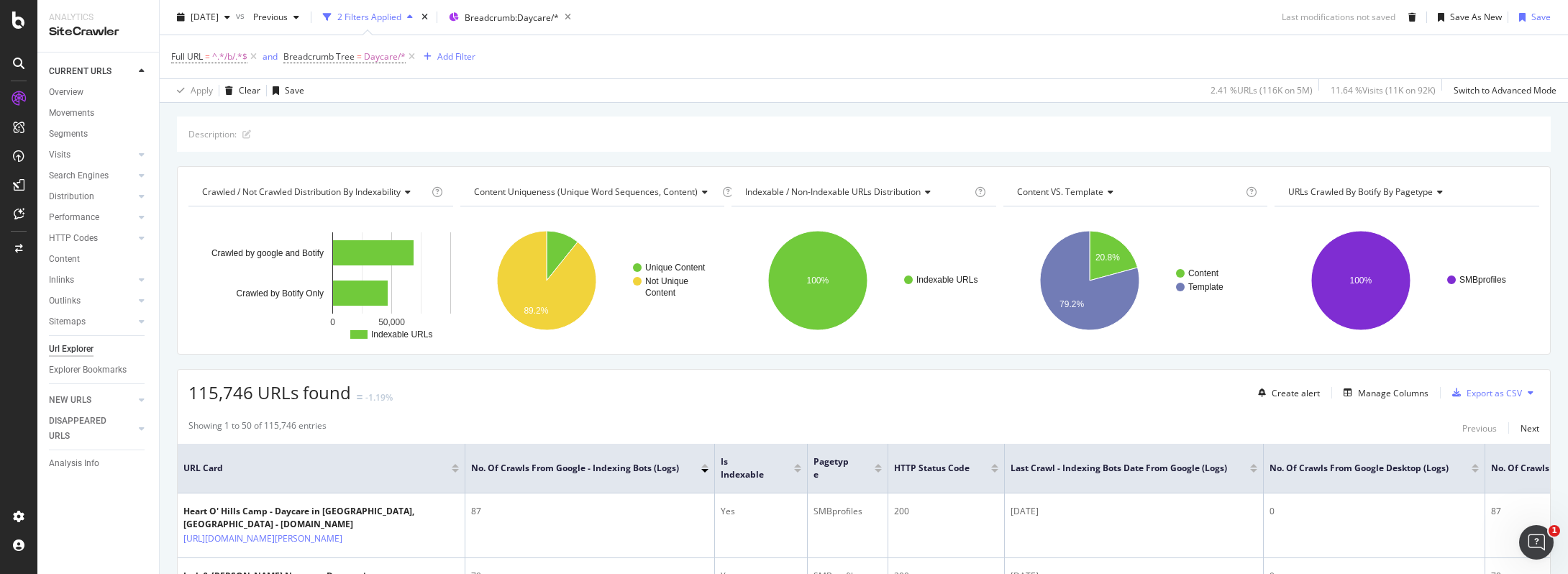
scroll to position [0, 0]
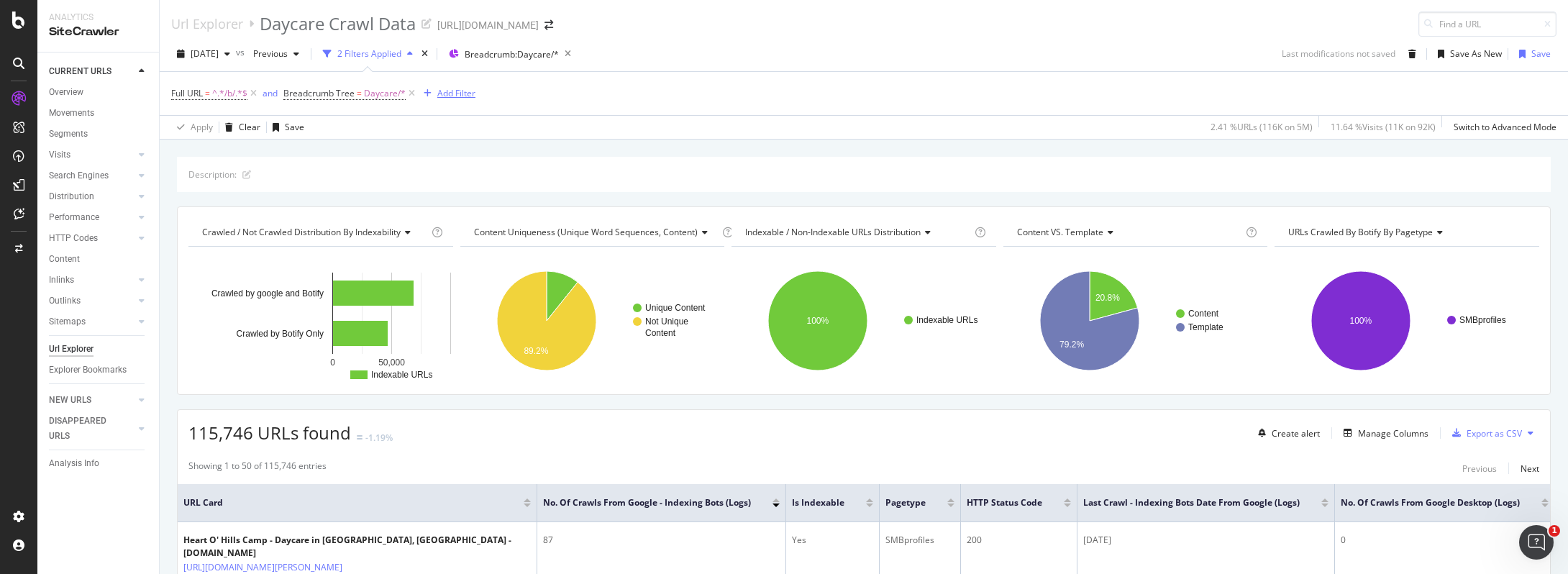
click at [444, 90] on div "Add Filter" at bounding box center [456, 93] width 38 height 13
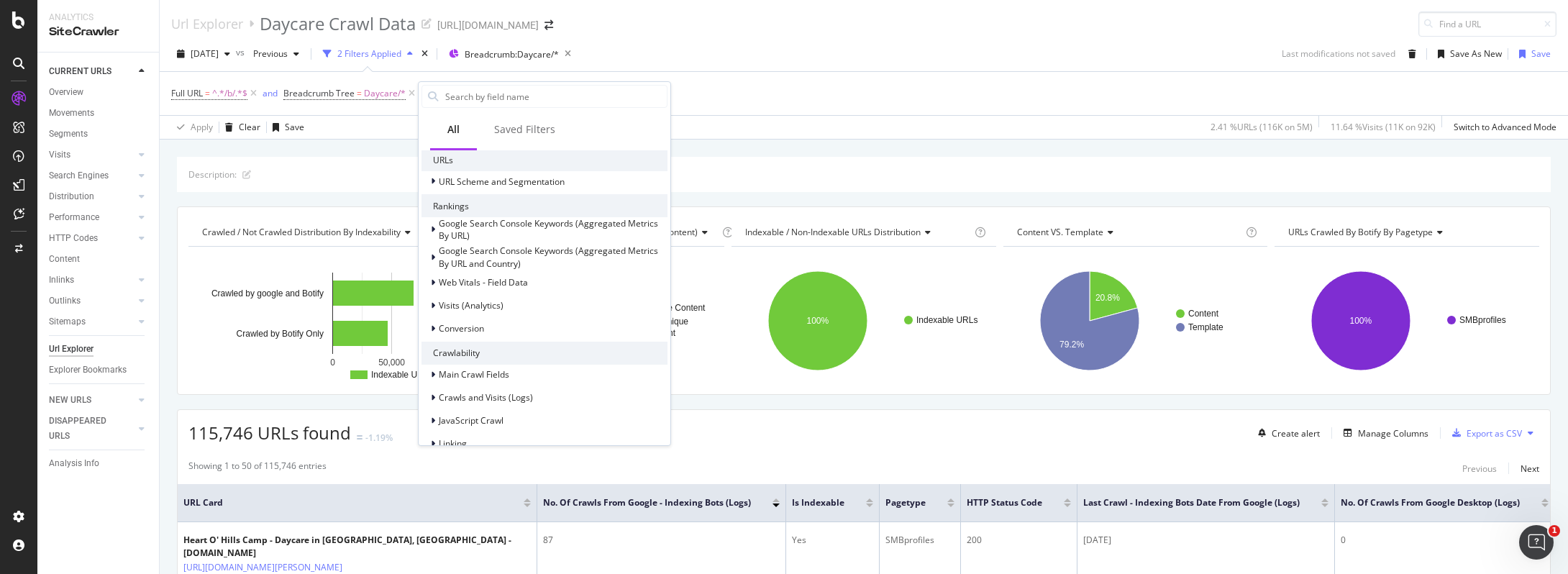
scroll to position [368, 0]
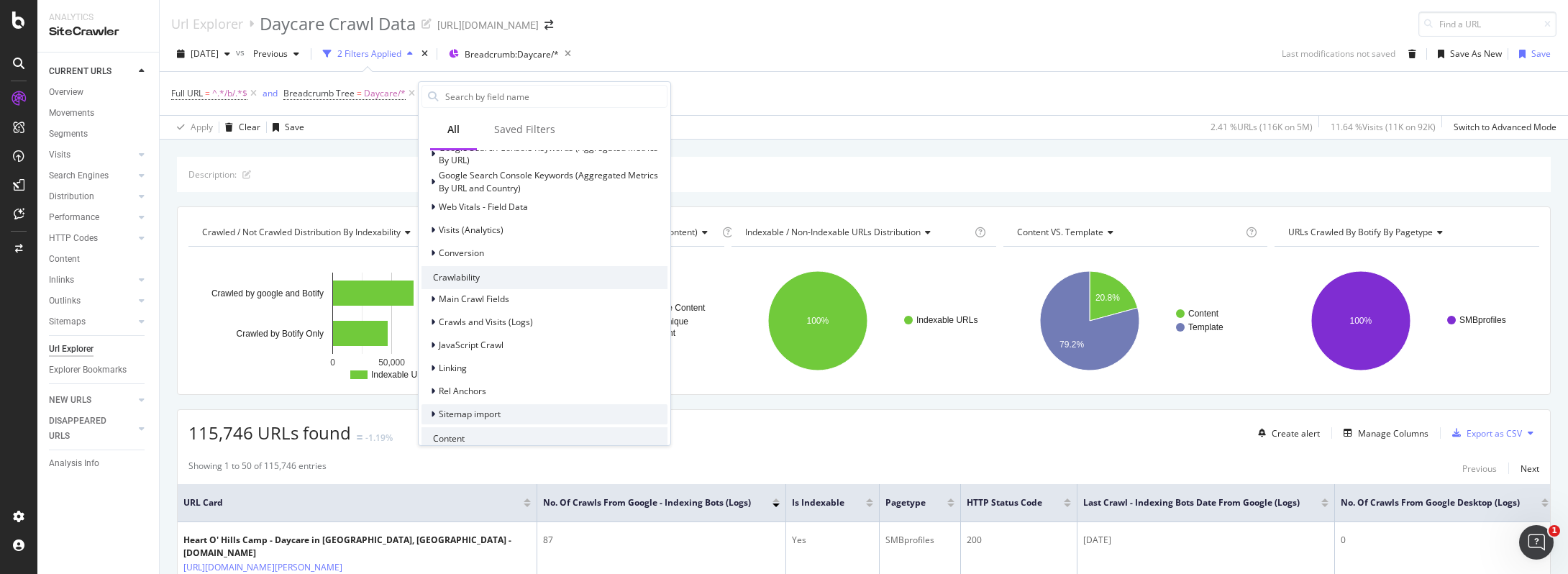
click at [487, 416] on span "Sitemap import" at bounding box center [469, 414] width 62 height 13
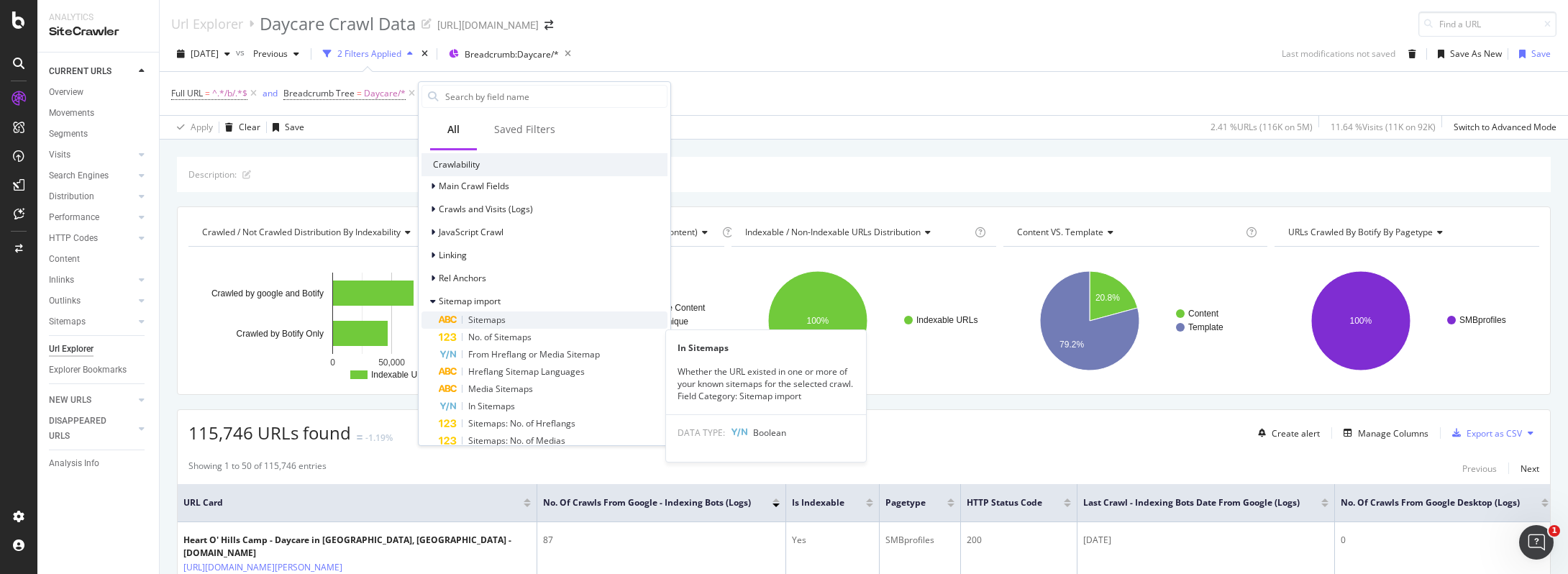
scroll to position [572, 0]
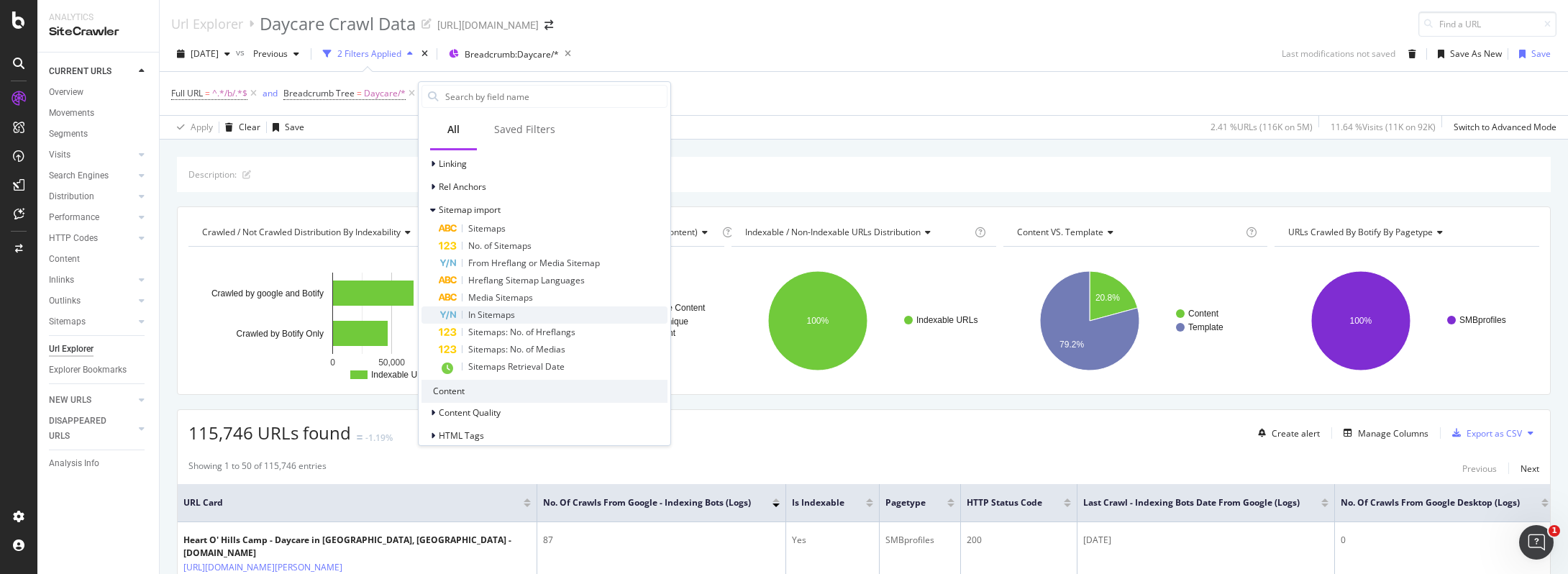
click at [499, 306] on div "In Sitemaps" at bounding box center [553, 315] width 229 height 17
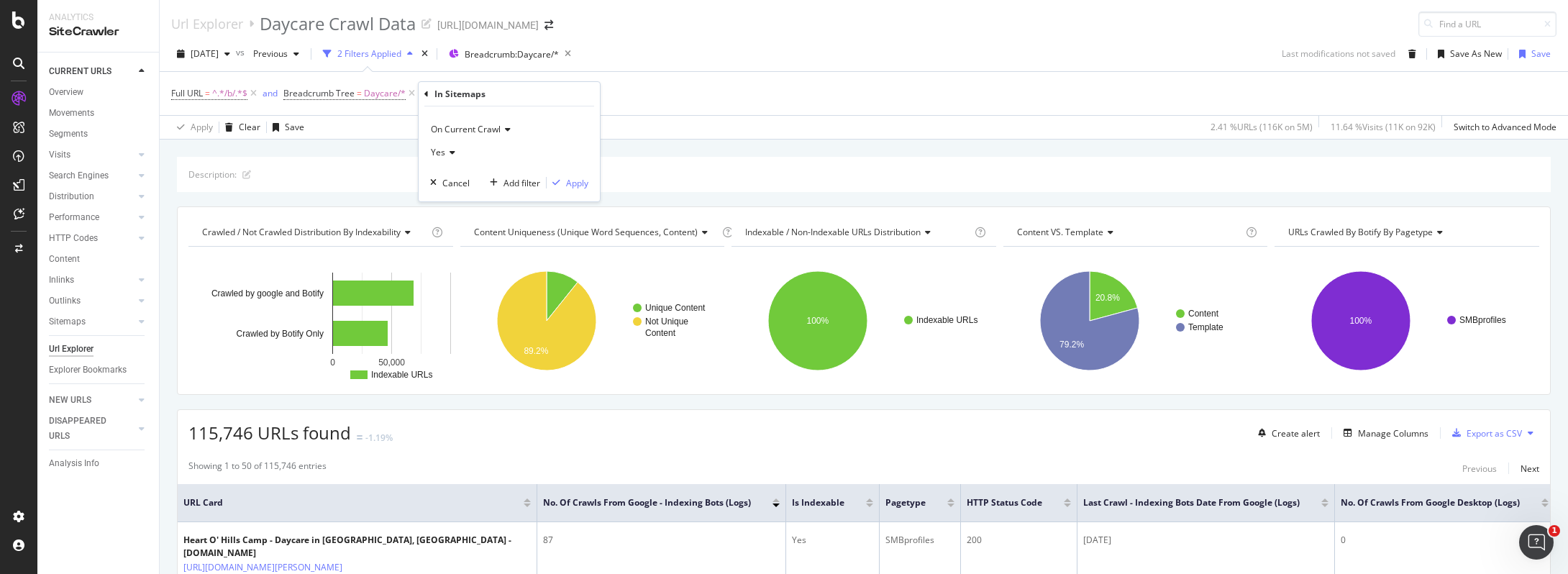
click at [439, 153] on span "Yes" at bounding box center [438, 153] width 14 height 13
click at [574, 182] on div "Apply" at bounding box center [577, 183] width 22 height 13
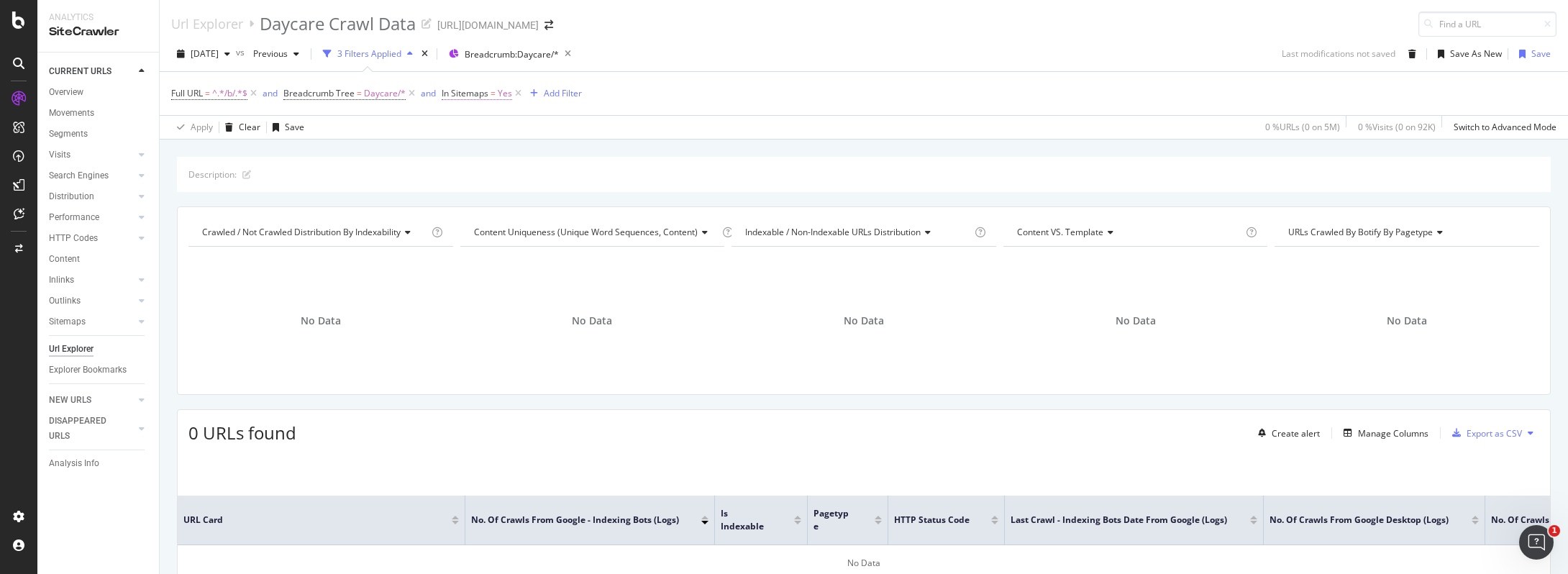
click at [485, 94] on span "In Sitemaps" at bounding box center [465, 93] width 47 height 13
click at [493, 128] on span "On Current Crawl" at bounding box center [489, 127] width 70 height 13
click at [514, 179] on span "On Compared Crawl" at bounding box center [502, 176] width 81 height 13
click at [599, 183] on div "Apply" at bounding box center [600, 181] width 22 height 13
click at [409, 90] on icon at bounding box center [412, 93] width 13 height 14
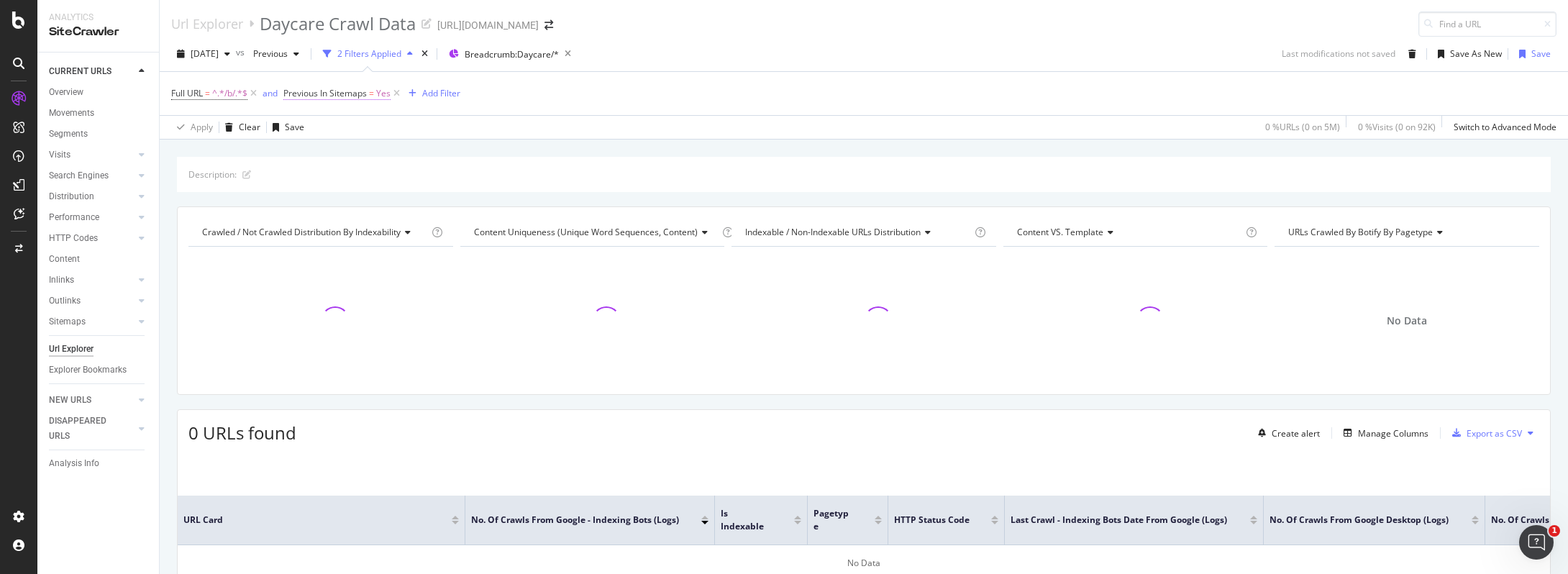
click at [351, 93] on span "Previous In Sitemaps" at bounding box center [325, 93] width 84 height 13
click at [297, 99] on div "Previous In Sitemaps" at bounding box center [376, 92] width 170 height 24
click at [297, 96] on div "Previous In Sitemaps" at bounding box center [376, 92] width 170 height 24
click at [294, 95] on icon at bounding box center [294, 92] width 5 height 9
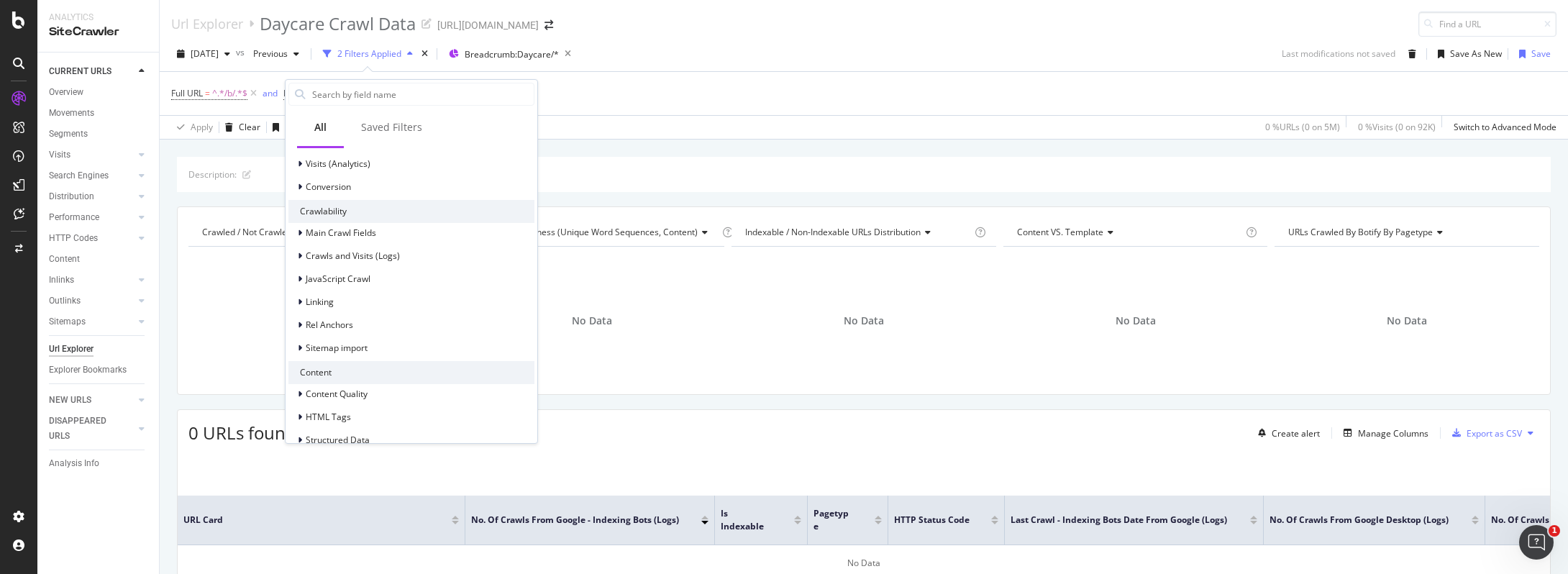
scroll to position [543, 0]
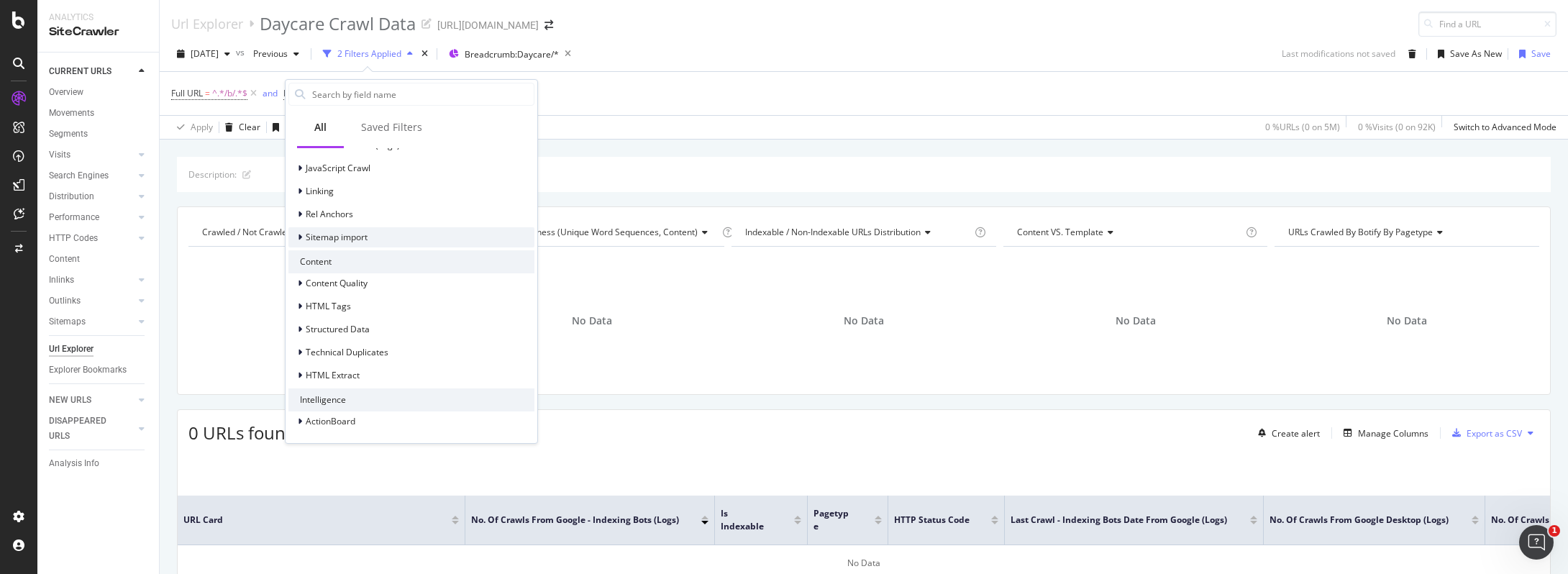
click at [377, 237] on div "Sitemap import" at bounding box center [411, 237] width 246 height 20
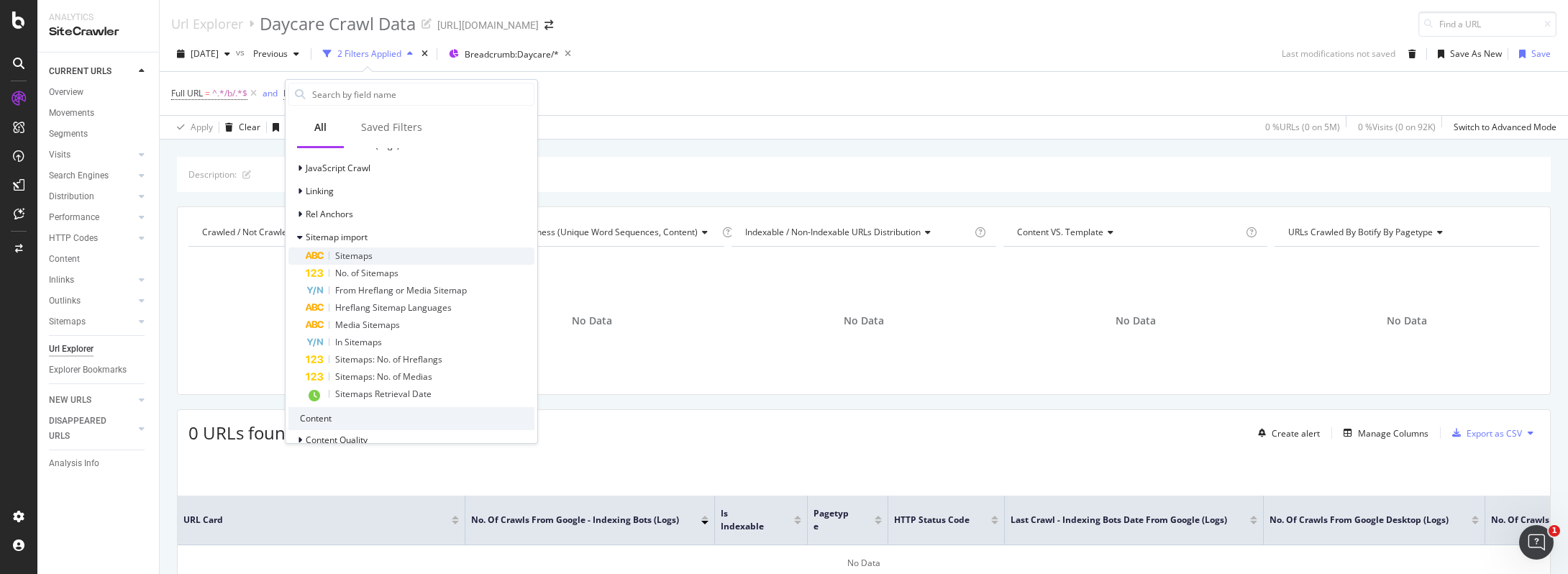
click at [398, 261] on div "Sitemaps" at bounding box center [420, 256] width 229 height 17
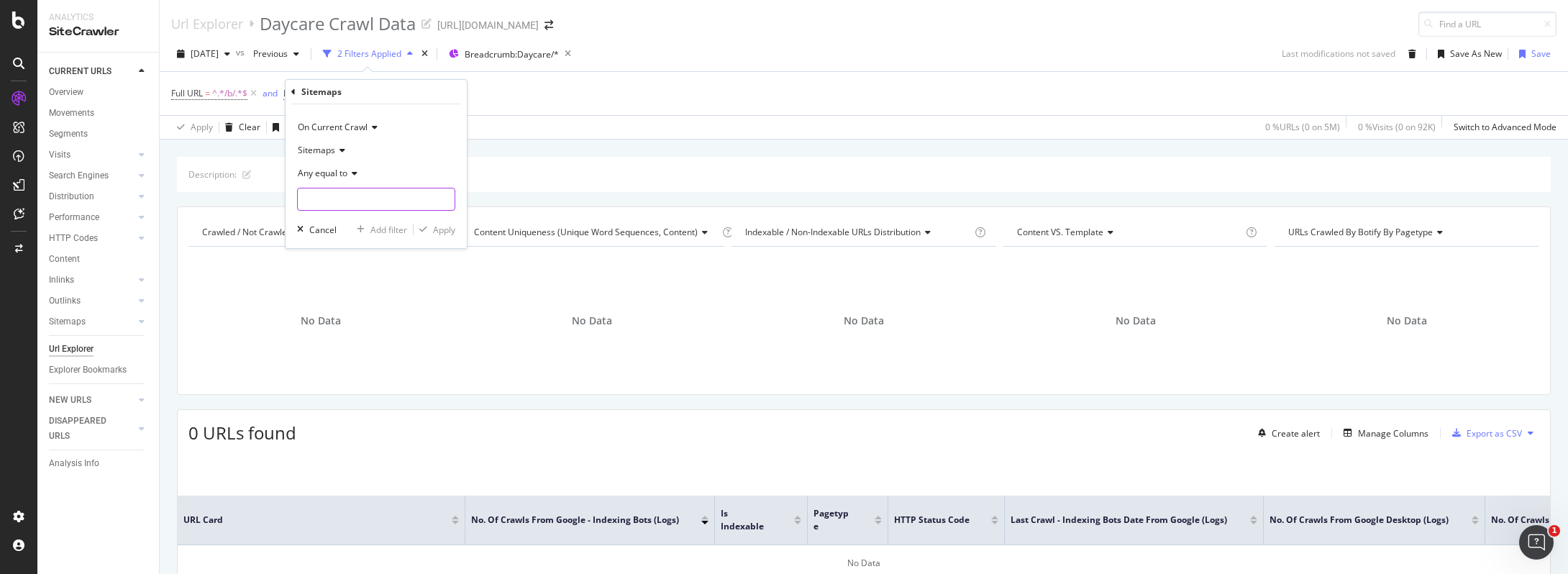
click at [350, 198] on input "text" at bounding box center [376, 199] width 157 height 23
click at [326, 179] on div "Any equal to" at bounding box center [376, 173] width 158 height 23
click at [352, 312] on span "Any contains" at bounding box center [330, 316] width 51 height 13
click at [359, 200] on input "text" at bounding box center [376, 199] width 157 height 23
type input "ppl"
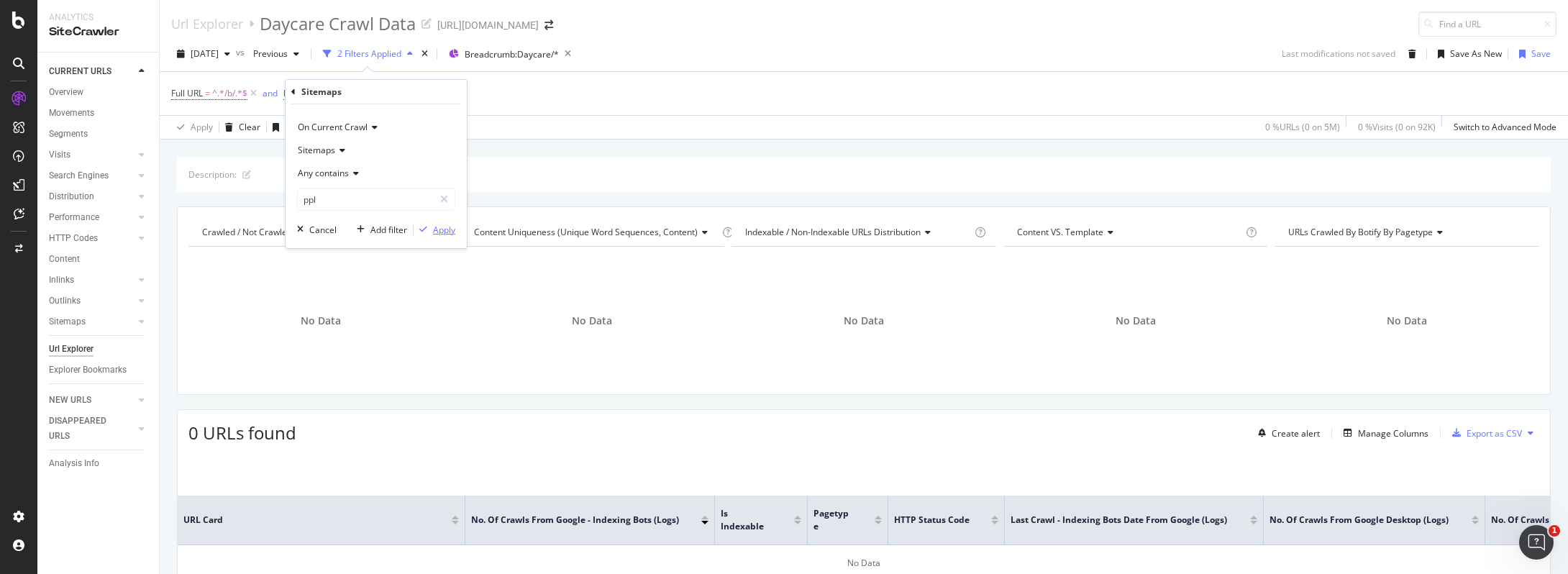
click at [442, 235] on div "Apply" at bounding box center [444, 230] width 22 height 13
click at [371, 91] on icon at bounding box center [373, 93] width 13 height 14
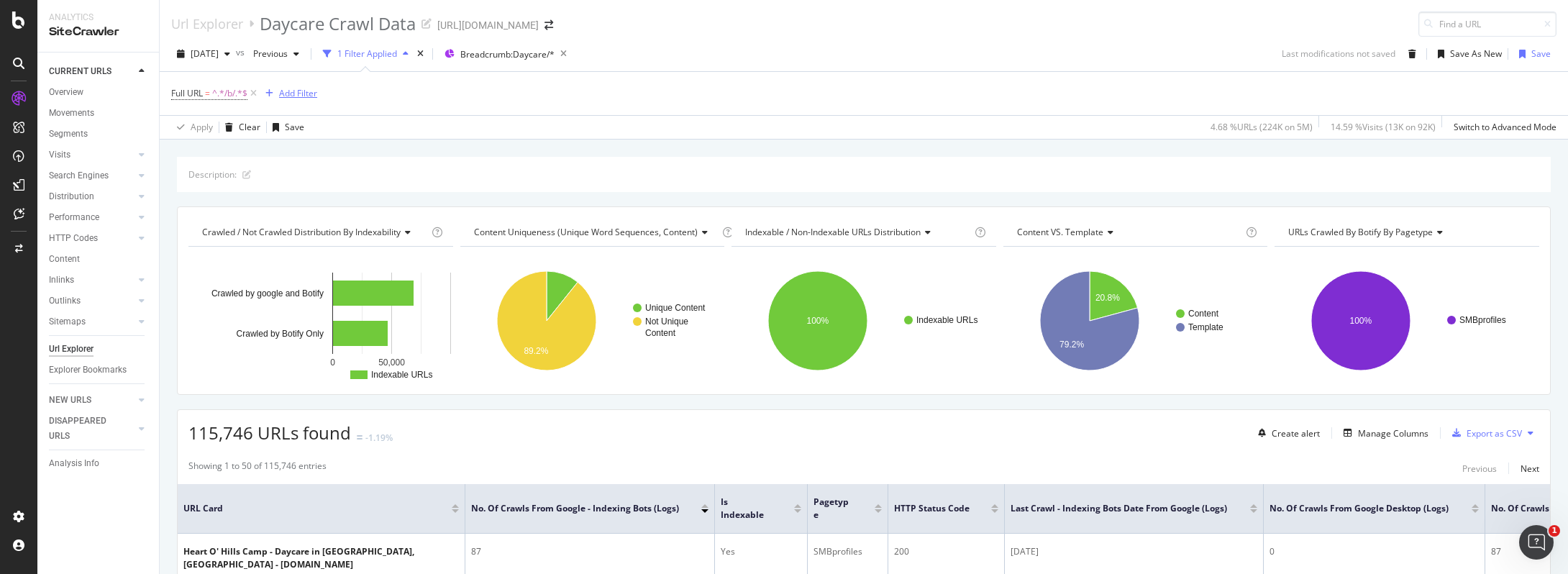
click at [299, 93] on div "Add Filter" at bounding box center [297, 93] width 38 height 13
click at [627, 93] on div "Full URL = ^.*/b/.*$ Add Filter" at bounding box center [864, 93] width 1386 height 43
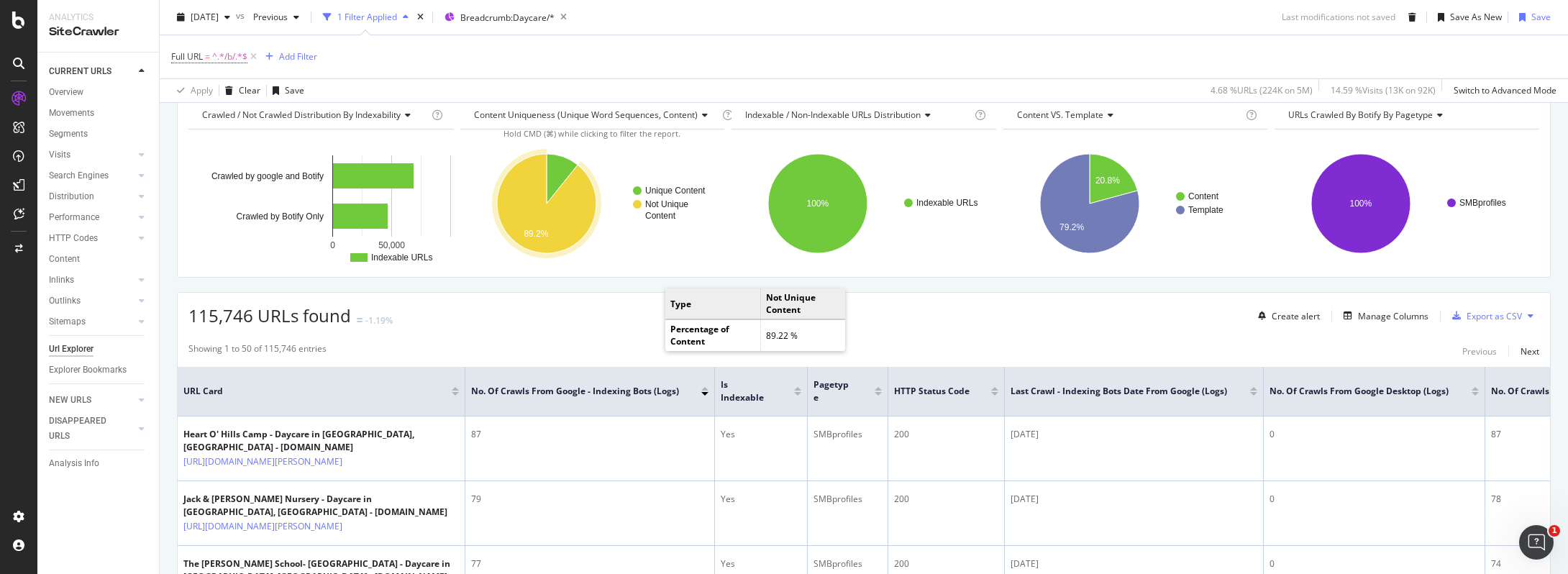
scroll to position [125, 0]
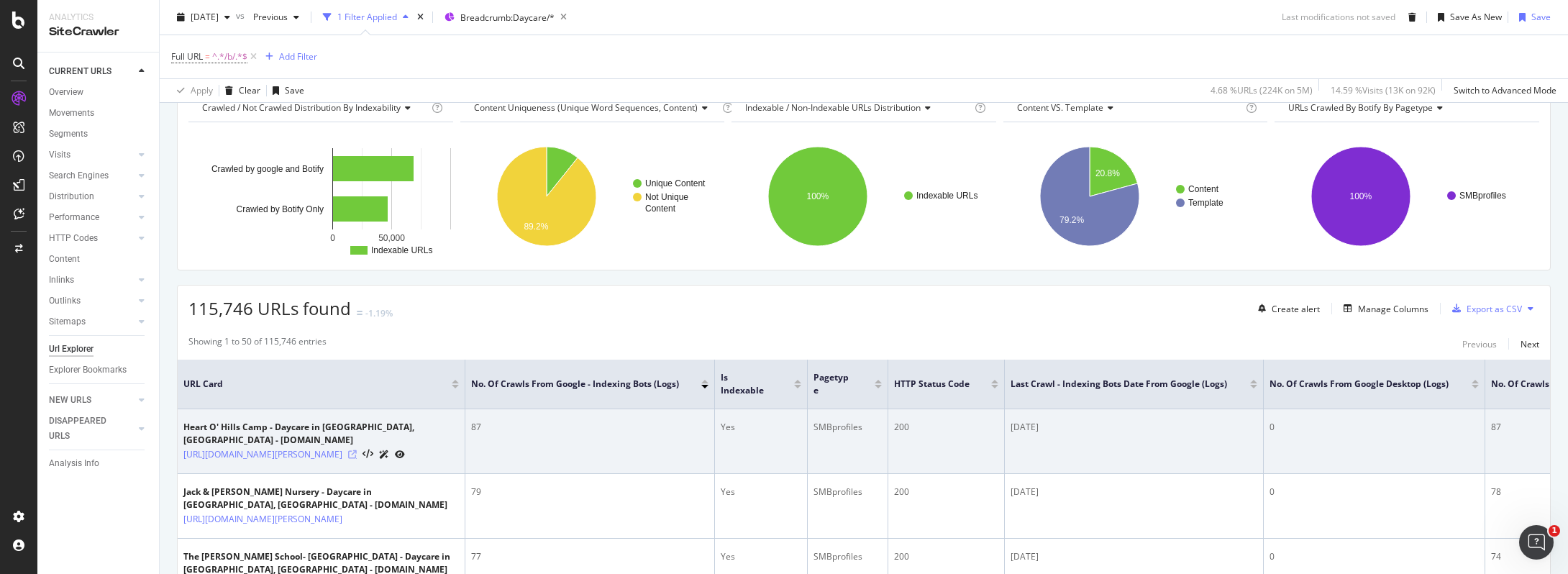
click at [357, 450] on icon at bounding box center [352, 454] width 9 height 9
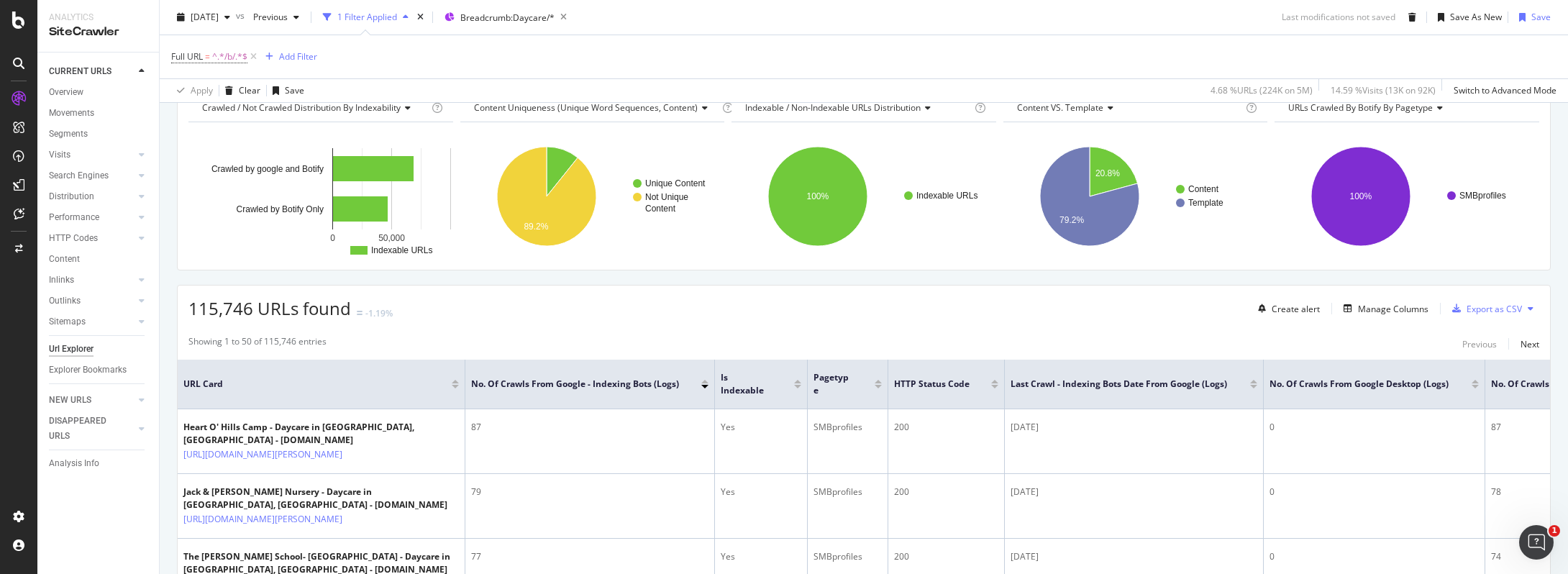
click at [1332, 109] on span "URLs Crawled By Botify By pagetype" at bounding box center [1361, 108] width 145 height 13
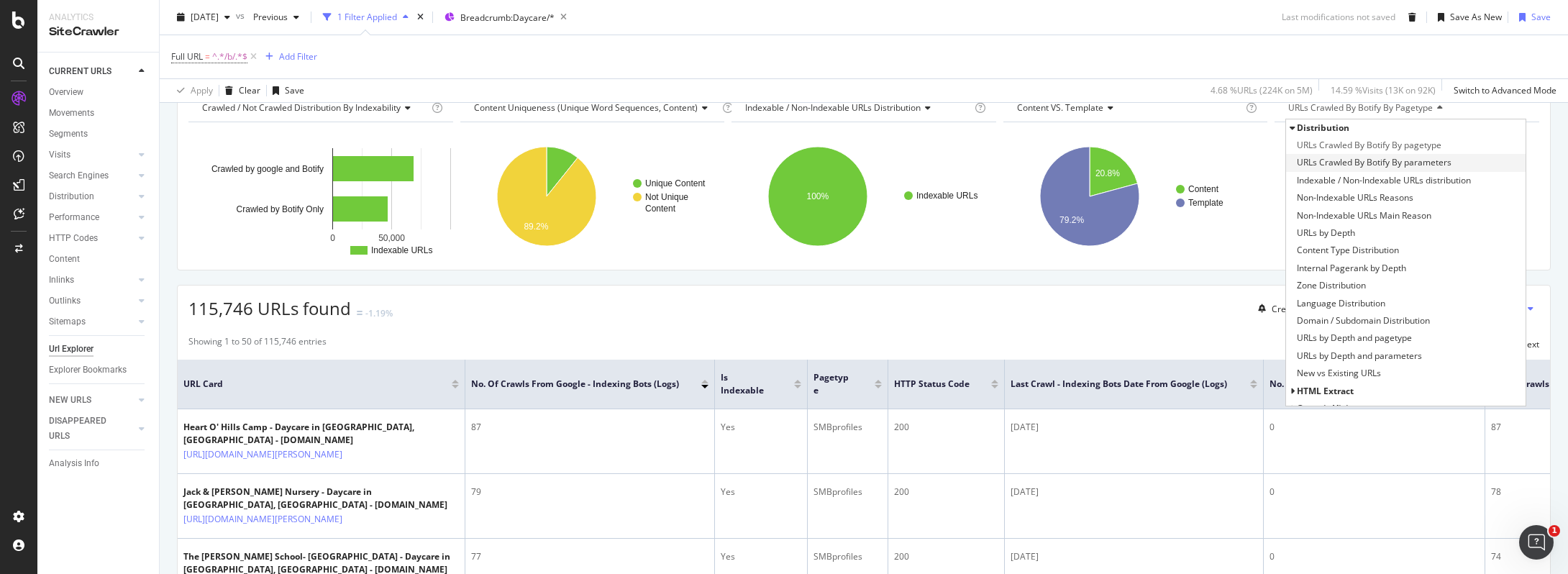
scroll to position [121, 0]
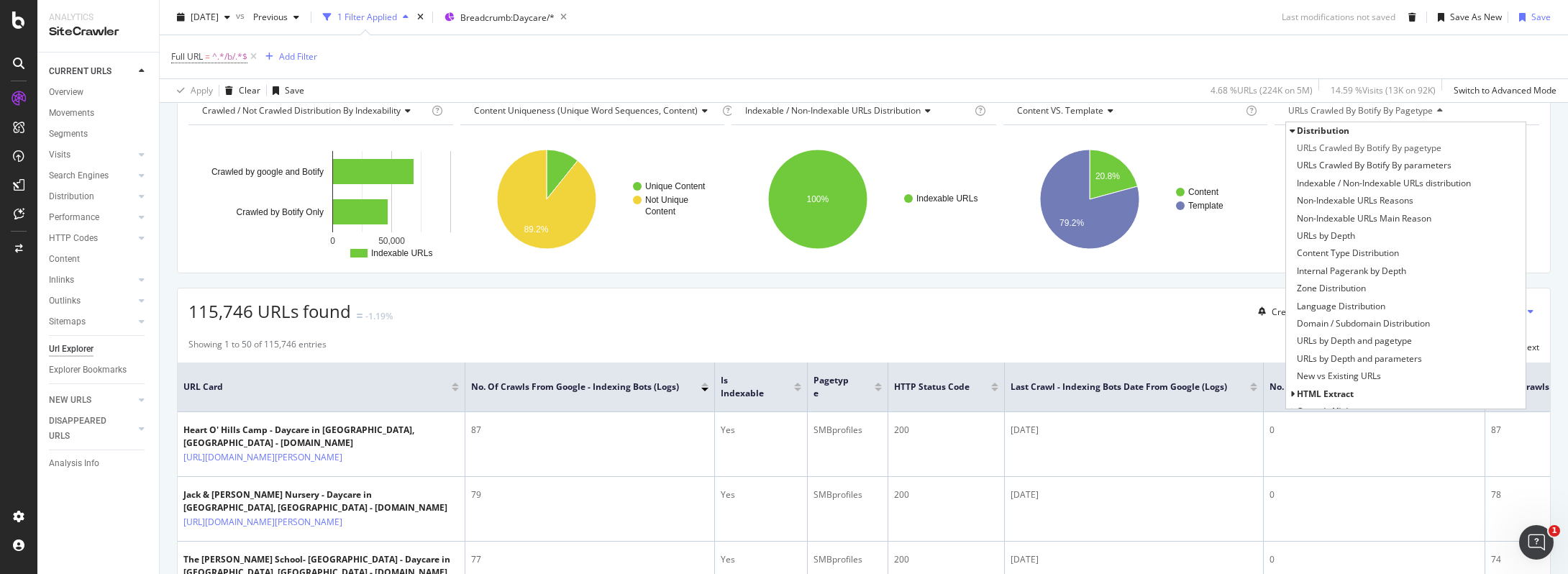
click at [1299, 131] on span "Distribution" at bounding box center [1323, 131] width 52 height 13
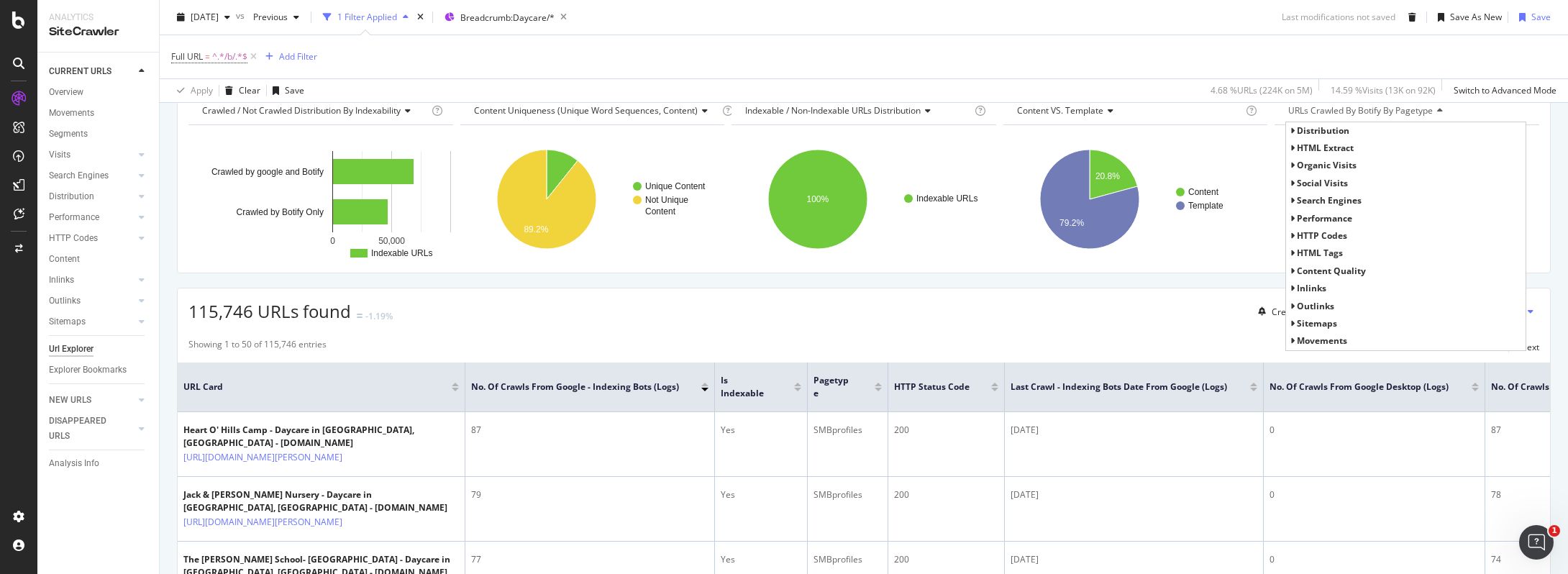
click at [1307, 165] on span "organic Visits" at bounding box center [1327, 165] width 59 height 13
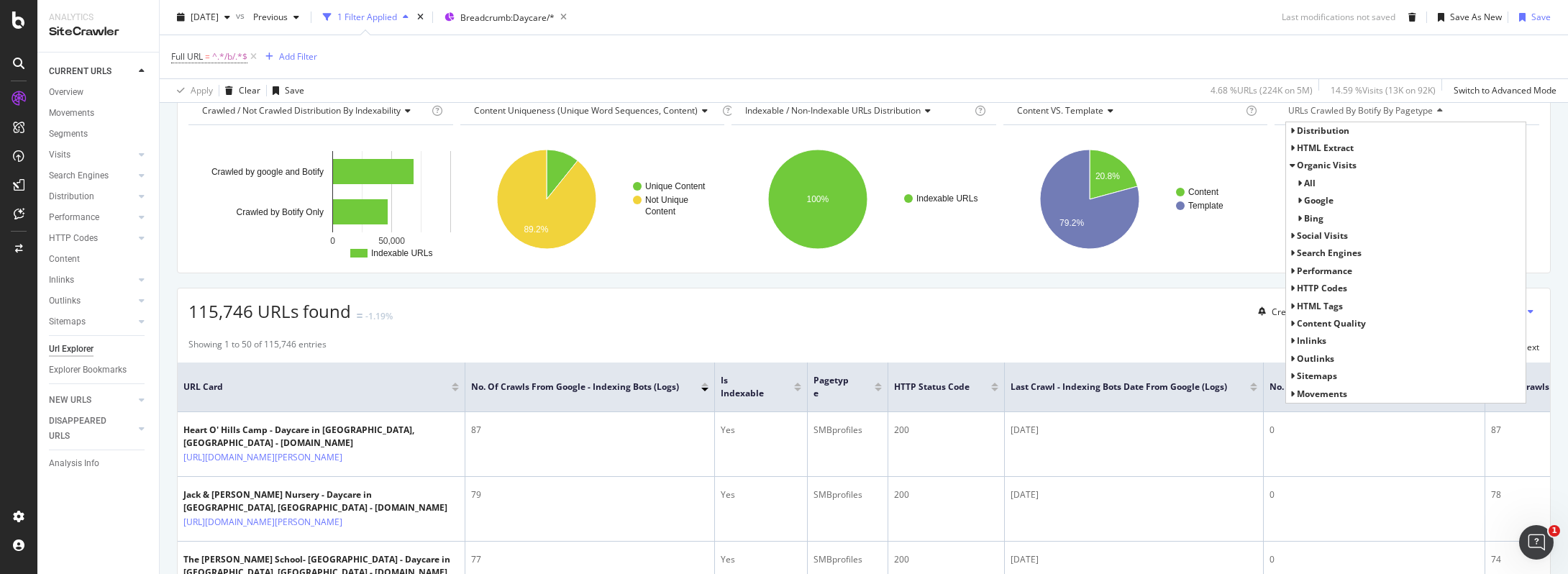
click at [1304, 176] on div "all" at bounding box center [1310, 183] width 12 height 14
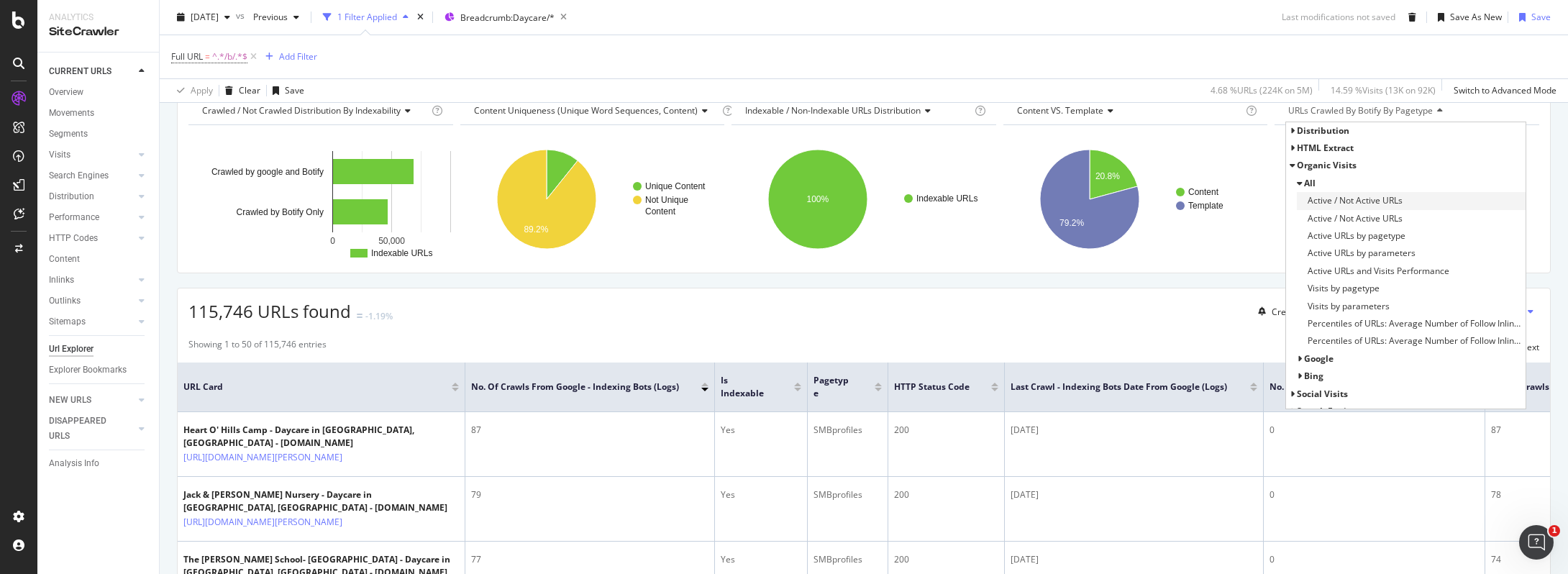
click at [1351, 204] on span "Active / Not Active URLs" at bounding box center [1354, 200] width 95 height 14
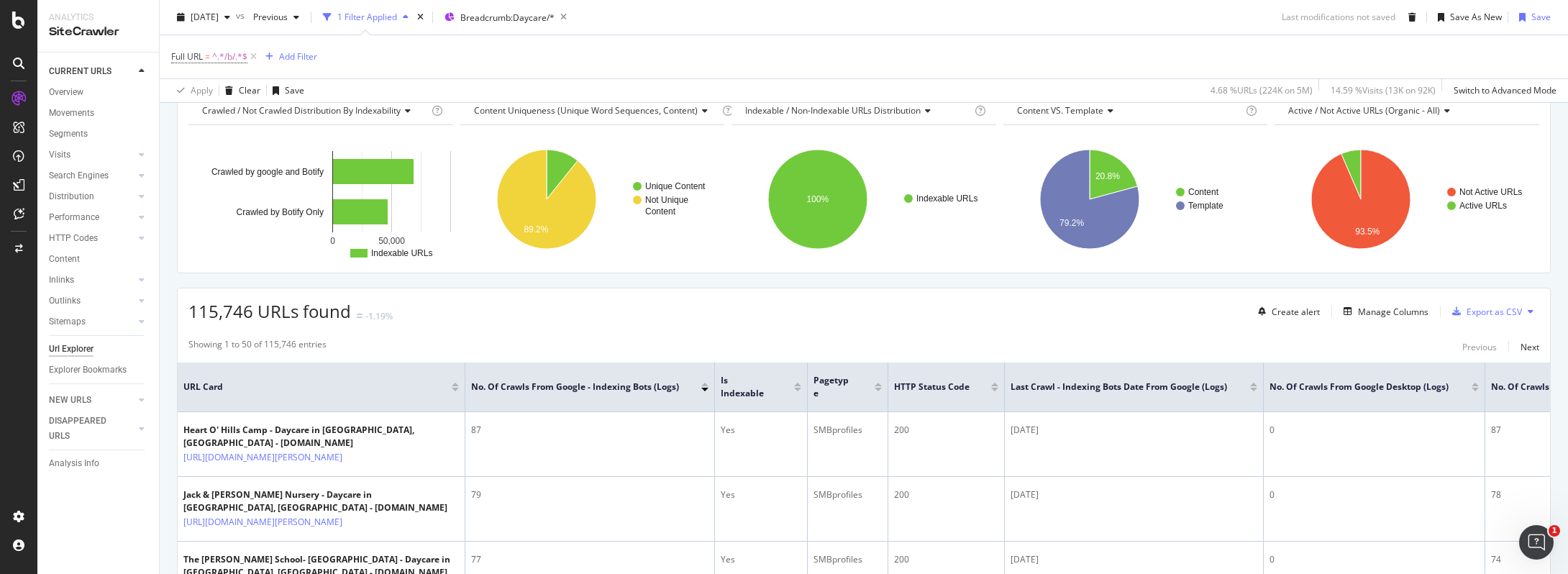
scroll to position [119, 0]
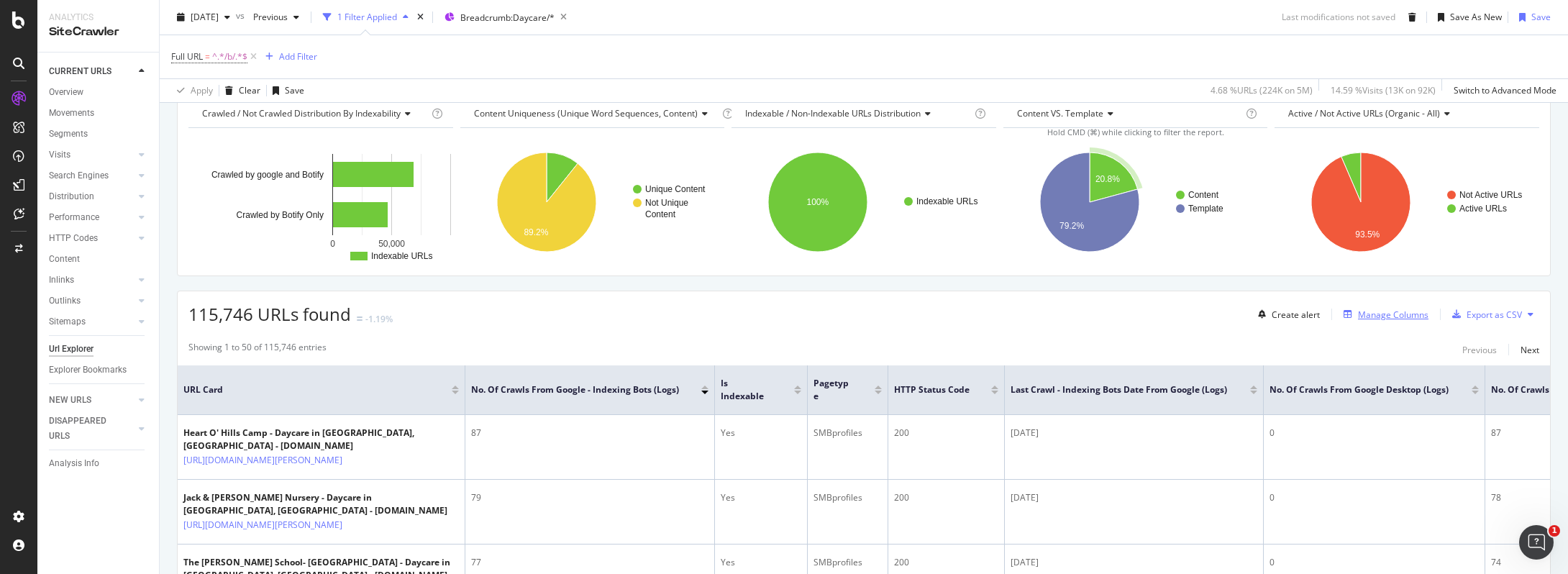
click at [1368, 316] on div "Manage Columns" at bounding box center [1393, 315] width 70 height 13
click at [1363, 315] on div "Manage Columns" at bounding box center [1393, 315] width 70 height 13
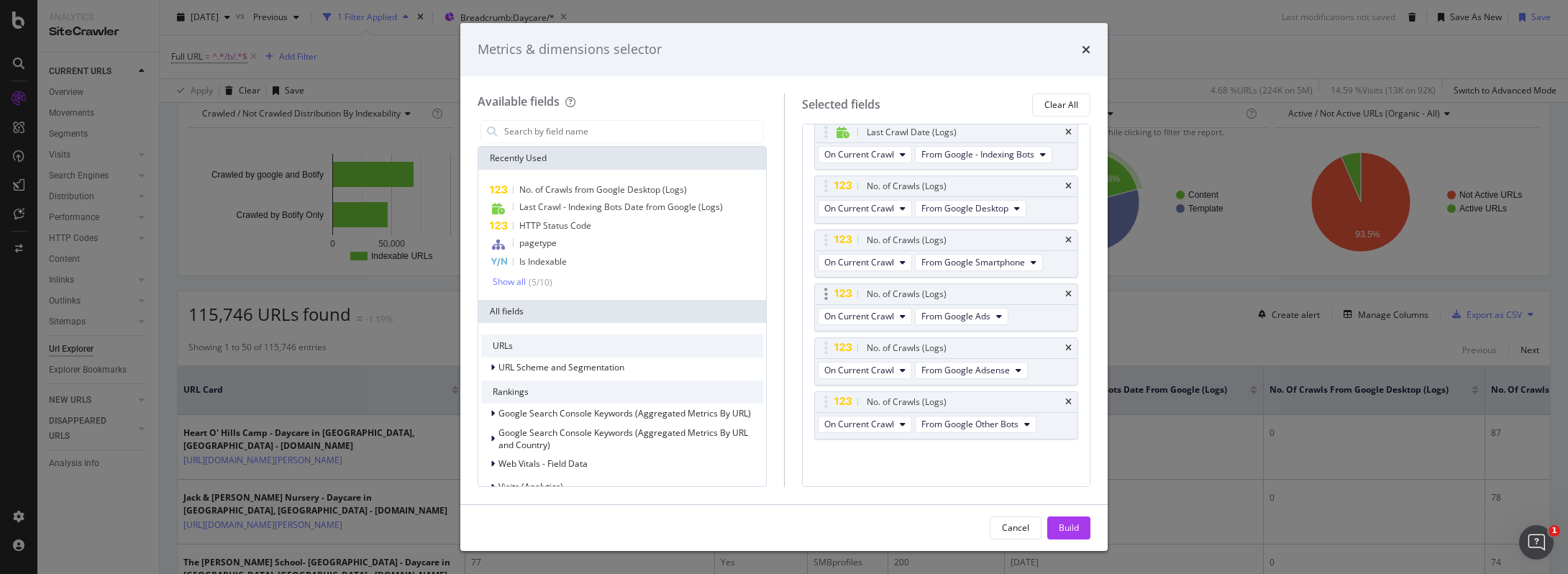
scroll to position [232, 0]
click at [1065, 188] on icon "times" at bounding box center [1069, 185] width 6 height 9
click at [1058, 230] on div "No. of Crawls (Logs)" at bounding box center [946, 239] width 263 height 20
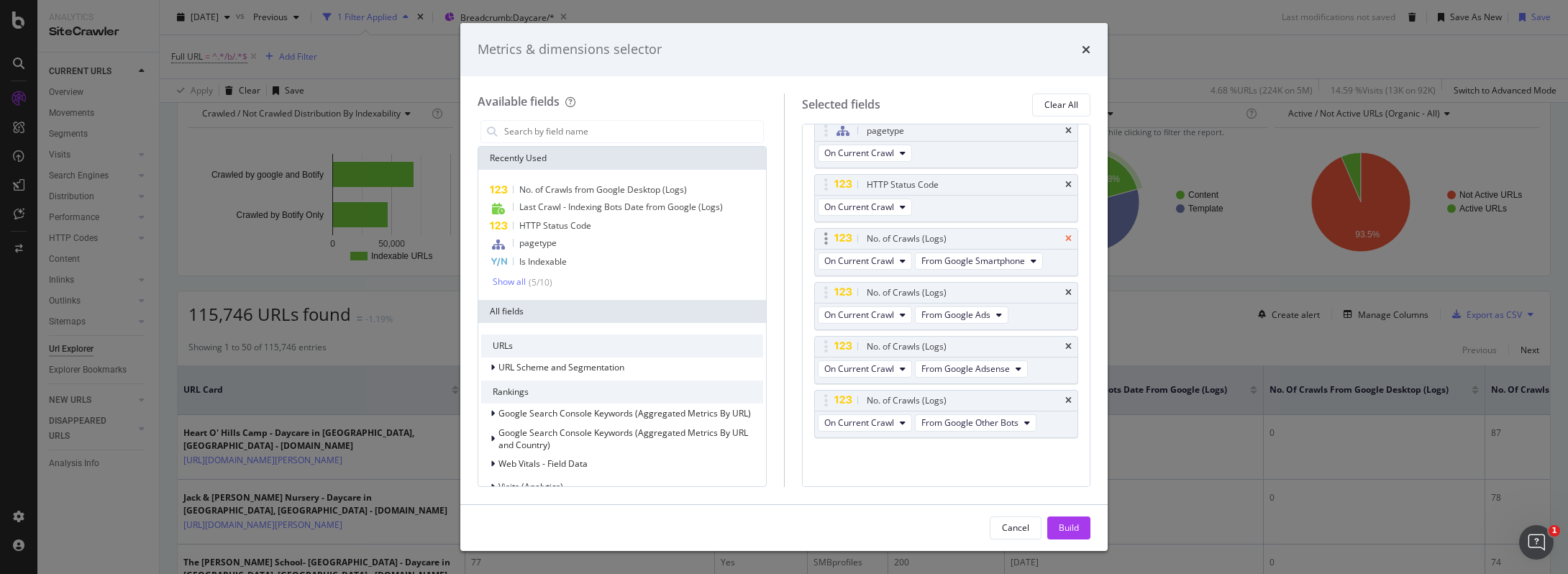
click at [1065, 236] on icon "times" at bounding box center [1069, 239] width 6 height 9
click at [1065, 403] on icon "times" at bounding box center [1069, 400] width 6 height 9
click at [1065, 397] on icon "times" at bounding box center [1069, 400] width 6 height 9
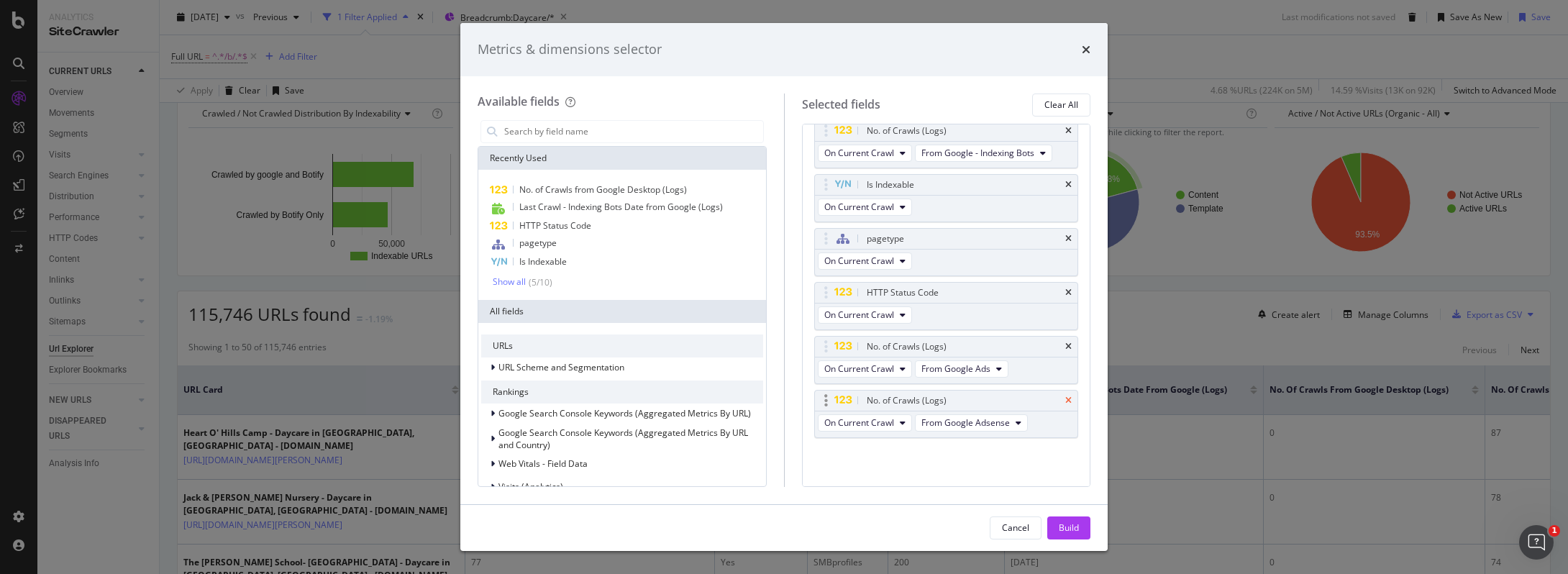
scroll to position [0, 0]
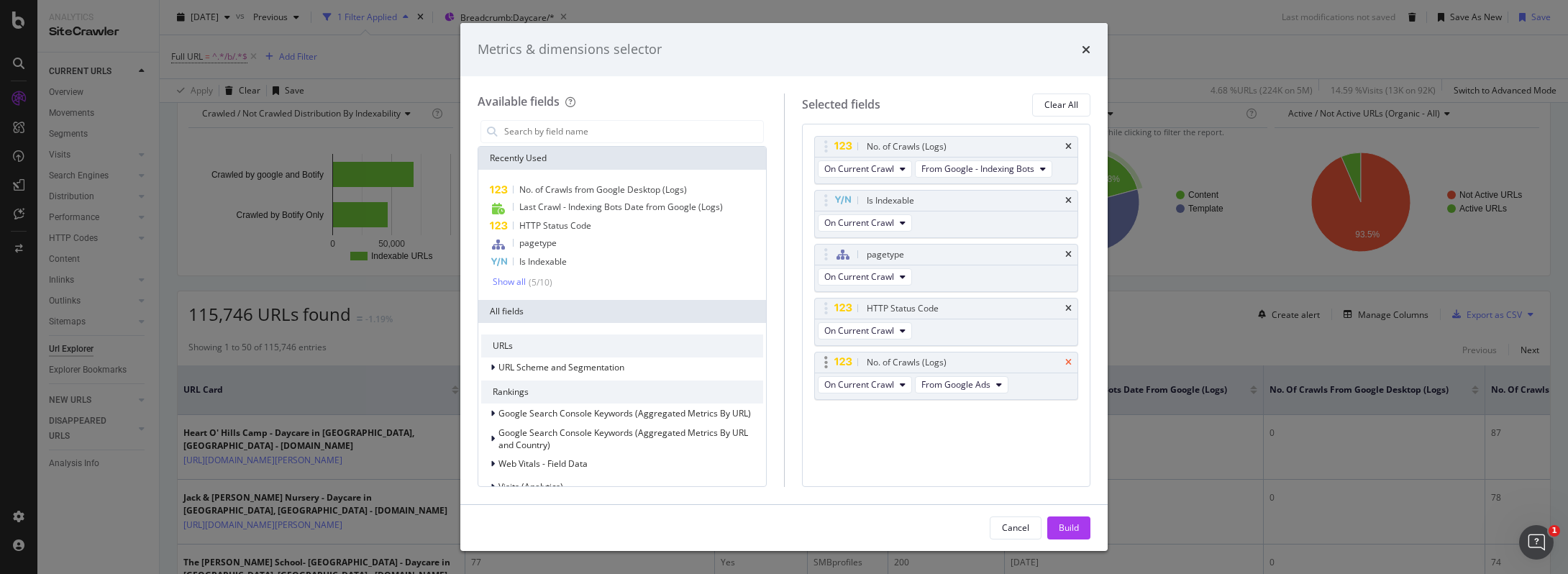
click at [1068, 364] on icon "times" at bounding box center [1069, 363] width 6 height 9
click at [551, 136] on input "modal" at bounding box center [633, 132] width 261 height 22
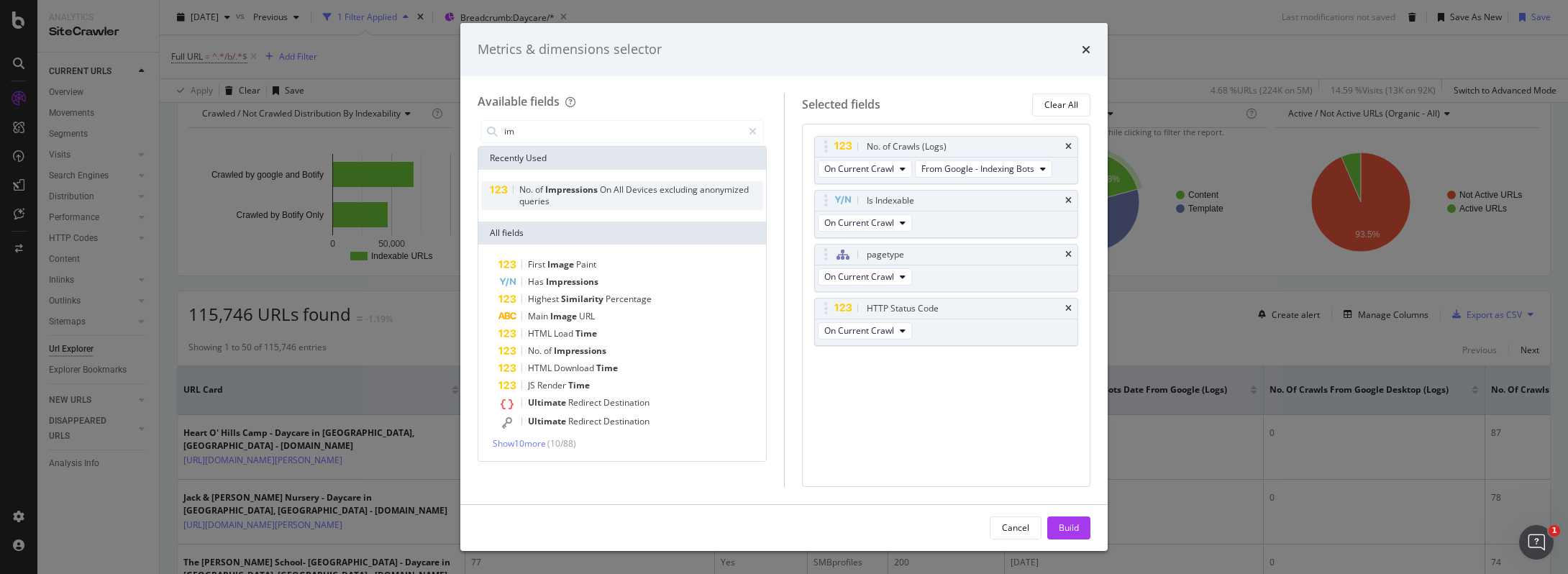
click at [535, 191] on span "of" at bounding box center [540, 190] width 10 height 13
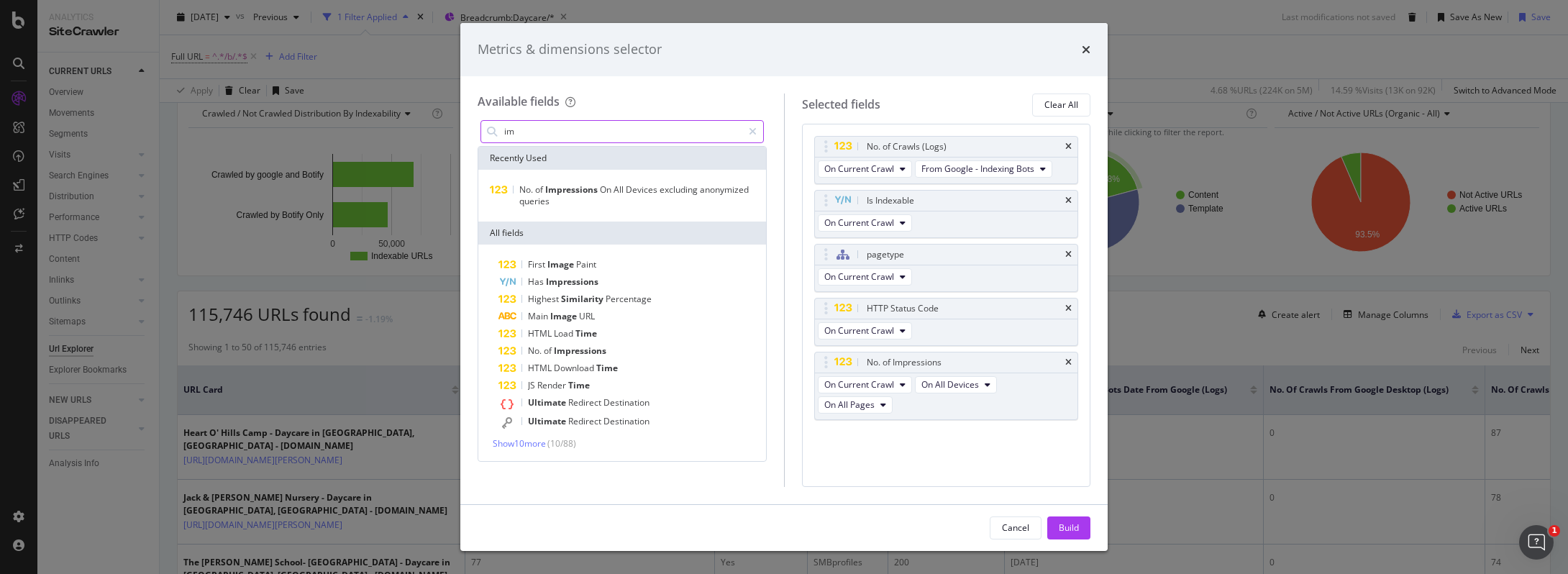
click at [564, 132] on input "im" at bounding box center [622, 132] width 240 height 22
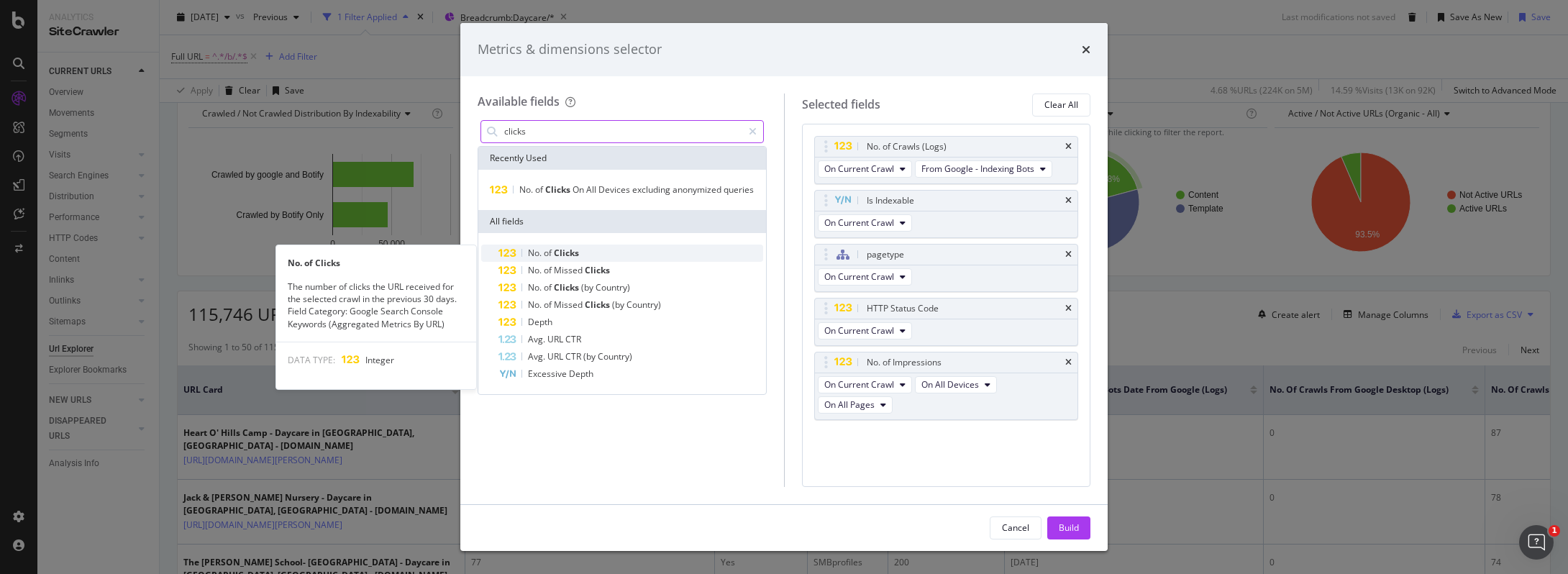
type input "clicks"
click at [586, 254] on div "No. of Clicks" at bounding box center [631, 253] width 265 height 17
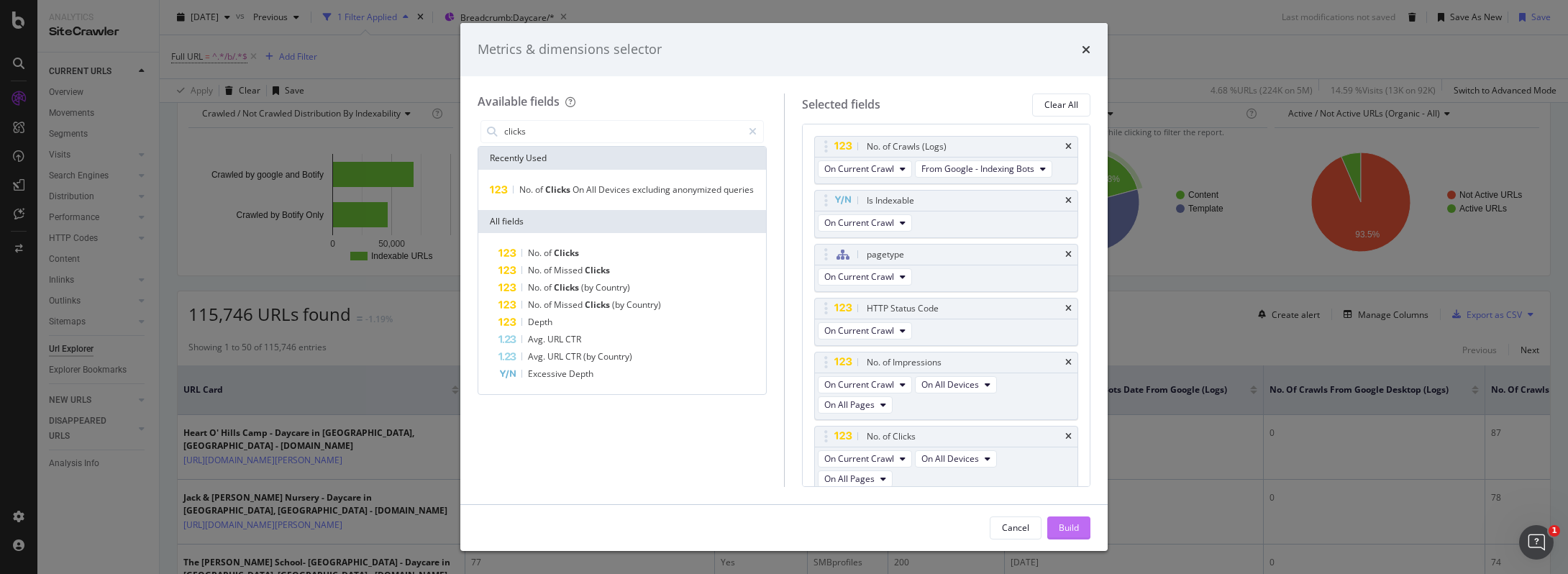
click at [1066, 522] on div "Build" at bounding box center [1069, 528] width 20 height 13
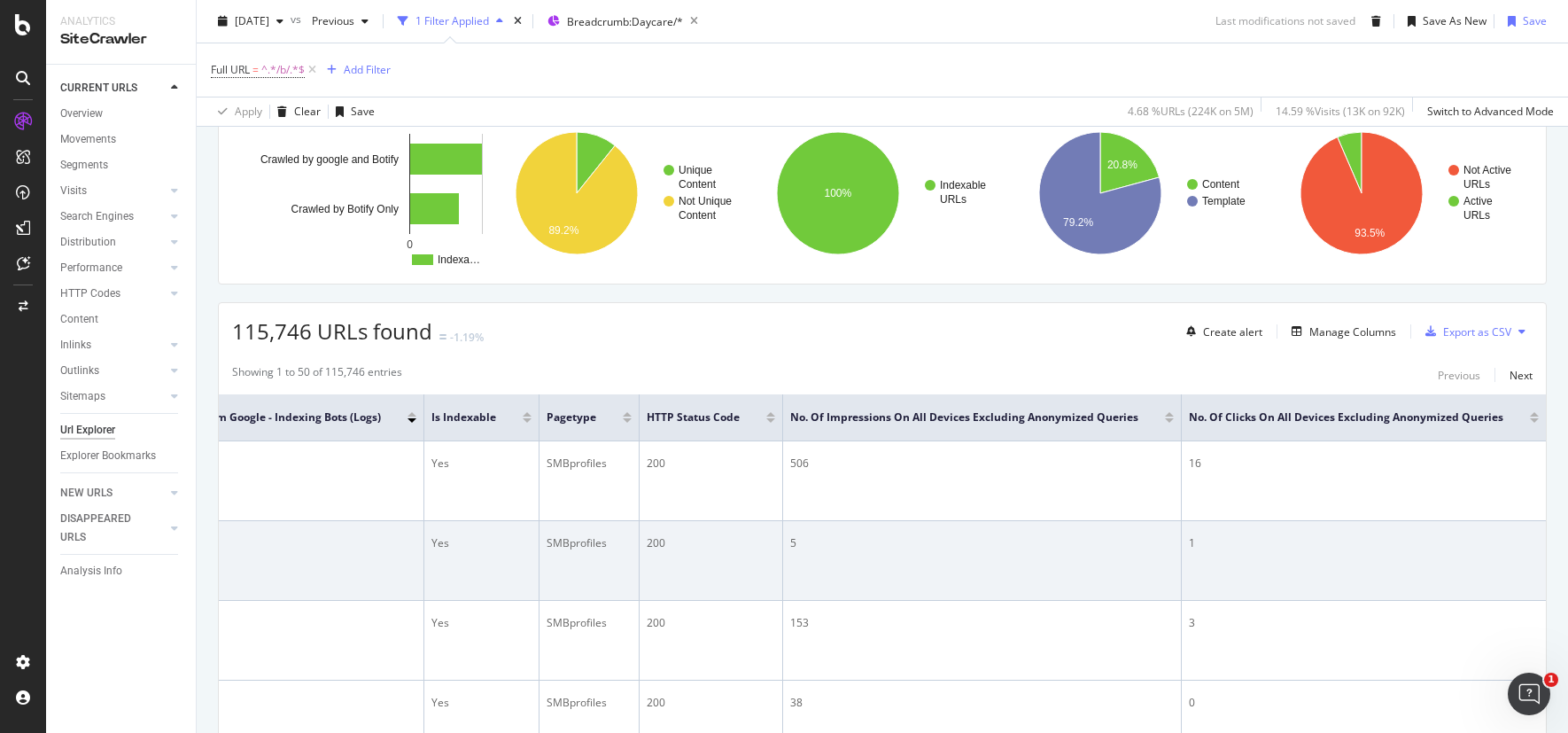
scroll to position [289, 0]
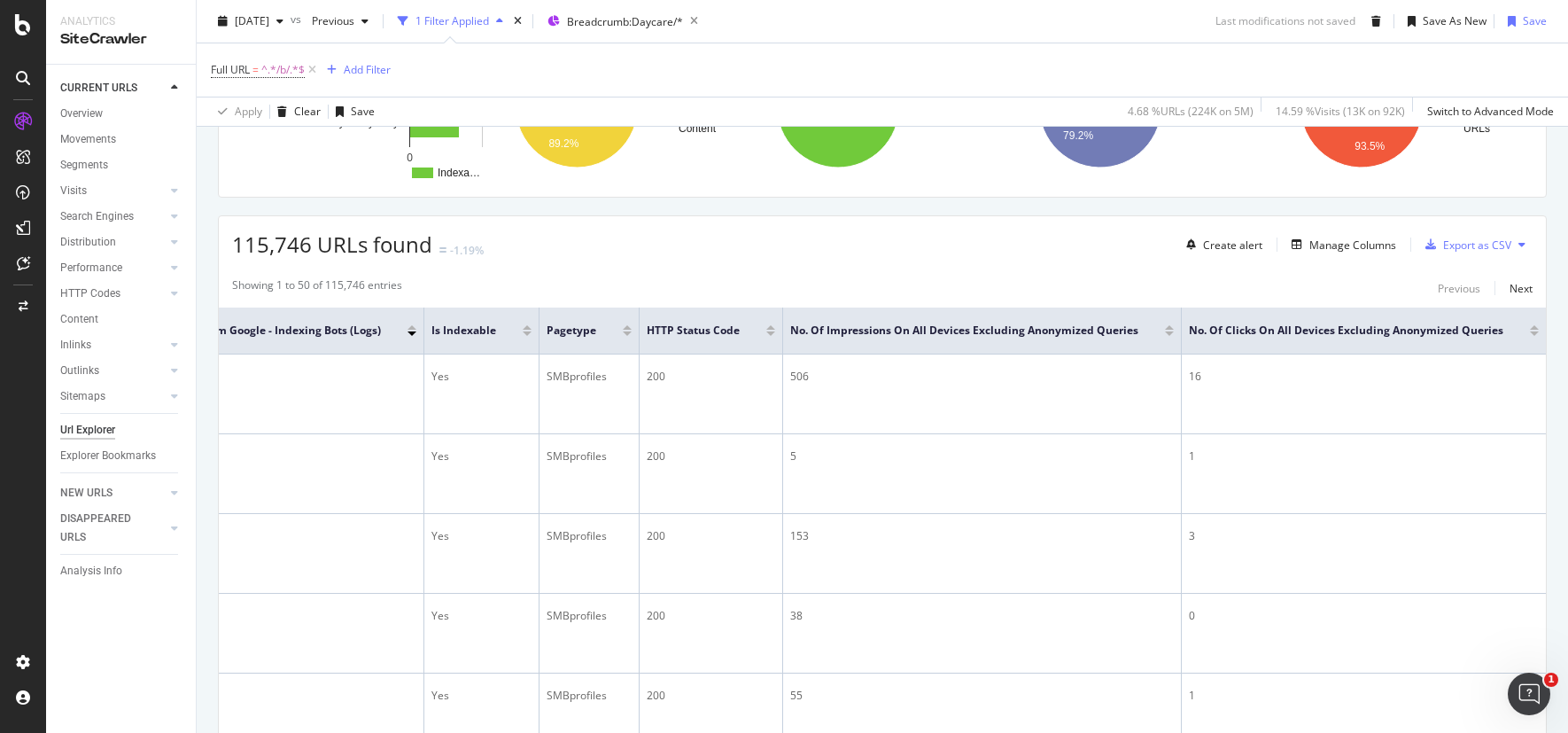
click at [1530, 332] on div at bounding box center [1534, 334] width 9 height 5
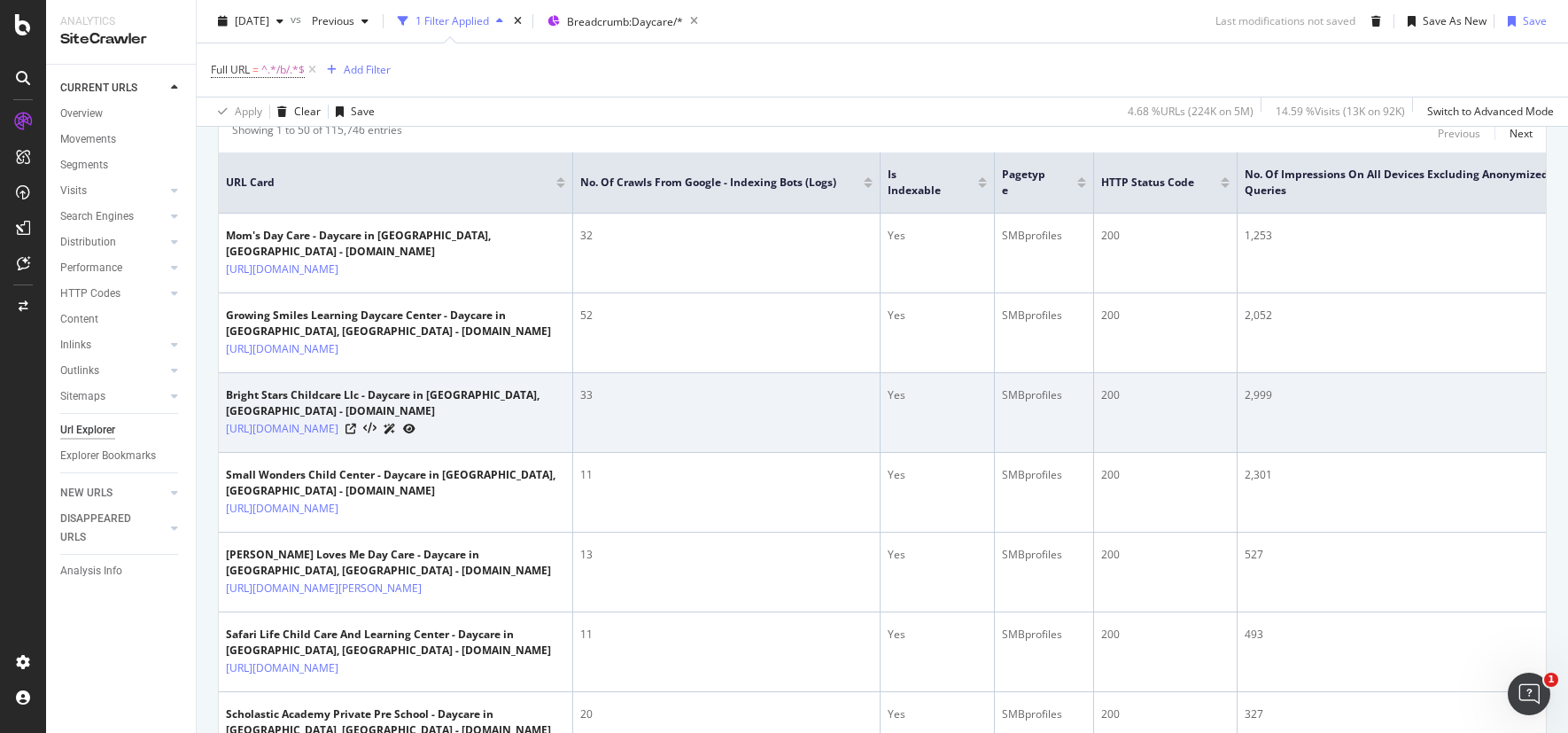
scroll to position [374, 0]
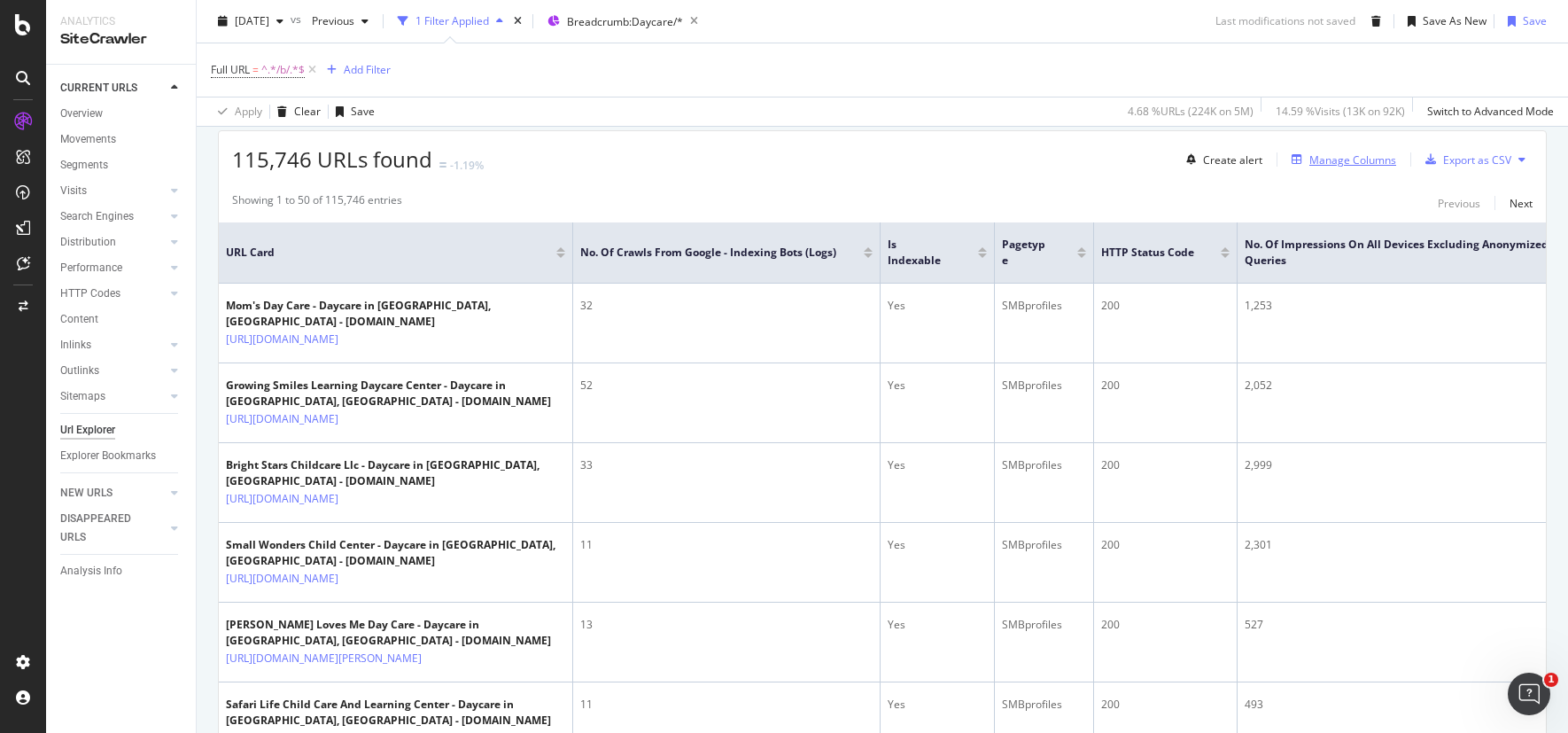
click at [1321, 158] on div "Manage Columns" at bounding box center [1353, 160] width 87 height 15
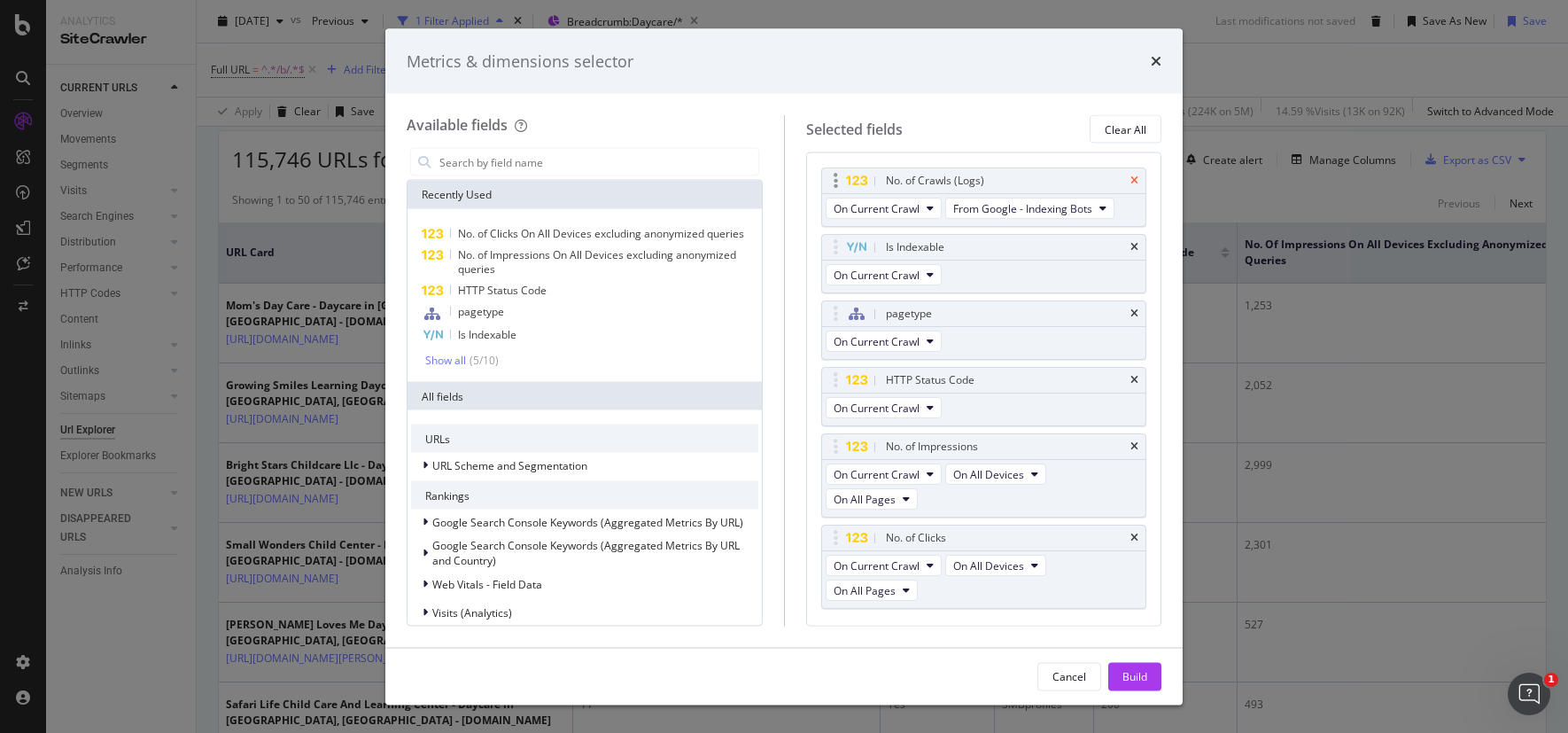
click at [1130, 180] on icon "times" at bounding box center [1134, 180] width 8 height 11
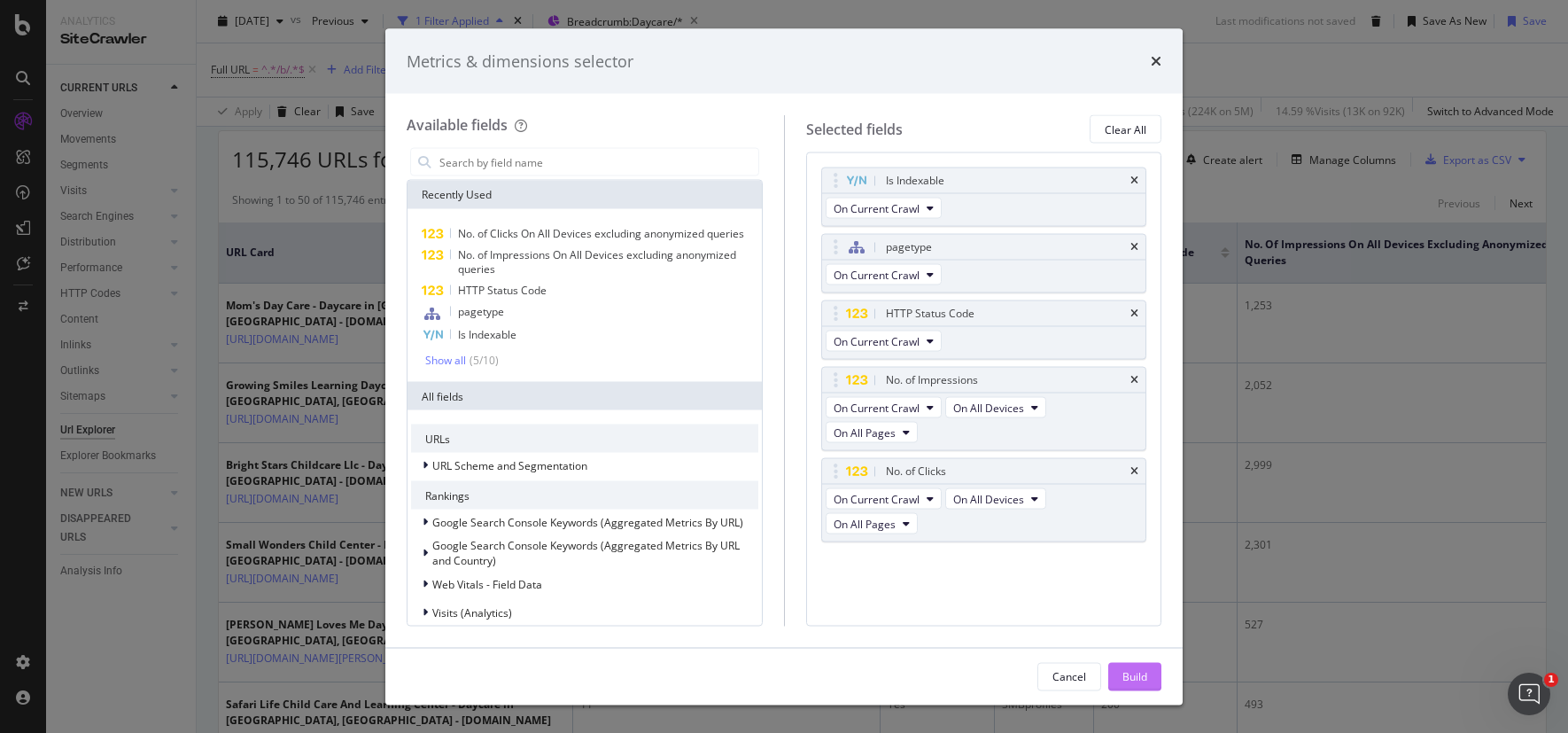
click at [1130, 678] on div "Build" at bounding box center [1135, 676] width 25 height 15
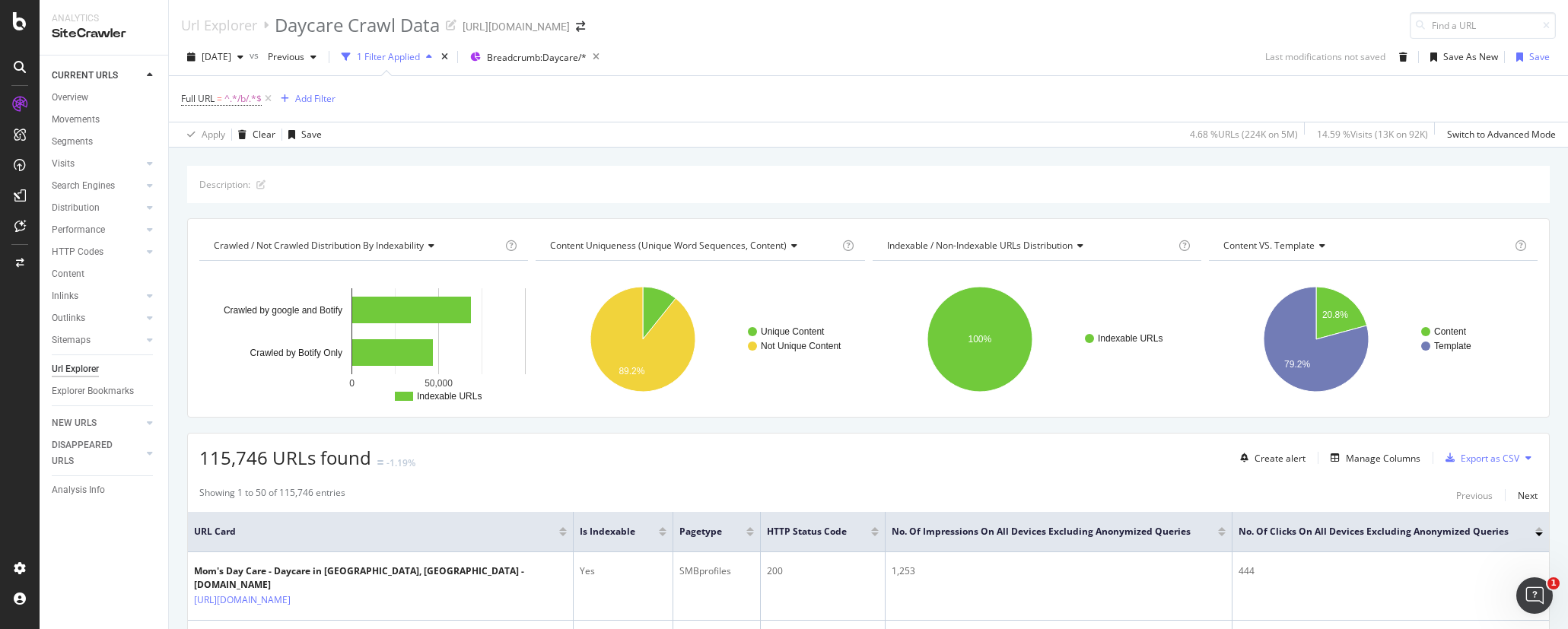
click at [1454, 237] on div "Content VS. Template" at bounding box center [1366, 245] width 291 height 24
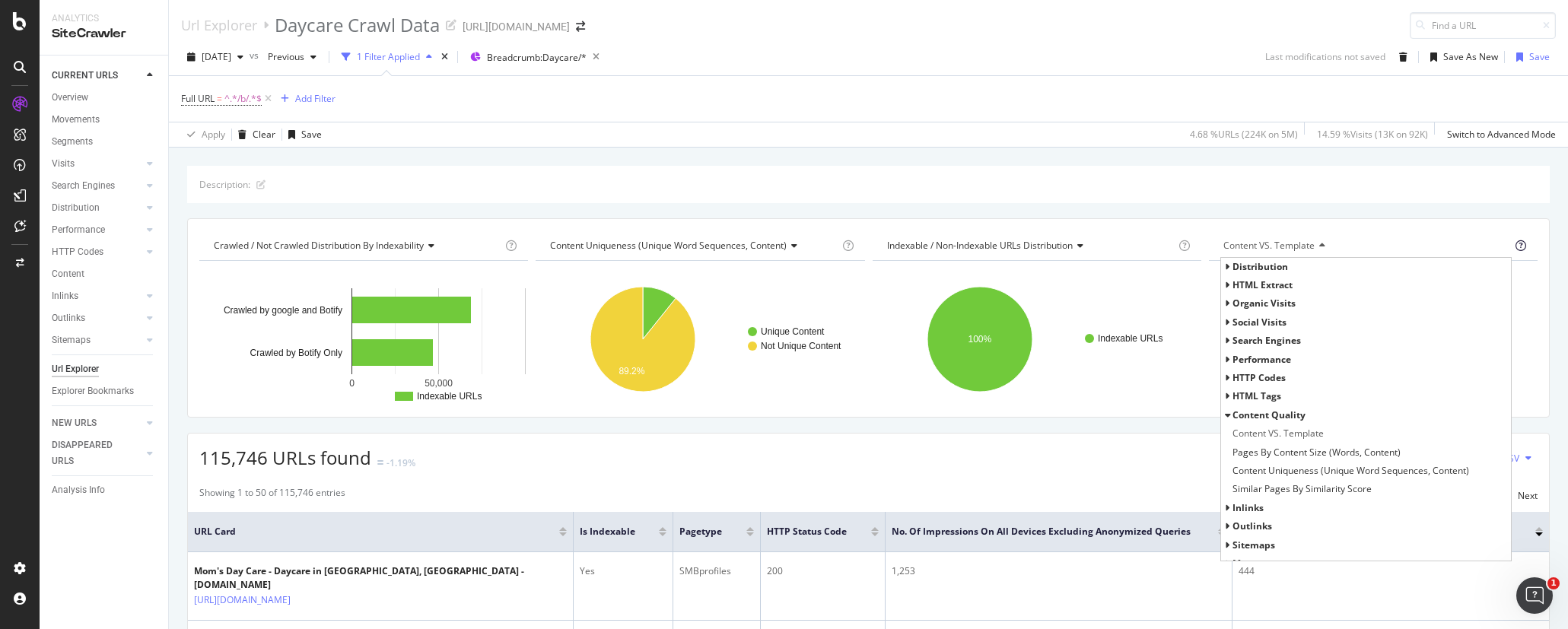
click at [1515, 245] on icon at bounding box center [1520, 245] width 11 height 11
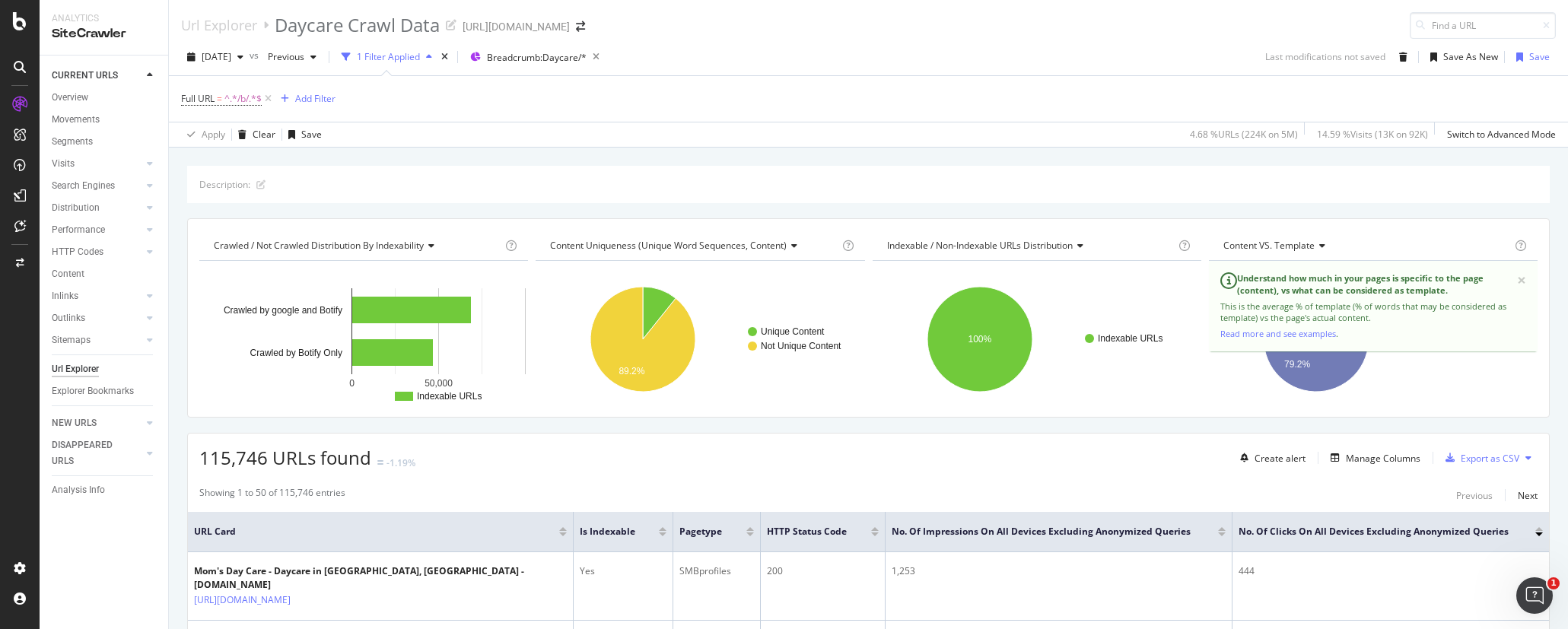
click at [1528, 370] on div "Content VS. Template Chart (by Value) Table Expand Export as CSV Export as PNG …" at bounding box center [1373, 317] width 336 height 175
click at [1504, 384] on rect "A chart." at bounding box center [1372, 339] width 326 height 132
click at [1517, 273] on span "×" at bounding box center [1521, 280] width 9 height 16
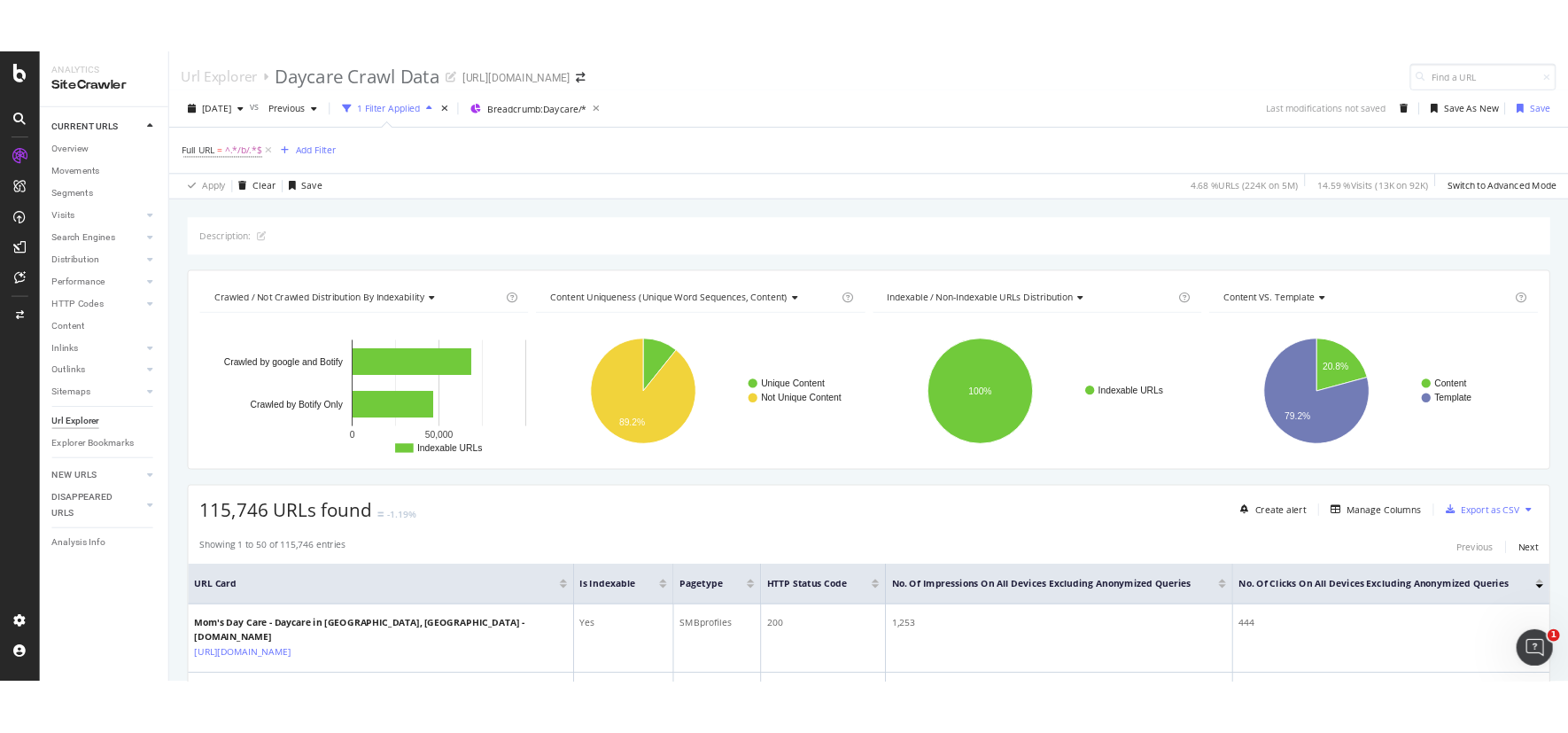
scroll to position [4, 0]
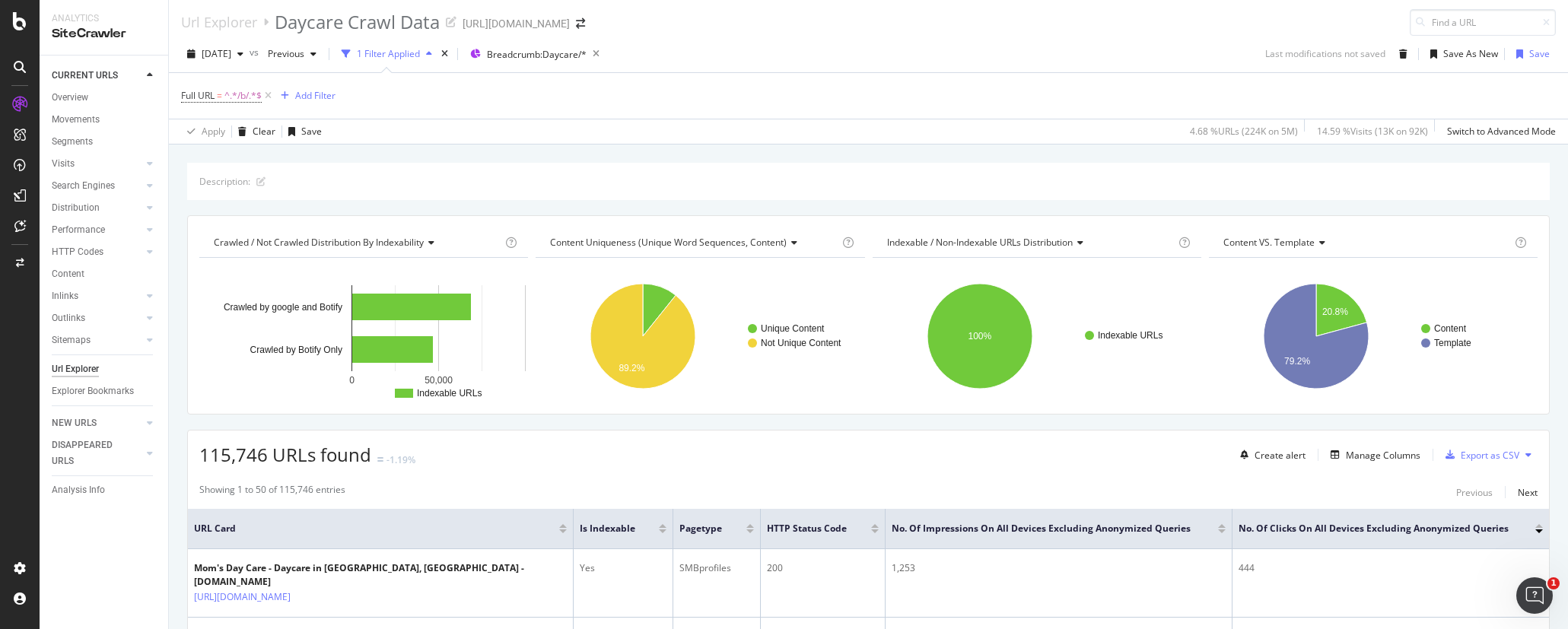
click at [319, 249] on div "Crawled / Not Crawled Distribution By Indexability" at bounding box center [357, 242] width 291 height 24
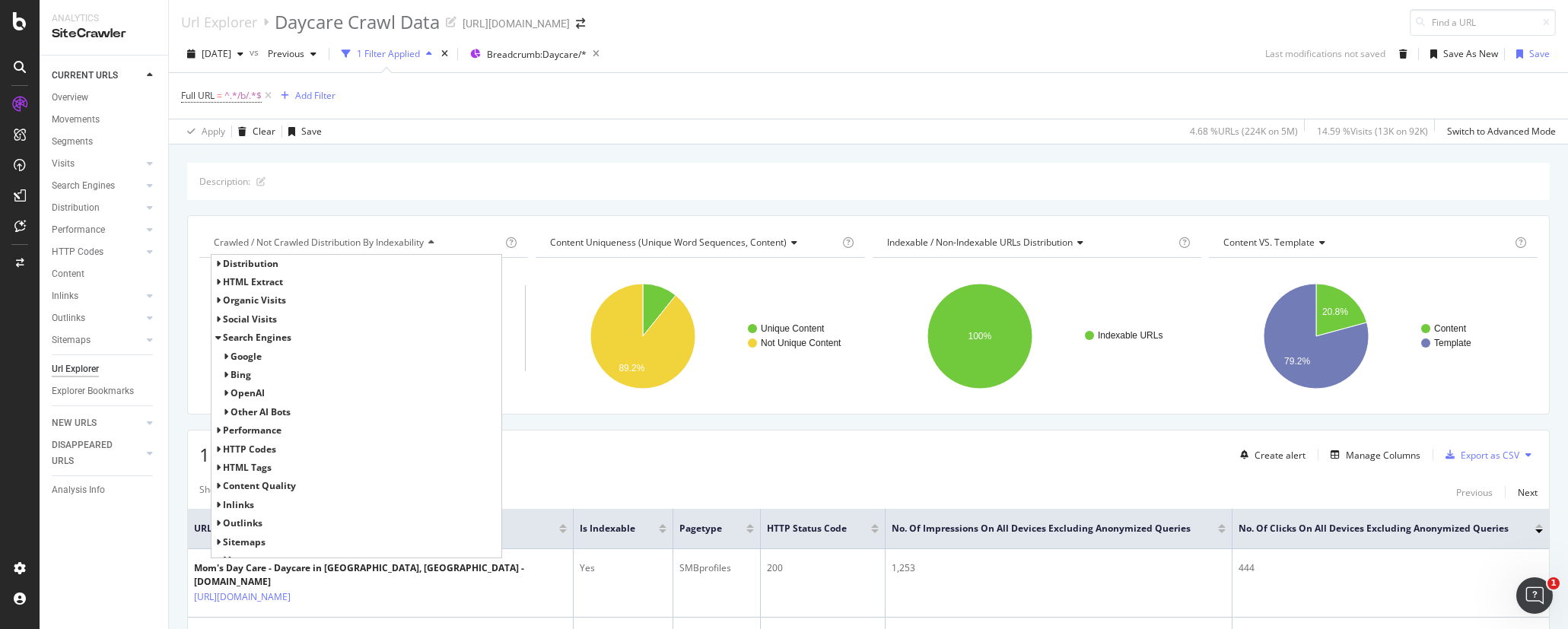
click at [1088, 169] on div "Description:" at bounding box center [868, 181] width 1363 height 37
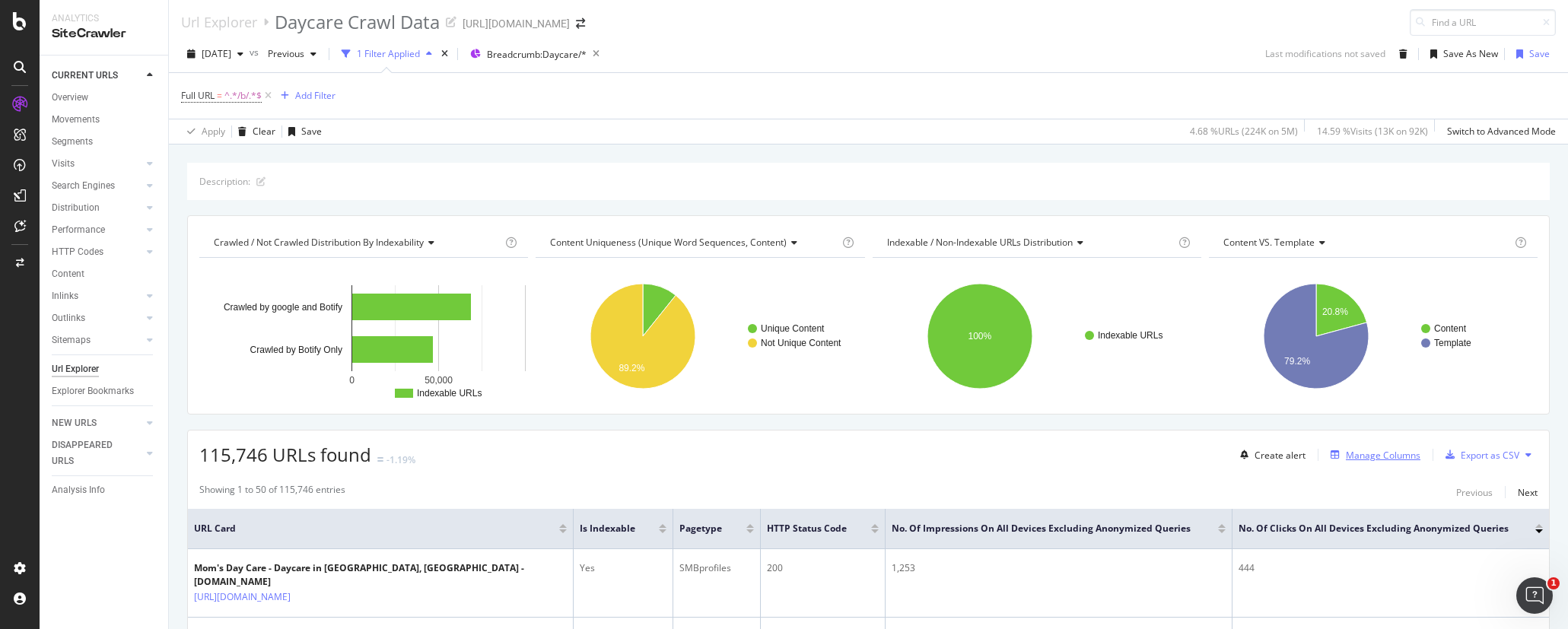
click at [1355, 455] on div "Manage Columns" at bounding box center [1383, 455] width 75 height 13
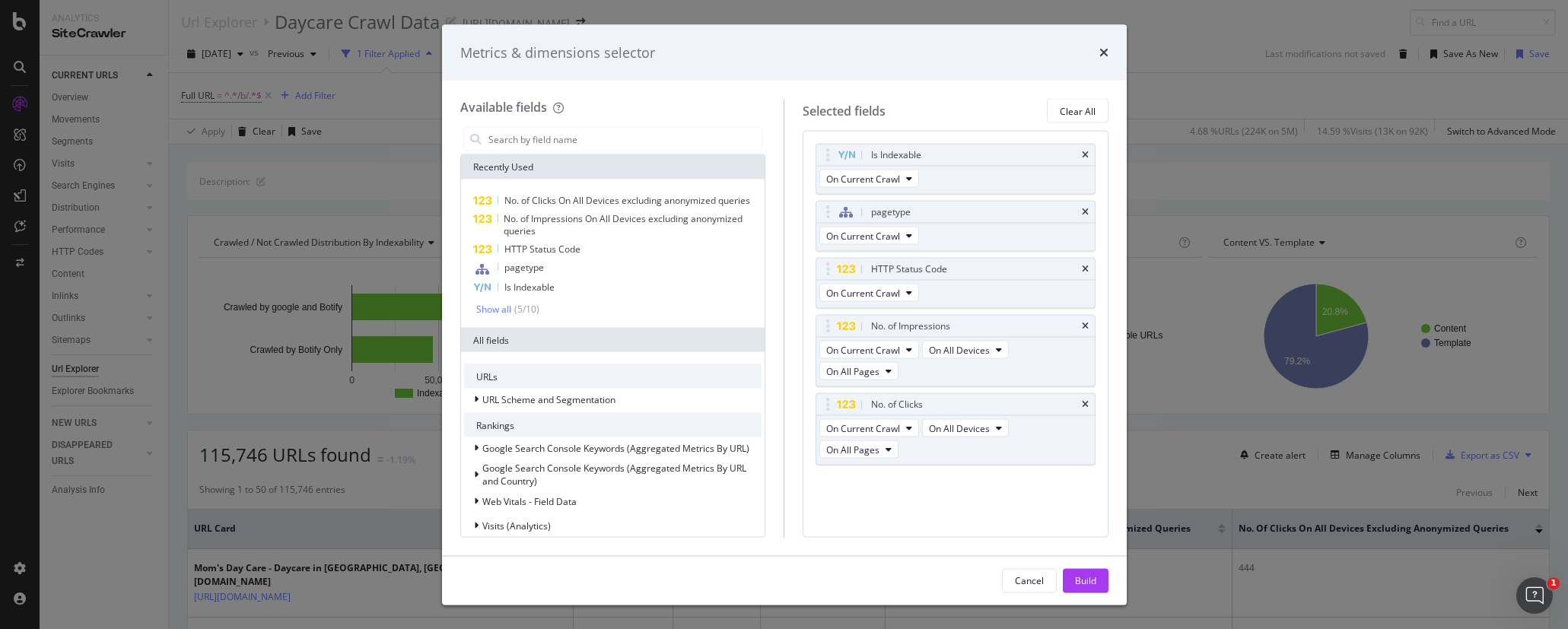
click at [479, 328] on div "No. of Clicks On All Devices excluding anonymized queries No. of Impressions On…" at bounding box center [613, 253] width 305 height 148
click at [494, 314] on div "Show all" at bounding box center [493, 309] width 35 height 11
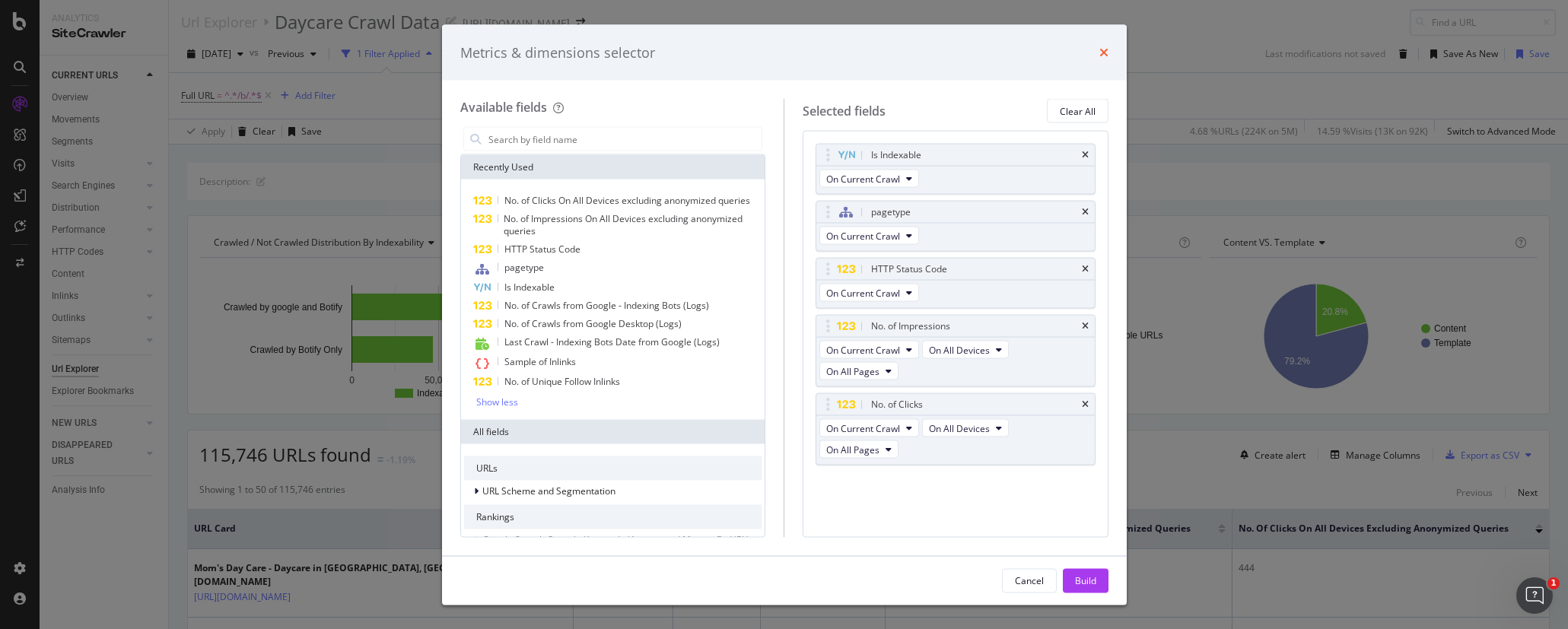
click at [1104, 49] on icon "times" at bounding box center [1104, 52] width 9 height 12
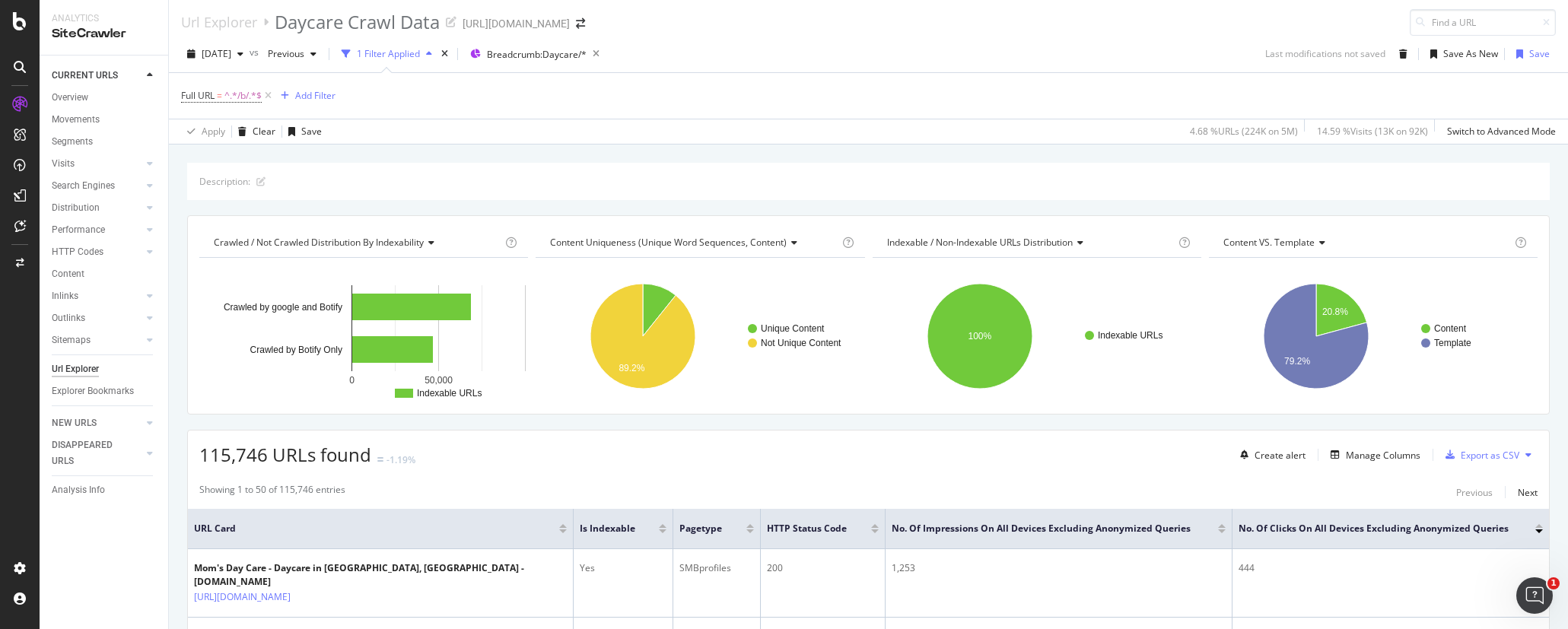
click at [1104, 49] on div "2025 Sep. 1st vs Previous 1 Filter Applied Breadcrumb: Daycare/* Last modificat…" at bounding box center [868, 57] width 1399 height 31
click at [1221, 76] on div "Full URL = ^.*/b/.*$ Add Filter" at bounding box center [868, 95] width 1374 height 46
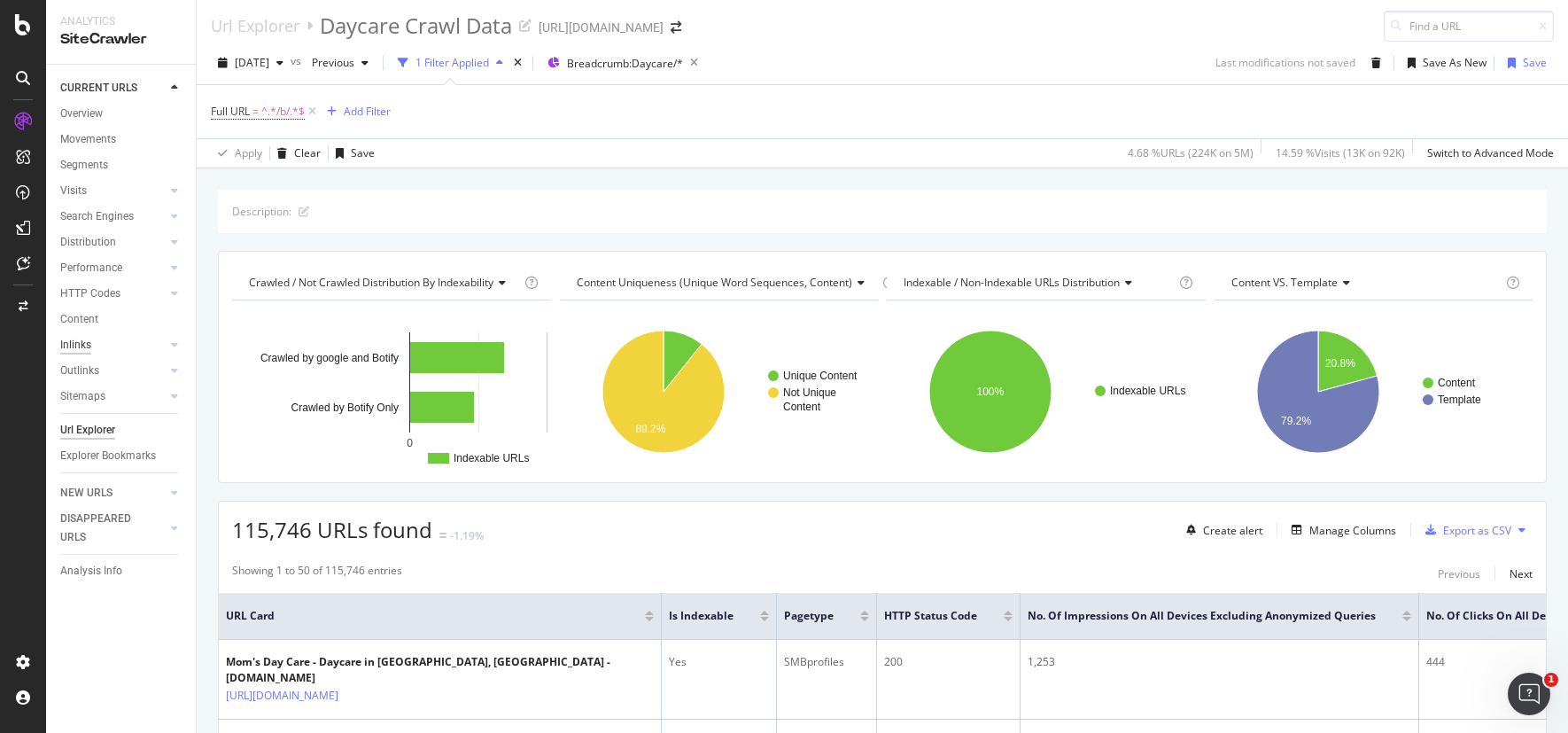
click at [89, 338] on div "Inlinks" at bounding box center [75, 344] width 31 height 18
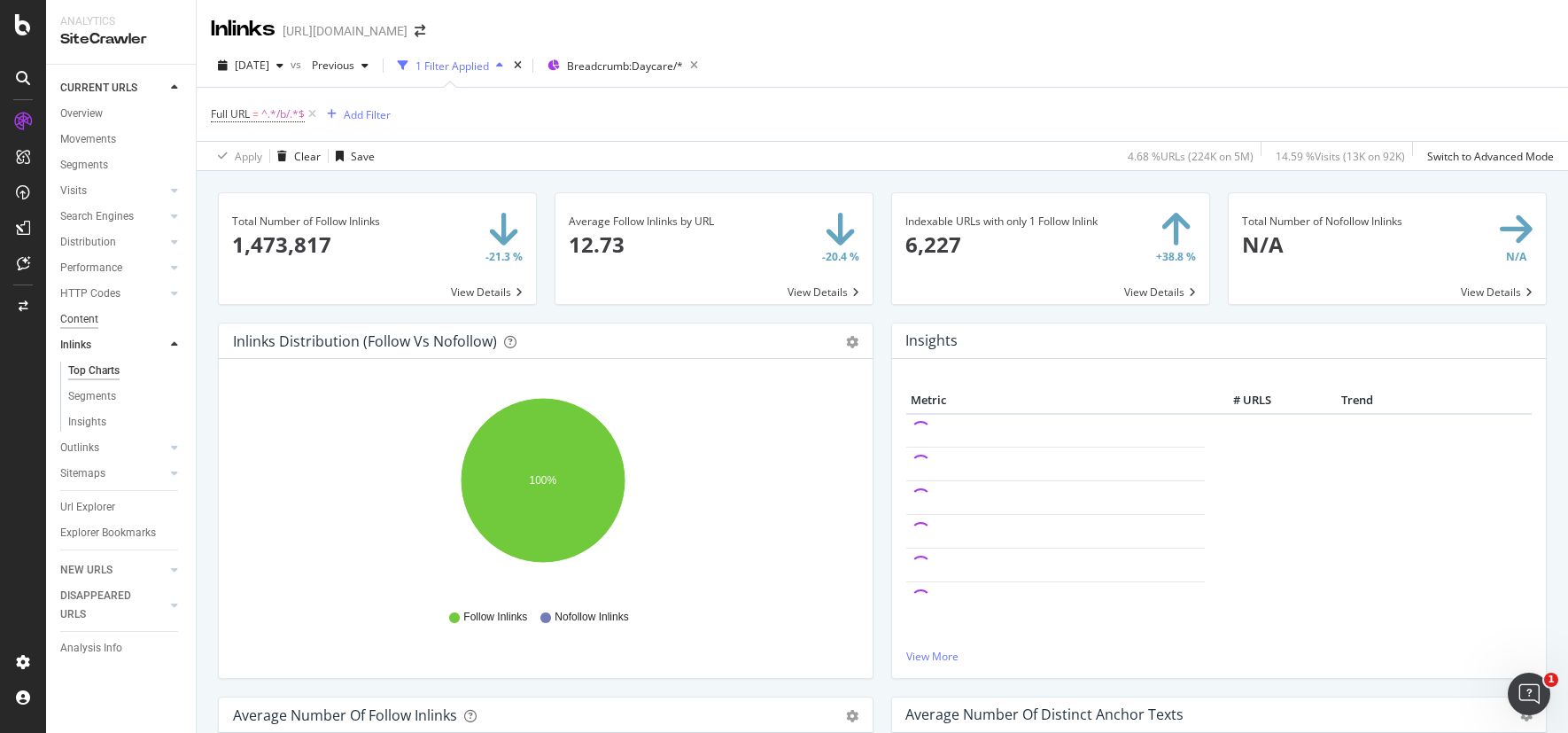
click at [79, 314] on div "Content" at bounding box center [79, 319] width 39 height 18
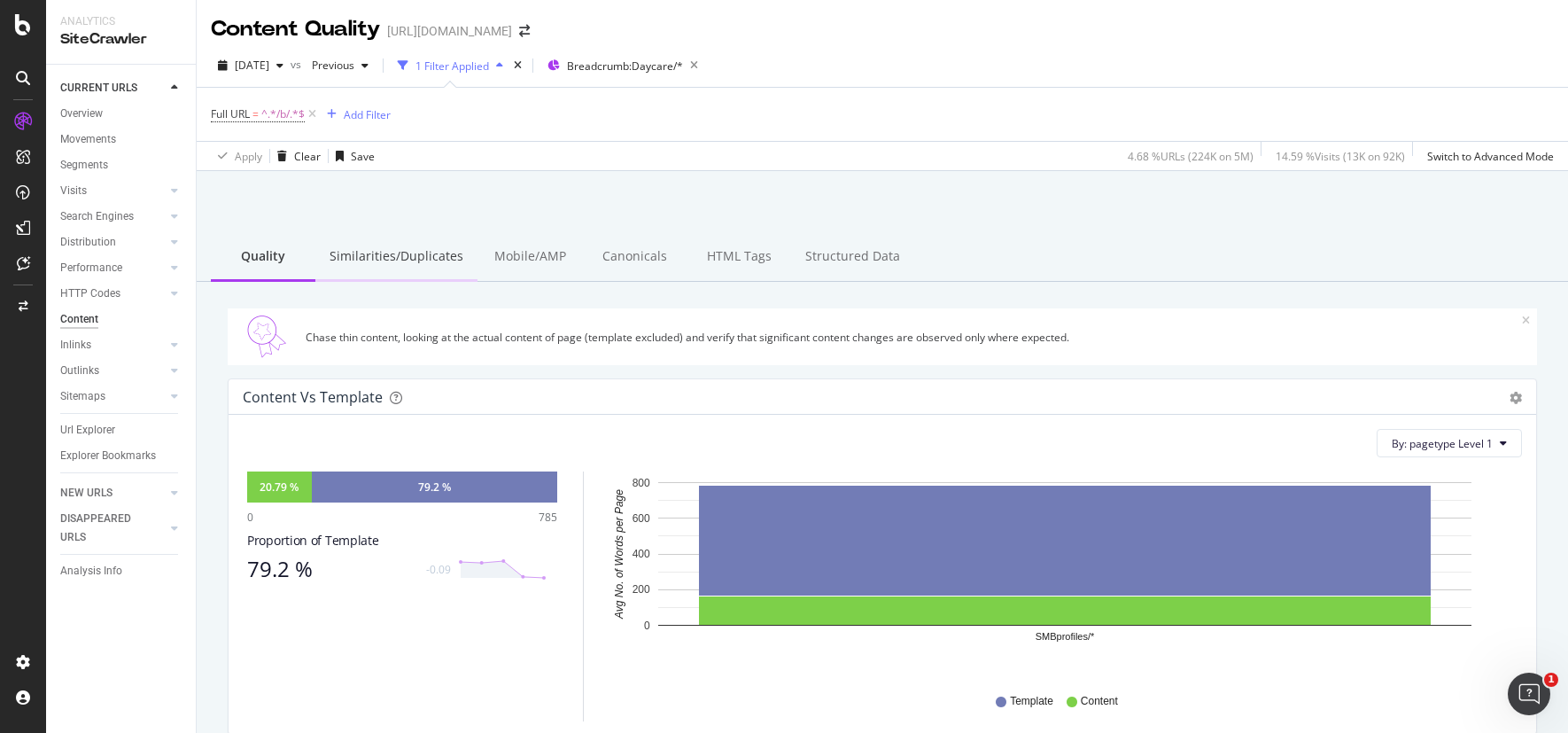
click at [383, 258] on div "Similarities/Duplicates" at bounding box center [396, 258] width 162 height 49
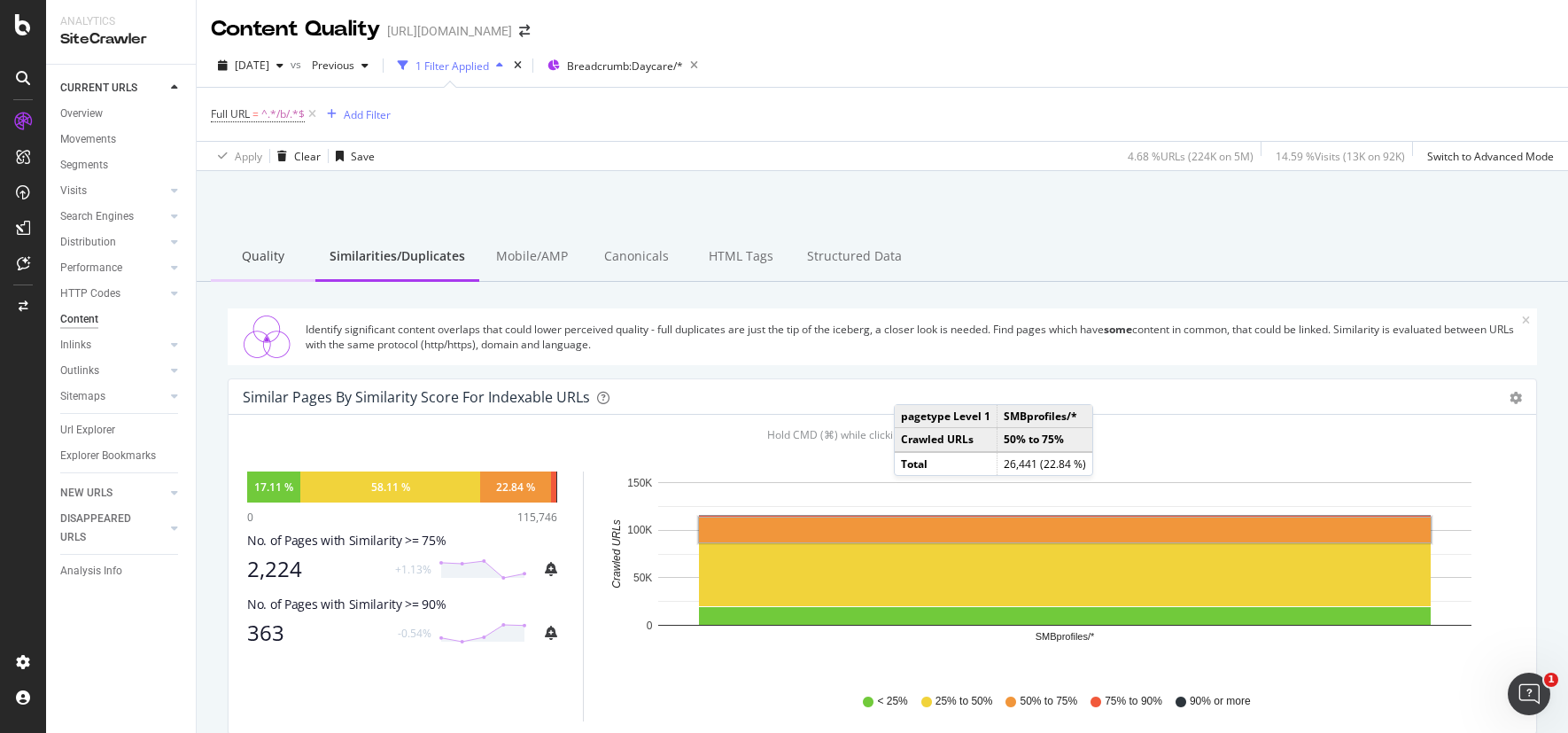
click at [266, 262] on div "Quality" at bounding box center [263, 258] width 104 height 49
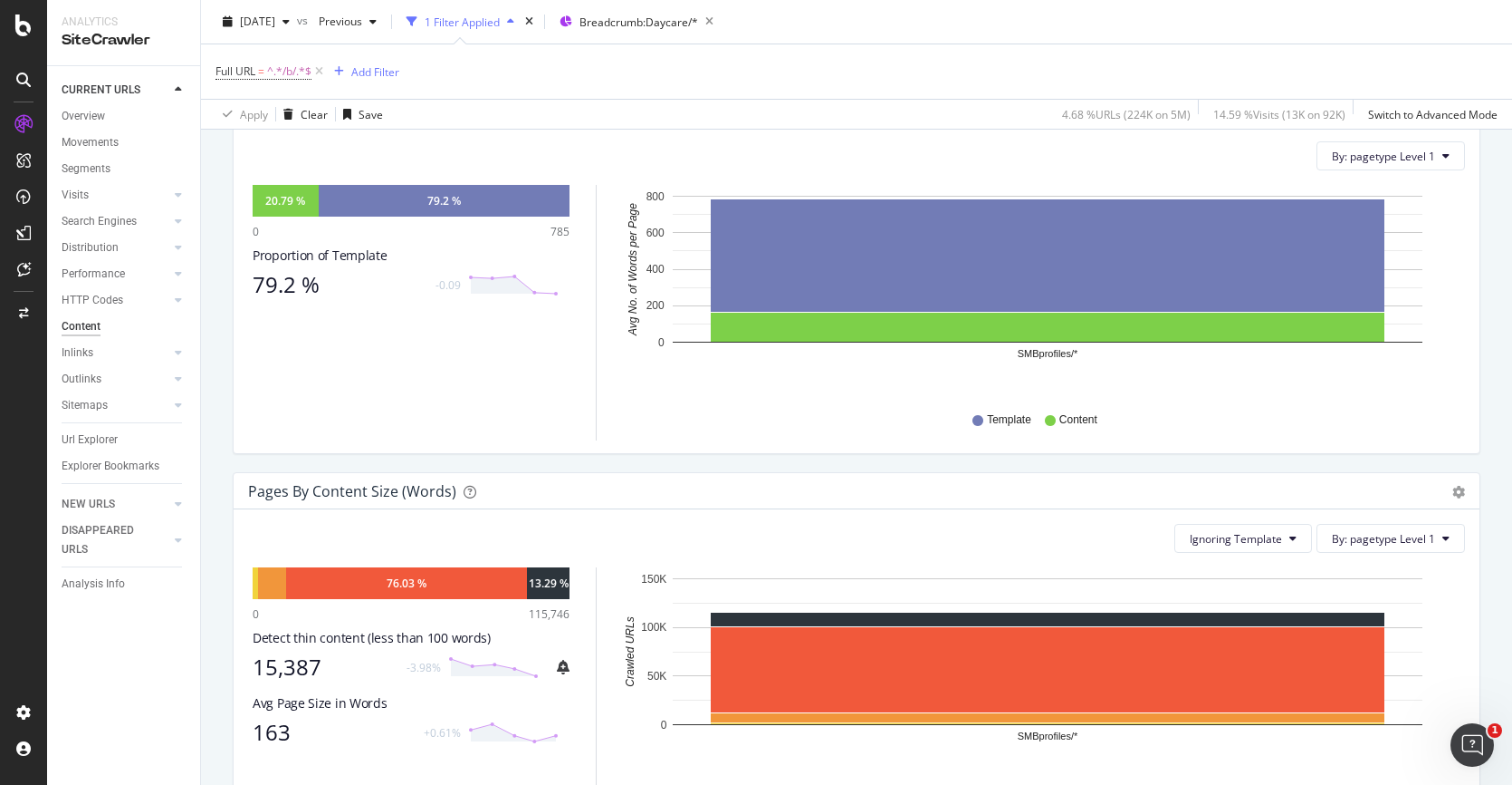
scroll to position [284, 0]
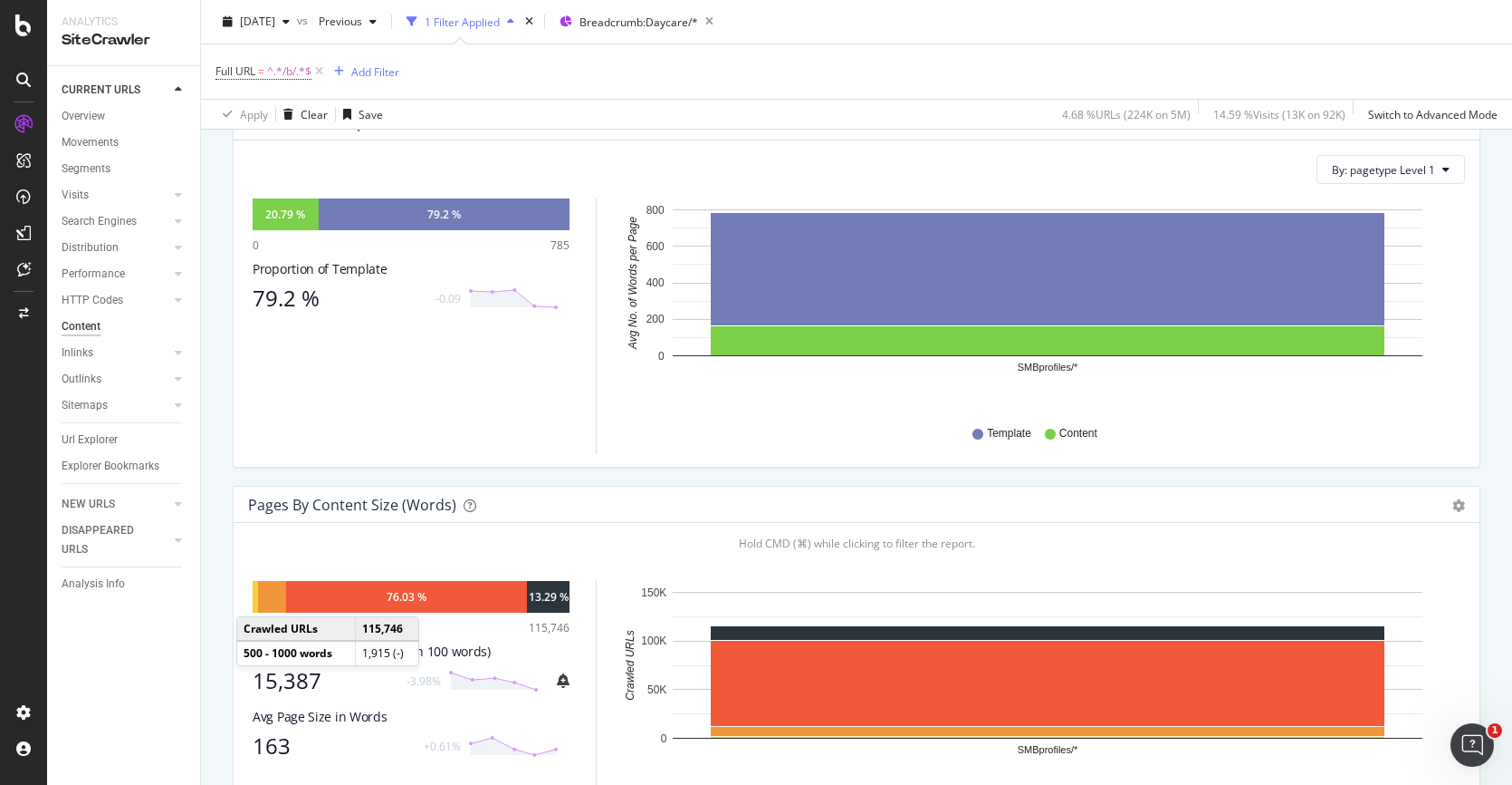
click at [255, 598] on div at bounding box center [255, 597] width 6 height 32
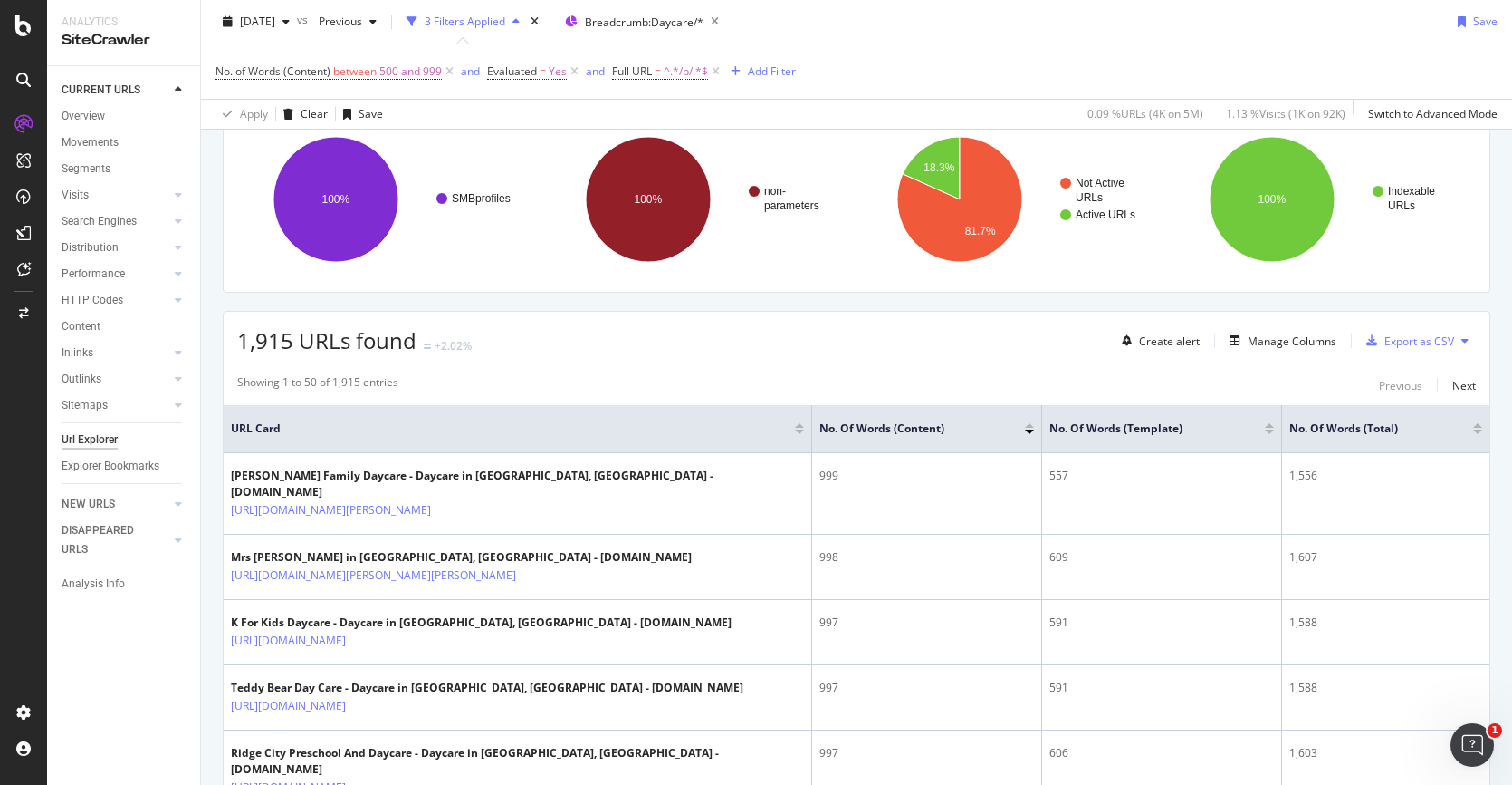
scroll to position [144, 0]
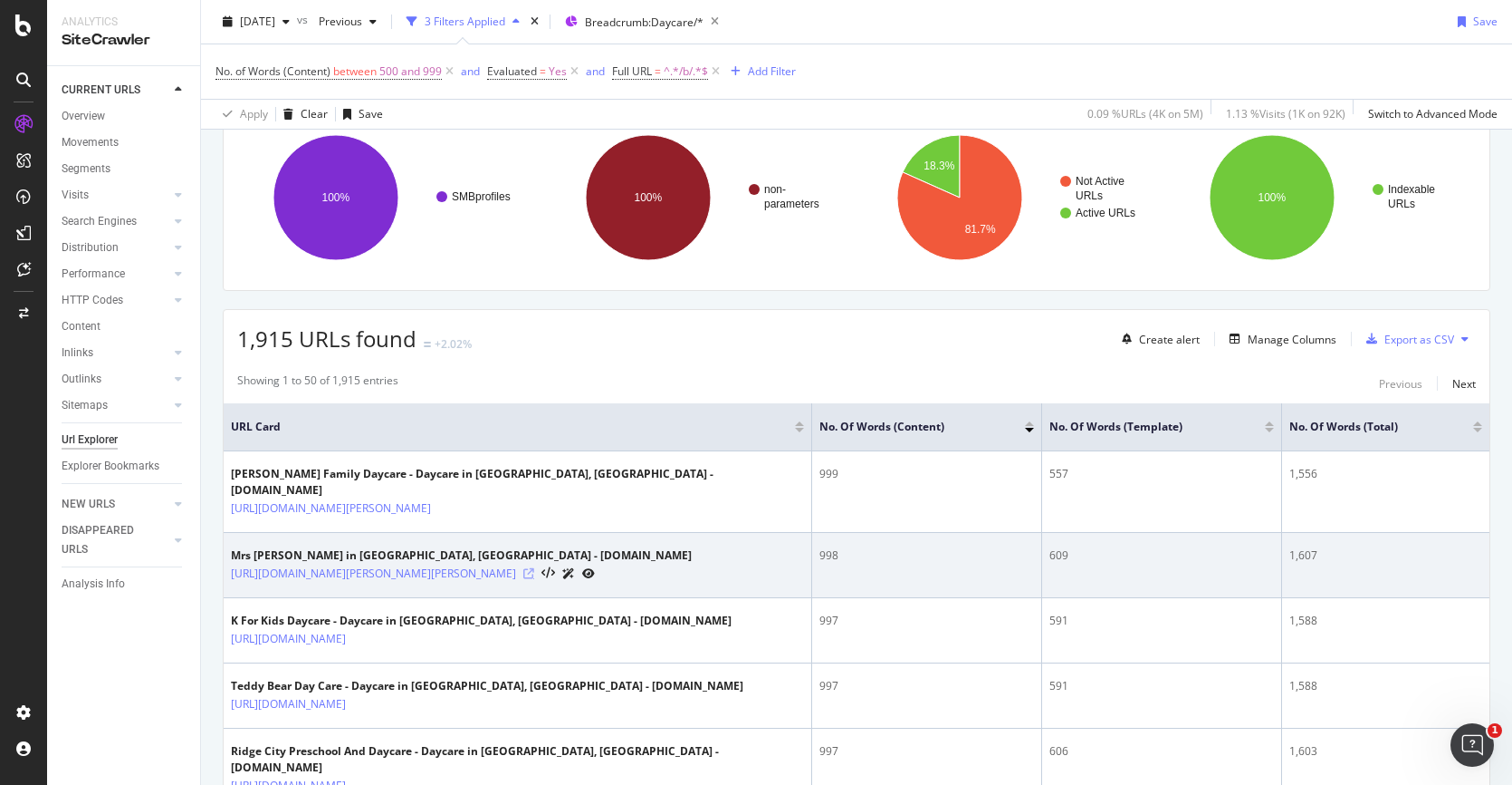
click at [534, 568] on icon at bounding box center [528, 573] width 11 height 11
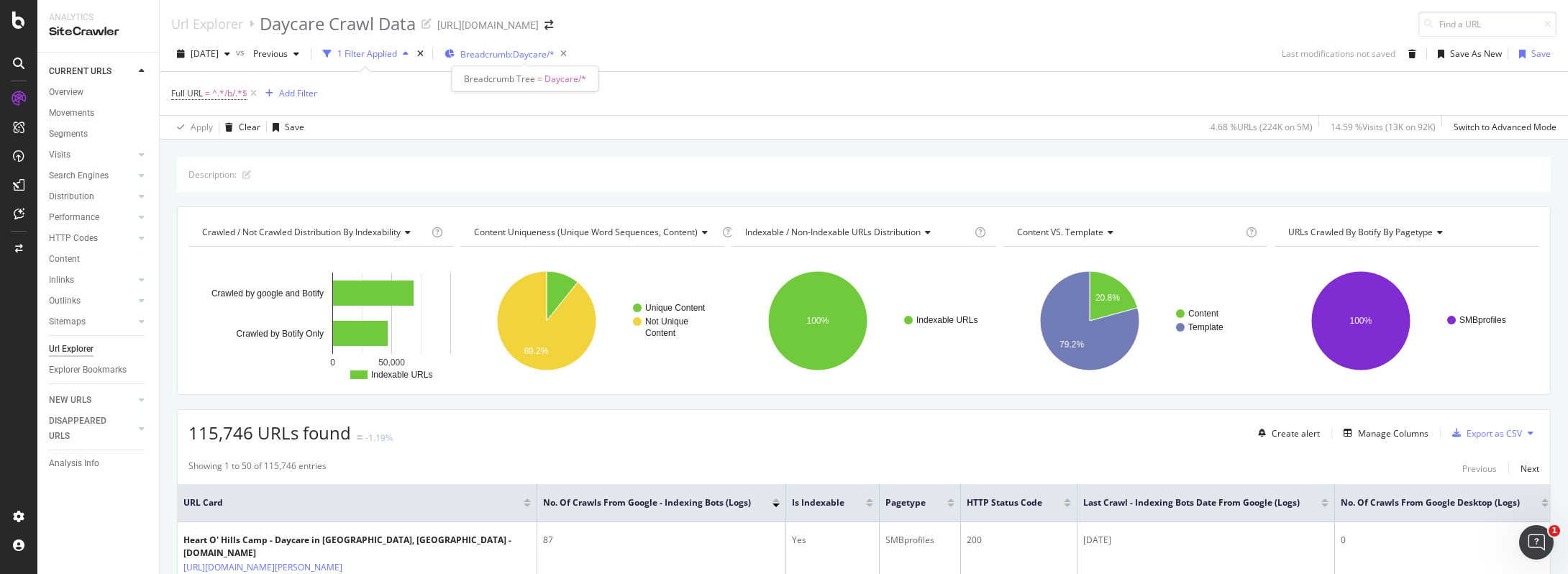
click at [538, 49] on span "Breadcrumb: Daycare/*" at bounding box center [507, 55] width 94 height 13
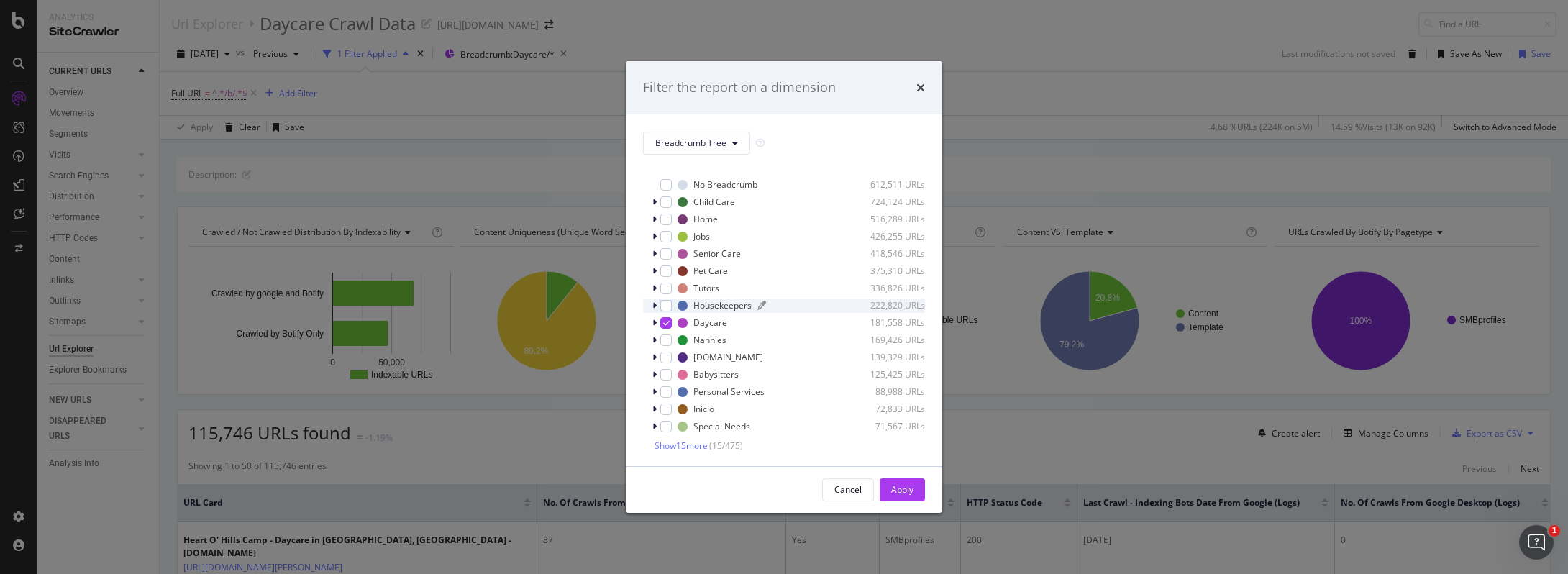
scroll to position [13, 0]
click at [669, 322] on icon "modal" at bounding box center [666, 319] width 6 height 7
click at [697, 155] on div "Select all data available No Breadcrumb 612,511 URLs Child Care 724,124 URLs Ho…" at bounding box center [784, 302] width 282 height 294
click at [698, 148] on span "Breadcrumb Tree" at bounding box center [690, 143] width 71 height 13
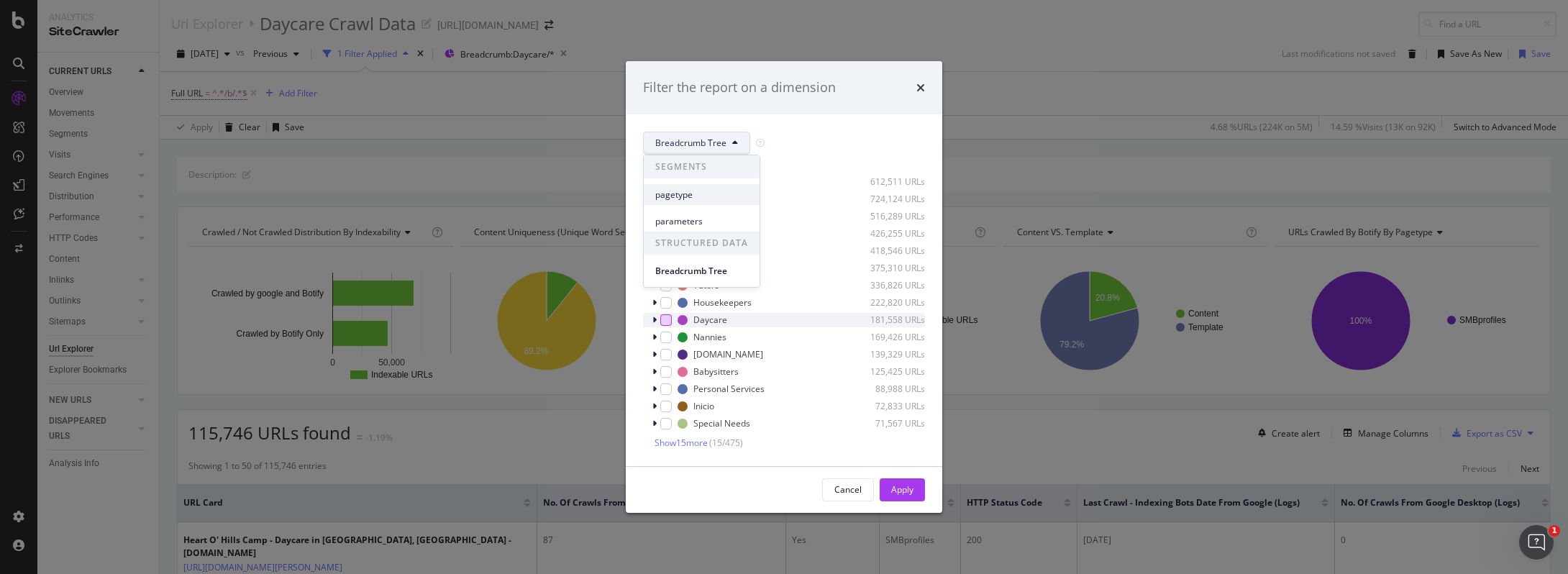
click at [685, 195] on span "pagetype" at bounding box center [701, 195] width 93 height 13
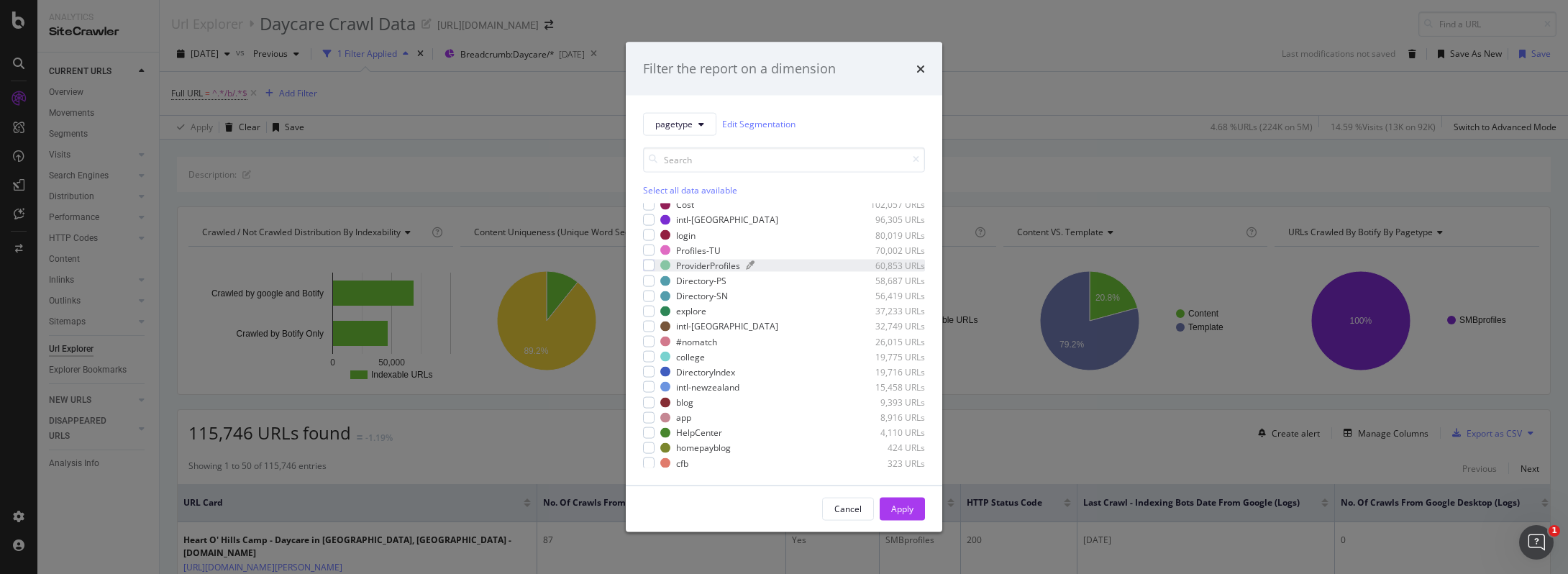
scroll to position [267, 0]
click at [651, 403] on div "modal" at bounding box center [648, 401] width 12 height 12
click at [891, 510] on div "Apply" at bounding box center [902, 509] width 22 height 13
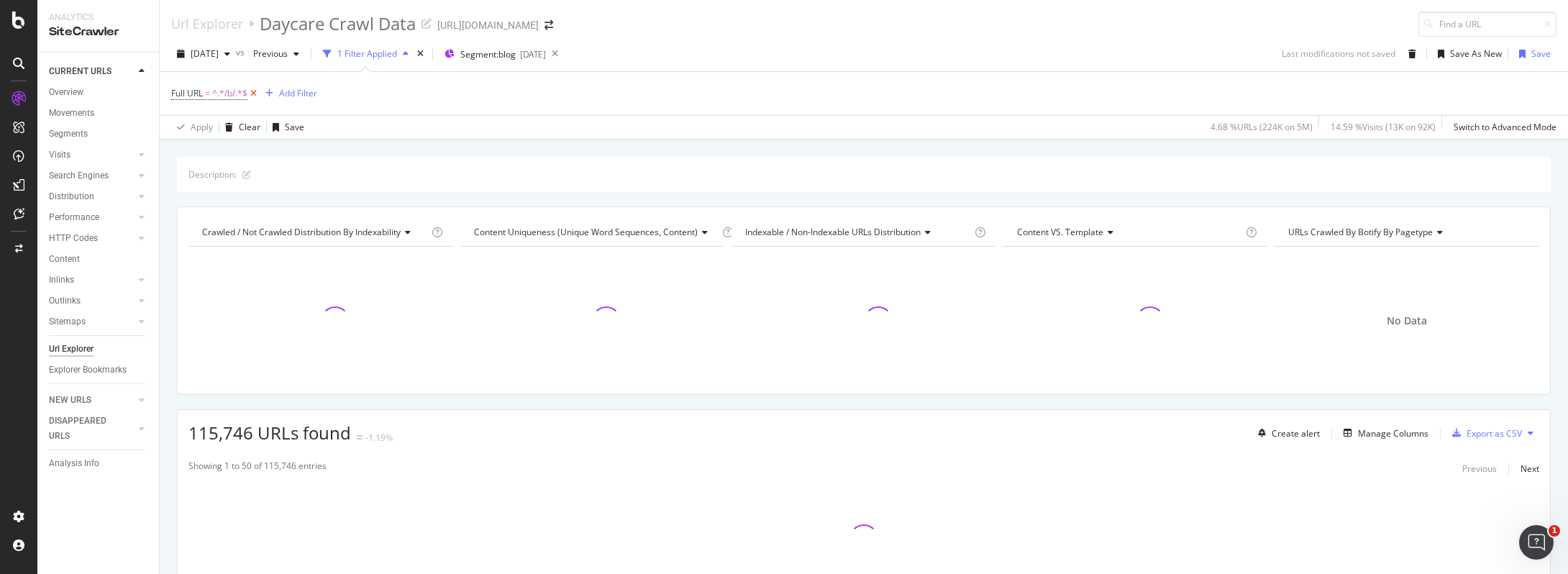
click at [258, 96] on icon at bounding box center [254, 93] width 13 height 14
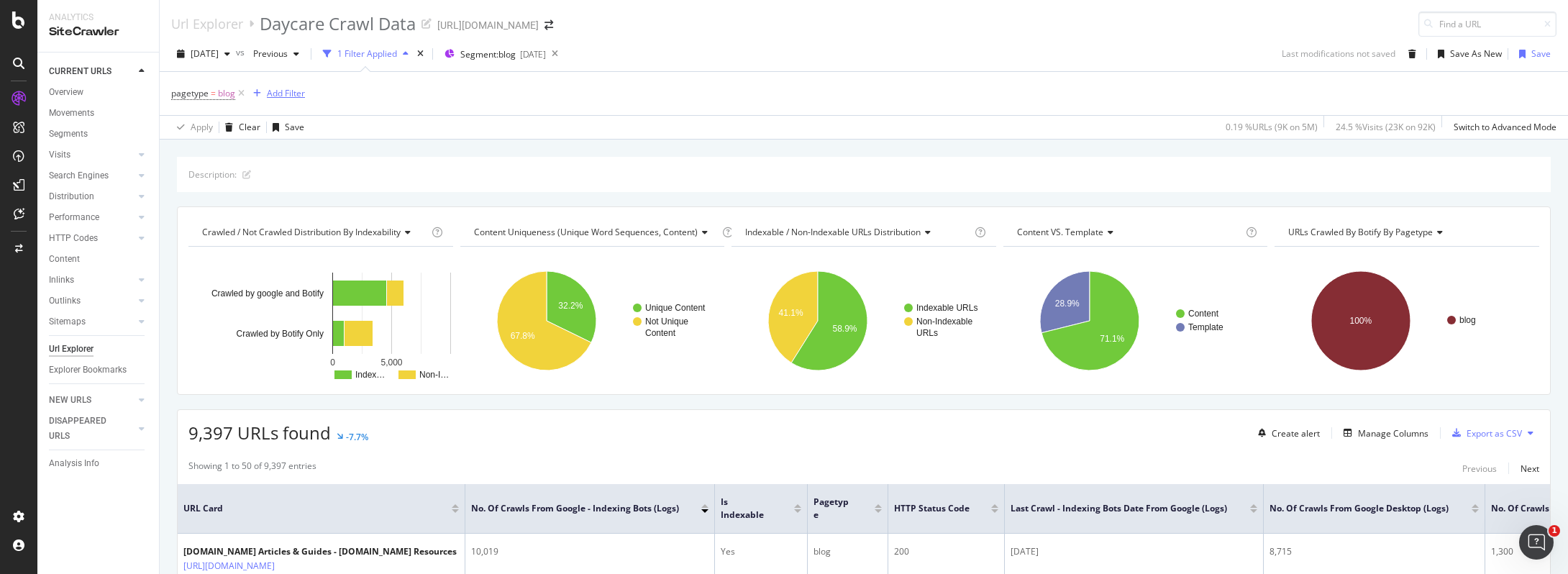
click at [270, 90] on div "Add Filter" at bounding box center [286, 93] width 38 height 13
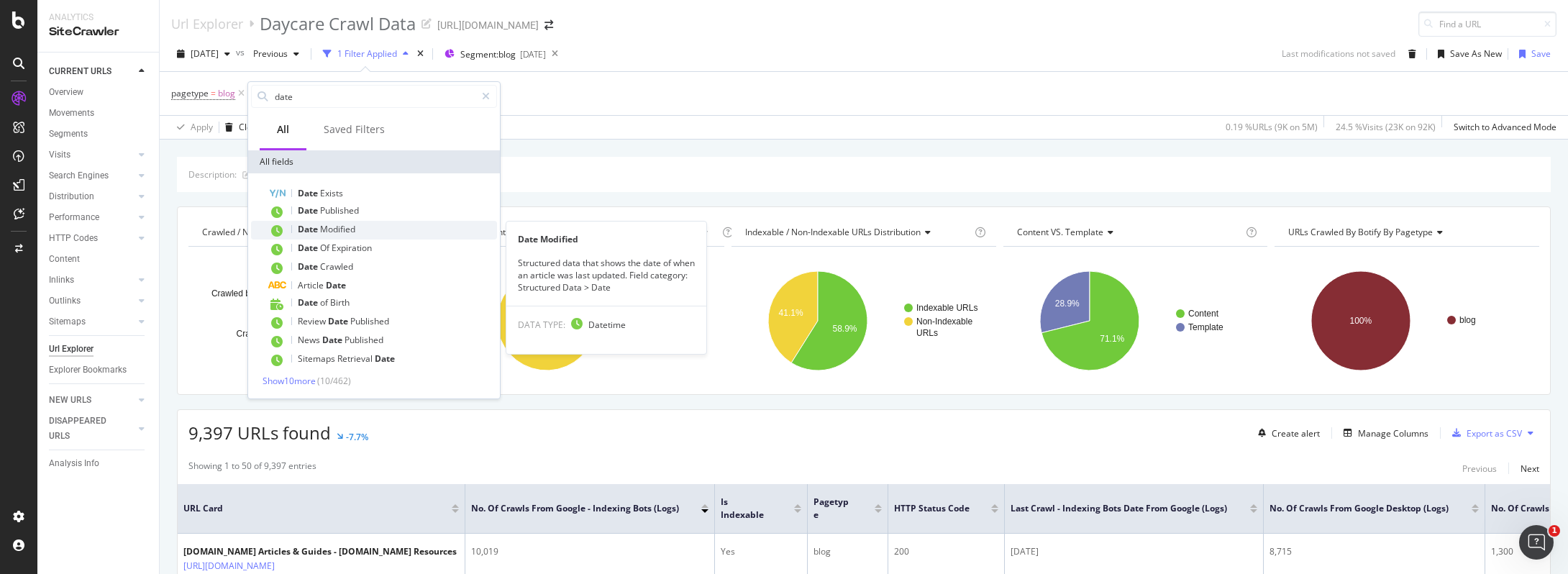
type input "date"
click at [323, 234] on span "Modified" at bounding box center [337, 229] width 35 height 13
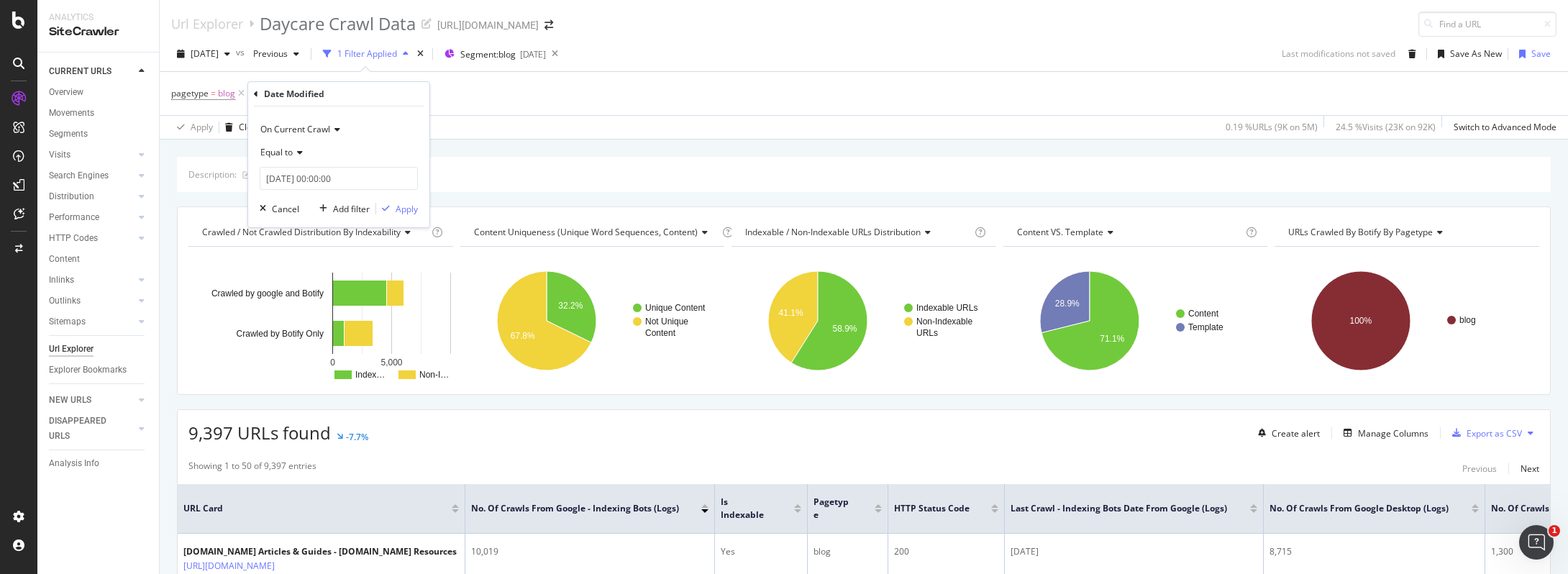
click at [284, 150] on span "Equal to" at bounding box center [276, 153] width 32 height 13
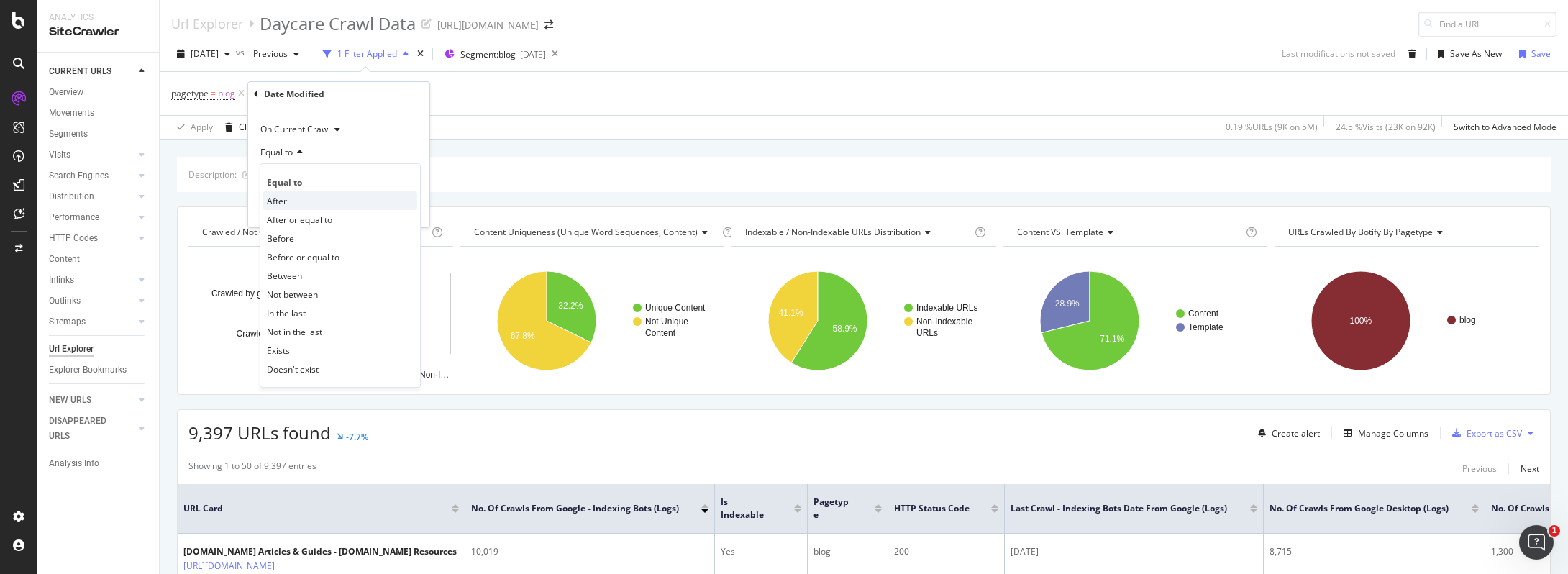
click at [301, 202] on div "After" at bounding box center [340, 200] width 154 height 19
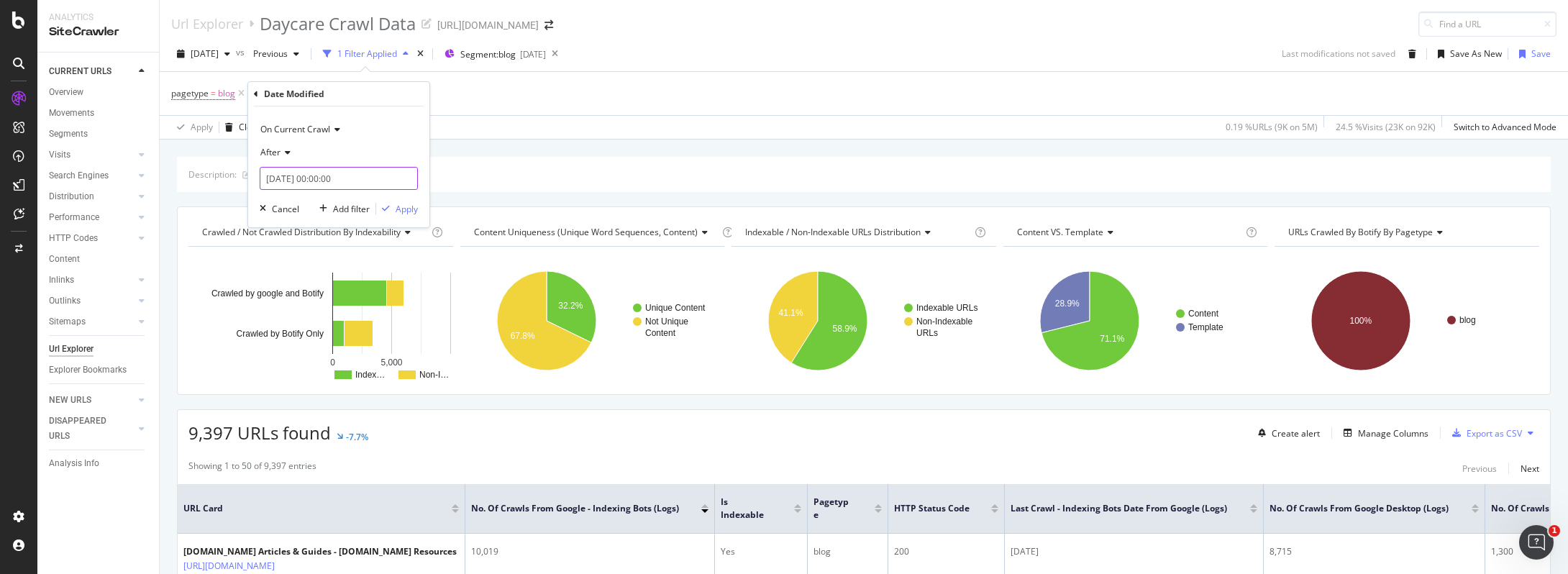
click at [285, 181] on input "[DATE] 00:00:00" at bounding box center [339, 178] width 158 height 23
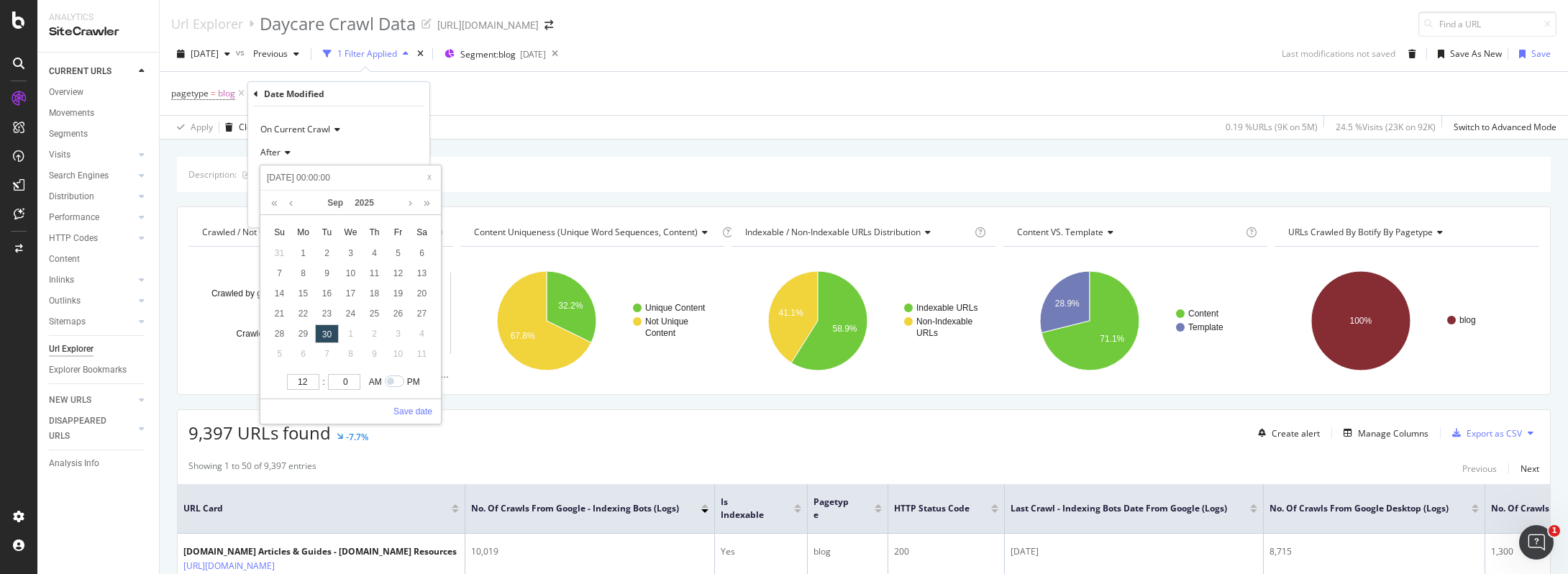
click at [285, 179] on input "[DATE] 00:00:00" at bounding box center [351, 178] width 172 height 16
click at [368, 200] on link "2025" at bounding box center [365, 202] width 31 height 24
click at [405, 263] on link "2024" at bounding box center [406, 265] width 33 height 26
click at [342, 204] on link "Sep" at bounding box center [335, 202] width 27 height 24
click at [296, 237] on link "Jan" at bounding box center [295, 232] width 33 height 26
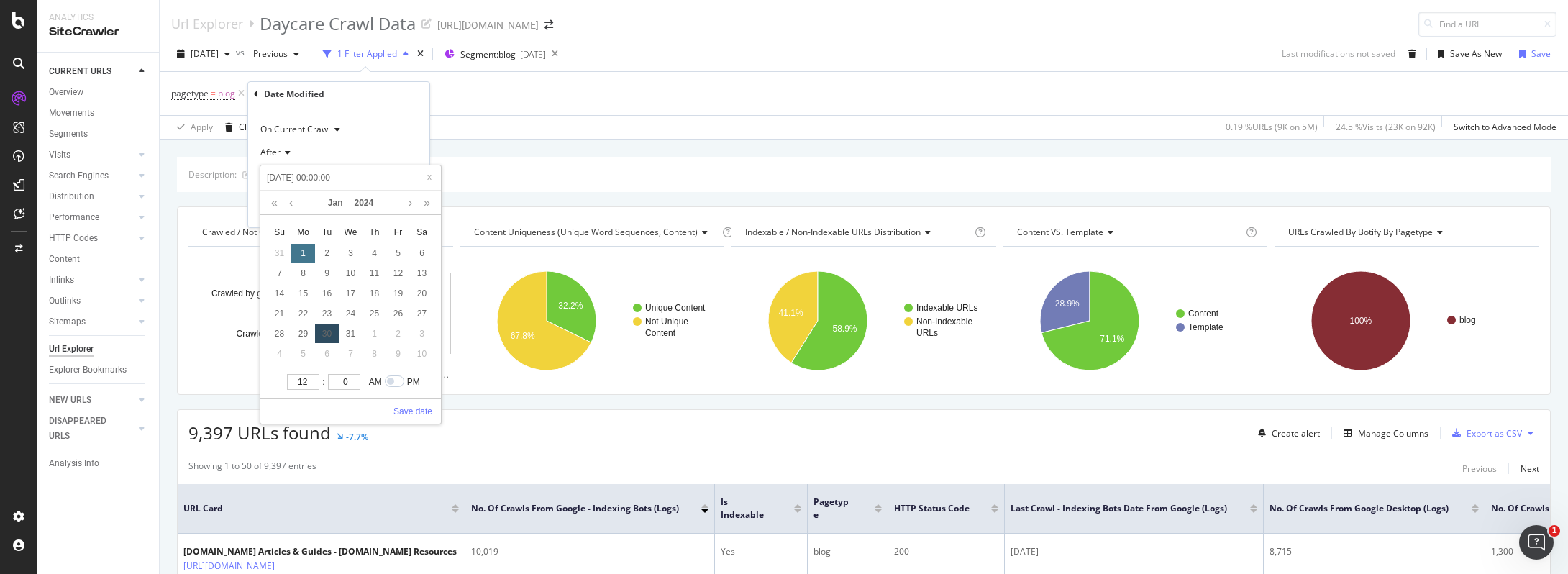
click at [305, 256] on div "1" at bounding box center [303, 253] width 23 height 19
type input "[DATE] 00:00:00"
click at [420, 406] on link "Save date" at bounding box center [413, 411] width 39 height 13
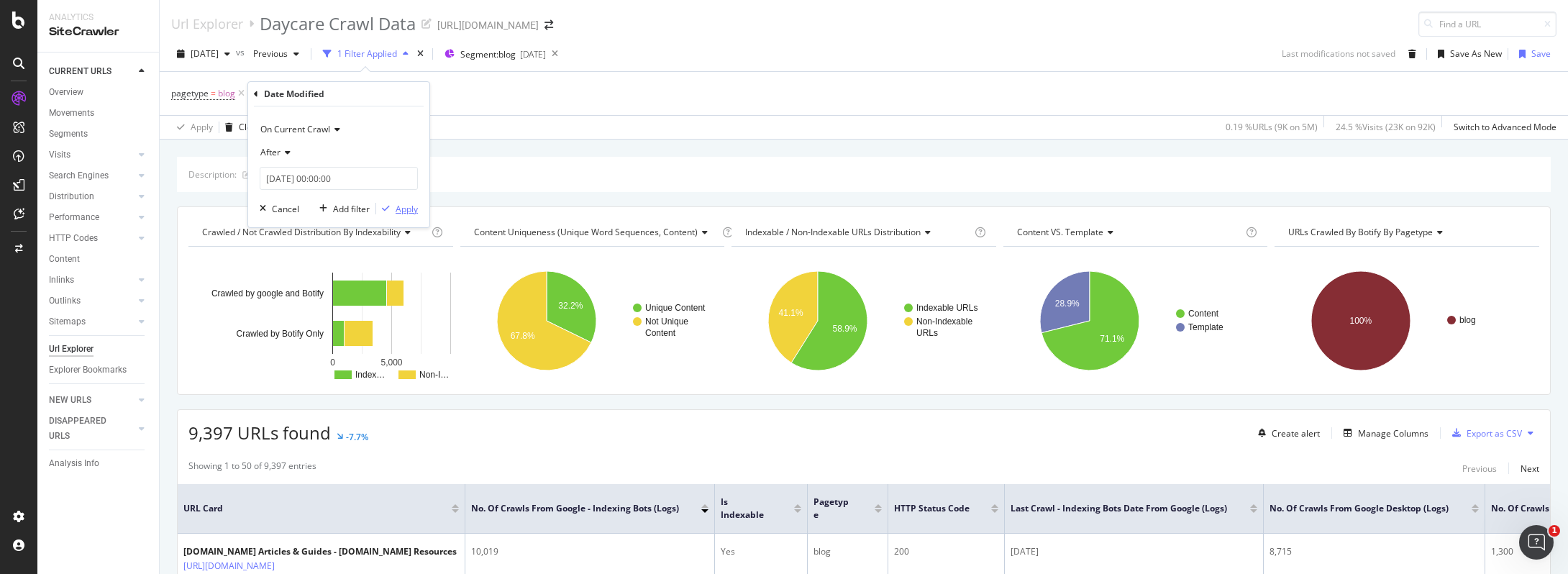
click at [402, 208] on div "Apply" at bounding box center [406, 209] width 22 height 13
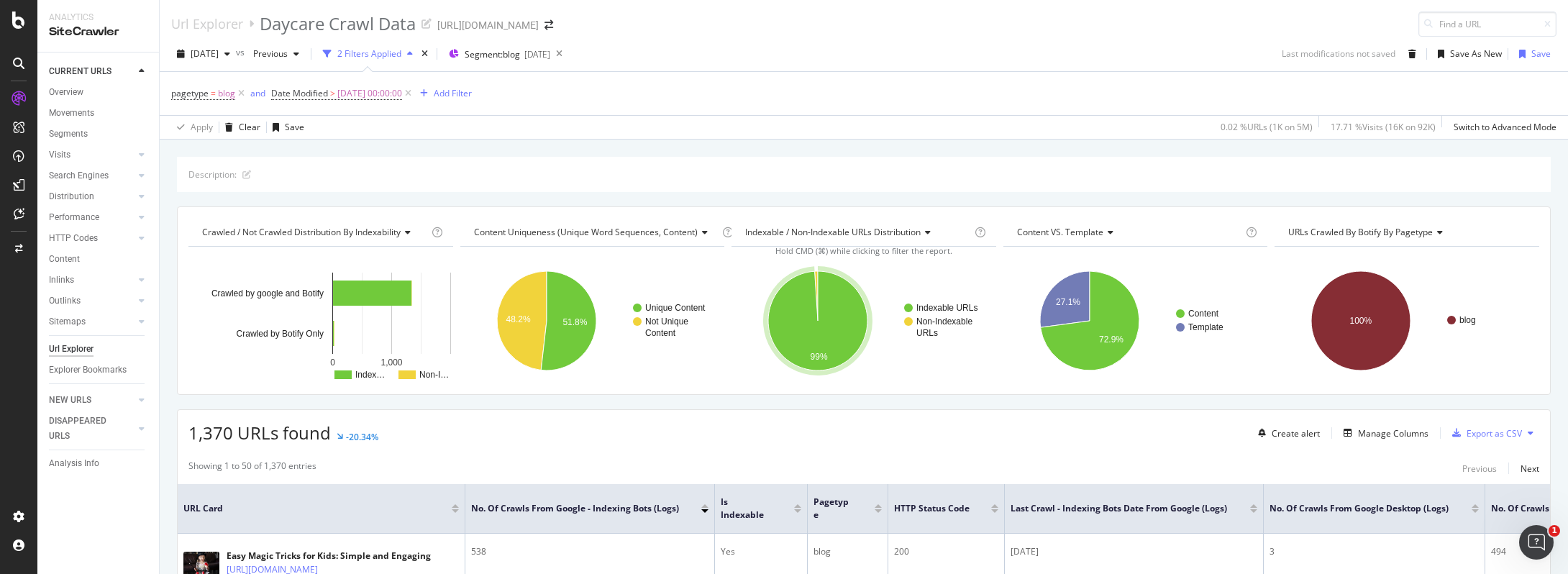
click at [1325, 226] on span "URLs Crawled By Botify By pagetype" at bounding box center [1361, 233] width 145 height 13
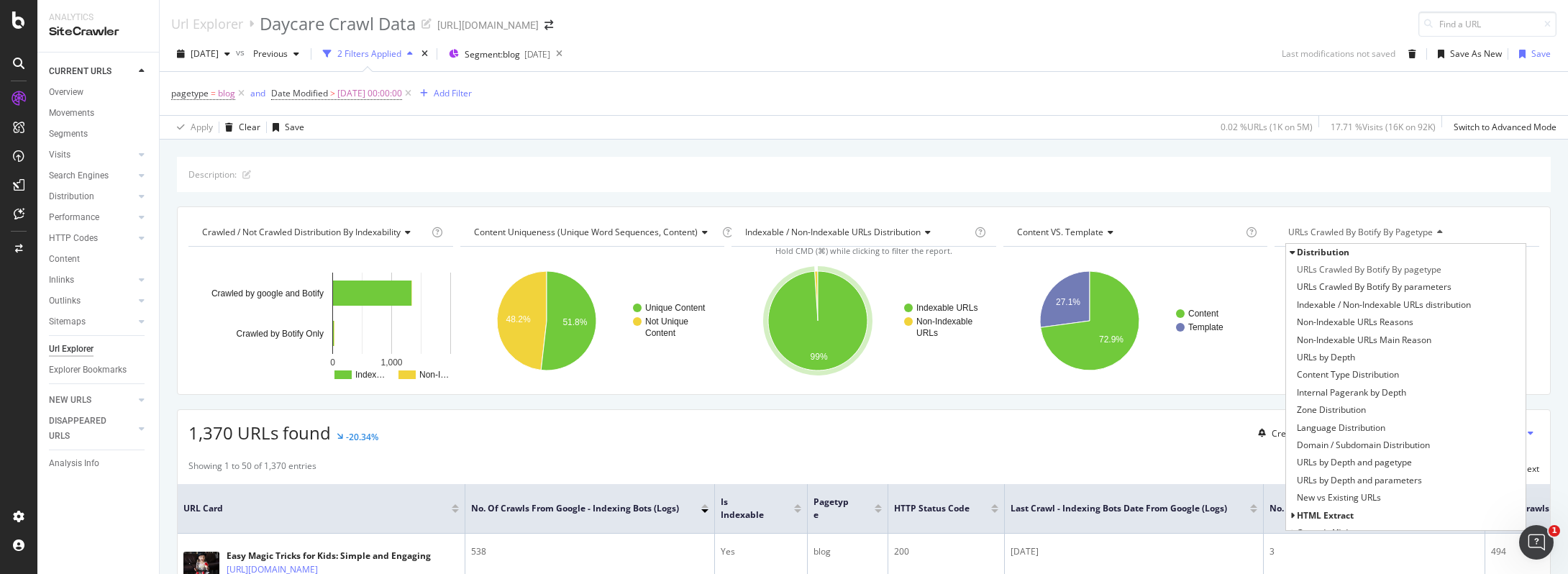
click at [1298, 251] on span "Distribution" at bounding box center [1323, 252] width 52 height 13
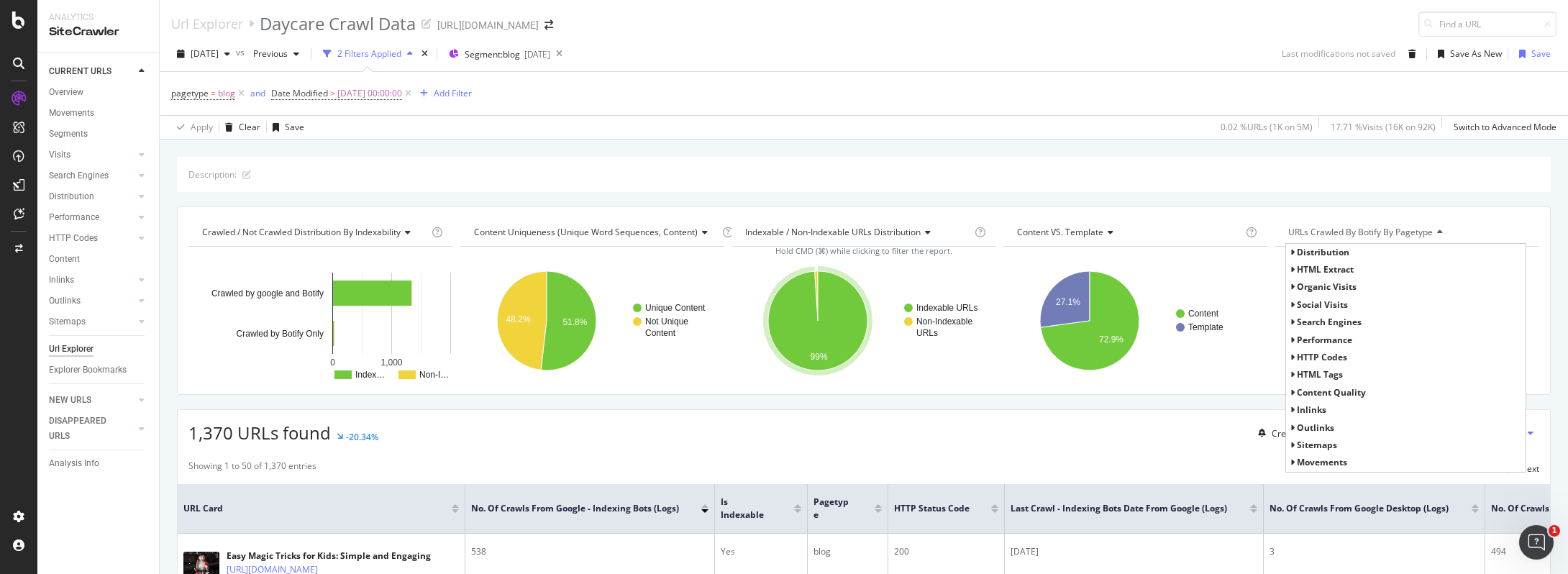
click at [1303, 283] on span "organic Visits" at bounding box center [1327, 287] width 59 height 13
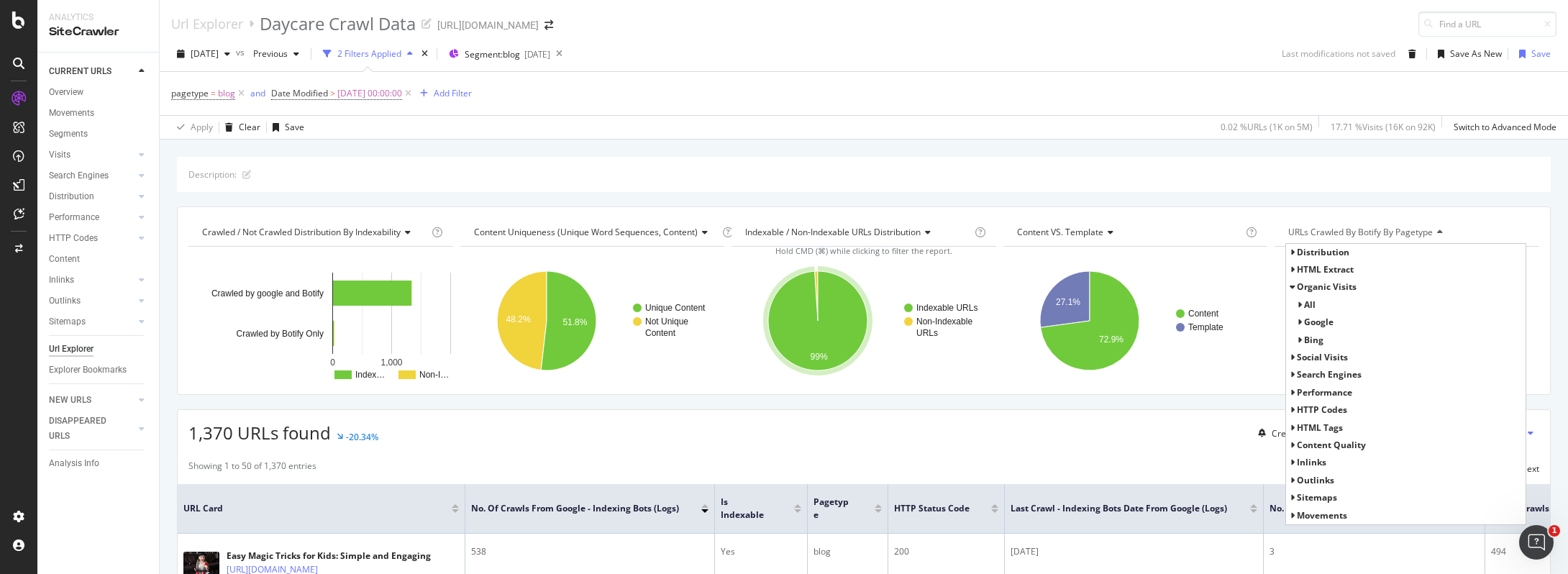
click at [1304, 305] on span "all" at bounding box center [1310, 305] width 12 height 13
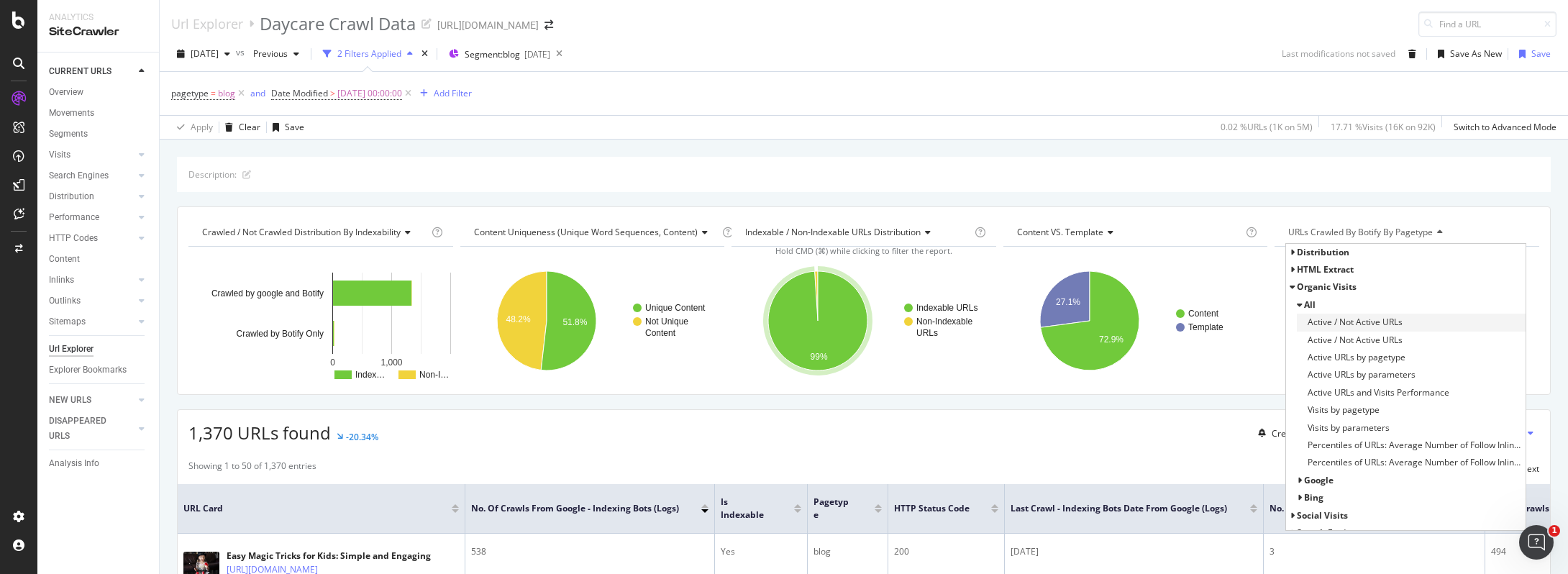
click at [1336, 327] on span "Active / Not Active URLs" at bounding box center [1354, 322] width 95 height 14
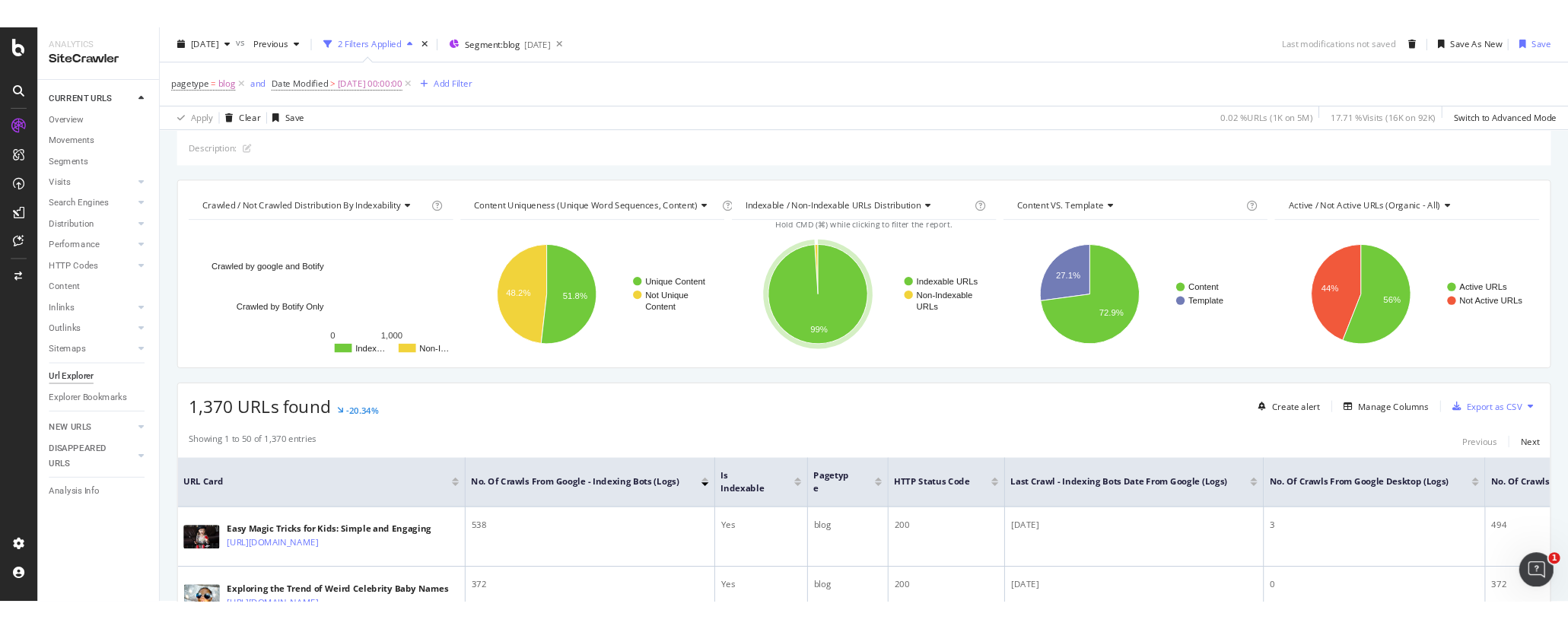
scroll to position [60, 0]
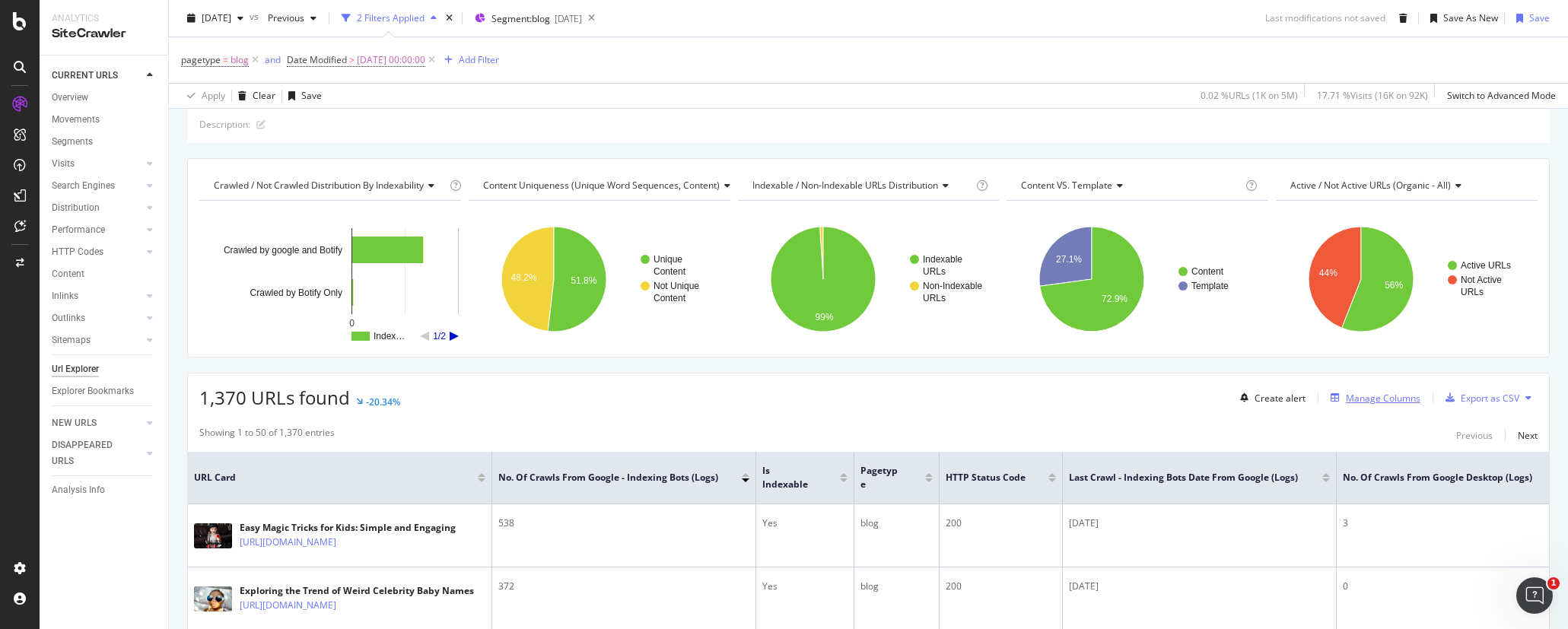
click at [1376, 392] on div "Manage Columns" at bounding box center [1383, 398] width 75 height 13
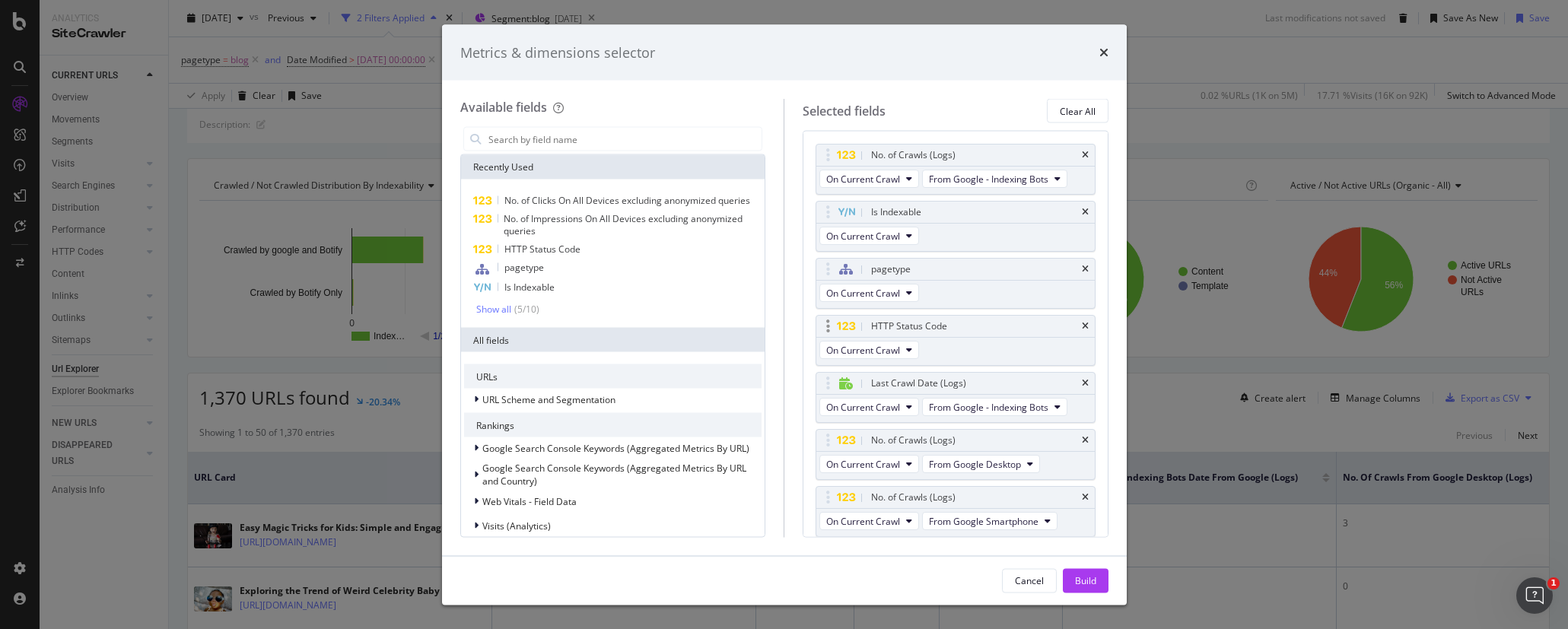
scroll to position [222, 0]
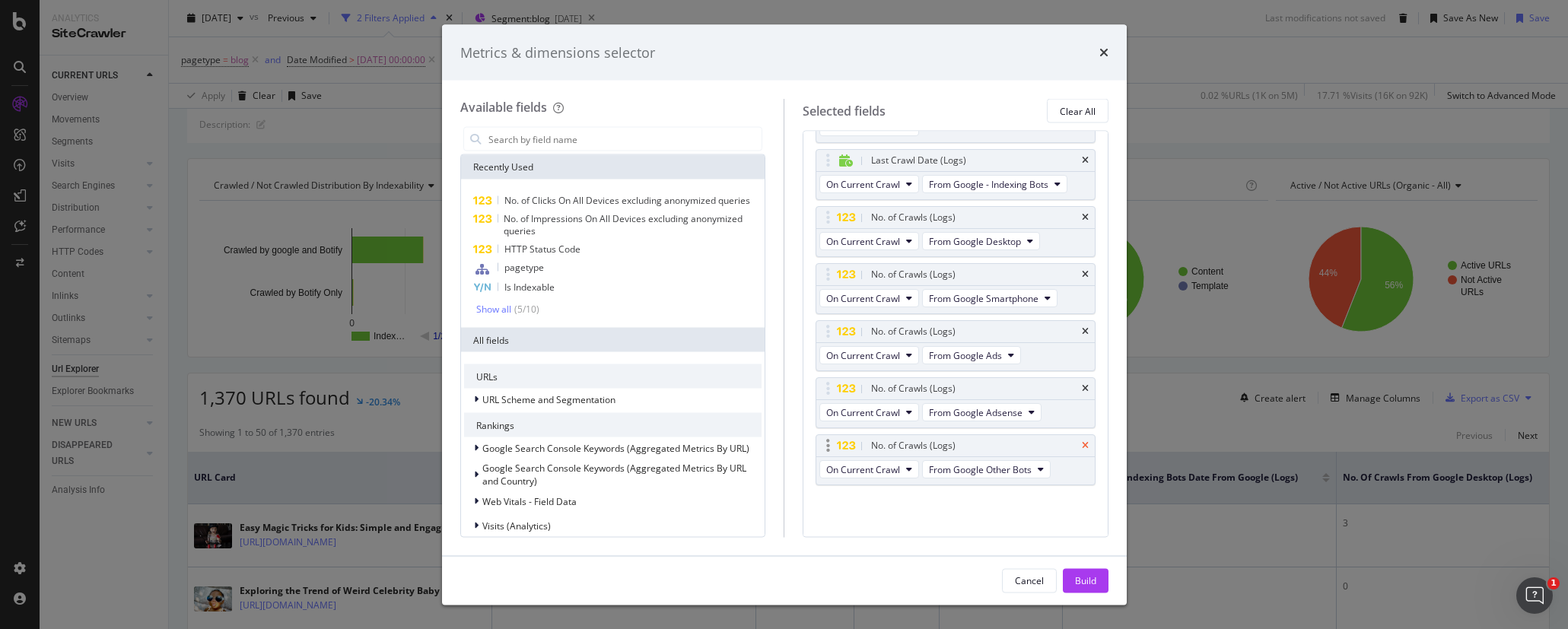
click at [1082, 442] on icon "times" at bounding box center [1085, 446] width 7 height 9
click at [1072, 439] on div "No. of Crawls (Logs)" at bounding box center [955, 446] width 278 height 22
click at [1082, 449] on icon "times" at bounding box center [1085, 445] width 7 height 9
click at [1082, 447] on icon "times" at bounding box center [1085, 445] width 7 height 9
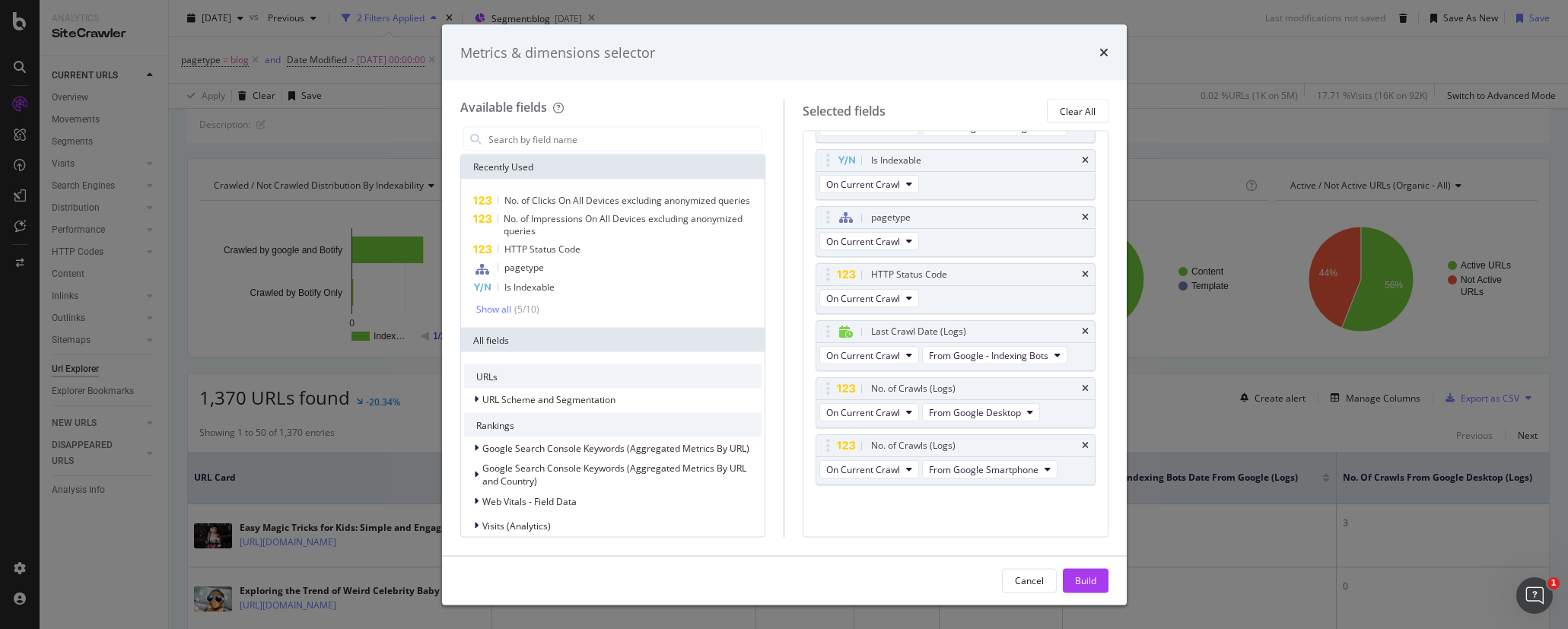
scroll to position [51, 0]
click at [1082, 447] on icon "times" at bounding box center [1085, 445] width 7 height 9
click at [1084, 441] on icon "times" at bounding box center [1085, 439] width 7 height 9
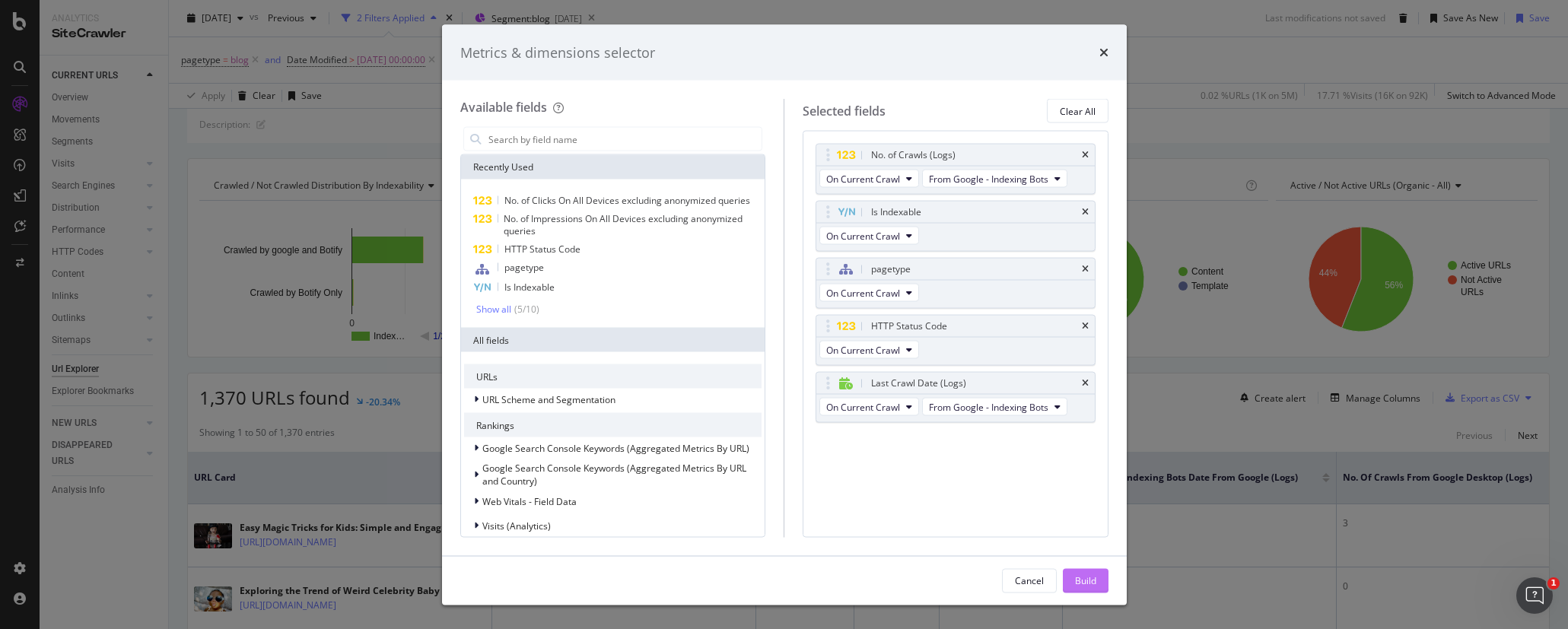
click at [1092, 580] on div "Build" at bounding box center [1085, 580] width 22 height 13
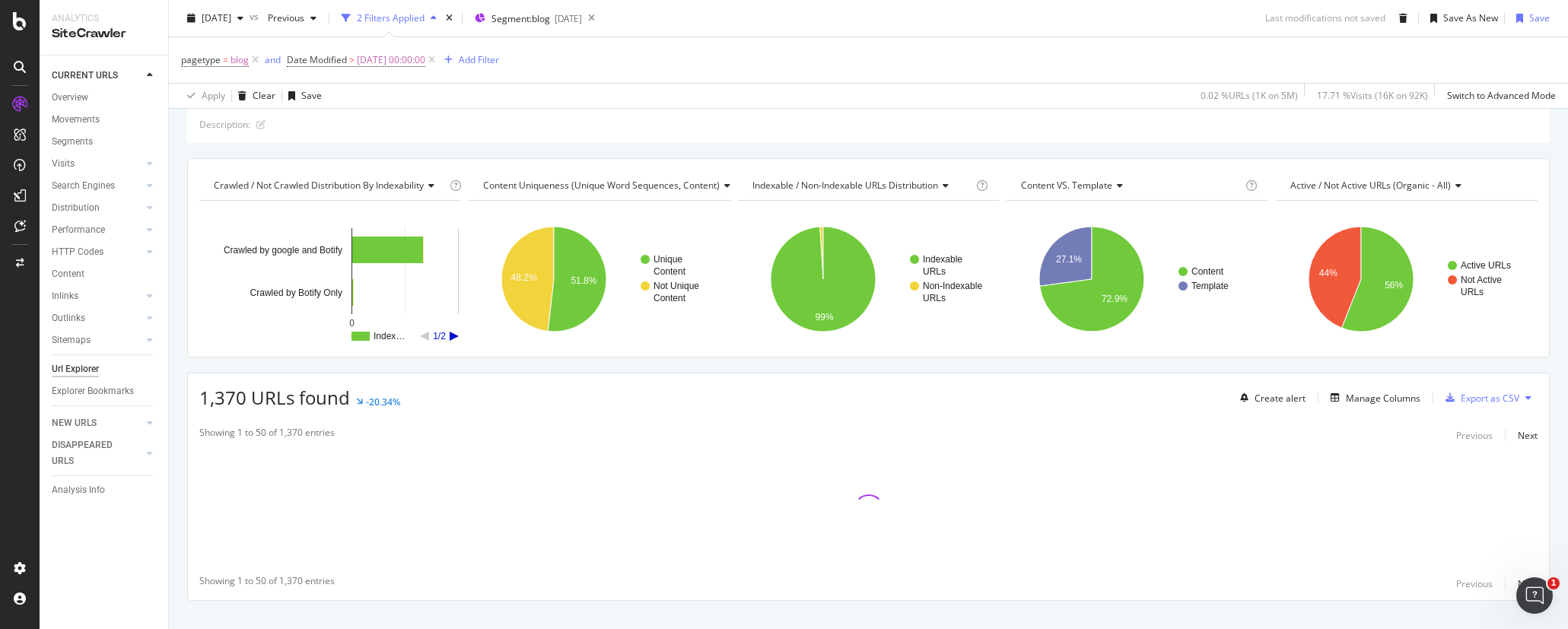
click at [450, 339] on icon "A chart." at bounding box center [454, 336] width 9 height 9
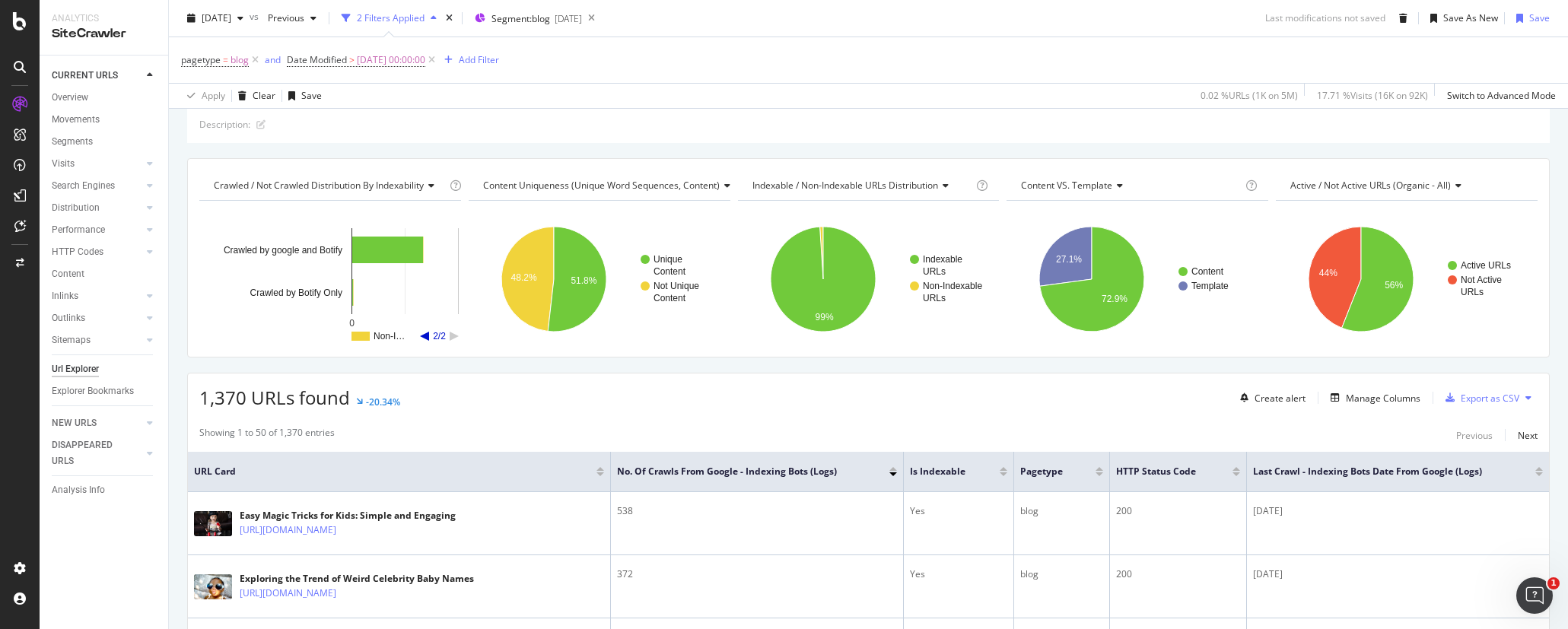
click at [420, 335] on rect "A chart." at bounding box center [405, 336] width 108 height 9
click at [422, 334] on rect "A chart." at bounding box center [405, 336] width 108 height 9
click at [424, 334] on icon "A chart." at bounding box center [424, 336] width 9 height 9
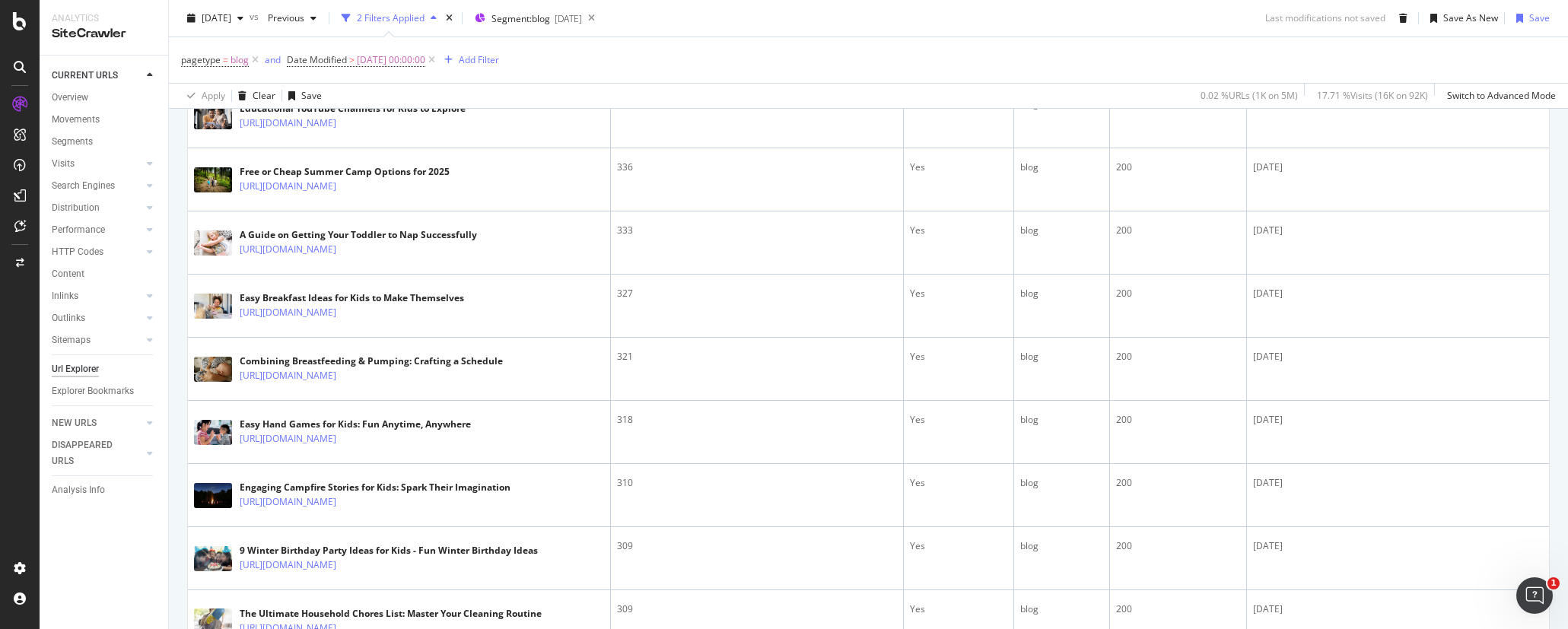
scroll to position [243, 0]
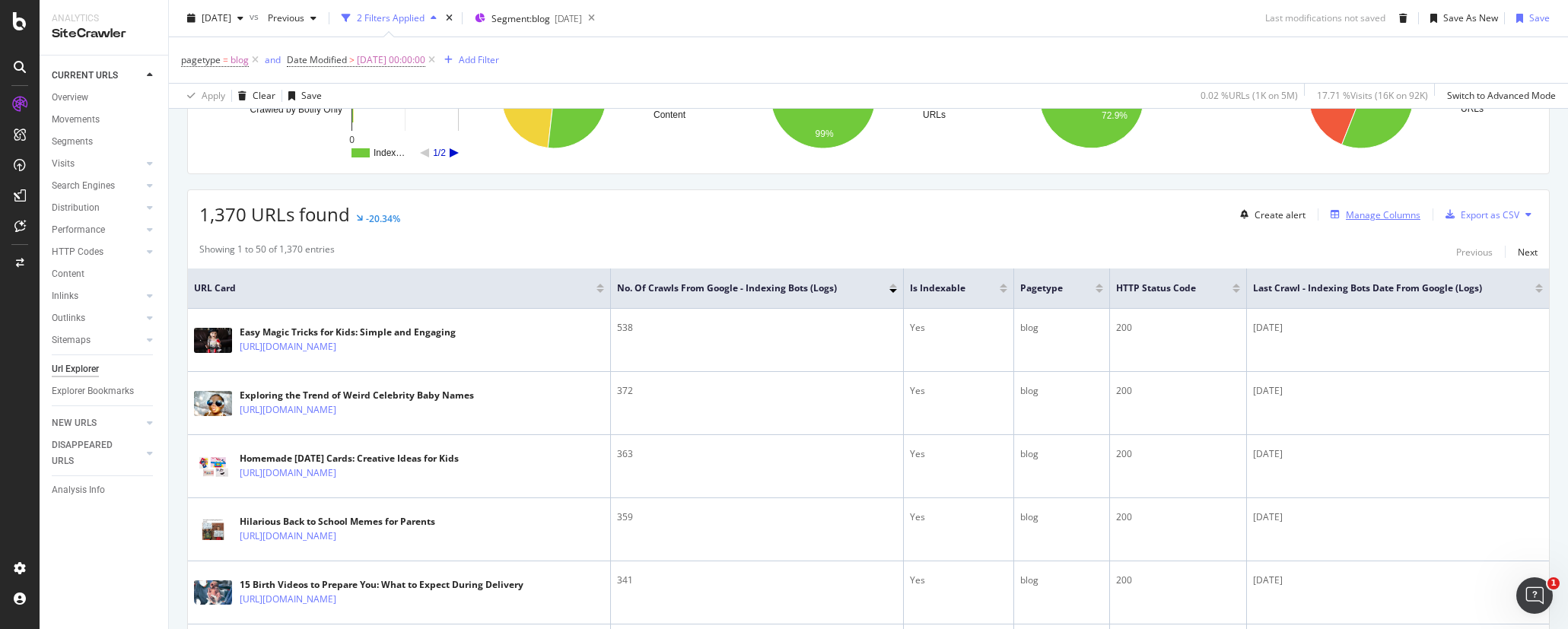
click at [1356, 220] on div "Manage Columns" at bounding box center [1383, 215] width 75 height 13
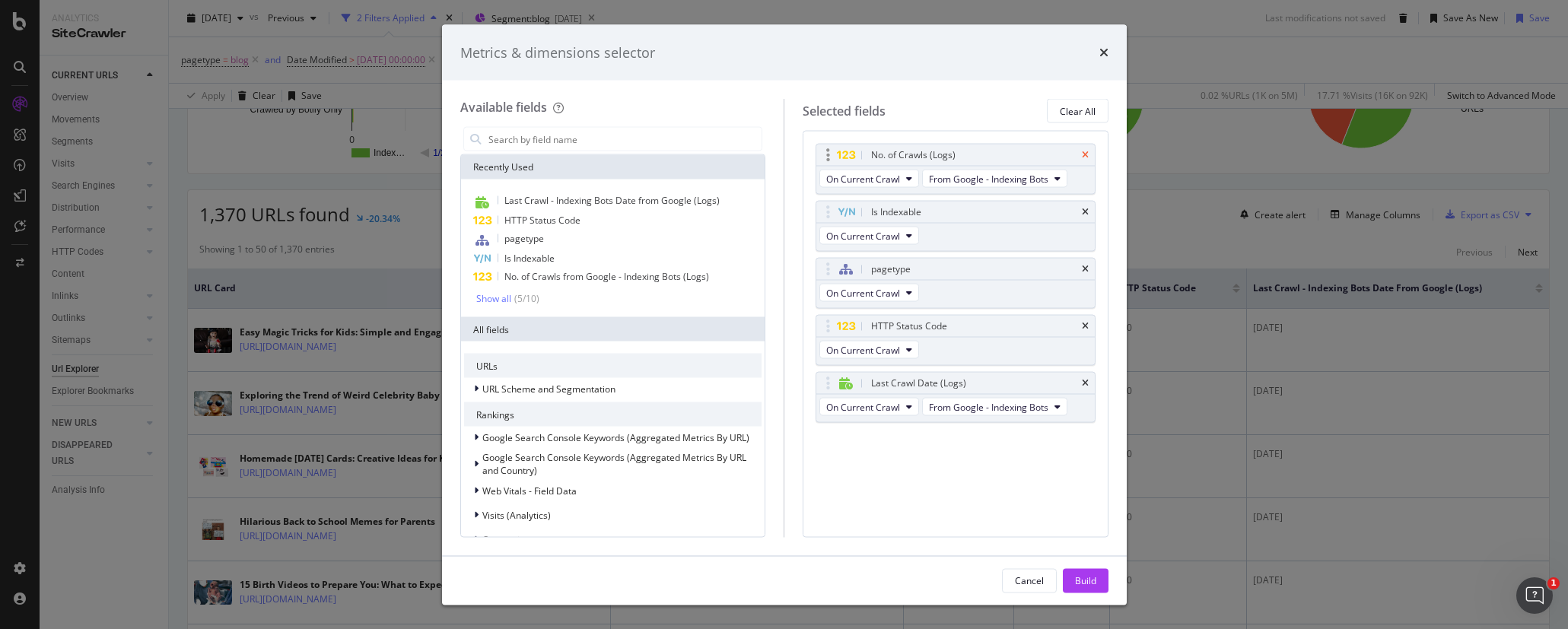
click at [1086, 157] on icon "times" at bounding box center [1085, 155] width 7 height 9
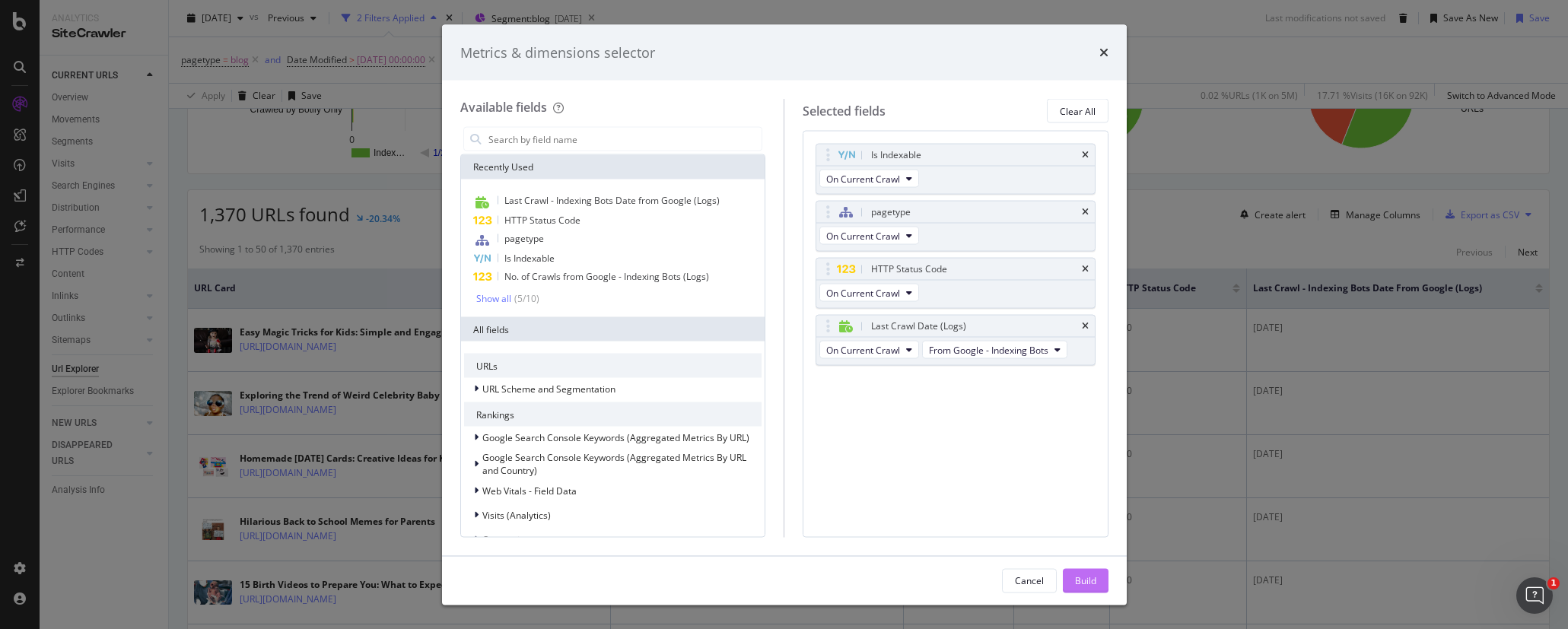
click at [1090, 569] on div "Build" at bounding box center [1085, 580] width 22 height 23
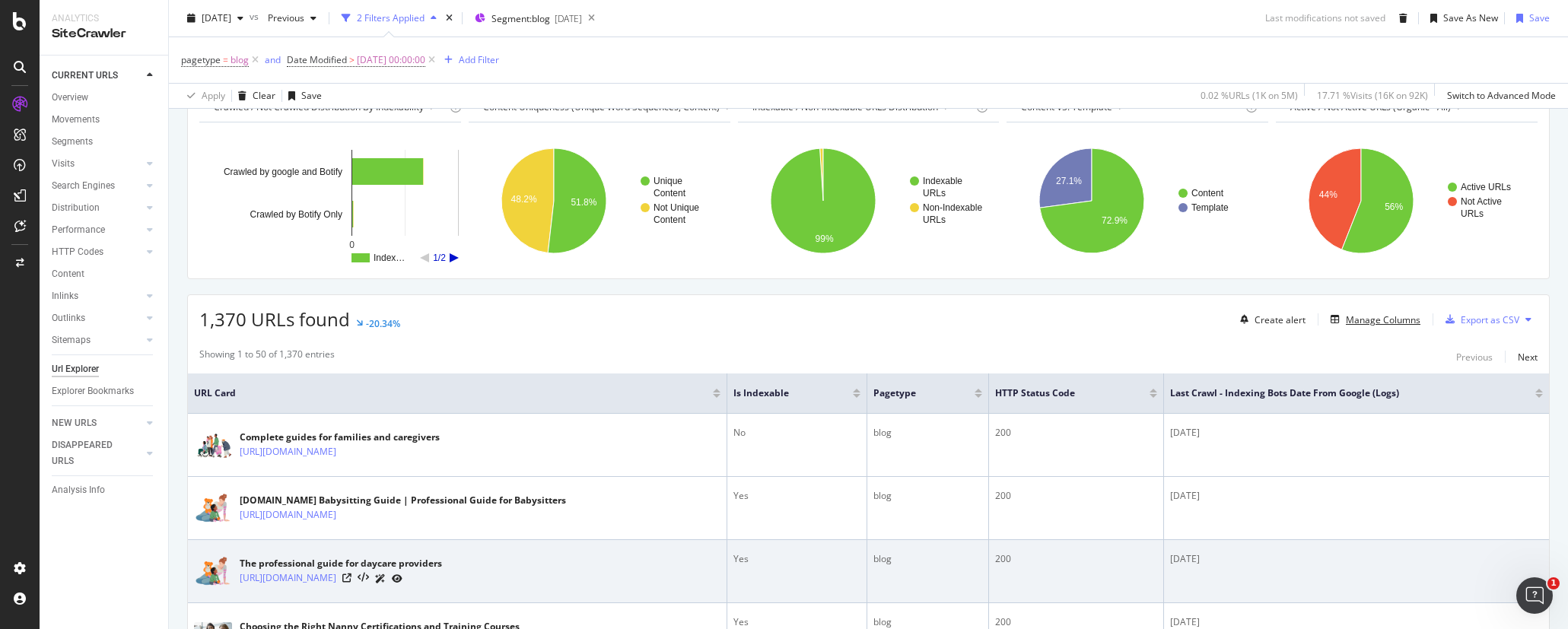
scroll to position [93, 0]
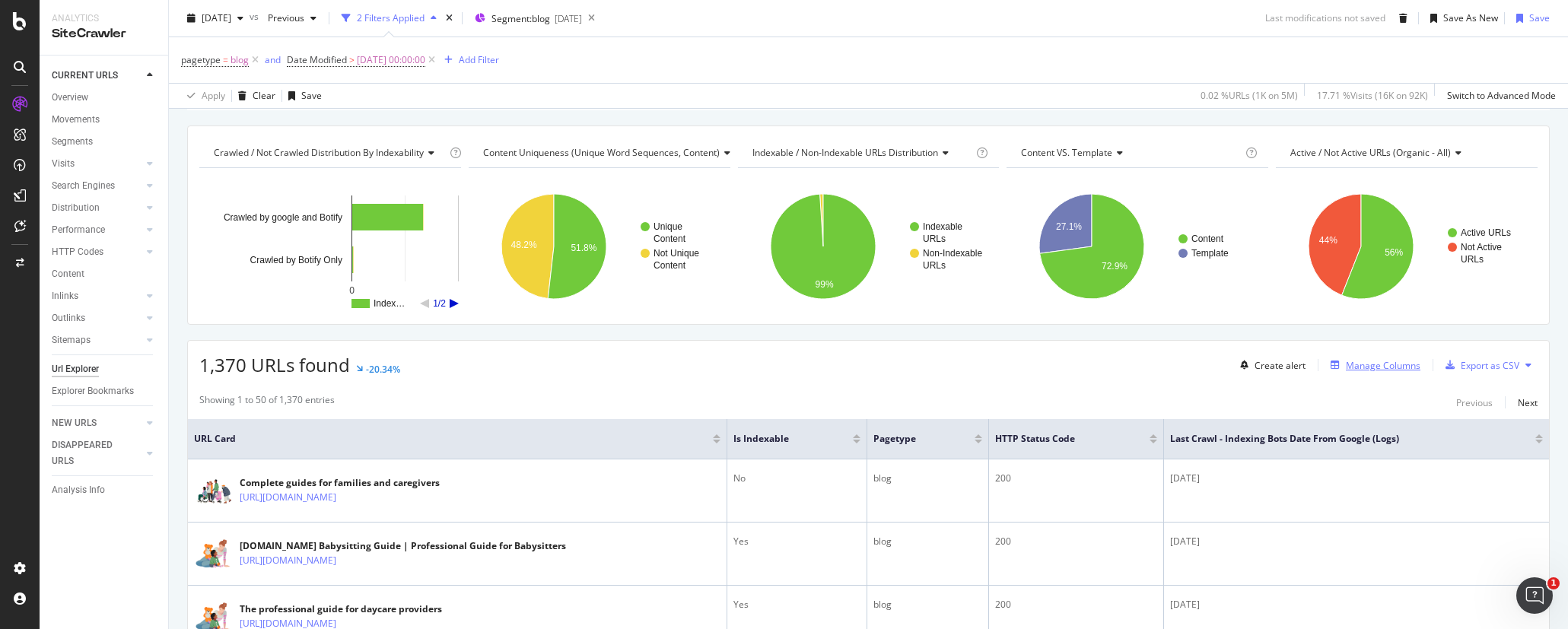
click at [1381, 362] on div "Manage Columns" at bounding box center [1383, 366] width 75 height 13
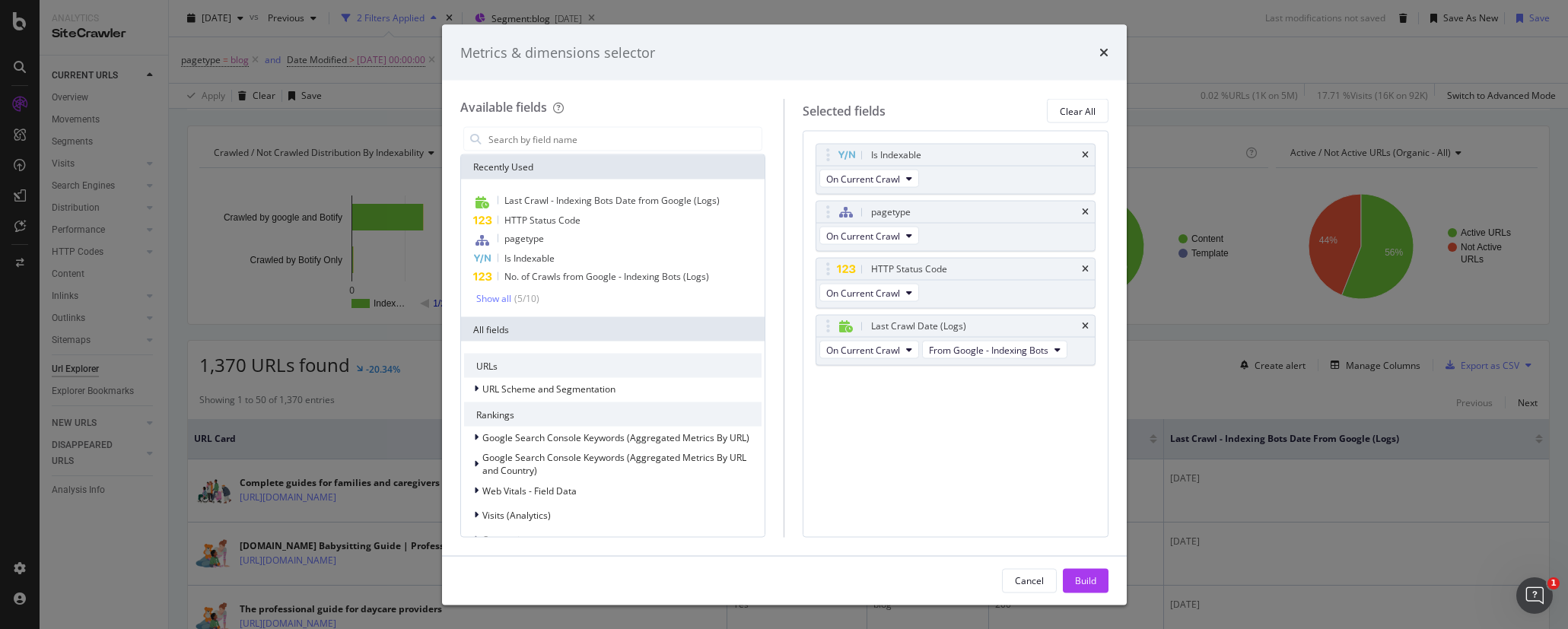
click at [1097, 52] on div "Metrics & dimensions selector" at bounding box center [784, 52] width 648 height 20
click at [1102, 51] on icon "times" at bounding box center [1104, 52] width 9 height 12
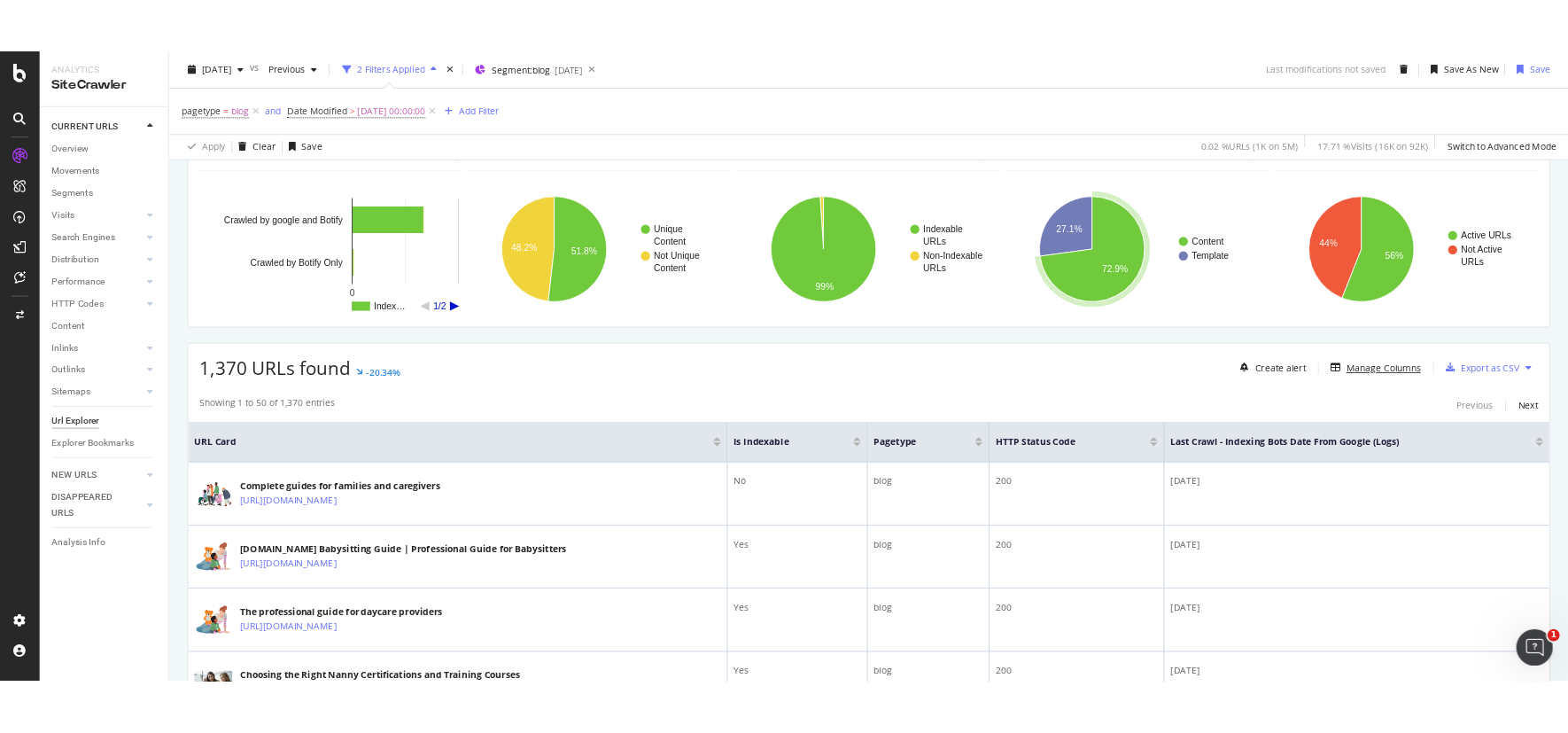
scroll to position [0, 0]
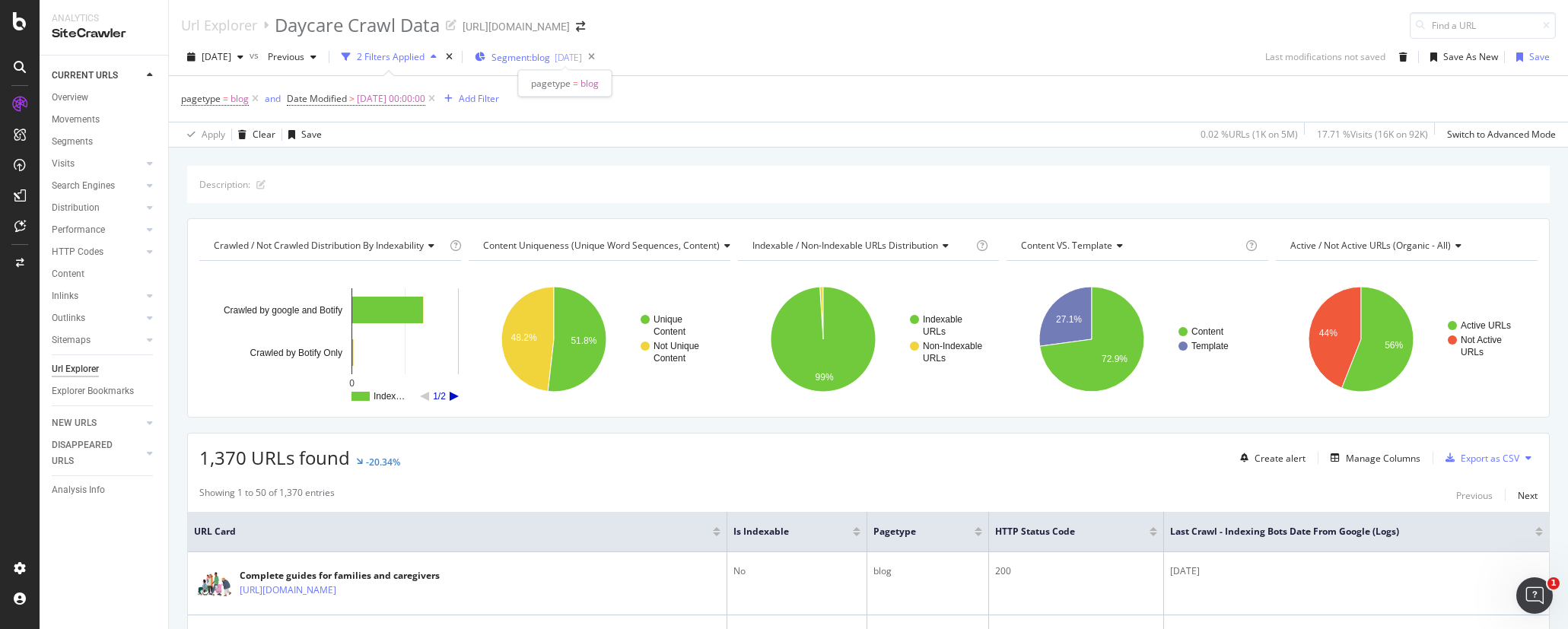
click at [550, 60] on span "Segment: blog" at bounding box center [521, 58] width 59 height 13
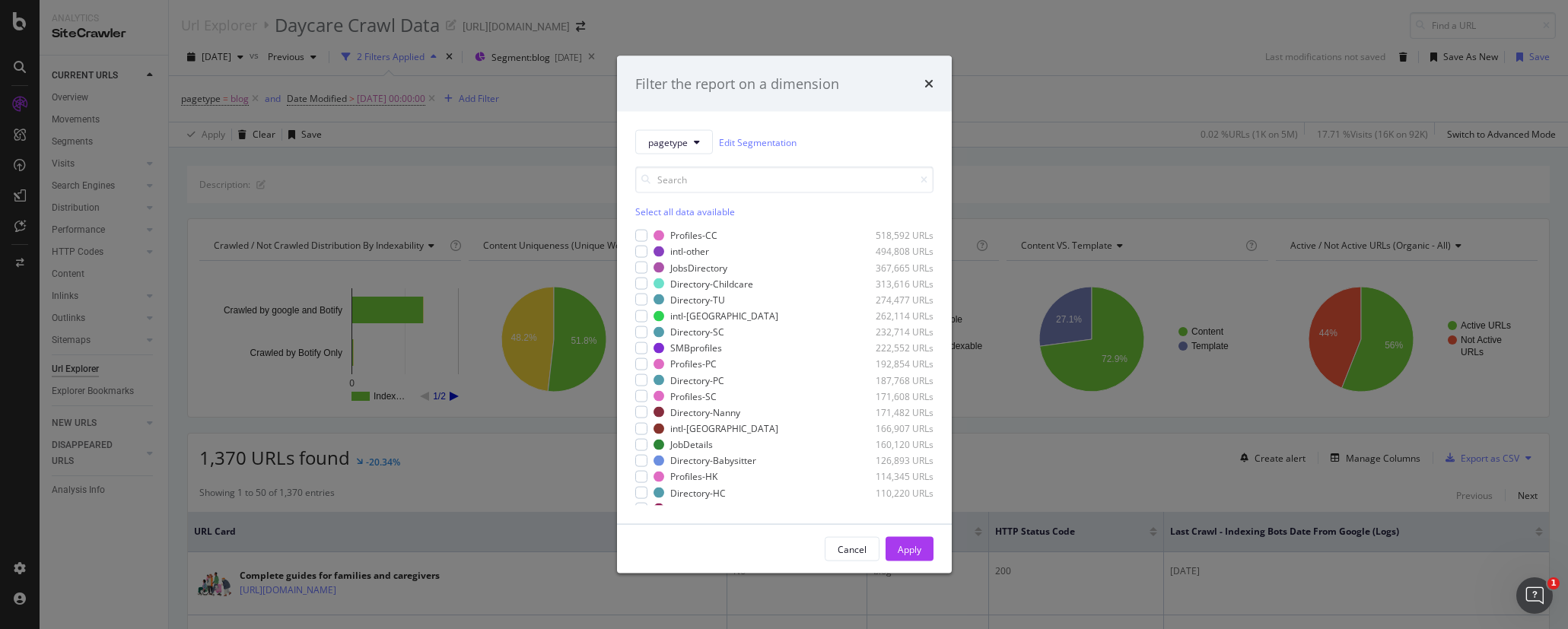
click at [551, 118] on div "Filter the report on a dimension pagetype Edit Segmentation Select all data ava…" at bounding box center [784, 314] width 1568 height 629
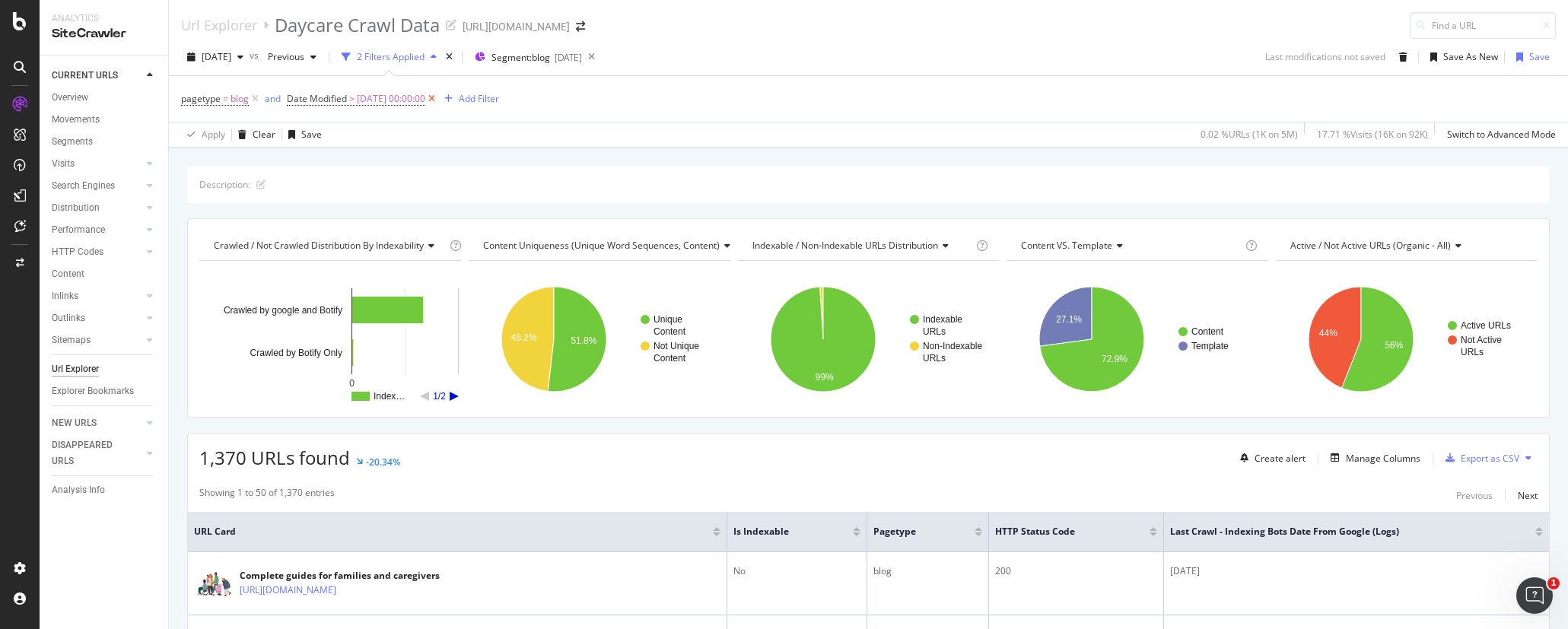
click at [438, 100] on icon at bounding box center [432, 98] width 13 height 15
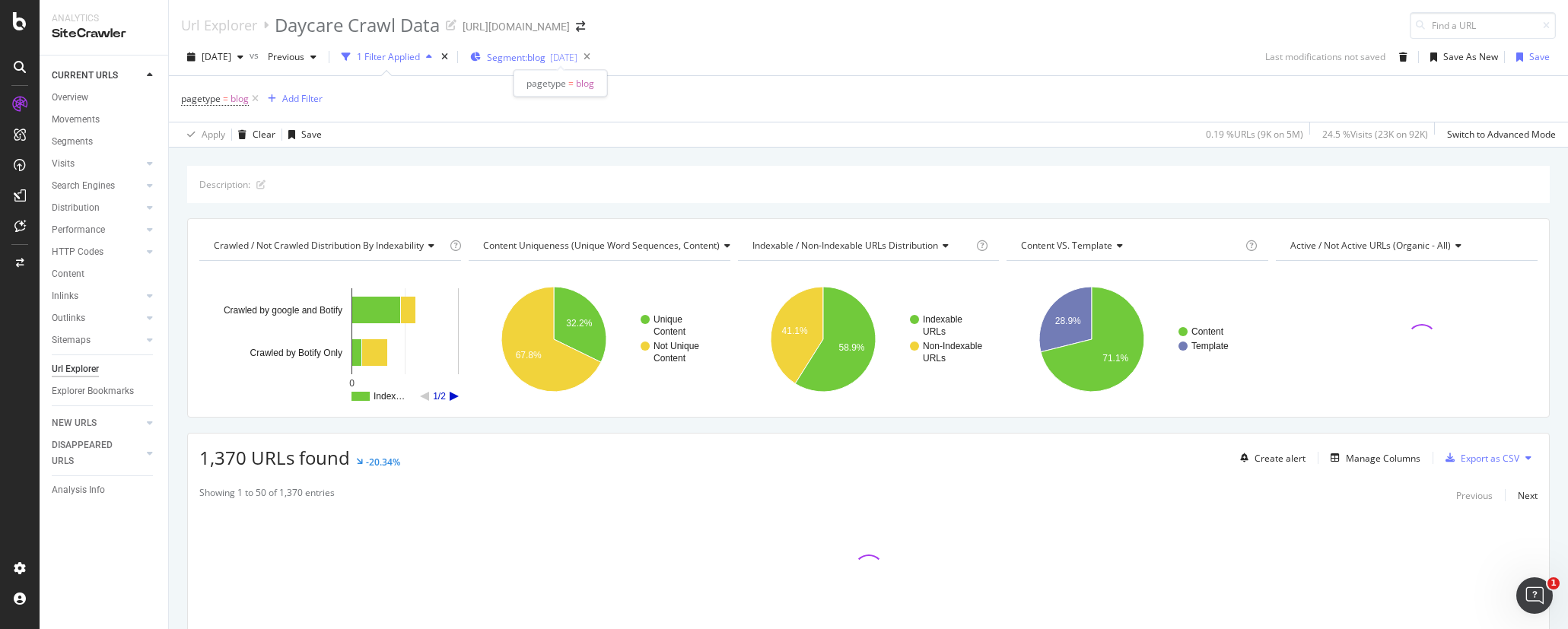
click at [577, 61] on div "[DATE]" at bounding box center [563, 58] width 27 height 13
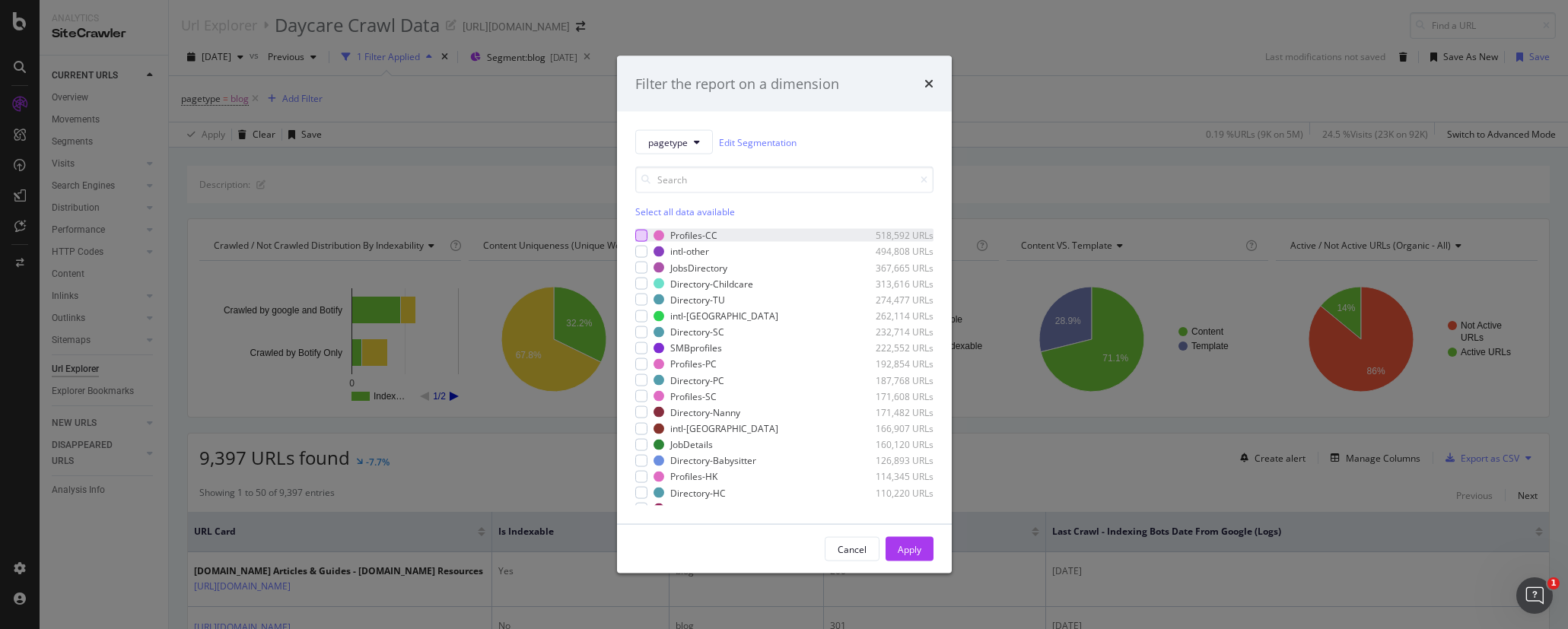
click at [642, 229] on div "modal" at bounding box center [641, 235] width 12 height 12
click at [907, 548] on div "Apply" at bounding box center [909, 549] width 23 height 13
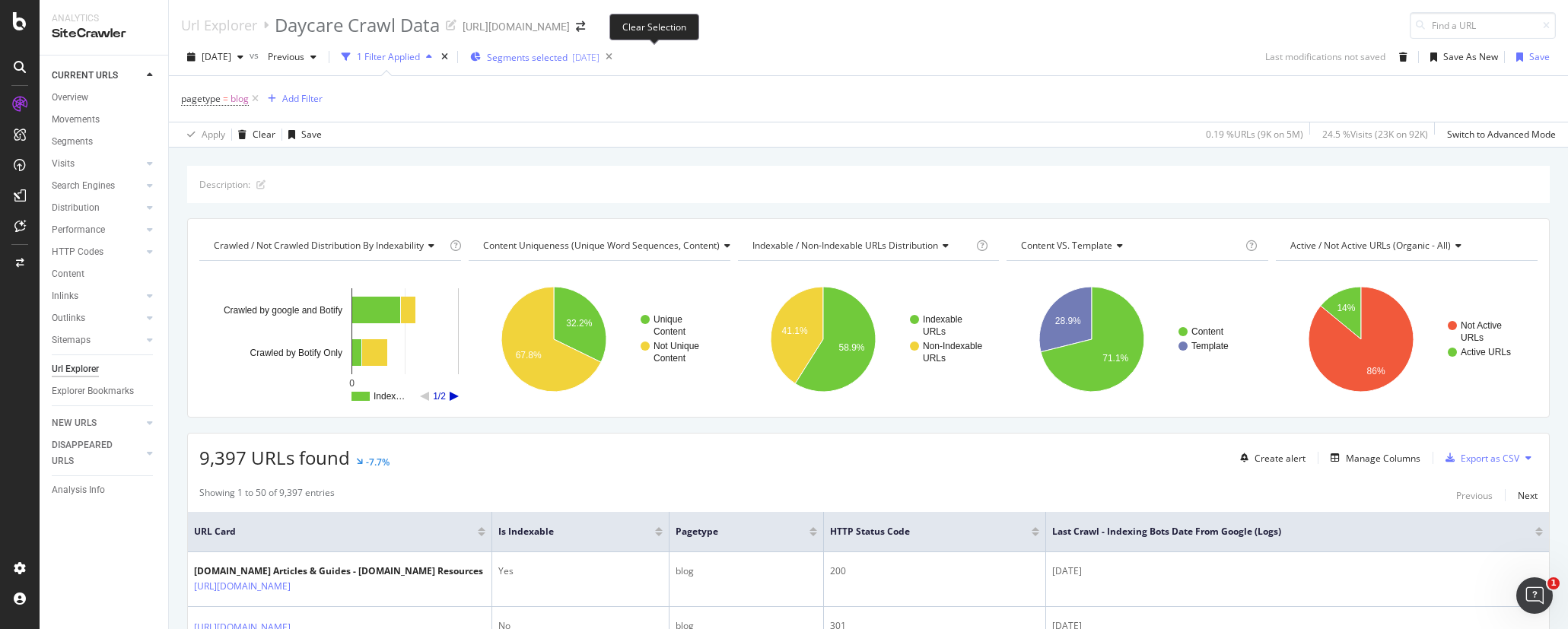
click at [599, 55] on div "[DATE]" at bounding box center [585, 58] width 27 height 13
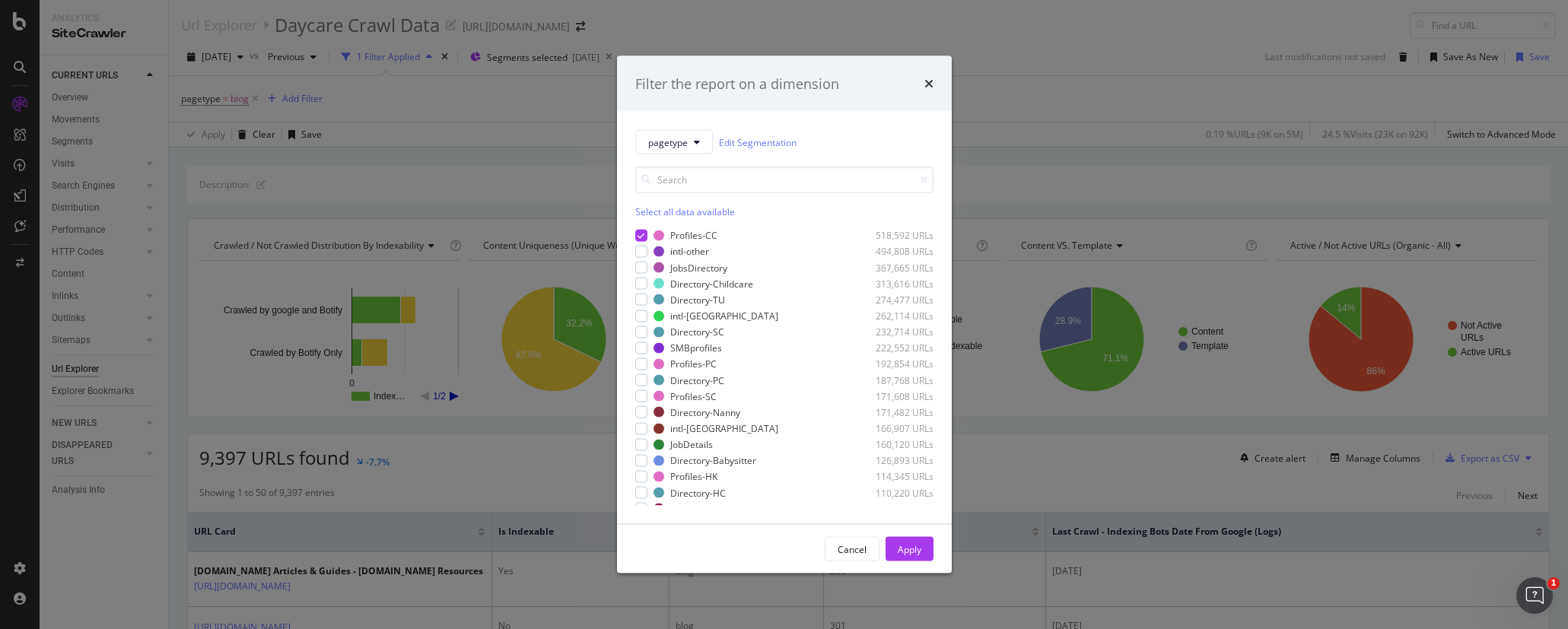
scroll to position [309, 0]
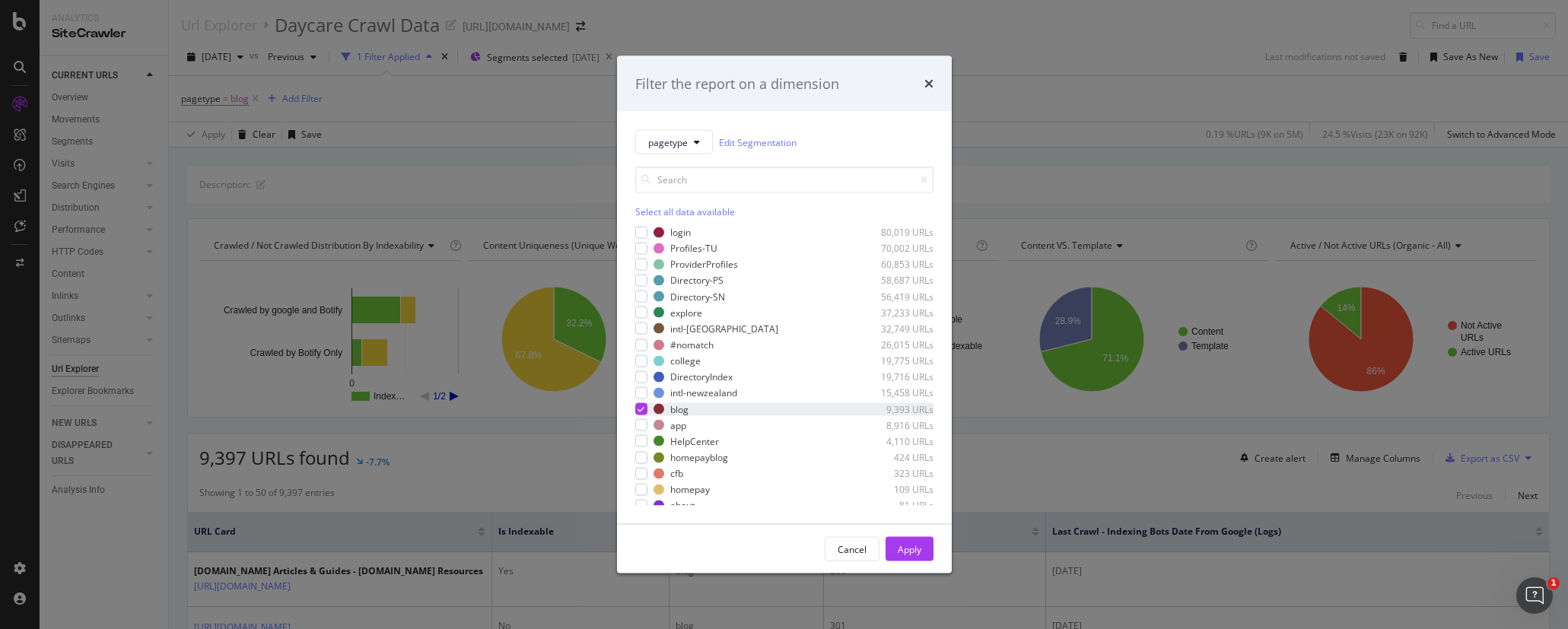
click at [641, 406] on icon "modal" at bounding box center [641, 409] width 7 height 7
click at [898, 547] on div "Apply" at bounding box center [909, 549] width 23 height 13
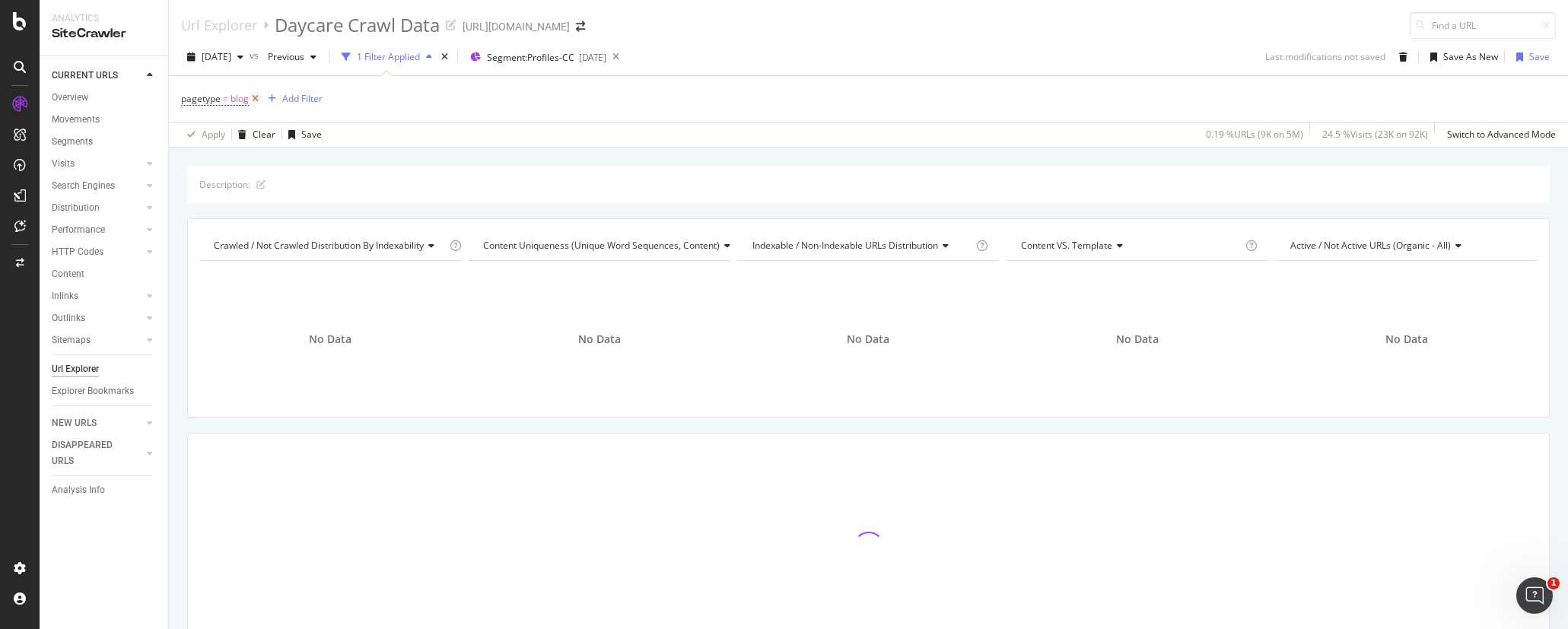
click at [256, 98] on icon at bounding box center [255, 98] width 13 height 15
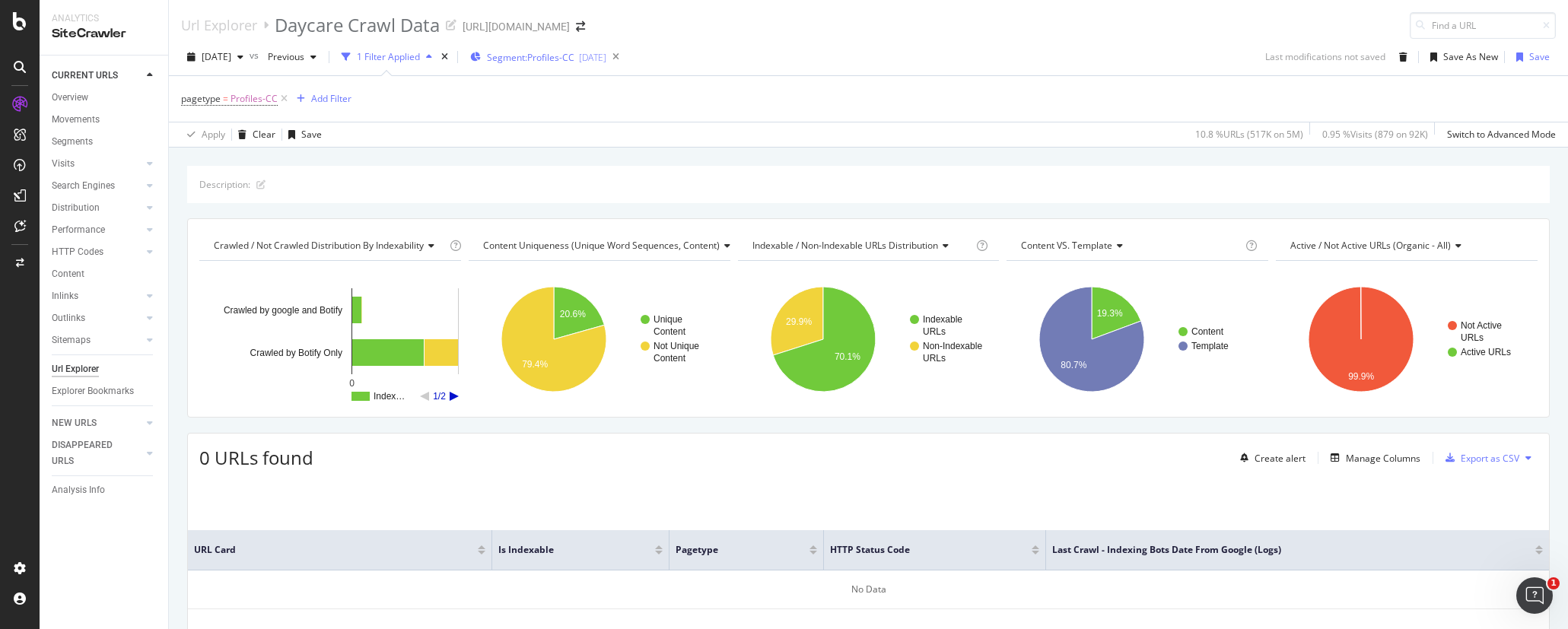
click at [604, 57] on div "[DATE]" at bounding box center [592, 58] width 27 height 13
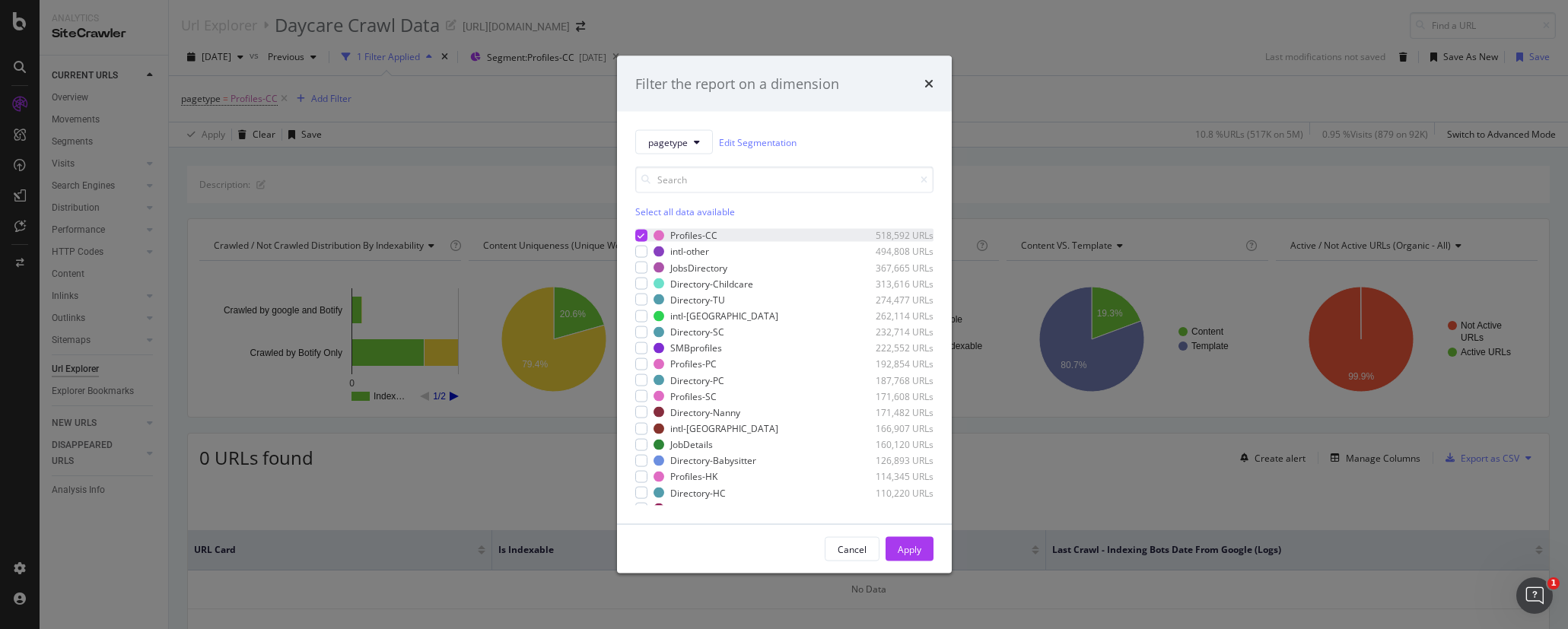
click at [638, 238] on icon "modal" at bounding box center [641, 234] width 7 height 7
click at [664, 134] on button "pagetype" at bounding box center [674, 142] width 78 height 24
click at [690, 273] on span "Breadcrumb Tree" at bounding box center [697, 277] width 99 height 14
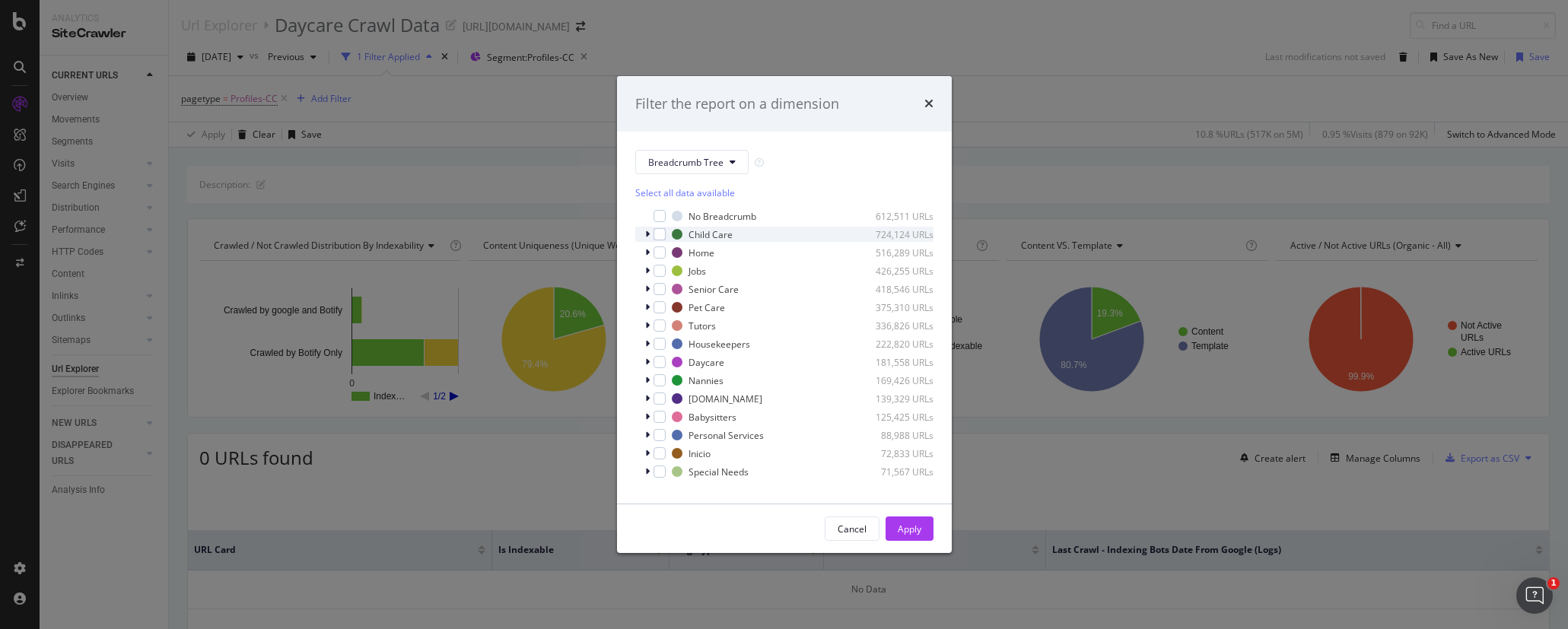
click at [647, 235] on icon "modal" at bounding box center [647, 233] width 5 height 9
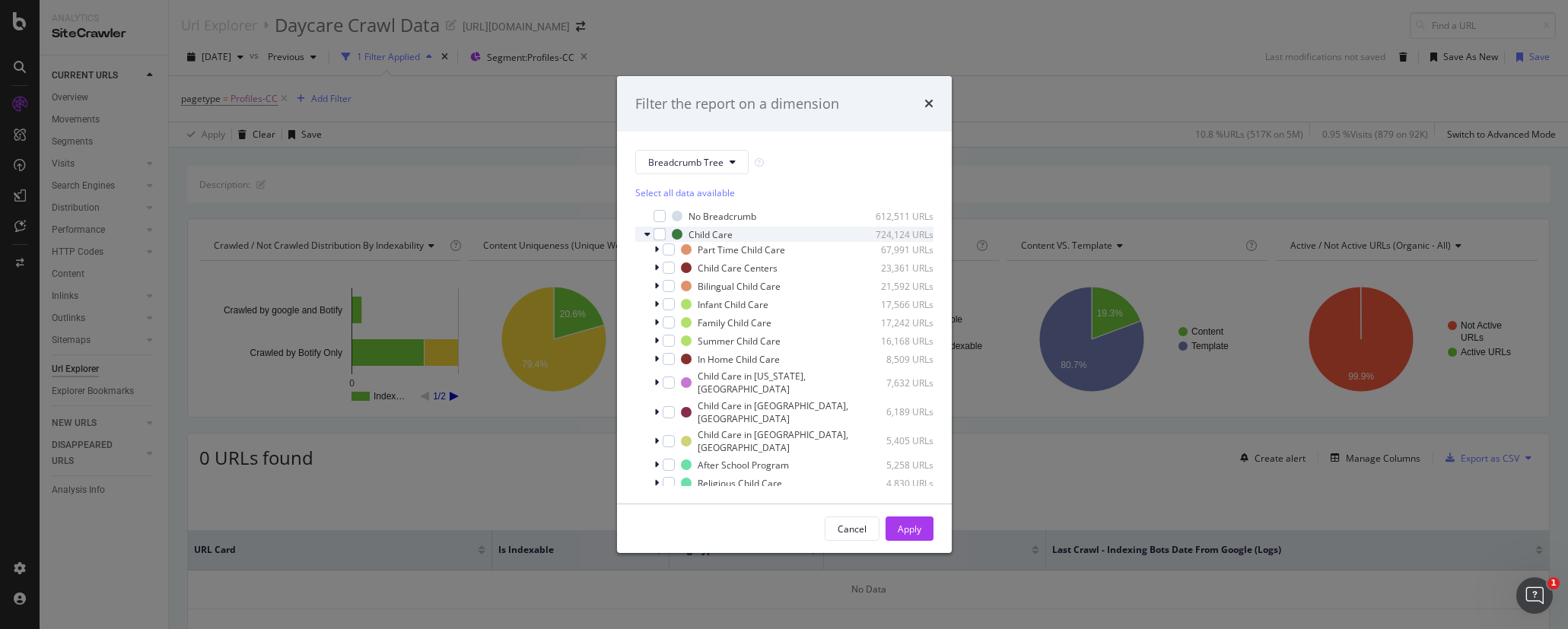
click at [650, 239] on icon "modal" at bounding box center [647, 233] width 6 height 9
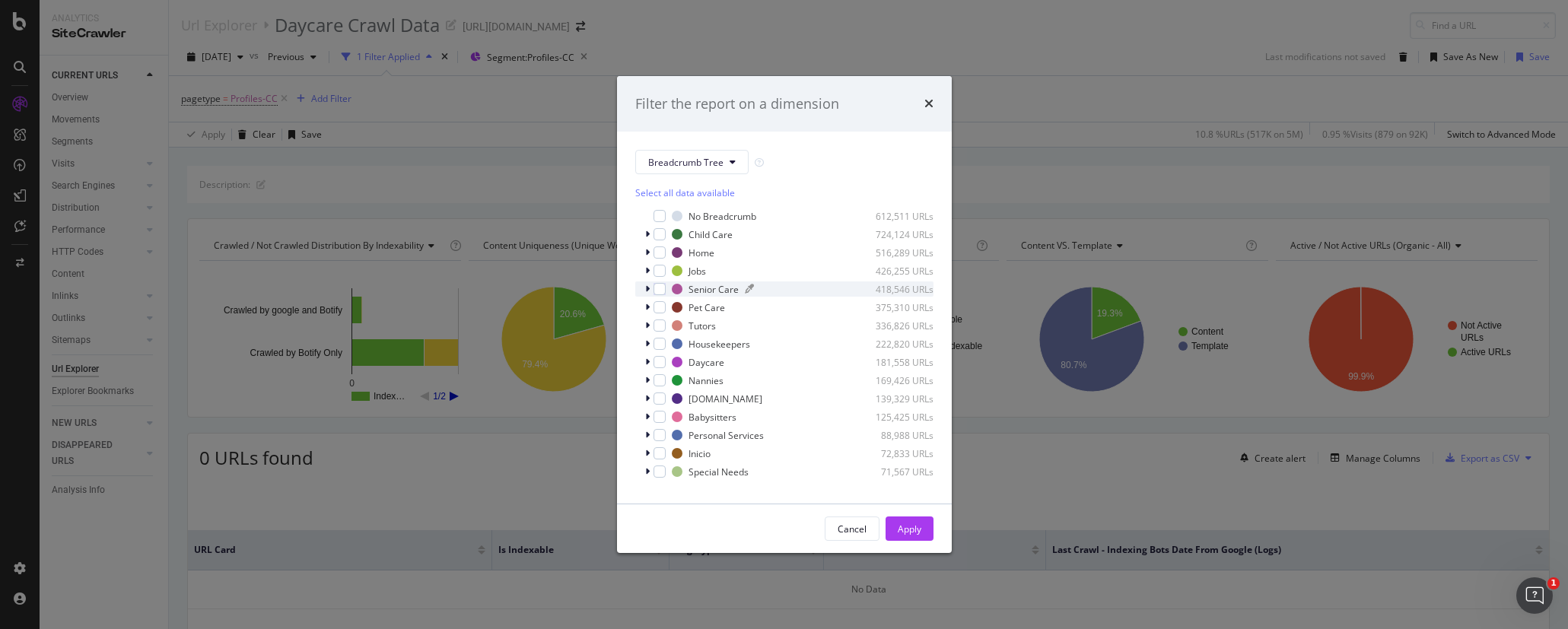
scroll to position [13, 0]
click at [928, 100] on icon "times" at bounding box center [928, 103] width 9 height 12
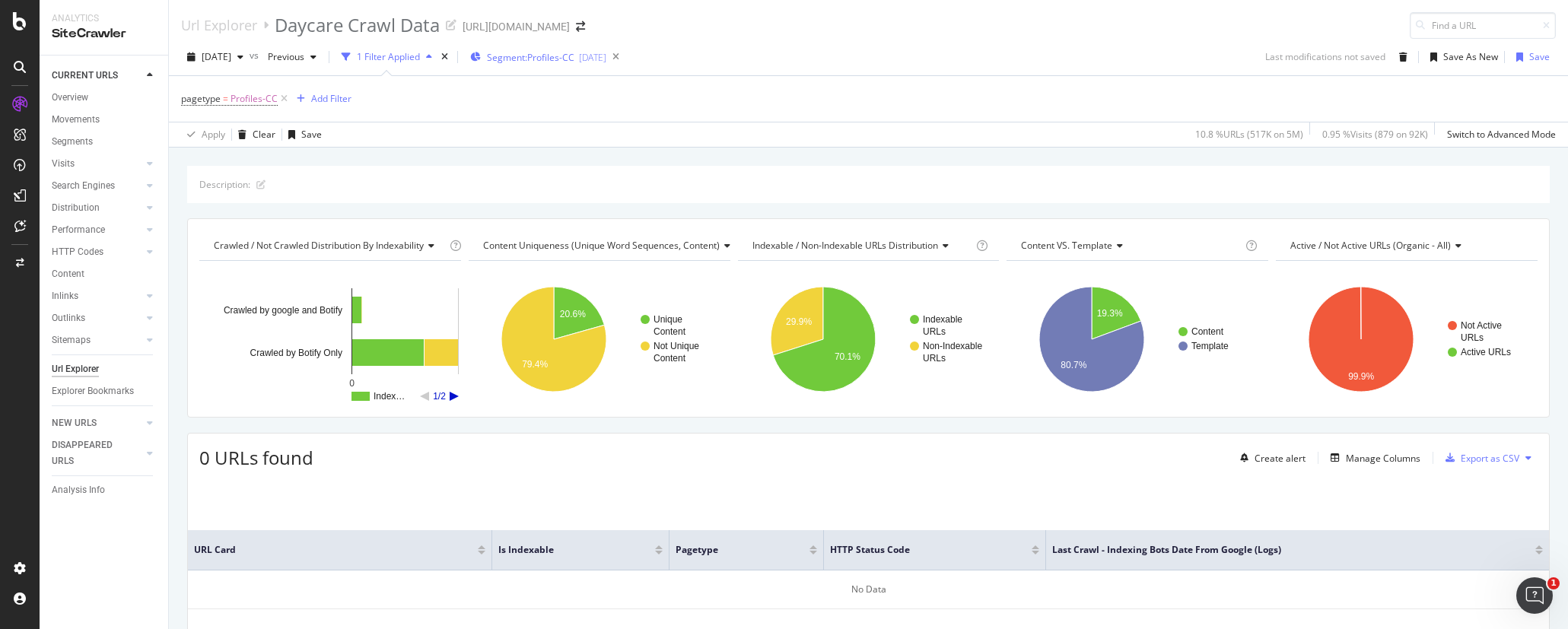
click at [578, 64] on div "Segment: Profiles-CC [DATE]" at bounding box center [538, 57] width 136 height 23
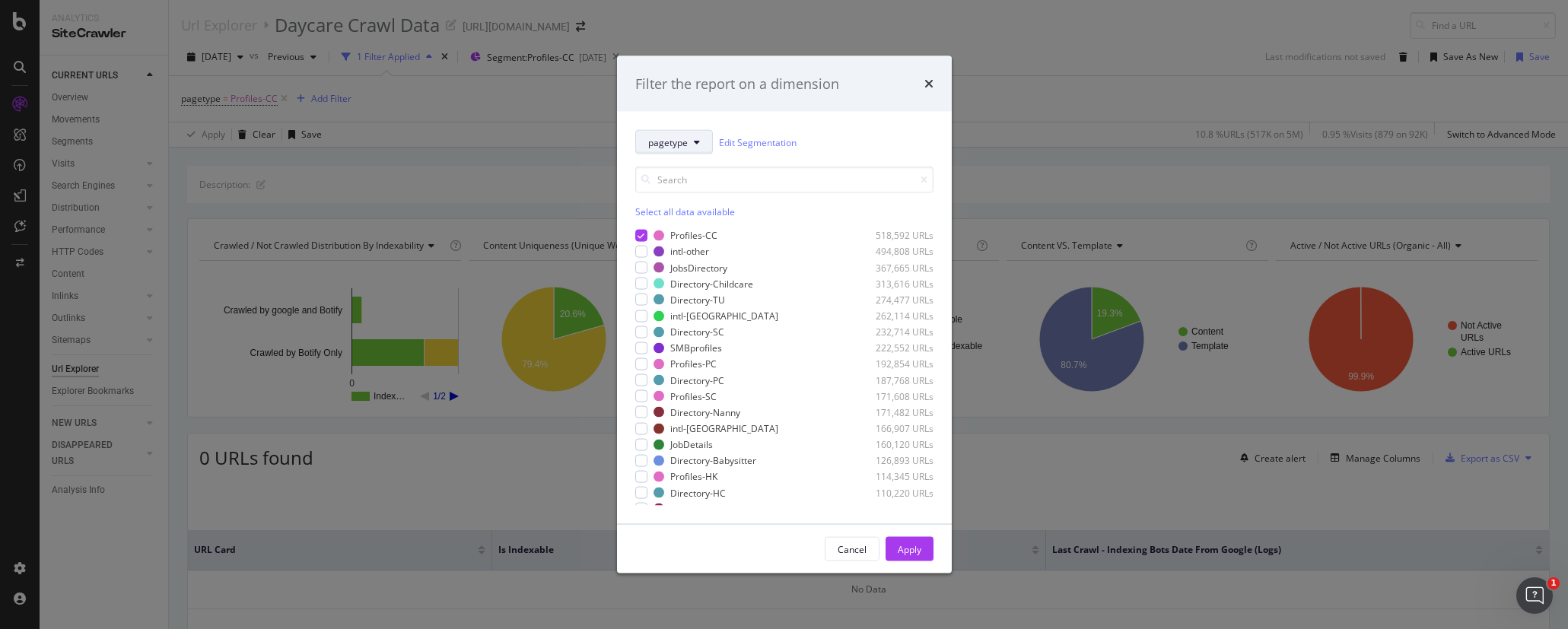
click at [686, 145] on span "pagetype" at bounding box center [668, 142] width 40 height 13
click at [681, 192] on span "pagetype" at bounding box center [697, 197] width 99 height 14
click at [637, 234] on icon "modal" at bounding box center [641, 234] width 7 height 7
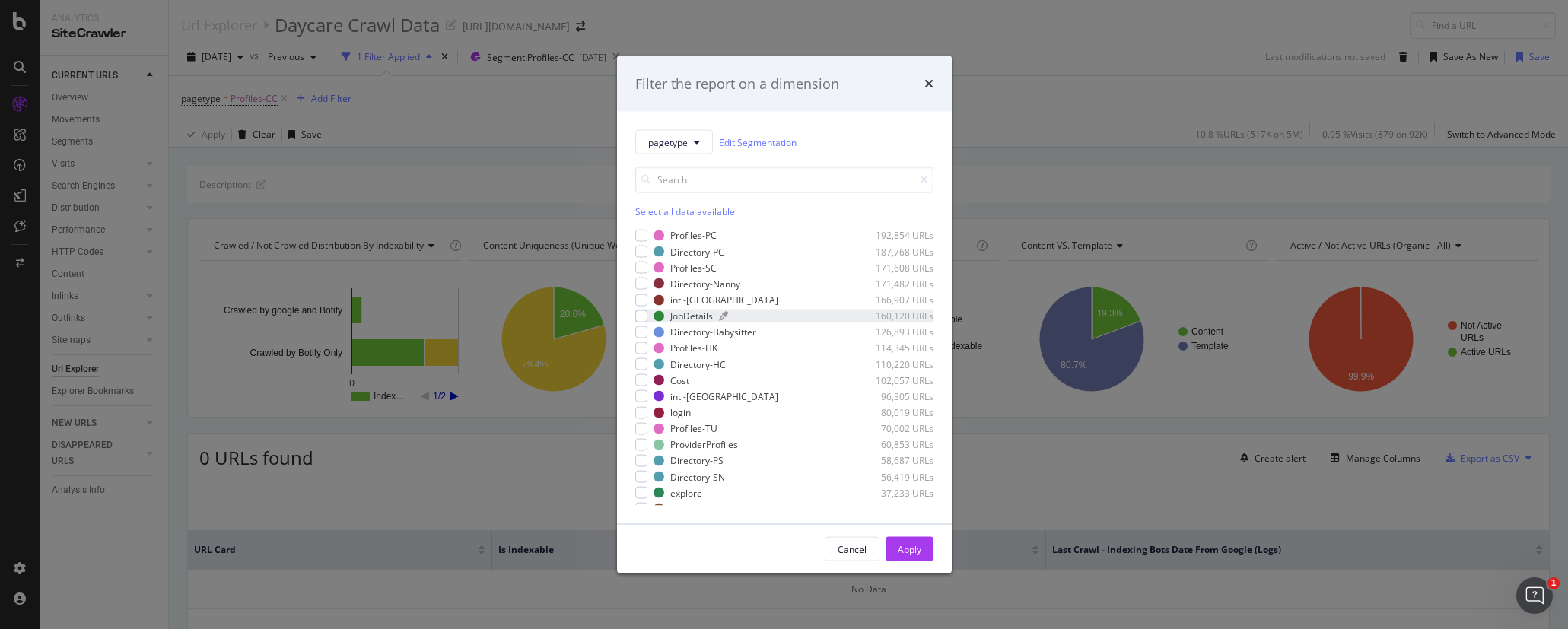
scroll to position [146, 0]
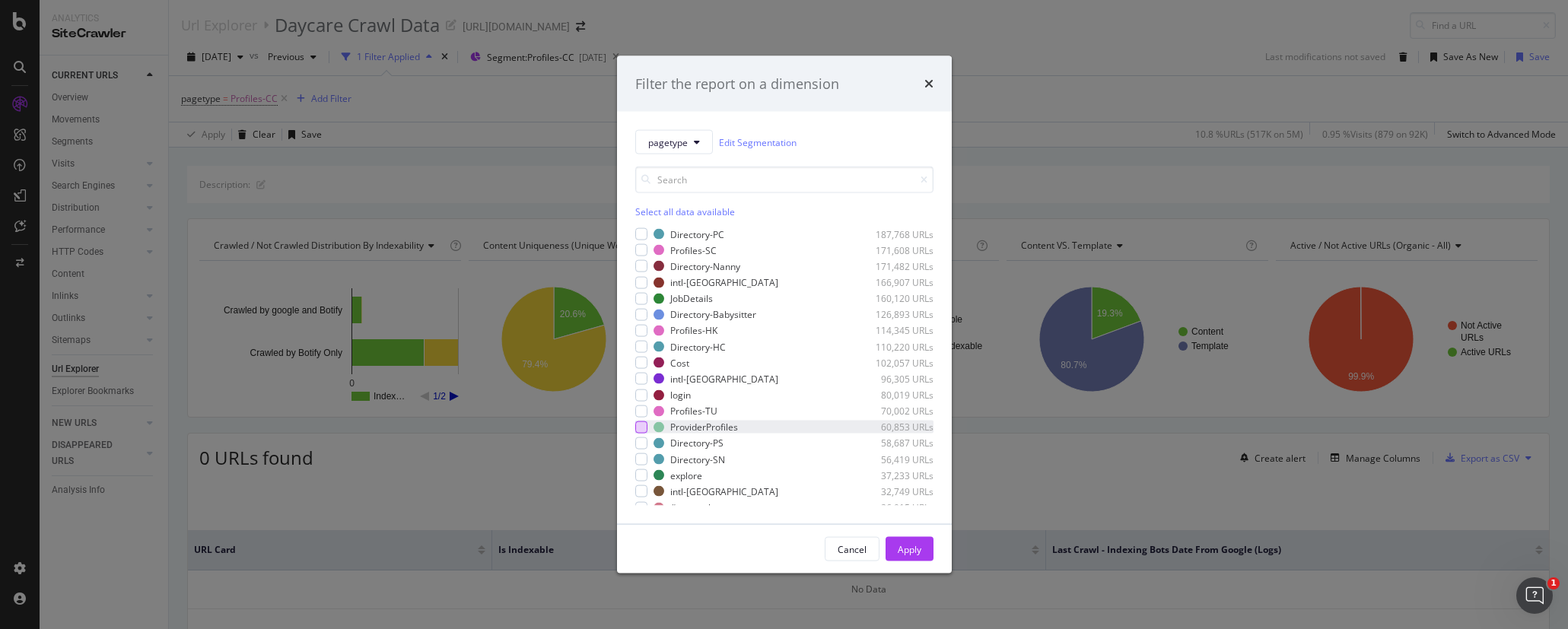
click at [642, 428] on div "modal" at bounding box center [641, 426] width 12 height 12
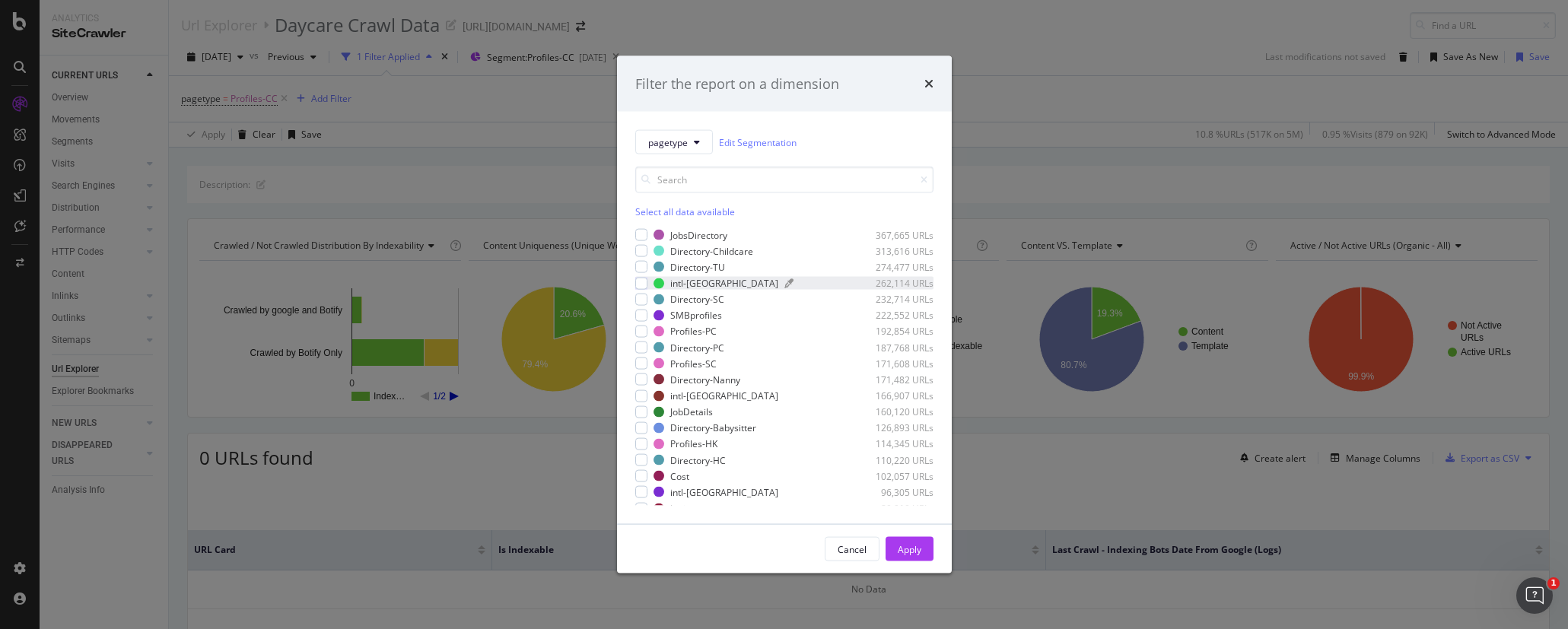
scroll to position [0, 0]
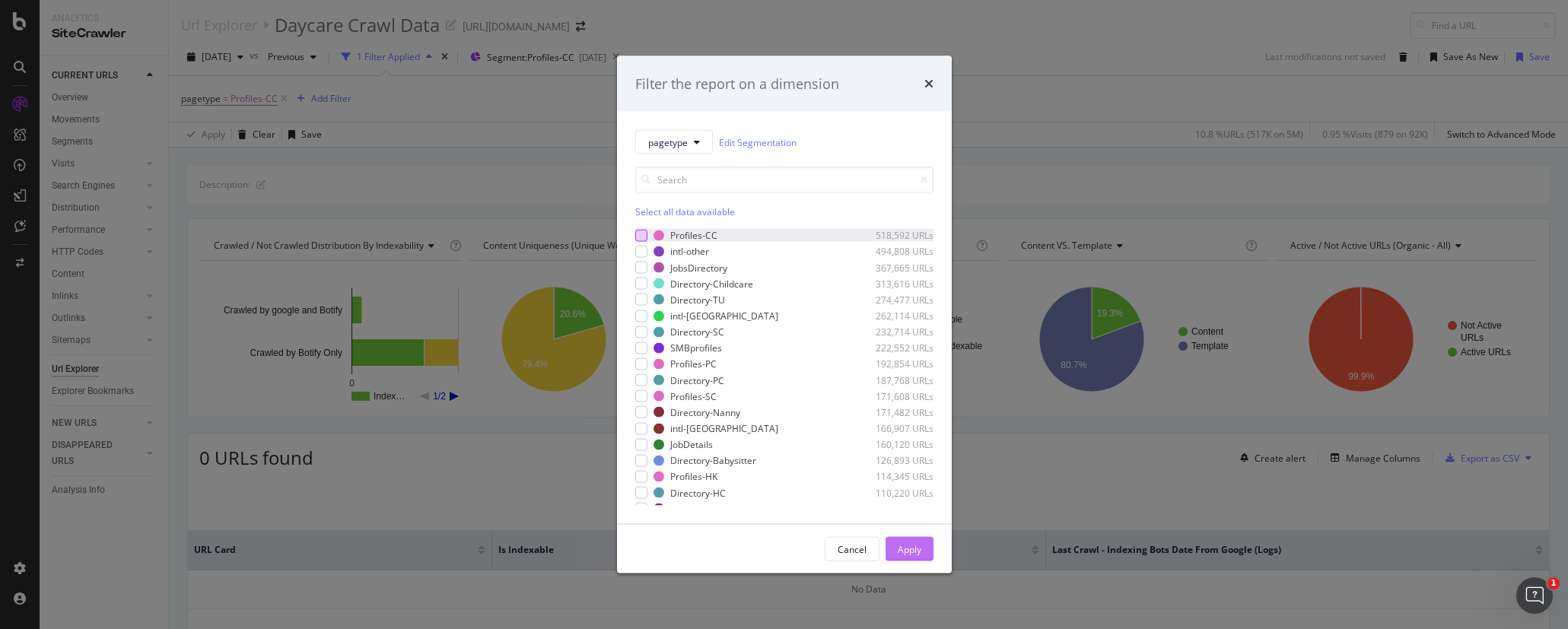
click at [907, 556] on div "Apply" at bounding box center [909, 550] width 23 height 23
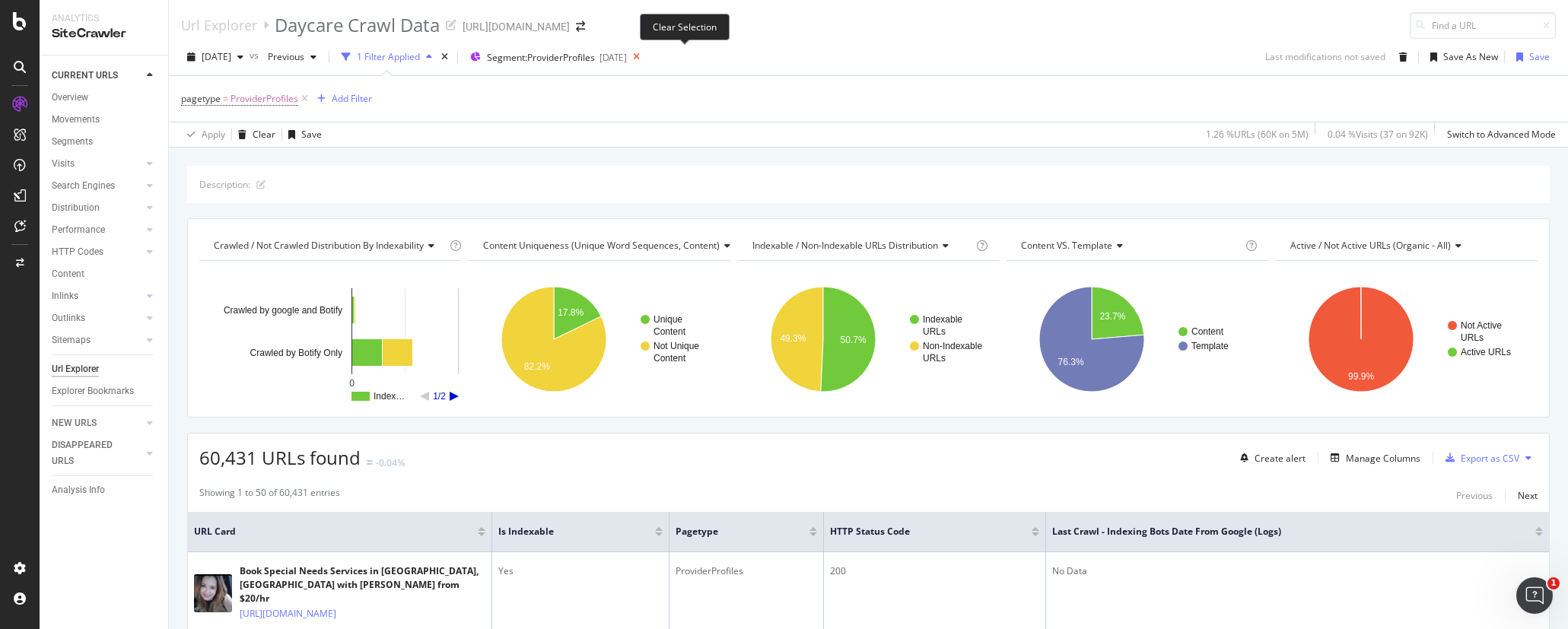
click at [646, 59] on icon at bounding box center [636, 57] width 19 height 22
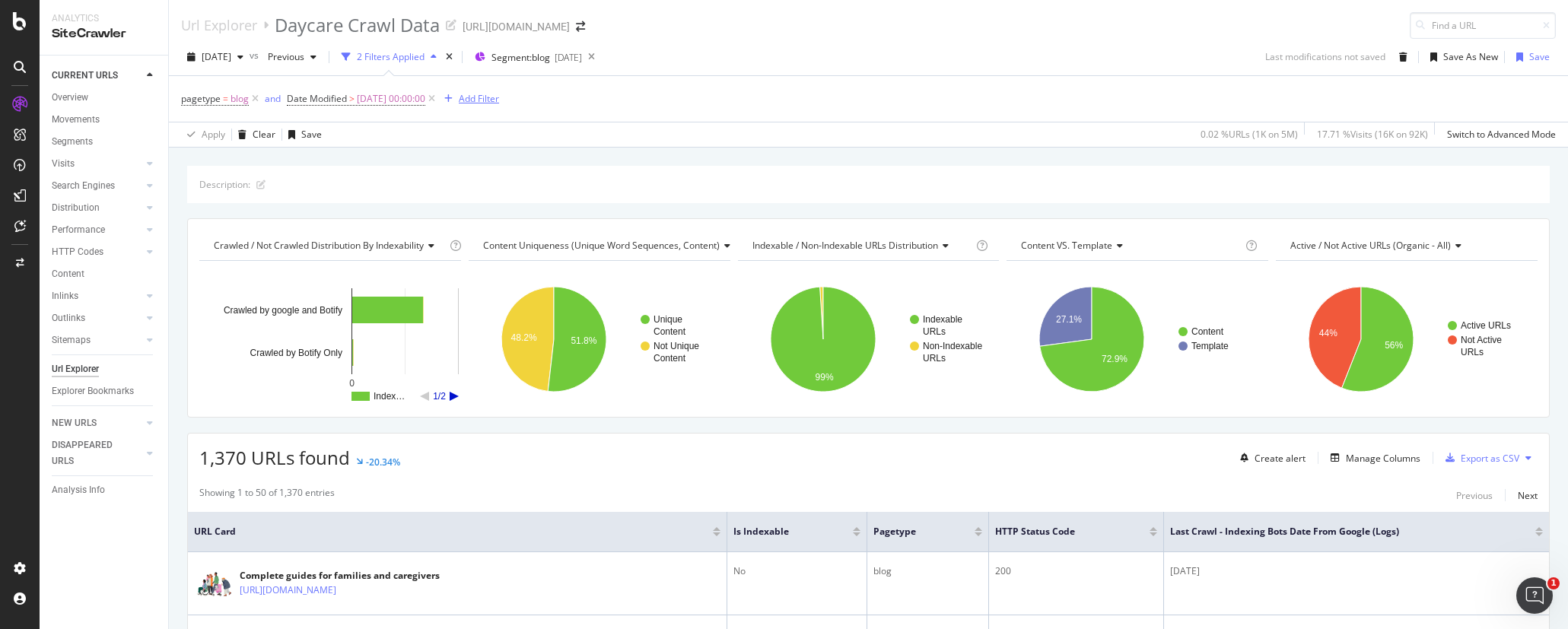
click at [438, 97] on icon at bounding box center [432, 98] width 13 height 15
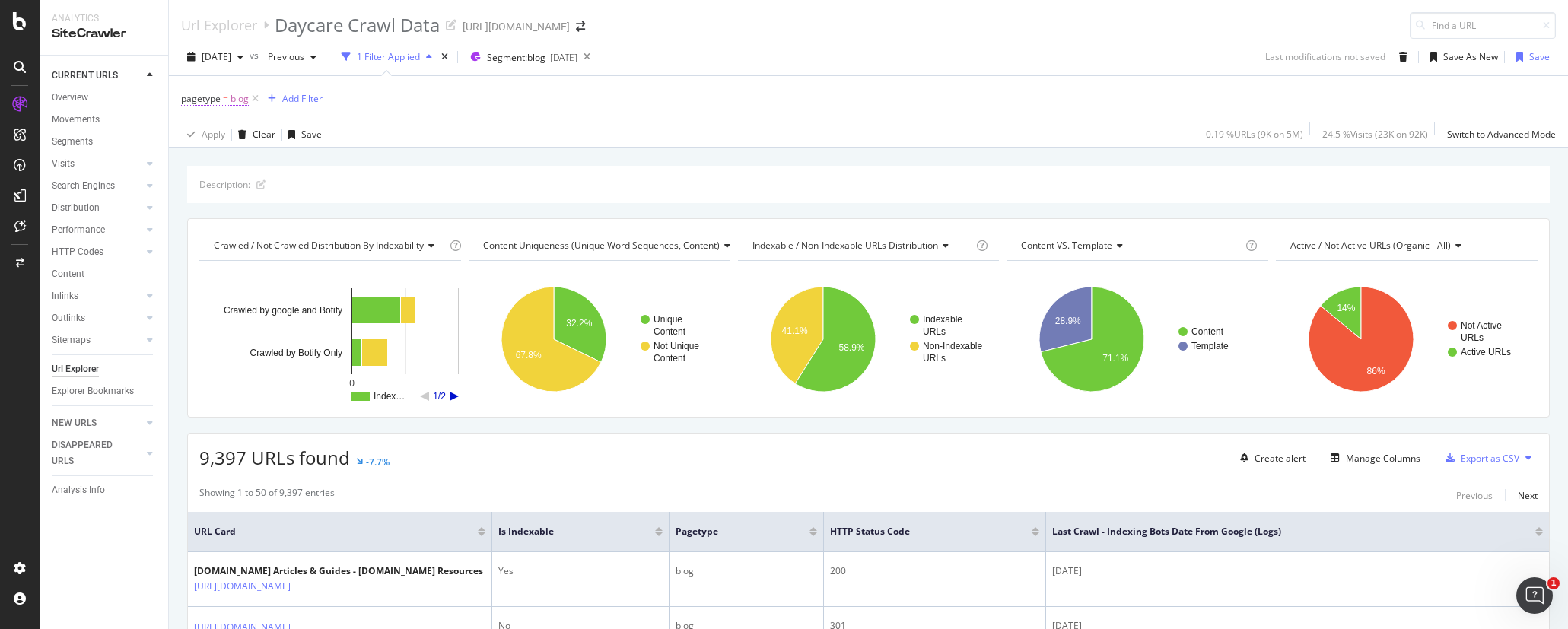
click at [223, 98] on span "=" at bounding box center [225, 98] width 5 height 13
click at [192, 99] on icon at bounding box center [190, 97] width 5 height 9
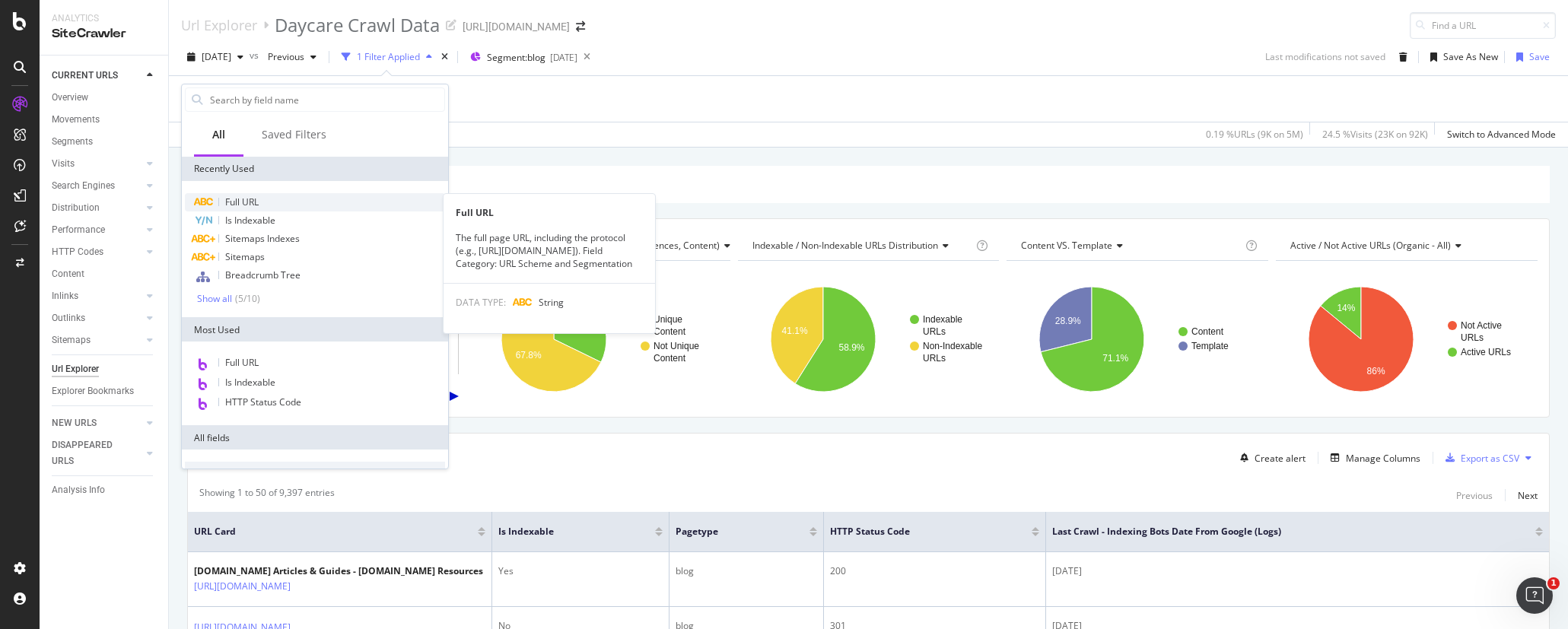
click at [266, 209] on div "Full URL" at bounding box center [315, 202] width 260 height 18
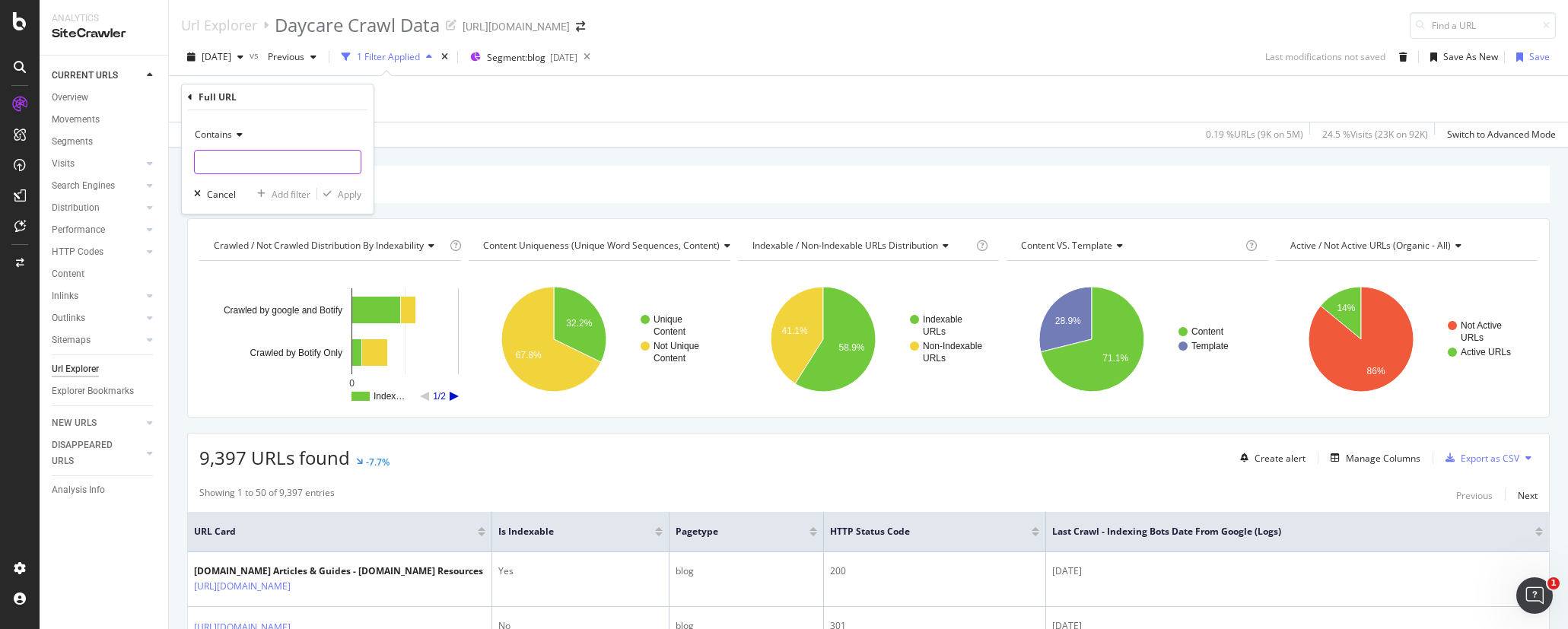
click at [260, 162] on input "text" at bounding box center [277, 161] width 166 height 24
type input "/b/"
click at [349, 194] on div "Apply" at bounding box center [349, 194] width 23 height 13
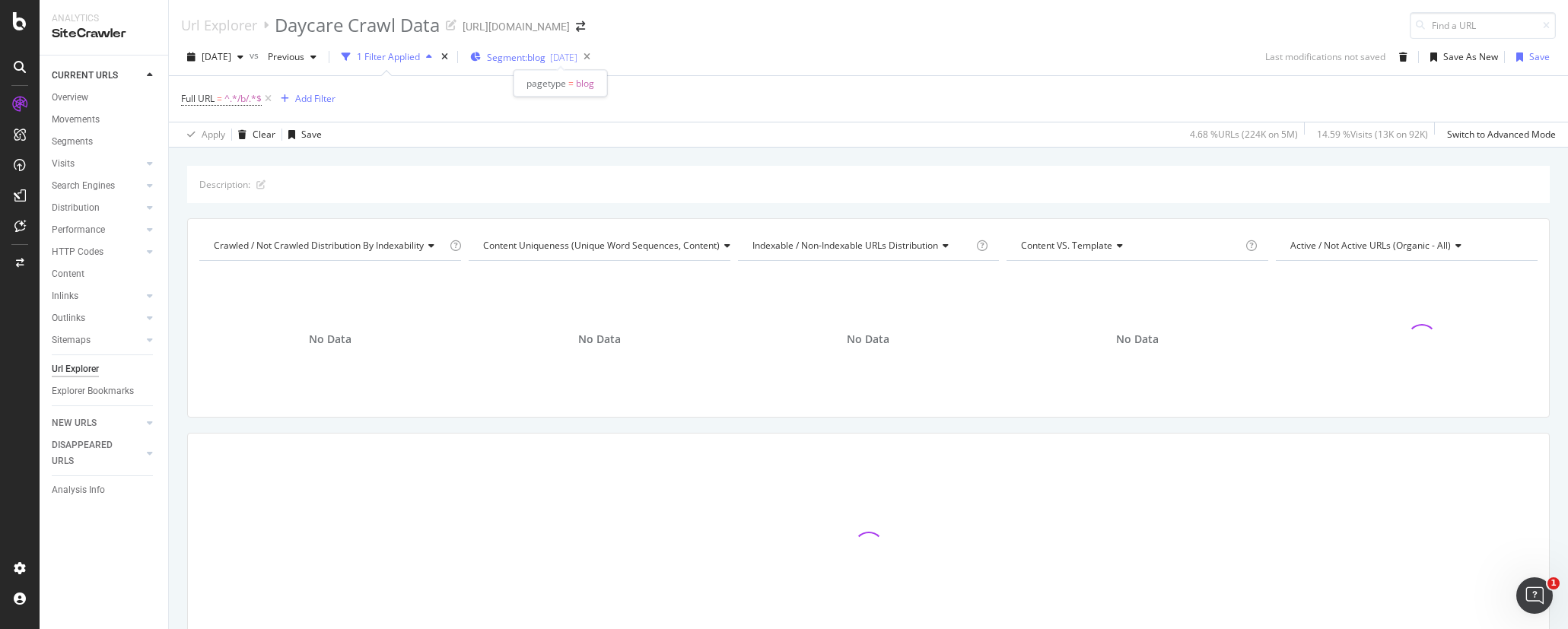
click at [577, 60] on div "[DATE]" at bounding box center [563, 58] width 27 height 13
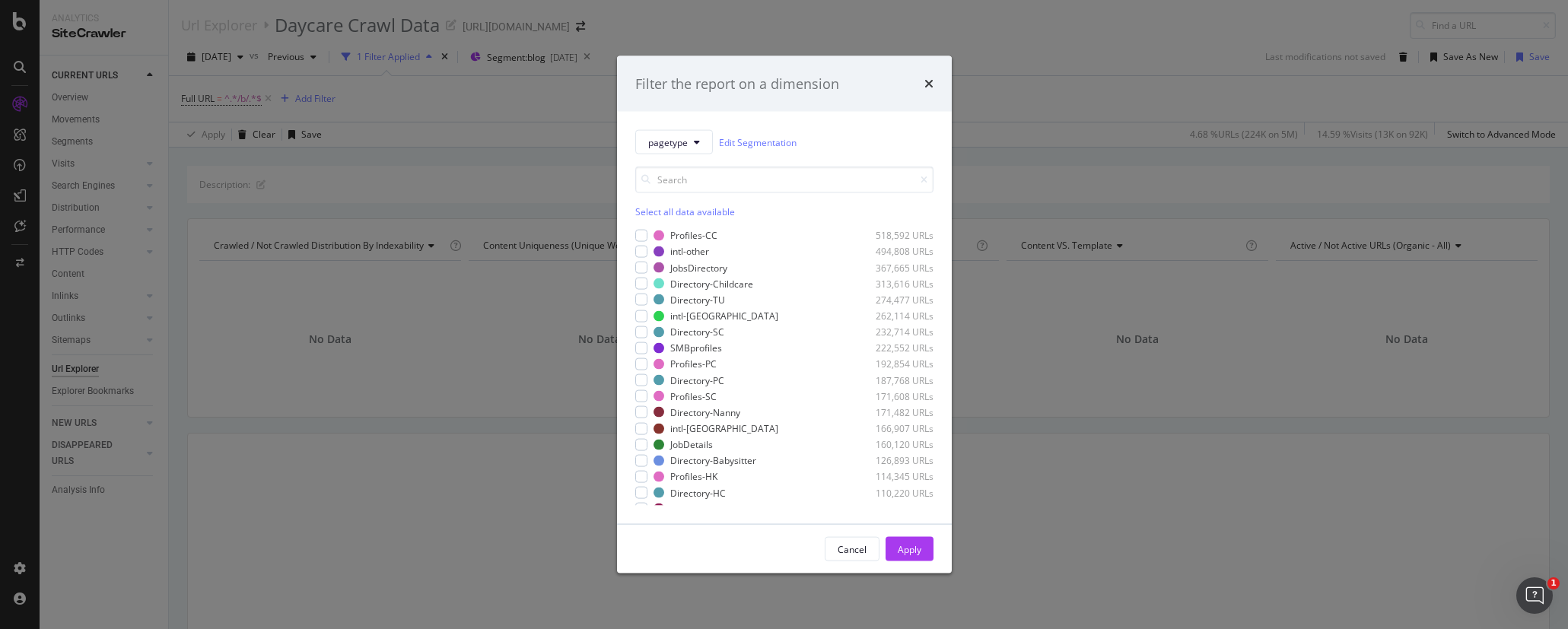
click at [576, 79] on div "Filter the report on a dimension pagetype Edit Segmentation Select all data ava…" at bounding box center [784, 314] width 1568 height 629
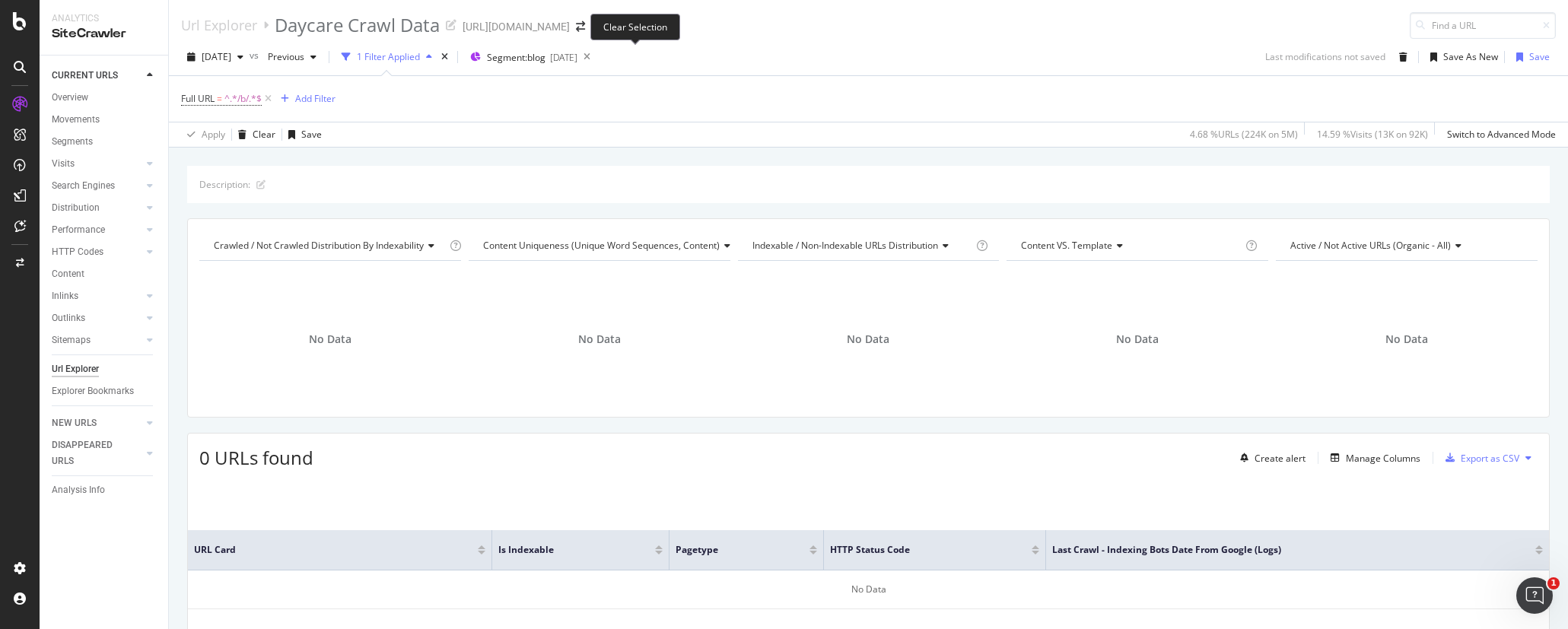
click at [596, 59] on icon at bounding box center [586, 57] width 19 height 22
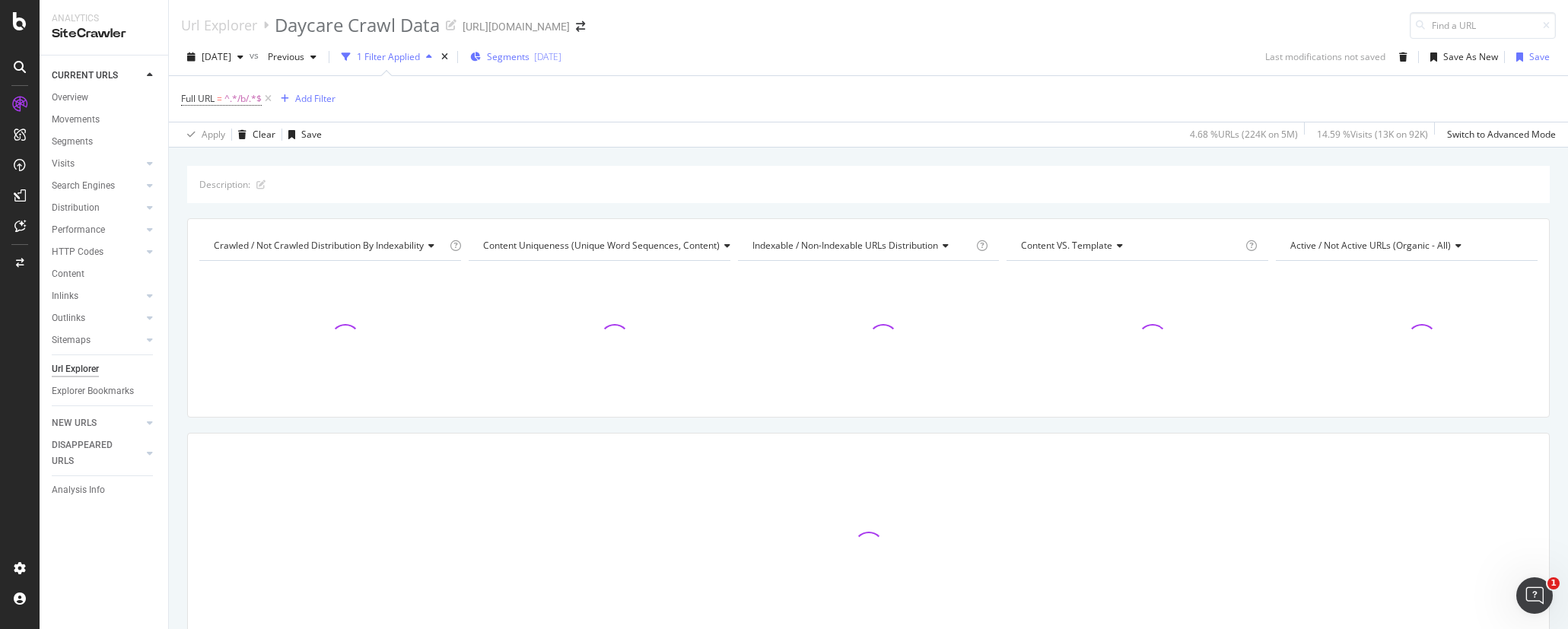
click at [558, 59] on div "[DATE]" at bounding box center [547, 57] width 27 height 13
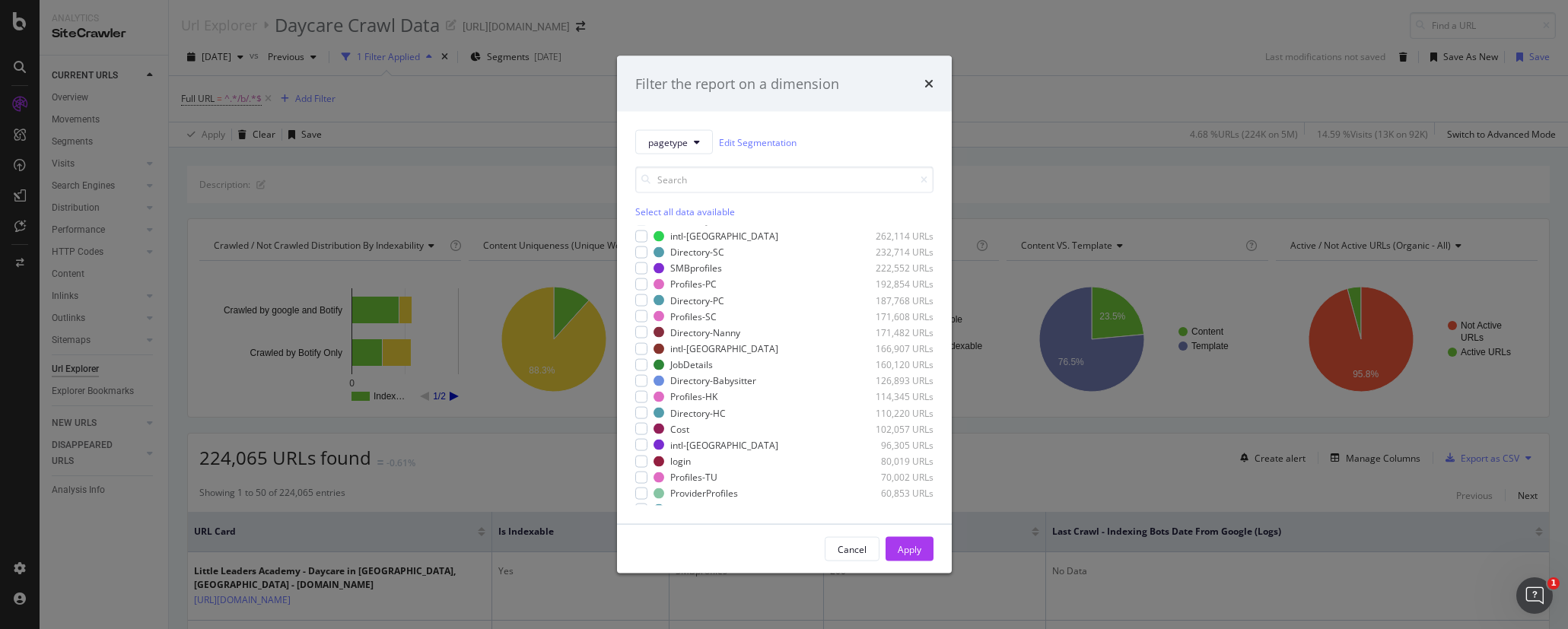
scroll to position [1, 0]
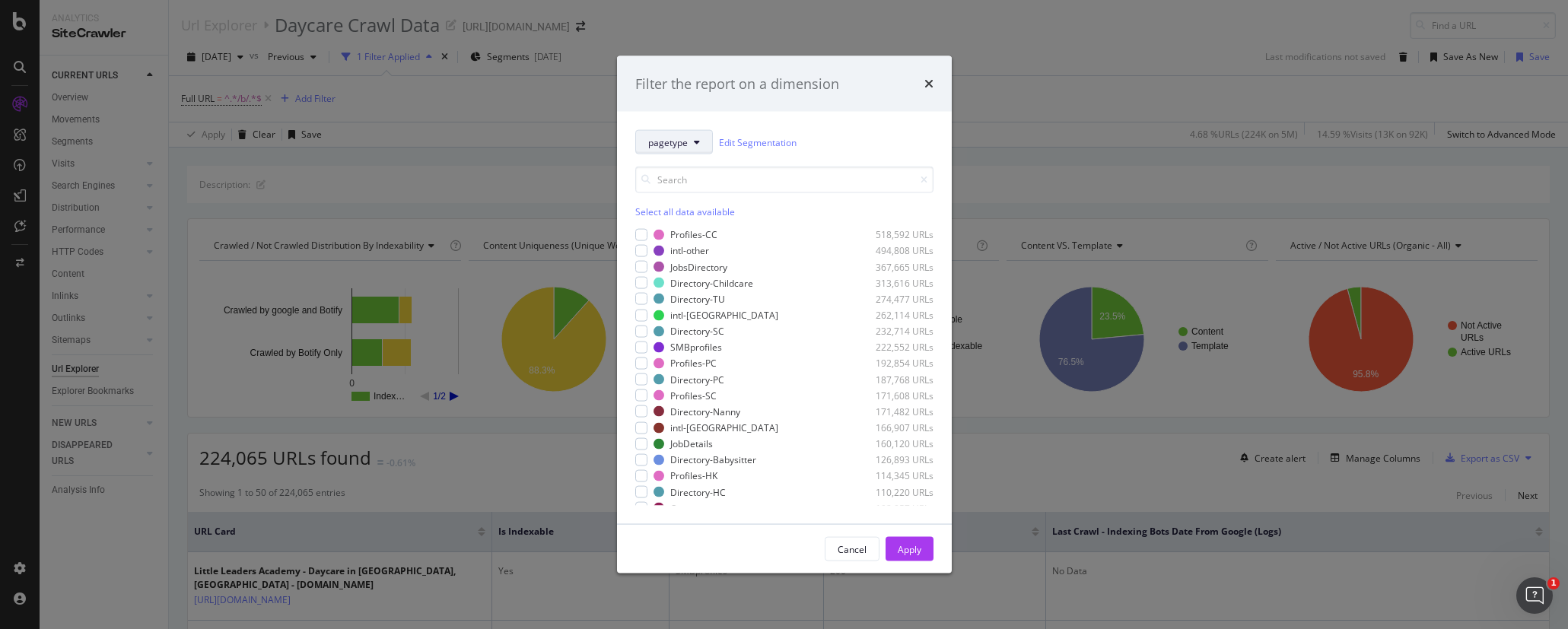
click at [677, 144] on span "pagetype" at bounding box center [668, 142] width 40 height 13
click at [685, 282] on span "Breadcrumb Tree" at bounding box center [697, 277] width 99 height 14
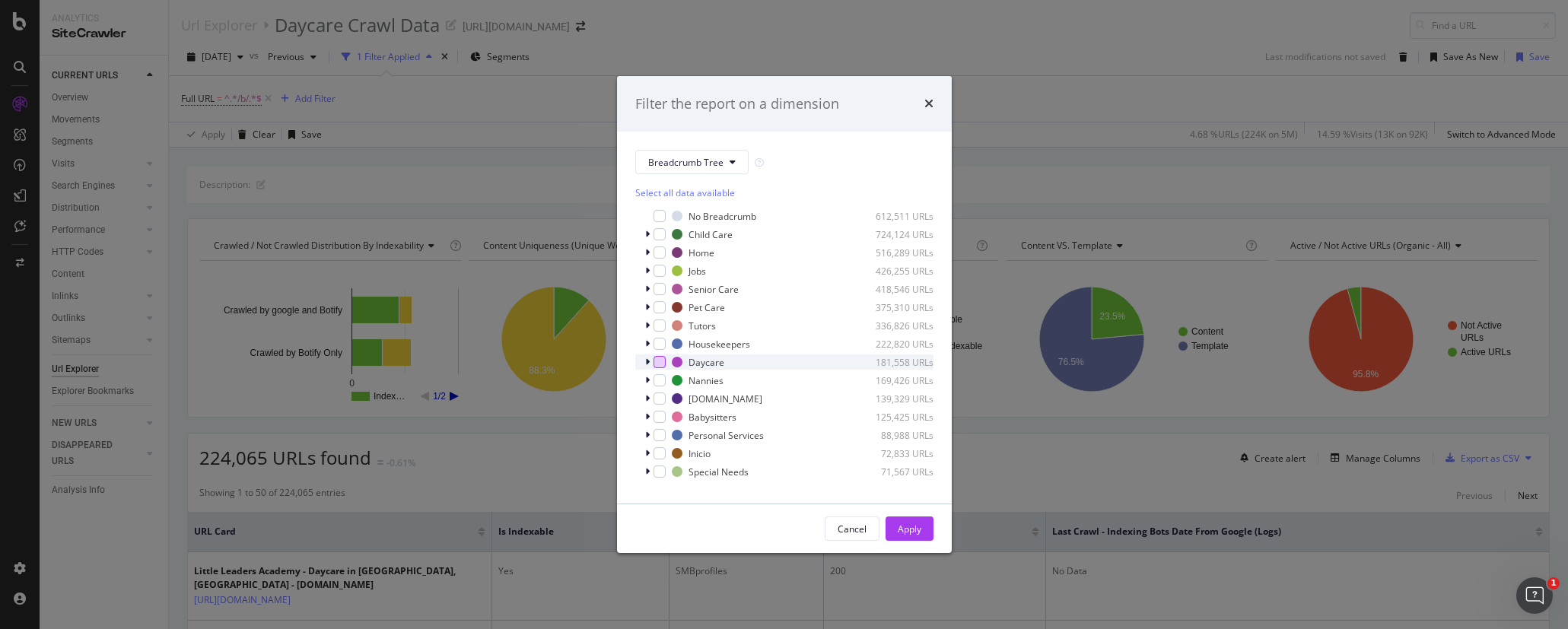
click at [662, 362] on div "modal" at bounding box center [659, 362] width 12 height 12
click at [911, 520] on div "Apply" at bounding box center [909, 529] width 23 height 23
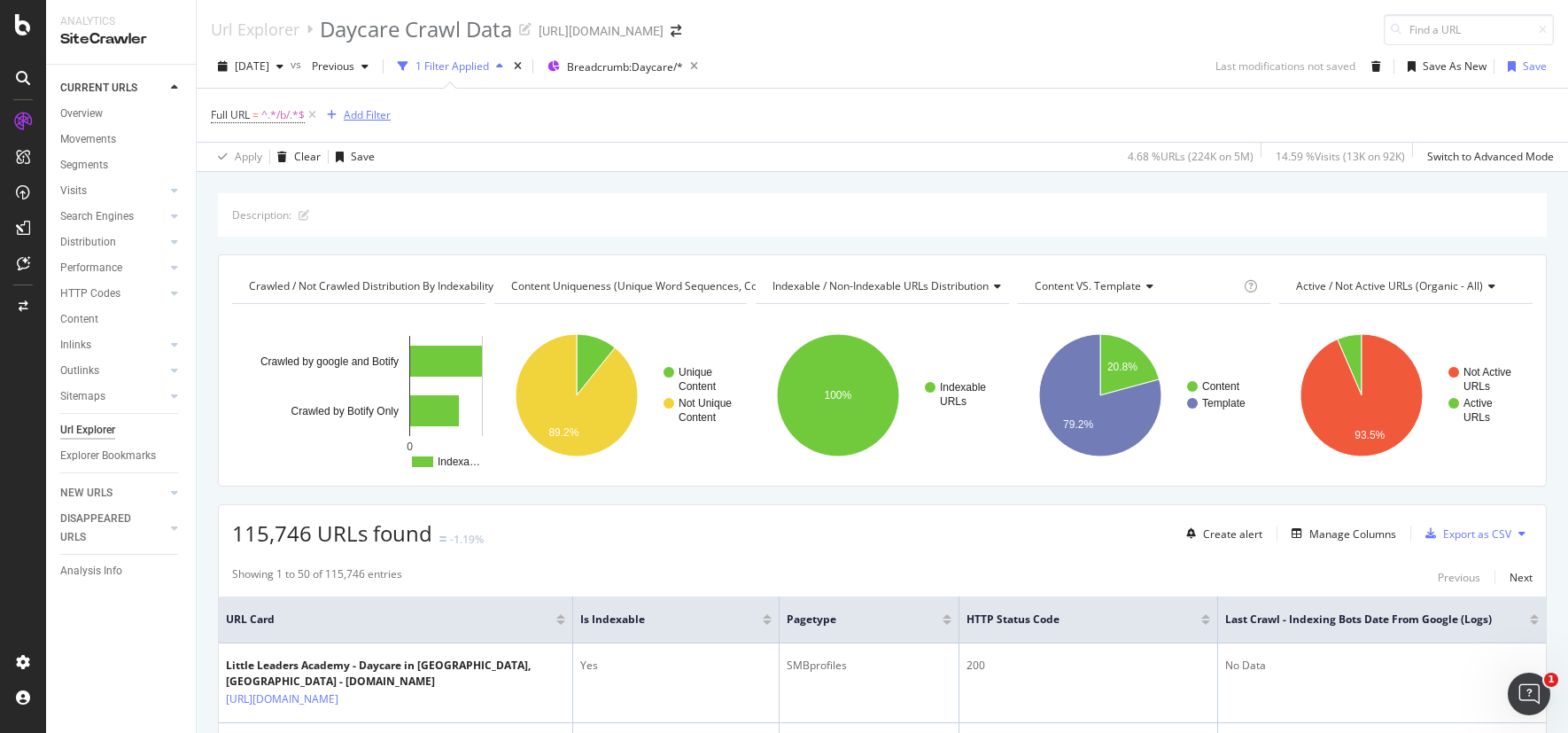
click at [365, 114] on div "Add Filter" at bounding box center [366, 115] width 47 height 15
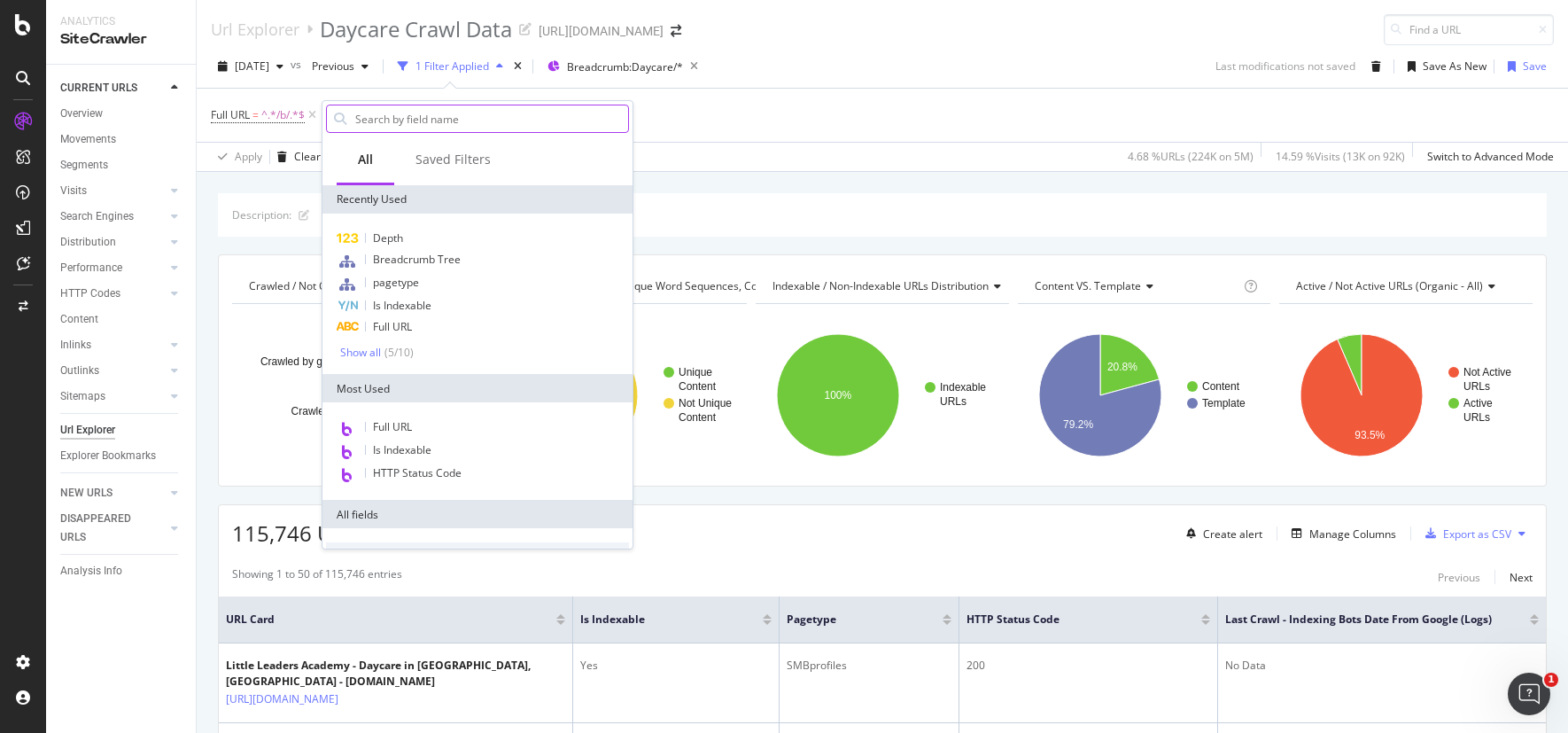
click at [431, 123] on input "text" at bounding box center [491, 119] width 275 height 27
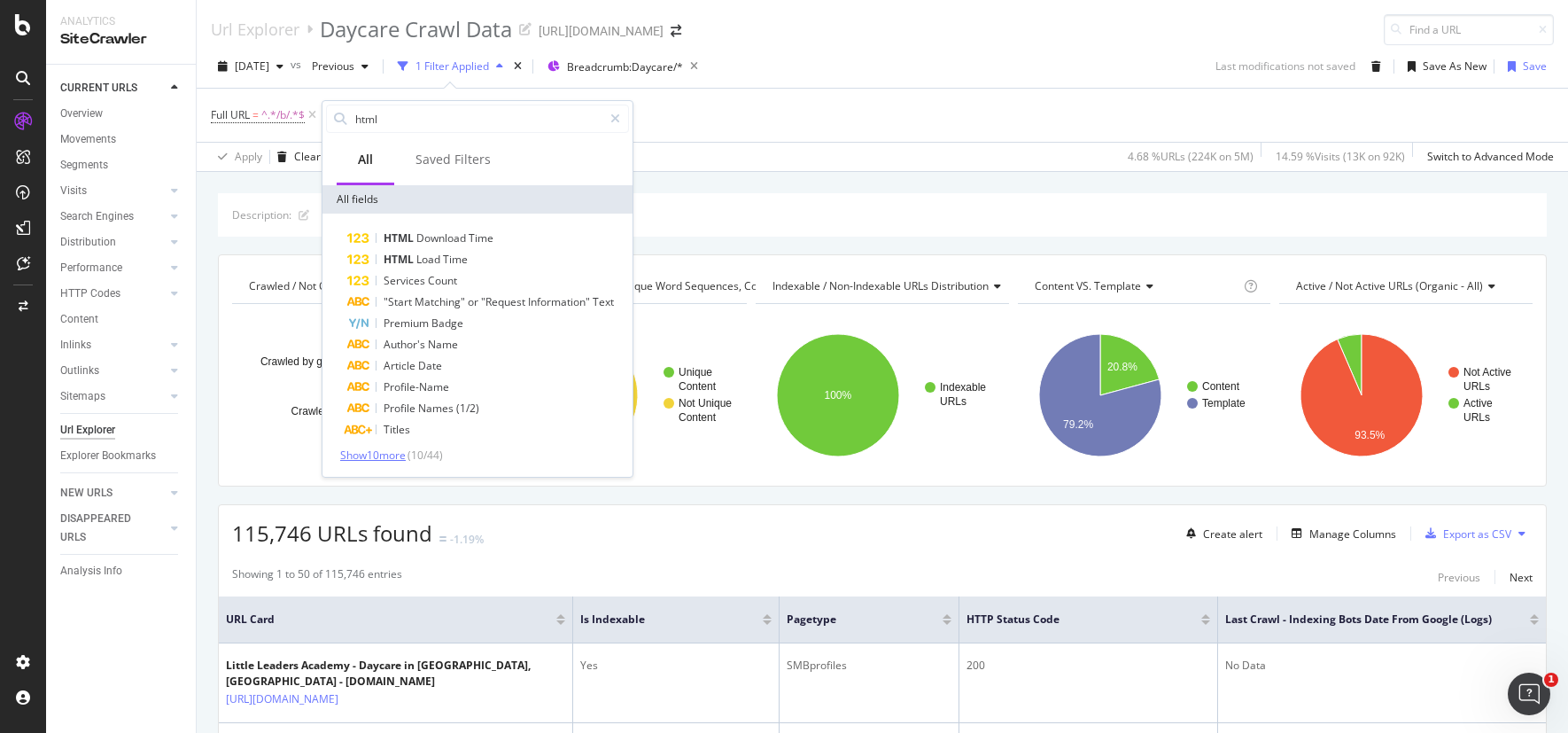
type input "html"
click at [355, 459] on span "Show 10 more" at bounding box center [373, 455] width 66 height 15
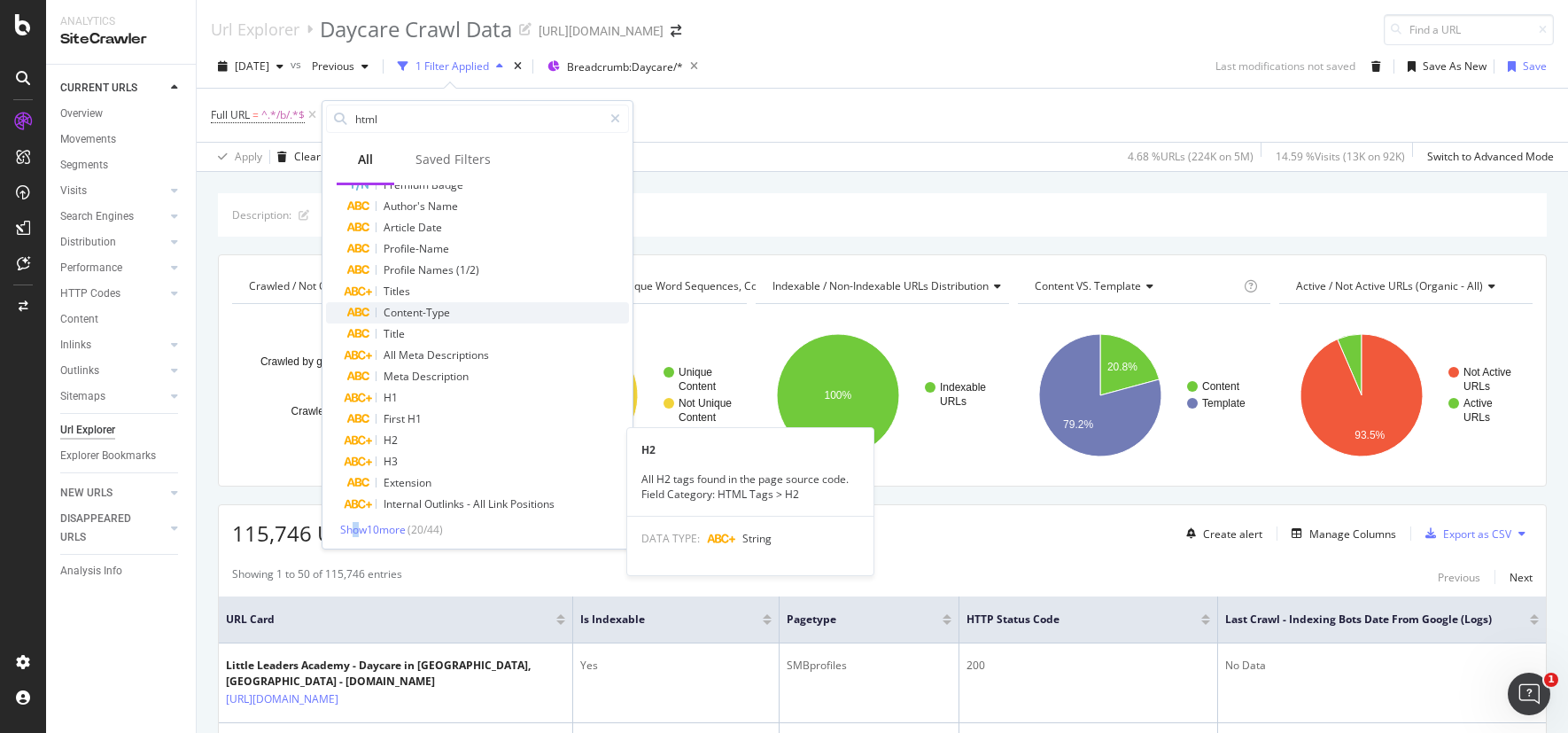
scroll to position [141, 0]
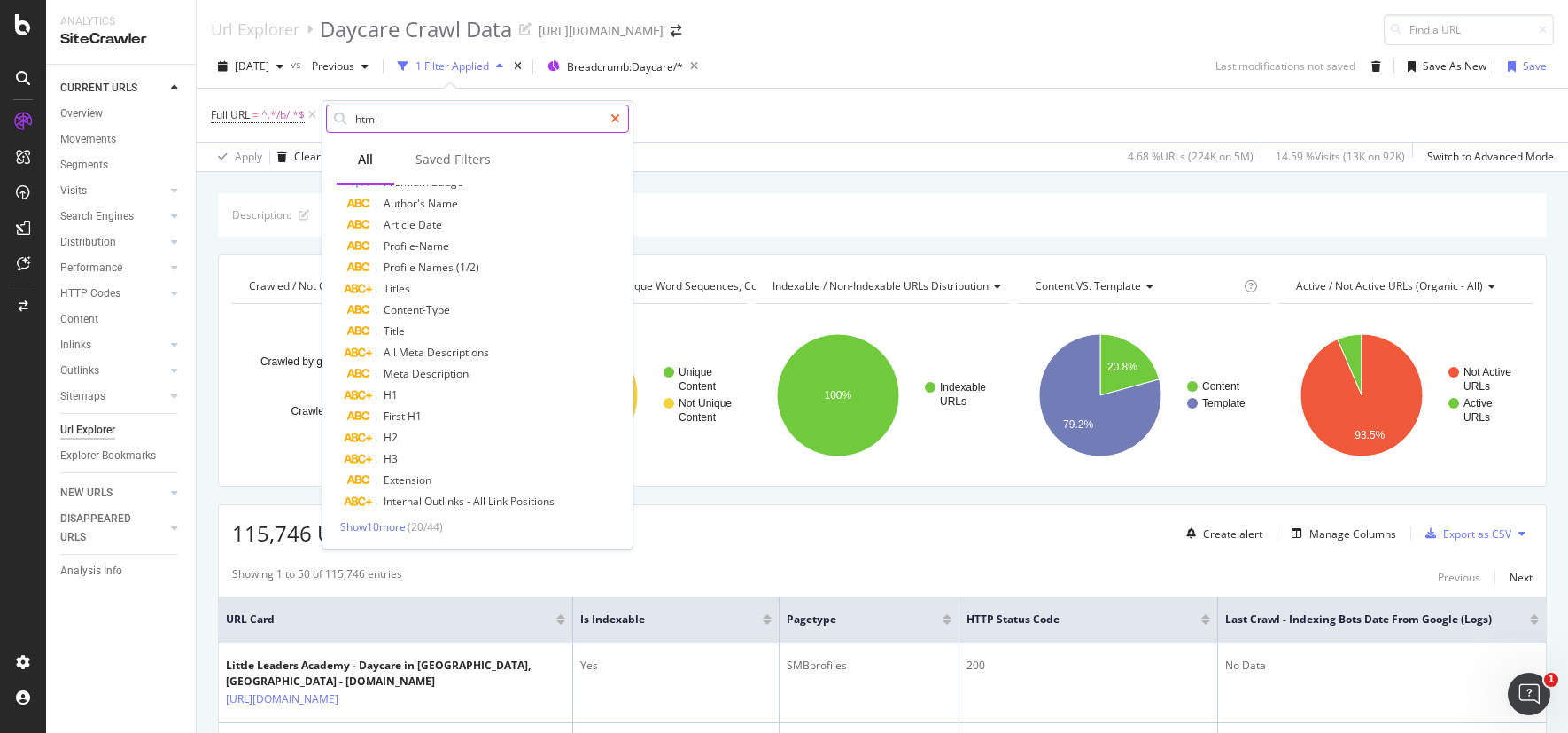
click at [617, 128] on div at bounding box center [615, 118] width 26 height 28
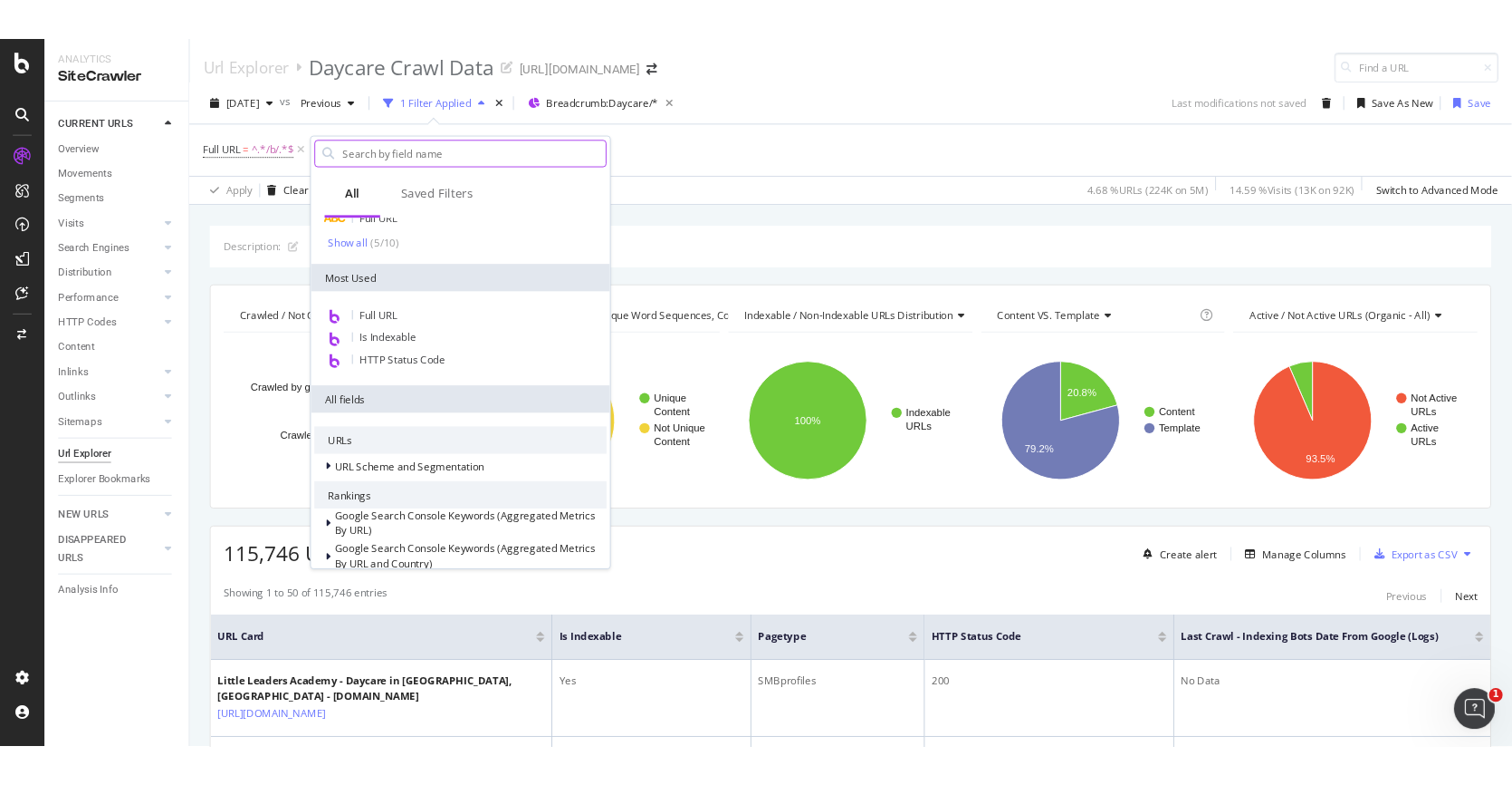
scroll to position [465, 0]
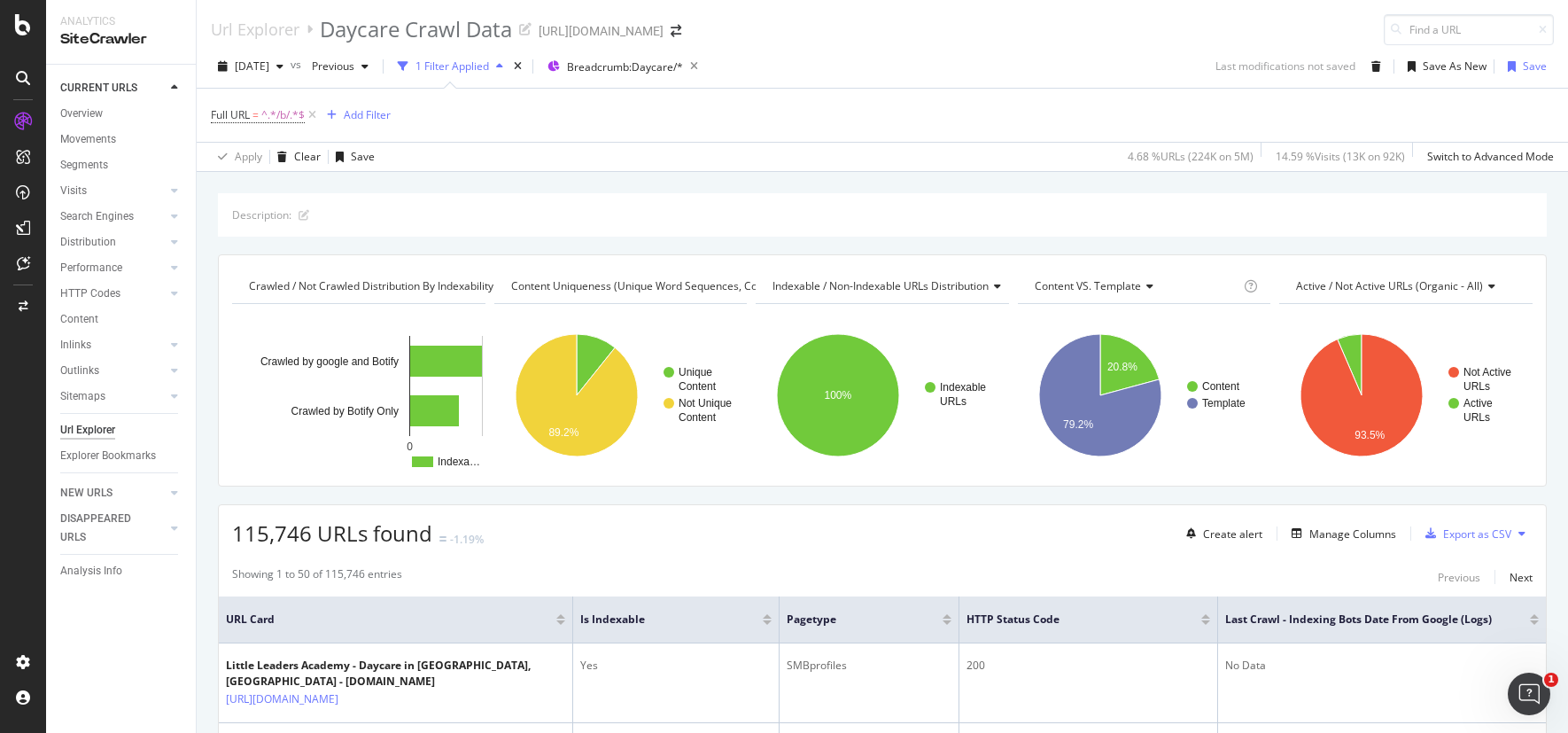
click at [681, 118] on div "Full URL = ^.*/b/.*$ Add Filter" at bounding box center [882, 115] width 1343 height 53
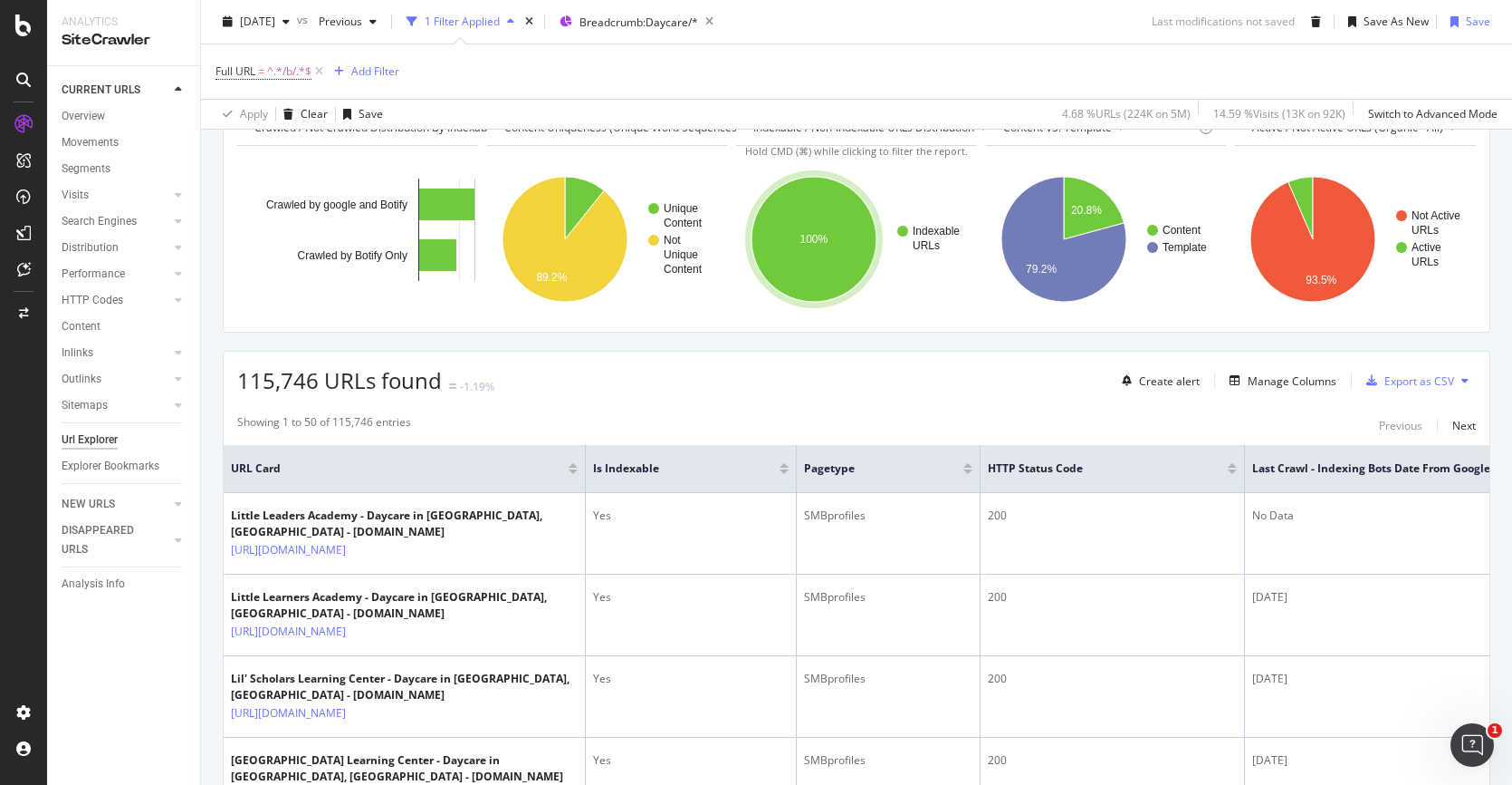
scroll to position [167, 0]
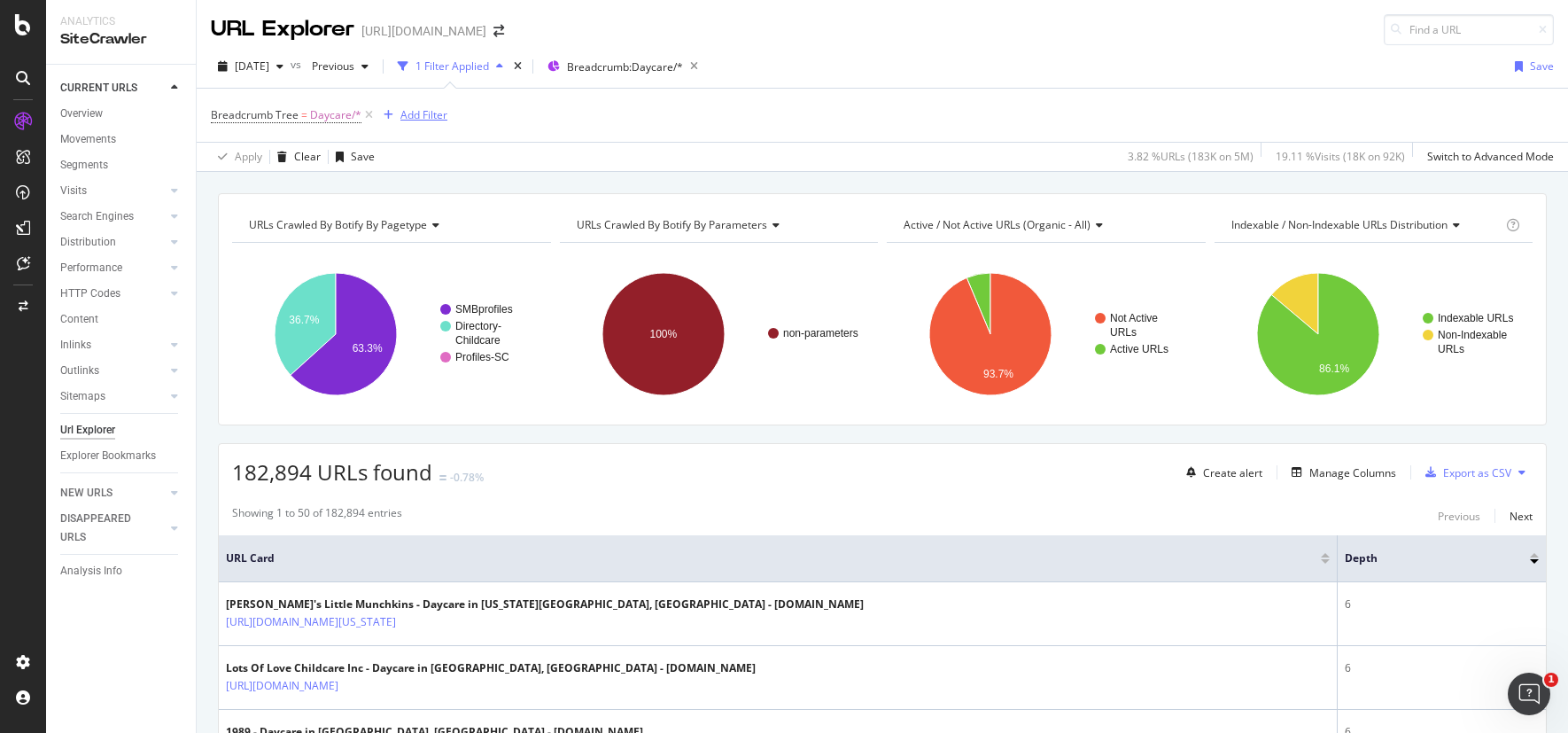
click at [405, 119] on div "Add Filter" at bounding box center [423, 115] width 47 height 15
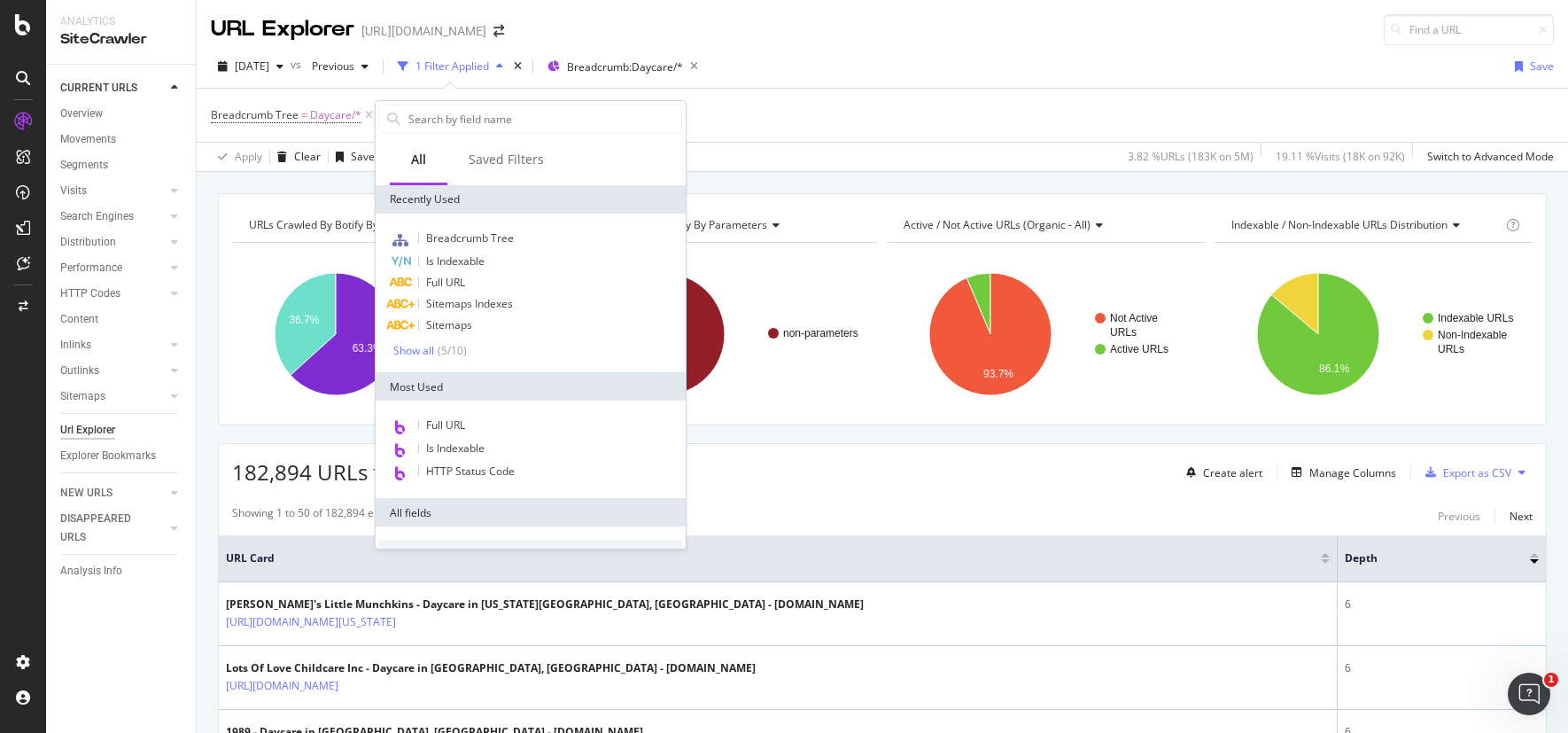
click at [737, 118] on div "Breadcrumb Tree = Daycare/* Add Filter" at bounding box center [882, 115] width 1343 height 53
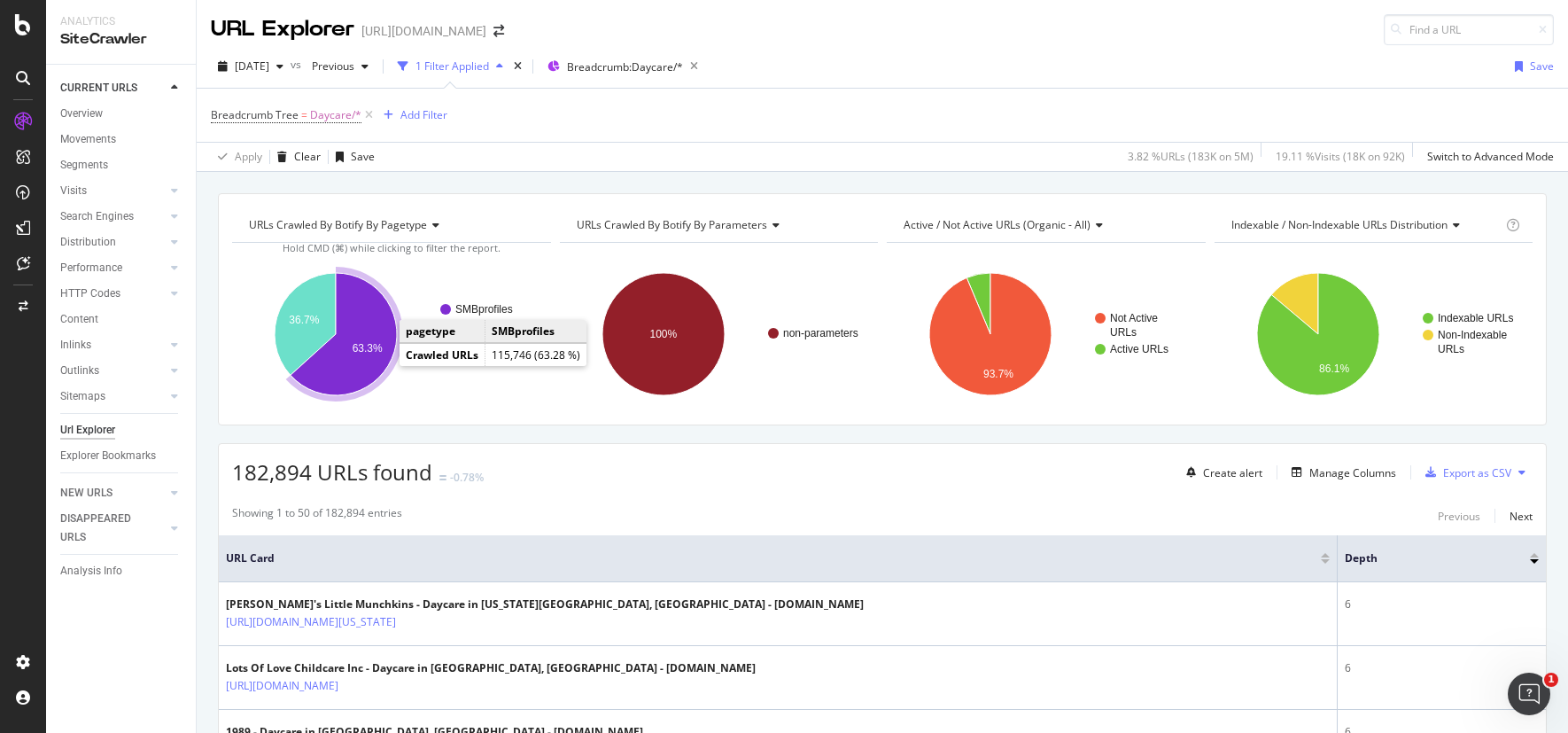
click at [361, 355] on icon "A chart." at bounding box center [343, 334] width 106 height 122
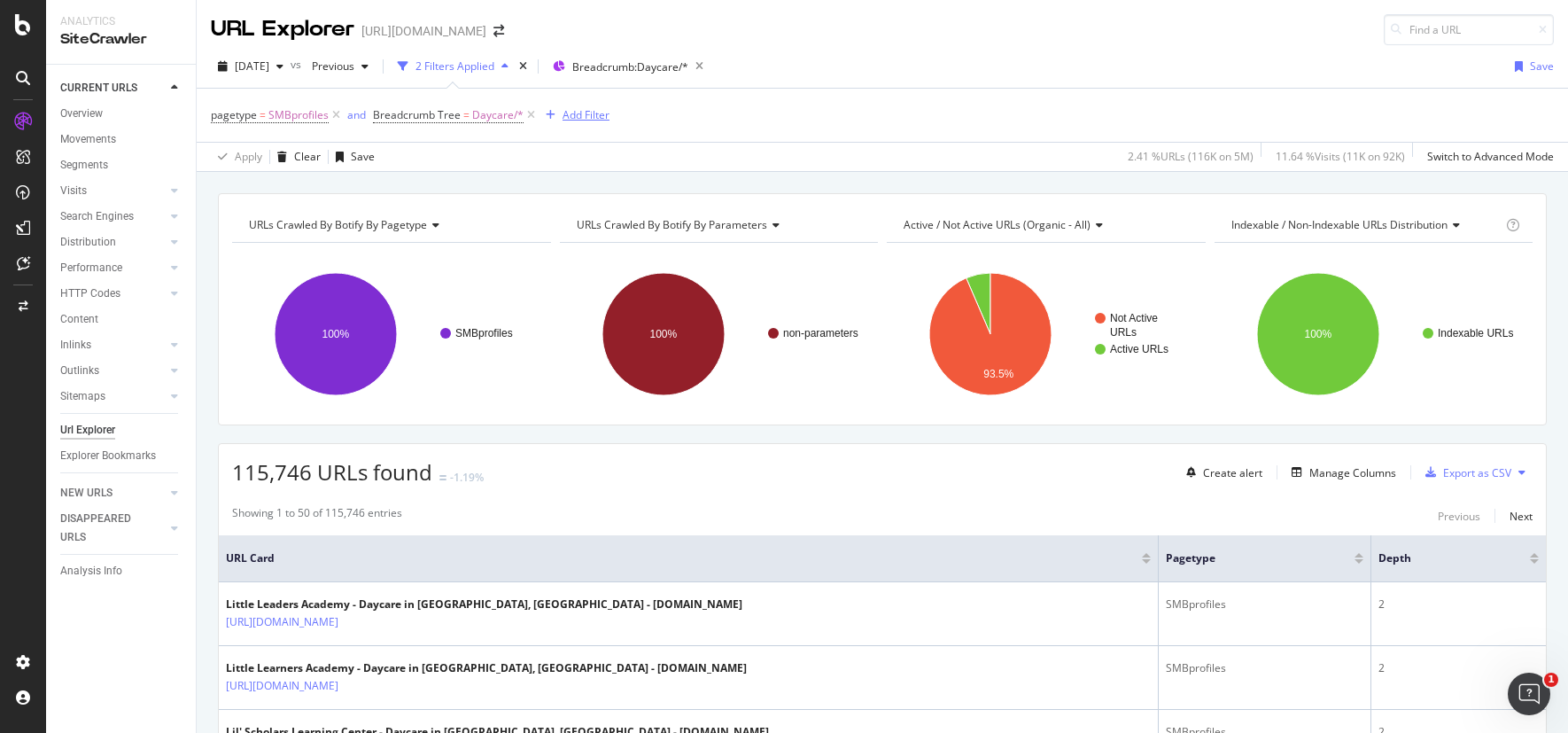
click at [562, 109] on div "Add Filter" at bounding box center [585, 115] width 47 height 15
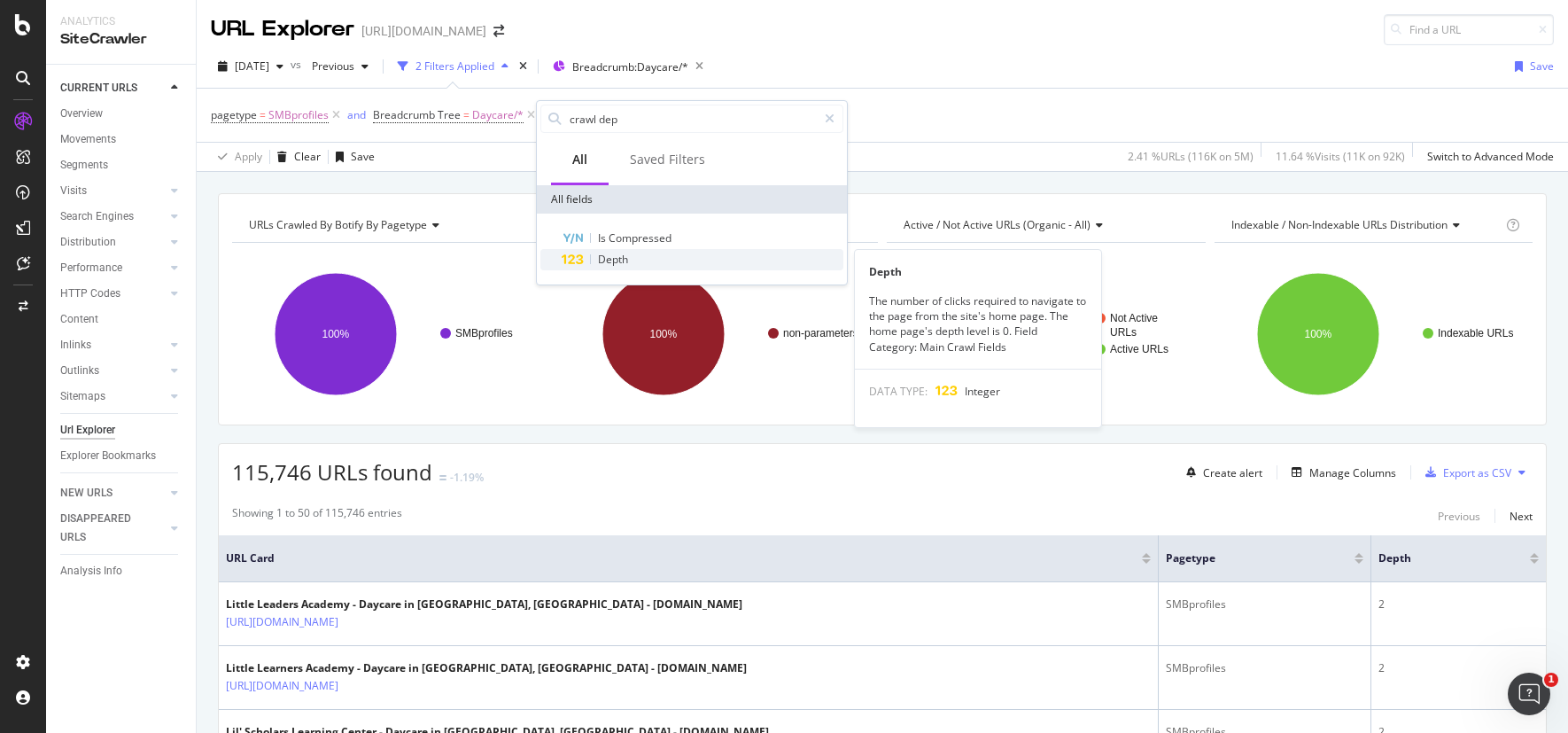
type input "crawl dep"
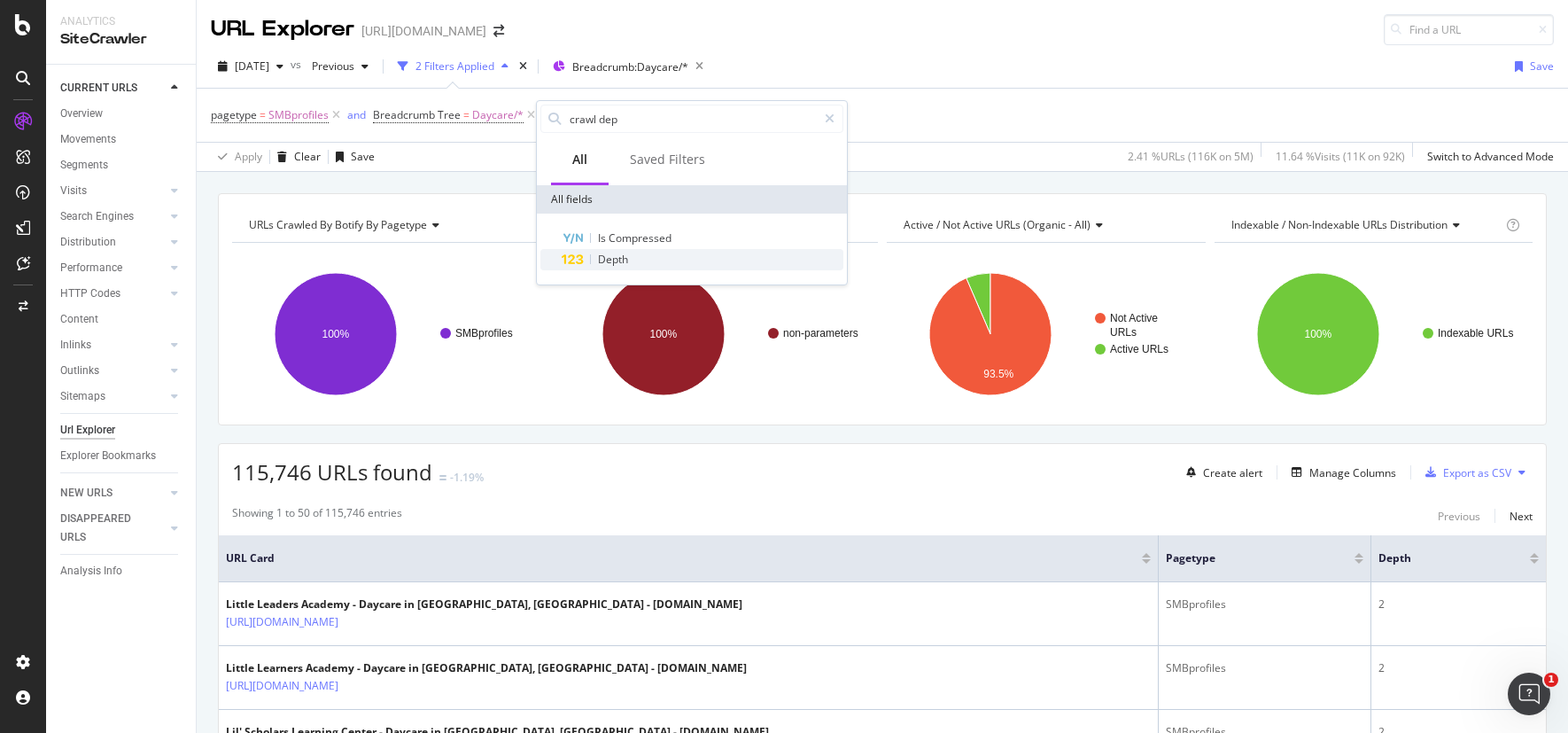
click at [603, 264] on span "Depth" at bounding box center [612, 259] width 30 height 15
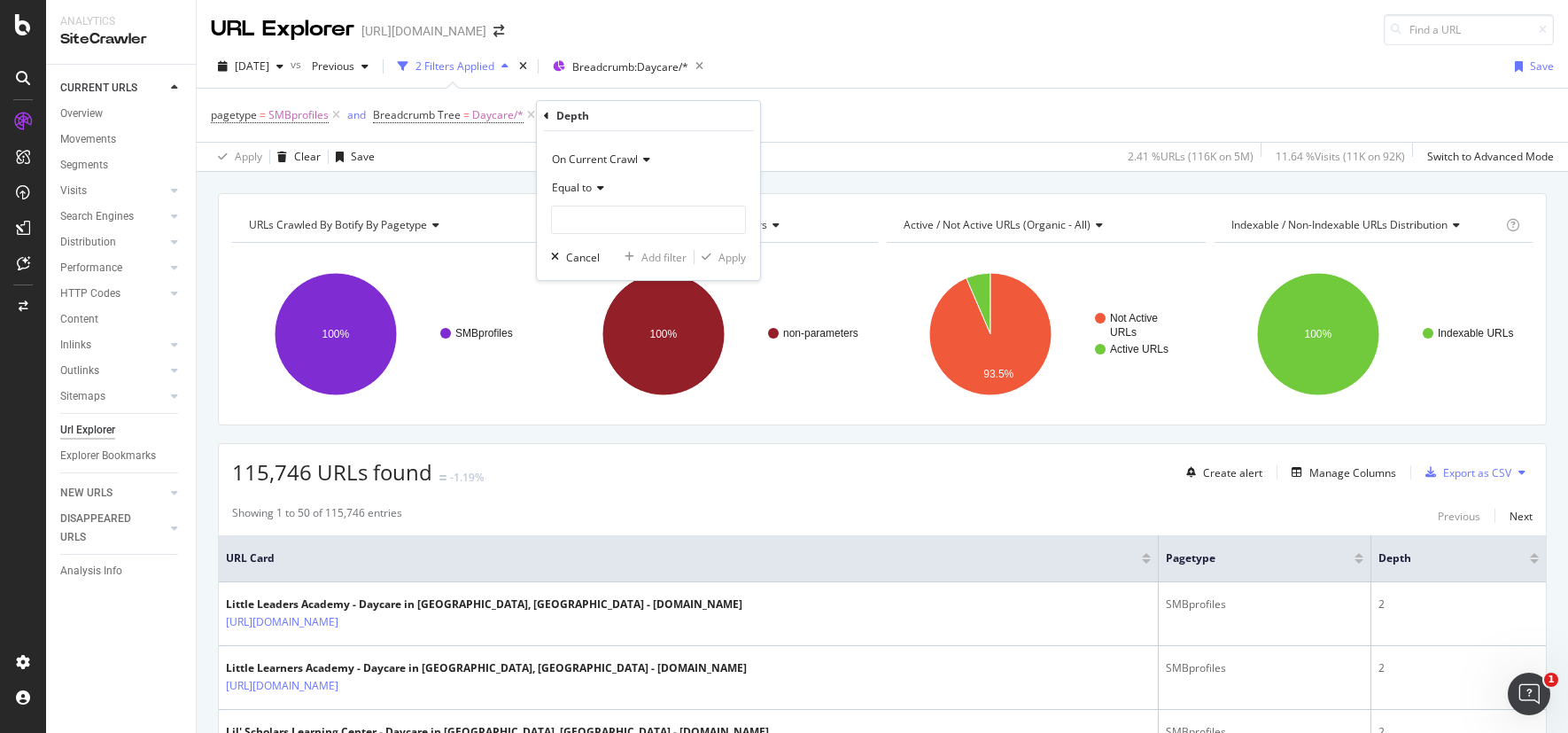
click at [585, 185] on span "Equal to" at bounding box center [571, 188] width 40 height 15
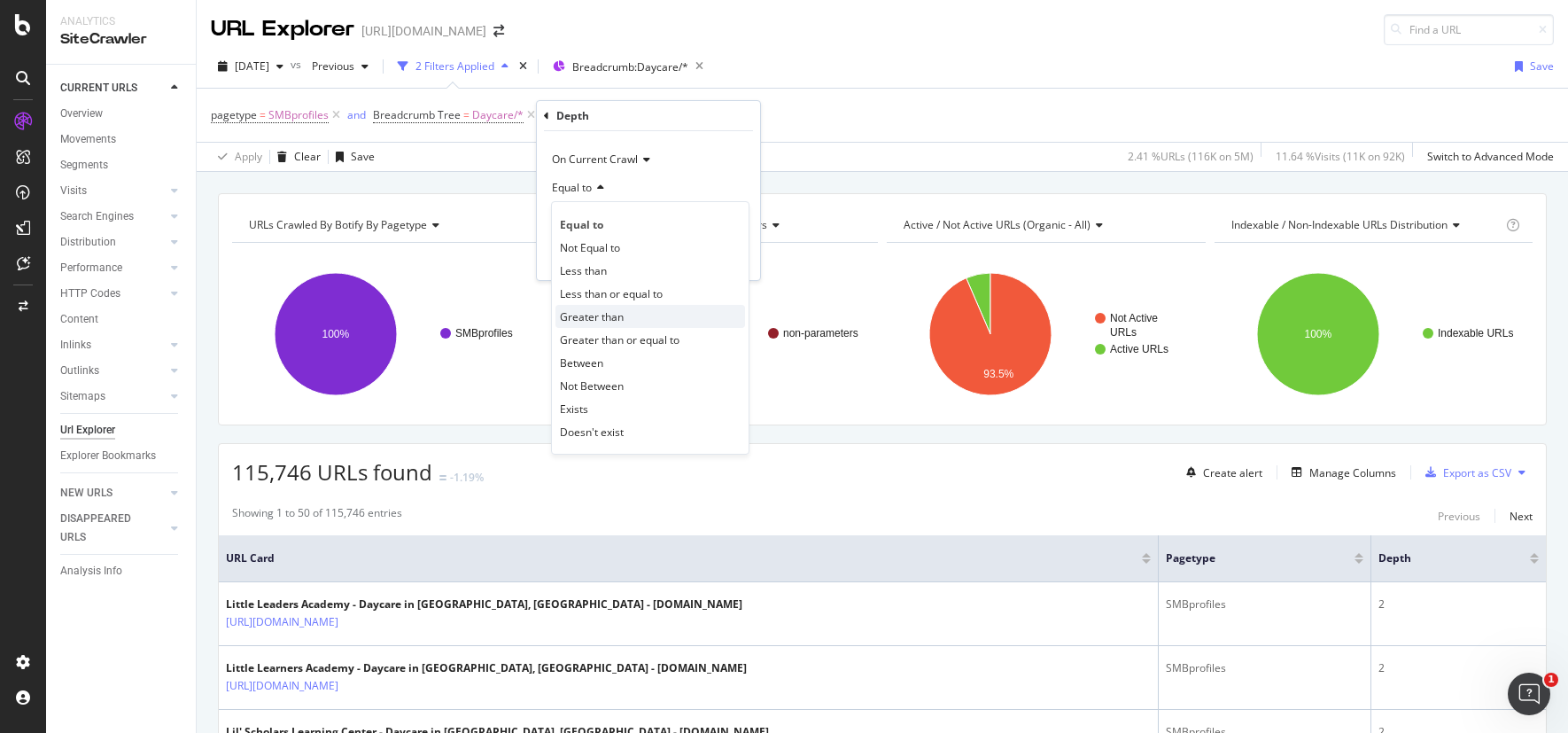
click at [606, 317] on span "Greater than" at bounding box center [592, 317] width 64 height 15
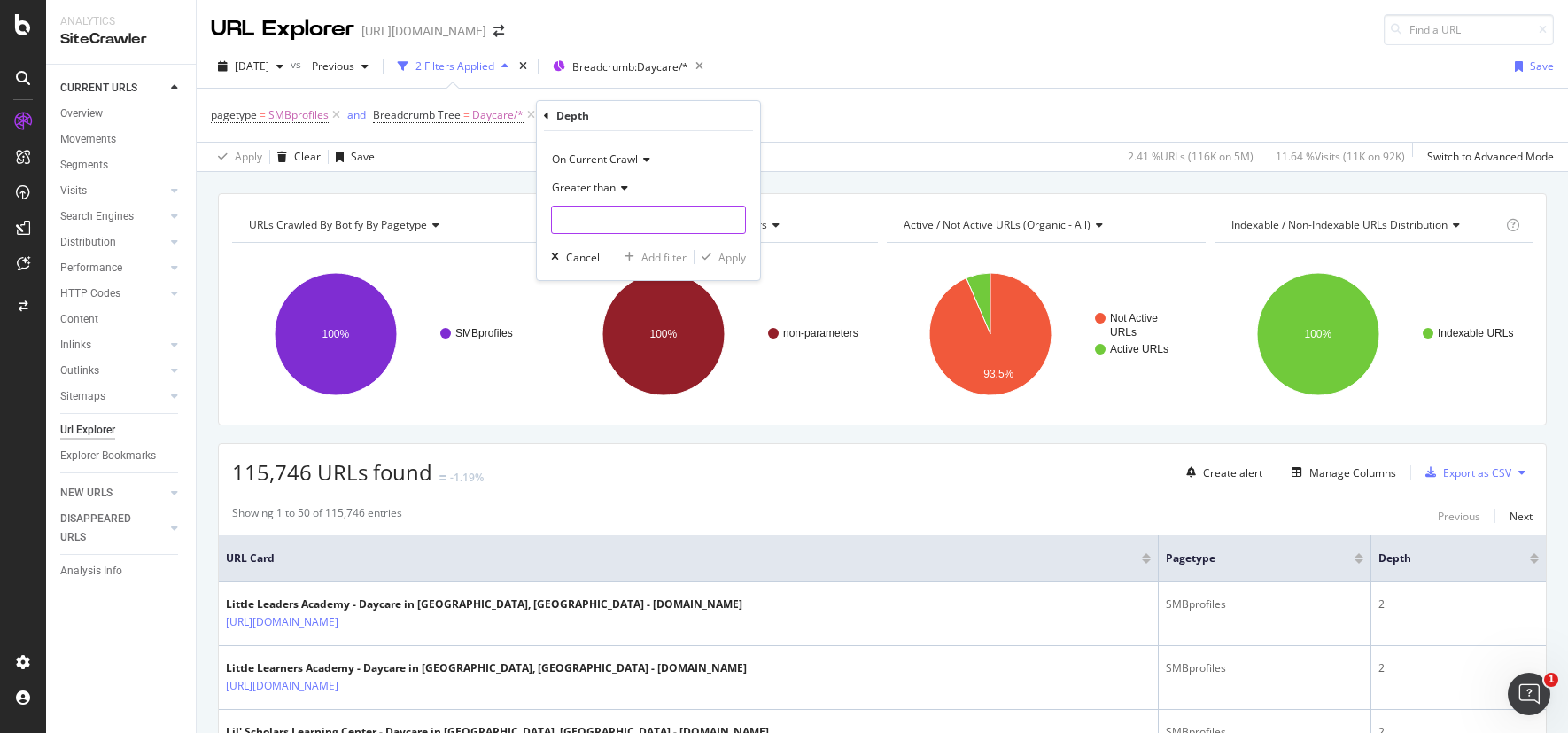
click at [610, 226] on input "number" at bounding box center [648, 219] width 195 height 28
type input "5"
click at [736, 261] on div "Apply" at bounding box center [732, 258] width 27 height 15
